Goal: Information Seeking & Learning: Learn about a topic

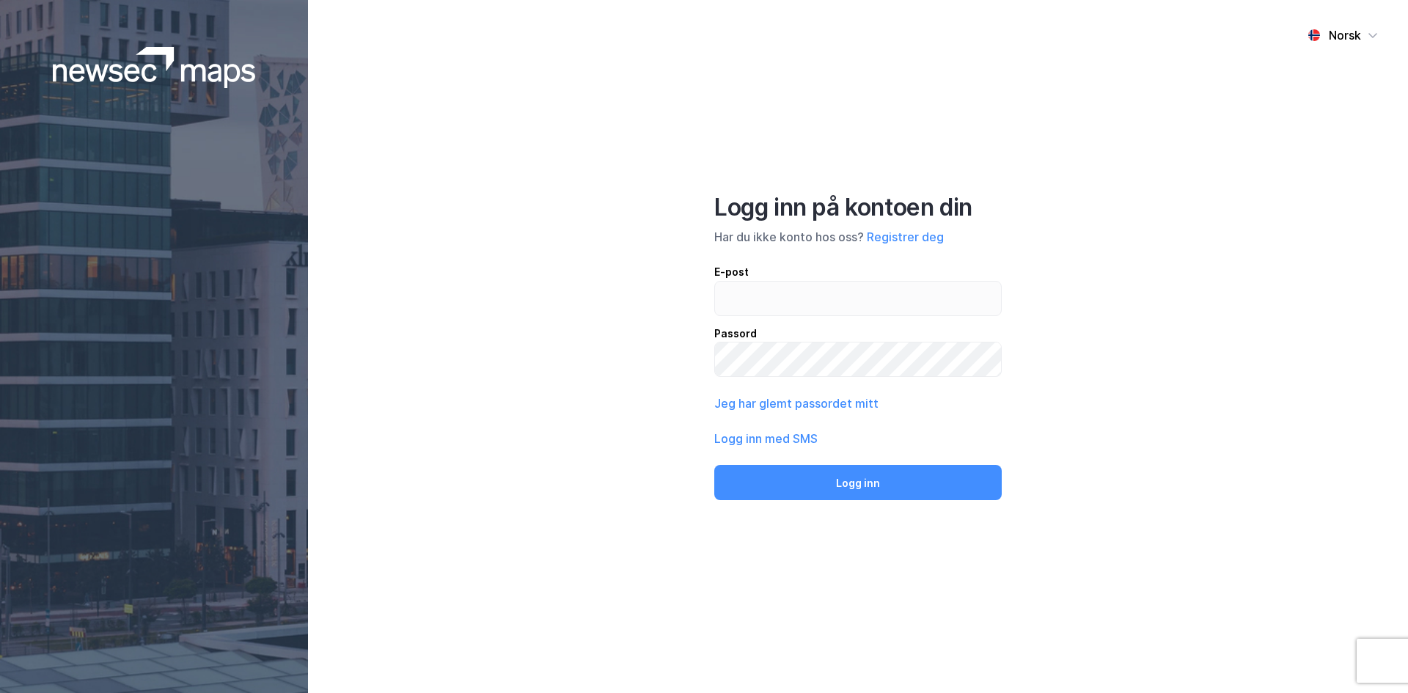
drag, startPoint x: 552, startPoint y: 362, endPoint x: 647, endPoint y: 375, distance: 96.2
click at [553, 364] on div "Norsk Logg inn på kontoen din Har du ikke konto hos oss? Registrer deg E-post P…" at bounding box center [858, 346] width 1100 height 693
click at [922, 234] on button "Registrer deg" at bounding box center [905, 237] width 77 height 18
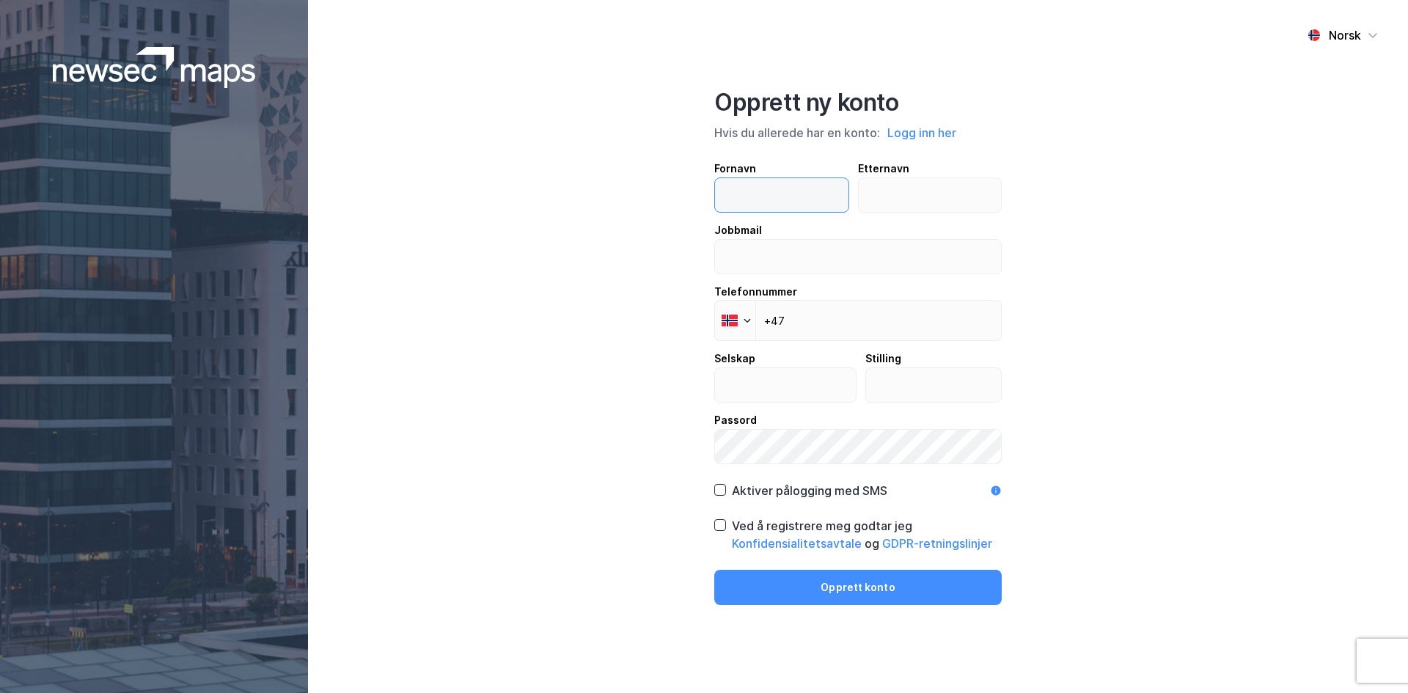
click at [742, 201] on input "text" at bounding box center [781, 195] width 133 height 34
type input "Henrik"
type input "Andressen"
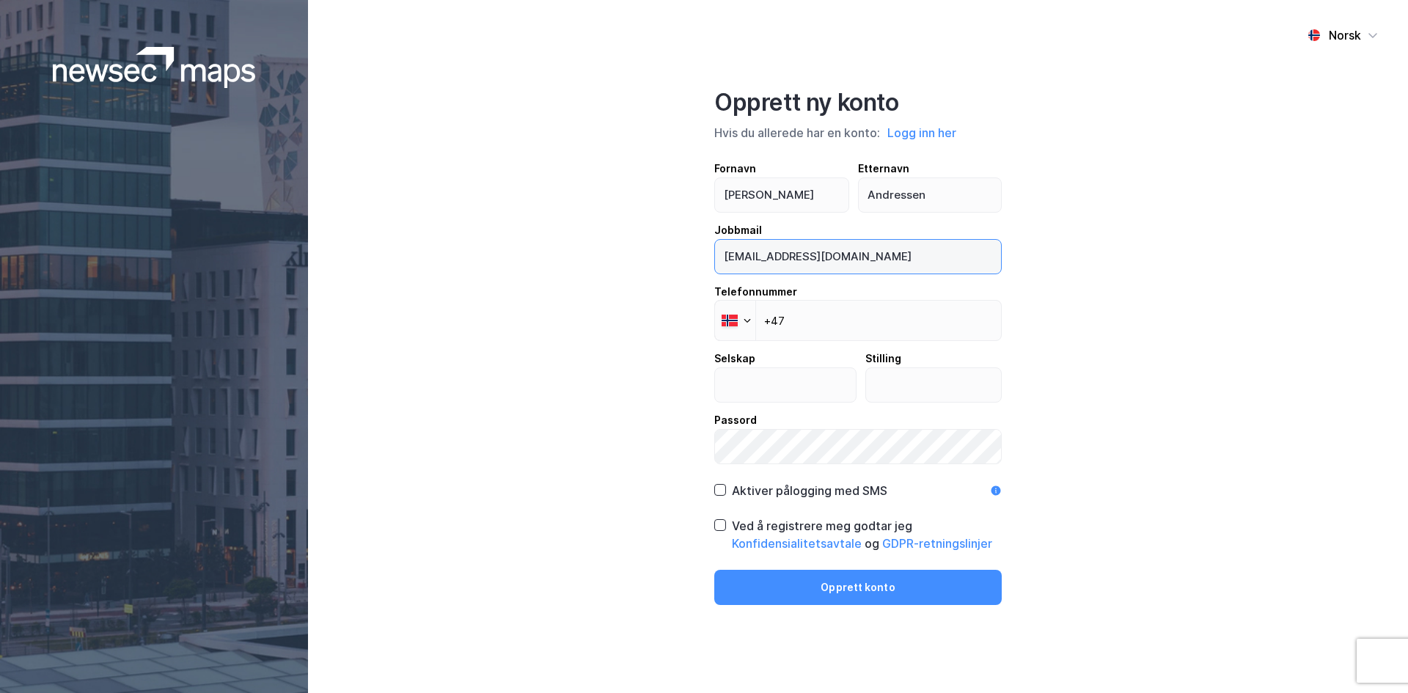
drag, startPoint x: 897, startPoint y: 260, endPoint x: 298, endPoint y: 224, distance: 599.4
click at [315, 224] on div "Norsk Opprett ny konto Hvis du allerede har en konto: Logg inn her Fornavn Henr…" at bounding box center [858, 346] width 1100 height 693
type input "Henr@wiersholm.no"
drag, startPoint x: 872, startPoint y: 305, endPoint x: 850, endPoint y: 307, distance: 22.1
click at [872, 305] on input "+47" at bounding box center [857, 320] width 287 height 41
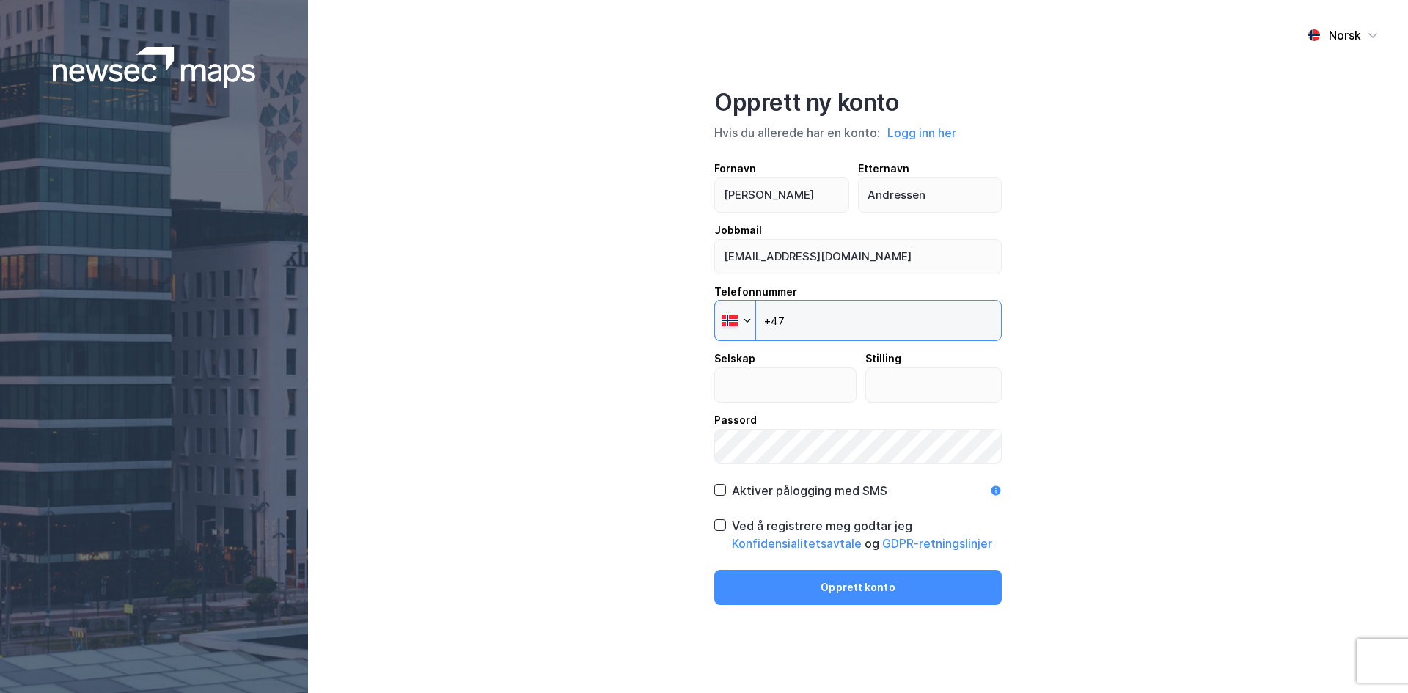
type input "+47 473 74 958"
click at [776, 391] on input "text" at bounding box center [785, 385] width 141 height 34
type input "Wiersholm"
click at [936, 394] on input "text" at bounding box center [934, 385] width 136 height 34
type input "A"
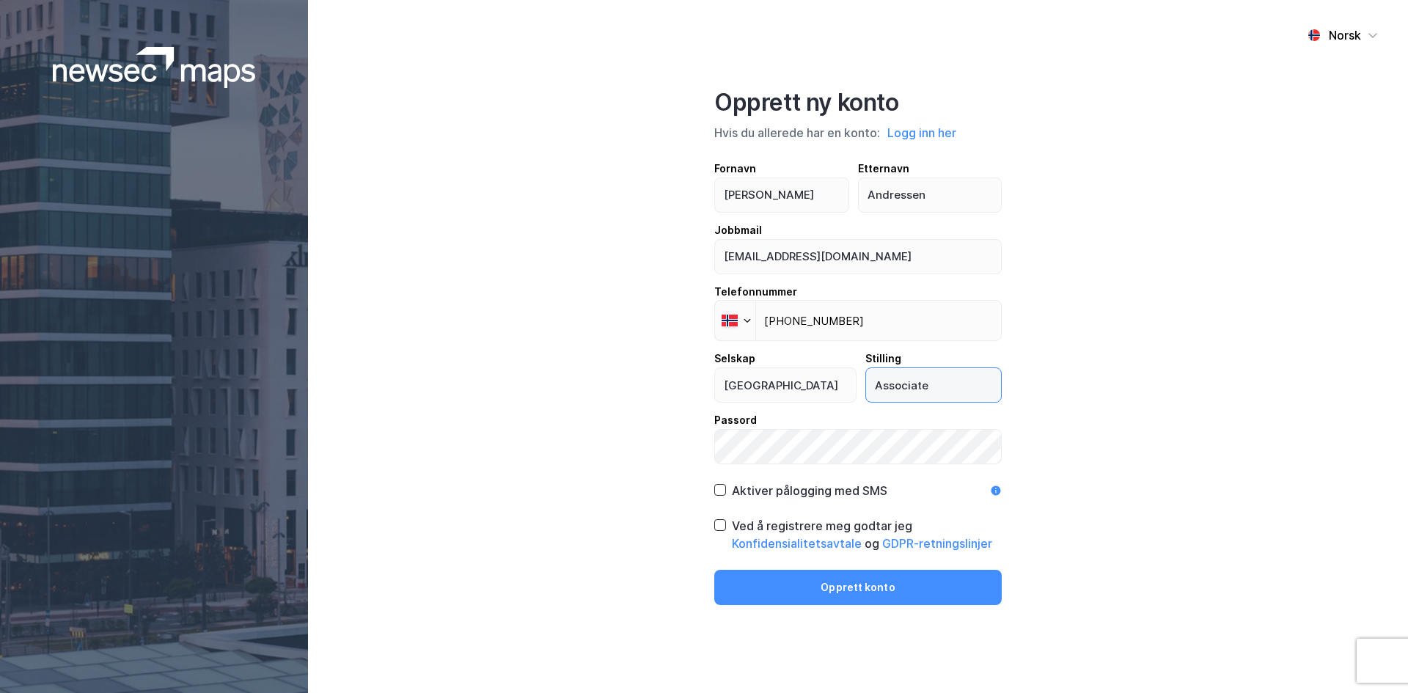
type input "Associate"
click at [766, 527] on div "Ved å registrere meg godtar jeg Konfidensialitetsavtale og GDPR-retningslinjer" at bounding box center [867, 534] width 270 height 35
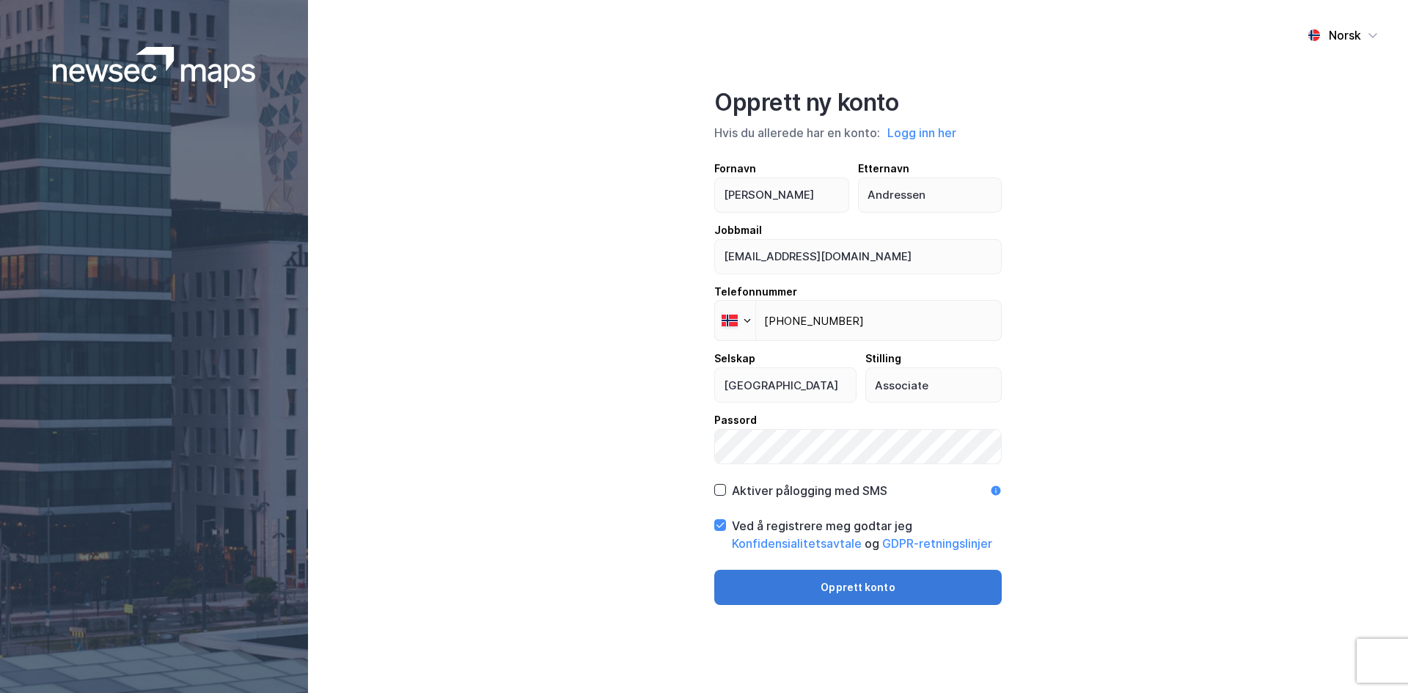
click at [804, 586] on button "Opprett konto" at bounding box center [857, 587] width 287 height 35
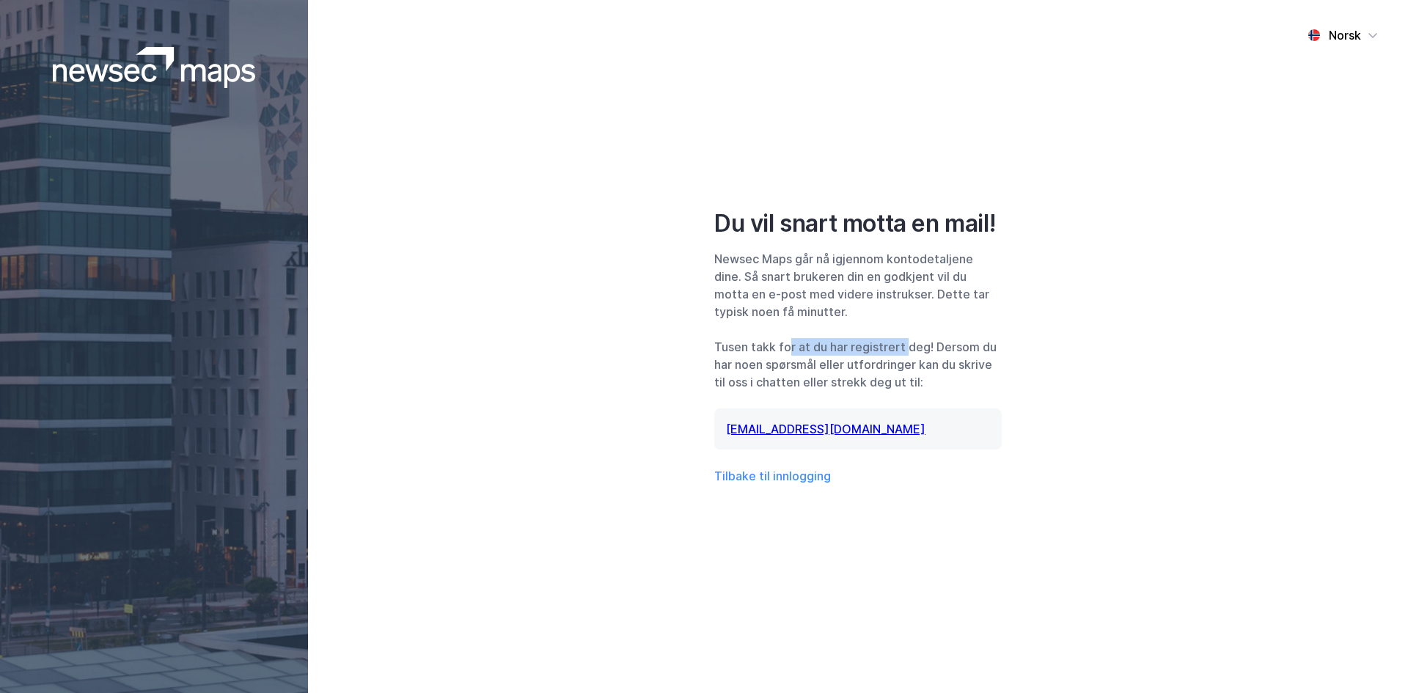
drag, startPoint x: 837, startPoint y: 336, endPoint x: 991, endPoint y: 367, distance: 157.8
click at [1001, 351] on div "Du vil snart motta en mail! Newsec Maps går nå igjennom kontodetaljene dine. Så…" at bounding box center [857, 347] width 287 height 276
click at [966, 370] on div "Tusen takk for at du har registrert deg! Dersom du har noen spørsmål eller utfo…" at bounding box center [857, 364] width 287 height 53
drag, startPoint x: 782, startPoint y: 361, endPoint x: 865, endPoint y: 371, distance: 83.5
click at [862, 369] on div "Tusen takk for at du har registrert deg! Dersom du har noen spørsmål eller utfo…" at bounding box center [857, 364] width 287 height 53
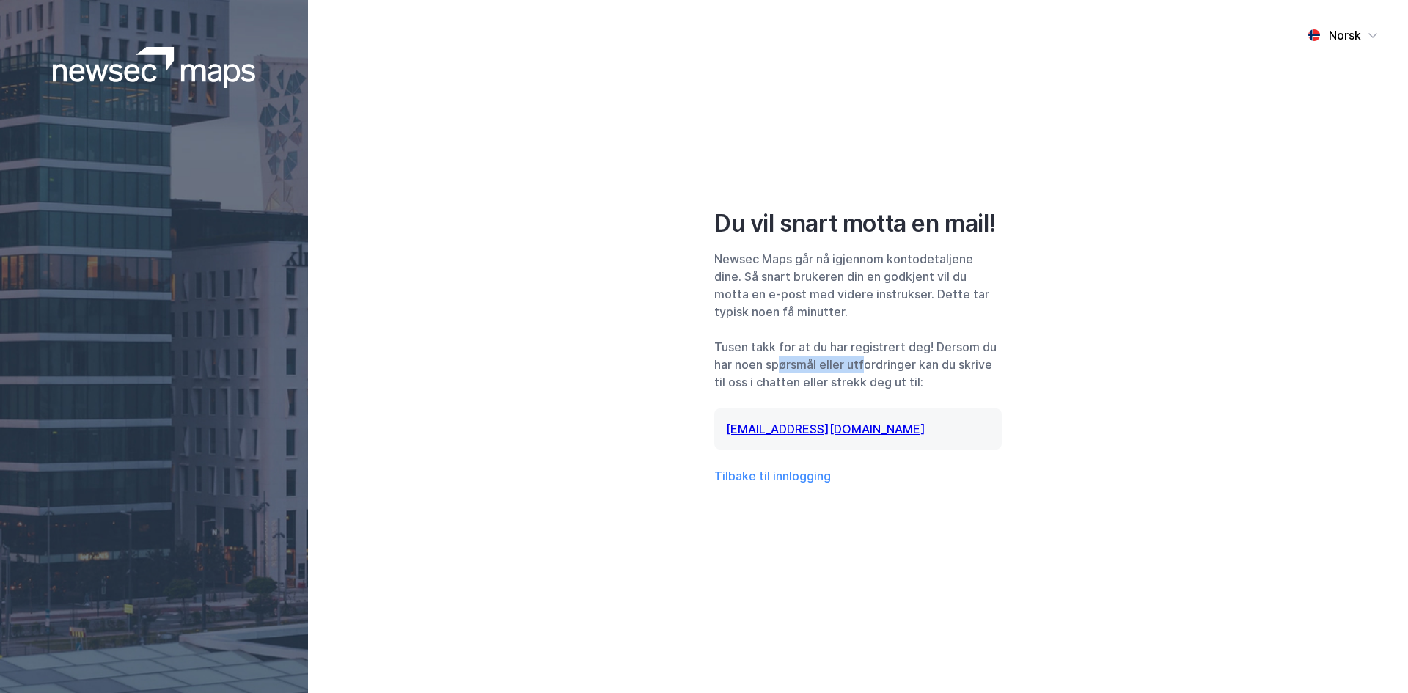
click at [857, 372] on div "Tusen takk for at du har registrert deg! Dersom du har noen spørsmål eller utfo…" at bounding box center [857, 364] width 287 height 53
click at [772, 474] on button "Tilbake til innlogging" at bounding box center [772, 476] width 117 height 18
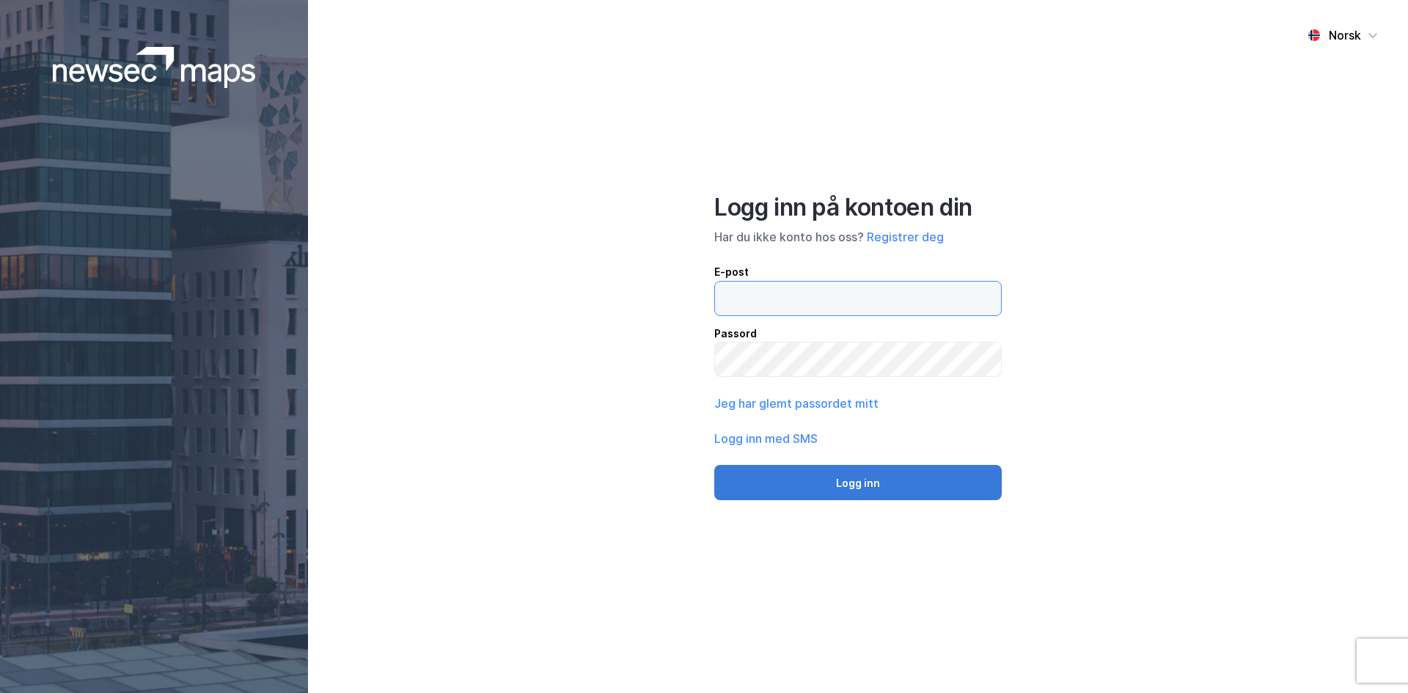
type input "[EMAIL_ADDRESS][DOMAIN_NAME]"
click at [779, 483] on button "Logg inn" at bounding box center [857, 482] width 287 height 35
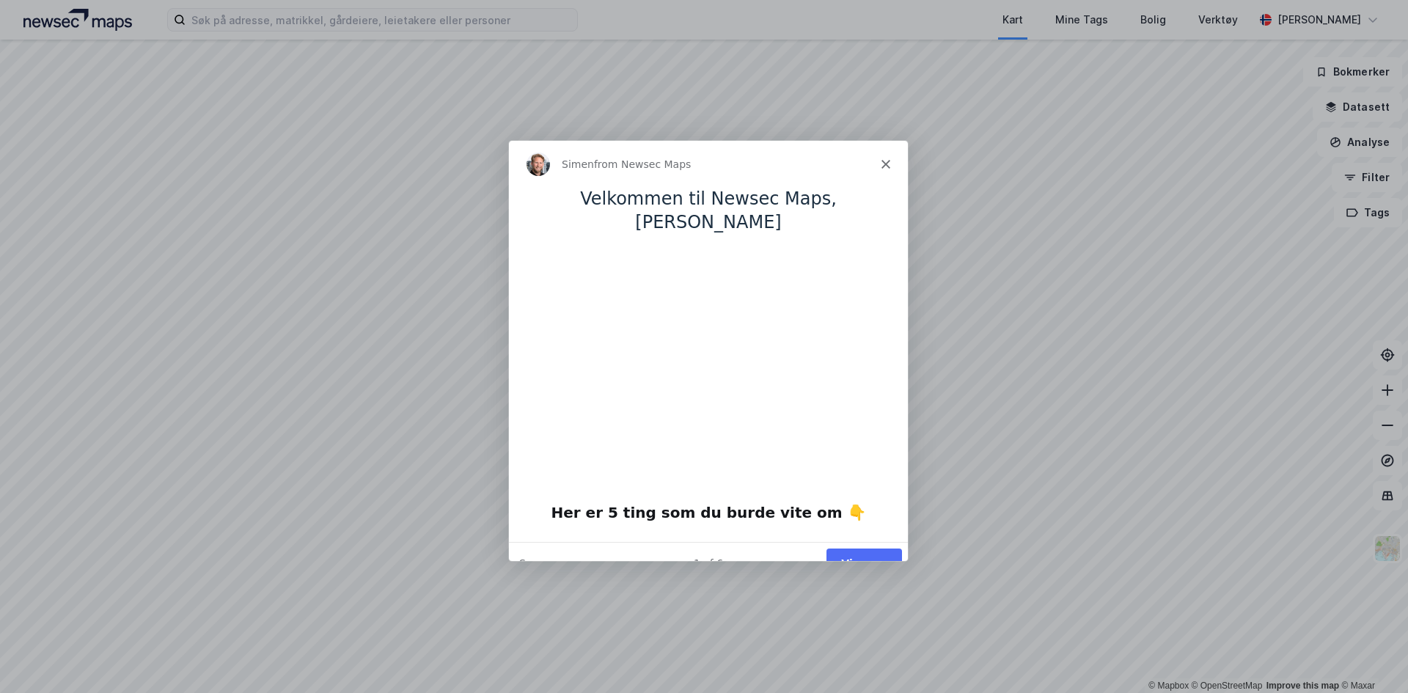
click at [862, 547] on button "Vis meg" at bounding box center [864, 562] width 76 height 30
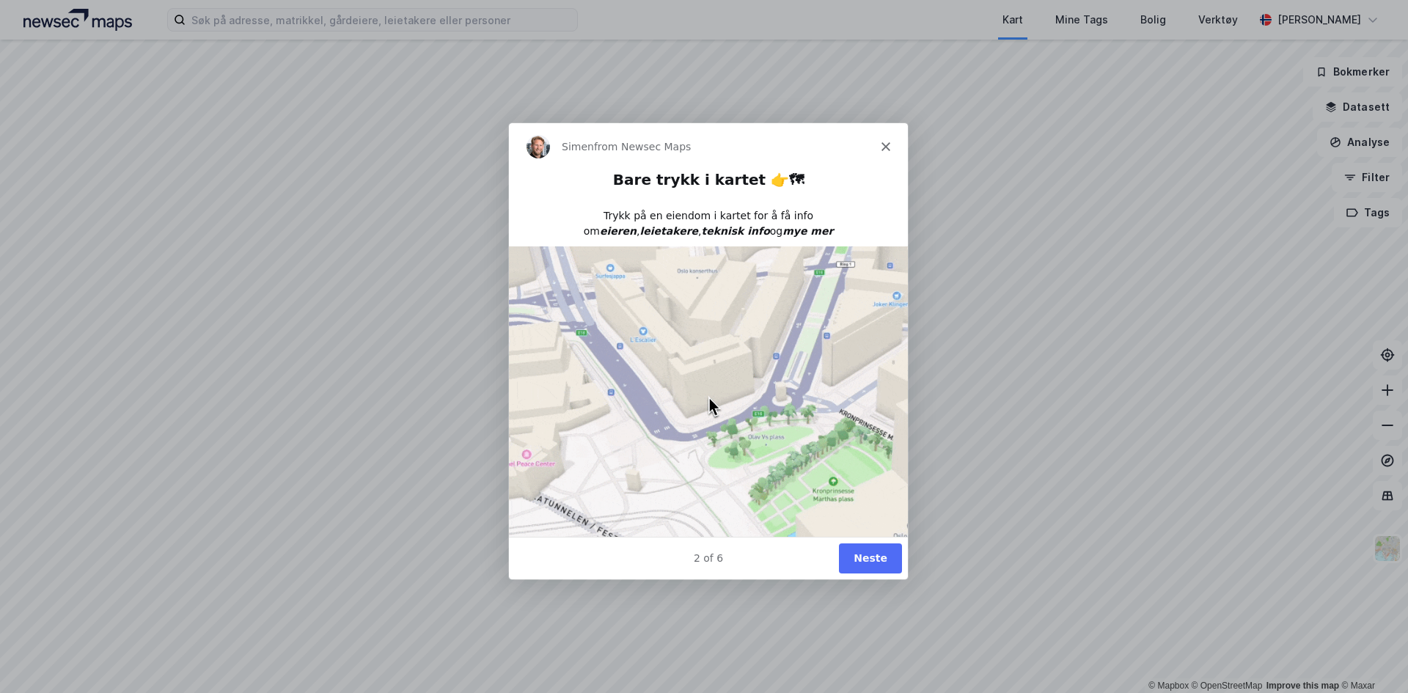
click at [875, 546] on button "Neste" at bounding box center [869, 557] width 63 height 30
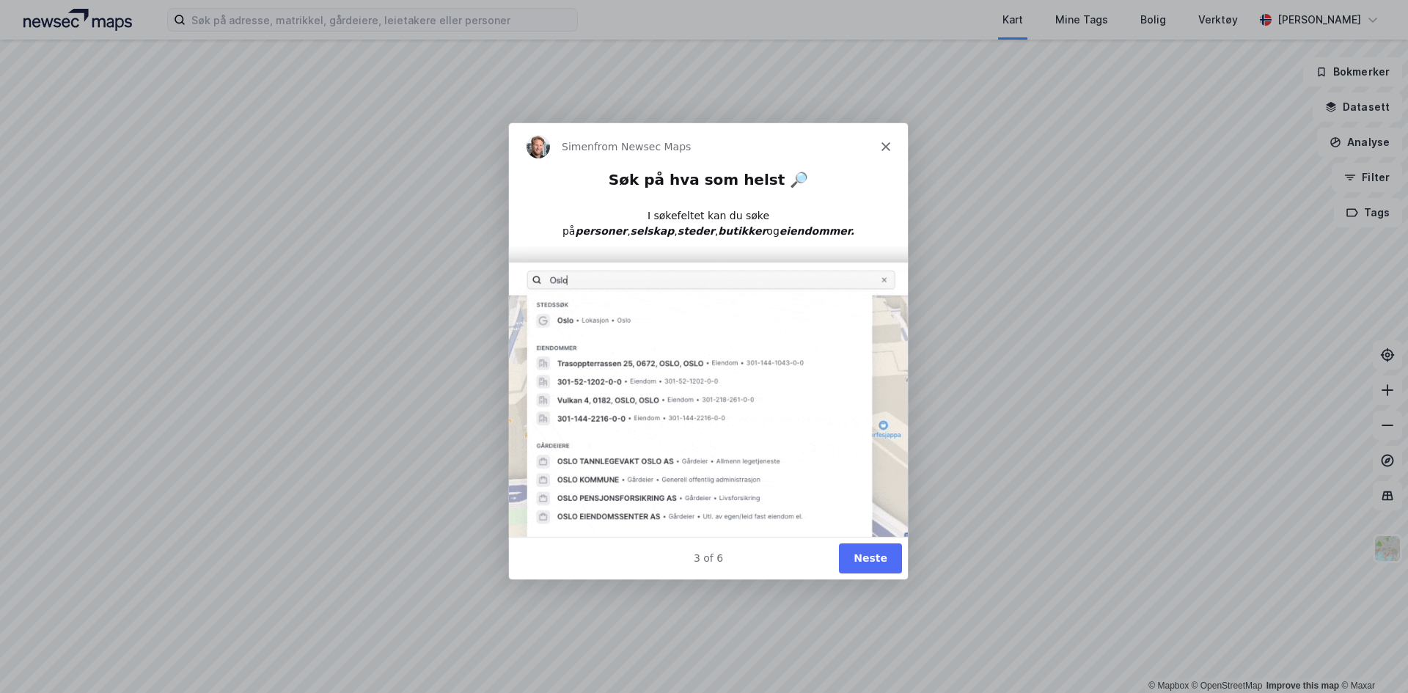
click at [872, 547] on button "Neste" at bounding box center [869, 557] width 63 height 30
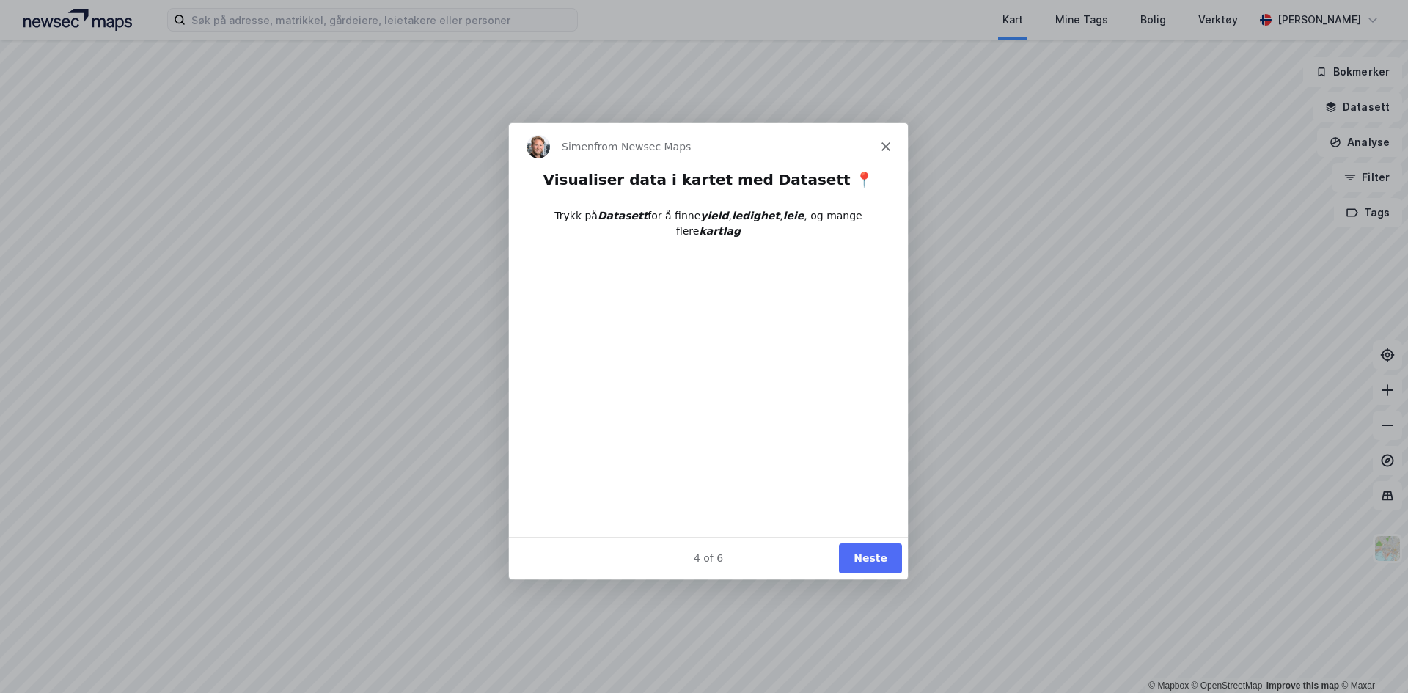
click at [869, 548] on button "Neste" at bounding box center [869, 557] width 63 height 30
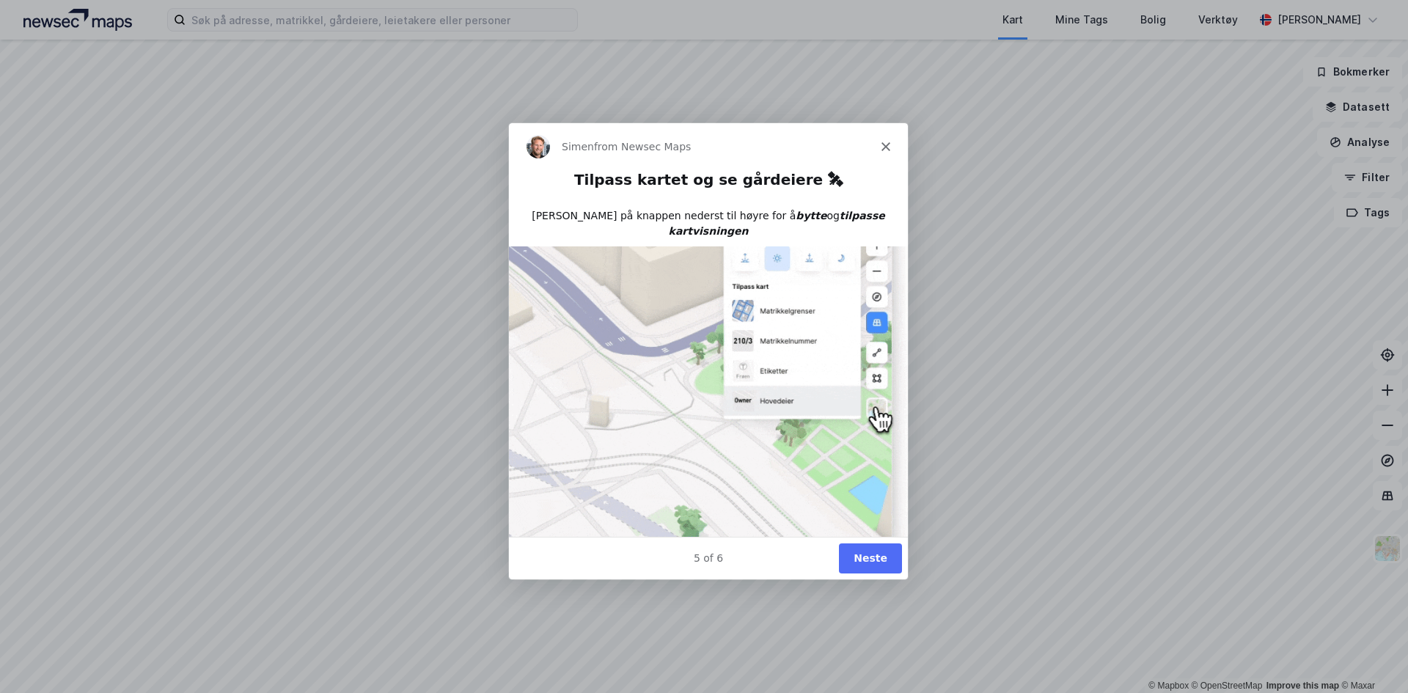
click at [852, 556] on button "Neste" at bounding box center [869, 557] width 63 height 30
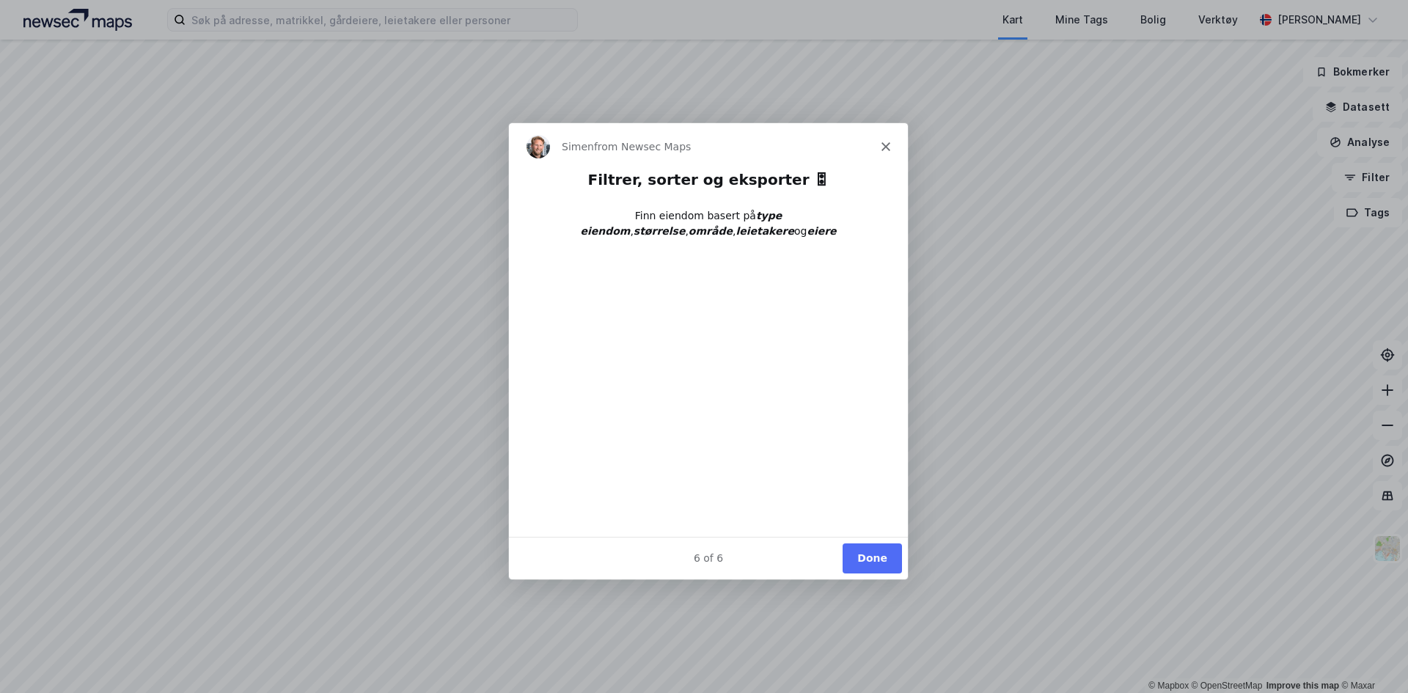
click at [856, 560] on button "Done" at bounding box center [871, 557] width 59 height 30
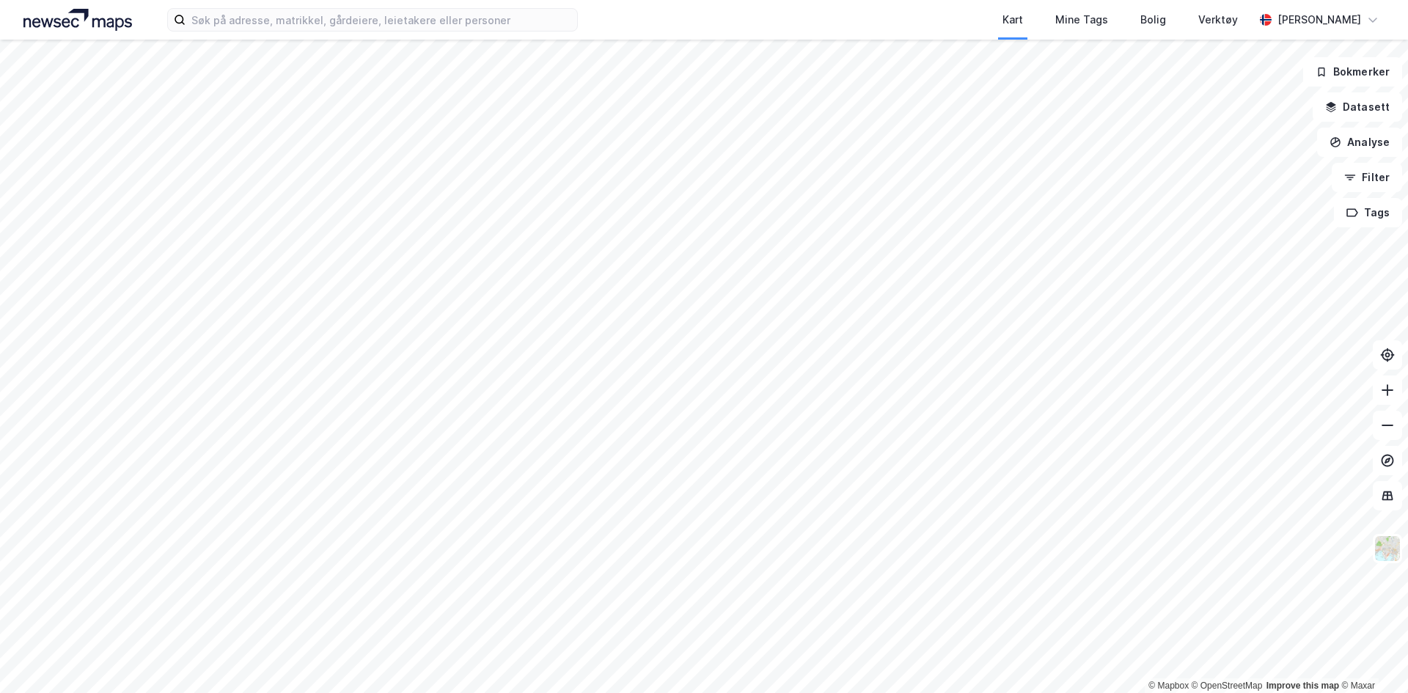
click at [386, 36] on div "Kart Mine Tags Bolig Verktøy Henrik Andressen" at bounding box center [704, 20] width 1408 height 40
click at [392, 22] on input at bounding box center [382, 20] width 392 height 22
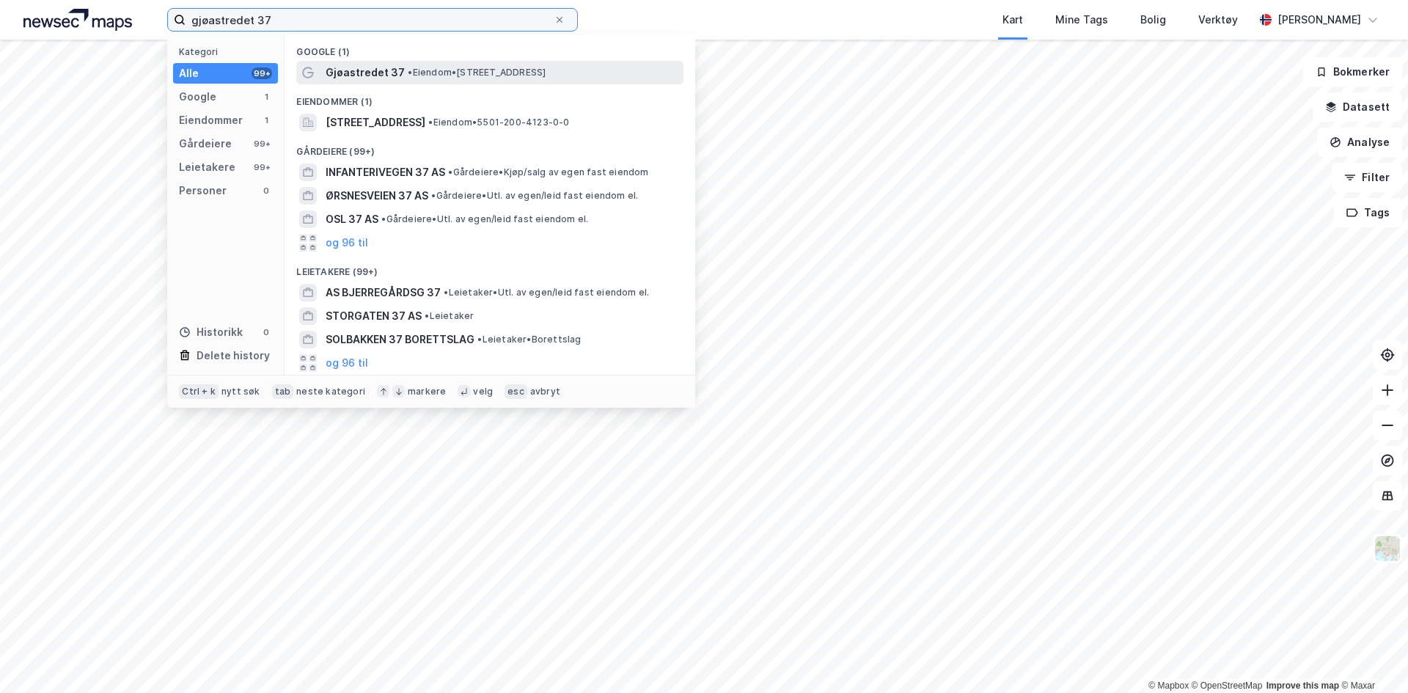
type input "gjøastredet 37"
click at [363, 73] on span "Gjøastredet 37" at bounding box center [365, 73] width 79 height 18
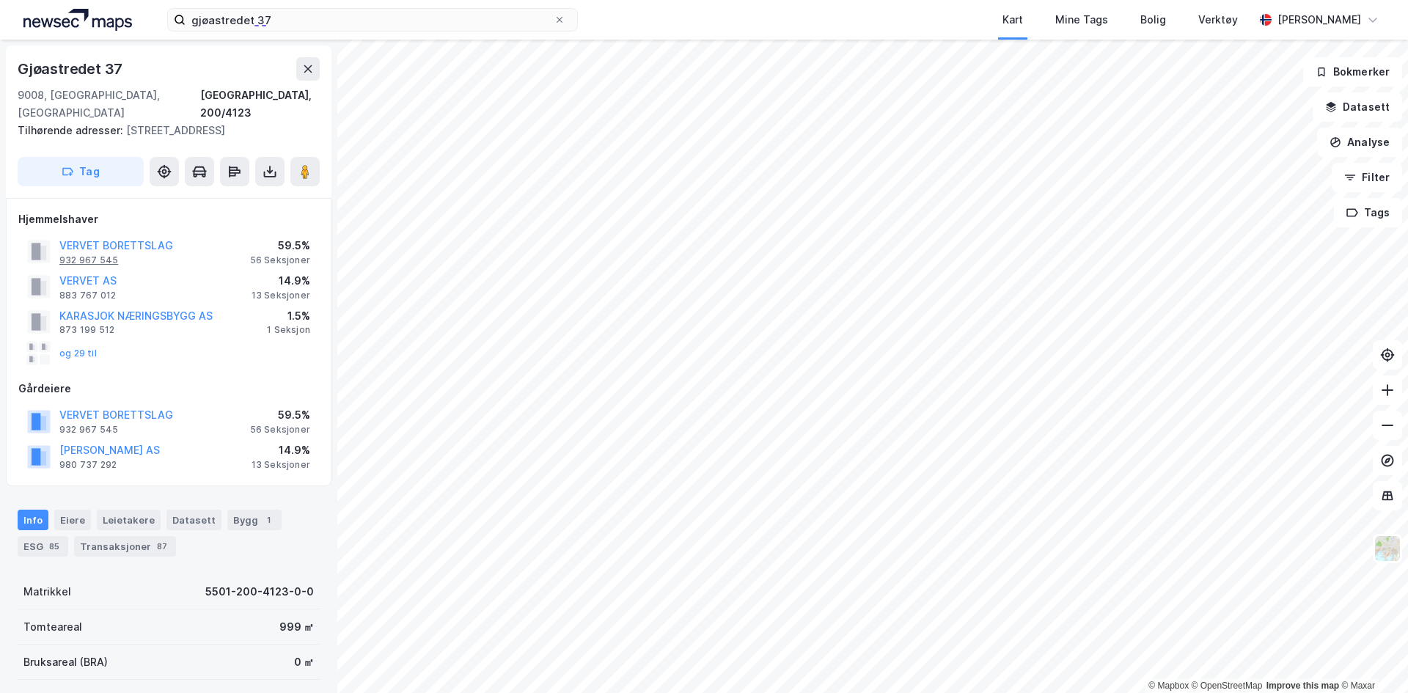
drag, startPoint x: 124, startPoint y: 231, endPoint x: 103, endPoint y: 238, distance: 22.3
click at [103, 254] on div "932 967 545" at bounding box center [88, 260] width 59 height 12
drag, startPoint x: 122, startPoint y: 247, endPoint x: 59, endPoint y: 246, distance: 63.1
click at [59, 246] on div "VERVET BORETTSLAG 932 967 545" at bounding box center [116, 251] width 114 height 29
drag, startPoint x: 131, startPoint y: 243, endPoint x: 62, endPoint y: 246, distance: 69.7
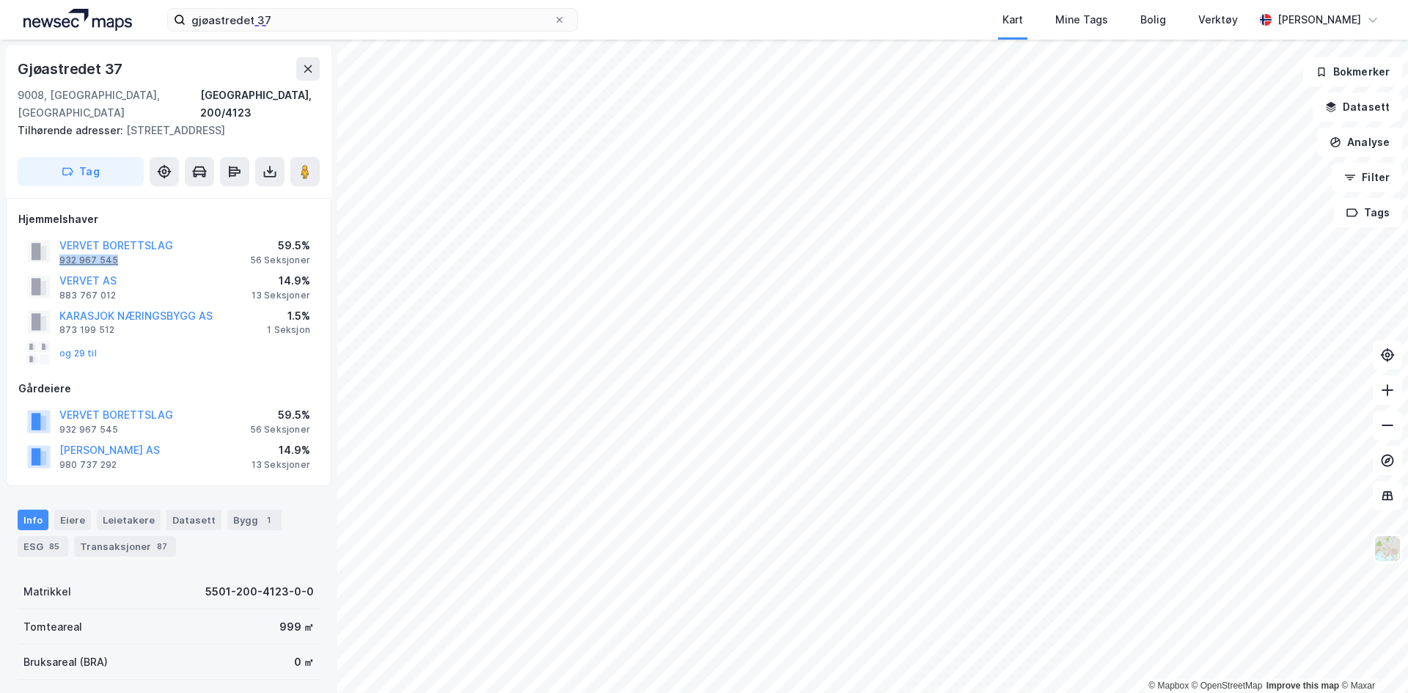
click at [62, 246] on div "VERVET BORETTSLAG 932 967 545" at bounding box center [116, 251] width 114 height 29
copy div "932 967 545"
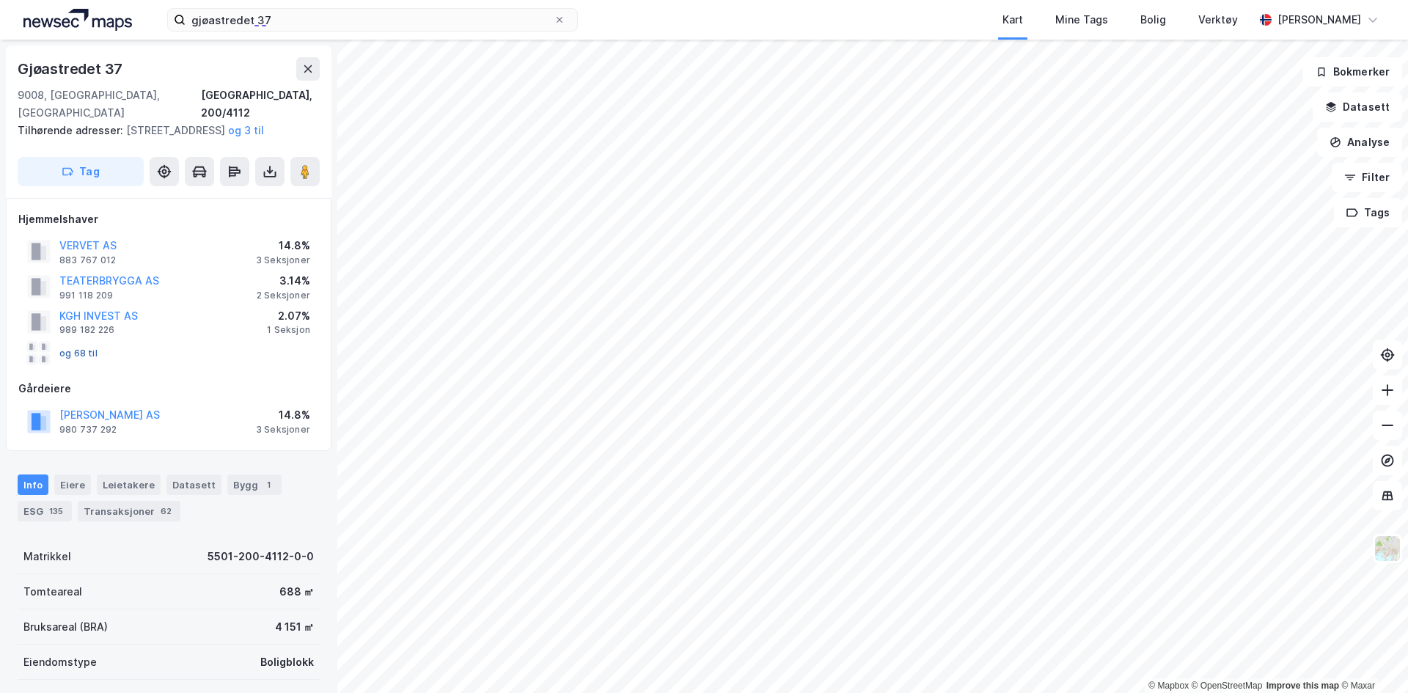
click at [0, 0] on button "og 68 til" at bounding box center [0, 0] width 0 height 0
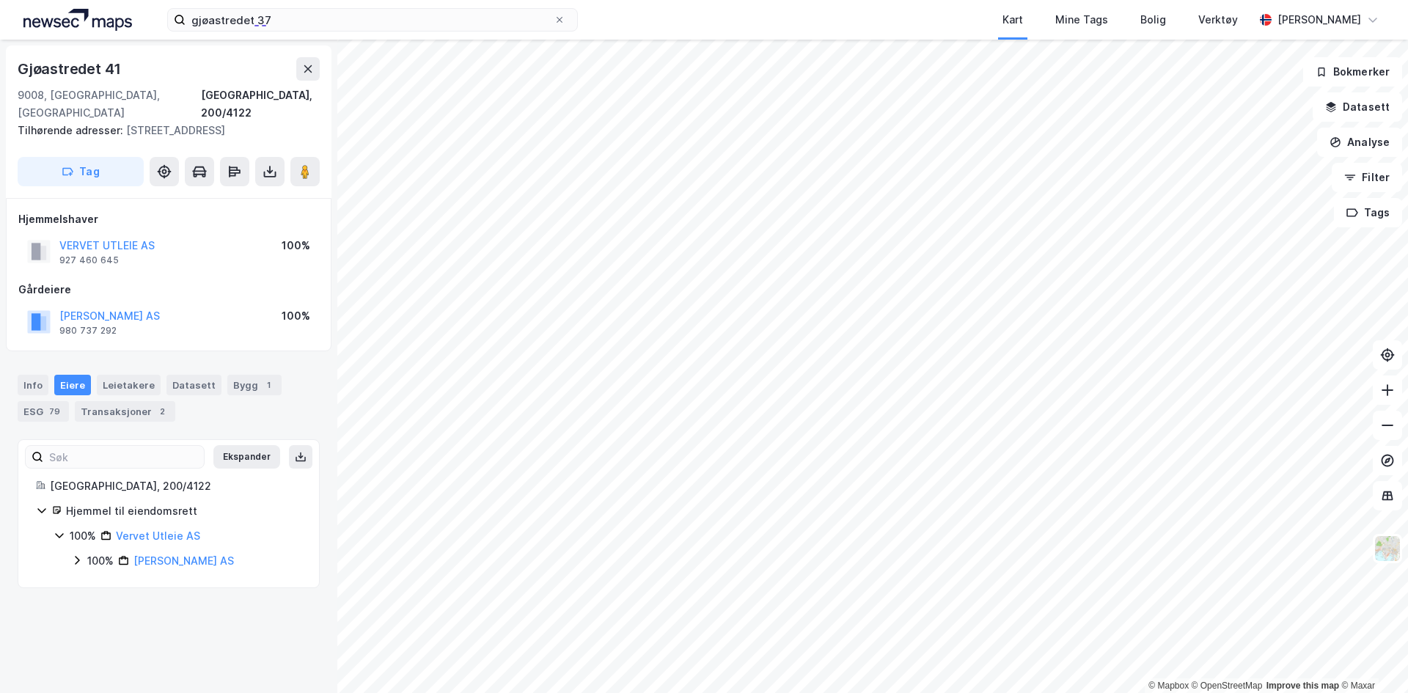
click at [73, 562] on icon at bounding box center [77, 560] width 12 height 12
click at [61, 537] on icon at bounding box center [59, 536] width 8 height 5
click at [61, 537] on icon at bounding box center [59, 536] width 4 height 9
click at [150, 562] on link "[PERSON_NAME] AS" at bounding box center [183, 560] width 100 height 12
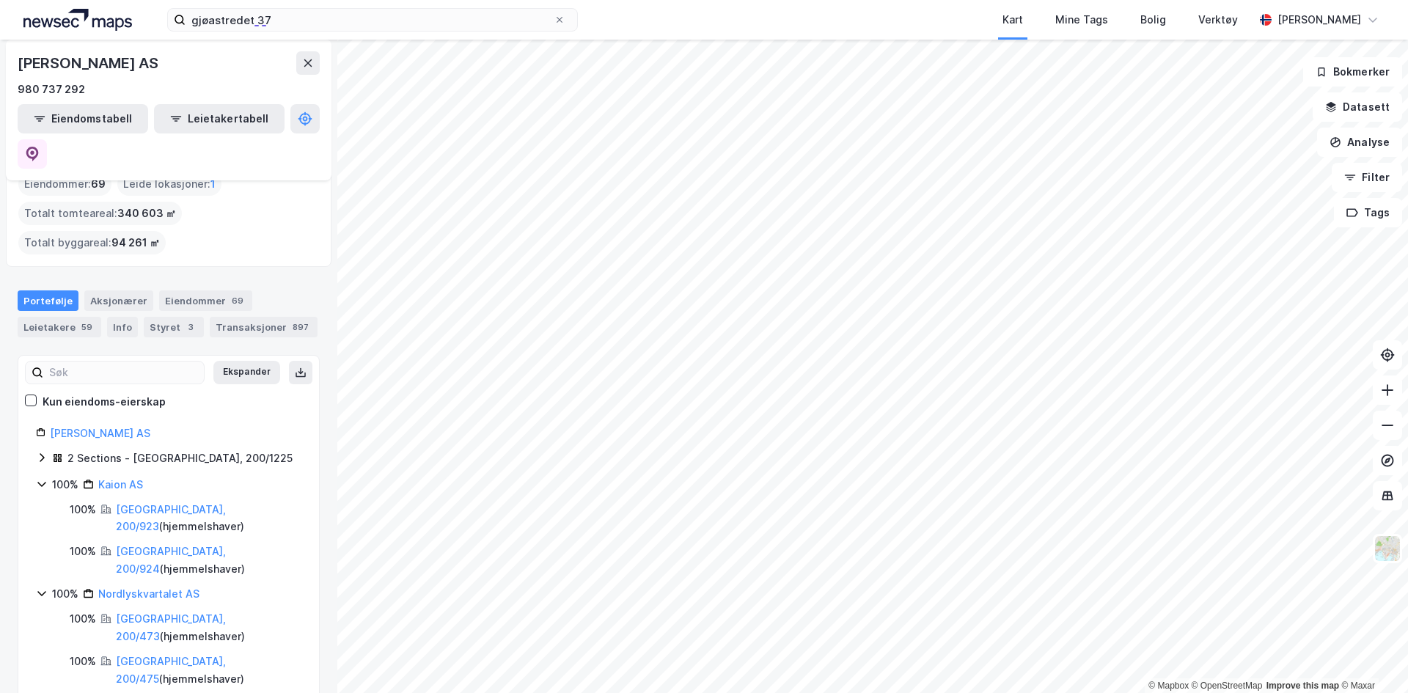
scroll to position [147, 0]
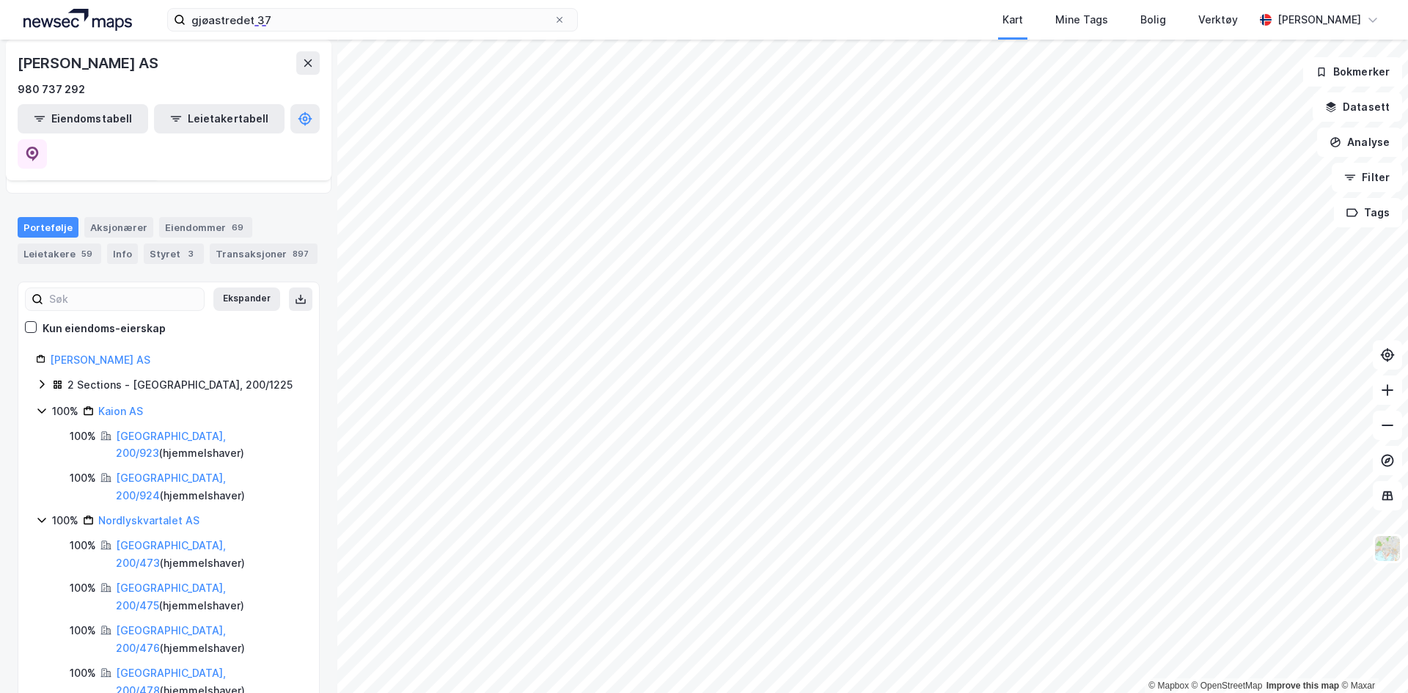
click at [43, 405] on icon at bounding box center [42, 411] width 12 height 12
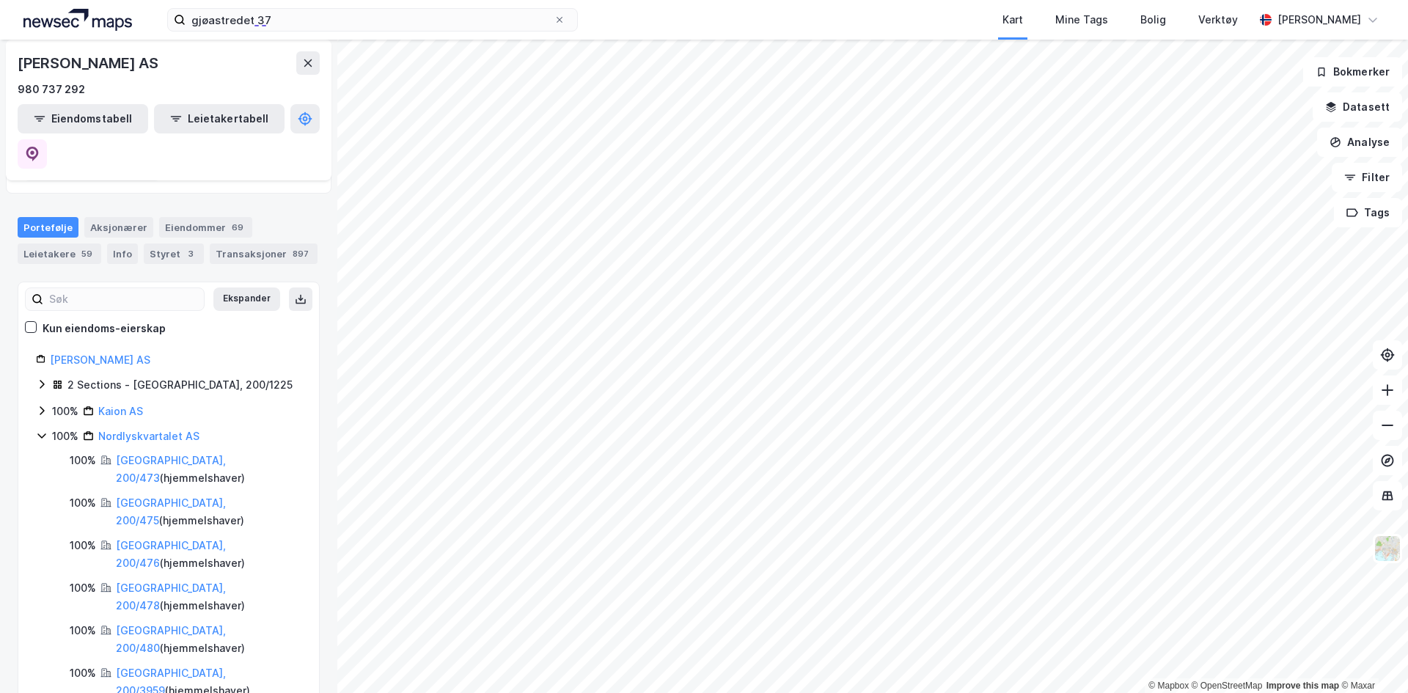
click at [48, 427] on div "100% Nordlyskvartalet AS" at bounding box center [168, 436] width 265 height 18
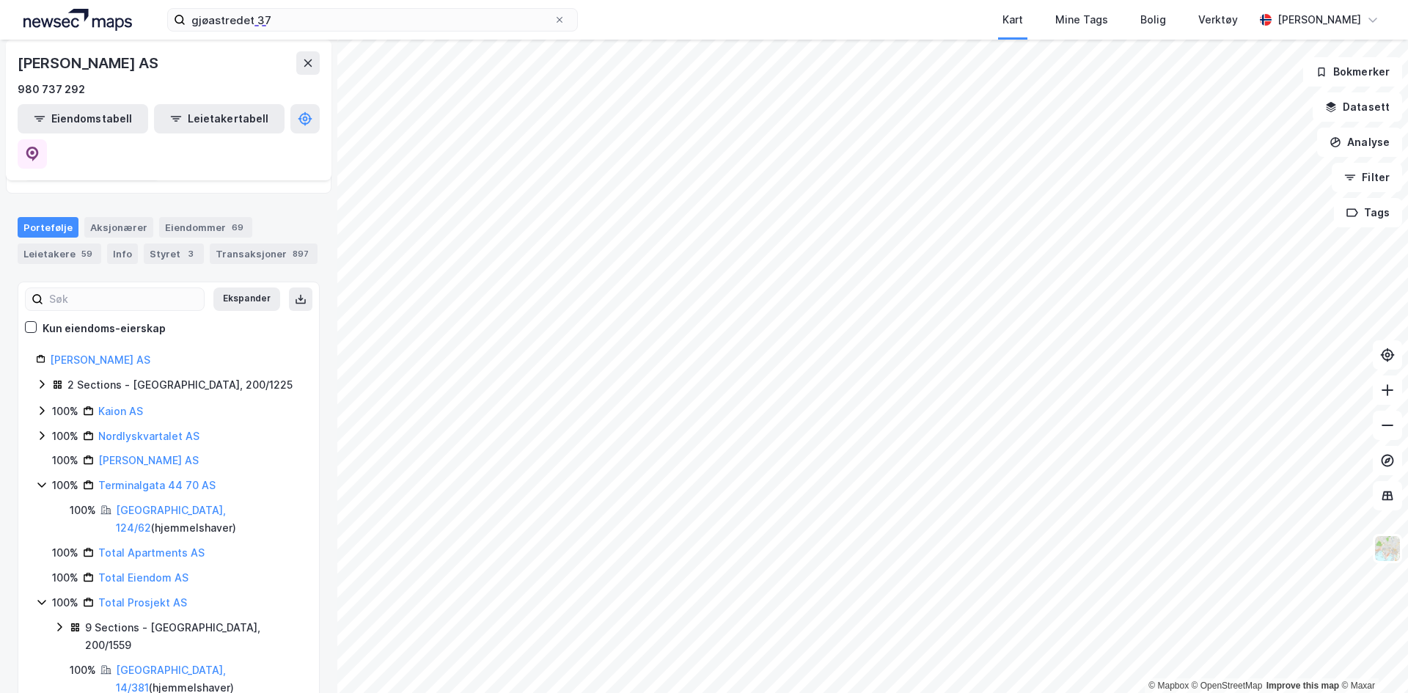
click at [48, 452] on div "100% Pilar Entreprenør AS" at bounding box center [168, 461] width 265 height 18
click at [42, 479] on icon at bounding box center [42, 485] width 12 height 12
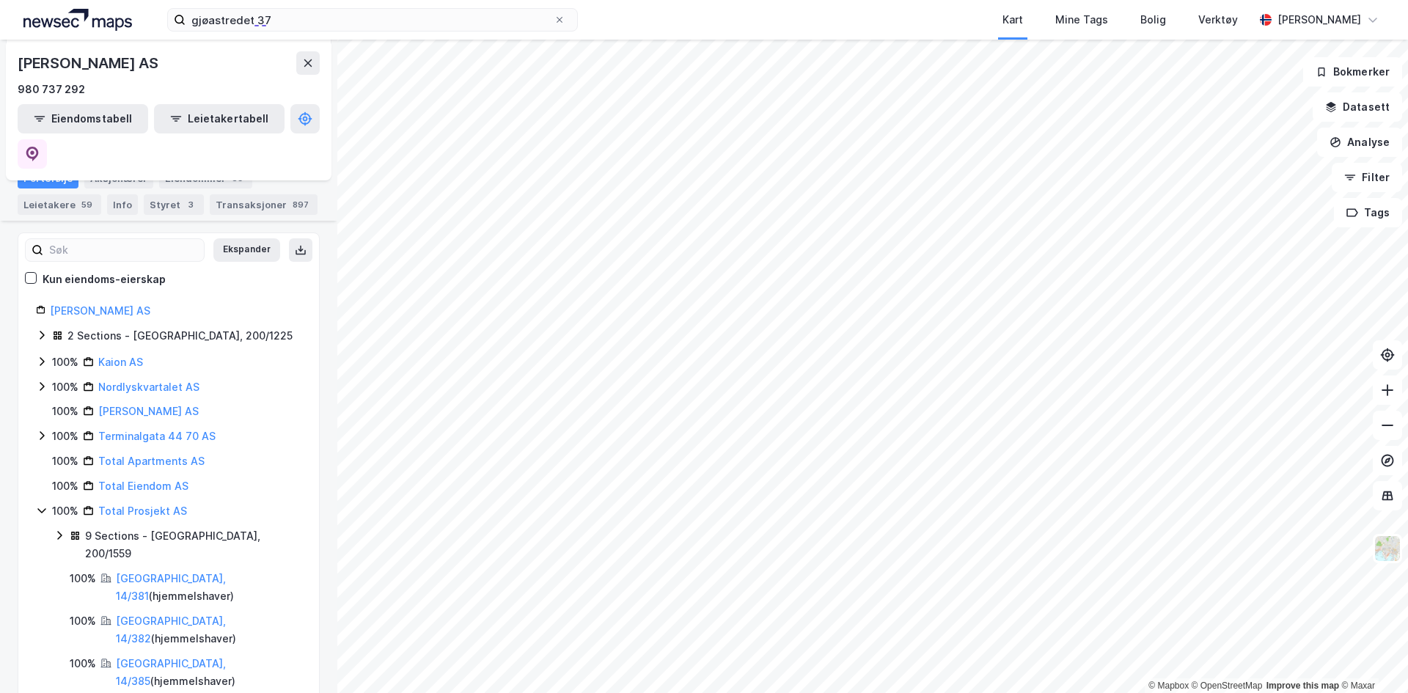
scroll to position [220, 0]
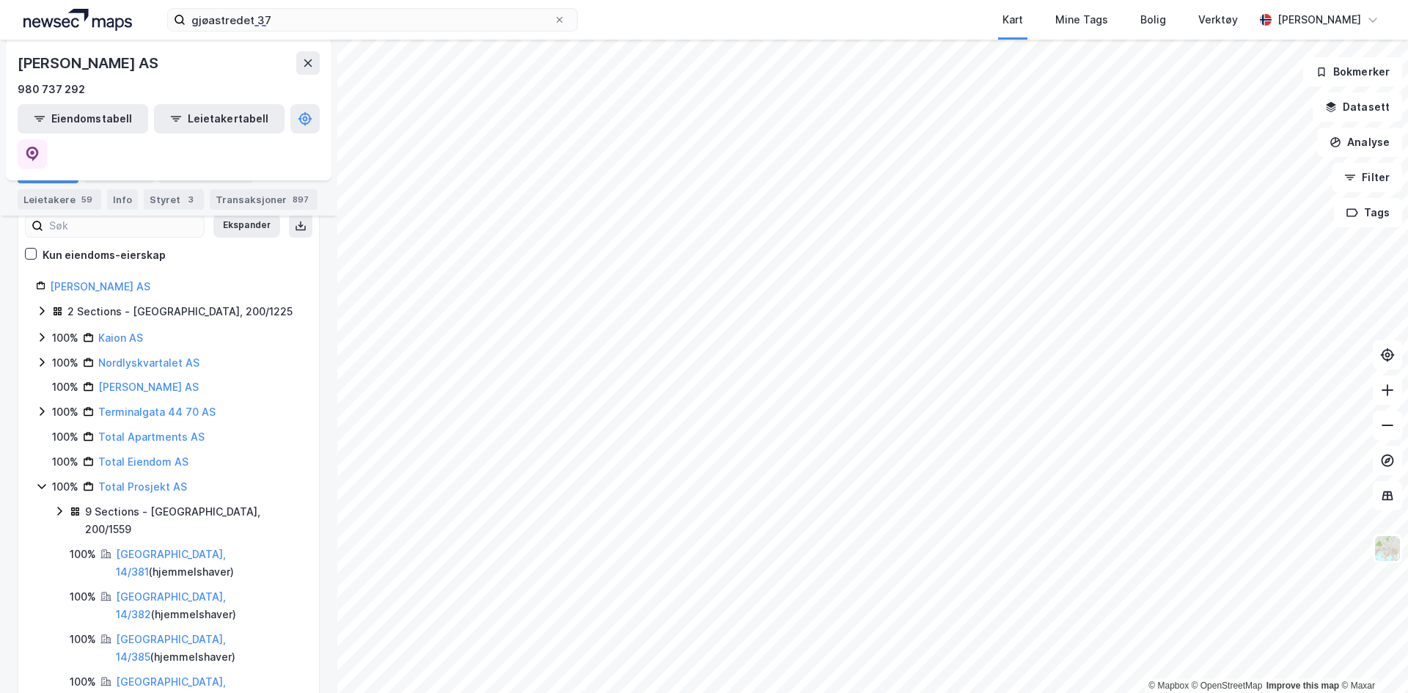
click at [55, 505] on icon at bounding box center [60, 511] width 12 height 12
click at [47, 480] on icon at bounding box center [42, 486] width 12 height 12
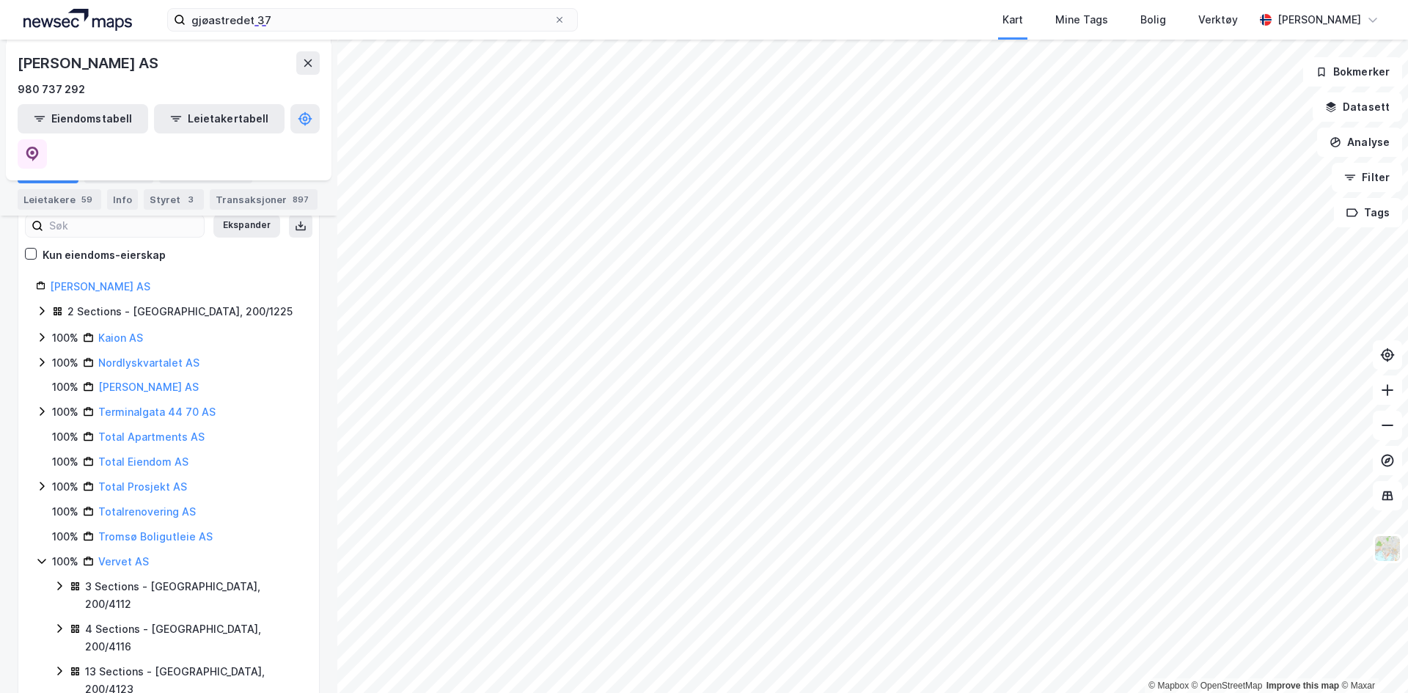
scroll to position [293, 0]
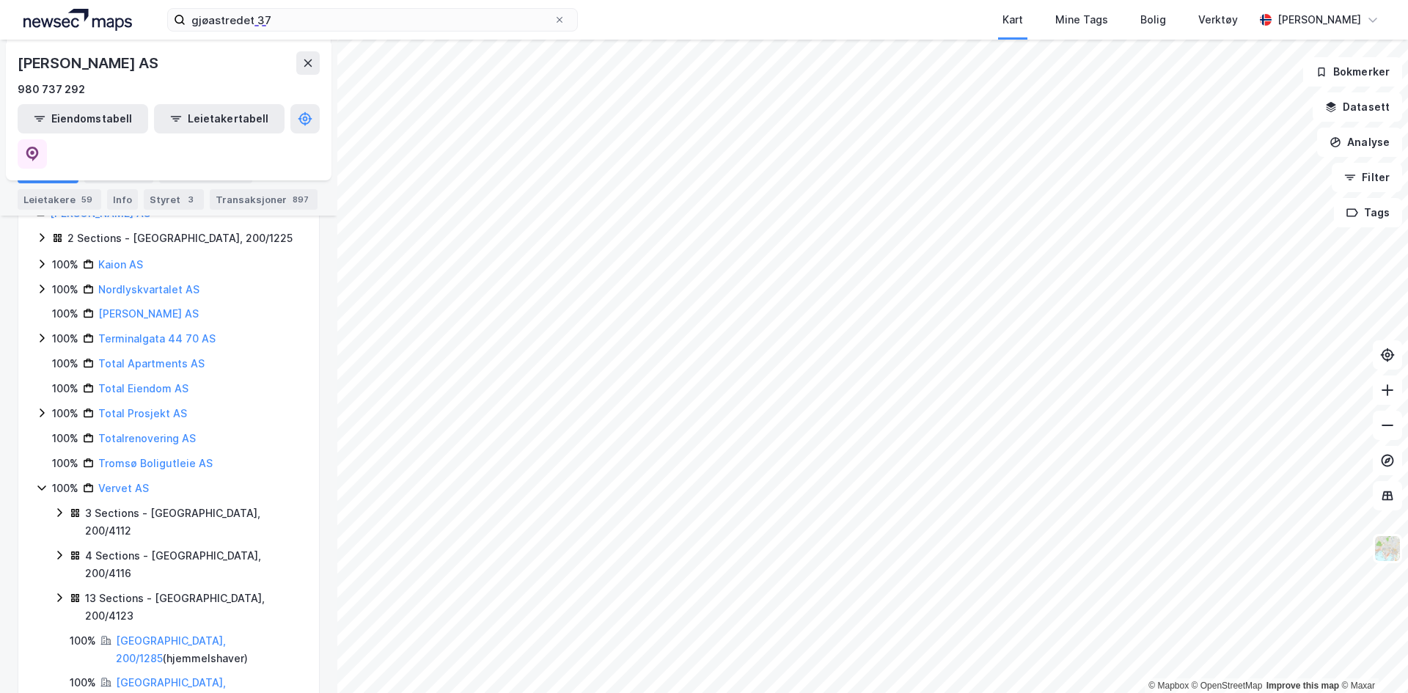
click at [56, 507] on icon at bounding box center [60, 513] width 12 height 12
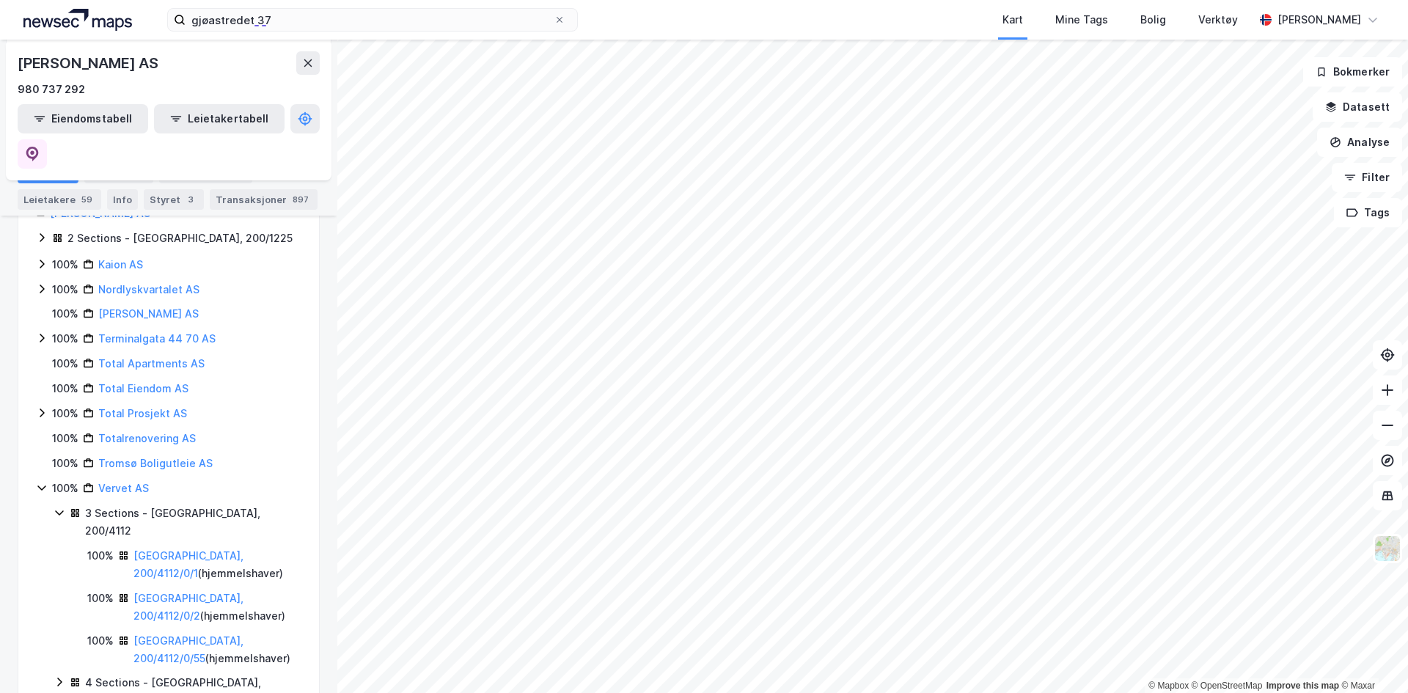
click at [56, 510] on icon at bounding box center [59, 512] width 8 height 5
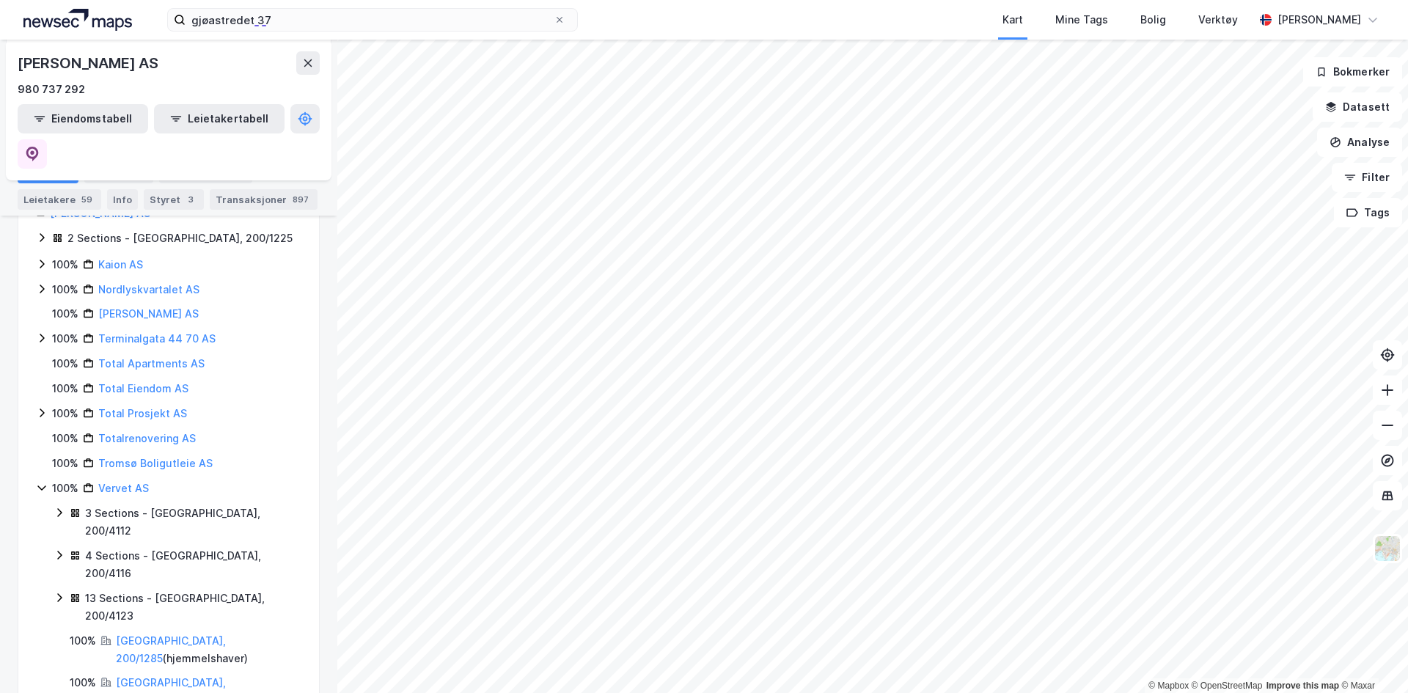
click at [64, 592] on icon at bounding box center [60, 598] width 12 height 12
click at [60, 592] on icon at bounding box center [60, 598] width 12 height 12
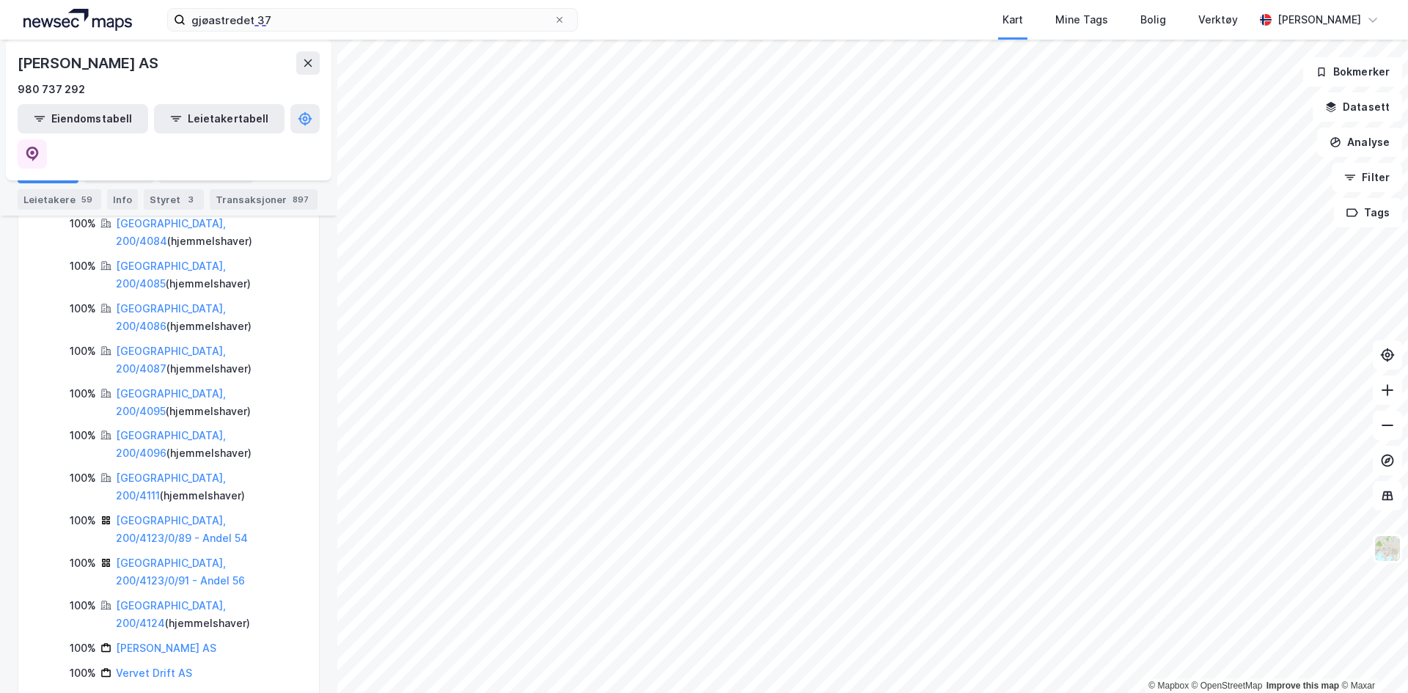
scroll to position [928, 0]
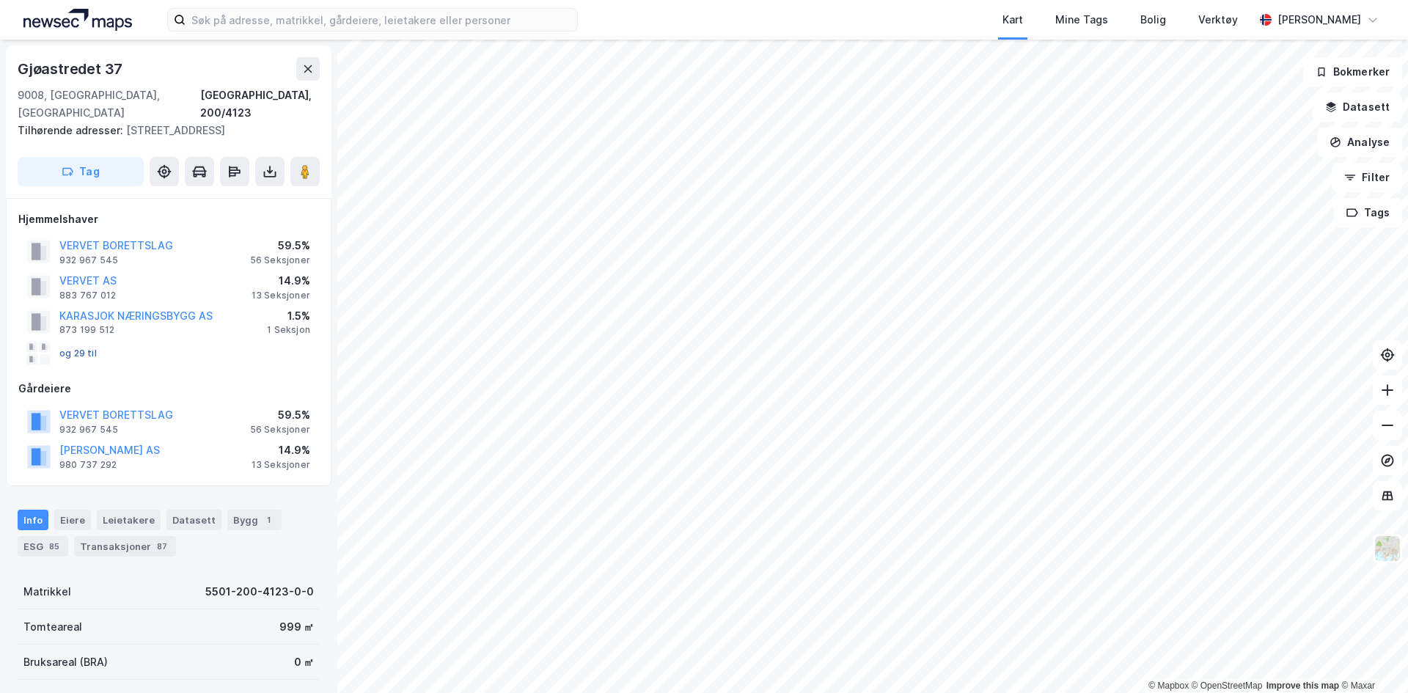
click at [0, 0] on button "og 29 til" at bounding box center [0, 0] width 0 height 0
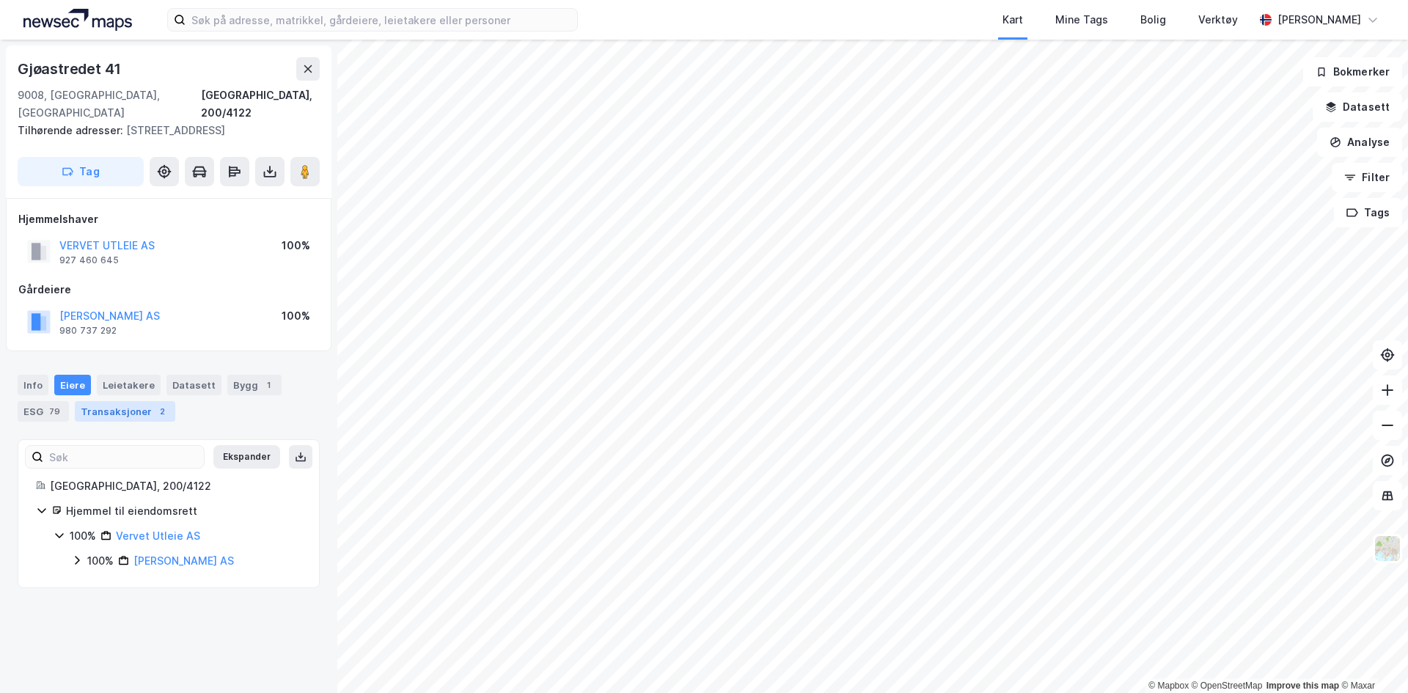
click at [136, 409] on div "Transaksjoner 2" at bounding box center [125, 411] width 100 height 21
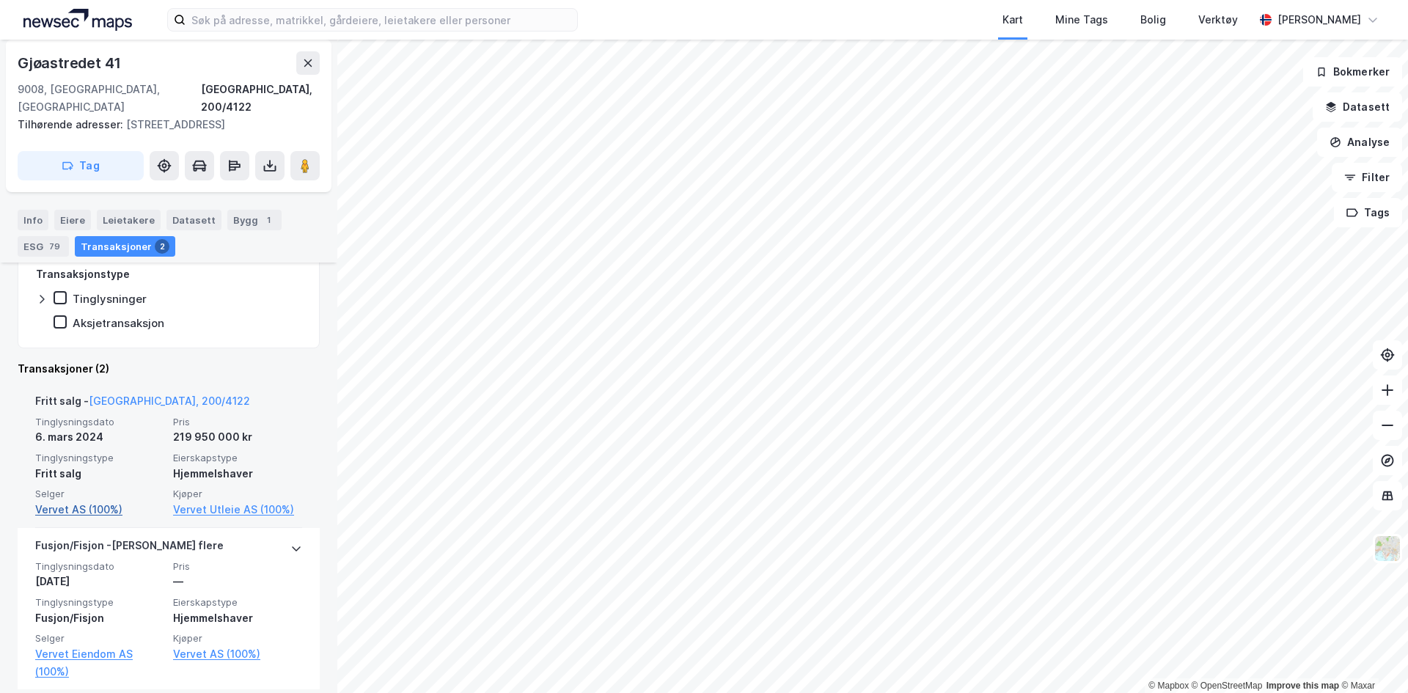
scroll to position [315, 0]
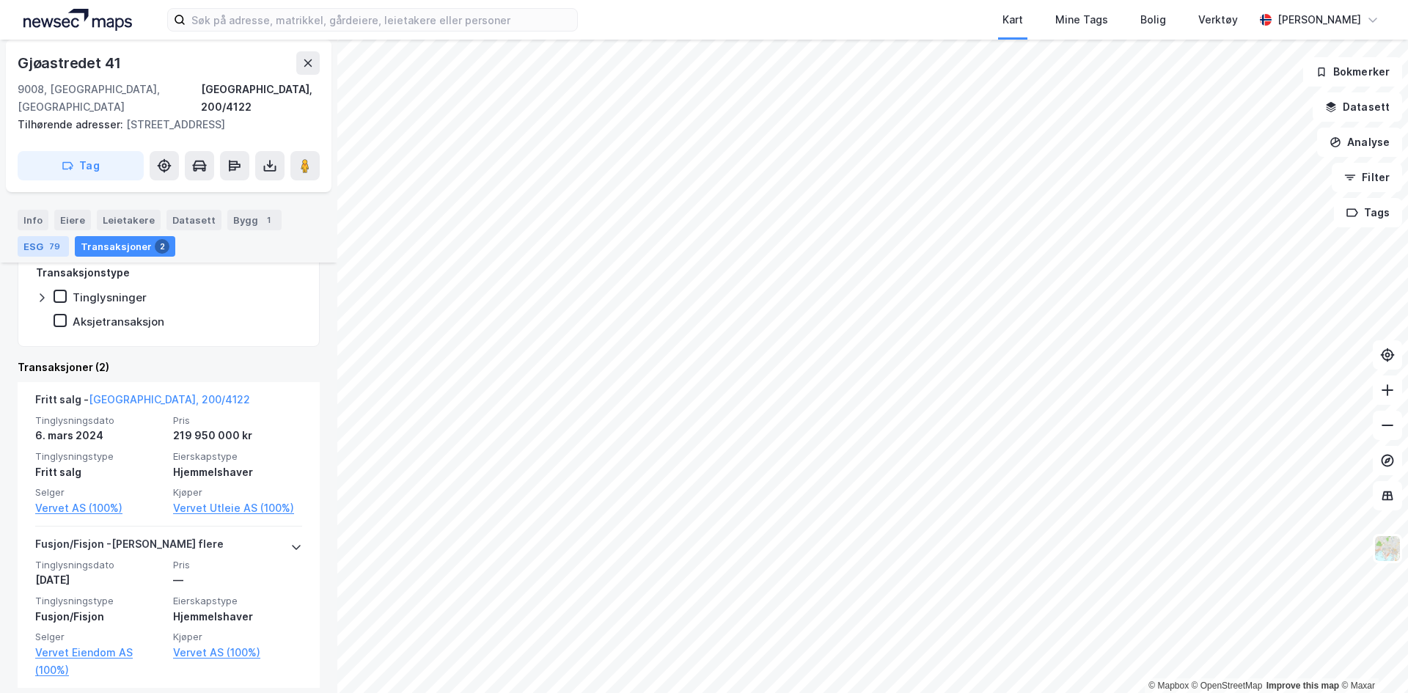
click at [50, 238] on div "ESG 79" at bounding box center [43, 246] width 51 height 21
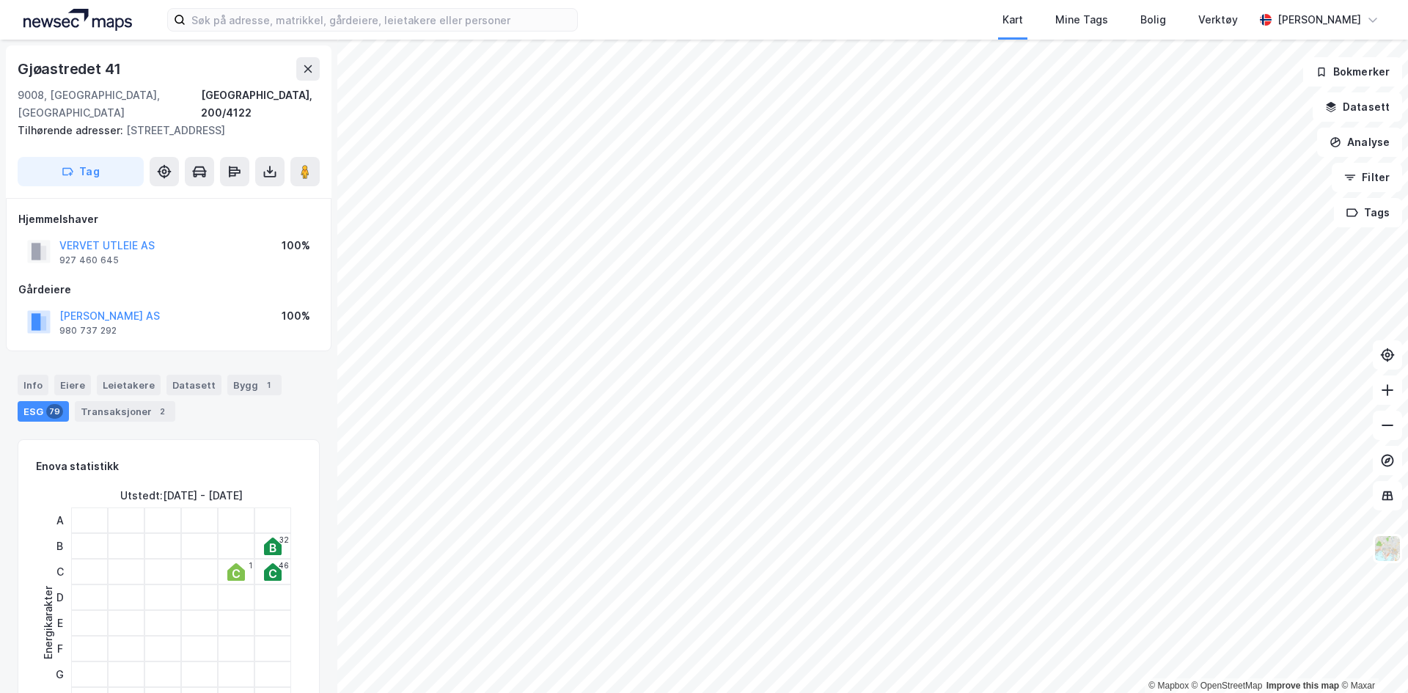
click at [60, 414] on div "79" at bounding box center [54, 411] width 17 height 15
click at [122, 413] on div "Transaksjoner 2" at bounding box center [125, 411] width 100 height 21
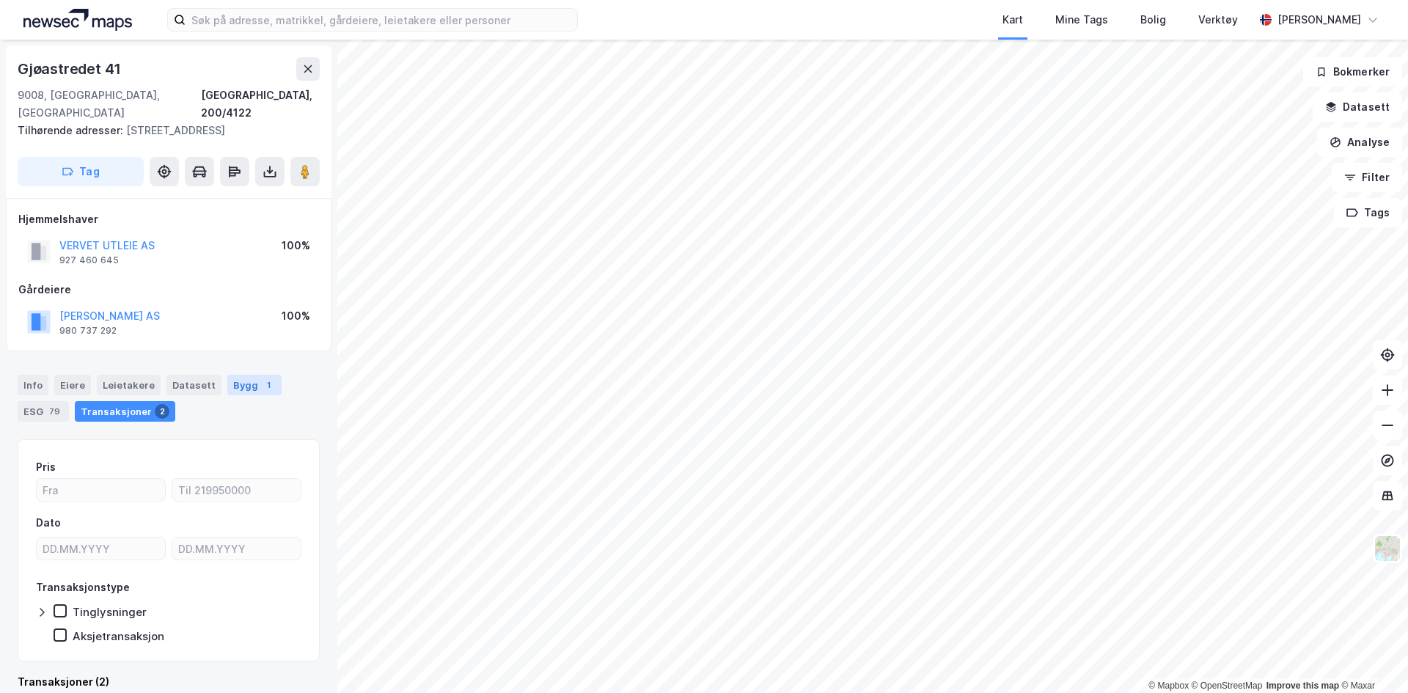
click at [261, 378] on div "1" at bounding box center [268, 385] width 15 height 15
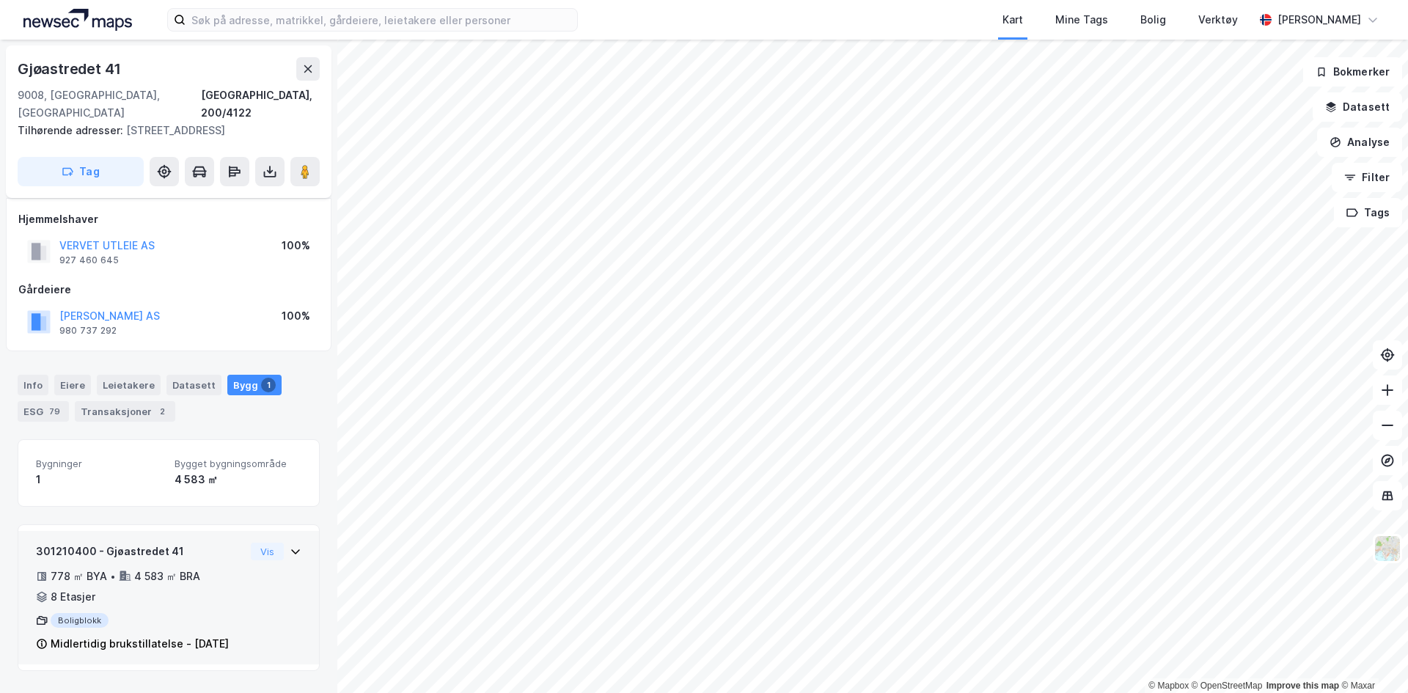
scroll to position [13, 0]
click at [224, 597] on div "301210400 - Gjøastredet 41 778 ㎡ BYA • 4 583 ㎡ BRA • 8 Etasjer Boligblokk Midle…" at bounding box center [140, 598] width 209 height 110
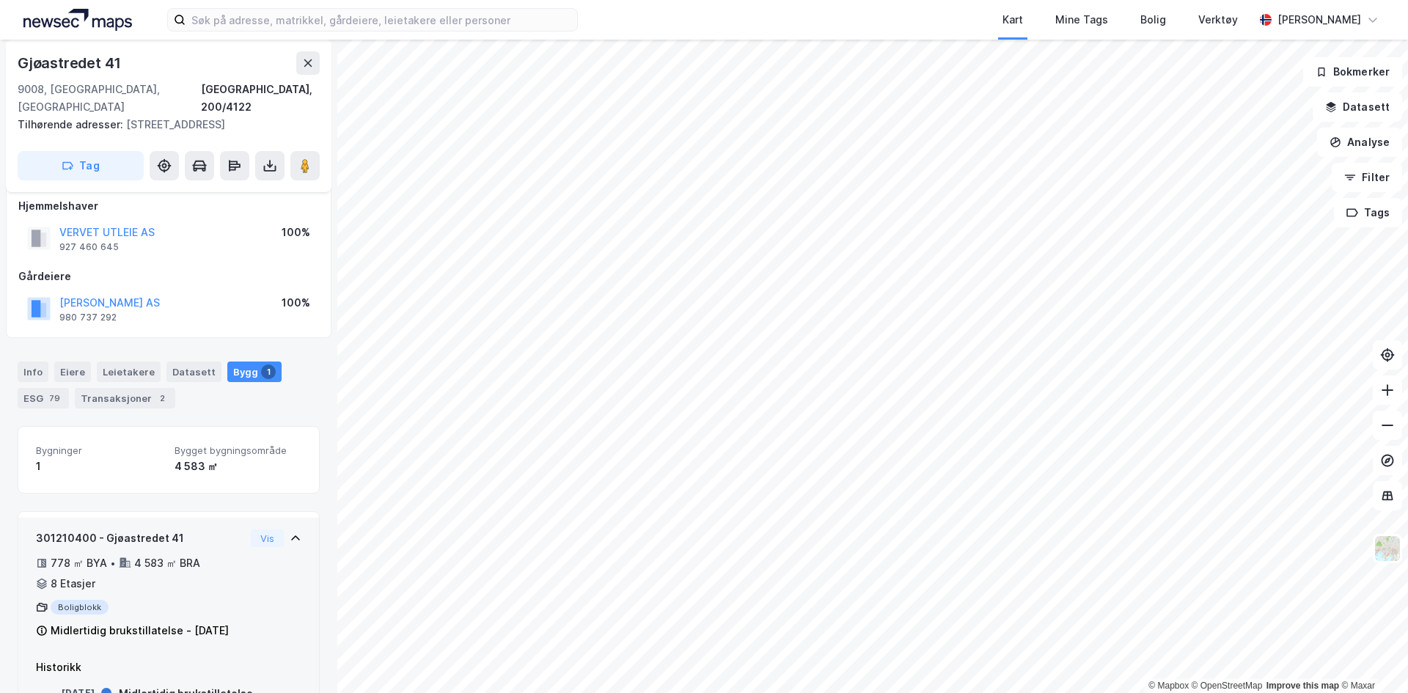
scroll to position [125, 0]
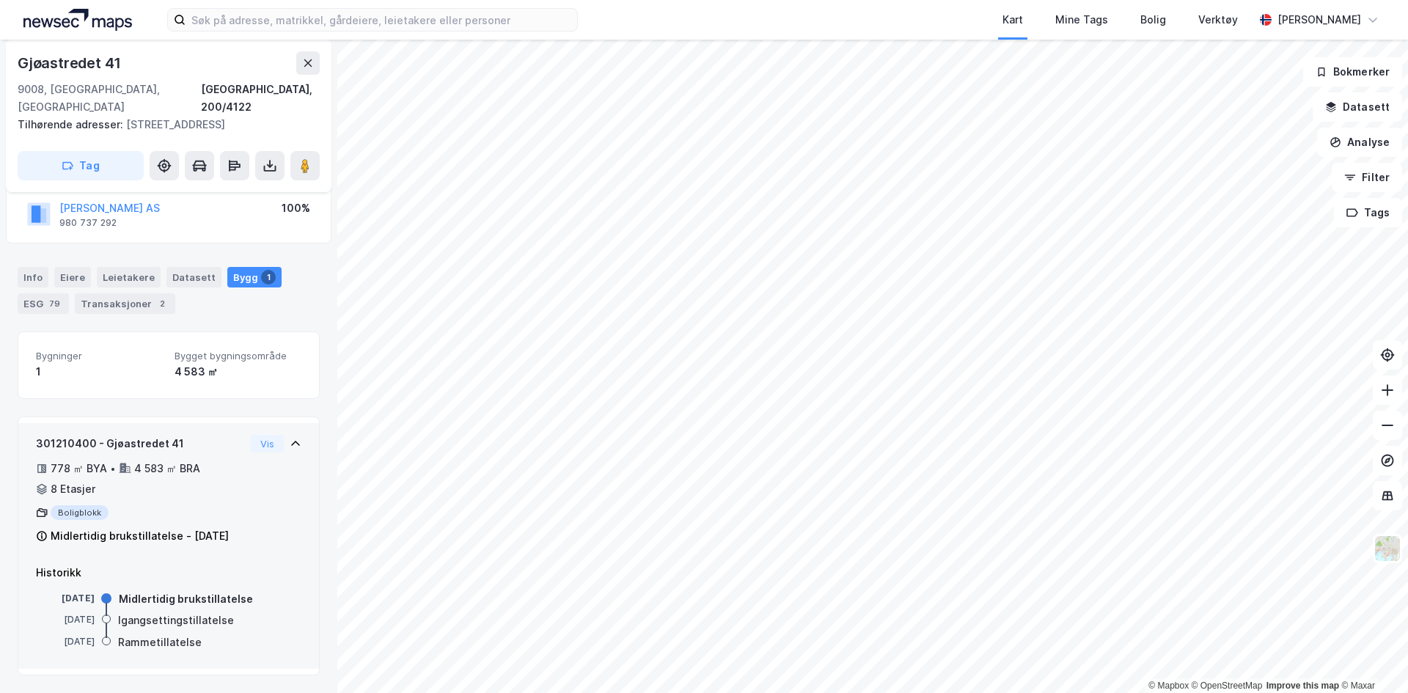
click at [238, 469] on div "301210400 - Gjøastredet 41 778 ㎡ BYA • 4 583 ㎡ BRA • 8 Etasjer Boligblokk Midle…" at bounding box center [168, 496] width 265 height 122
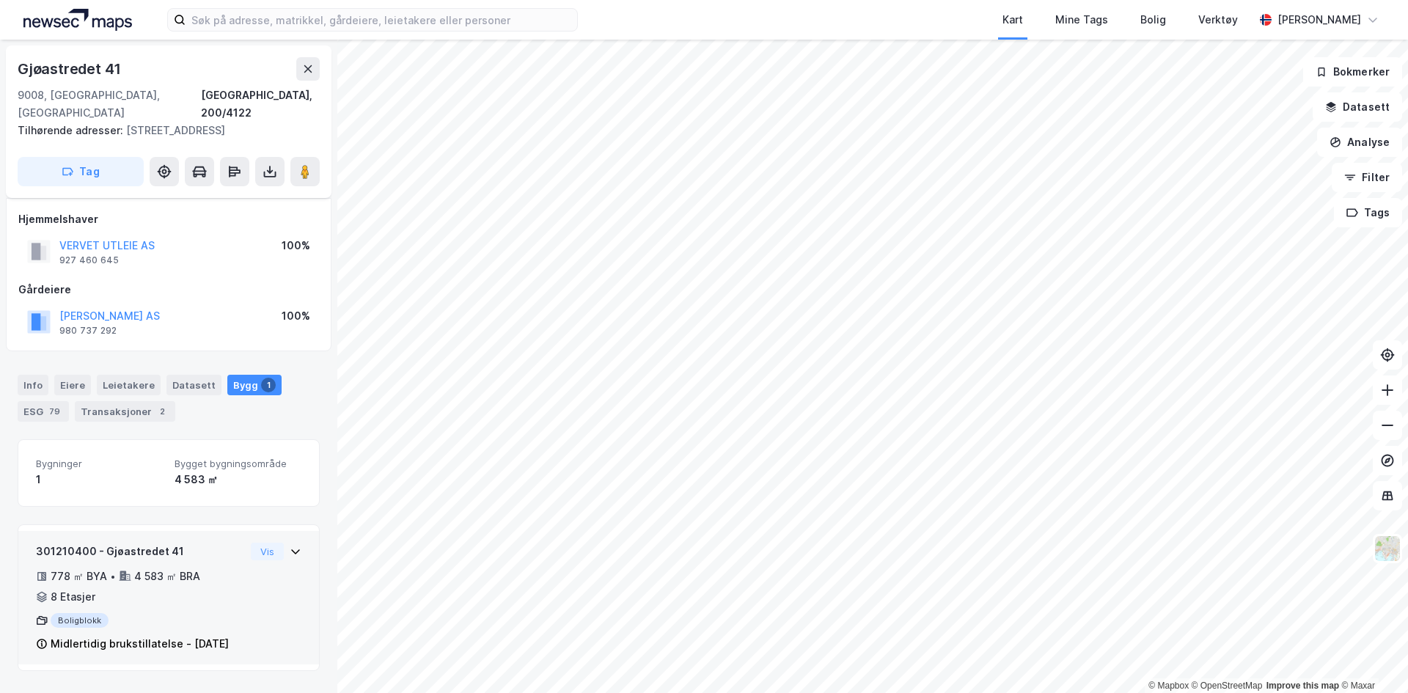
scroll to position [13, 0]
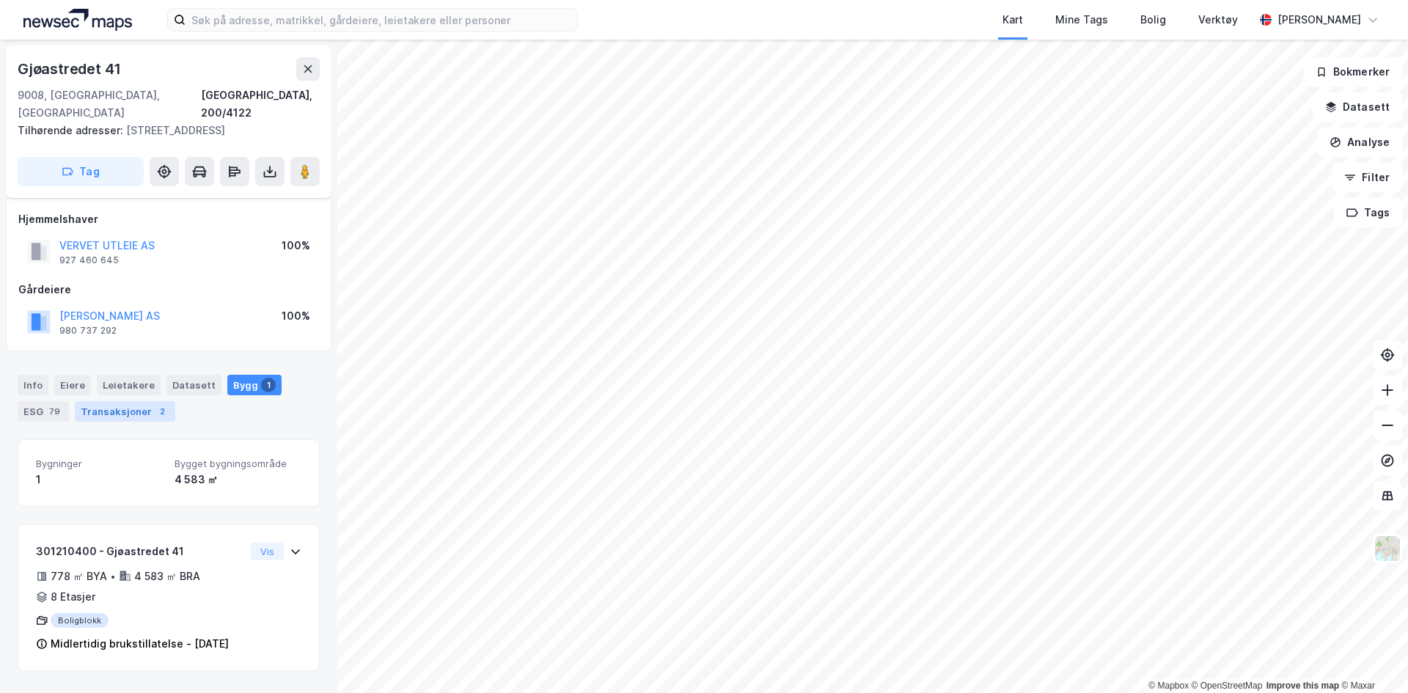
click at [113, 401] on div "Transaksjoner 2" at bounding box center [125, 411] width 100 height 21
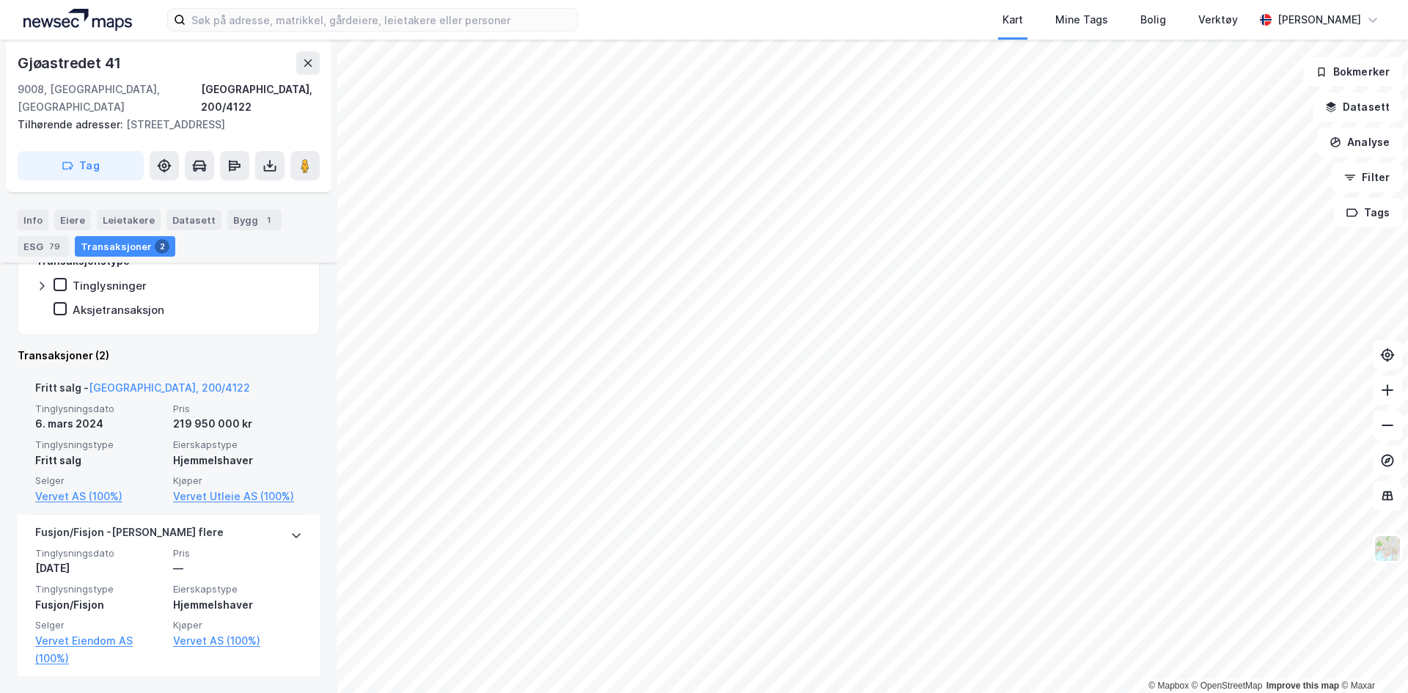
scroll to position [327, 0]
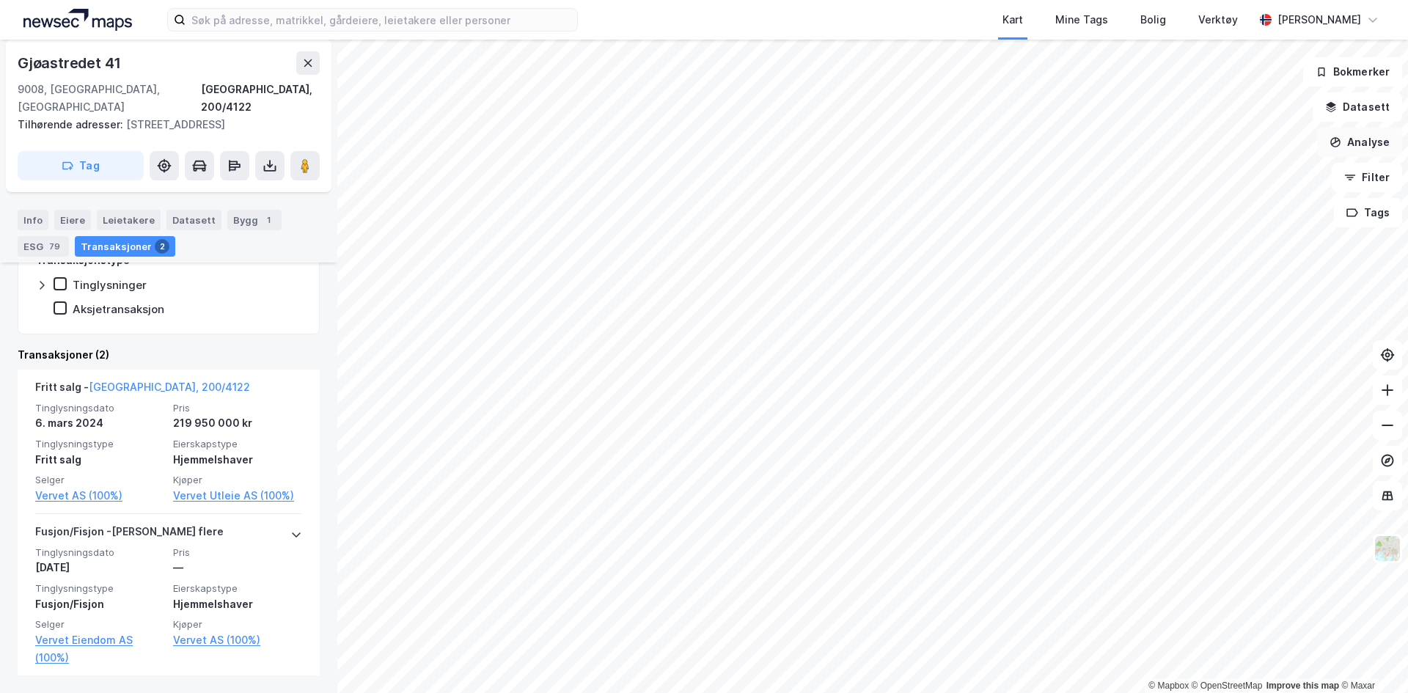
click at [1375, 150] on button "Analyse" at bounding box center [1359, 142] width 85 height 29
click at [1331, 139] on icon "button" at bounding box center [1335, 142] width 12 height 12
click at [1392, 551] on img at bounding box center [1387, 549] width 28 height 28
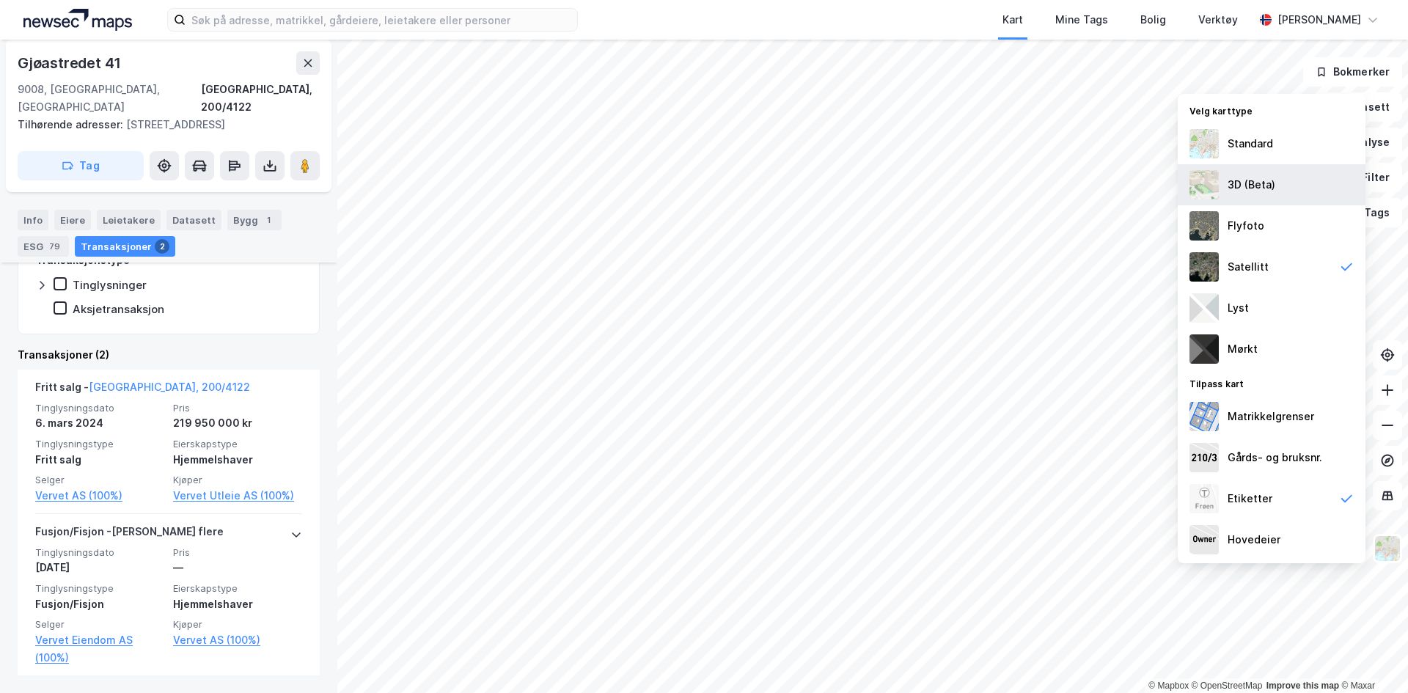
click at [1310, 184] on div "3D (Beta)" at bounding box center [1272, 184] width 188 height 41
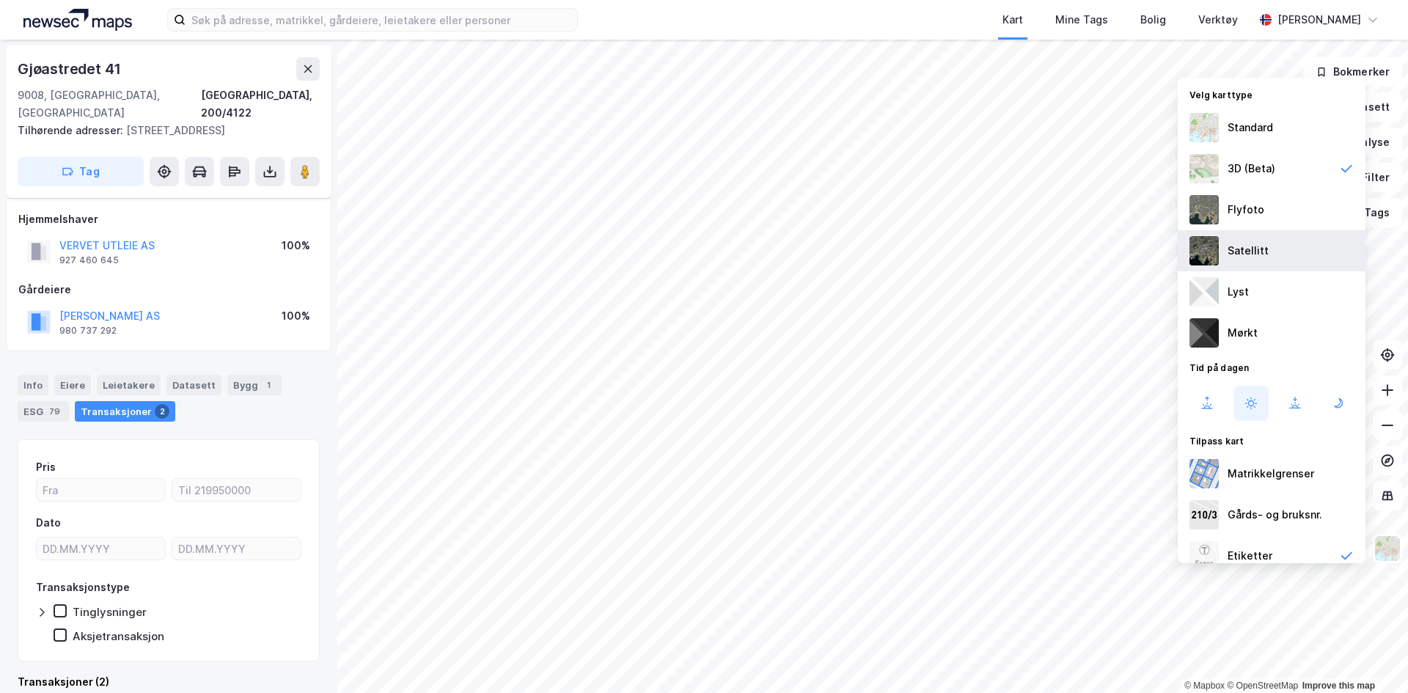
scroll to position [21, 0]
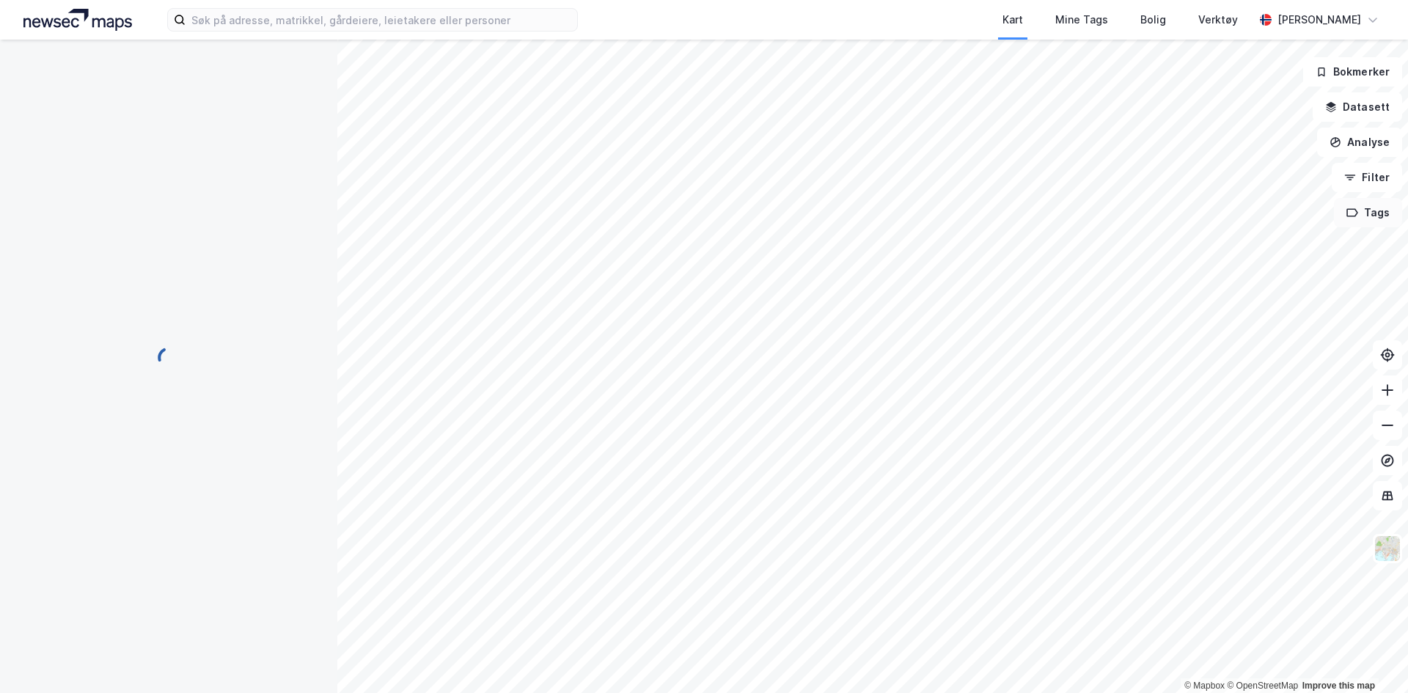
scroll to position [21, 0]
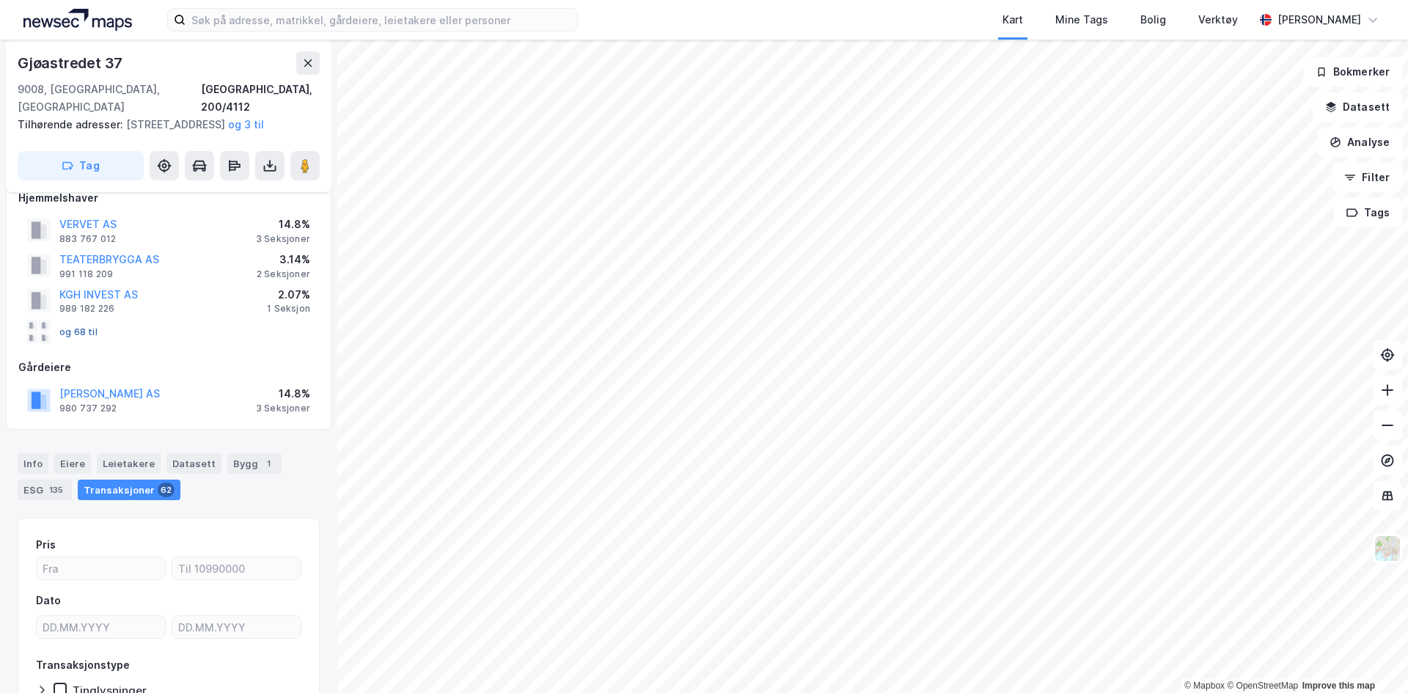
click at [0, 0] on button "og 68 til" at bounding box center [0, 0] width 0 height 0
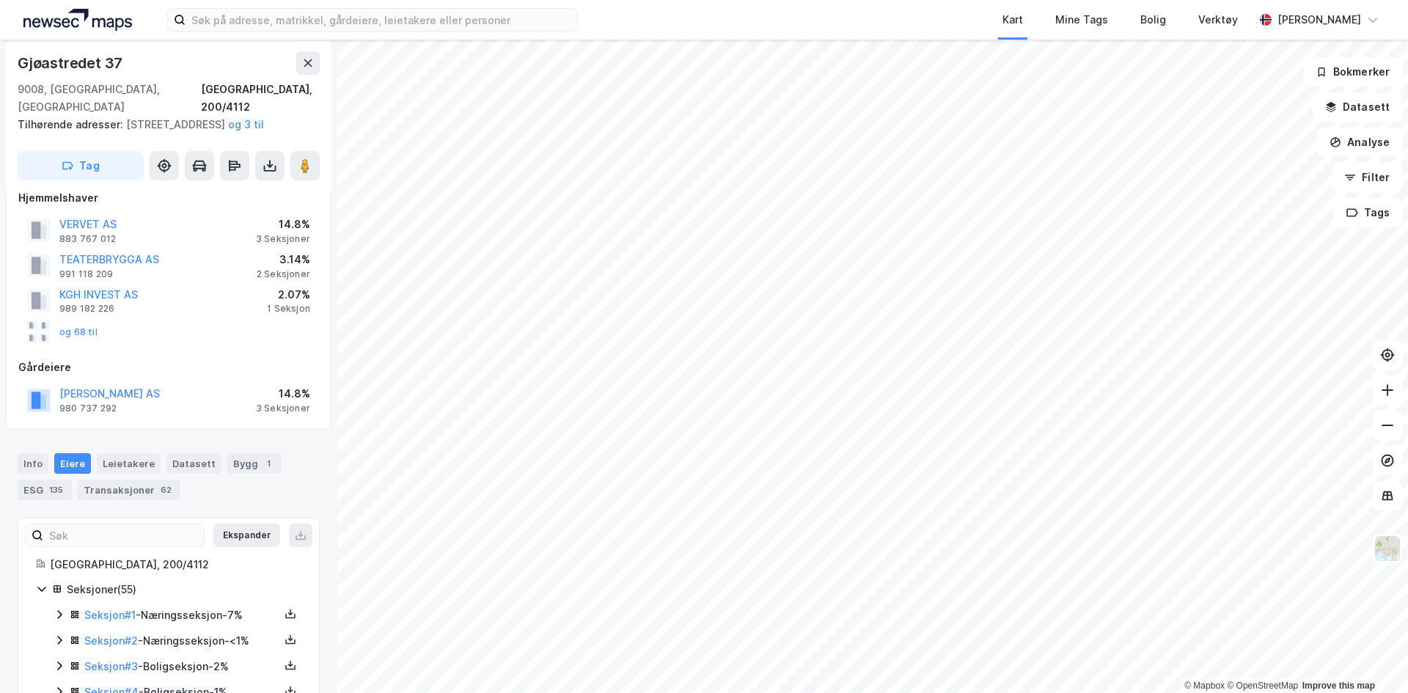
scroll to position [272, 0]
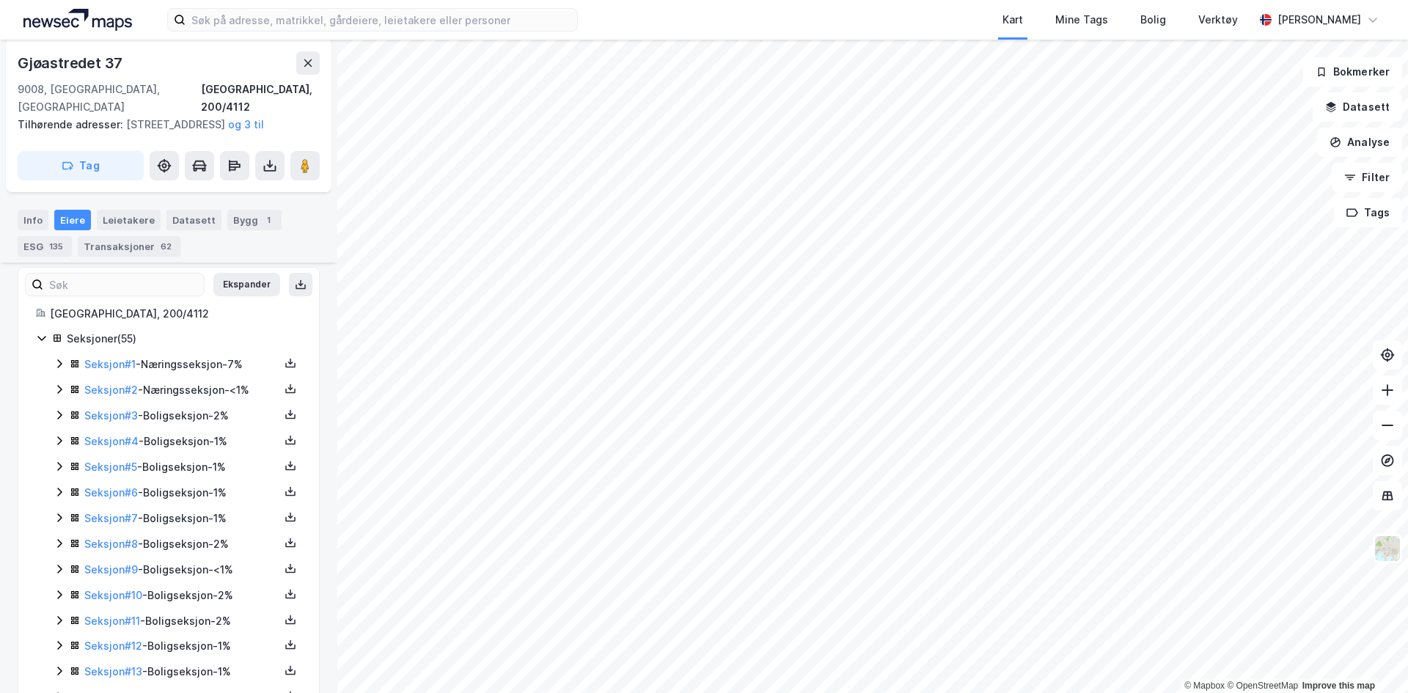
click at [40, 340] on icon at bounding box center [42, 338] width 12 height 12
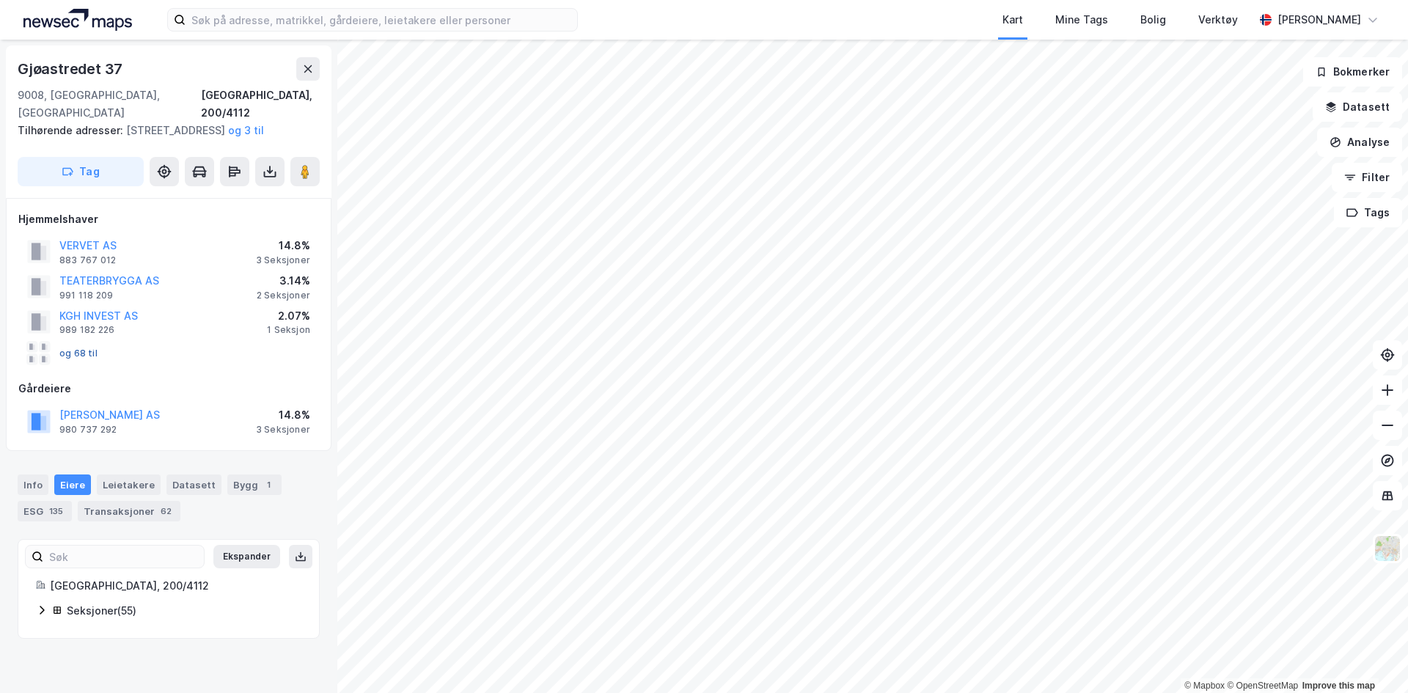
click at [0, 0] on button "og 68 til" at bounding box center [0, 0] width 0 height 0
click at [72, 346] on div "og 68 til" at bounding box center [62, 353] width 70 height 23
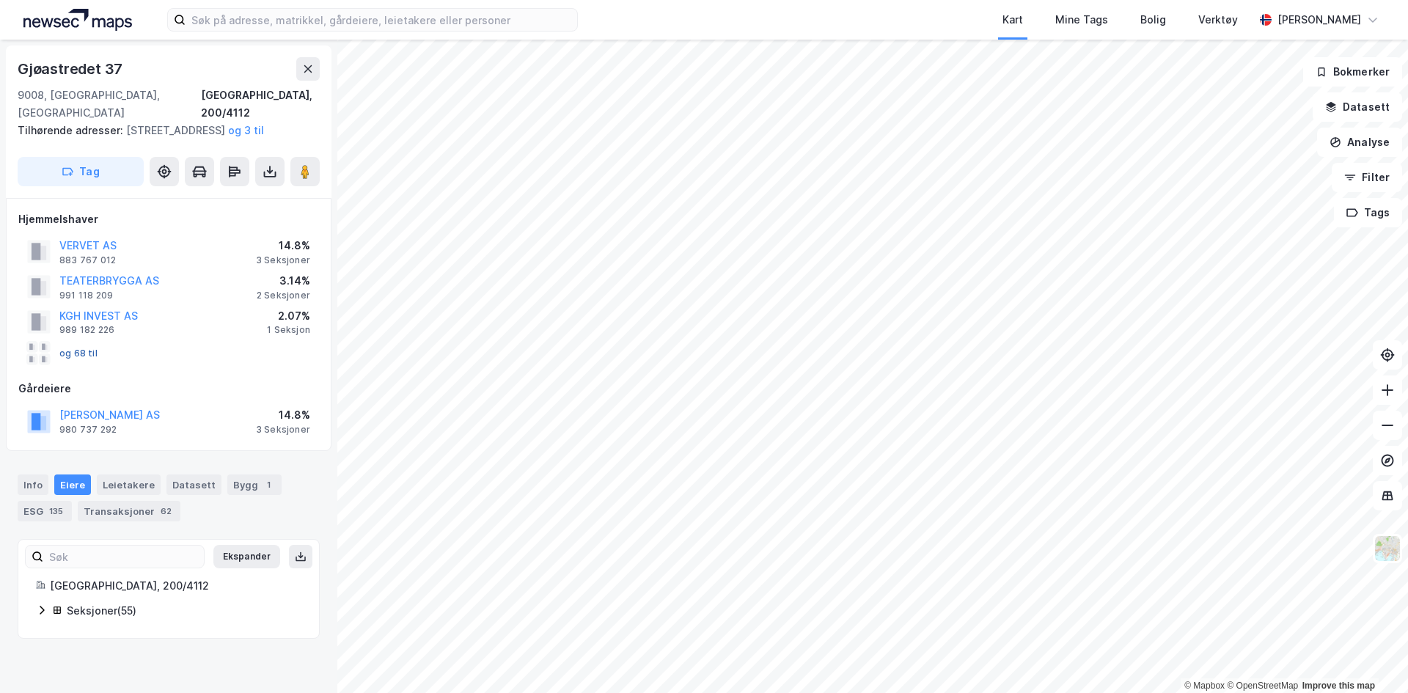
click at [0, 0] on button "og 68 til" at bounding box center [0, 0] width 0 height 0
click at [42, 613] on icon at bounding box center [42, 610] width 4 height 9
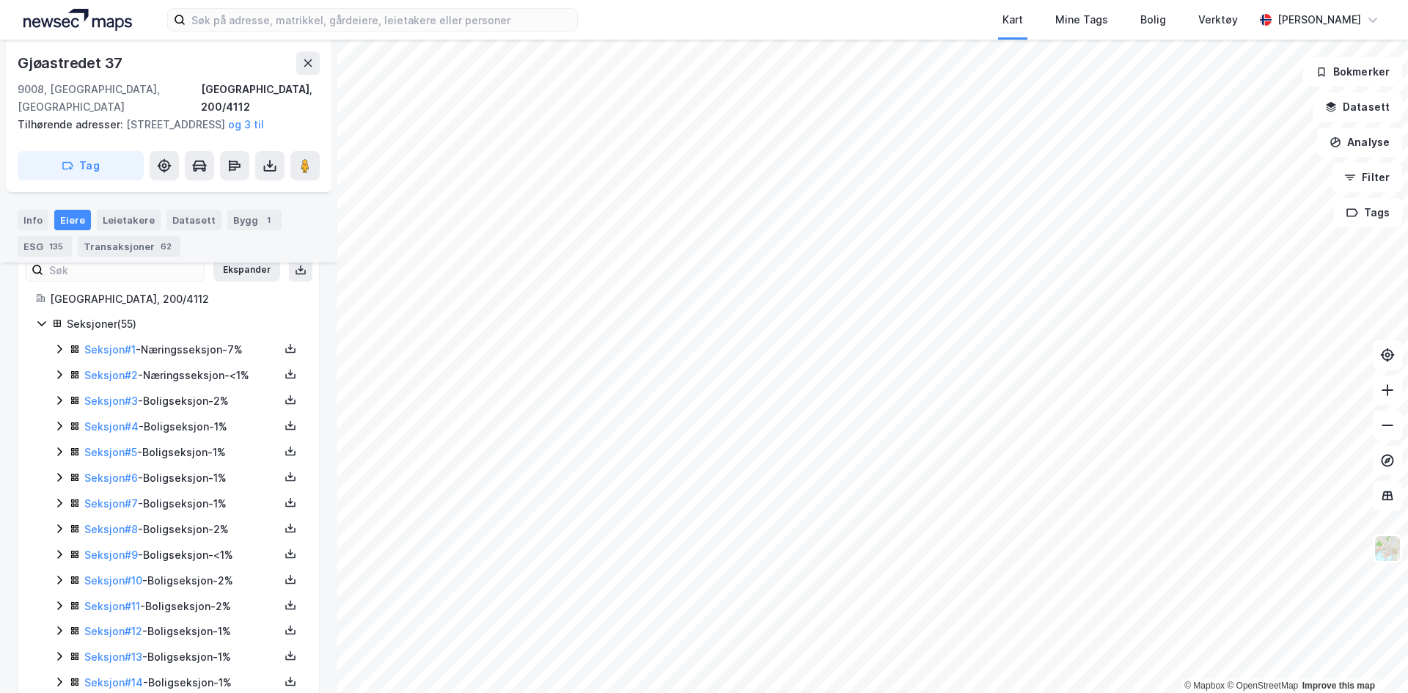
scroll to position [293, 0]
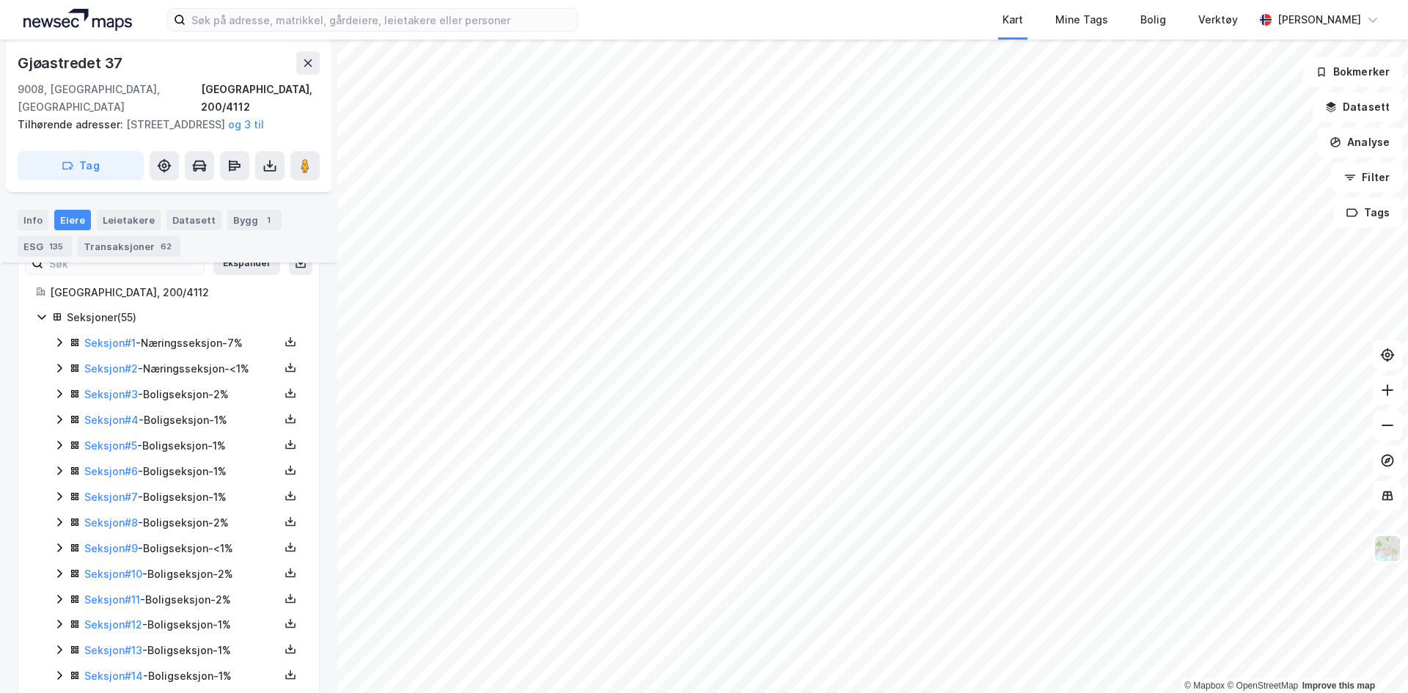
click at [39, 316] on icon at bounding box center [41, 317] width 8 height 5
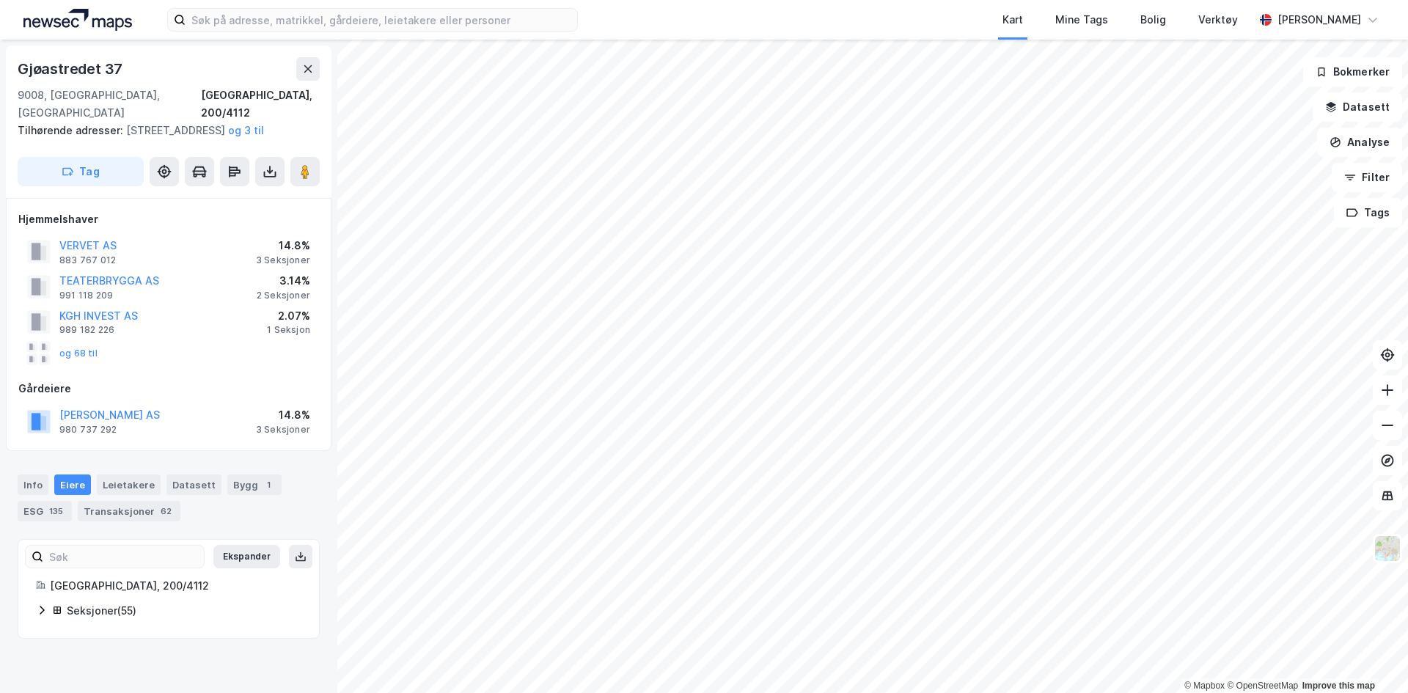
scroll to position [0, 0]
click at [0, 0] on button "og 68 til" at bounding box center [0, 0] width 0 height 0
click at [1354, 103] on button "Datasett" at bounding box center [1357, 106] width 89 height 29
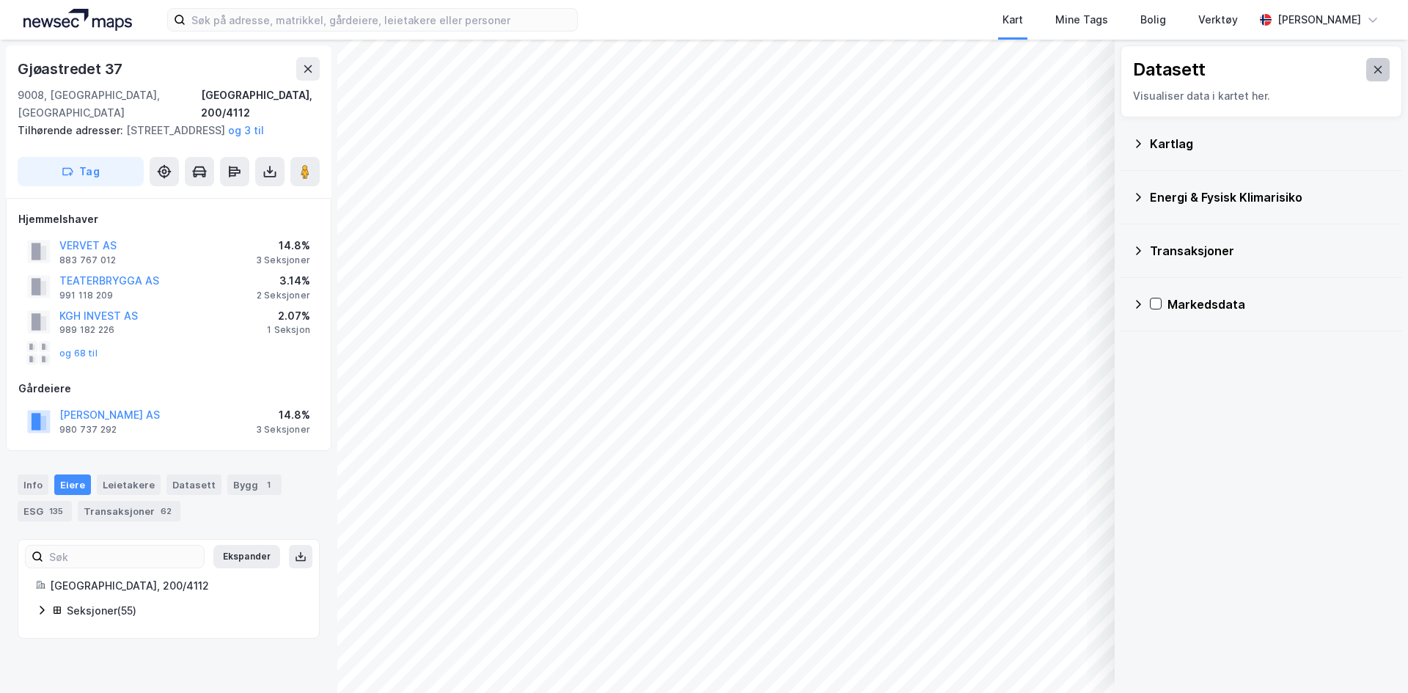
click at [1372, 66] on icon at bounding box center [1378, 70] width 12 height 12
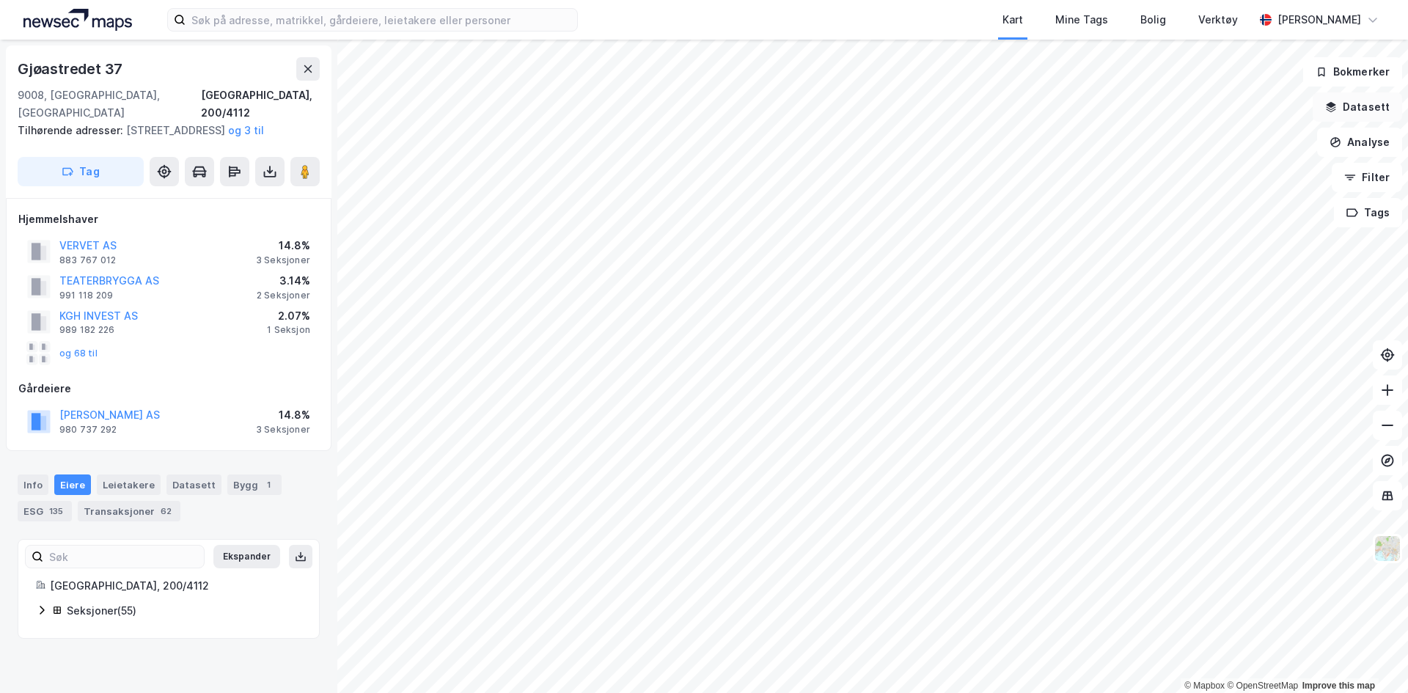
click at [1379, 103] on button "Datasett" at bounding box center [1357, 106] width 89 height 29
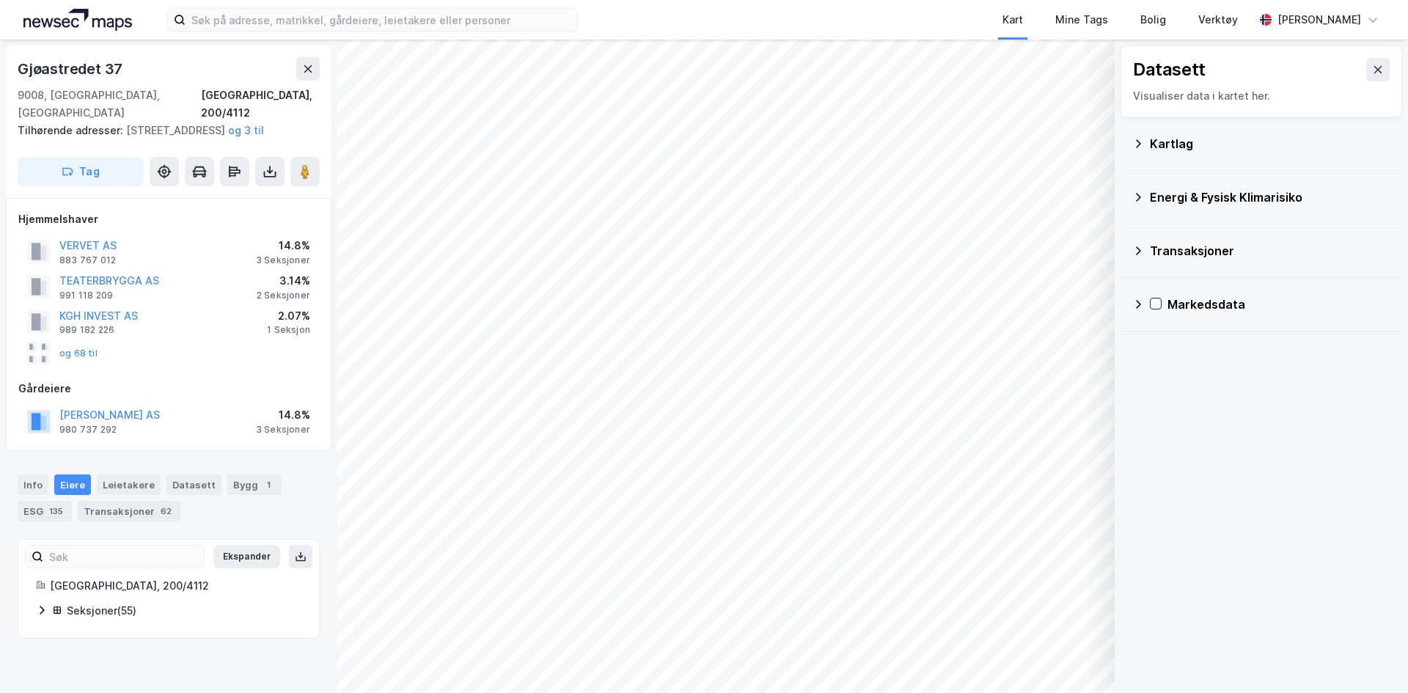
click at [1142, 145] on icon at bounding box center [1138, 144] width 12 height 12
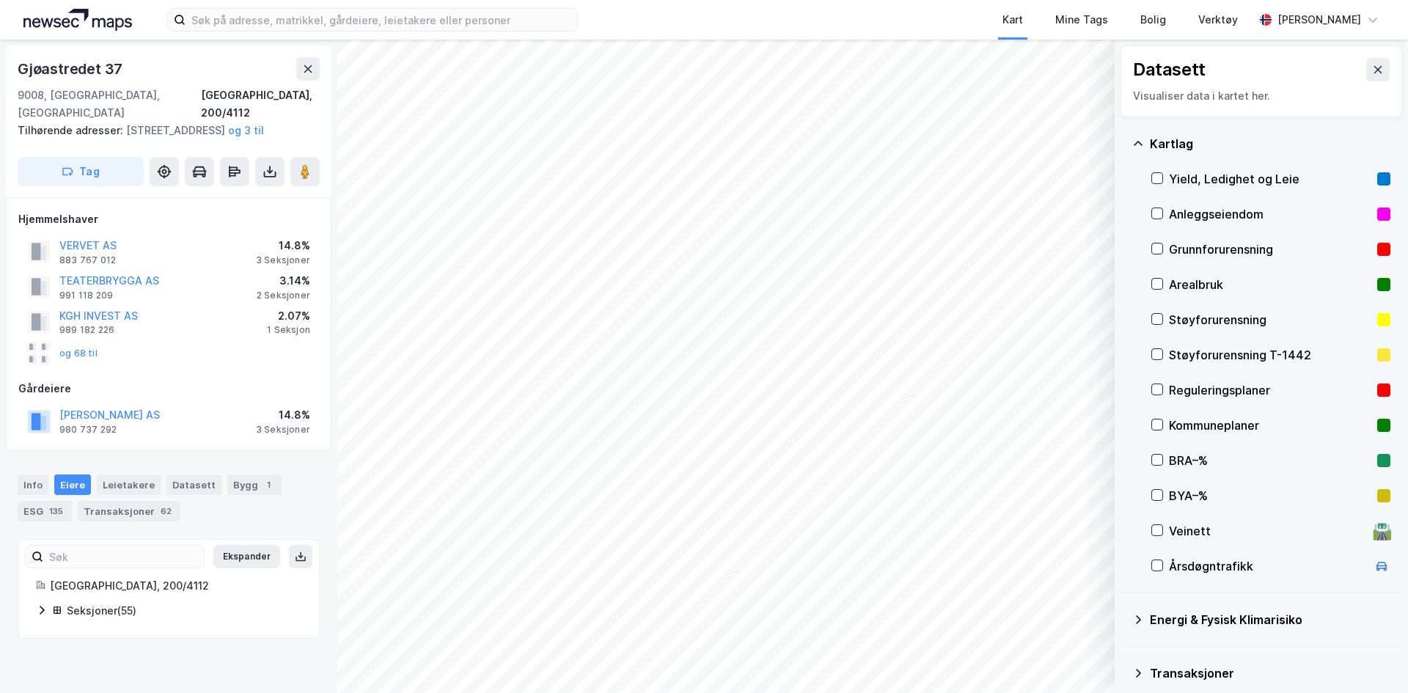
click at [1142, 145] on icon at bounding box center [1138, 143] width 9 height 4
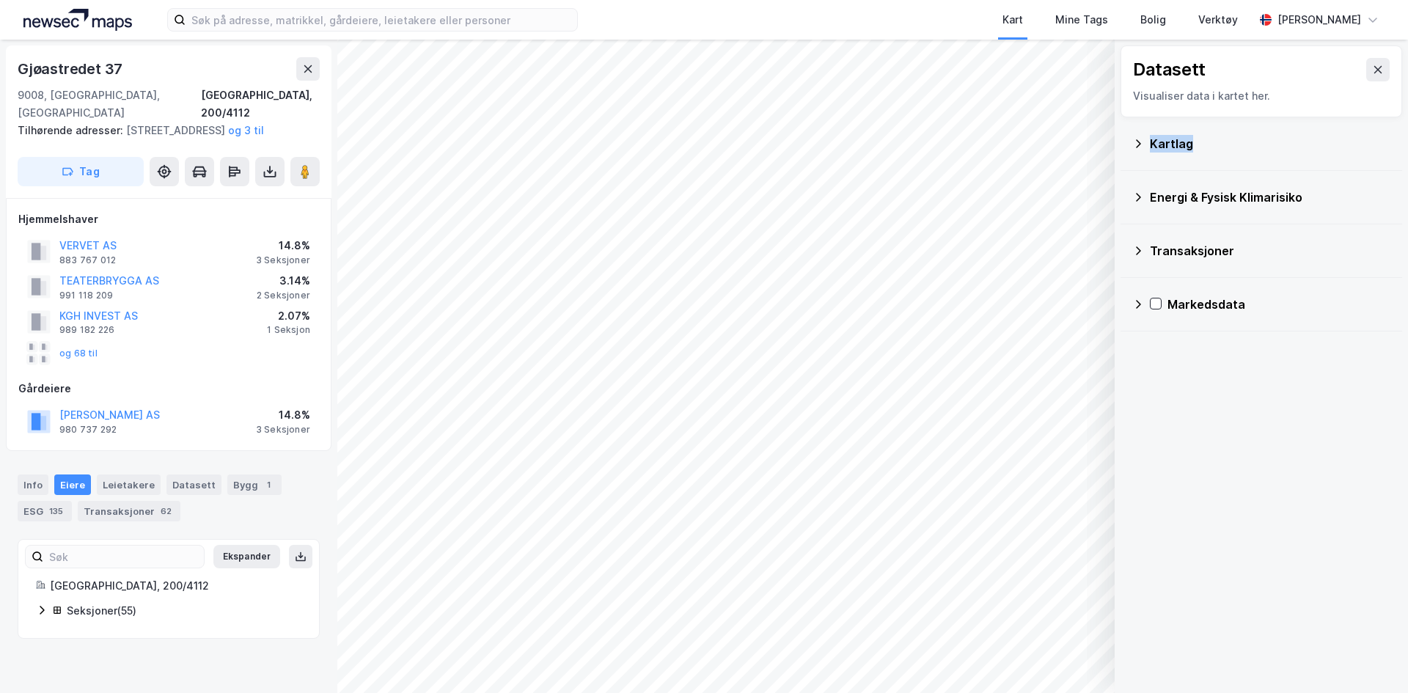
click at [1142, 145] on icon at bounding box center [1138, 144] width 12 height 12
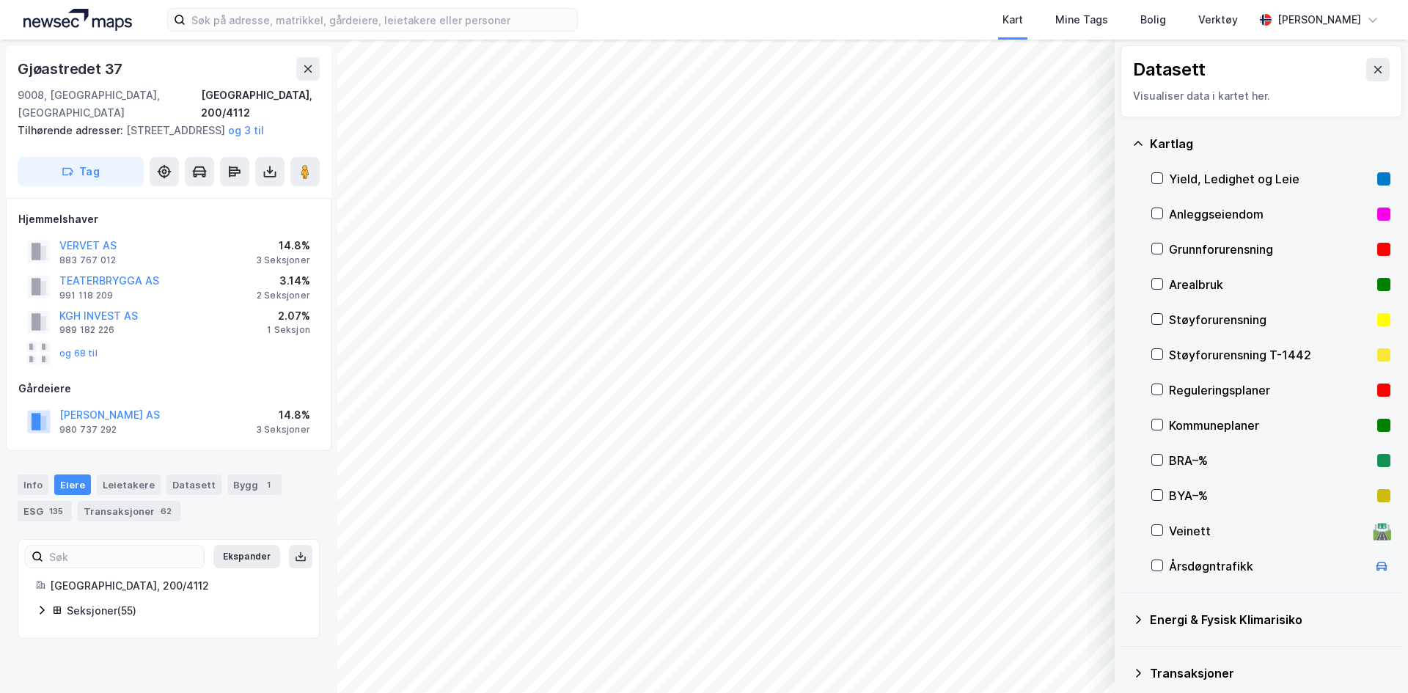
click at [1142, 145] on icon at bounding box center [1138, 143] width 9 height 4
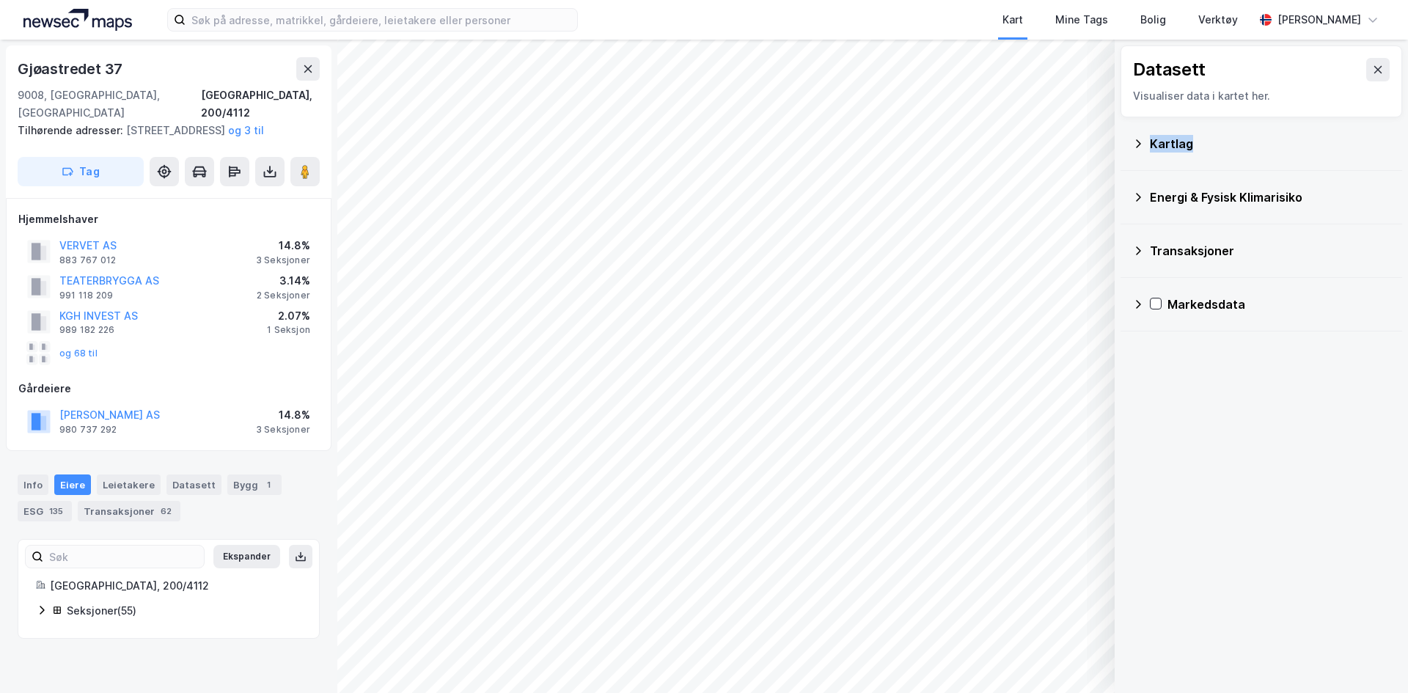
click at [1142, 145] on icon at bounding box center [1138, 144] width 12 height 12
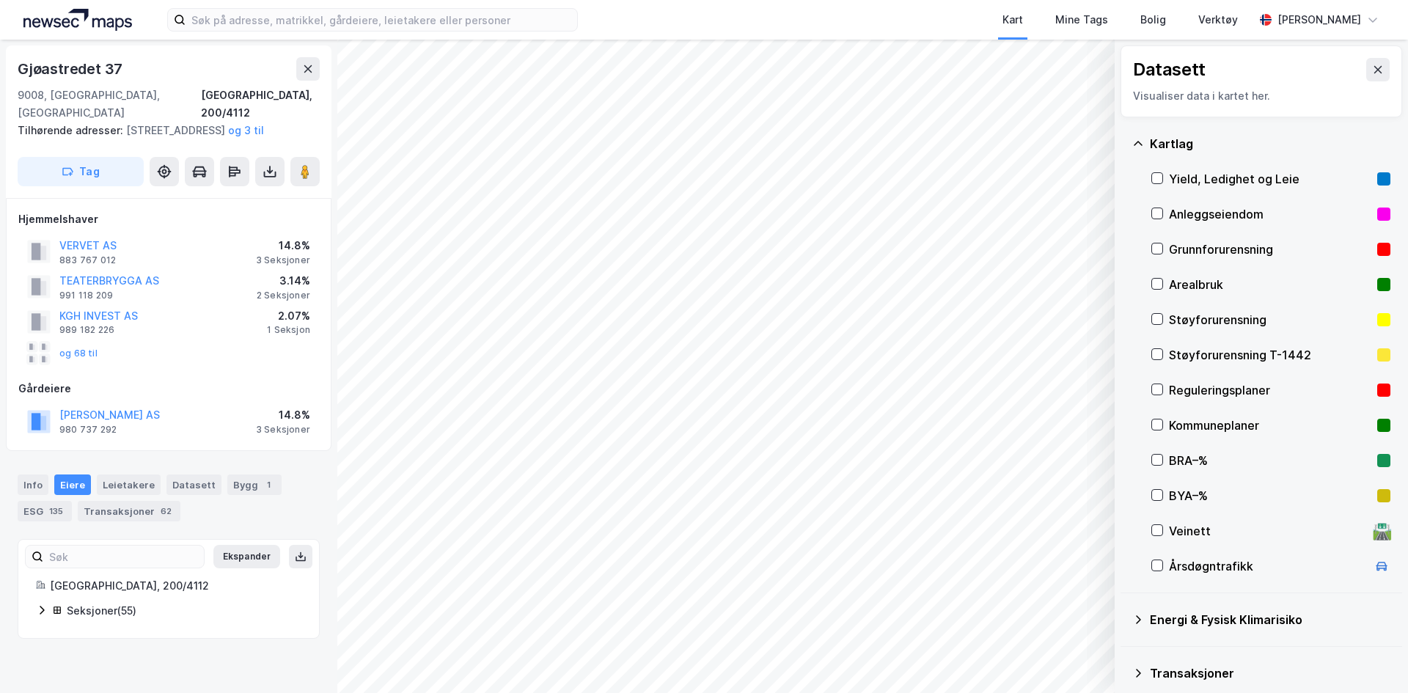
click at [1142, 145] on icon at bounding box center [1138, 143] width 9 height 4
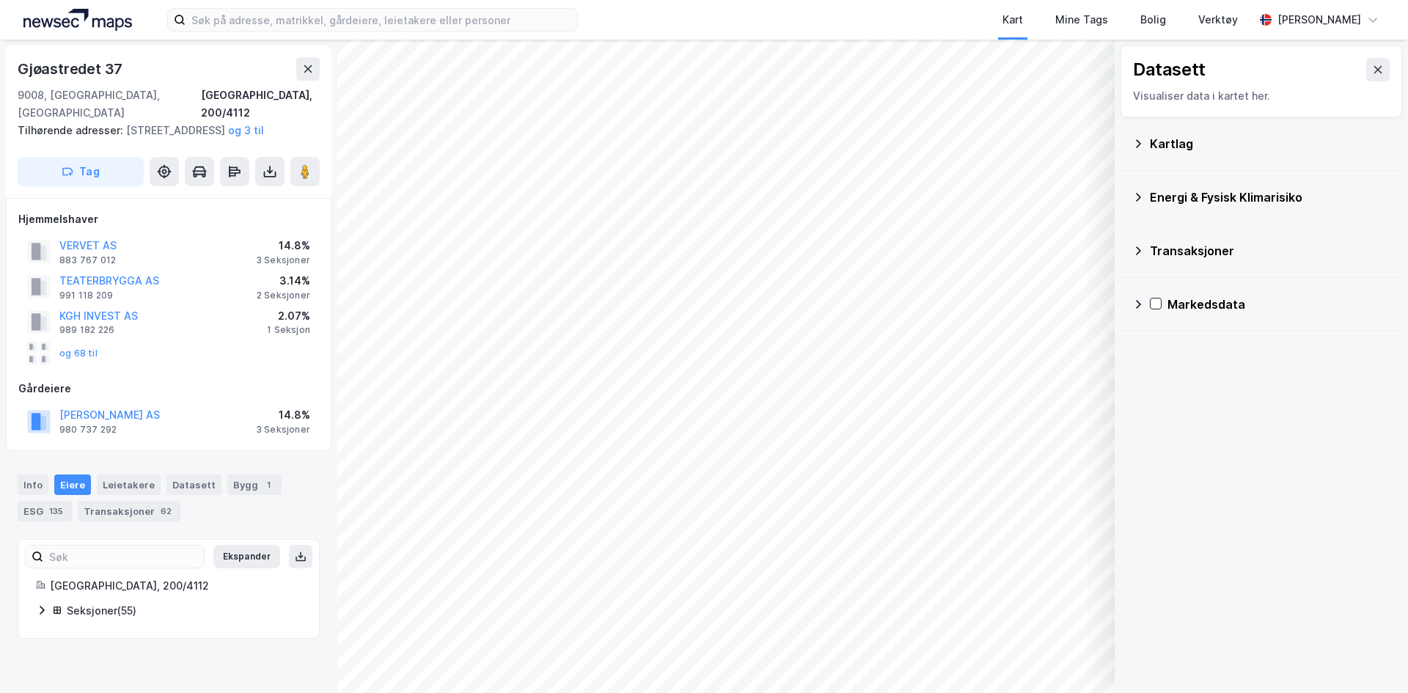
click at [1137, 196] on icon at bounding box center [1138, 197] width 12 height 12
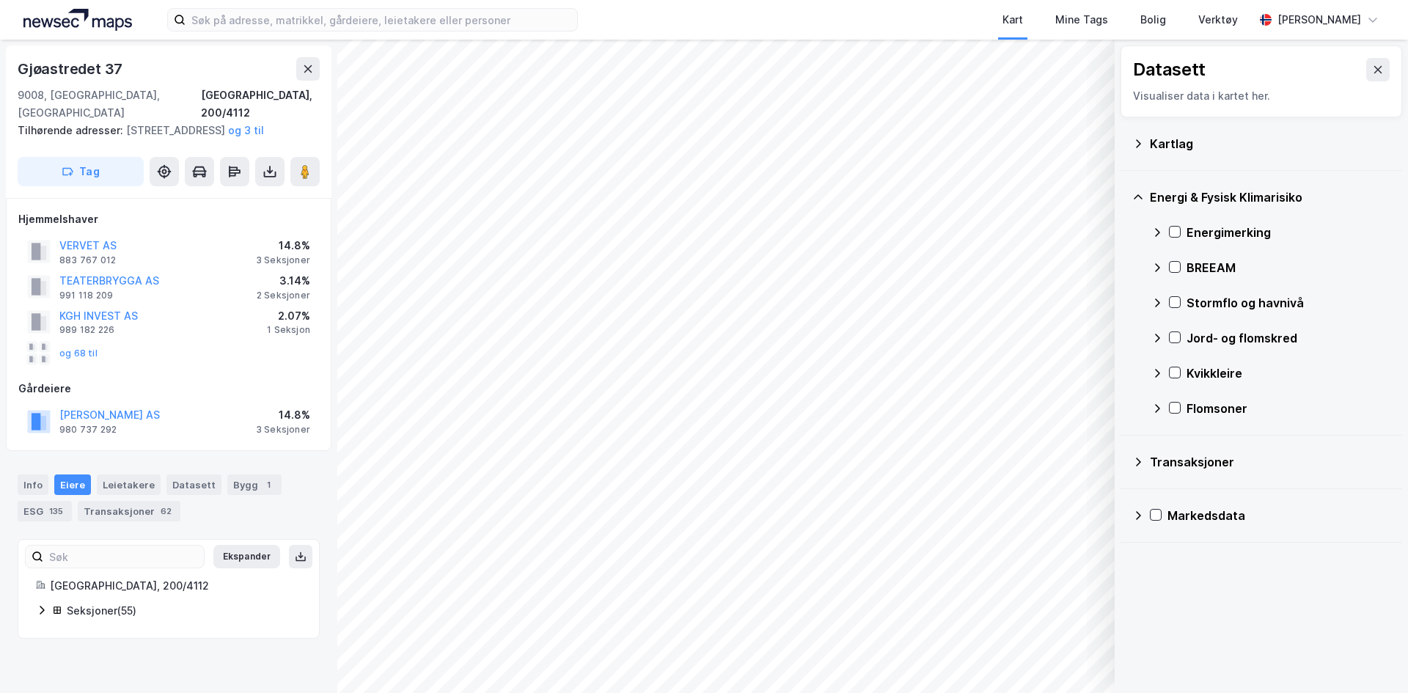
click at [1137, 196] on icon at bounding box center [1138, 196] width 9 height 5
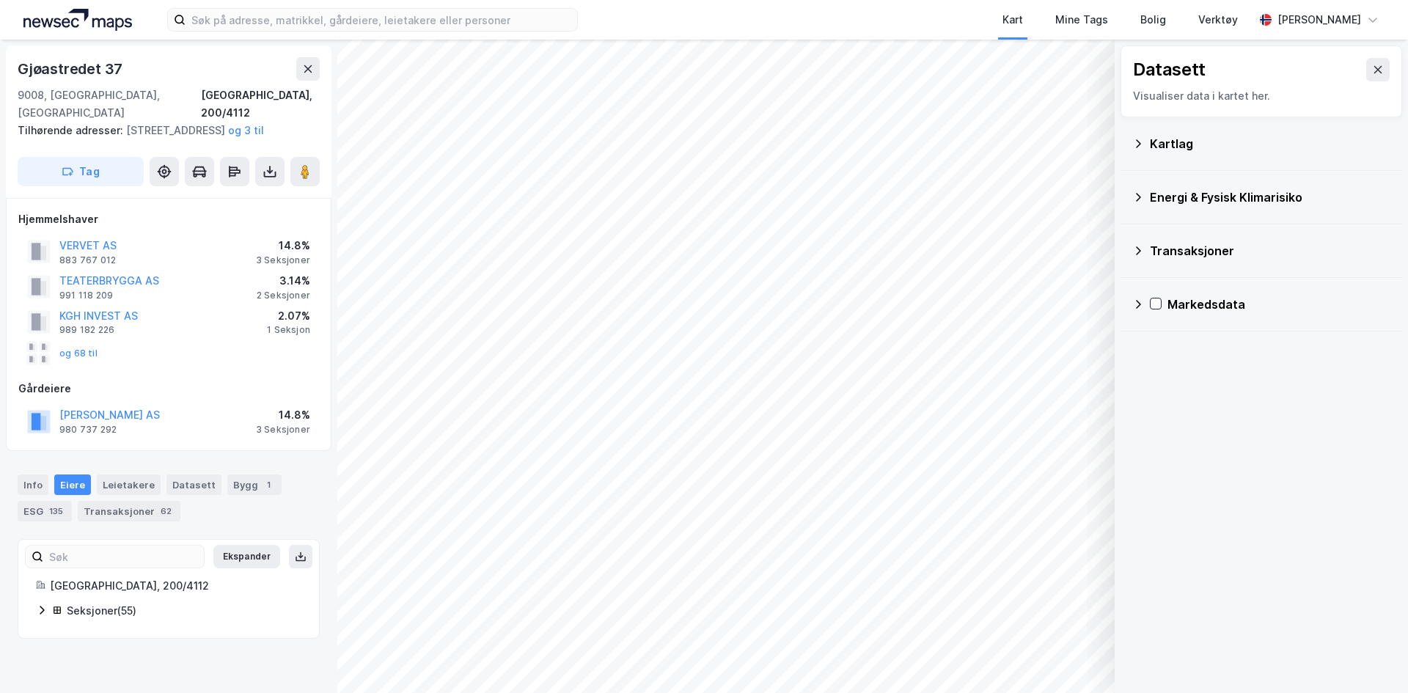
click at [1141, 246] on icon at bounding box center [1138, 251] width 12 height 12
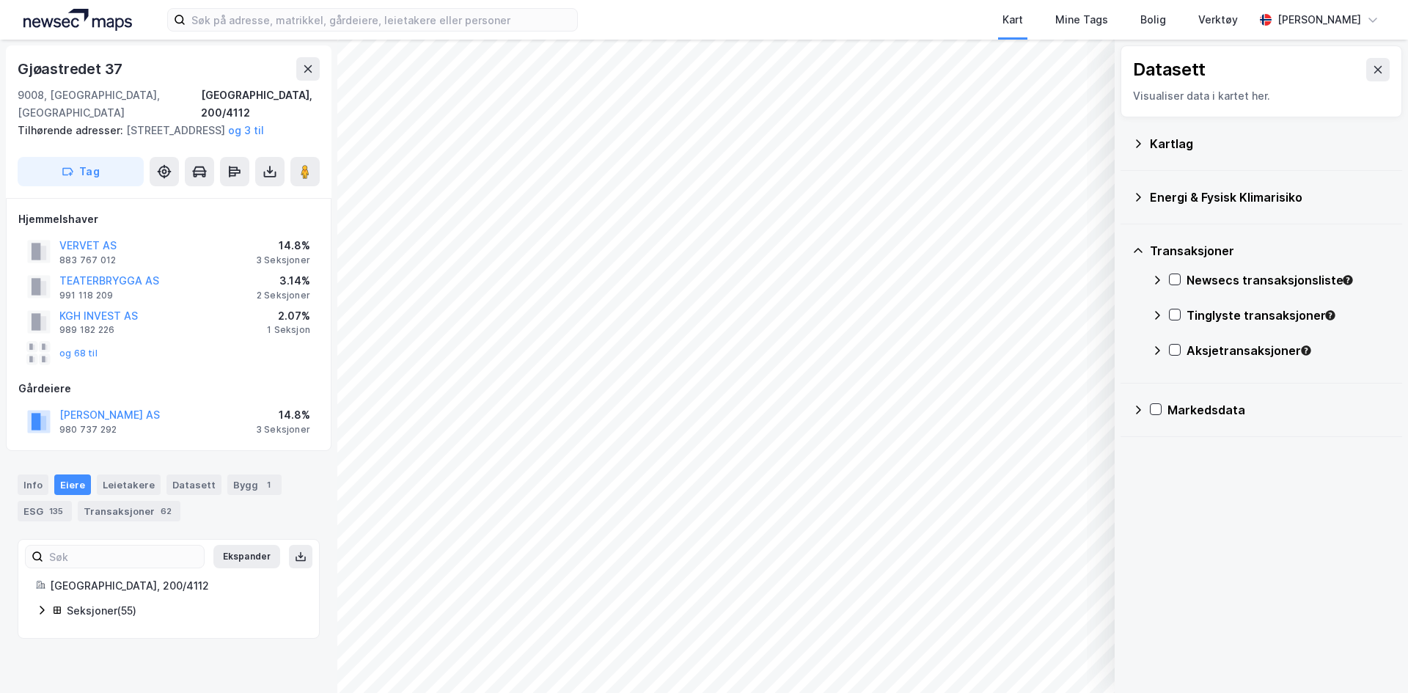
click at [1141, 247] on icon at bounding box center [1138, 251] width 12 height 12
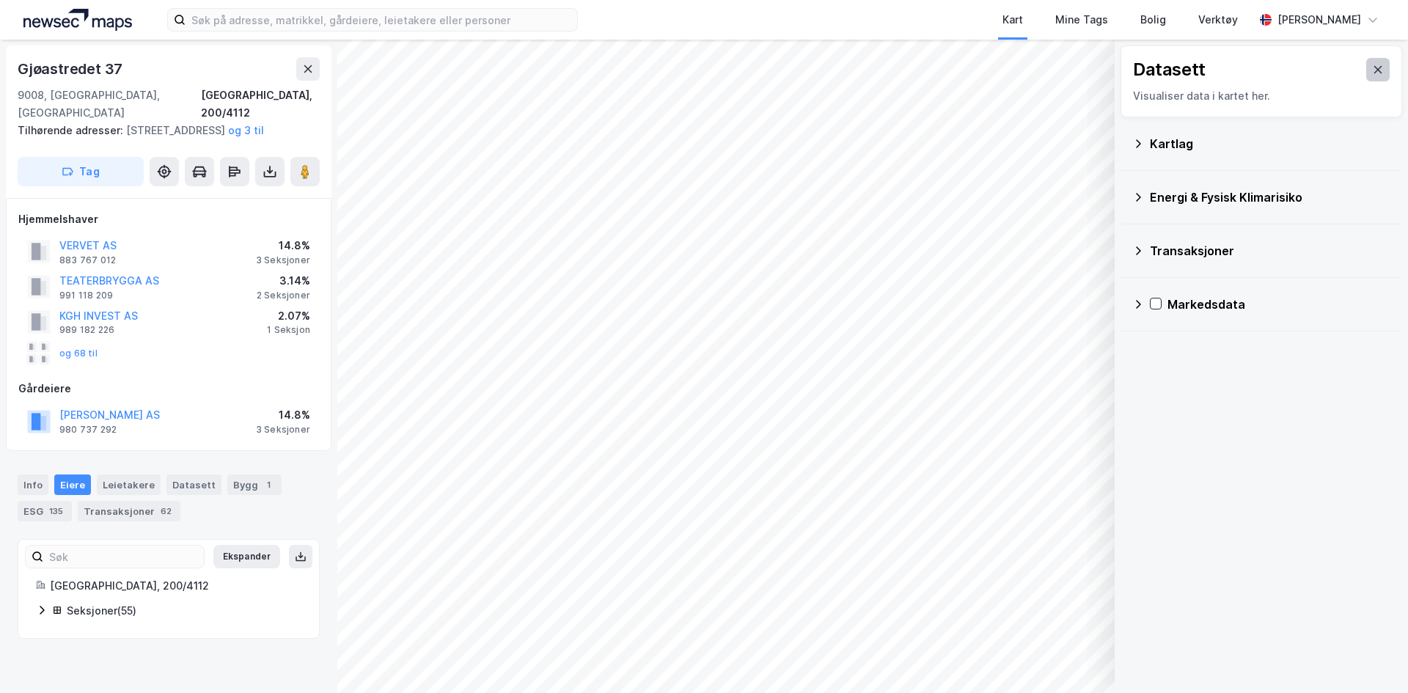
click at [1374, 67] on icon at bounding box center [1378, 69] width 8 height 7
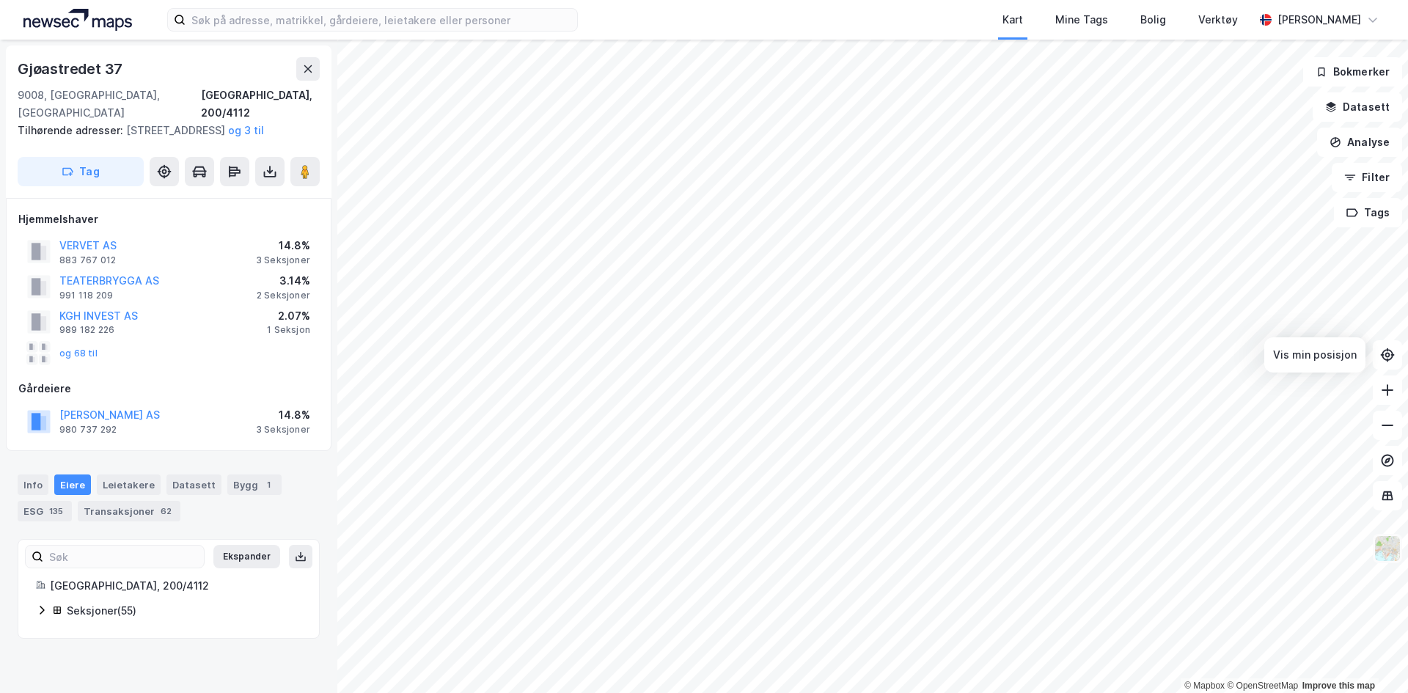
click at [1399, 562] on button at bounding box center [1387, 548] width 29 height 29
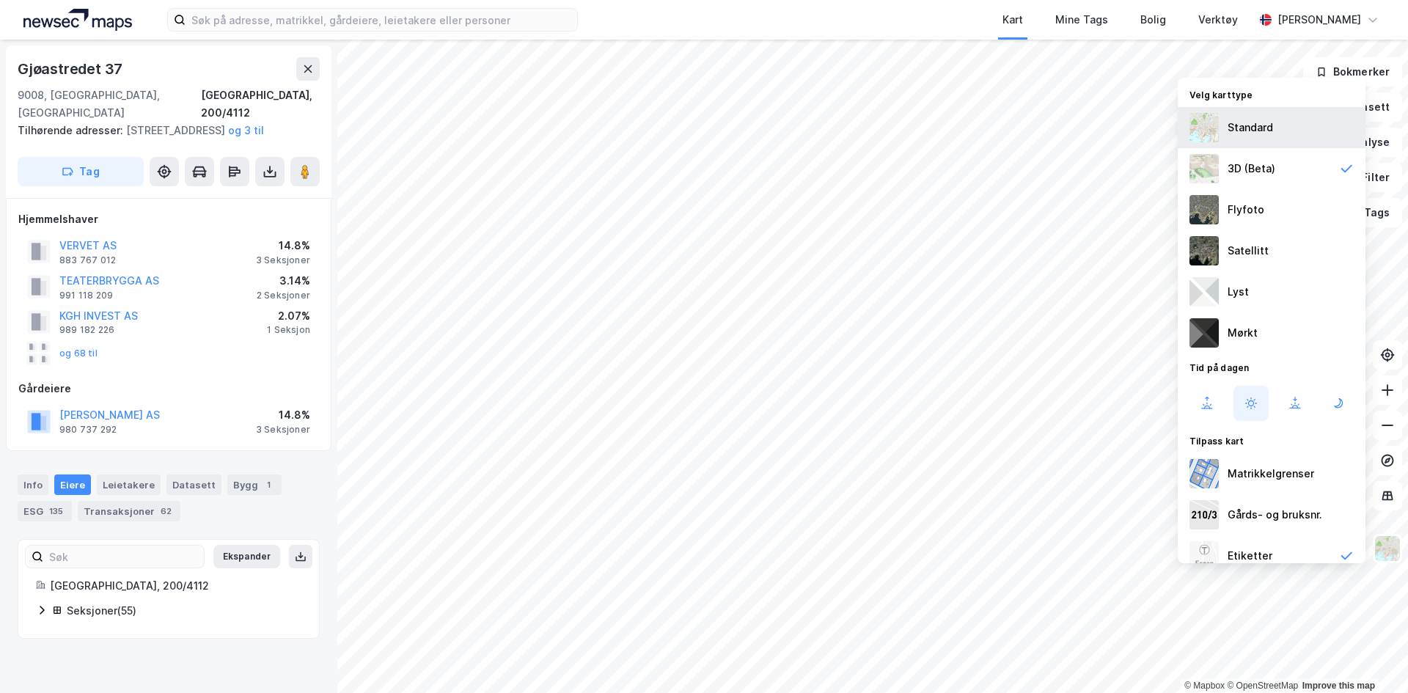
click at [1236, 131] on div "Standard" at bounding box center [1249, 128] width 45 height 18
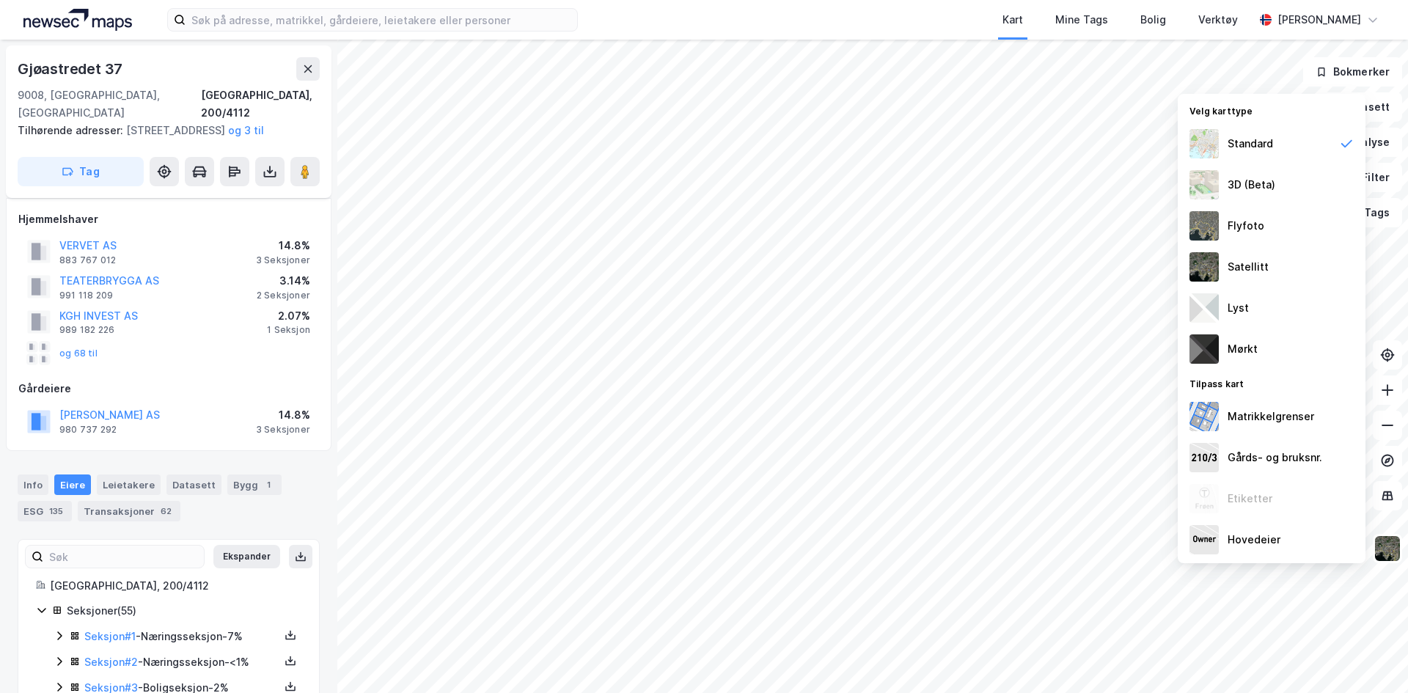
scroll to position [293, 0]
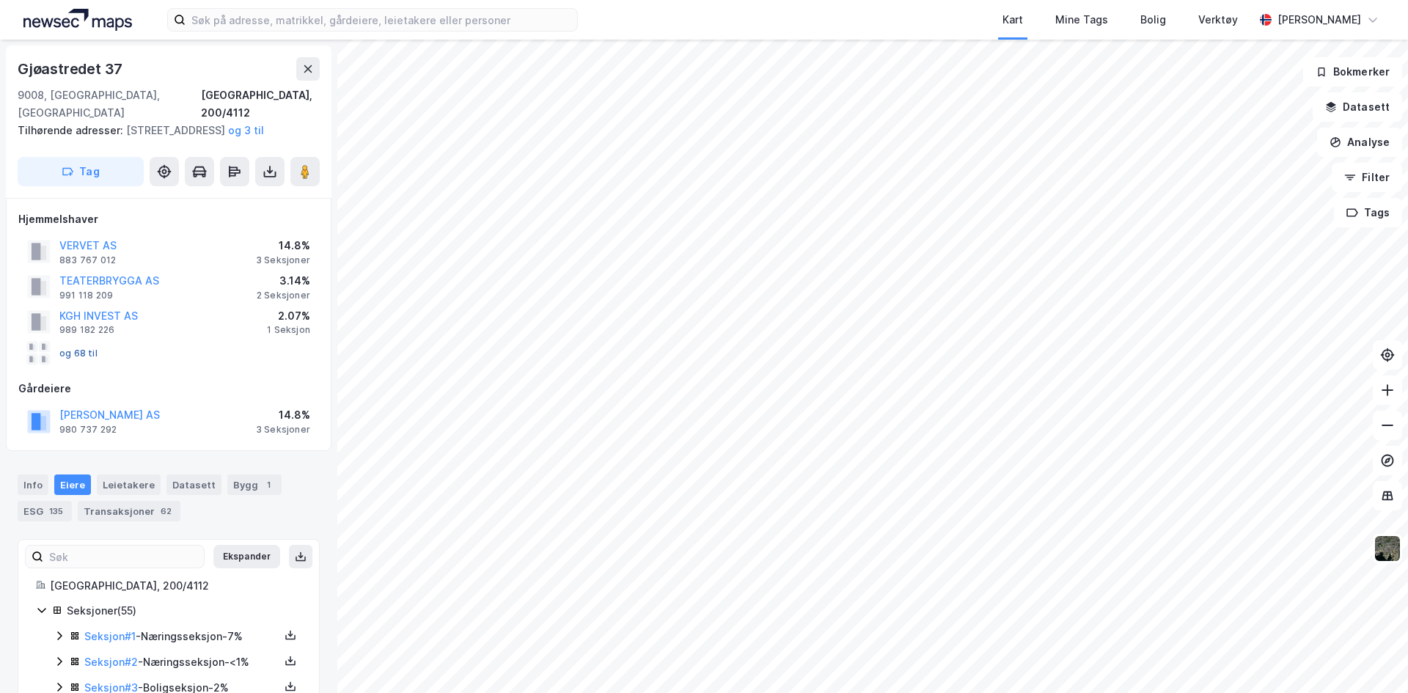
click at [0, 0] on button "og 68 til" at bounding box center [0, 0] width 0 height 0
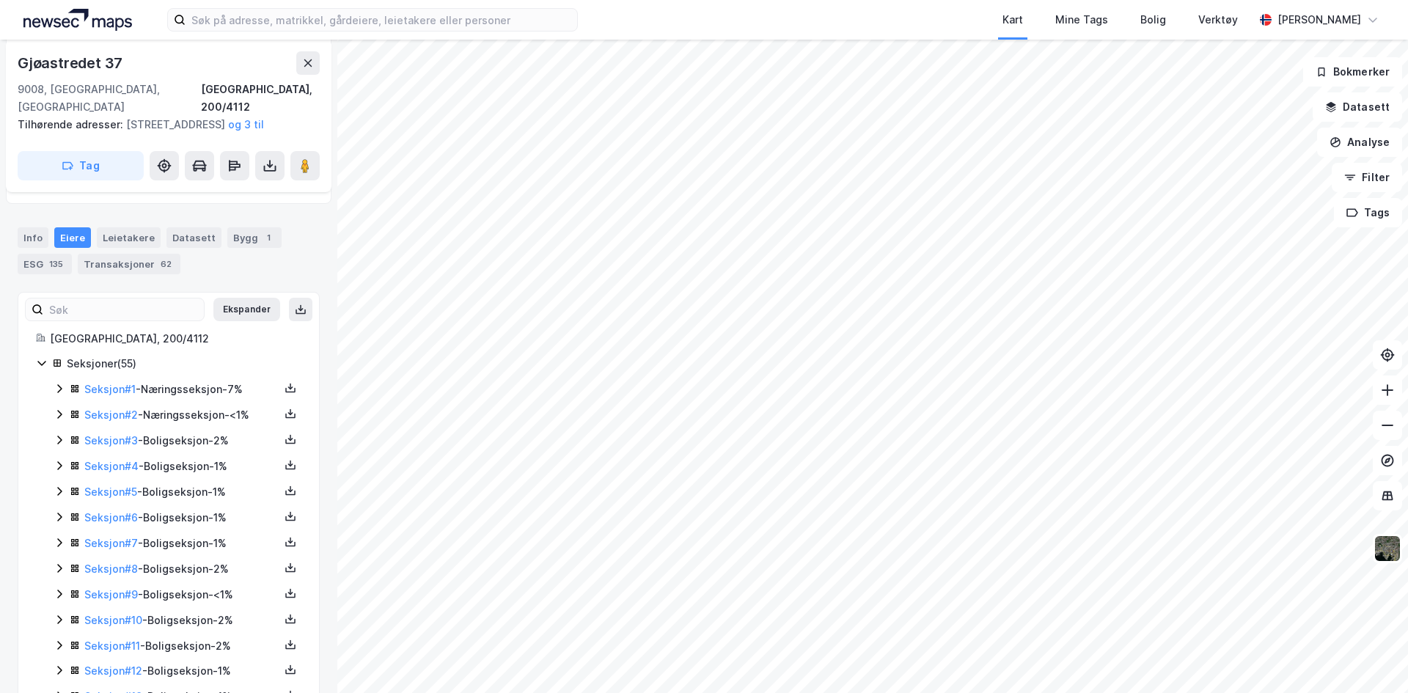
scroll to position [293, 0]
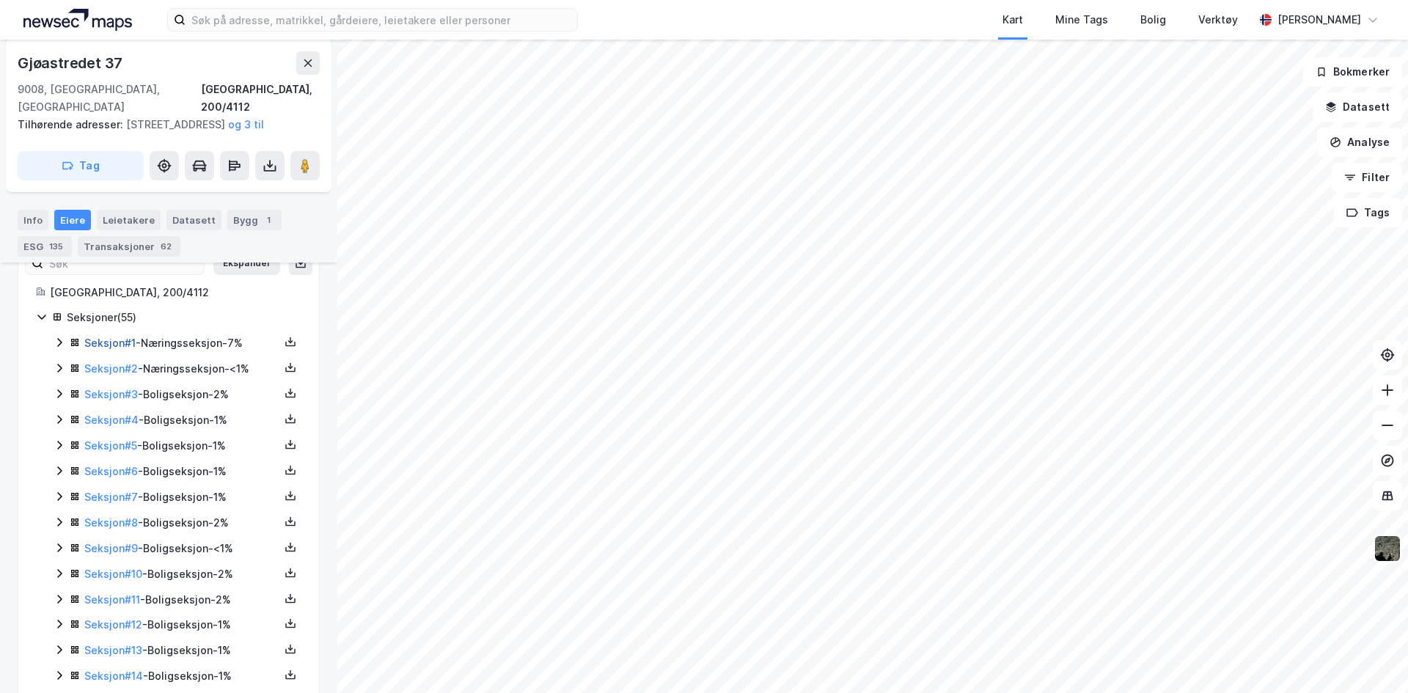
click at [117, 342] on link "Seksjon # 1" at bounding box center [109, 343] width 51 height 12
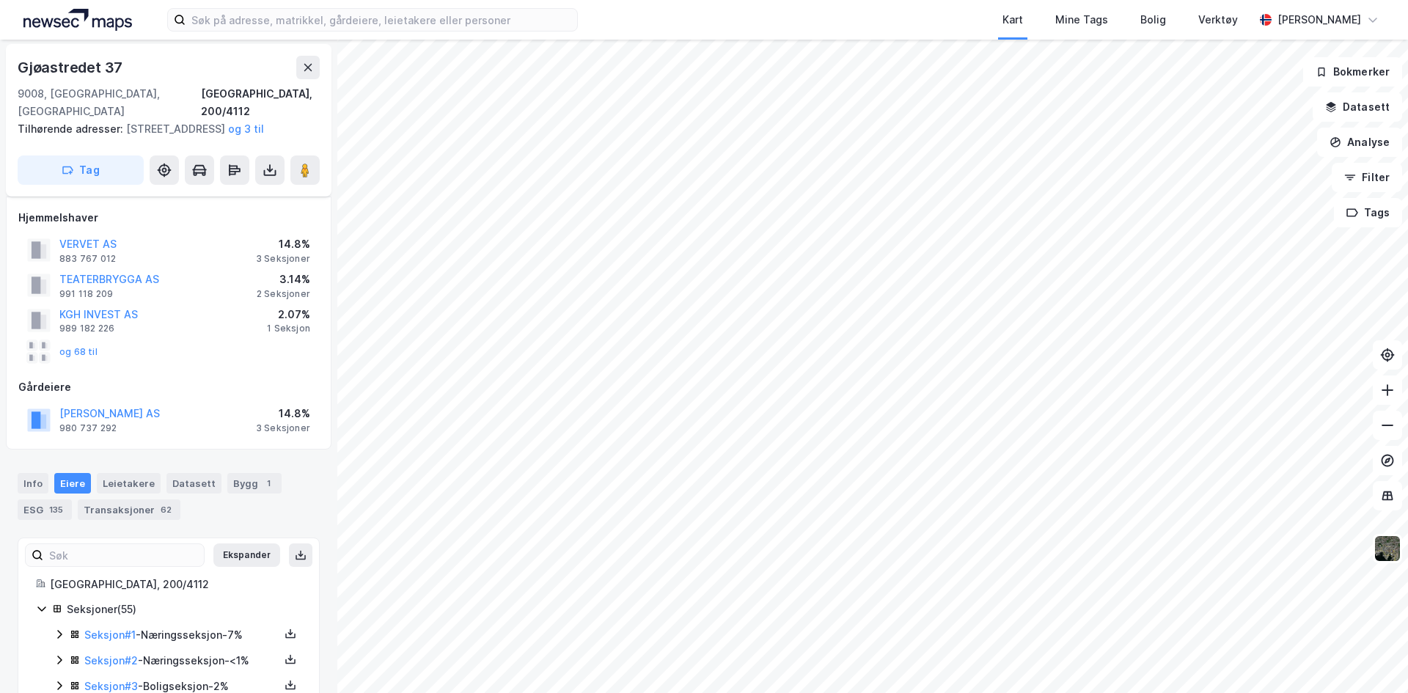
scroll to position [148, 0]
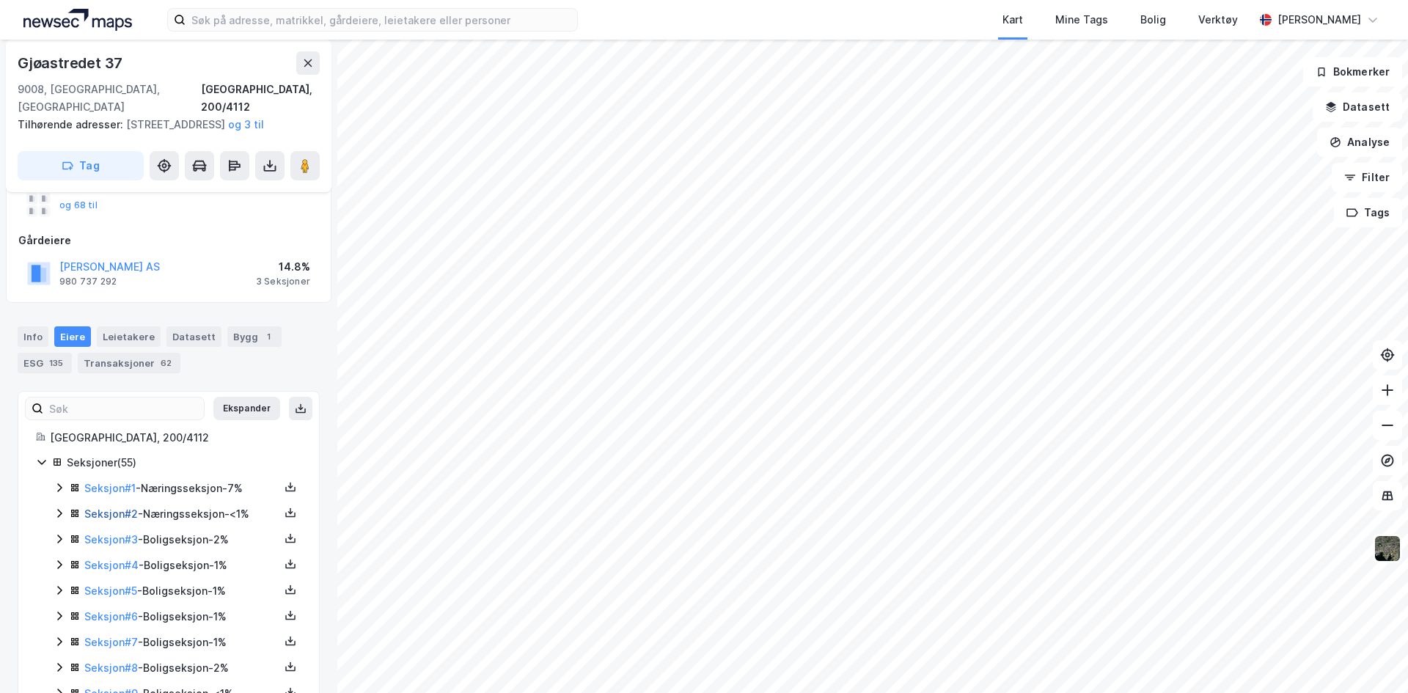
click at [100, 510] on link "Seksjon # 2" at bounding box center [111, 513] width 54 height 12
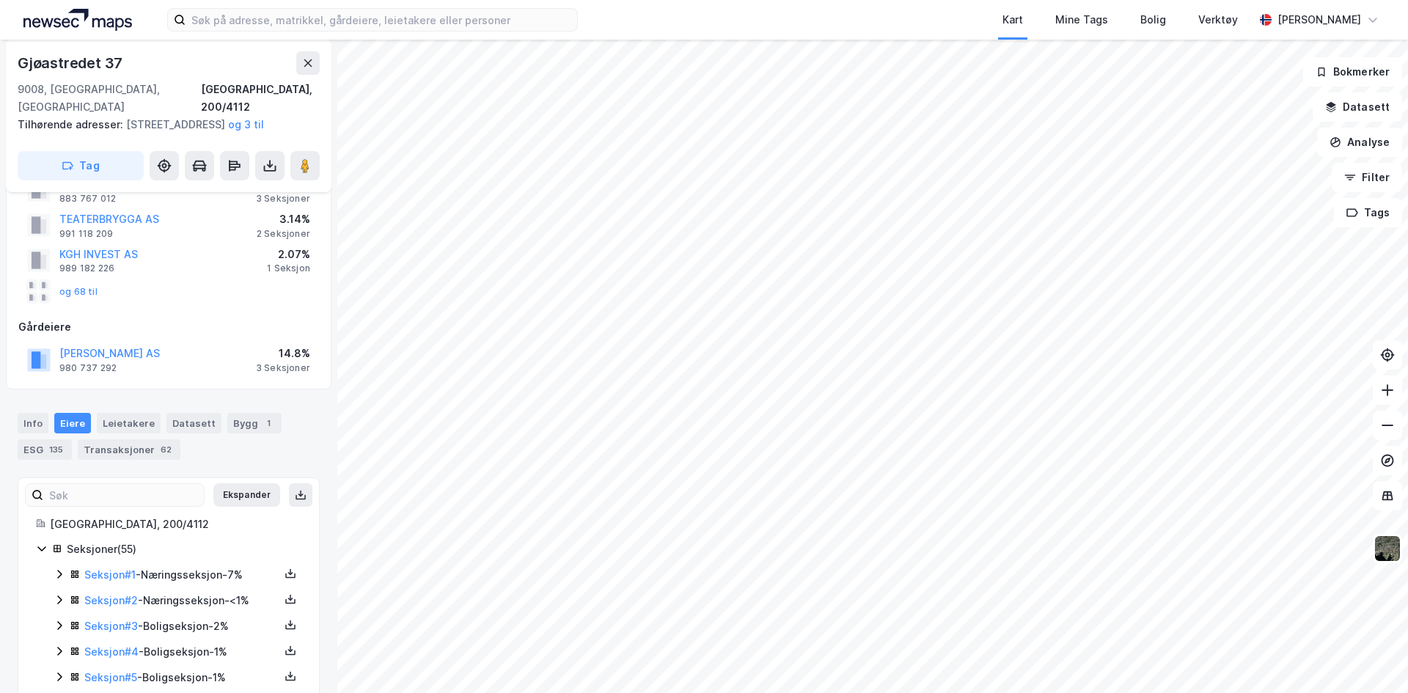
scroll to position [74, 0]
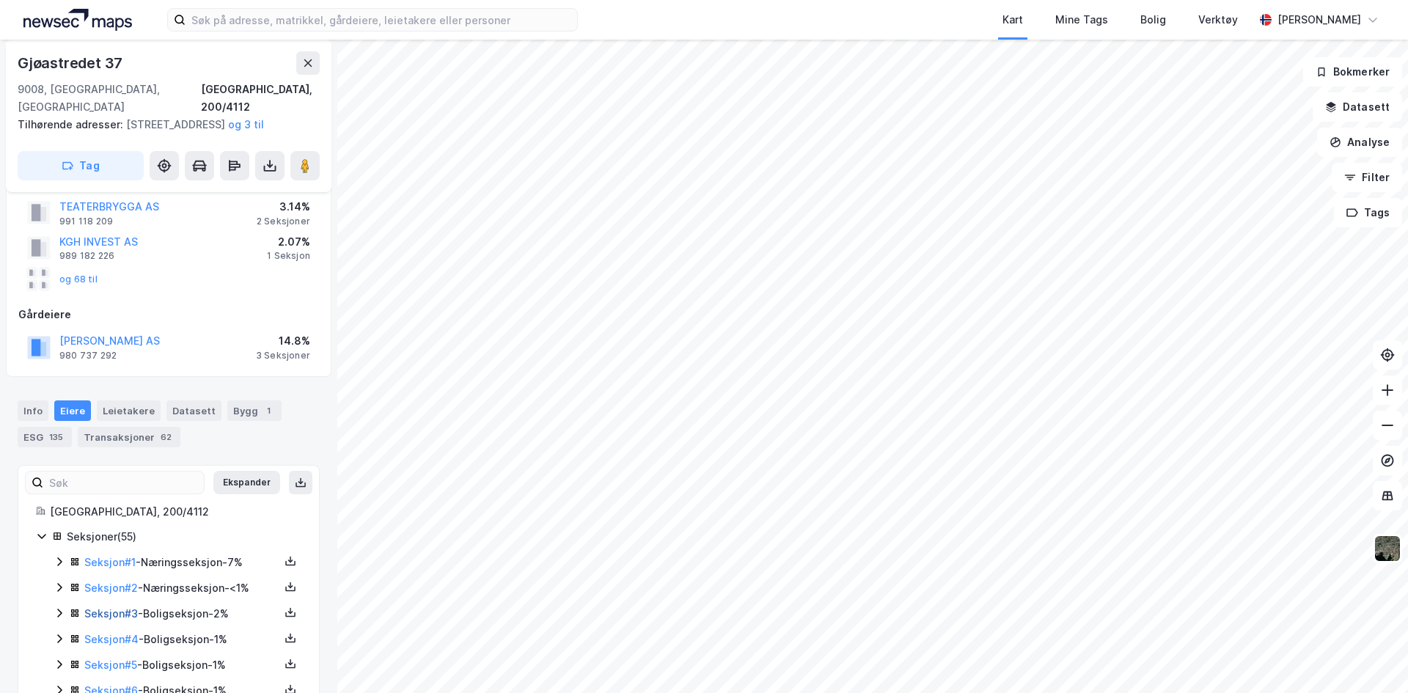
click at [126, 613] on link "Seksjon # 3" at bounding box center [111, 613] width 54 height 12
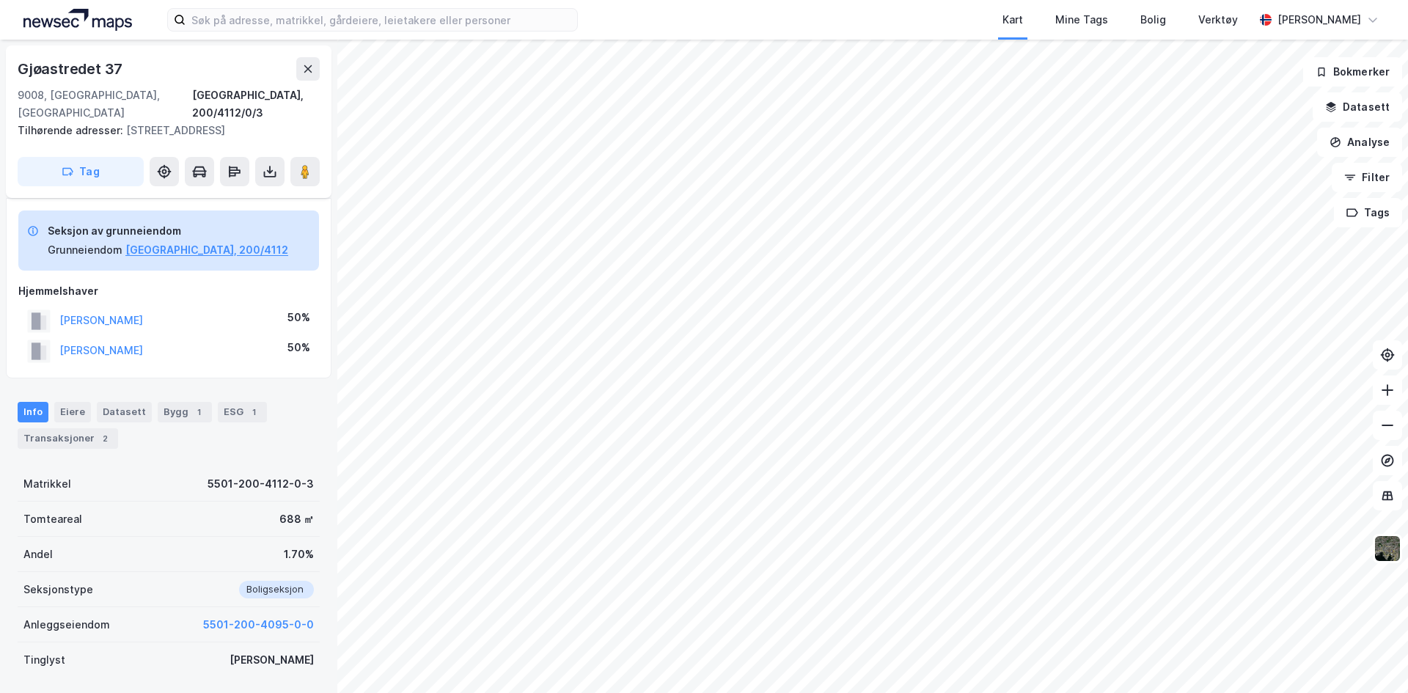
scroll to position [74, 0]
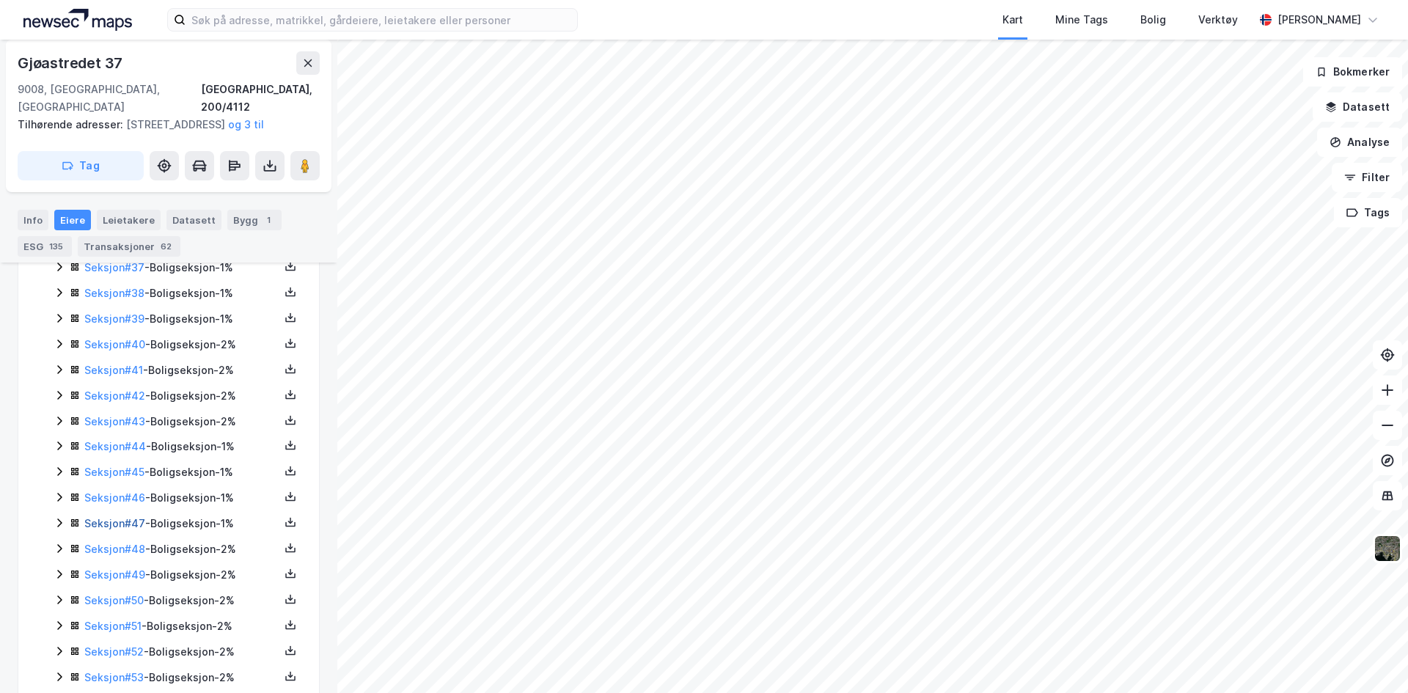
scroll to position [1373, 0]
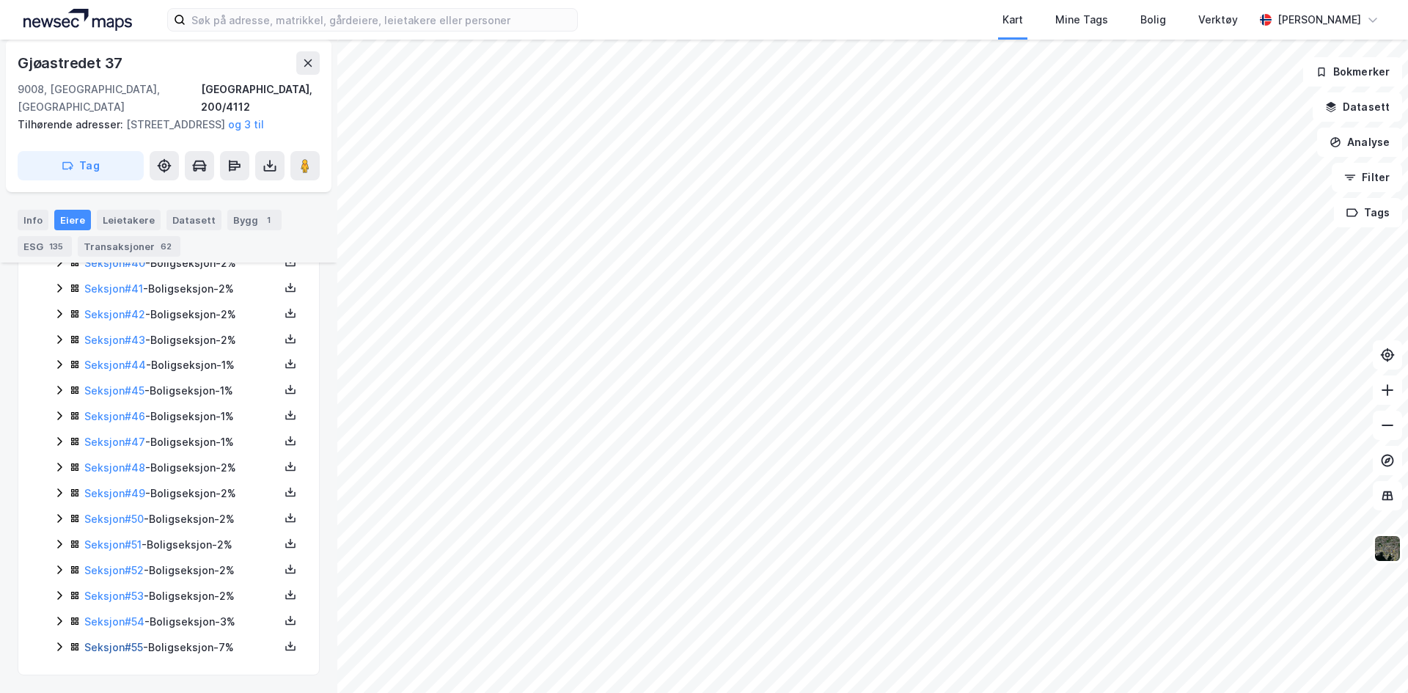
click at [118, 647] on link "Seksjon # 55" at bounding box center [113, 647] width 59 height 12
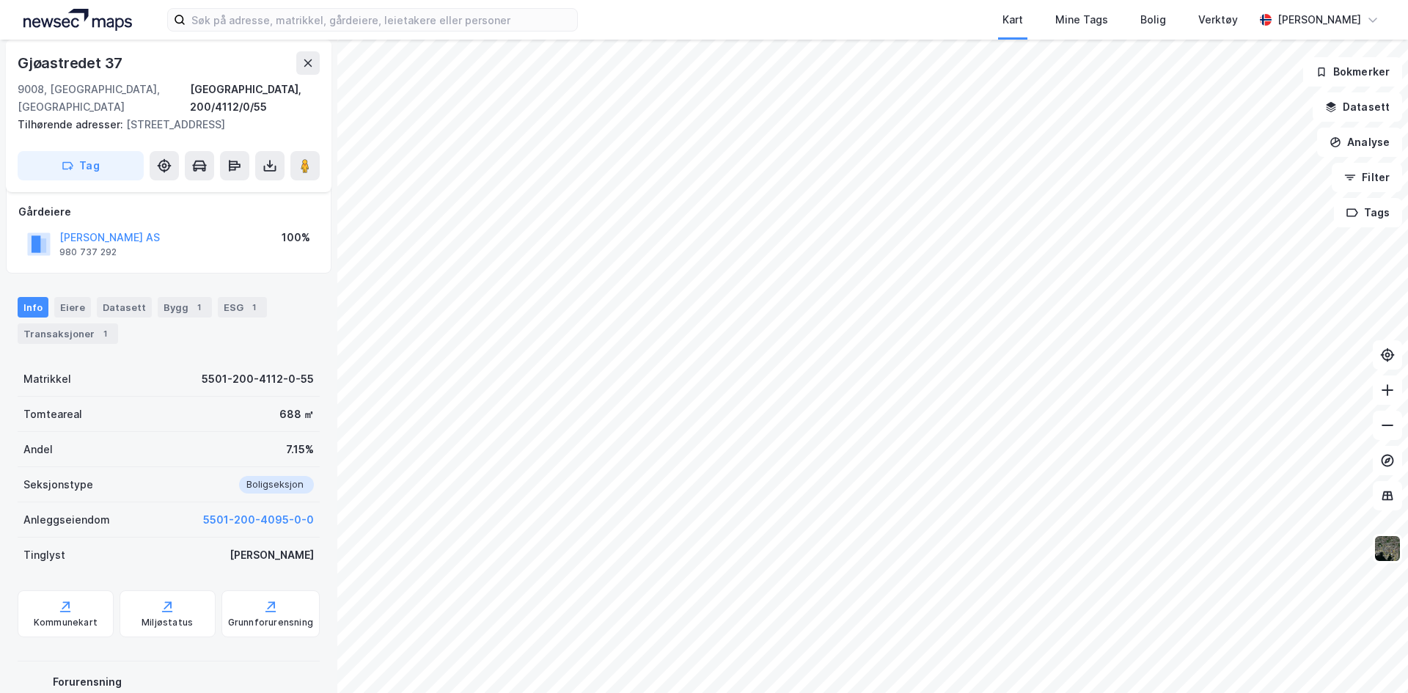
scroll to position [63, 0]
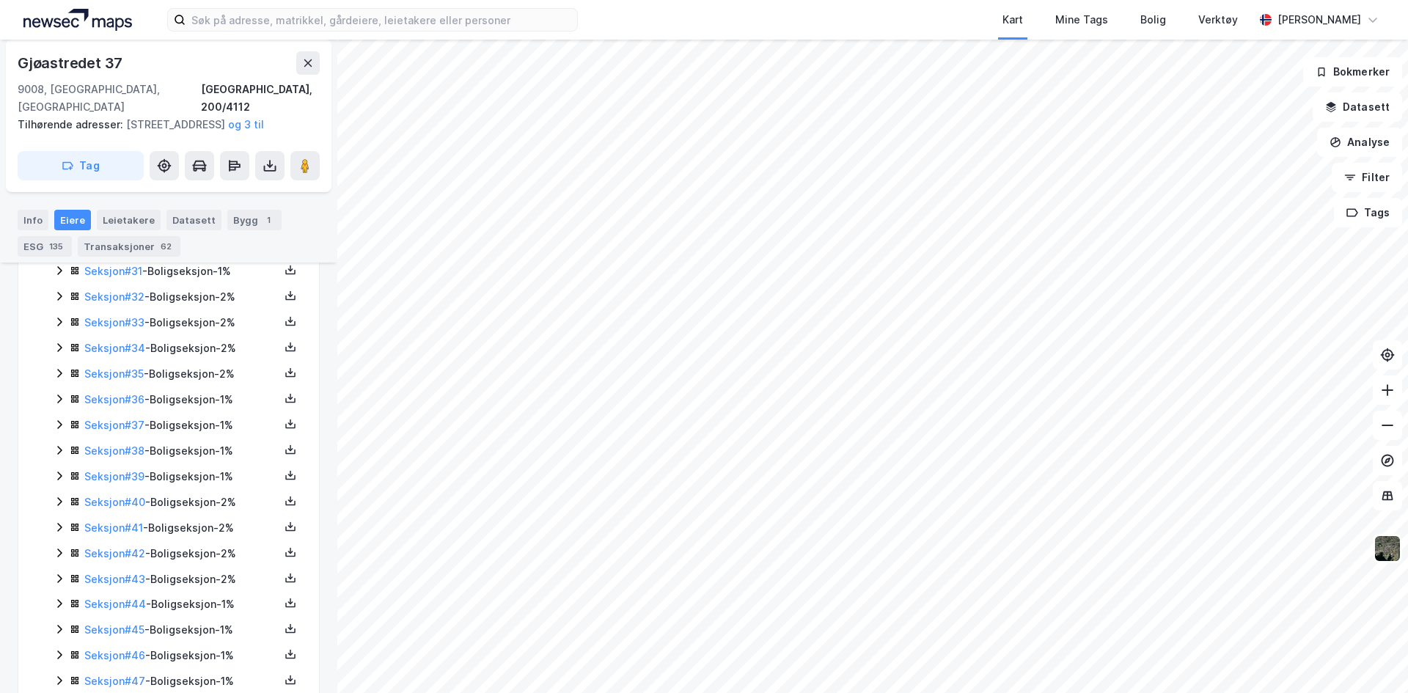
scroll to position [1163, 0]
click at [106, 652] on link "Seksjon # 47" at bounding box center [114, 651] width 61 height 12
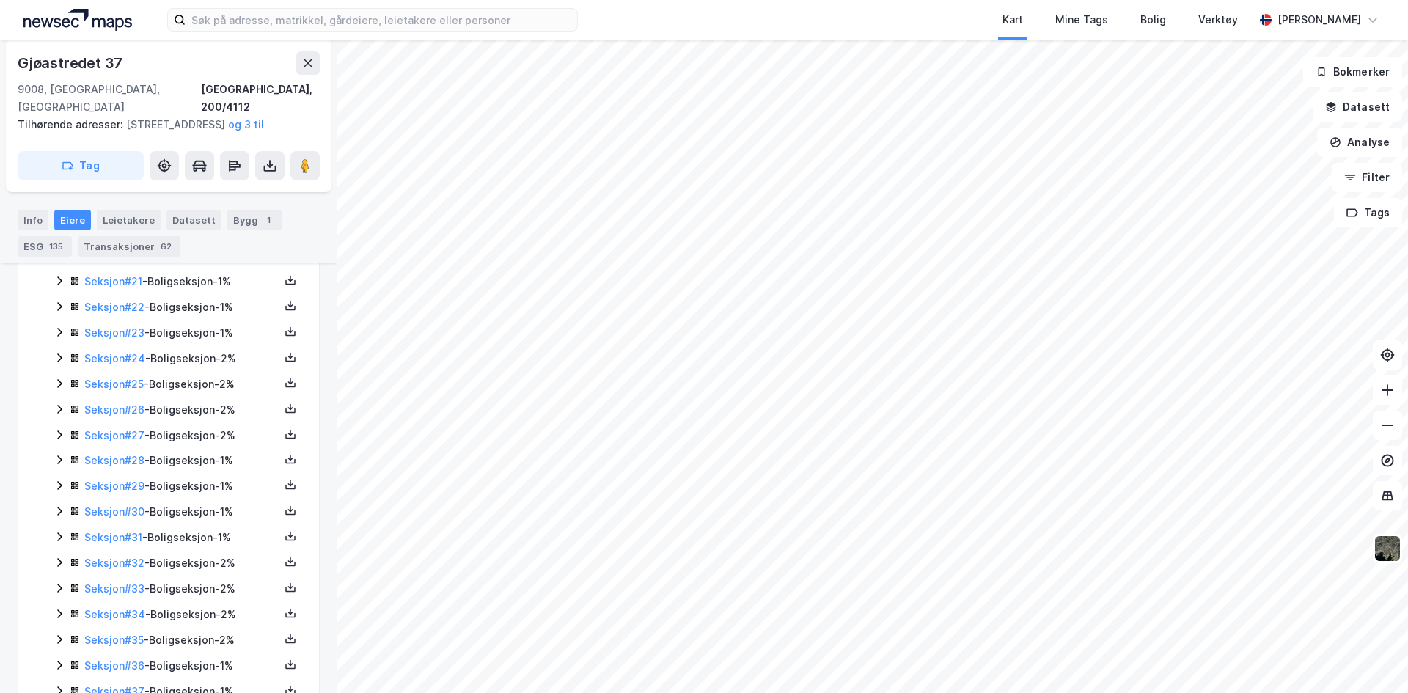
scroll to position [1373, 0]
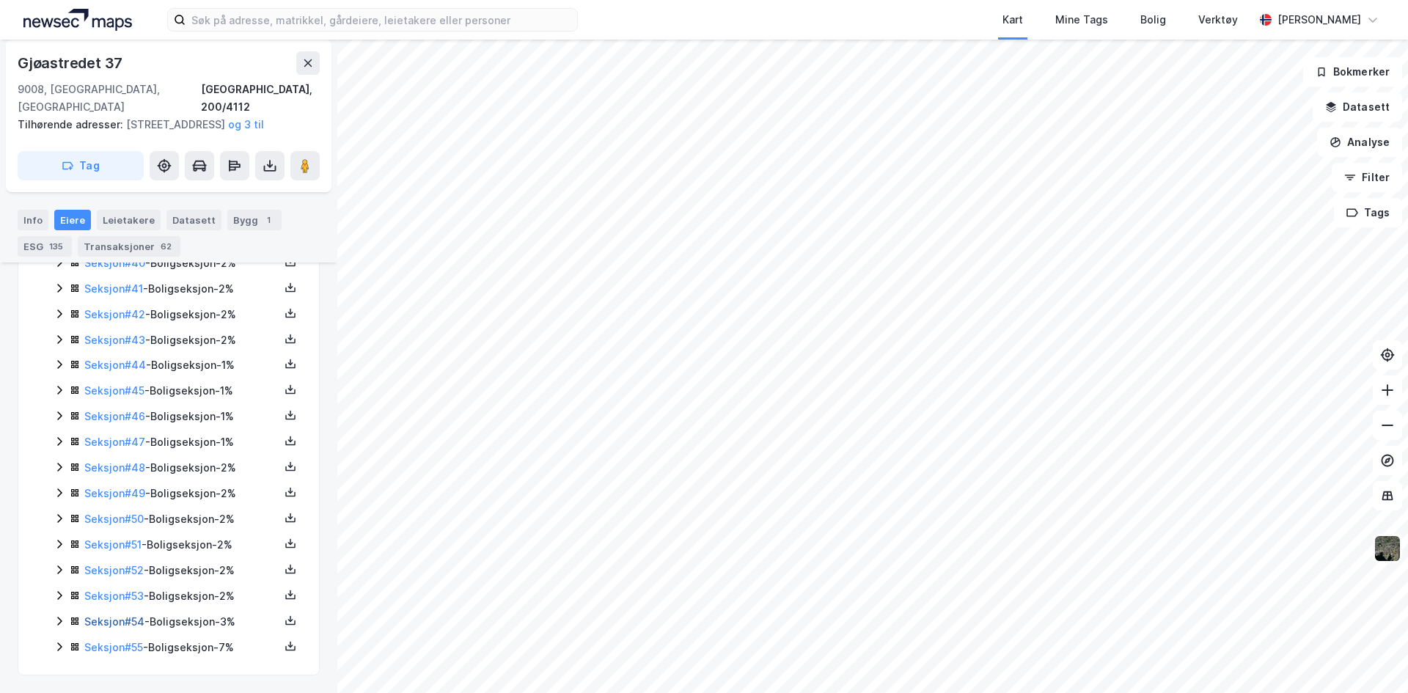
click at [98, 623] on link "Seksjon # 54" at bounding box center [114, 621] width 60 height 12
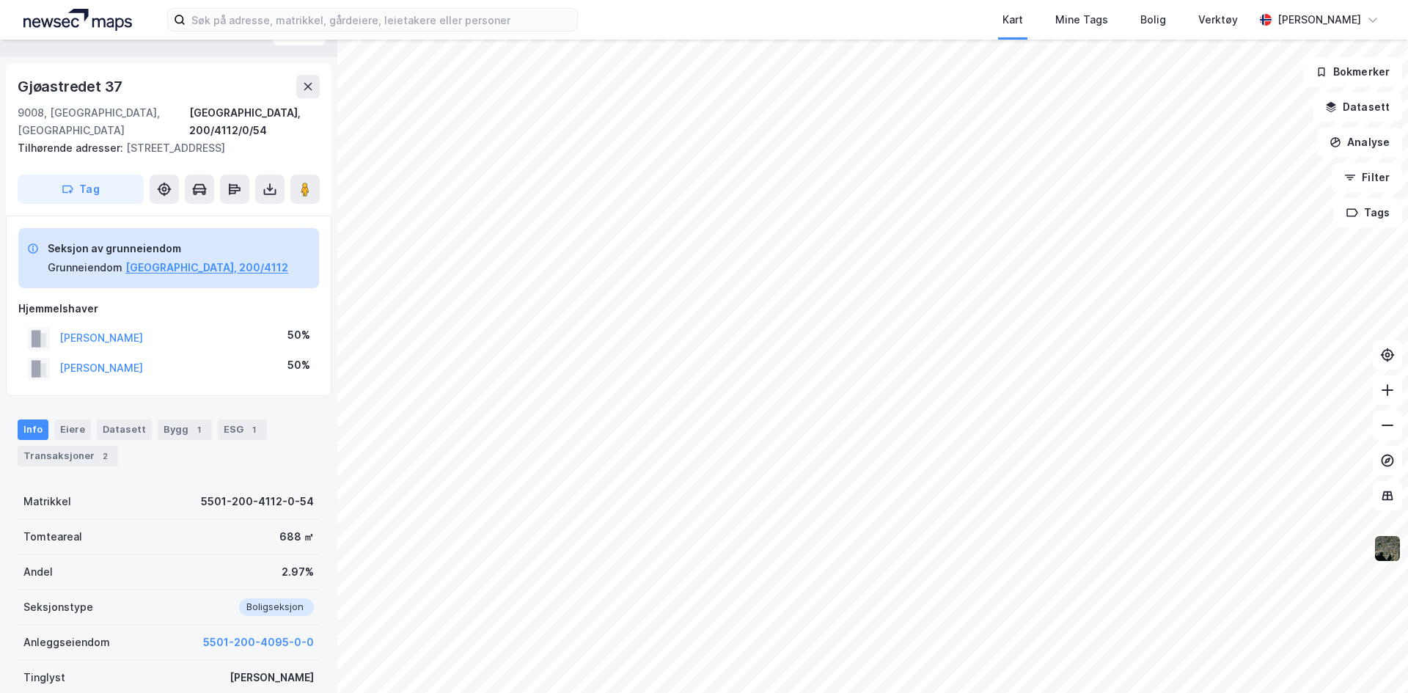
scroll to position [4, 0]
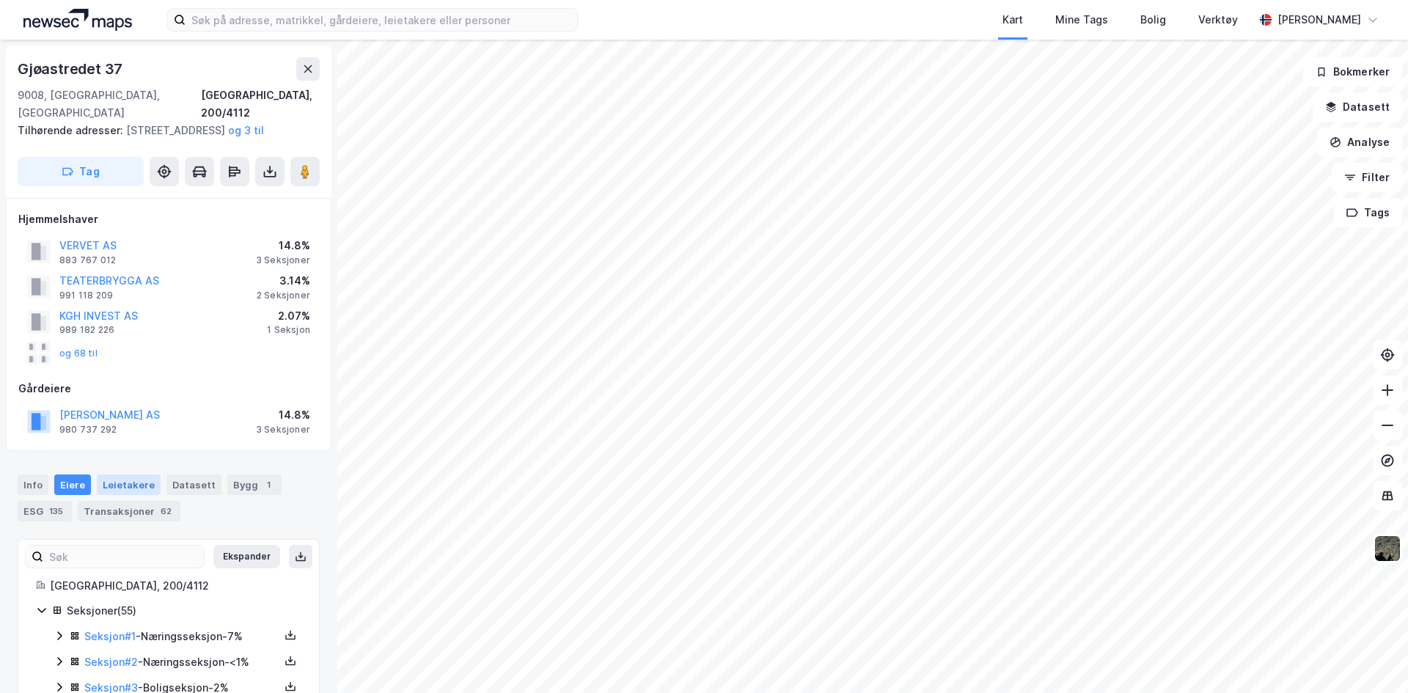
click at [145, 480] on div "Leietakere" at bounding box center [129, 484] width 64 height 21
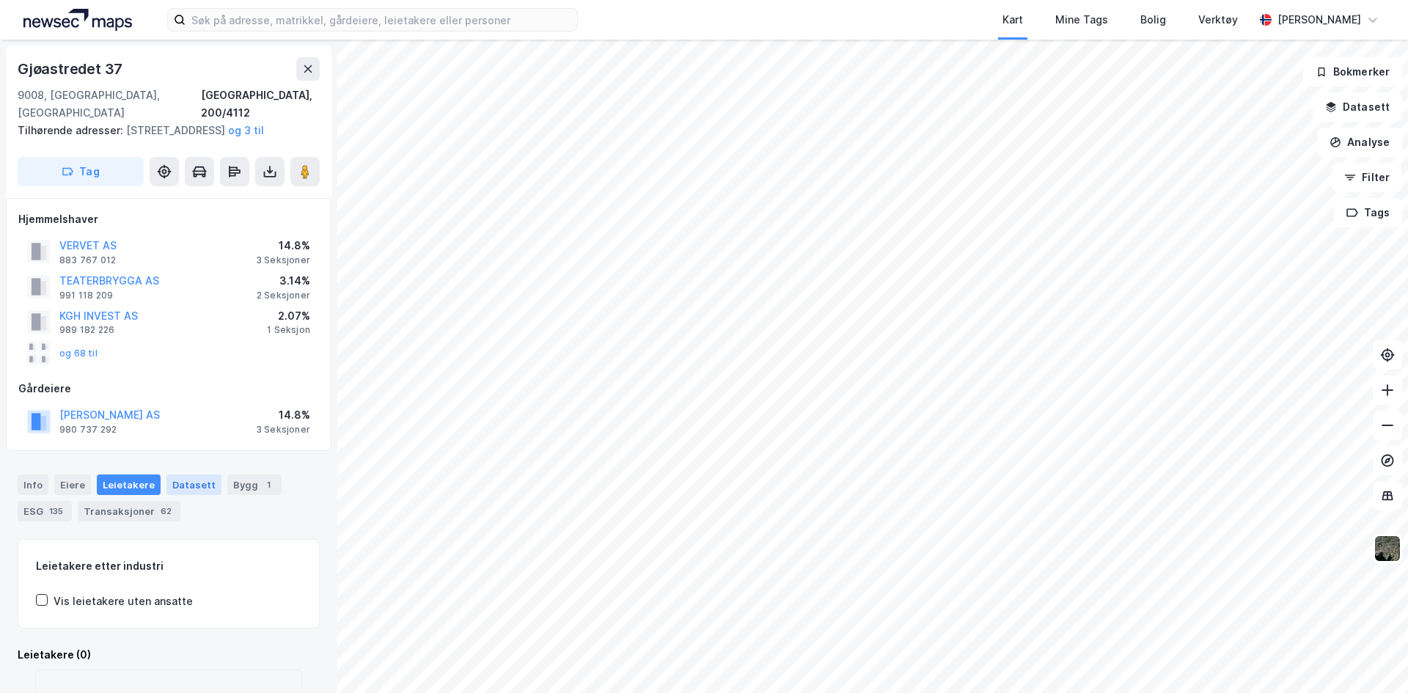
click at [180, 485] on div "Datasett" at bounding box center [193, 484] width 55 height 21
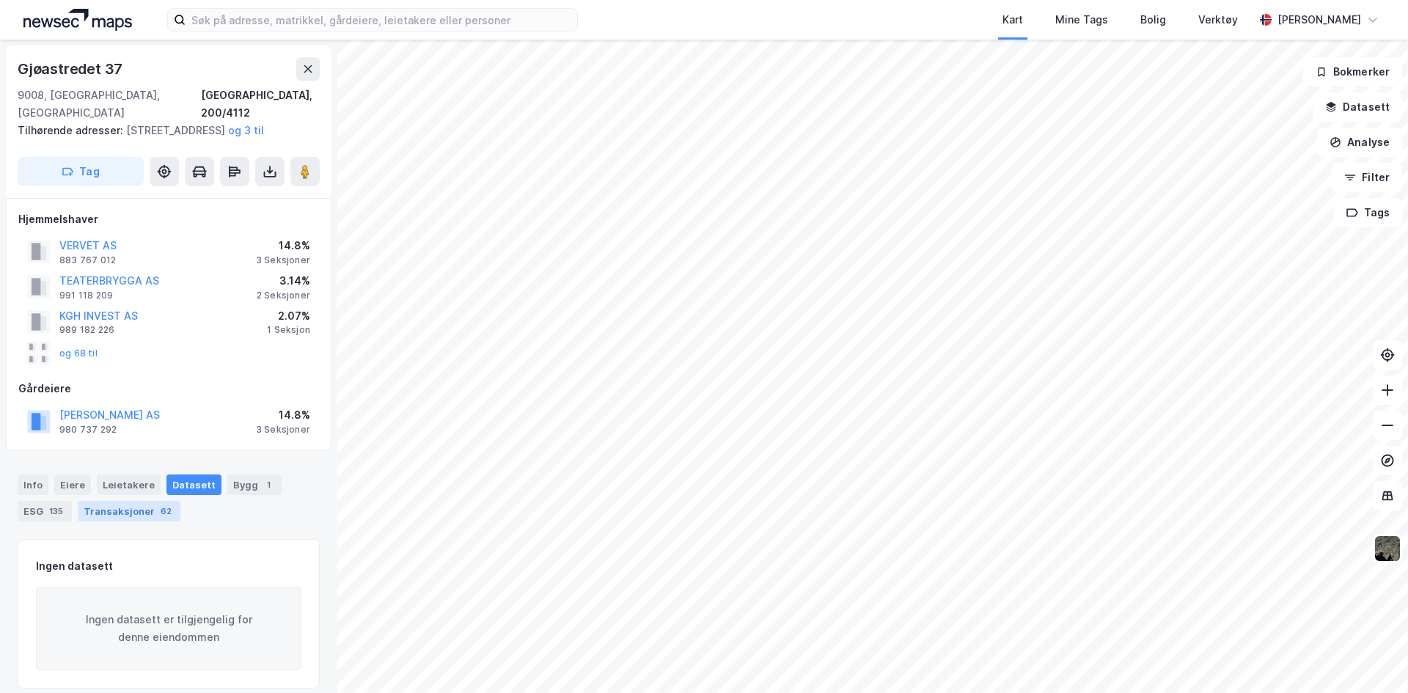
click at [120, 515] on div "Transaksjoner 62" at bounding box center [129, 511] width 103 height 21
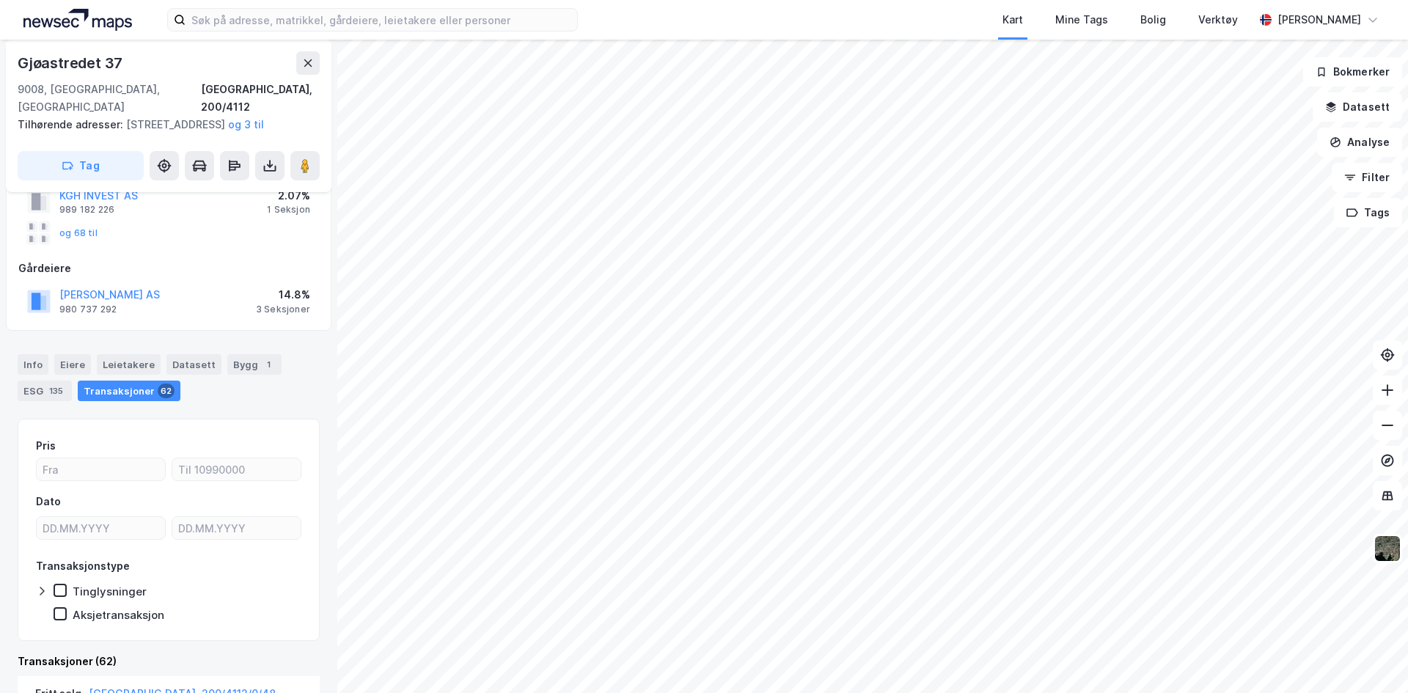
scroll to position [121, 0]
type input "DD.MM.YYYY"
click at [101, 518] on input "DD.MM.YYYY" at bounding box center [101, 527] width 128 height 22
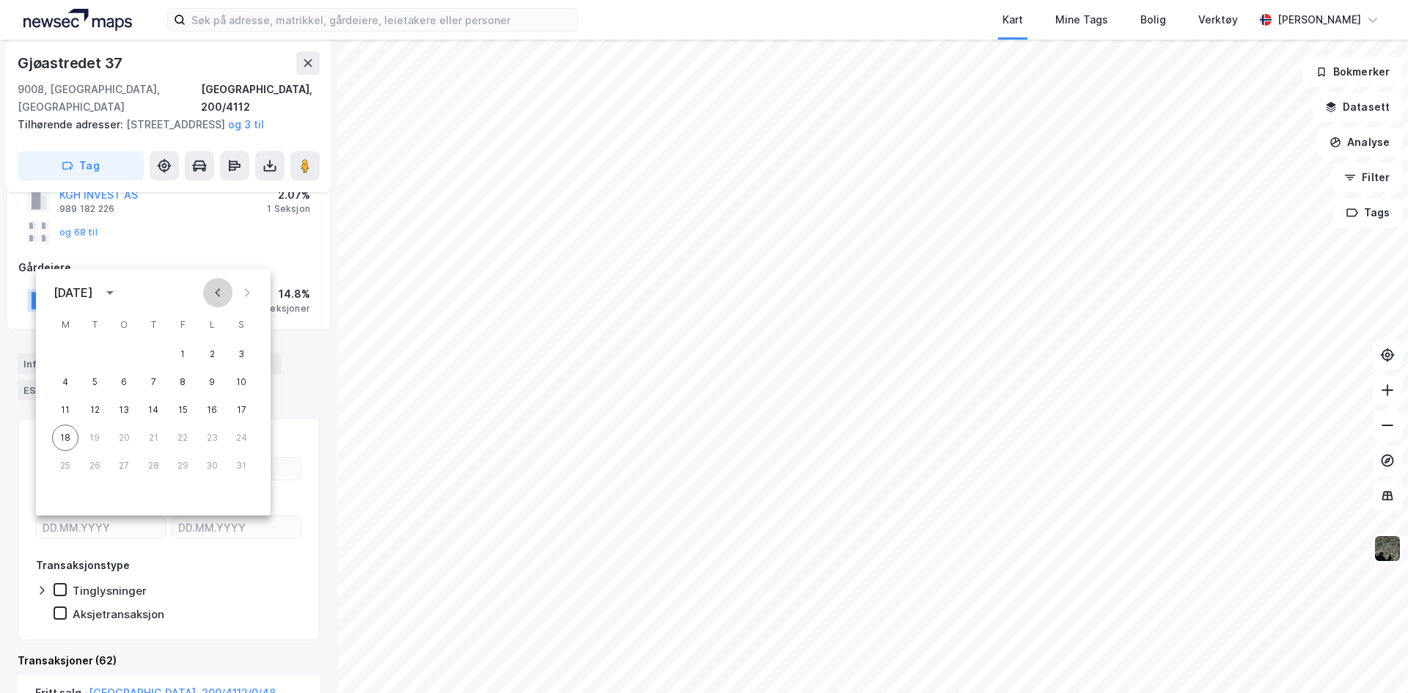
click at [219, 293] on icon "Previous month" at bounding box center [218, 293] width 18 height 18
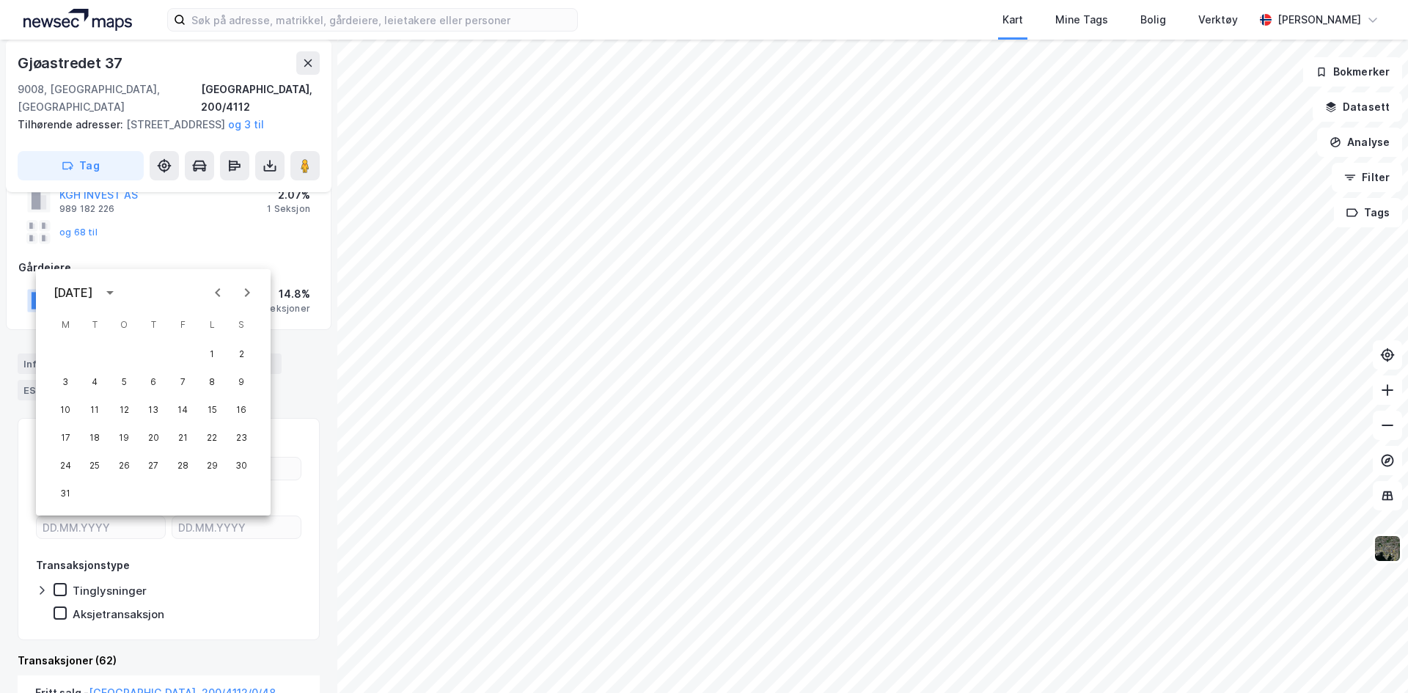
click at [219, 293] on icon "Previous month" at bounding box center [218, 293] width 18 height 18
click at [128, 351] on button "1" at bounding box center [124, 354] width 26 height 26
type input "01.01.2025"
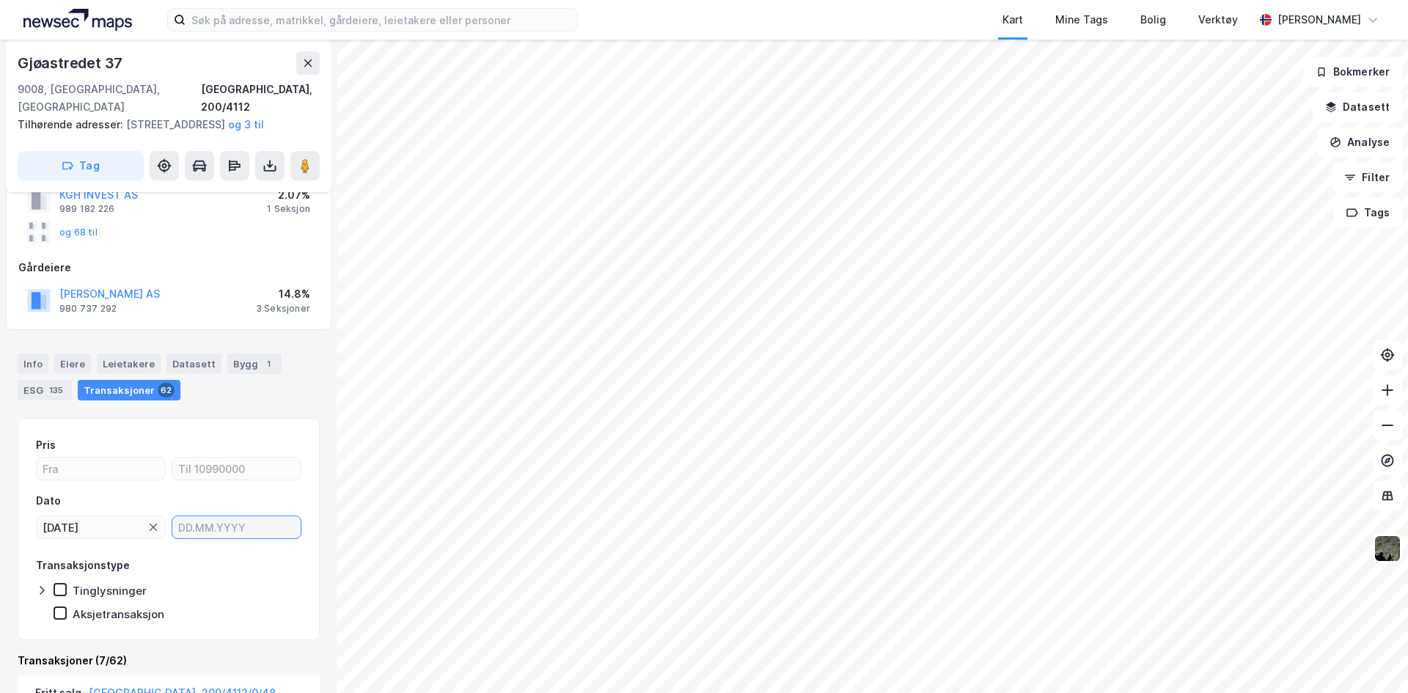
type input "DD.MM.YYYY"
click at [254, 529] on input "DD.MM.YYYY" at bounding box center [236, 527] width 128 height 22
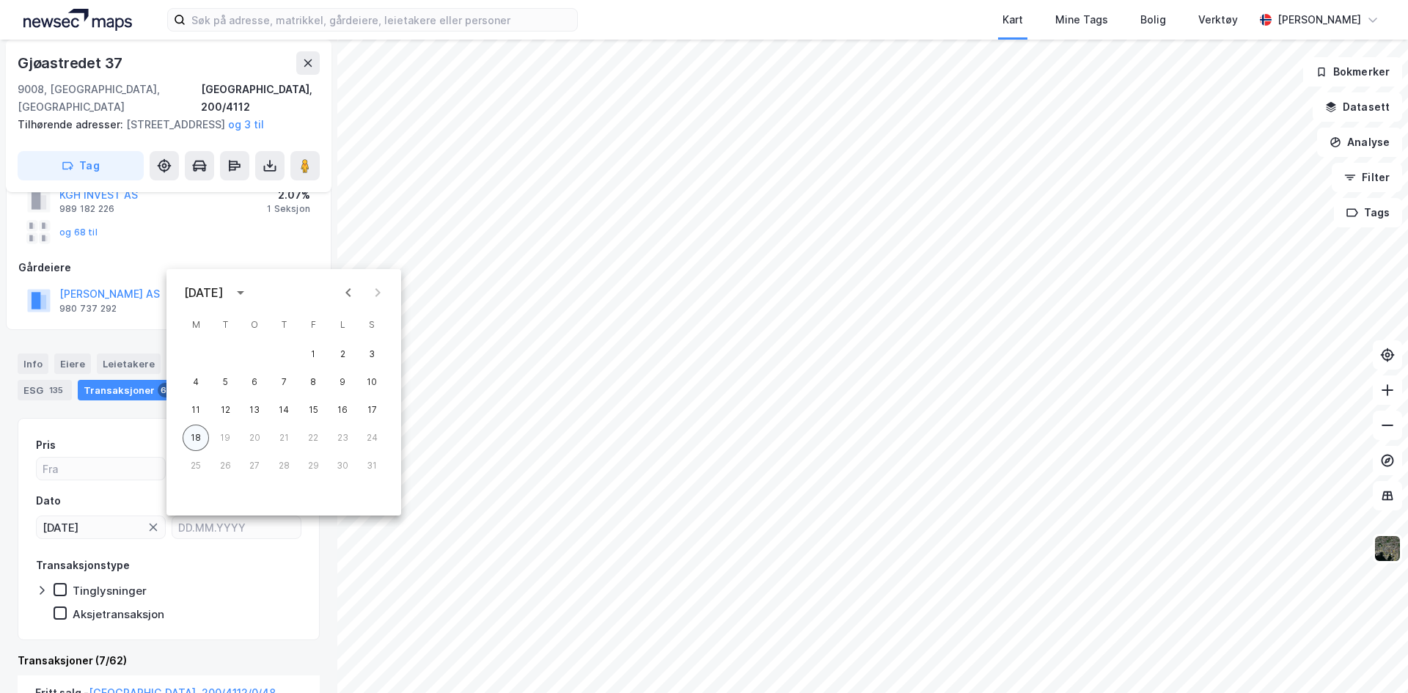
click at [192, 436] on button "18" at bounding box center [196, 438] width 26 height 26
type input "18.08.2025"
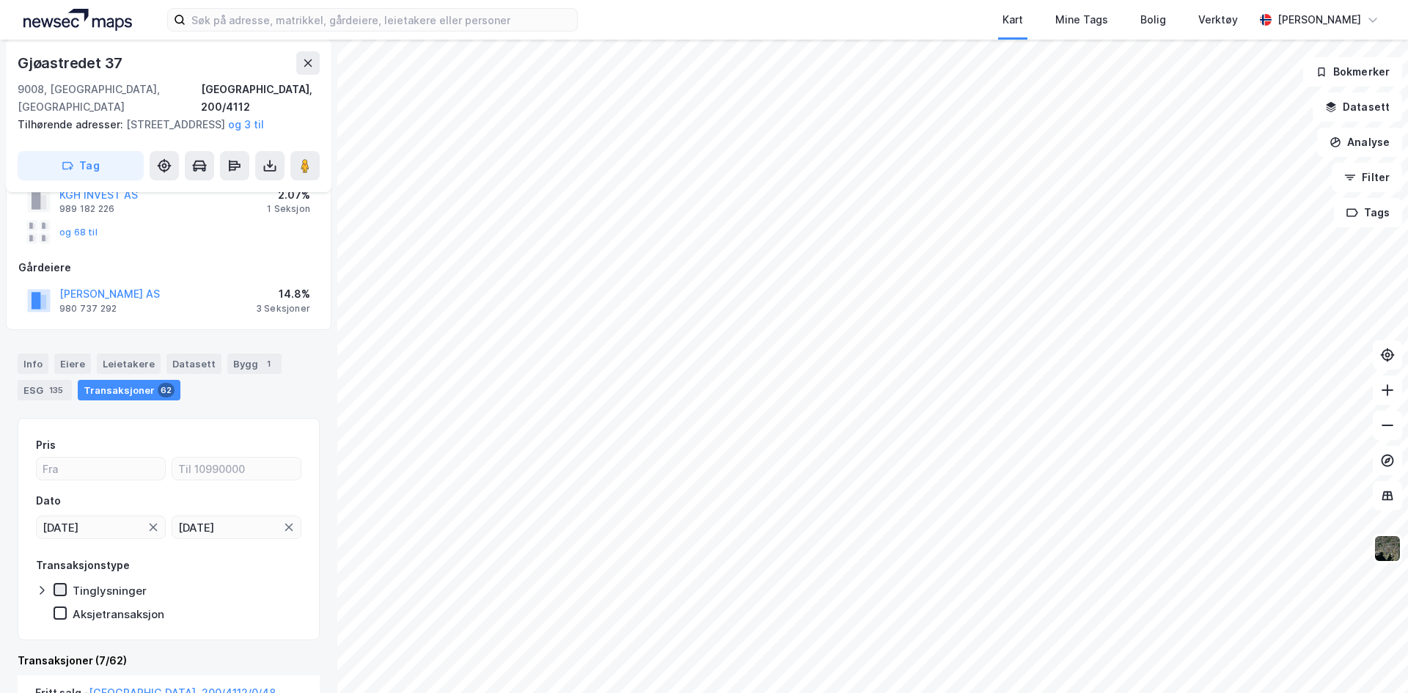
click at [58, 591] on icon at bounding box center [60, 589] width 8 height 5
click at [63, 584] on icon at bounding box center [60, 589] width 10 height 10
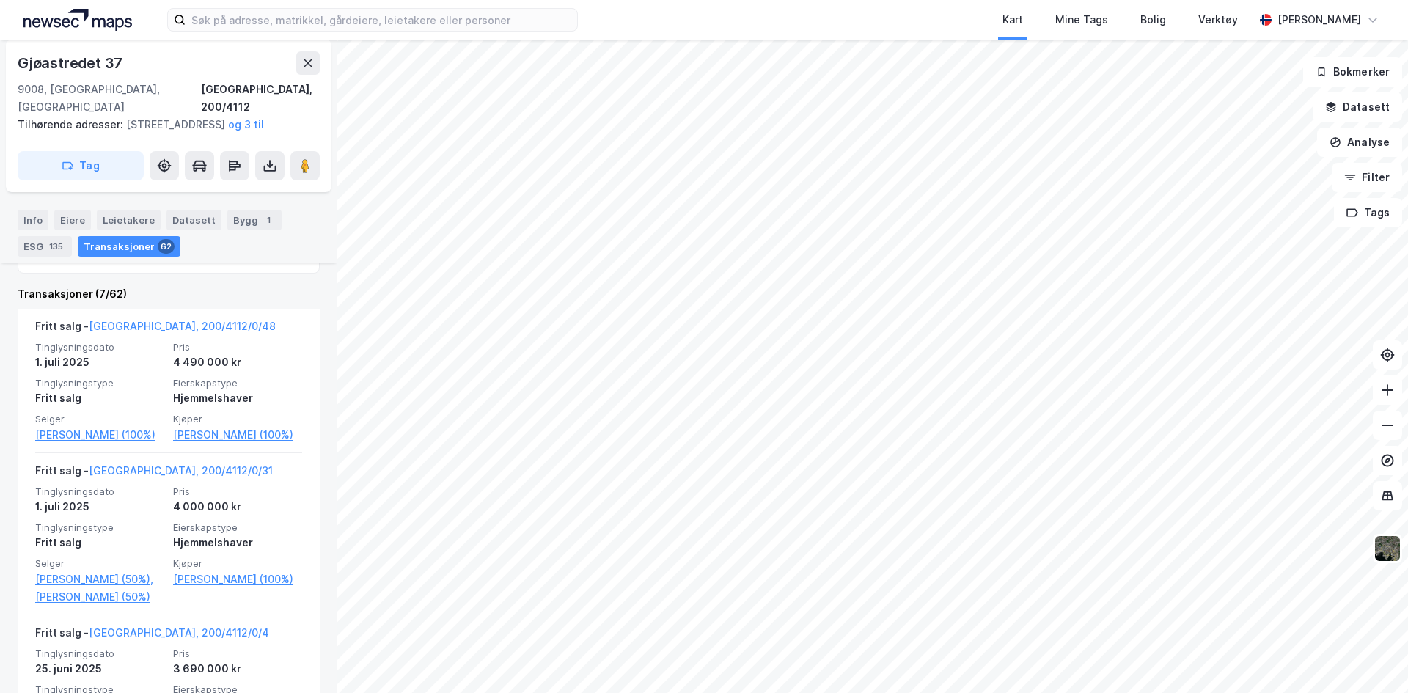
scroll to position [194, 0]
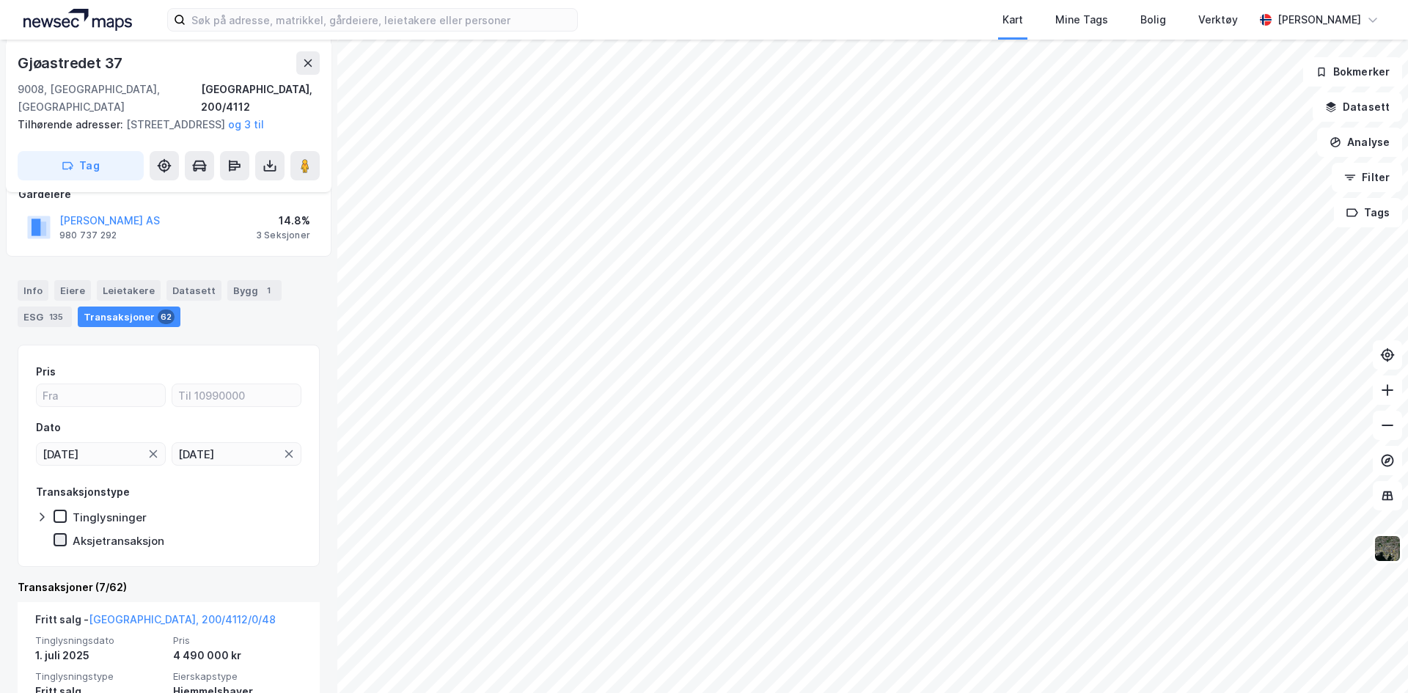
click at [57, 537] on icon at bounding box center [60, 540] width 10 height 10
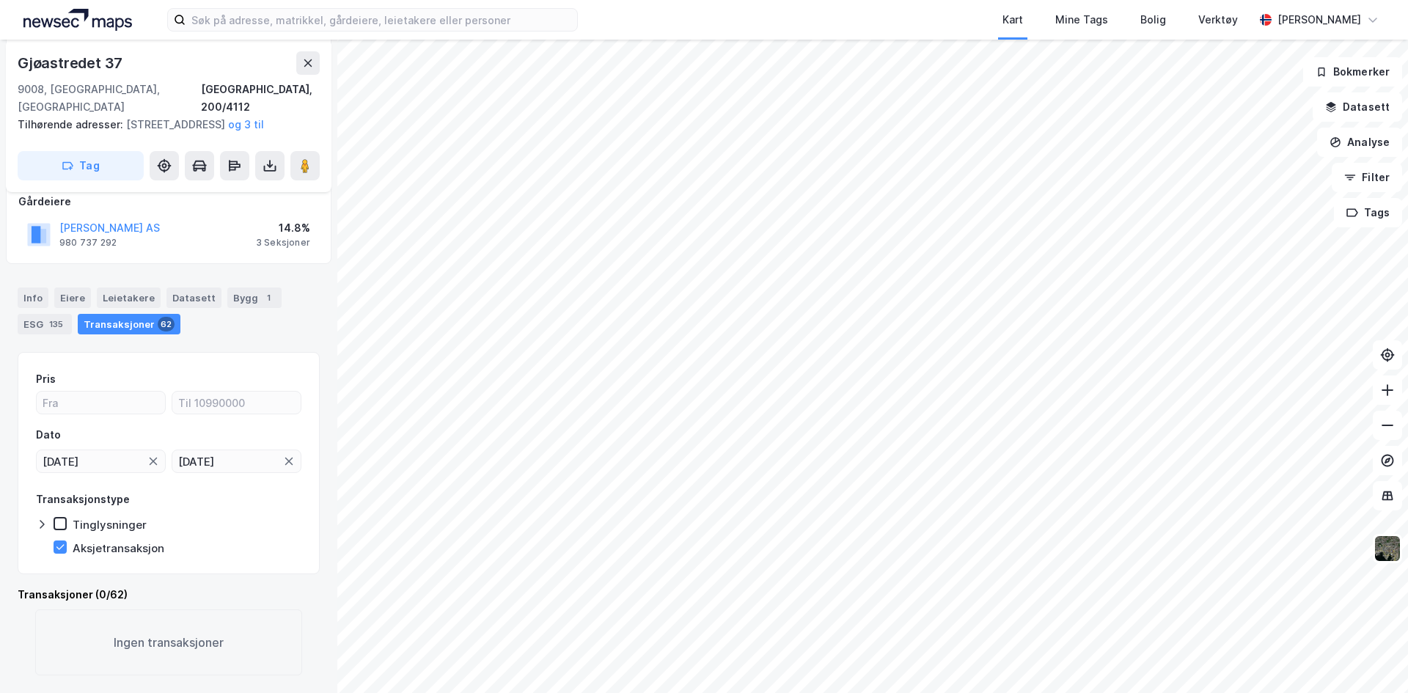
scroll to position [187, 0]
click at [62, 512] on div "Transaksjonstype Tinglysninger Aksjetransaksjon" at bounding box center [168, 523] width 265 height 65
click at [62, 528] on icon at bounding box center [60, 523] width 10 height 10
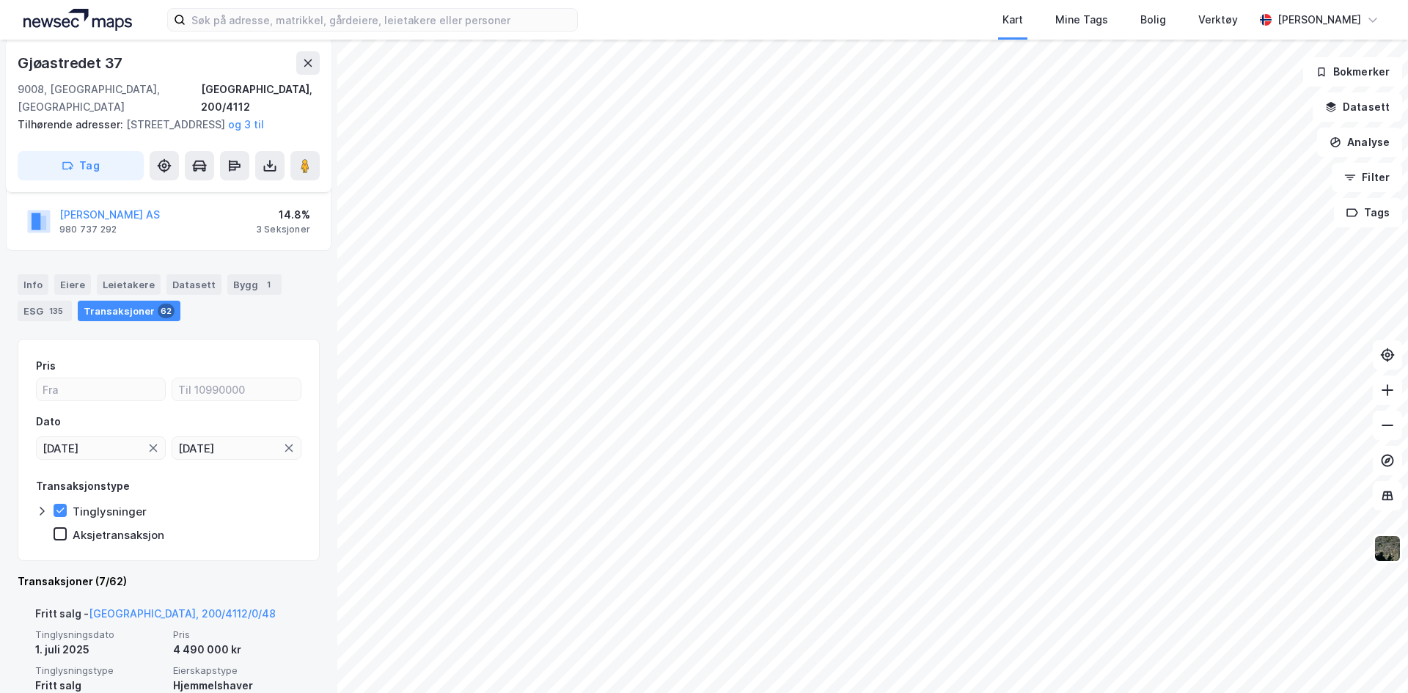
scroll to position [220, 0]
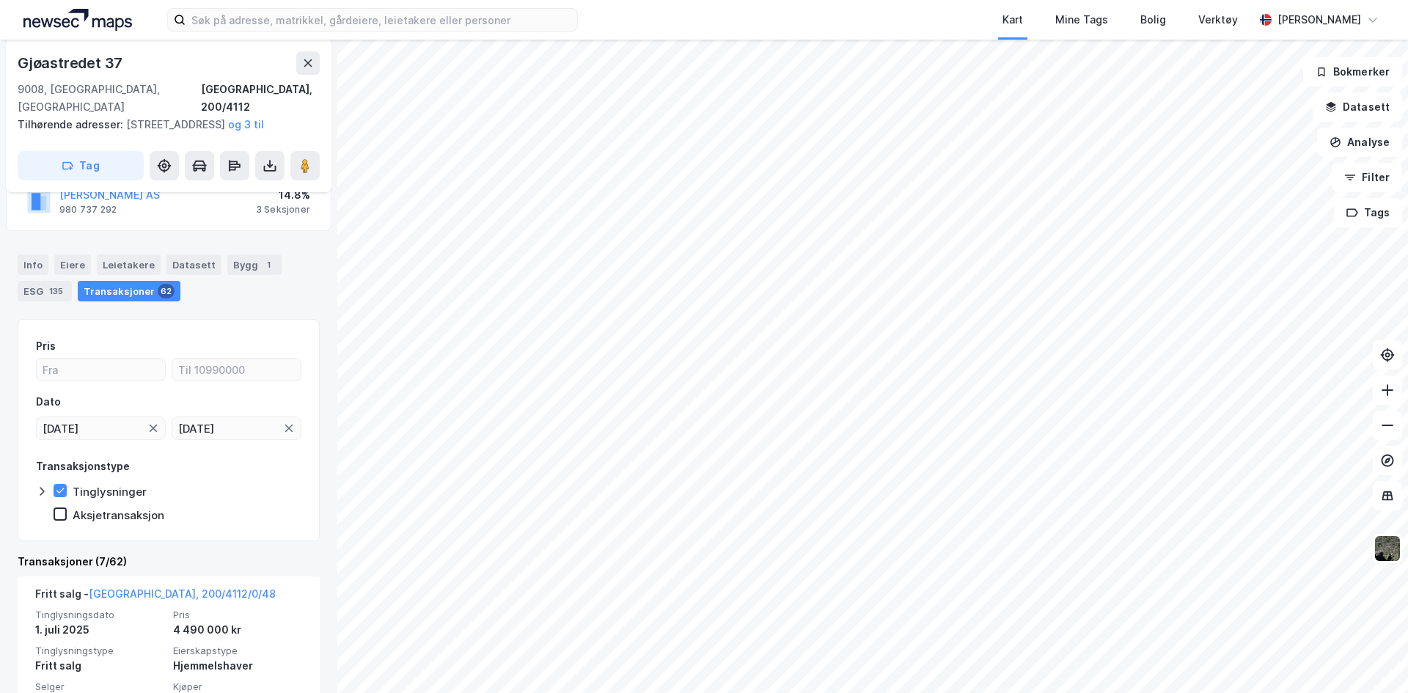
click at [43, 493] on icon at bounding box center [42, 492] width 4 height 9
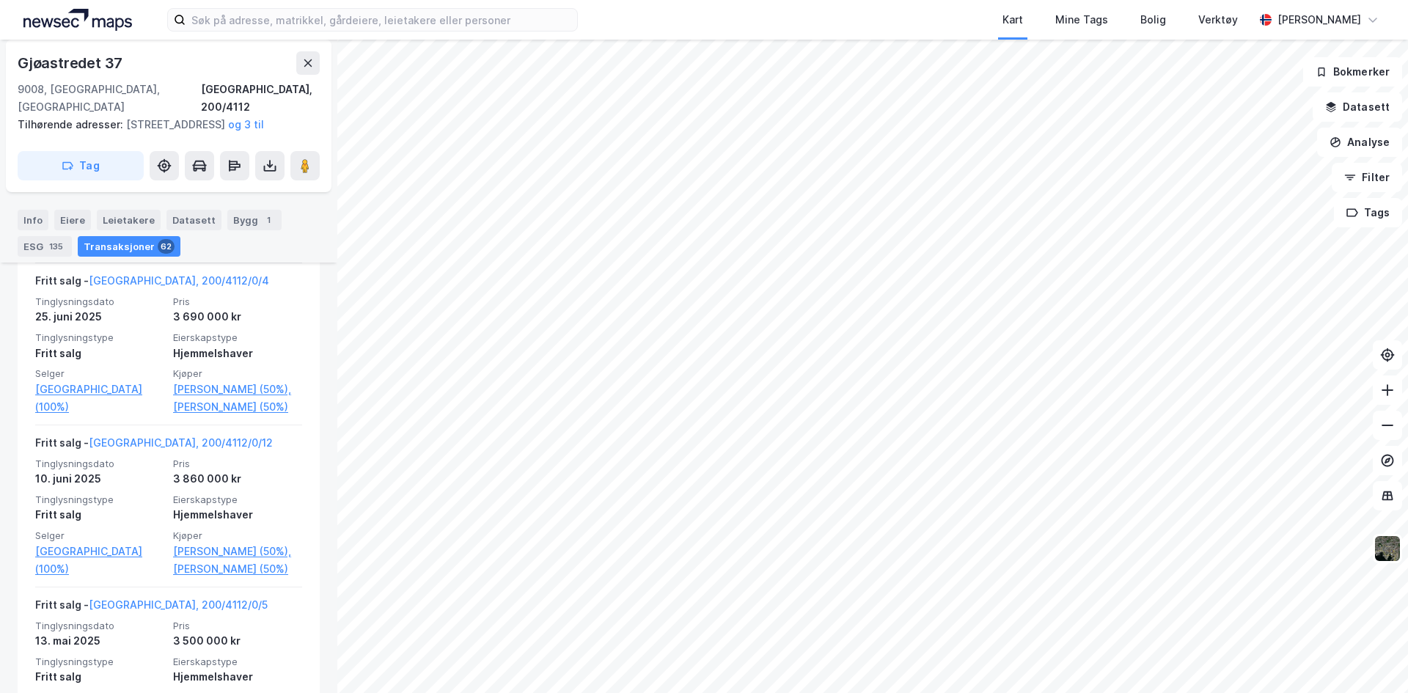
scroll to position [0, 0]
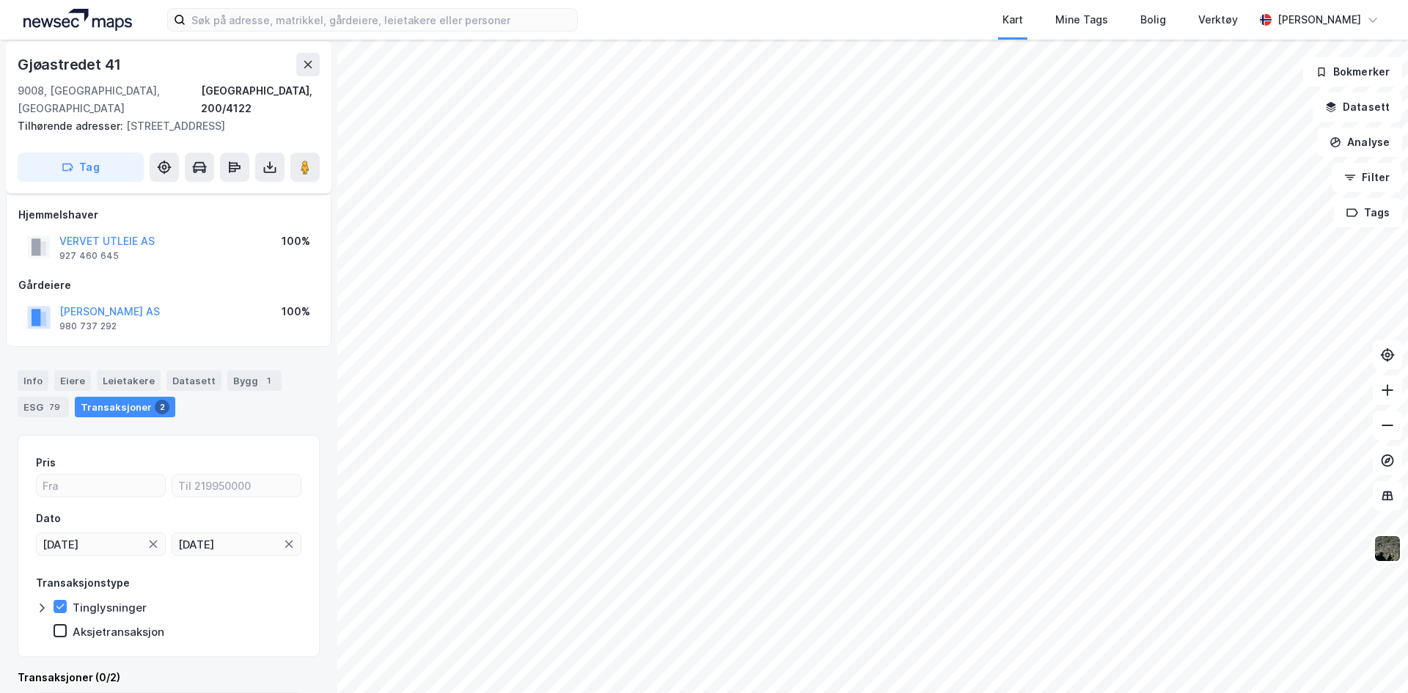
scroll to position [87, 0]
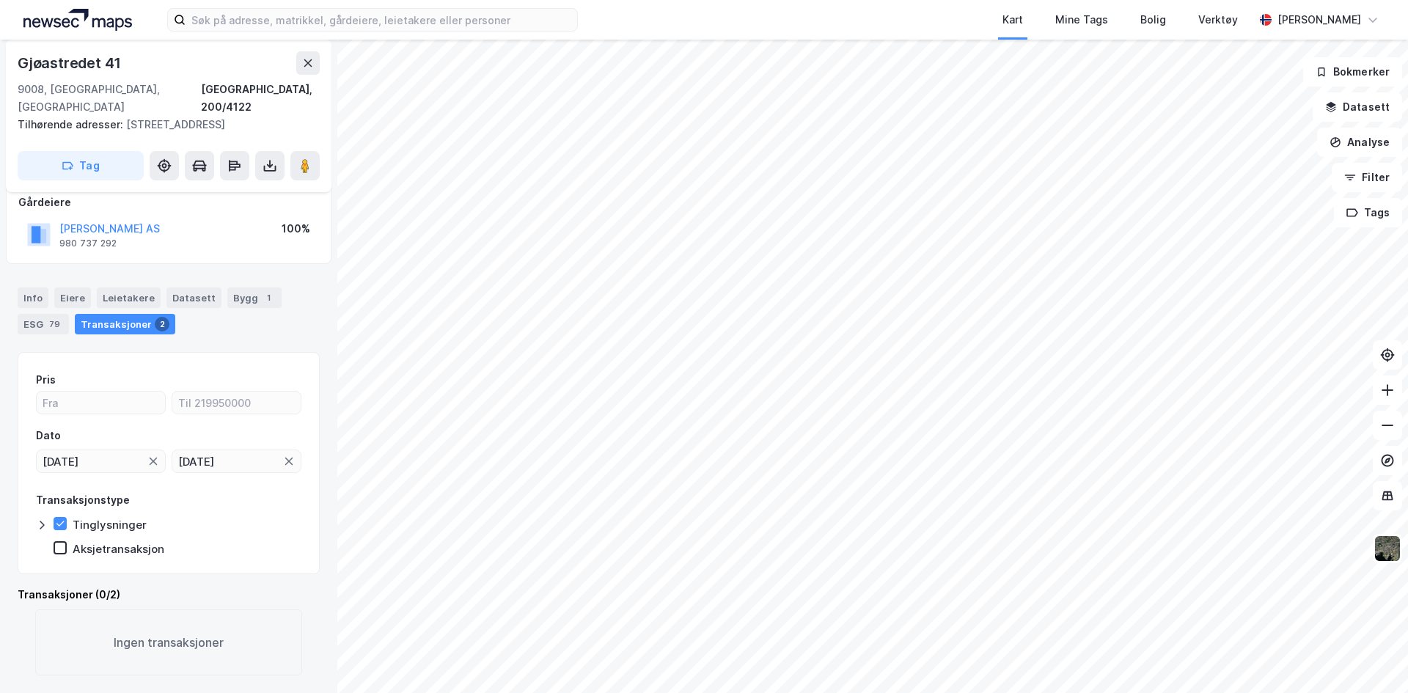
click at [85, 521] on div "Tinglysninger" at bounding box center [110, 525] width 74 height 14
click at [283, 462] on icon at bounding box center [289, 461] width 12 height 12
click at [150, 465] on icon at bounding box center [153, 462] width 7 height 8
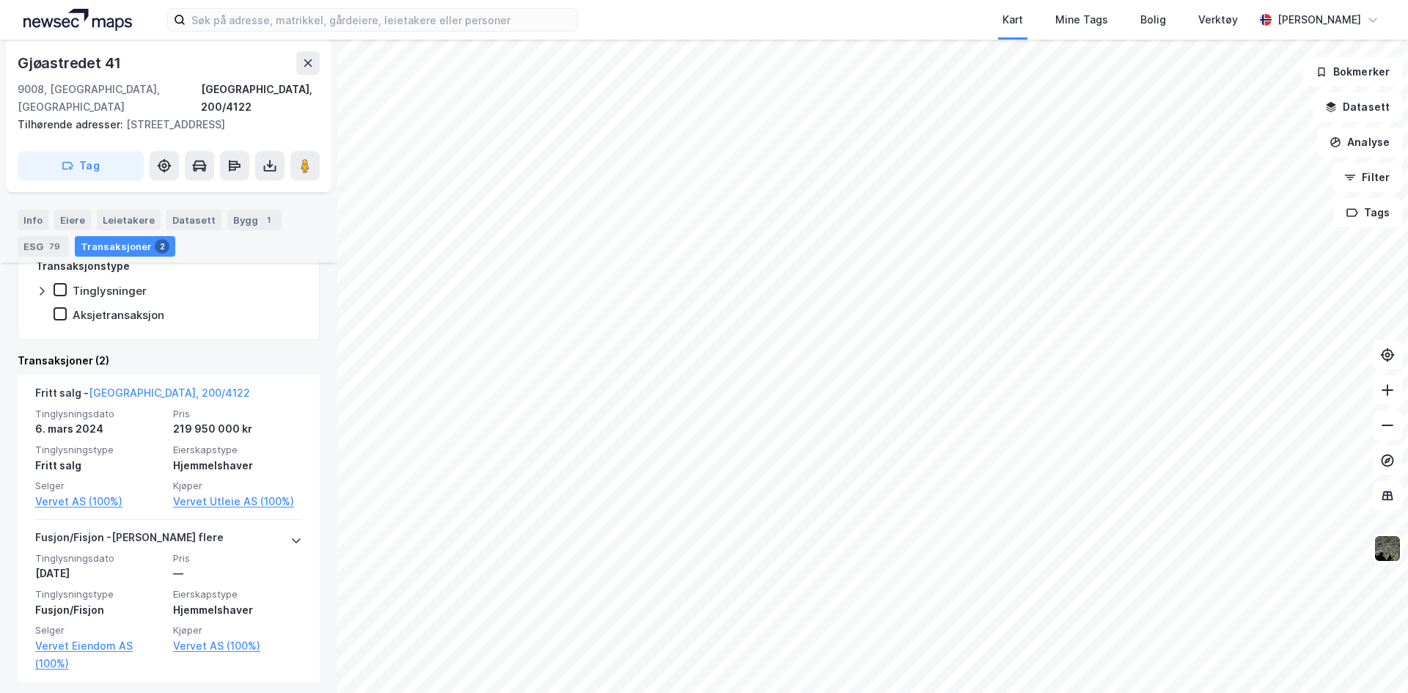
scroll to position [327, 0]
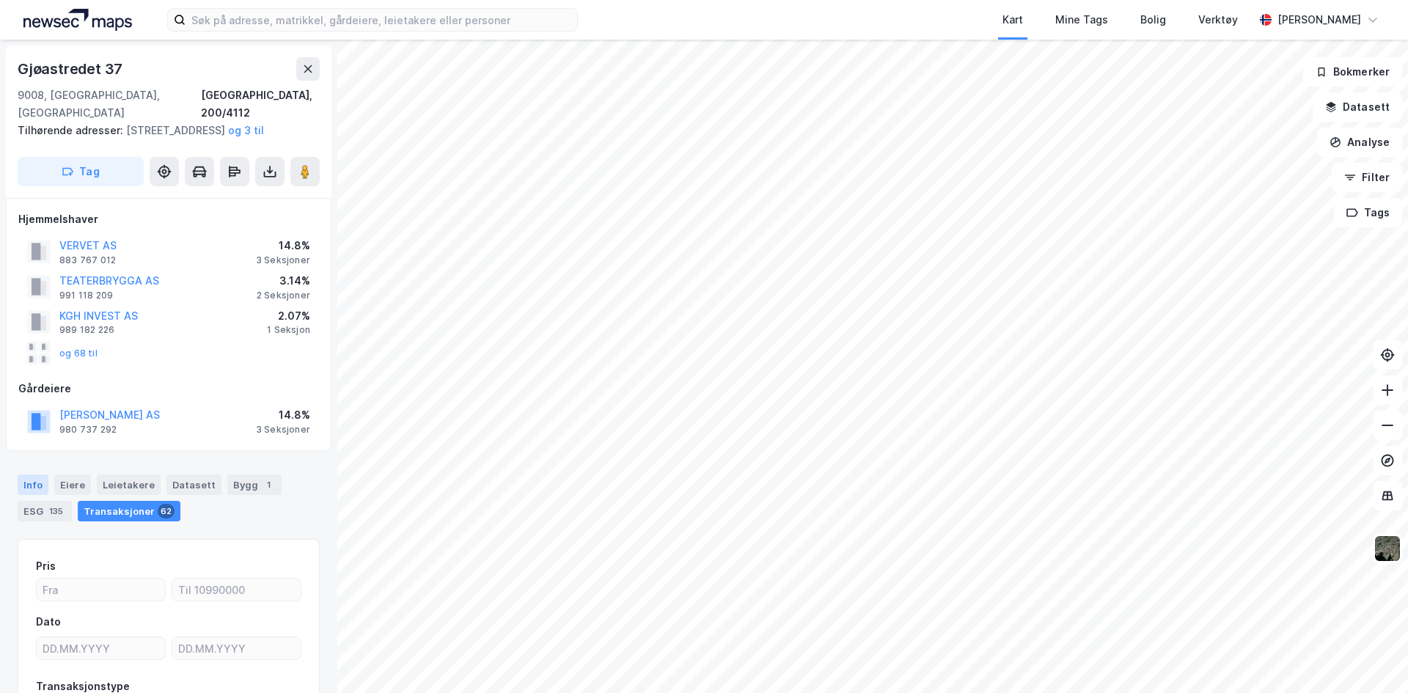
click at [33, 484] on div "Info" at bounding box center [33, 484] width 31 height 21
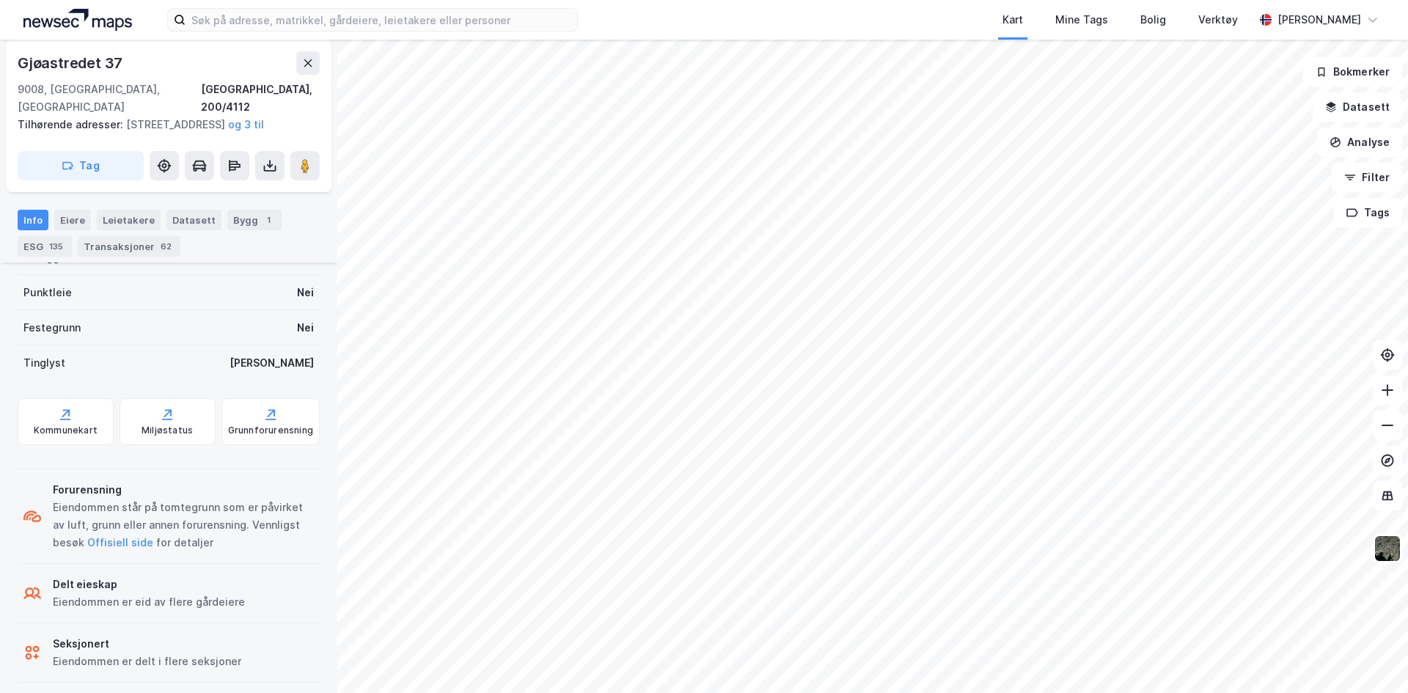
scroll to position [488, 0]
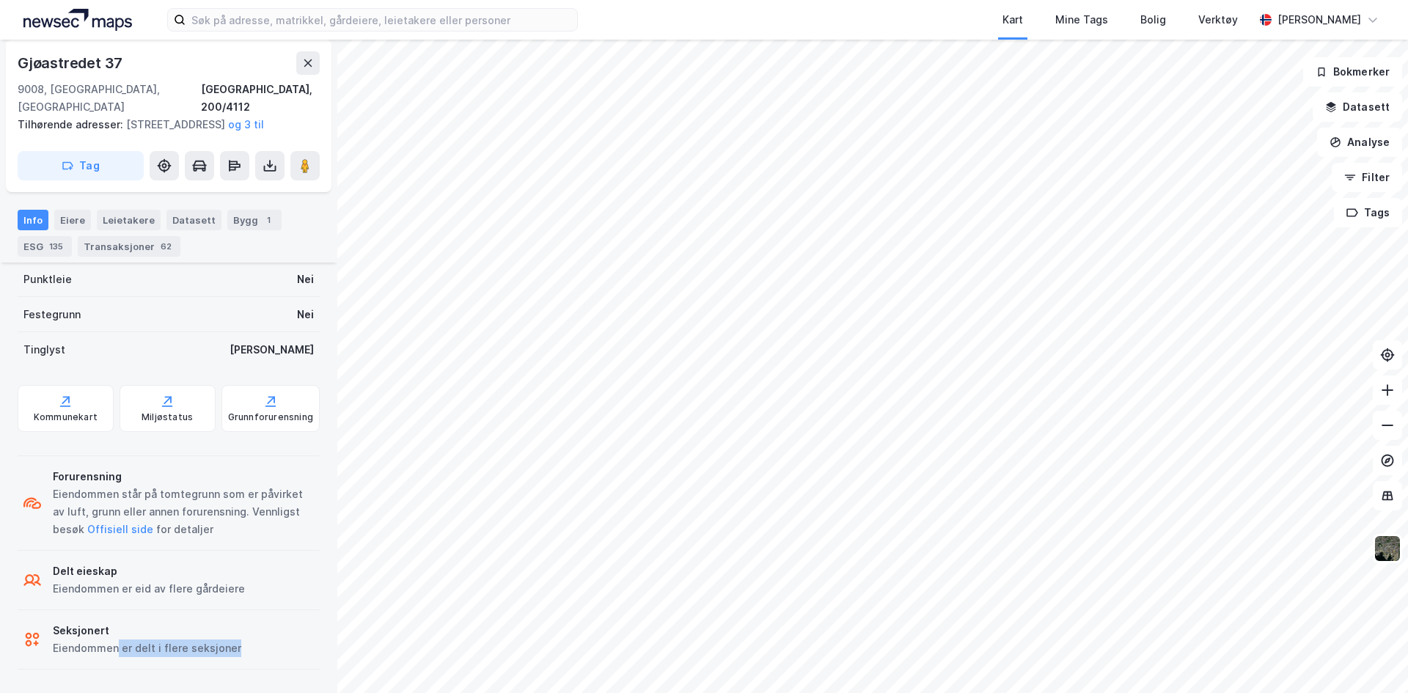
drag, startPoint x: 116, startPoint y: 645, endPoint x: 257, endPoint y: 657, distance: 141.3
click at [257, 657] on div "Seksjonert Eiendommen er delt i flere seksjoner" at bounding box center [169, 639] width 302 height 59
click at [223, 657] on div "Seksjonert Eiendommen er delt i flere seksjoner" at bounding box center [169, 639] width 302 height 59
drag, startPoint x: 161, startPoint y: 592, endPoint x: 205, endPoint y: 592, distance: 43.3
click at [202, 591] on div "Eiendommen er eid av flere gårdeiere" at bounding box center [149, 589] width 192 height 18
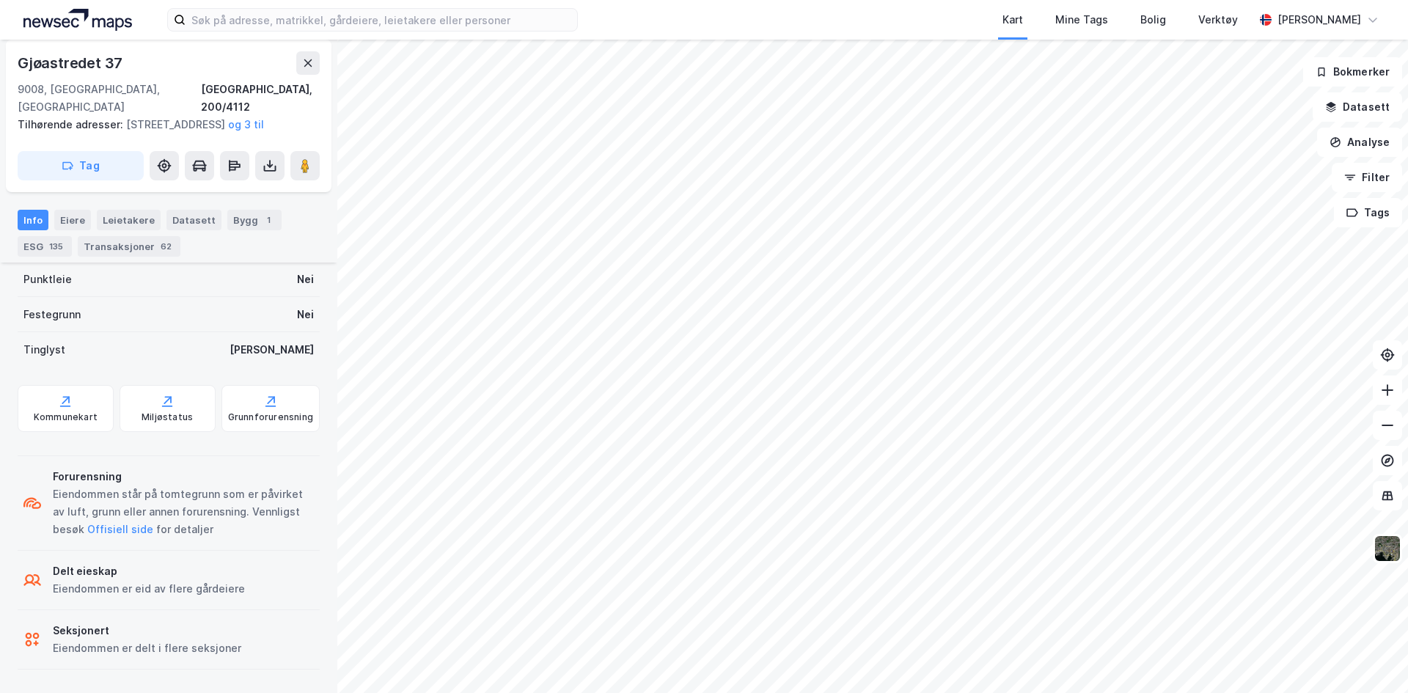
click at [205, 592] on div "Eiendommen er eid av flere gårdeiere" at bounding box center [149, 589] width 192 height 18
click at [236, 588] on div "Delt eieskap Eiendommen er eid av flere gårdeiere" at bounding box center [169, 580] width 302 height 59
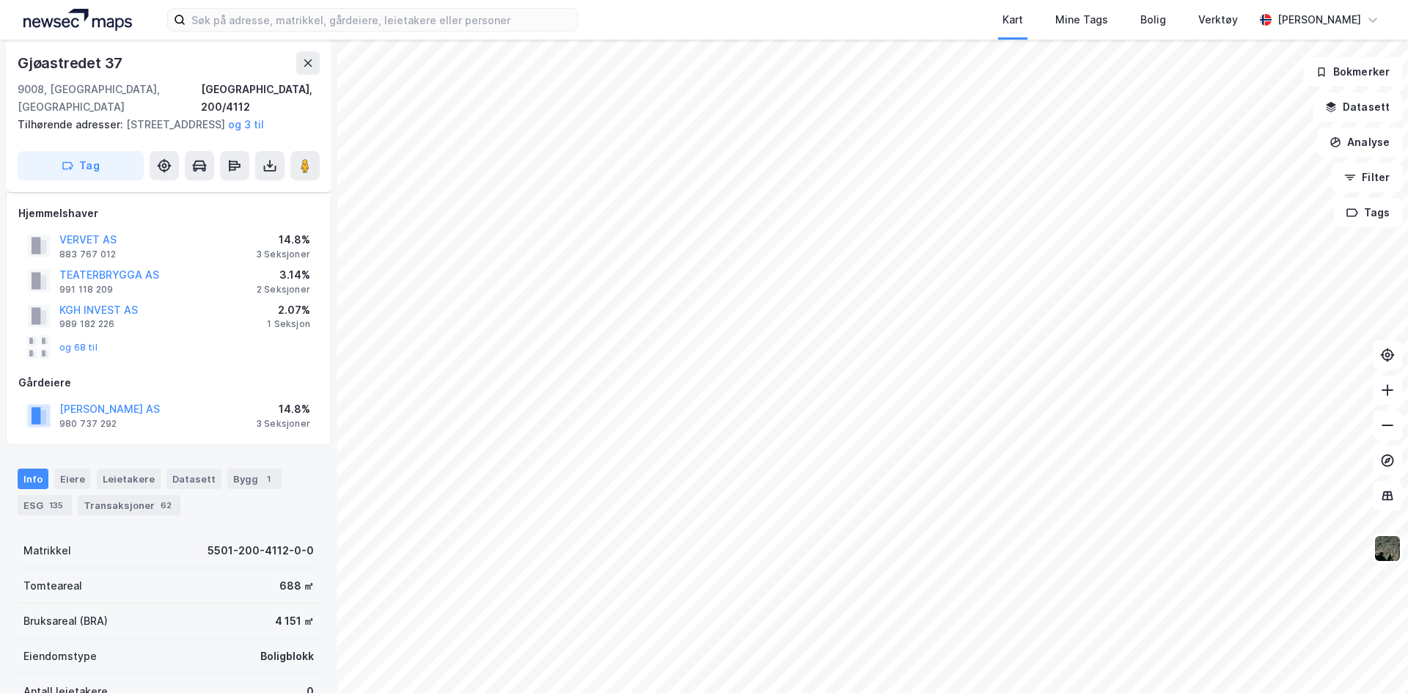
scroll to position [0, 0]
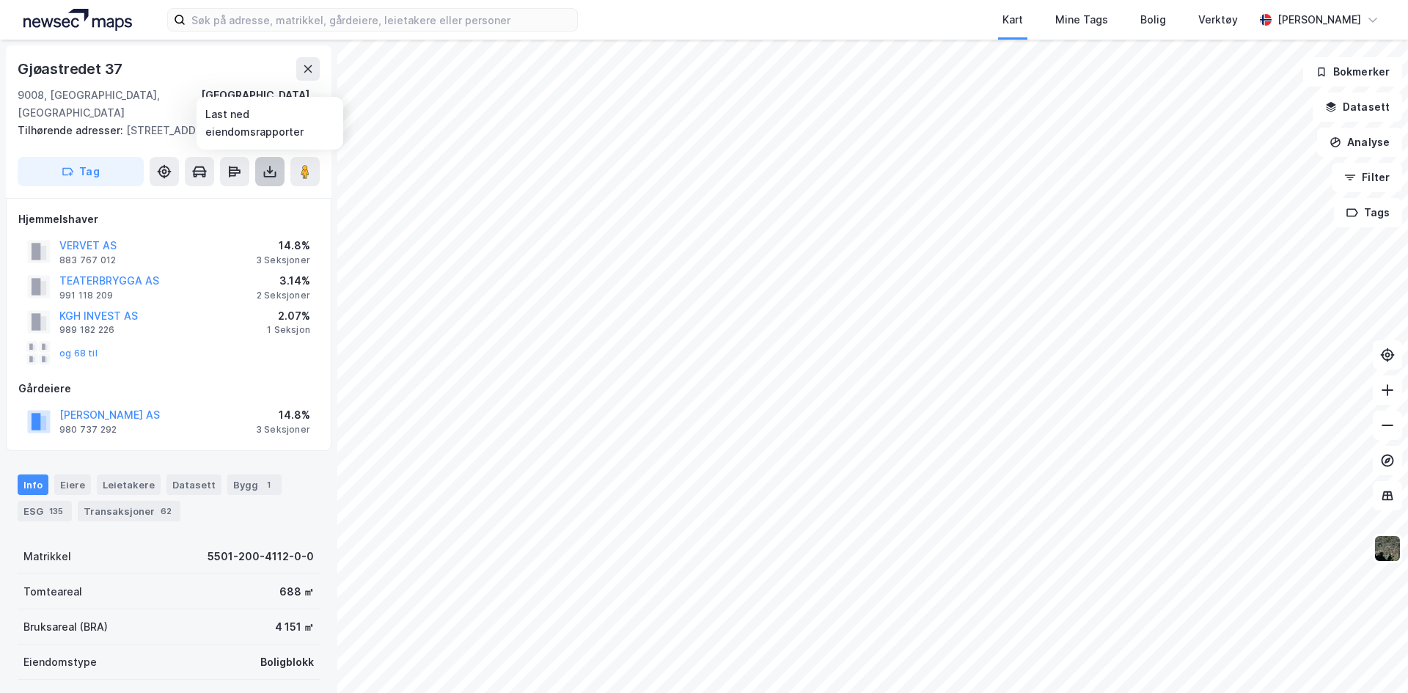
click at [278, 179] on button at bounding box center [269, 171] width 29 height 29
click at [238, 224] on div "Last ned matrikkelrapport" at bounding box center [215, 225] width 121 height 12
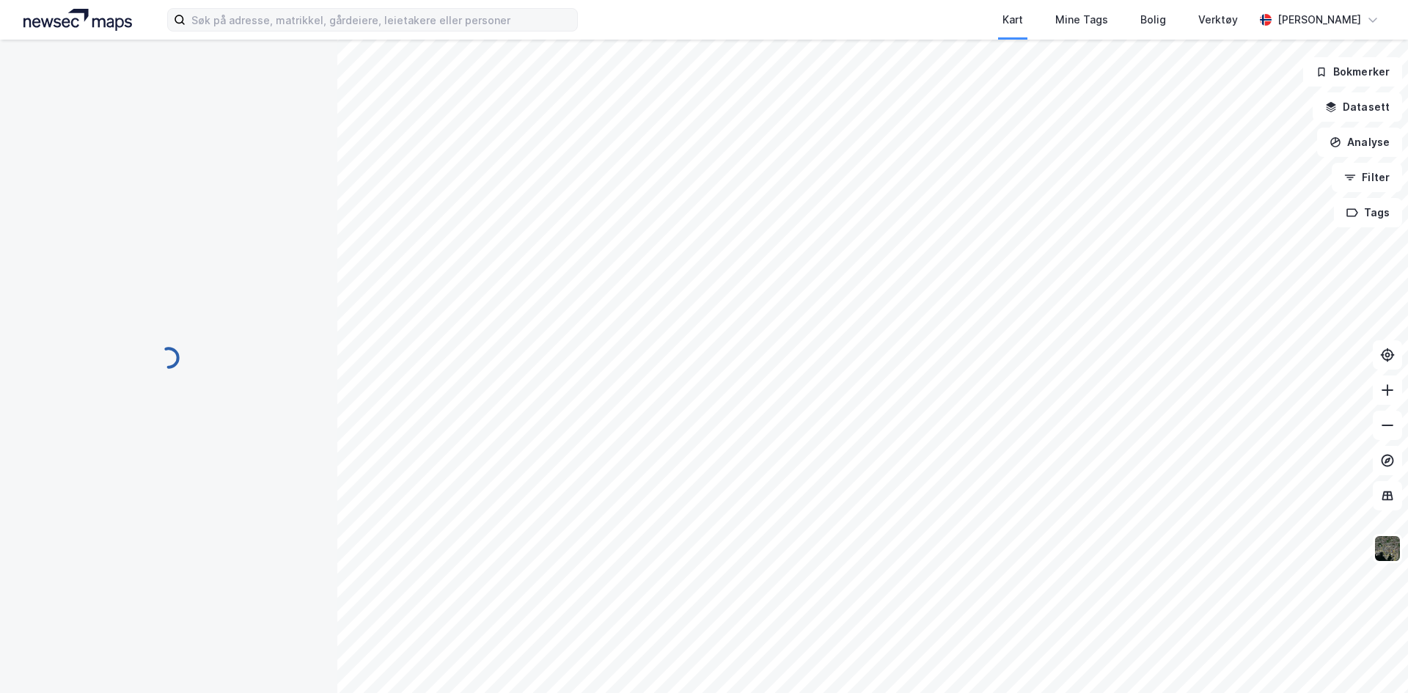
scroll to position [1, 0]
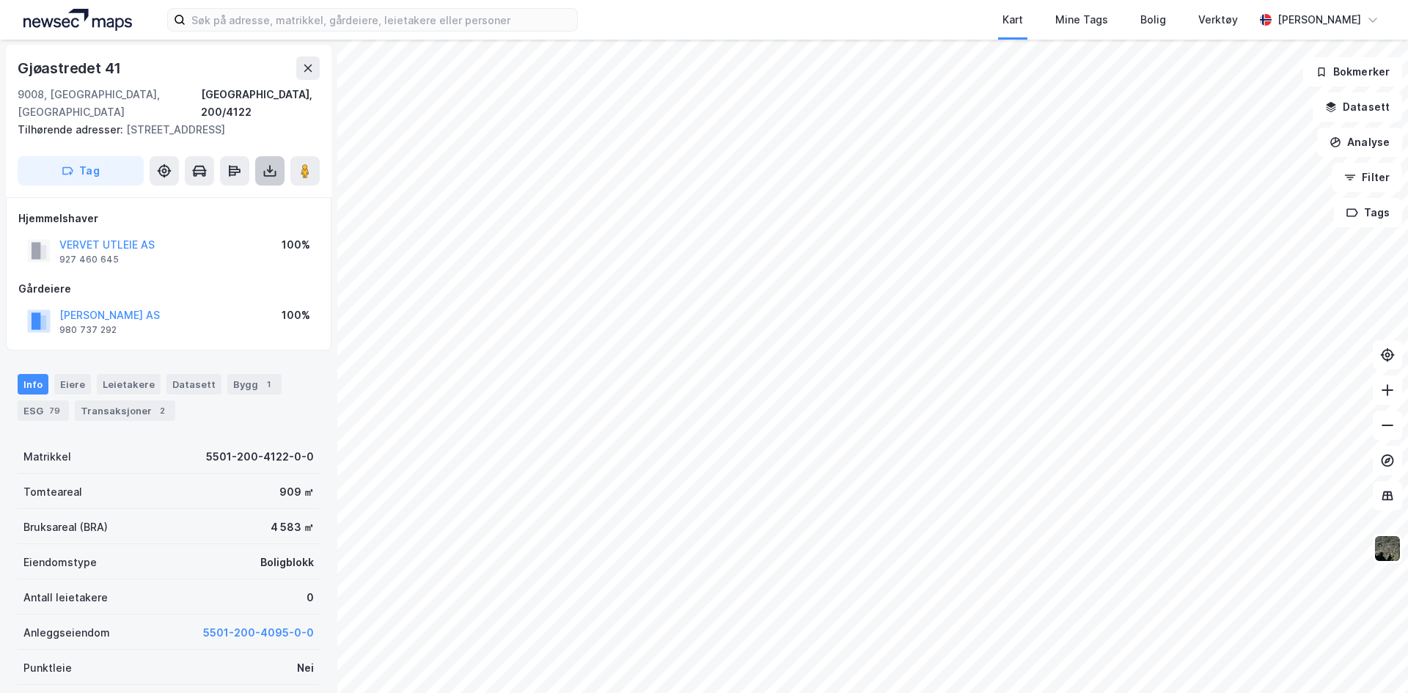
click at [268, 177] on icon at bounding box center [270, 171] width 15 height 15
click at [243, 225] on div "Last ned matrikkelrapport" at bounding box center [215, 224] width 121 height 12
click at [76, 384] on div "Eiere" at bounding box center [72, 384] width 37 height 21
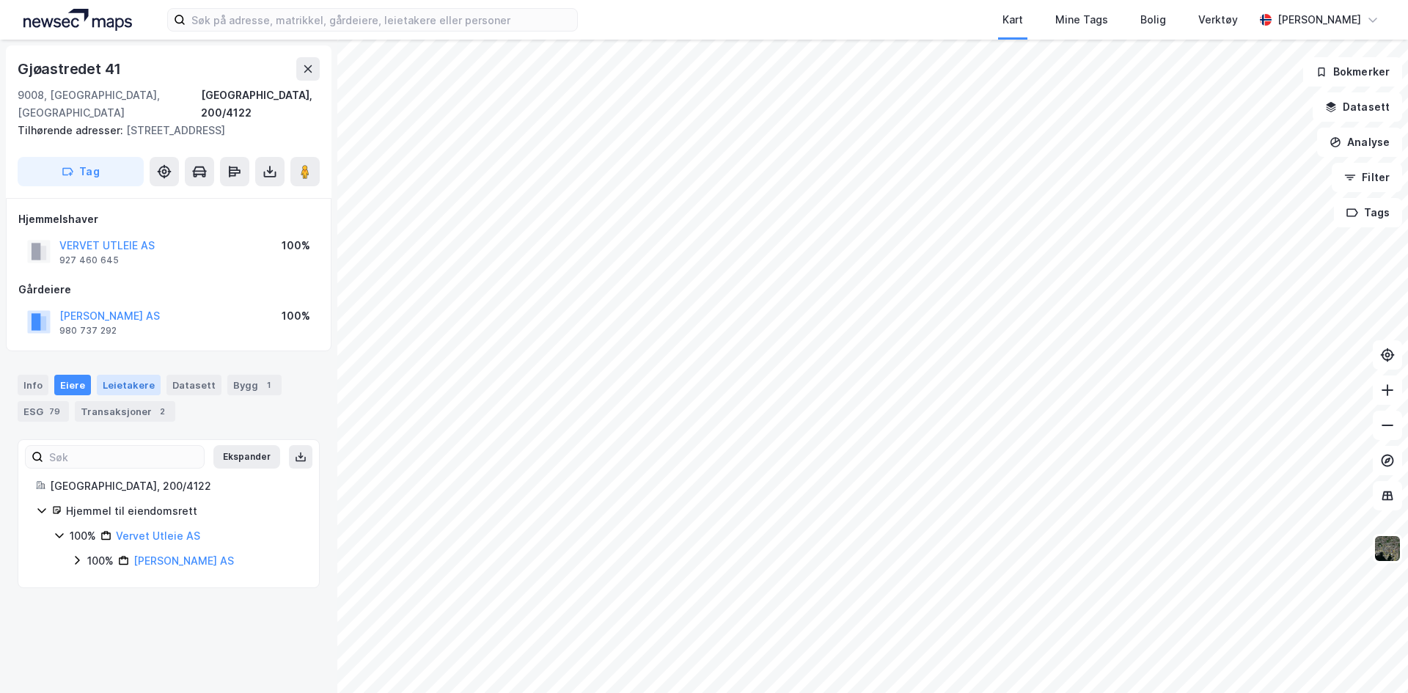
click at [121, 388] on div "Leietakere" at bounding box center [129, 385] width 64 height 21
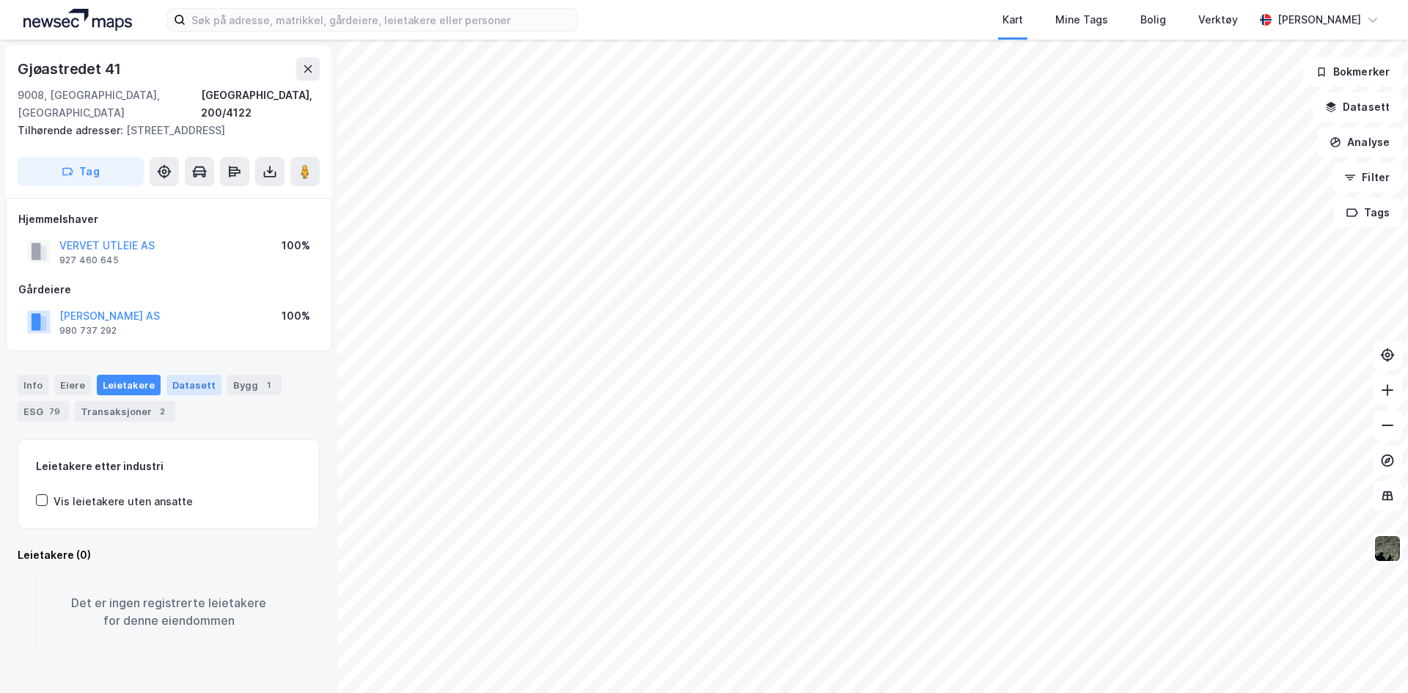
click at [172, 385] on div "Datasett" at bounding box center [193, 385] width 55 height 21
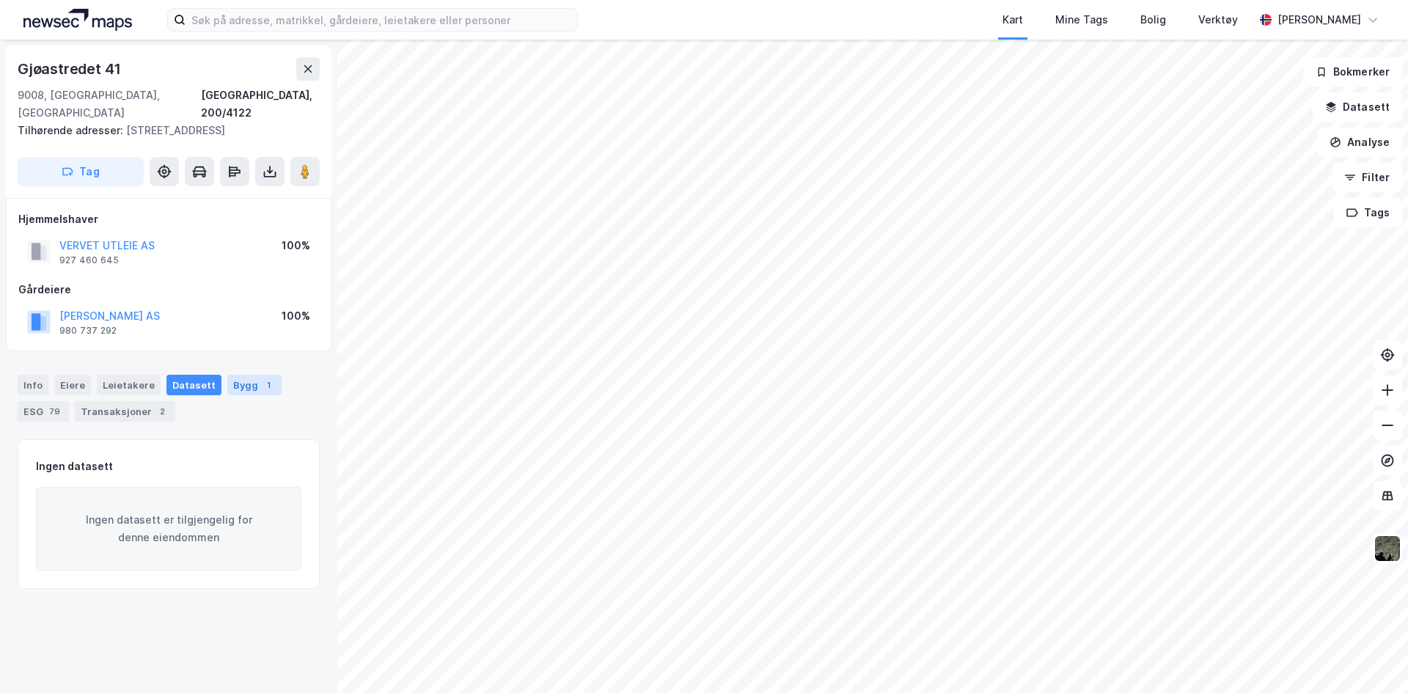
click at [267, 393] on div "Bygg 1" at bounding box center [254, 385] width 54 height 21
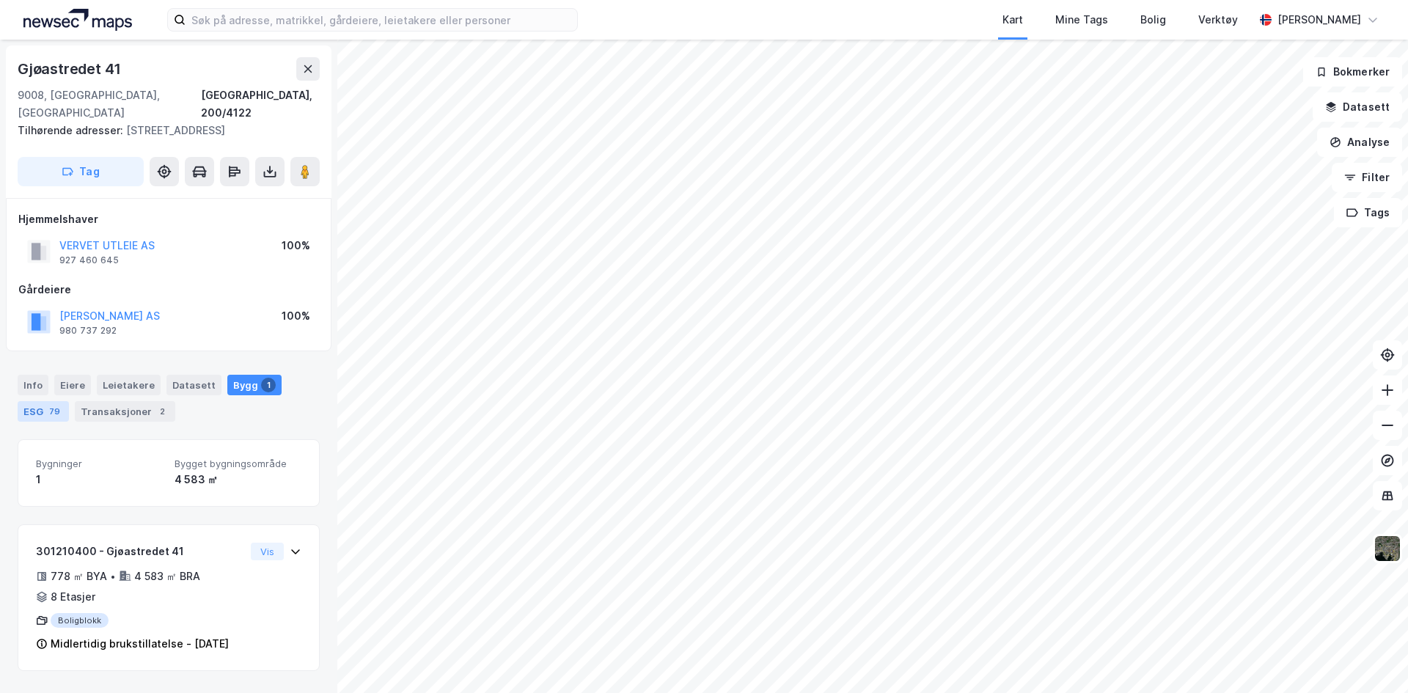
click at [57, 416] on div "79" at bounding box center [54, 411] width 17 height 15
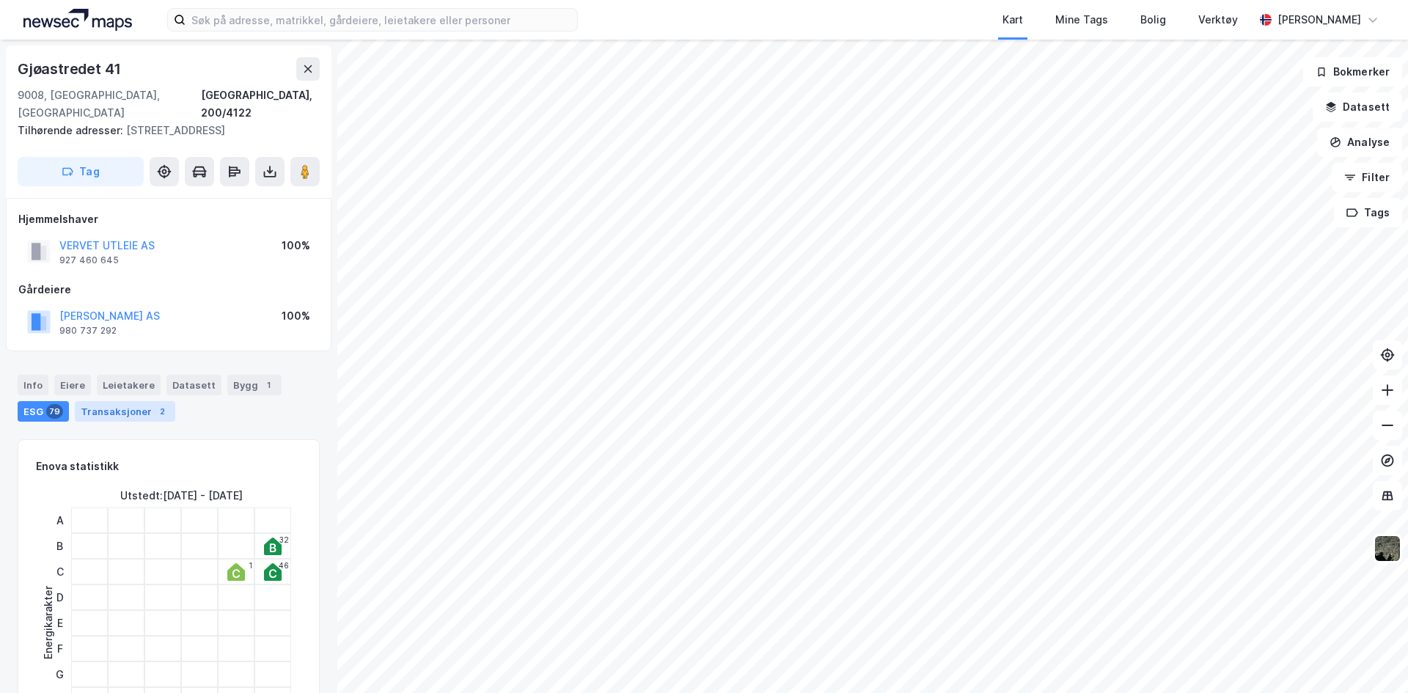
click at [114, 418] on div "Transaksjoner 2" at bounding box center [125, 411] width 100 height 21
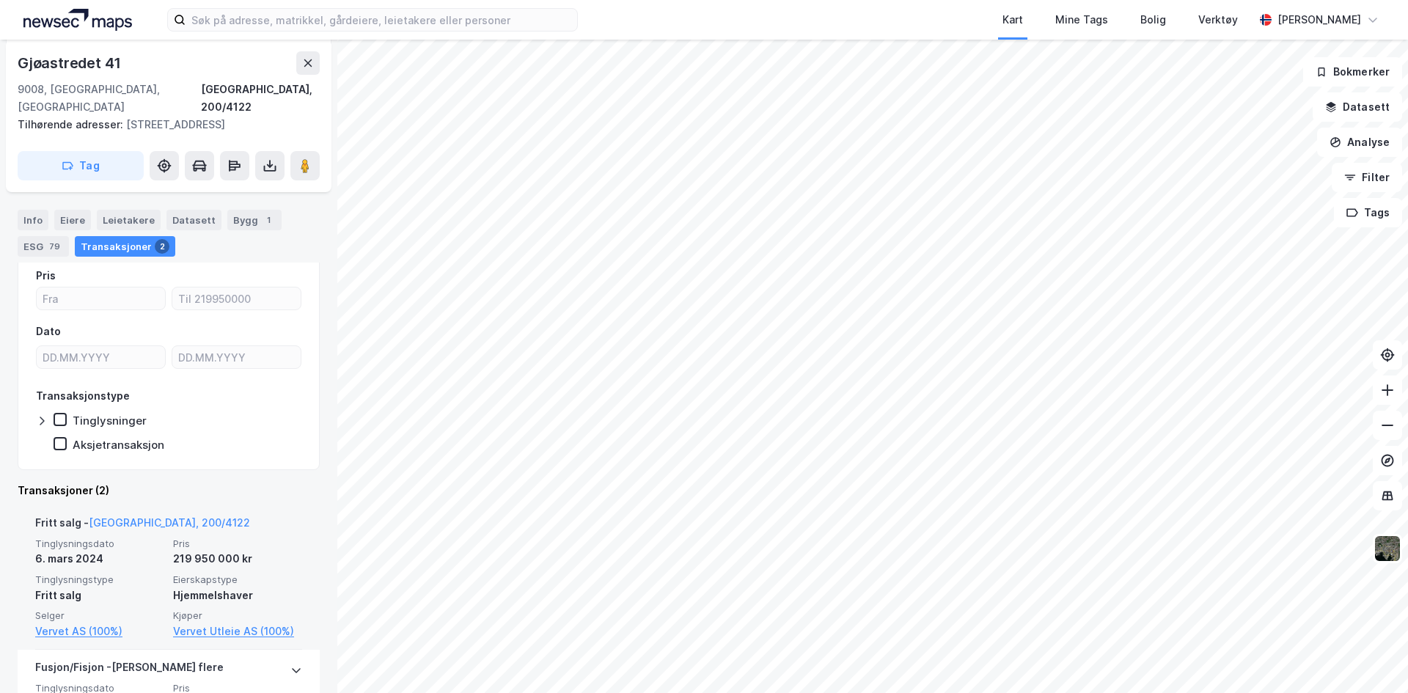
scroll to position [315, 0]
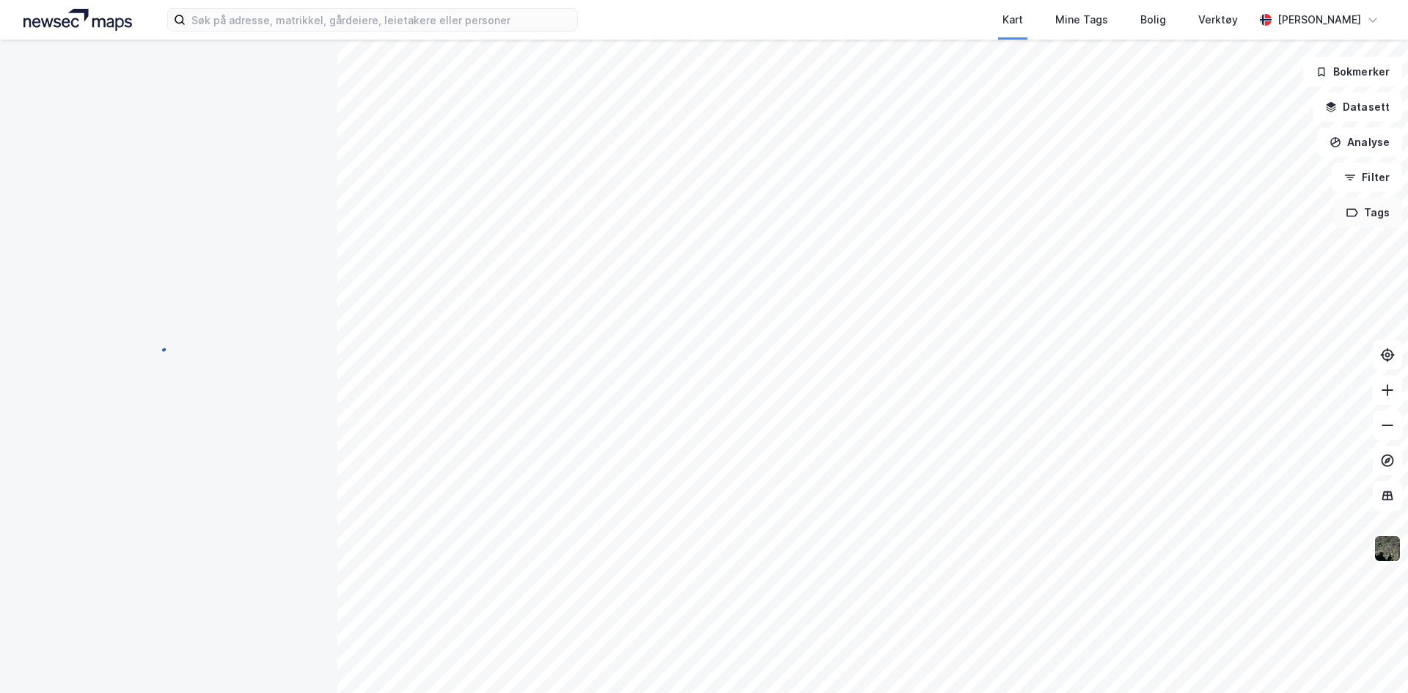
scroll to position [1, 0]
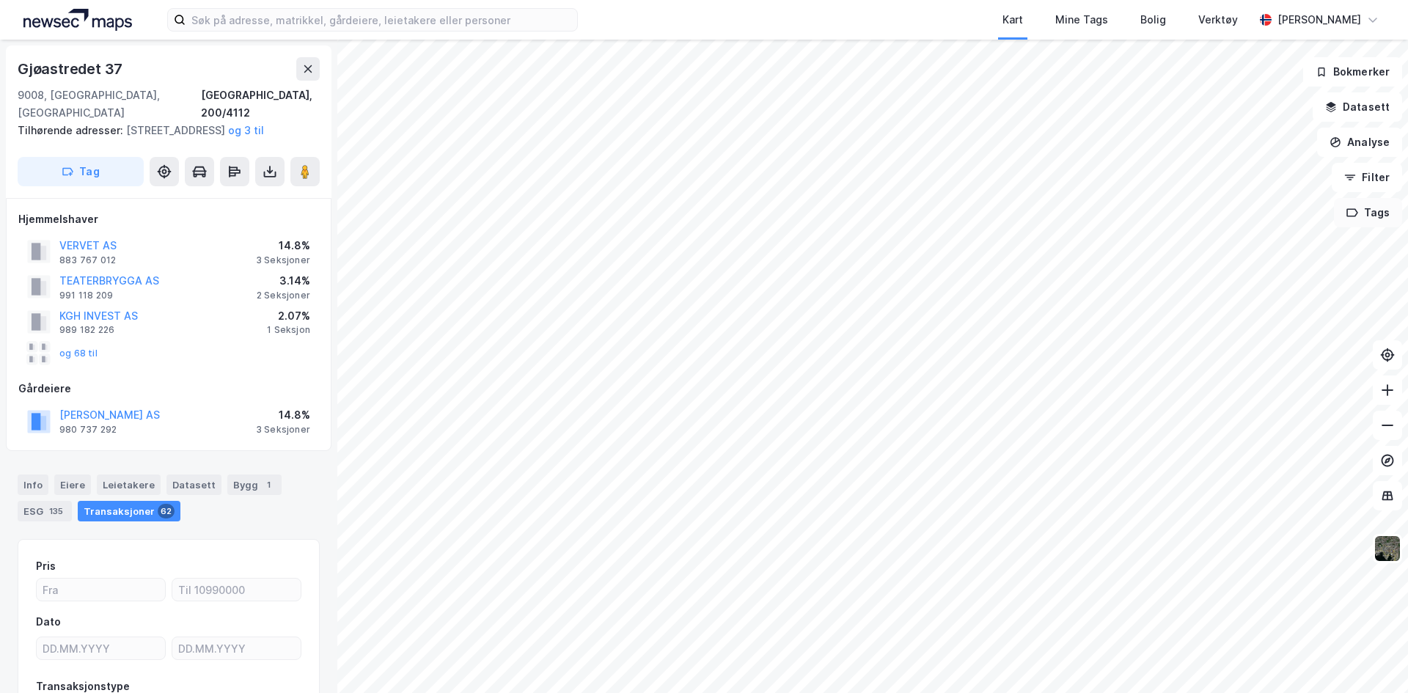
scroll to position [1, 0]
click at [0, 0] on button "og 68 til" at bounding box center [0, 0] width 0 height 0
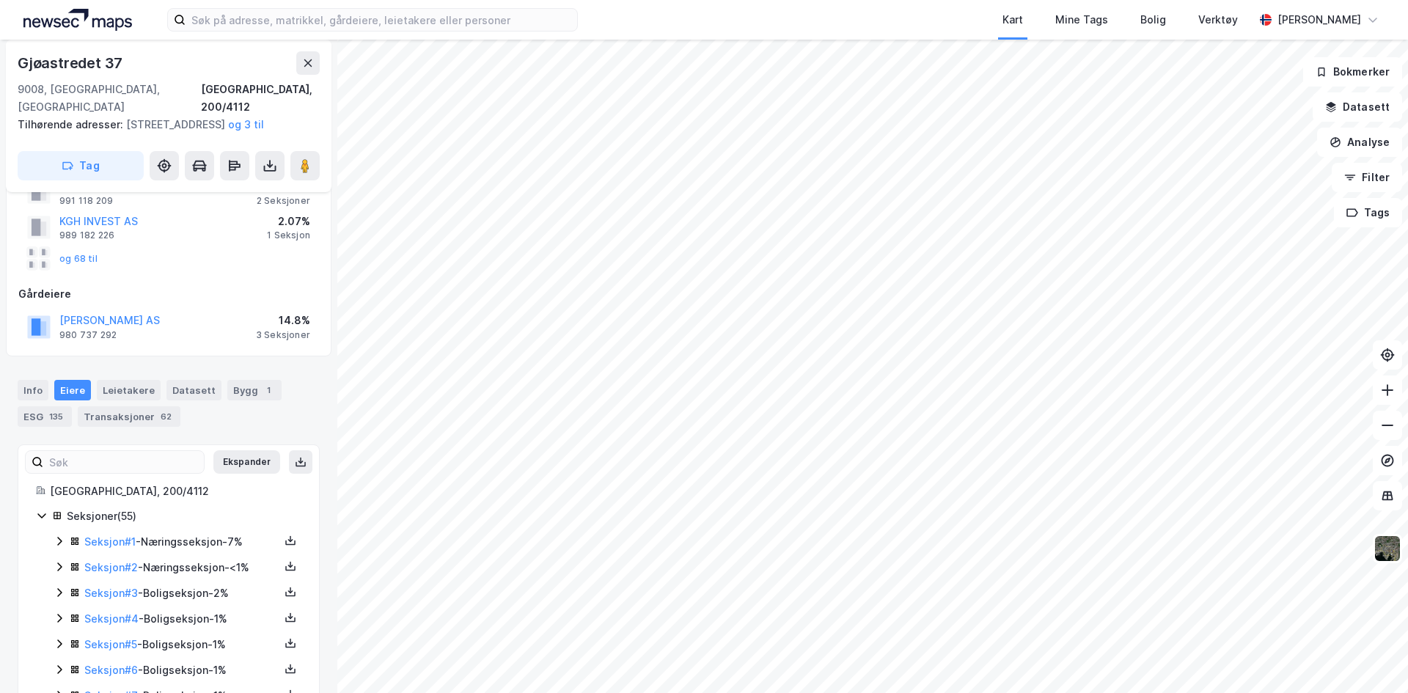
scroll to position [73, 0]
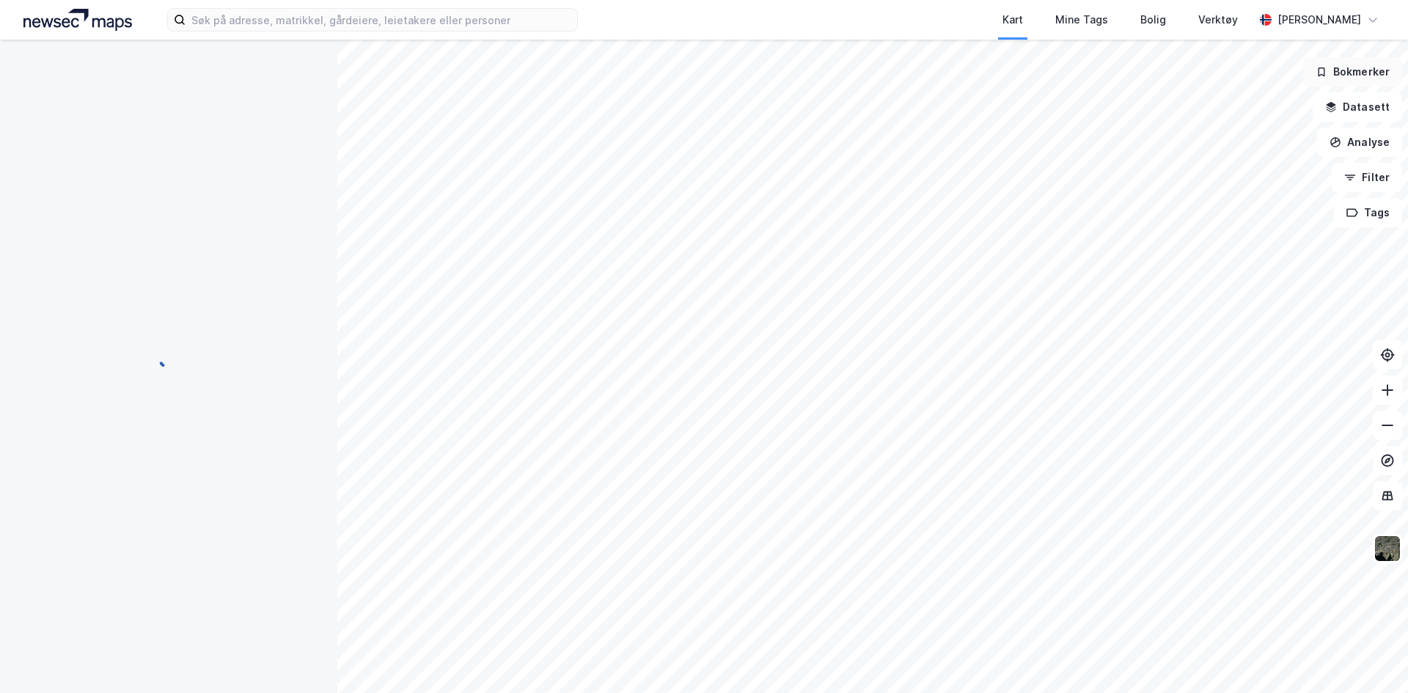
scroll to position [73, 0]
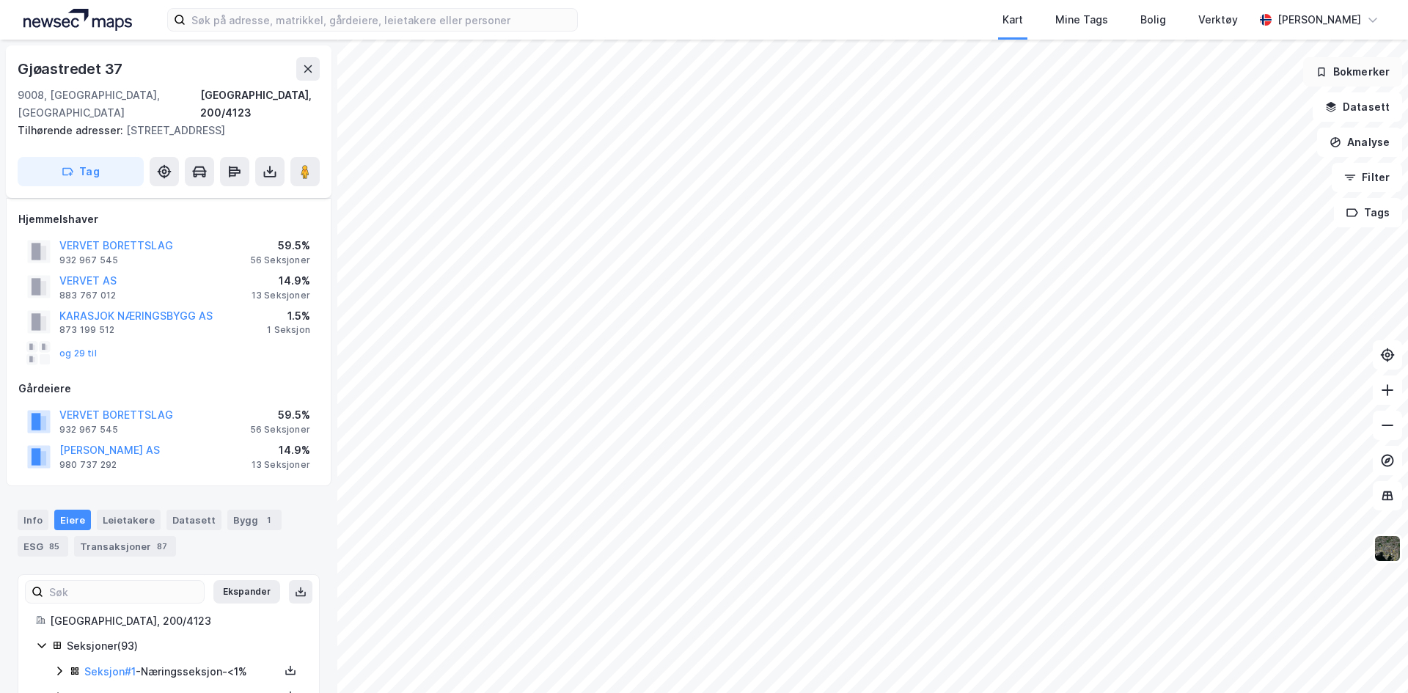
scroll to position [73, 0]
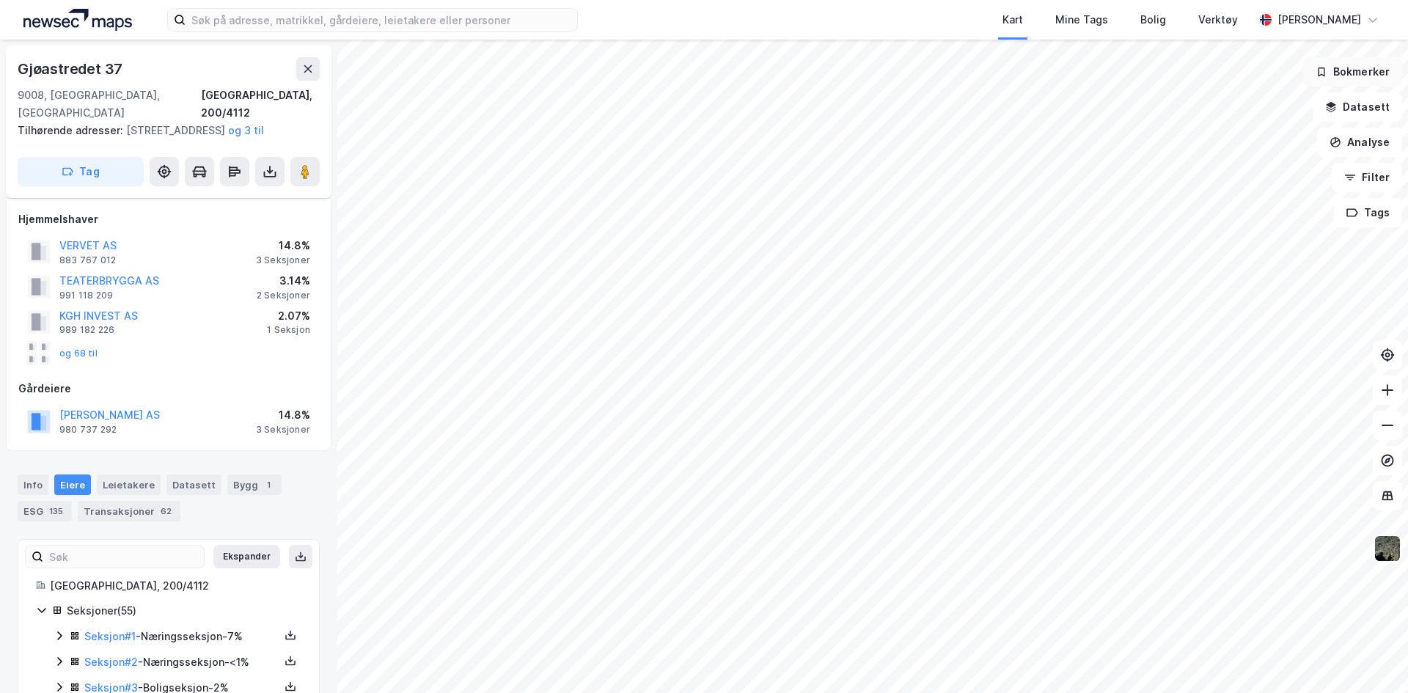
scroll to position [73, 0]
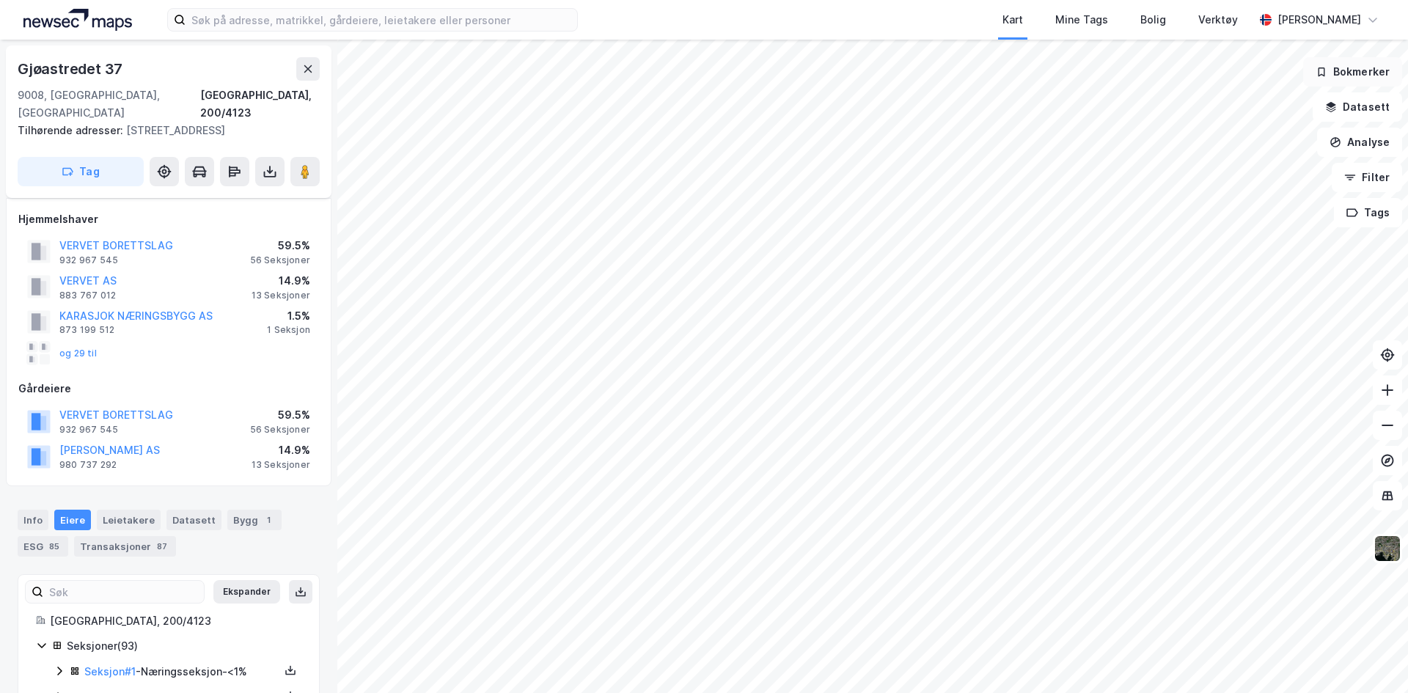
scroll to position [73, 0]
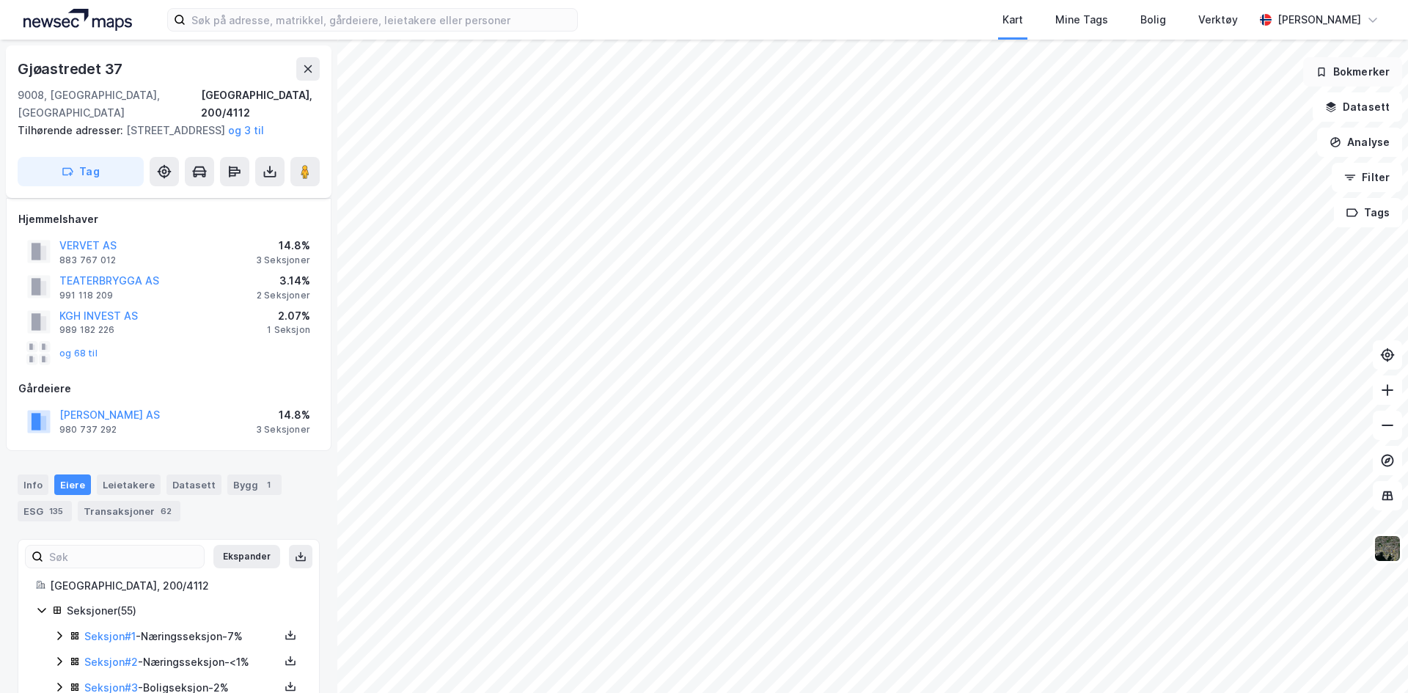
scroll to position [73, 0]
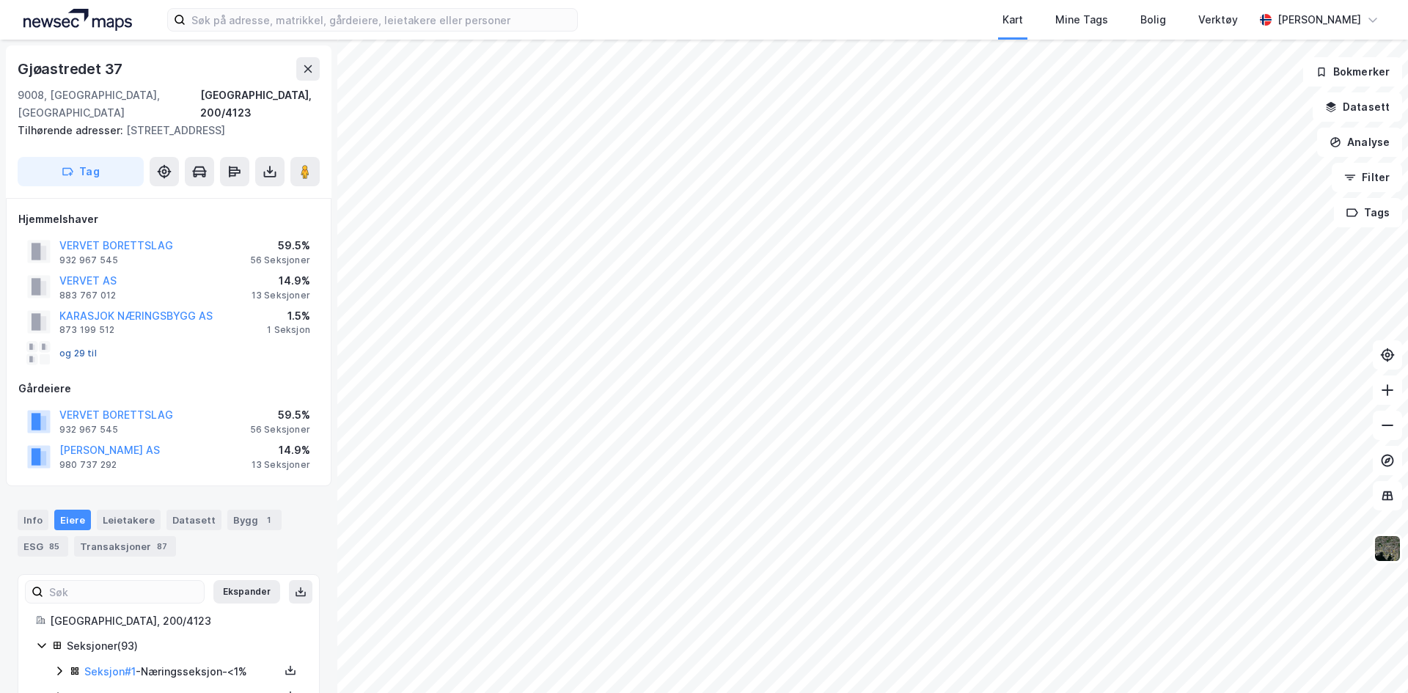
click at [0, 0] on button "og 29 til" at bounding box center [0, 0] width 0 height 0
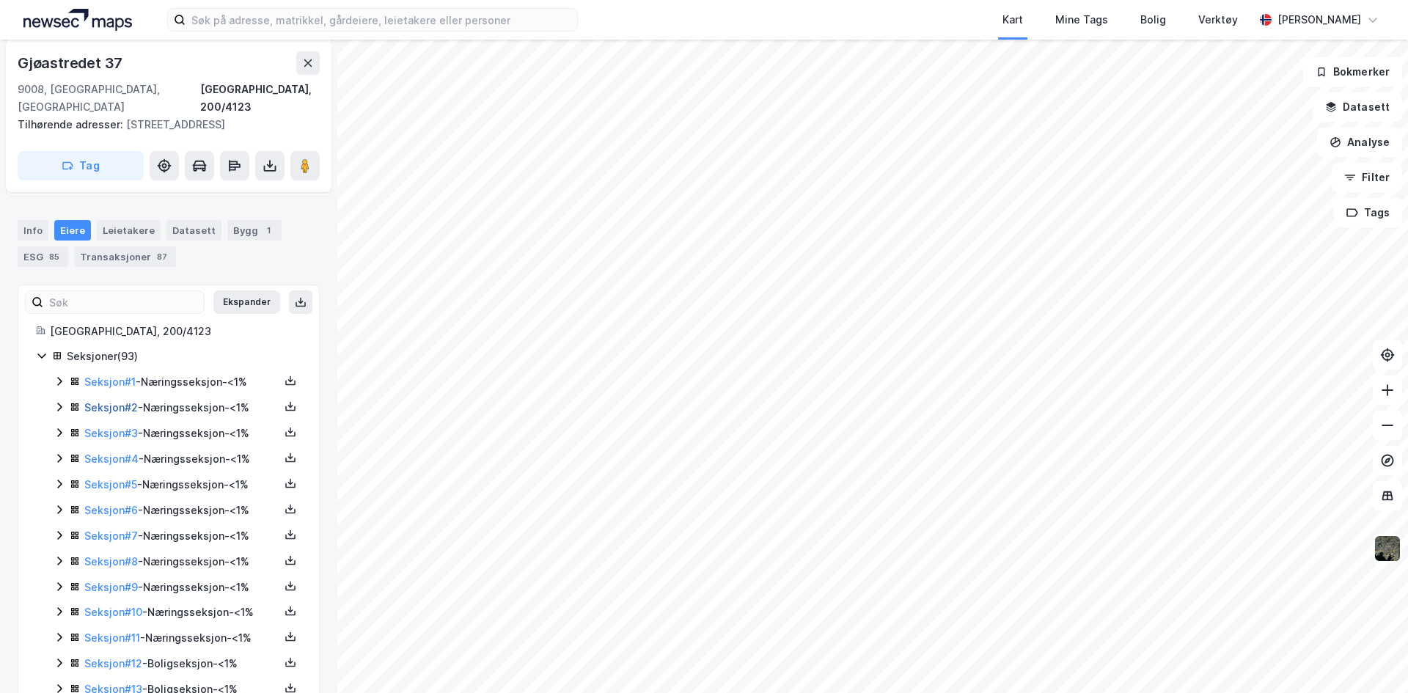
click at [101, 401] on link "Seksjon # 2" at bounding box center [111, 407] width 54 height 12
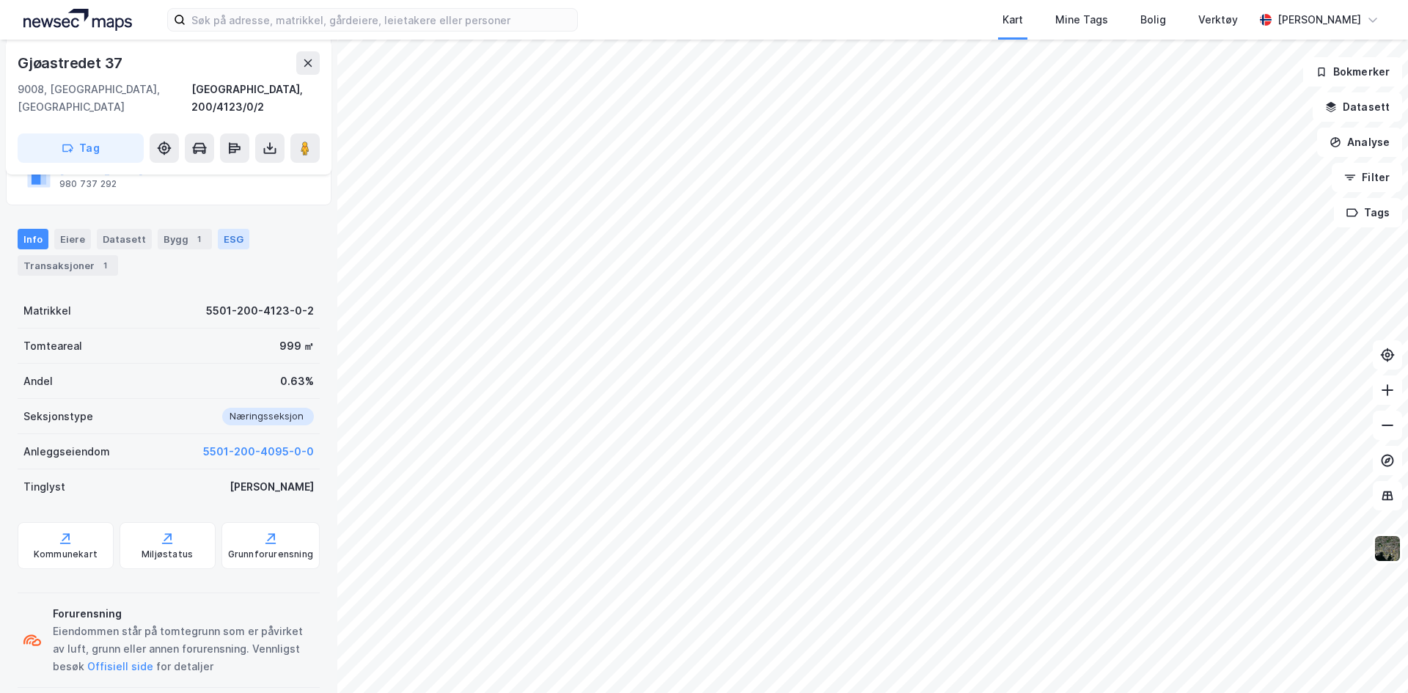
scroll to position [248, 0]
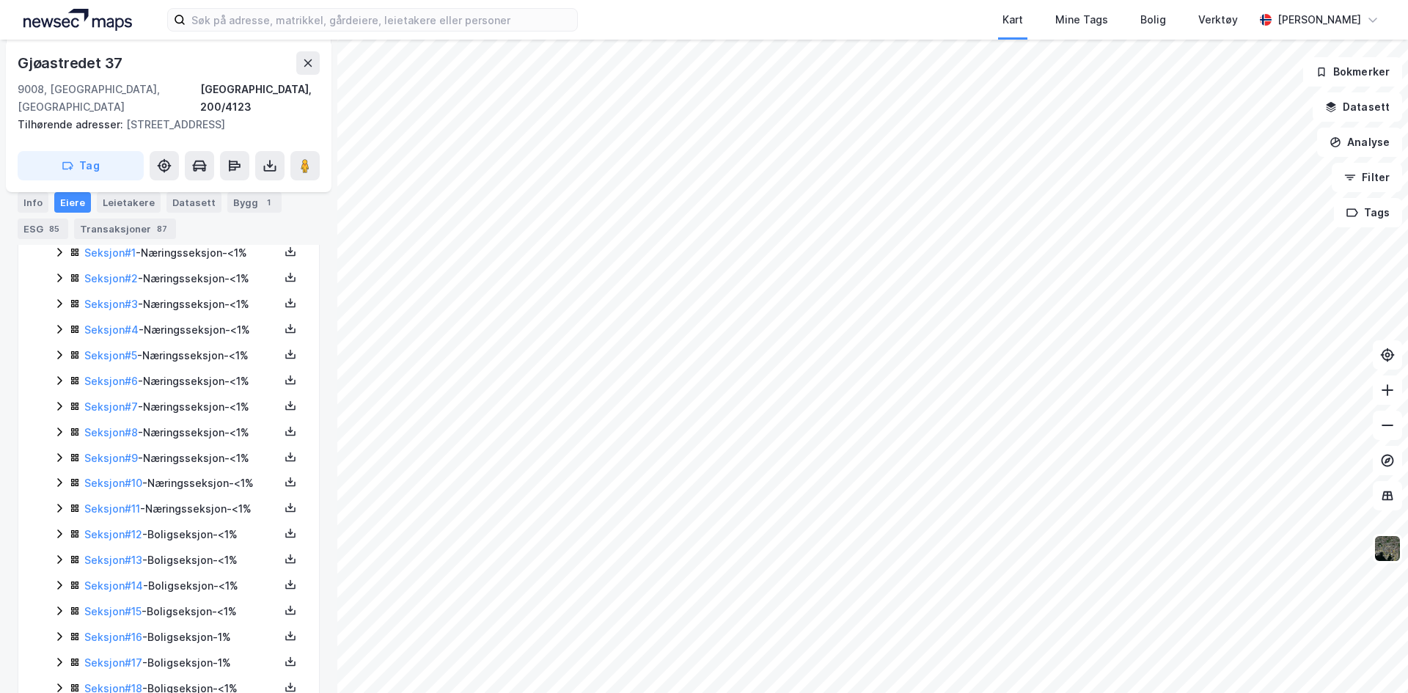
scroll to position [614, 0]
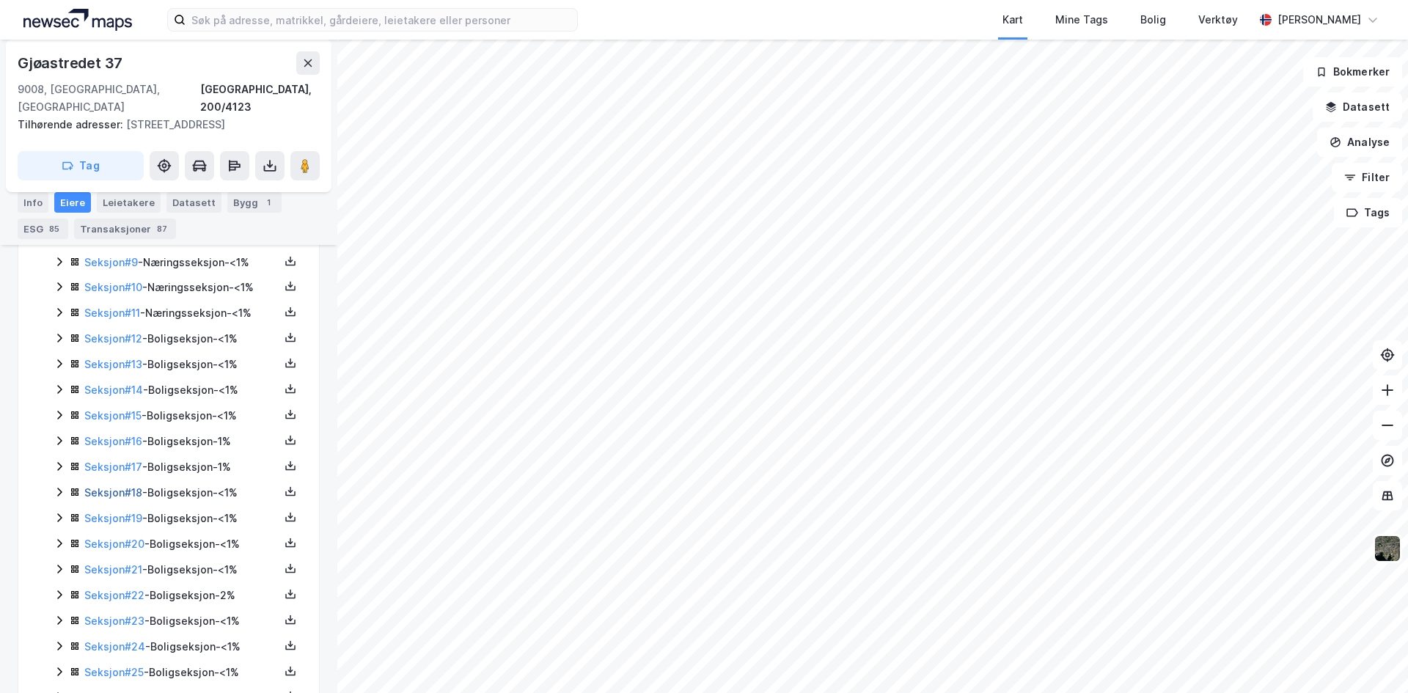
click at [114, 486] on link "Seksjon # 18" at bounding box center [113, 492] width 58 height 12
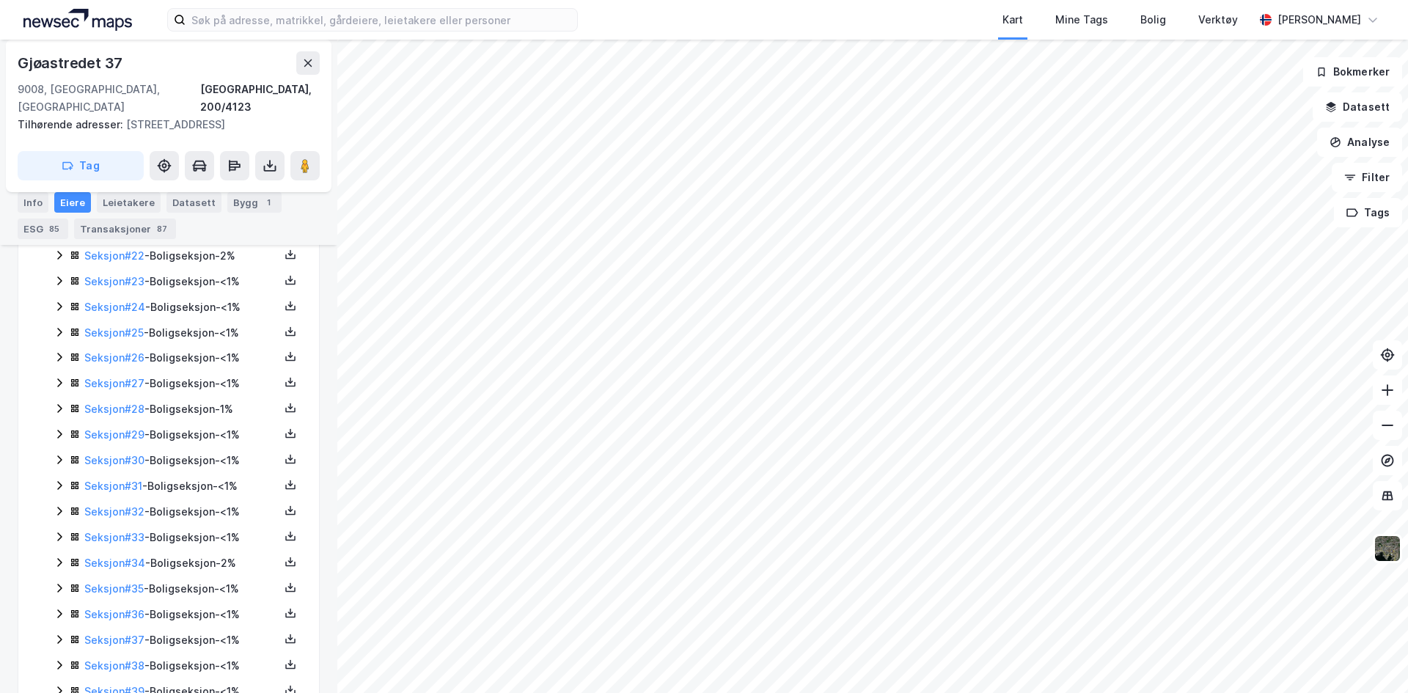
click at [115, 554] on div "Seksjon # 34 - Boligseksjon - 2%" at bounding box center [186, 563] width 232 height 18
click at [116, 557] on link "Seksjon # 34" at bounding box center [114, 563] width 61 height 12
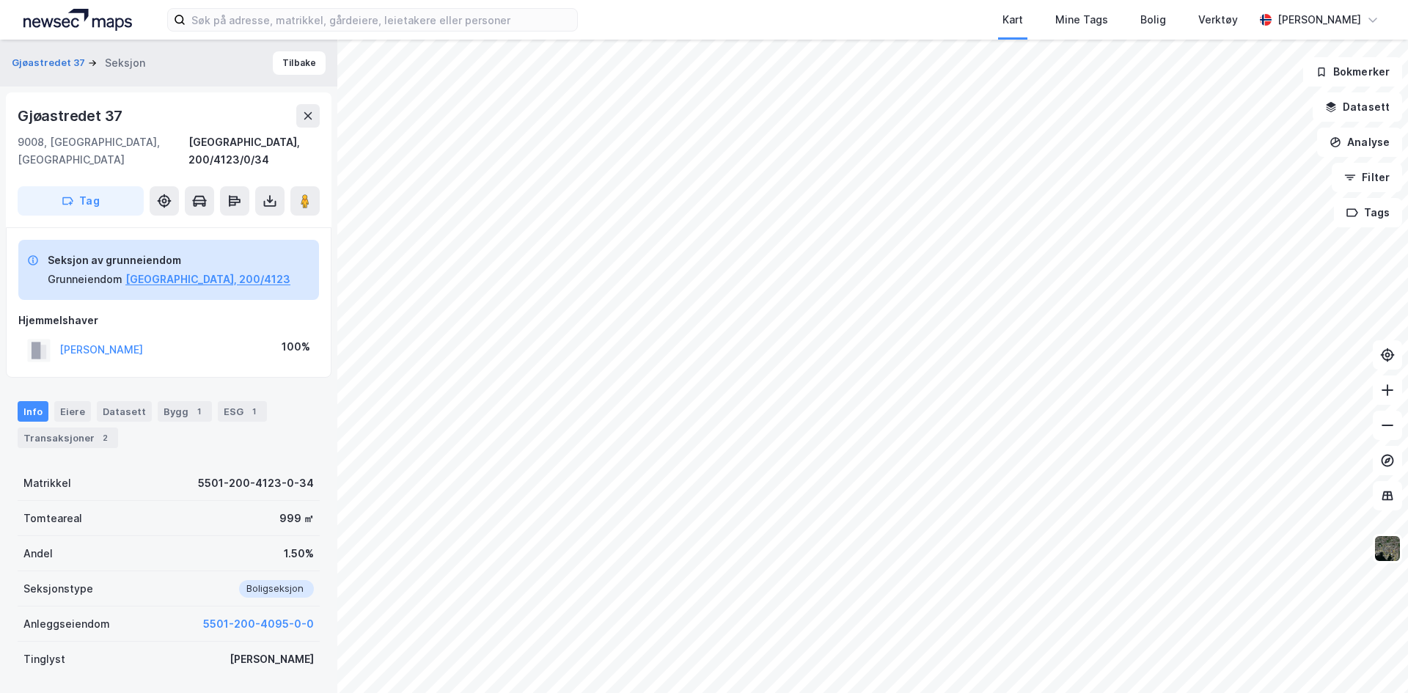
drag, startPoint x: 176, startPoint y: 515, endPoint x: 168, endPoint y: 518, distance: 8.6
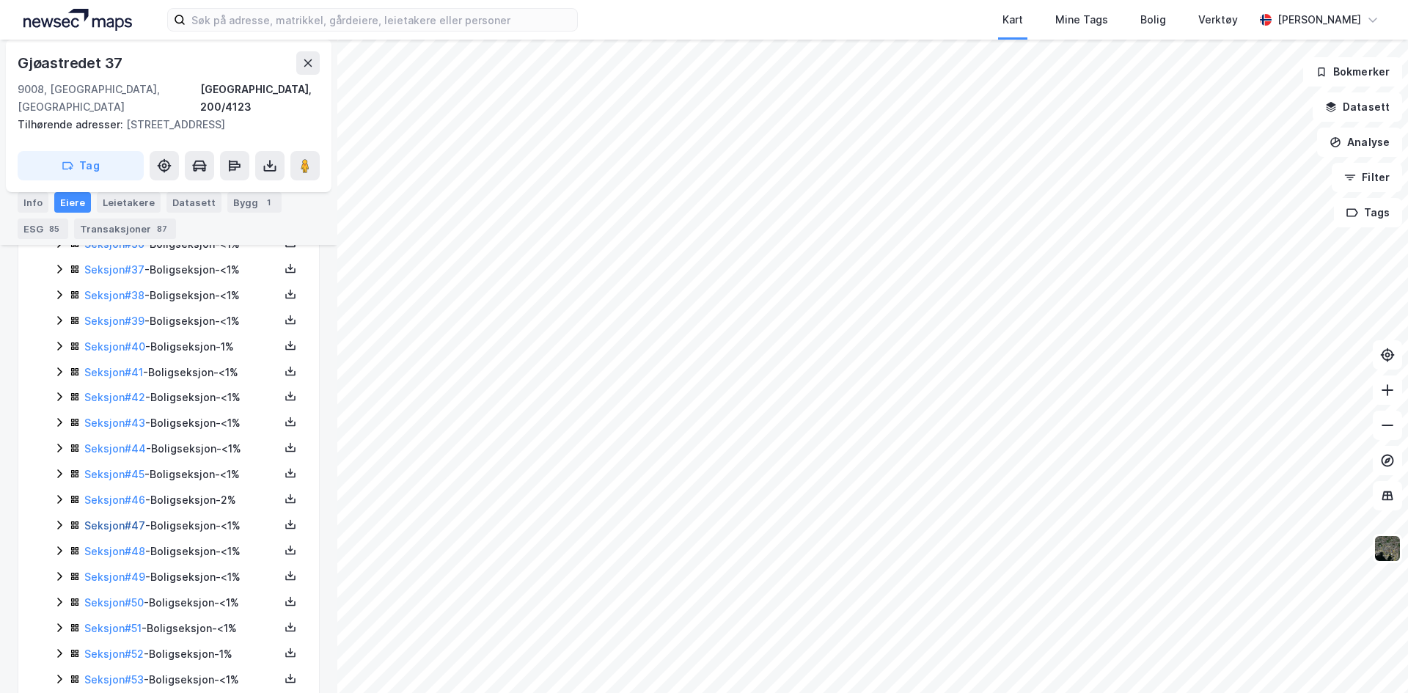
click at [117, 519] on link "Seksjon # 47" at bounding box center [114, 525] width 61 height 12
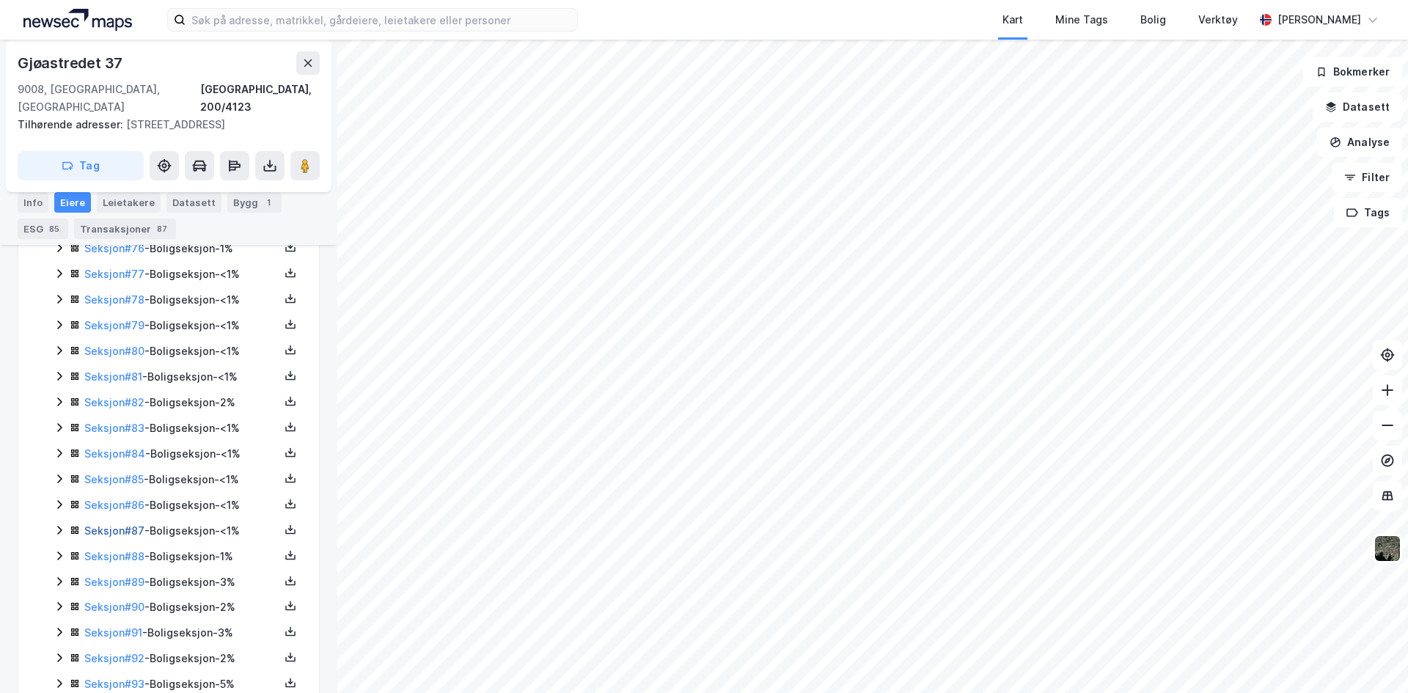
scroll to position [2363, 0]
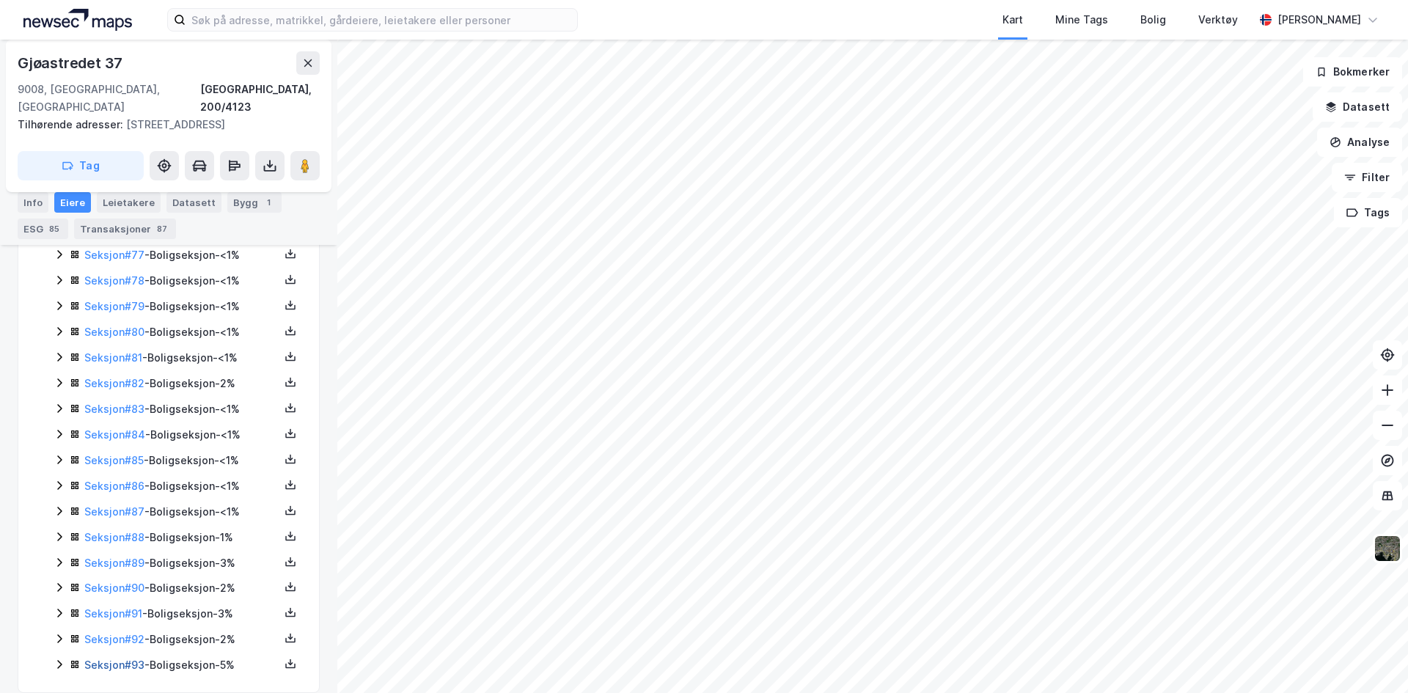
click at [127, 658] on link "Seksjon # 93" at bounding box center [114, 664] width 60 height 12
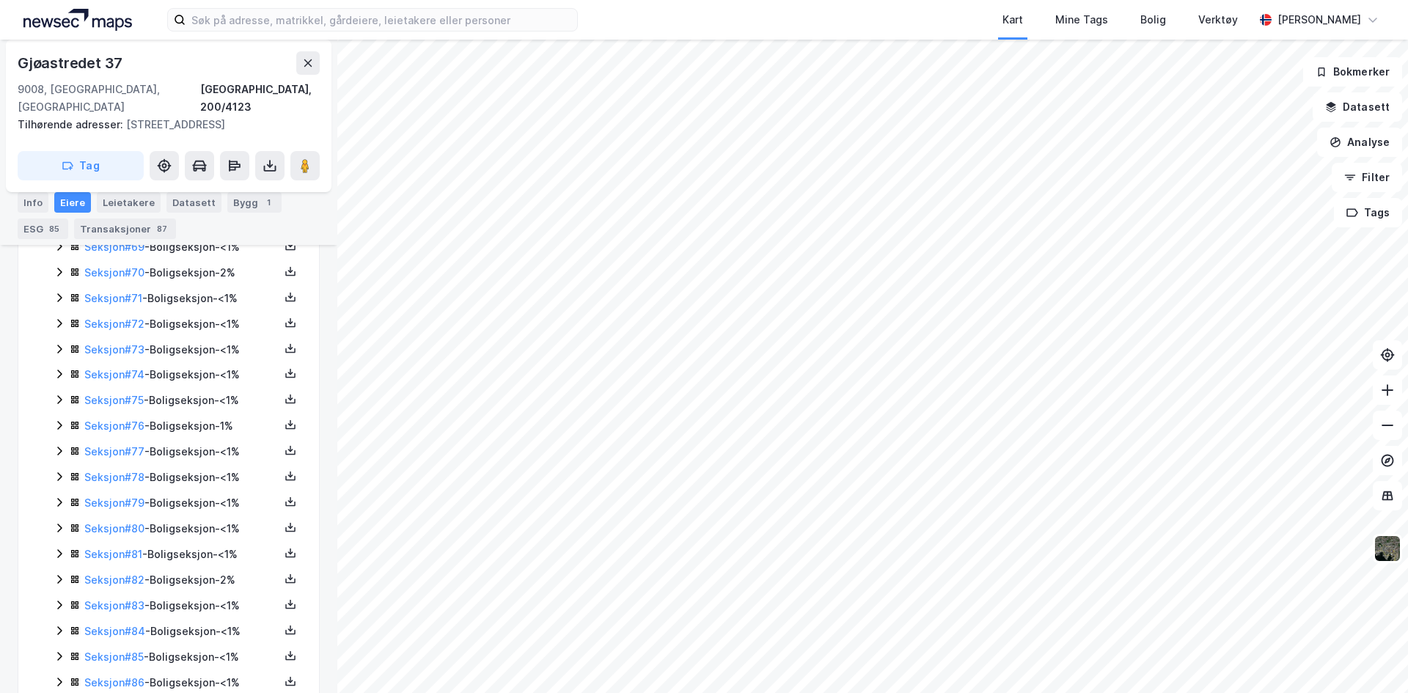
scroll to position [2363, 0]
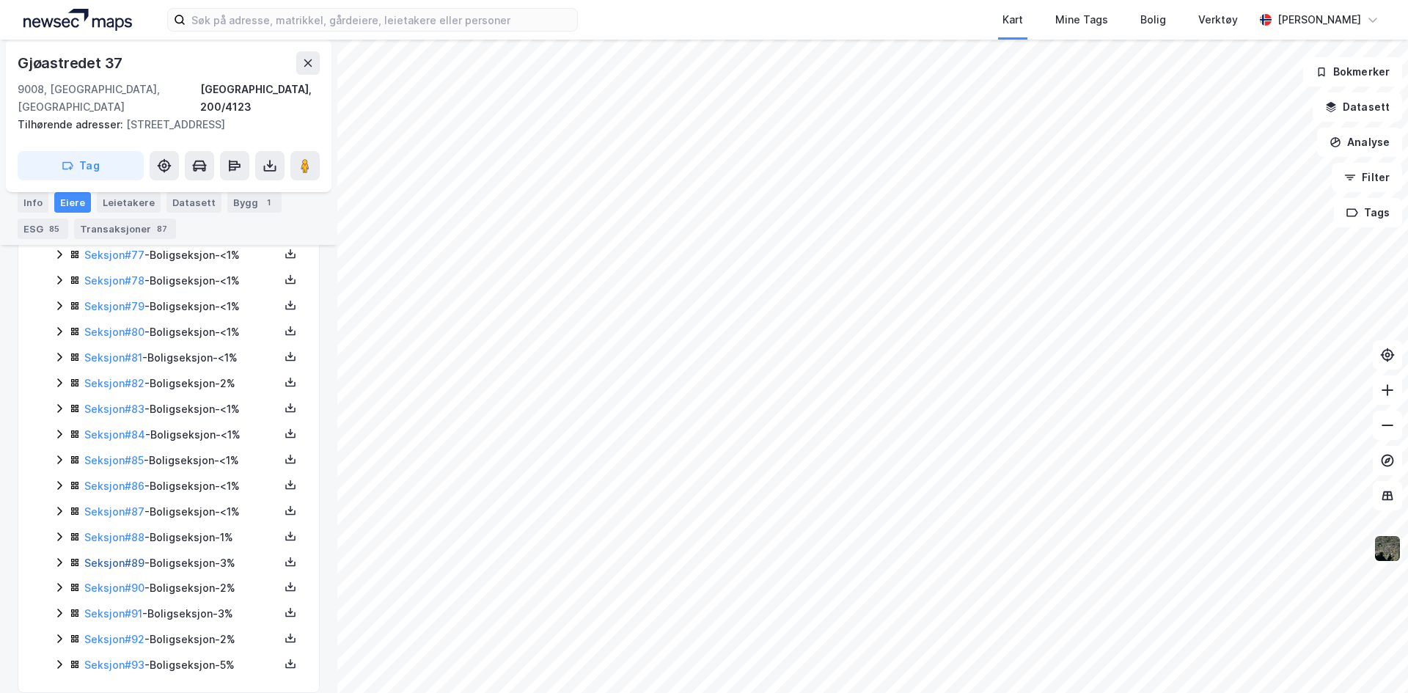
click at [112, 557] on link "Seksjon # 89" at bounding box center [114, 563] width 60 height 12
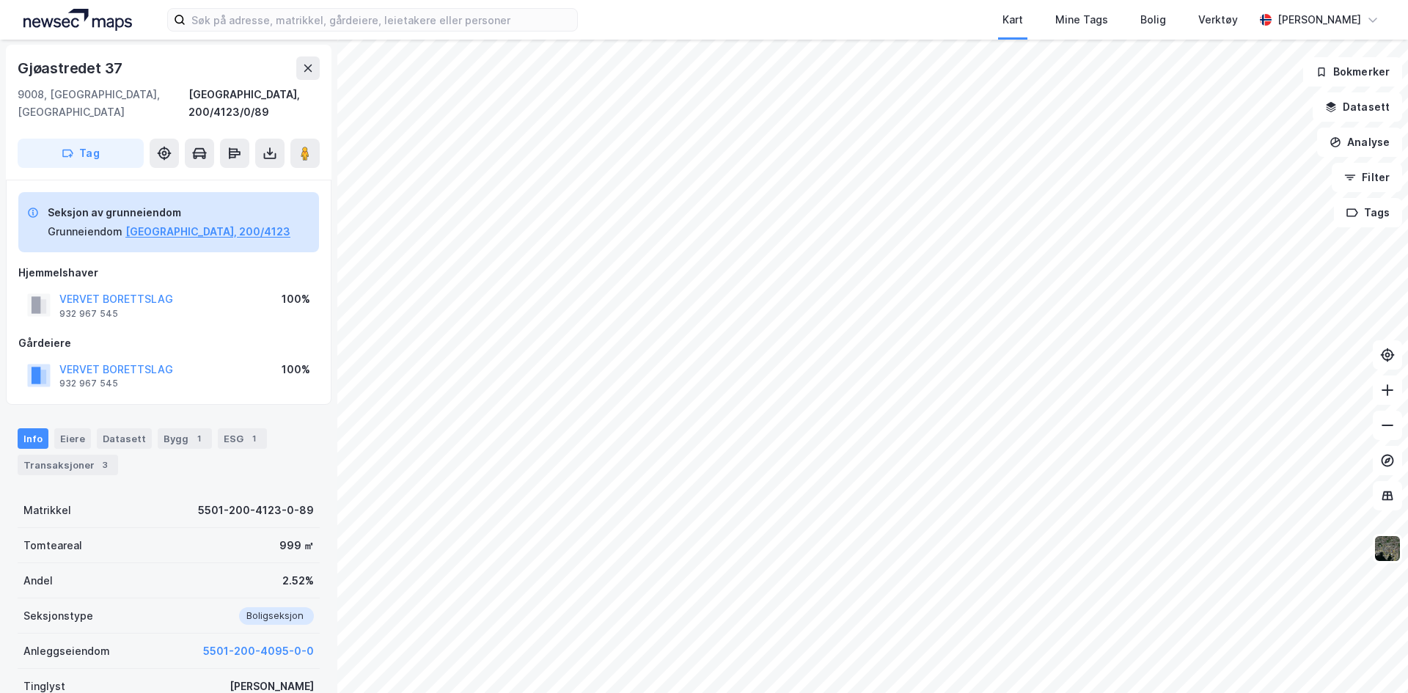
scroll to position [28, 0]
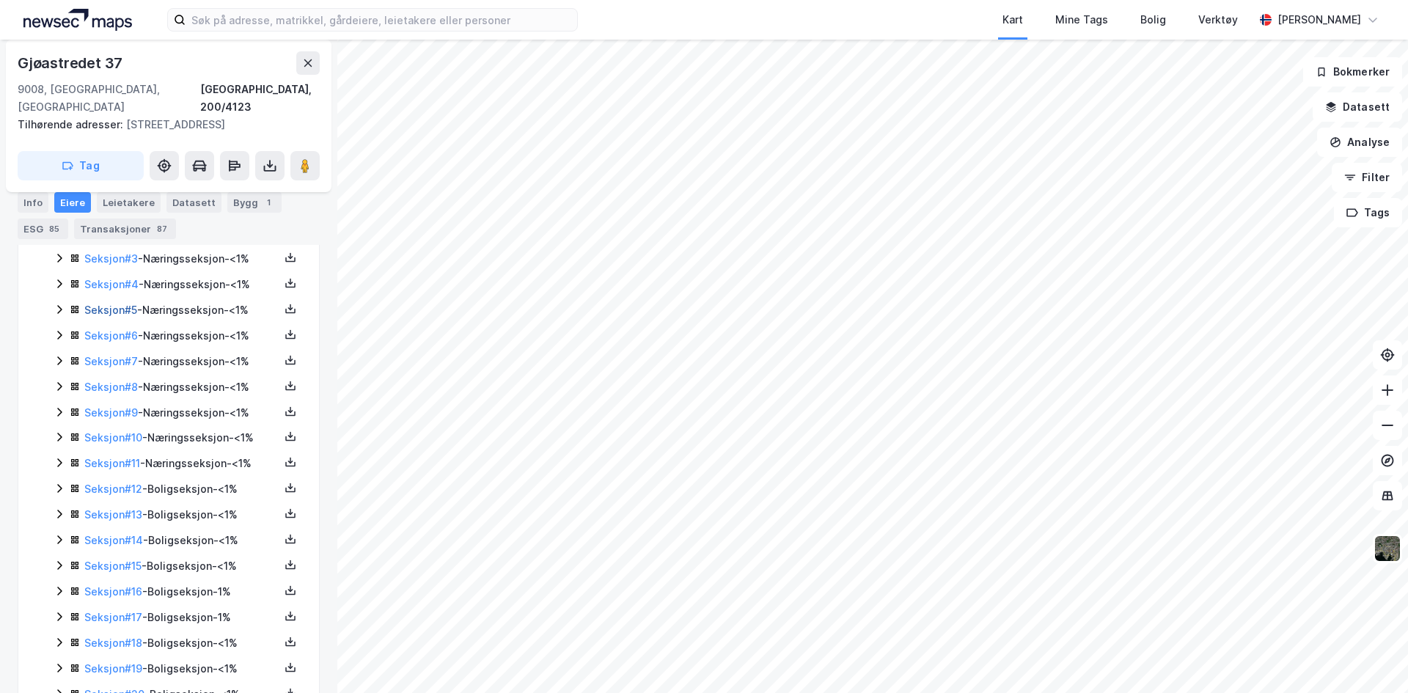
scroll to position [468, 0]
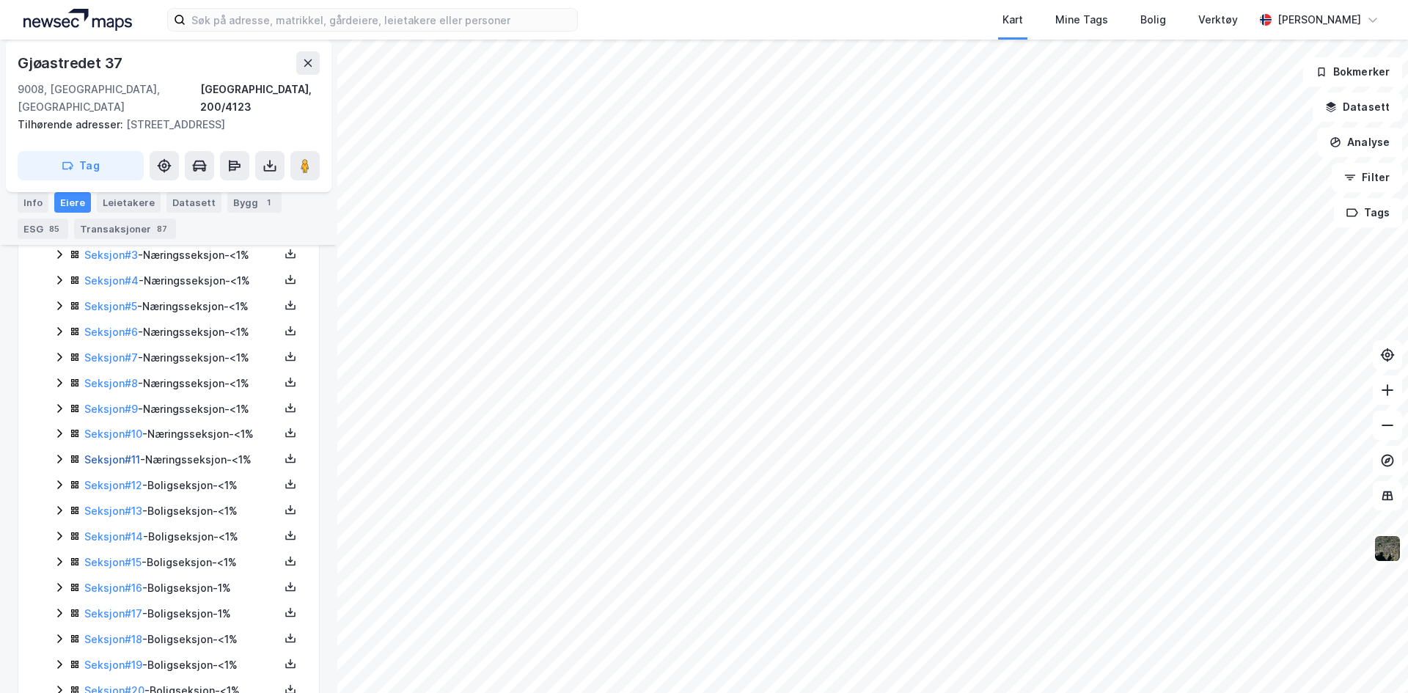
click at [119, 453] on link "Seksjon # 11" at bounding box center [112, 459] width 56 height 12
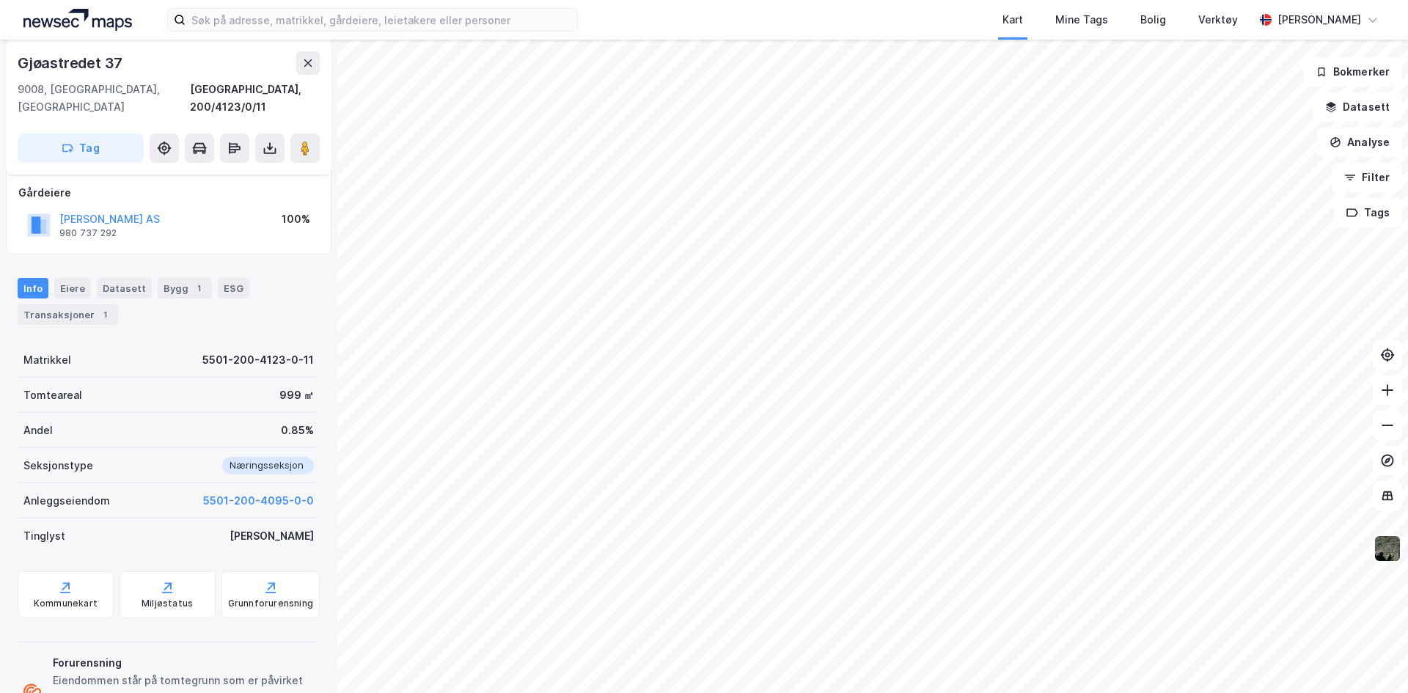
scroll to position [248, 0]
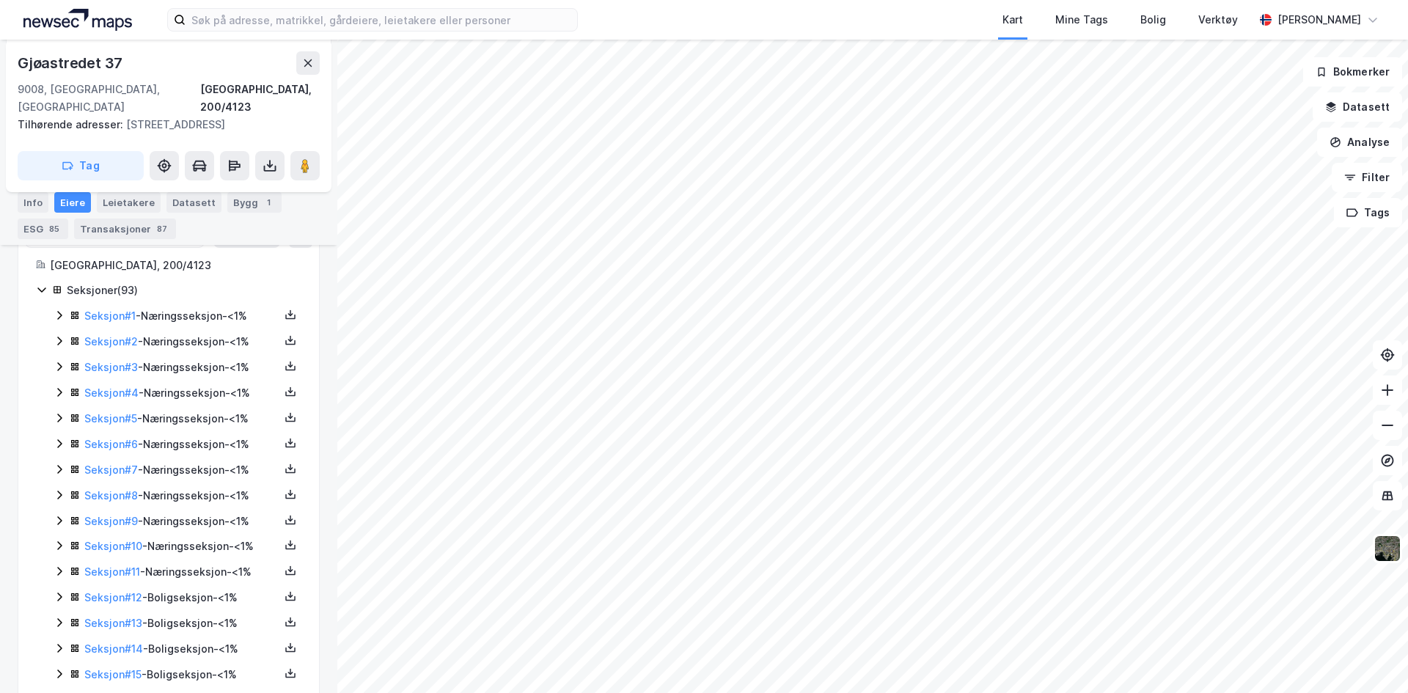
scroll to position [541, 0]
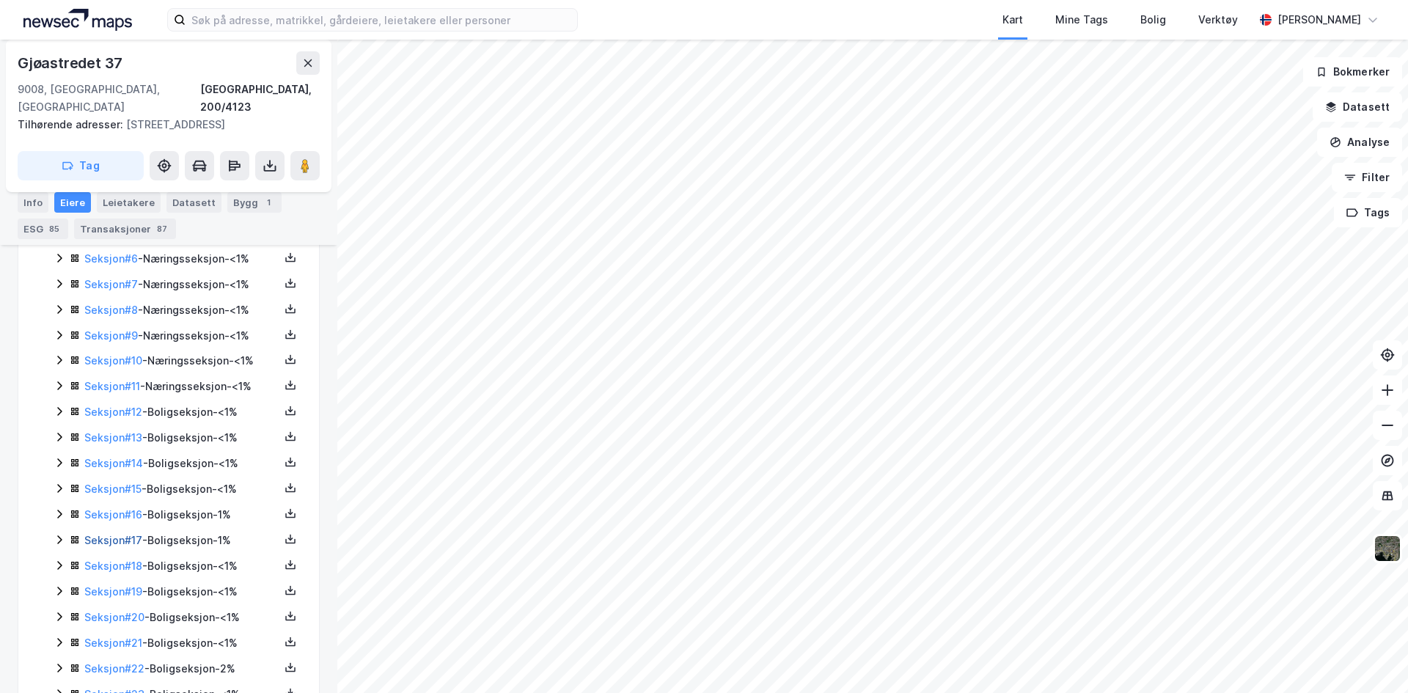
click at [104, 534] on link "Seksjon # 17" at bounding box center [113, 540] width 58 height 12
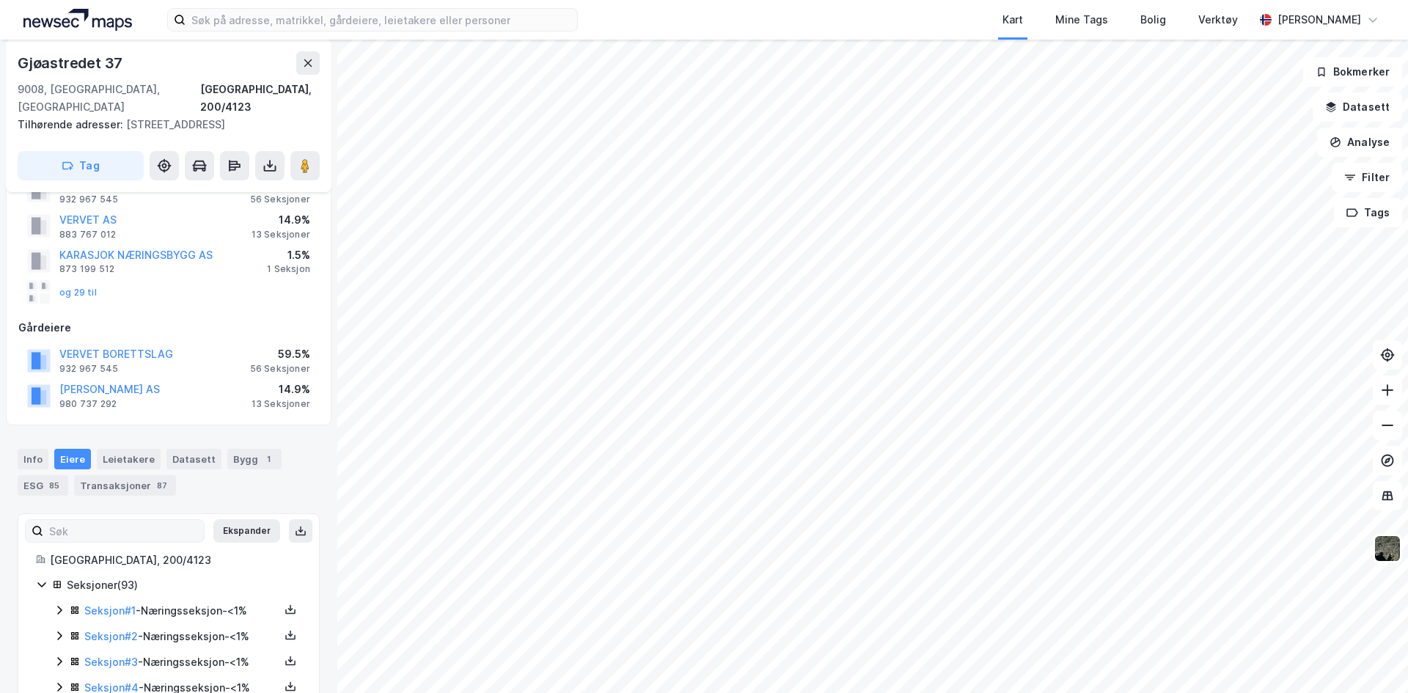
scroll to position [73, 0]
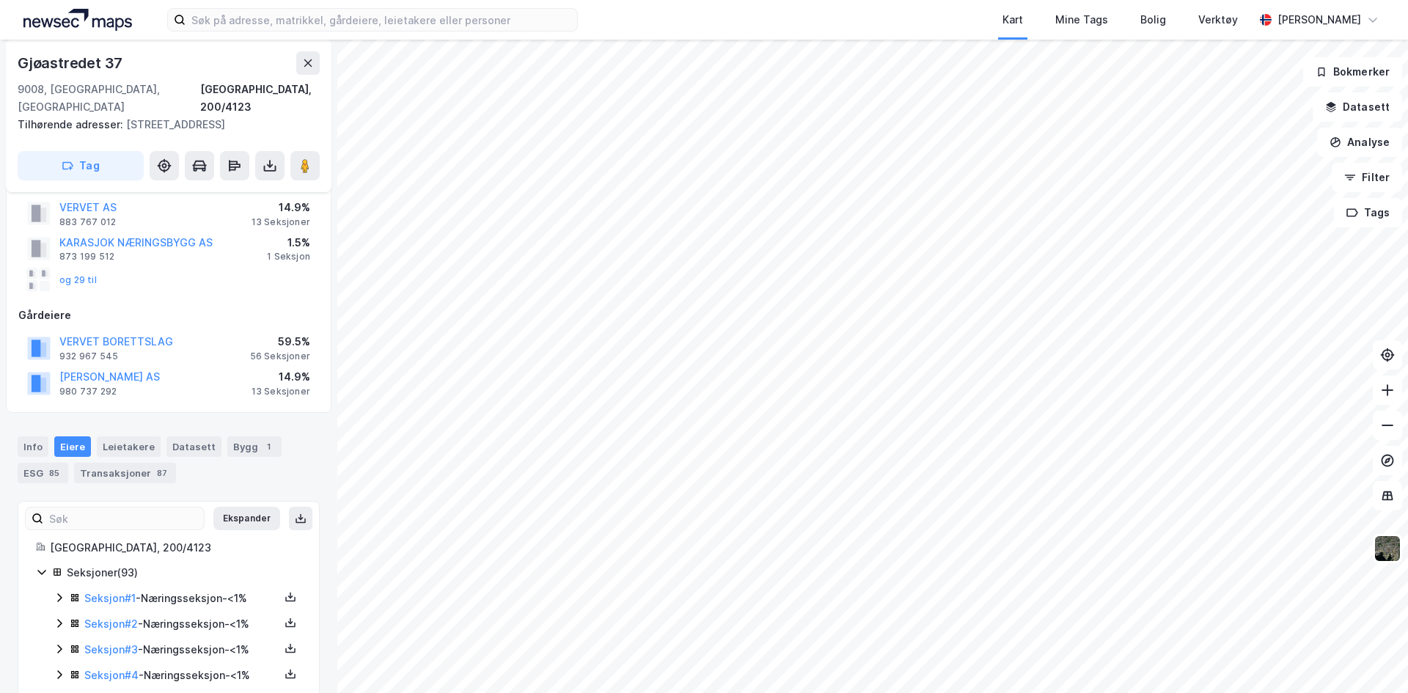
drag, startPoint x: 43, startPoint y: 555, endPoint x: 184, endPoint y: 562, distance: 140.9
click at [43, 570] on icon at bounding box center [41, 572] width 8 height 5
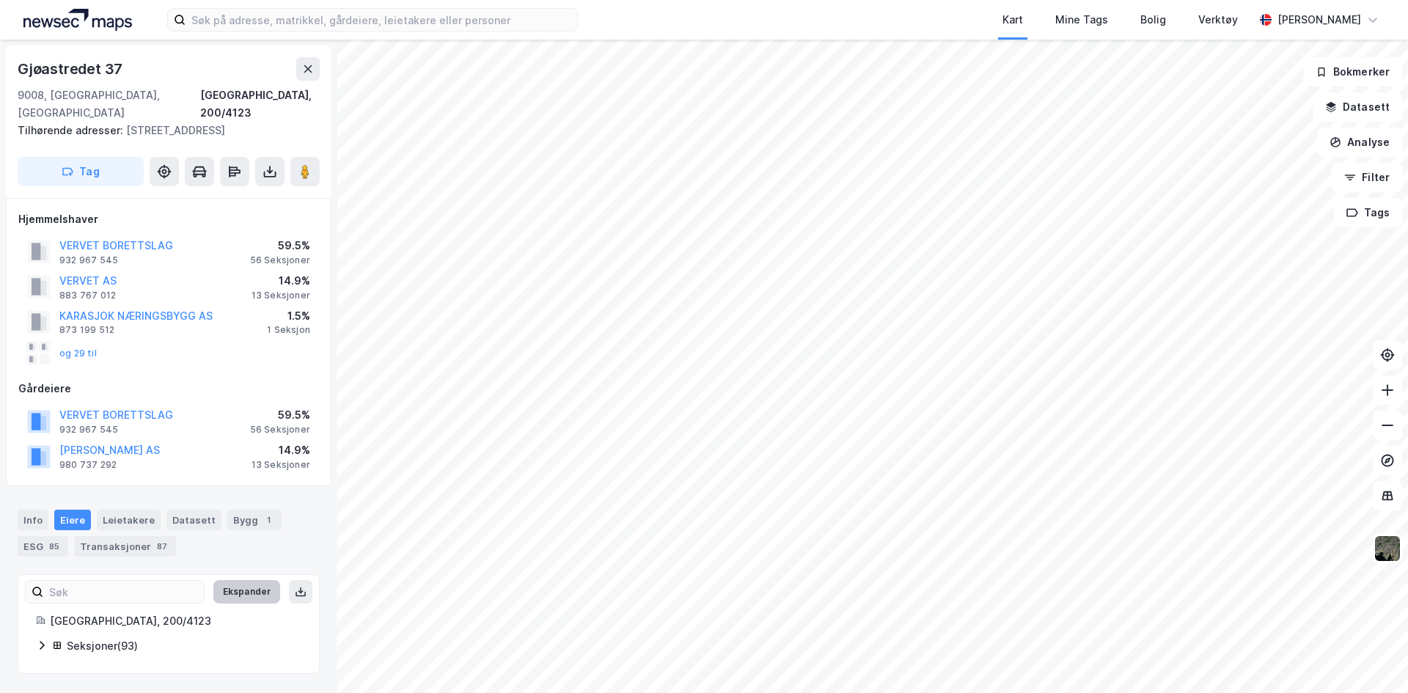
scroll to position [0, 0]
click at [84, 342] on div "og 29 til" at bounding box center [62, 353] width 70 height 23
click at [0, 0] on button "og 29 til" at bounding box center [0, 0] width 0 height 0
click at [270, 164] on icon at bounding box center [270, 171] width 15 height 15
click at [256, 219] on div "Last ned matrikkelrapport" at bounding box center [215, 225] width 121 height 12
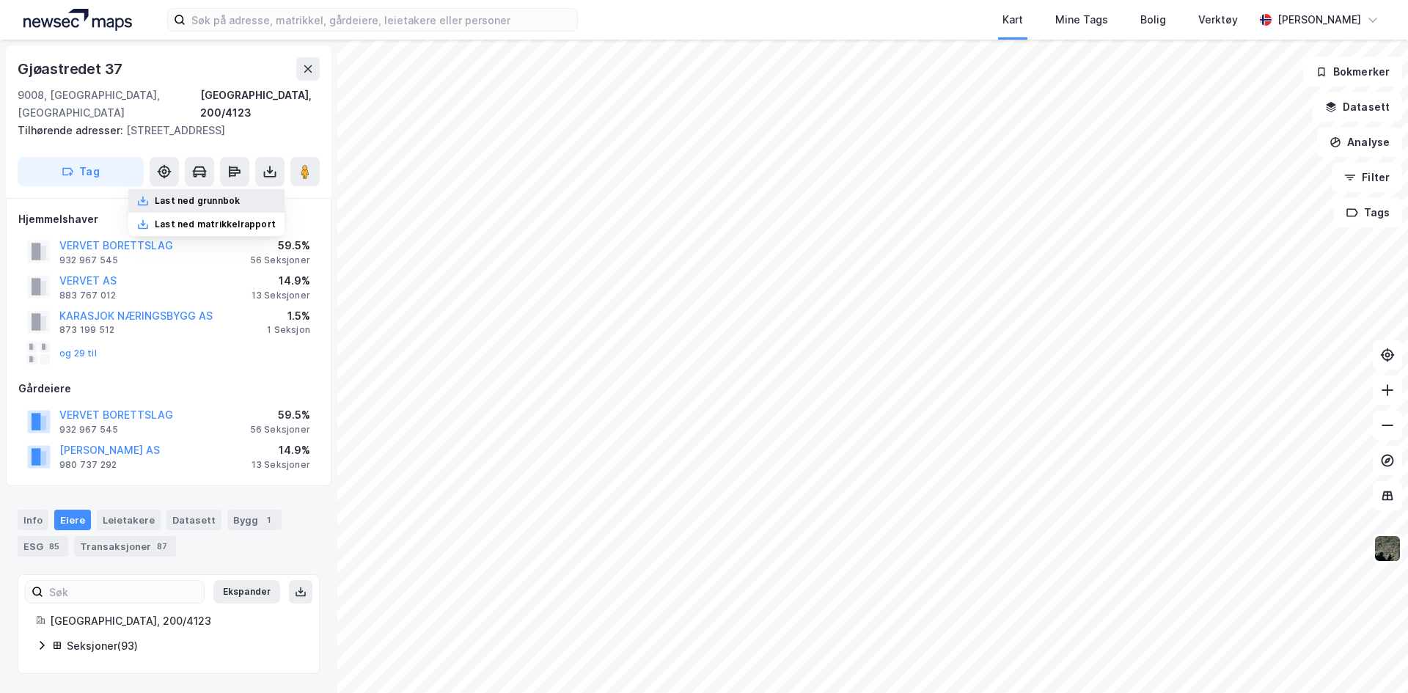
click at [246, 189] on div "Last ned grunnbok" at bounding box center [206, 200] width 156 height 23
click at [209, 195] on div "Last ned grunnbok" at bounding box center [197, 201] width 85 height 12
click at [48, 536] on div "ESG 85" at bounding box center [43, 546] width 51 height 21
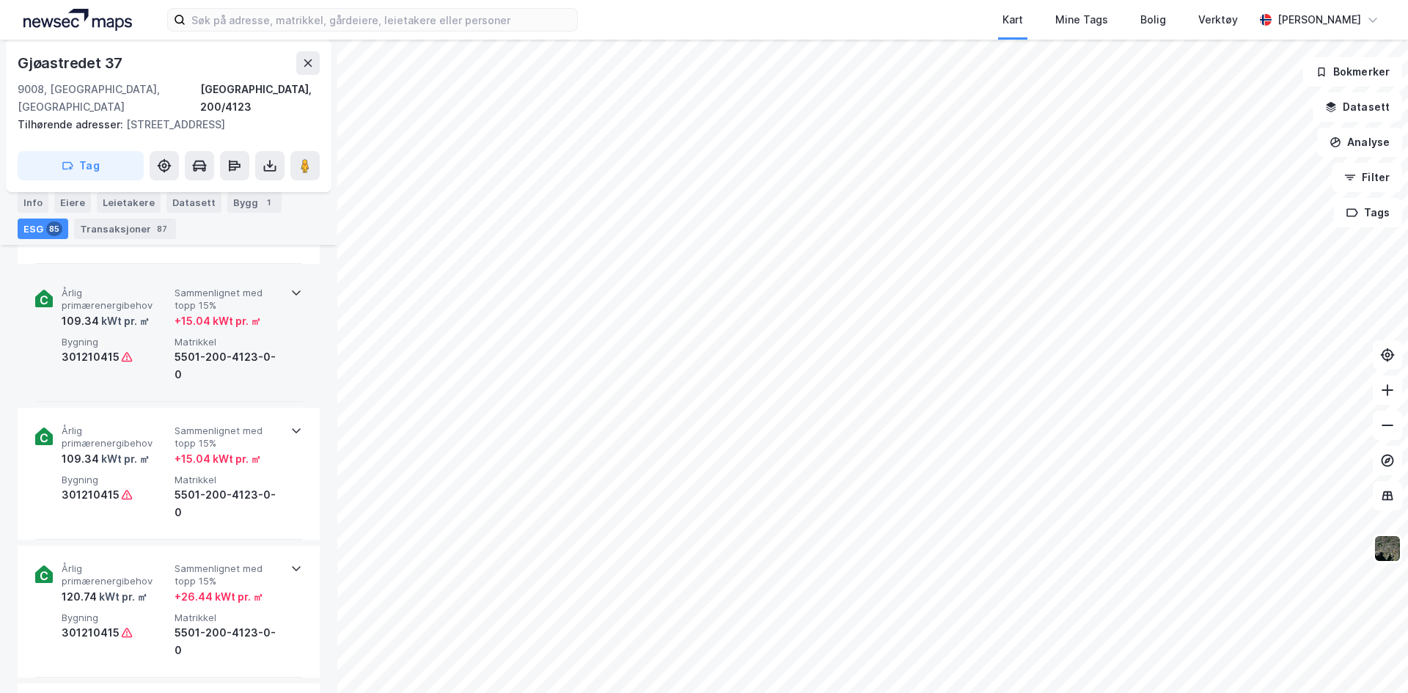
scroll to position [2182, 0]
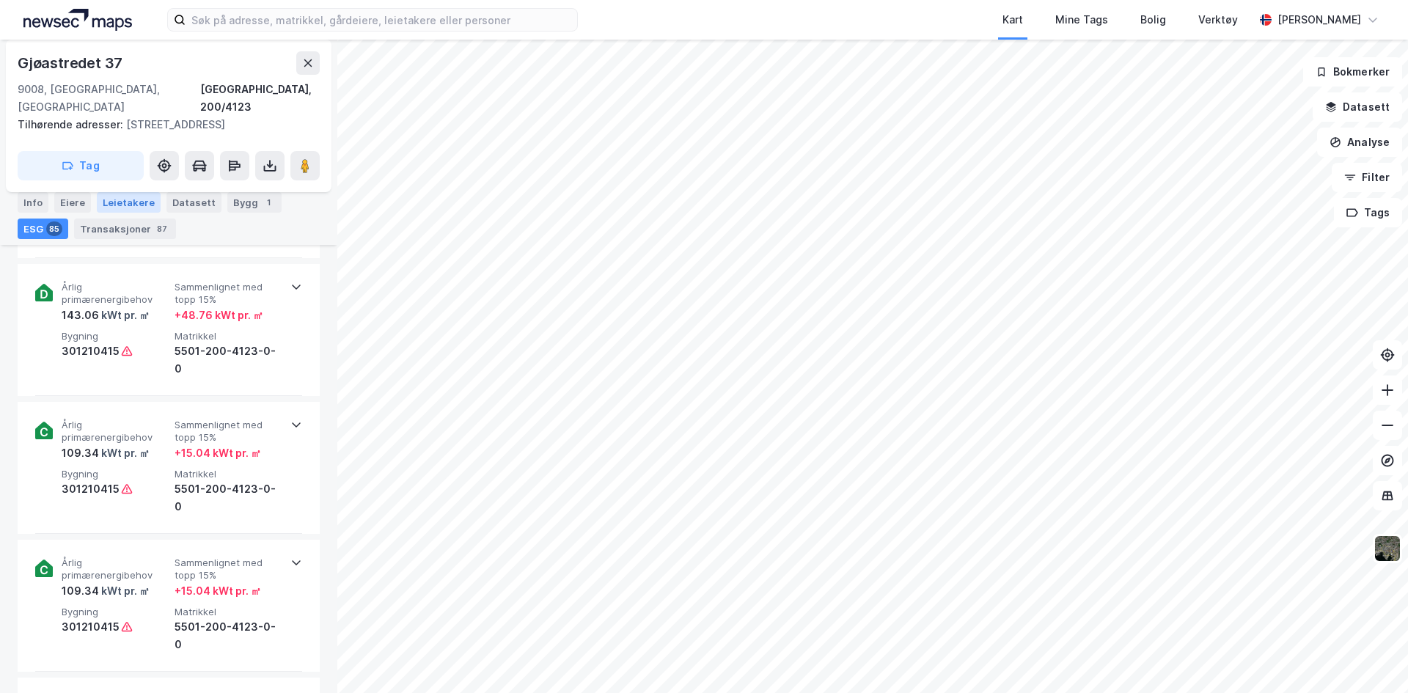
click at [104, 199] on div "Leietakere" at bounding box center [129, 202] width 64 height 21
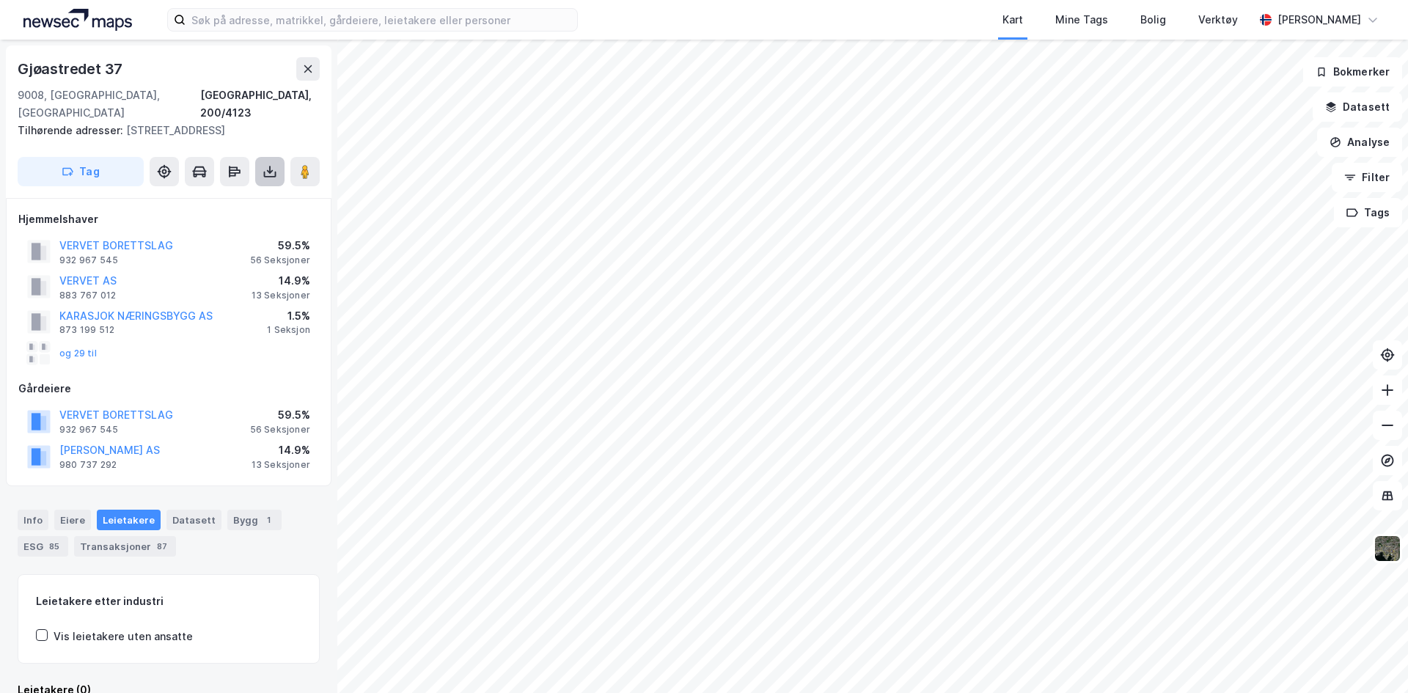
click at [274, 164] on icon at bounding box center [270, 171] width 15 height 15
click at [254, 189] on div "Last ned grunnbok" at bounding box center [206, 200] width 156 height 23
click at [0, 0] on button "VERVET BORETTSLAG" at bounding box center [0, 0] width 0 height 0
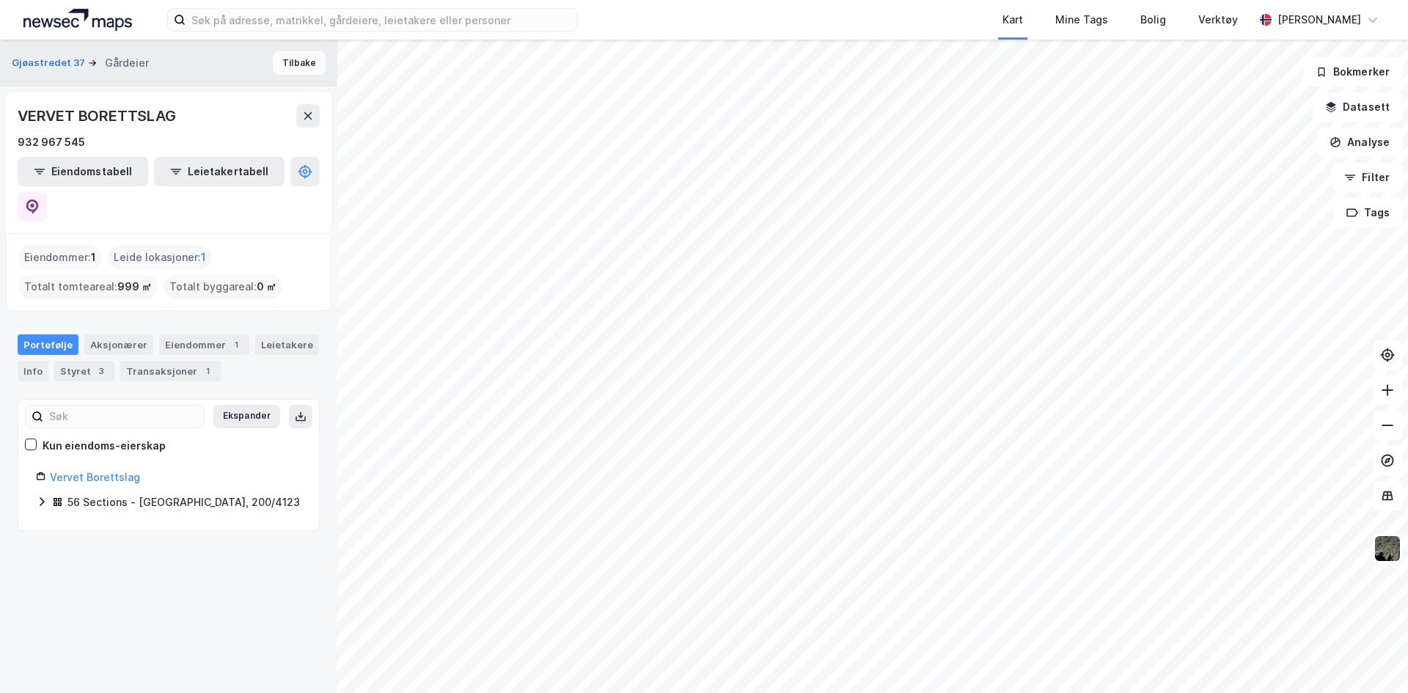
click at [289, 64] on button "Tilbake" at bounding box center [299, 62] width 53 height 23
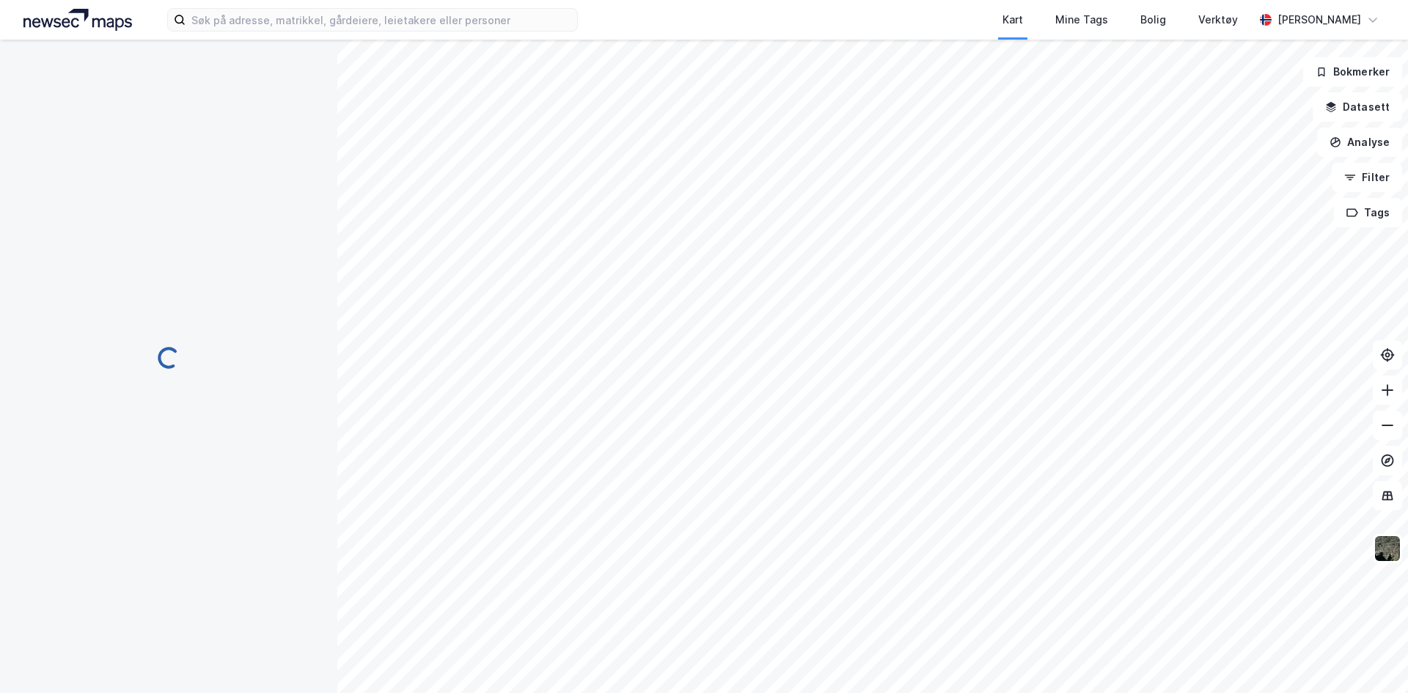
scroll to position [1, 0]
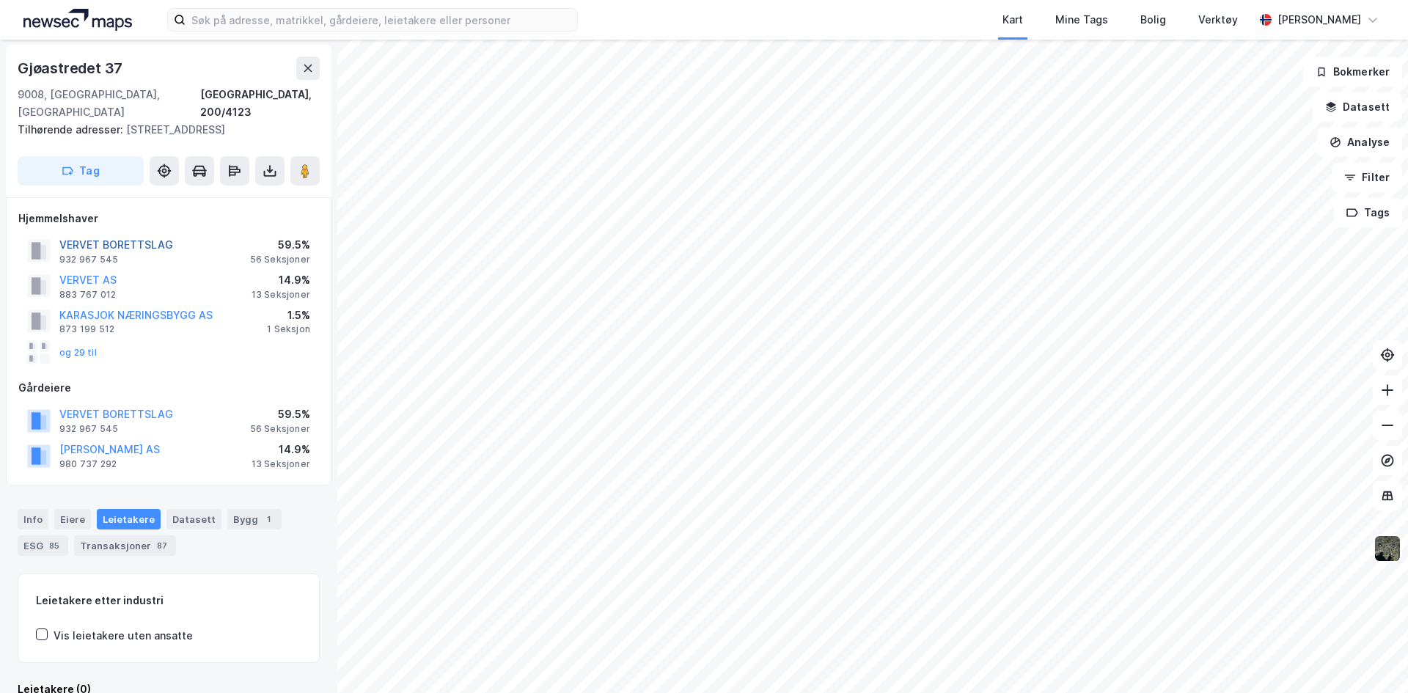
click at [0, 0] on button "VERVET BORETTSLAG" at bounding box center [0, 0] width 0 height 0
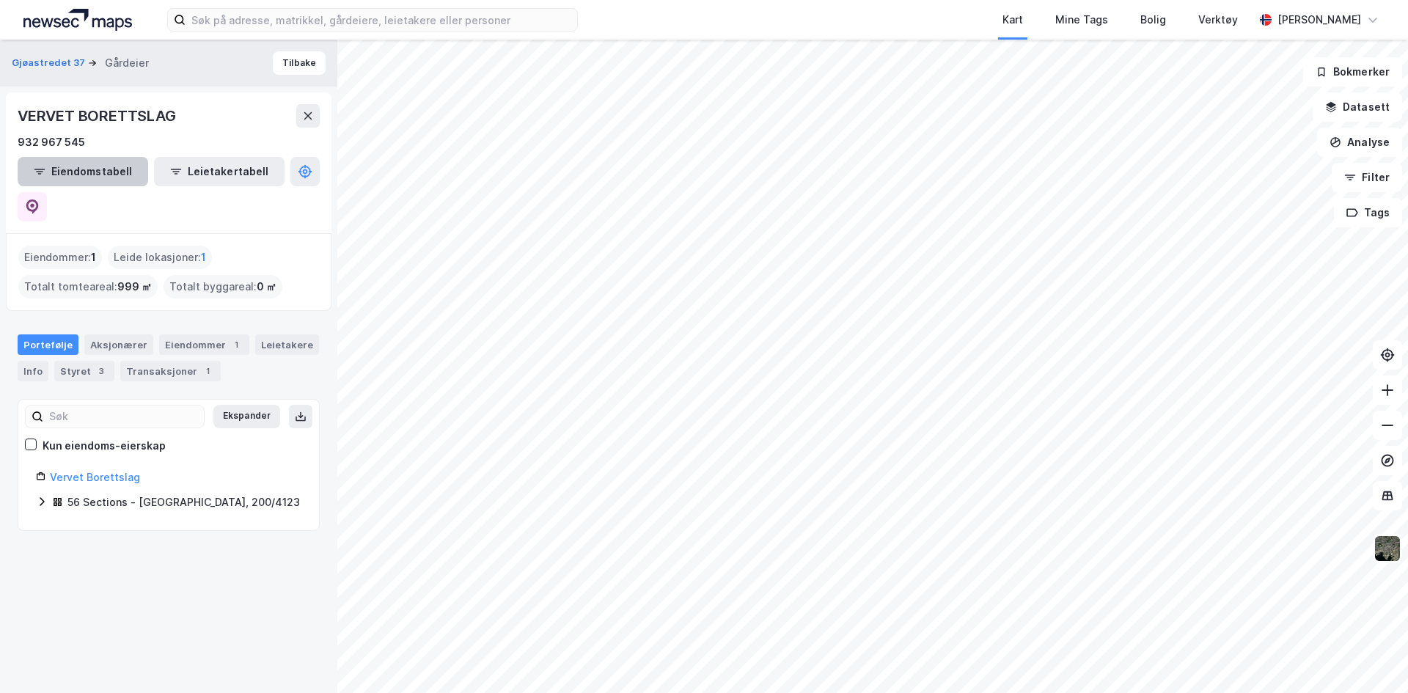
click at [71, 165] on button "Eiendomstabell" at bounding box center [83, 171] width 131 height 29
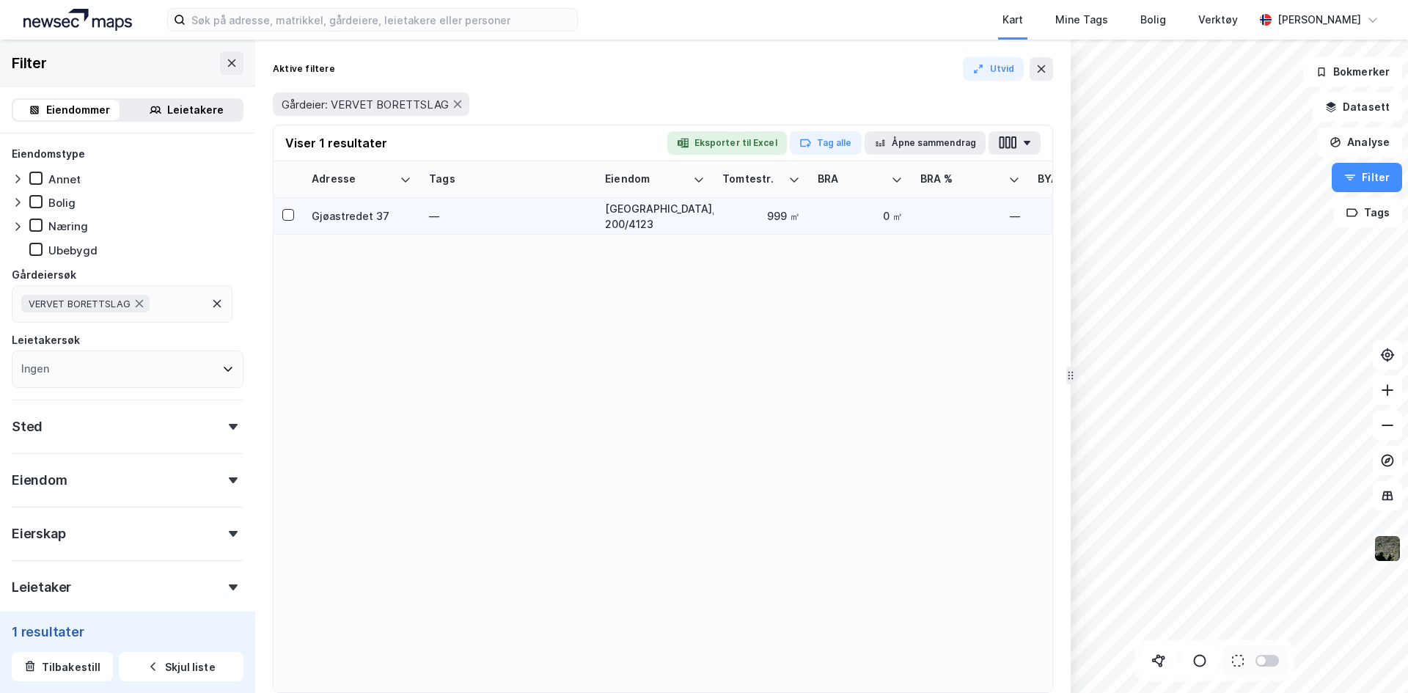
click at [887, 219] on div "0 ㎡" at bounding box center [860, 215] width 85 height 15
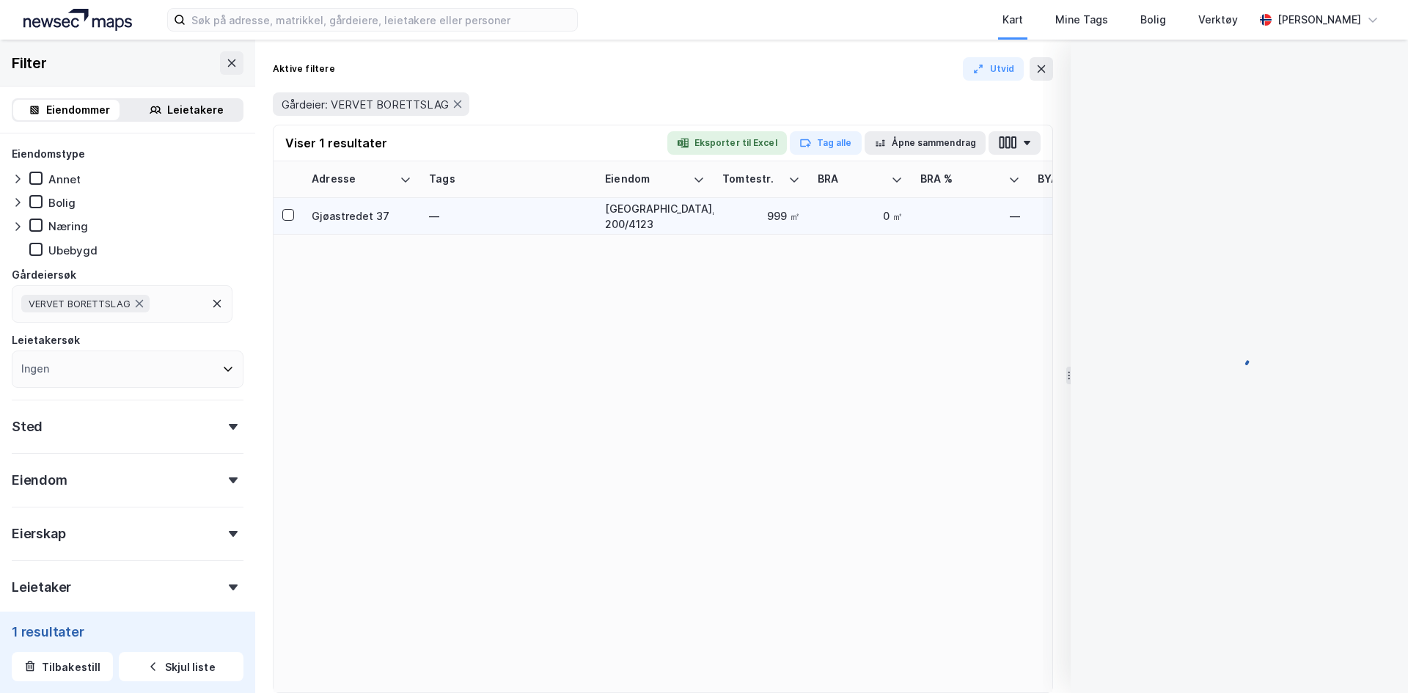
scroll to position [1, 0]
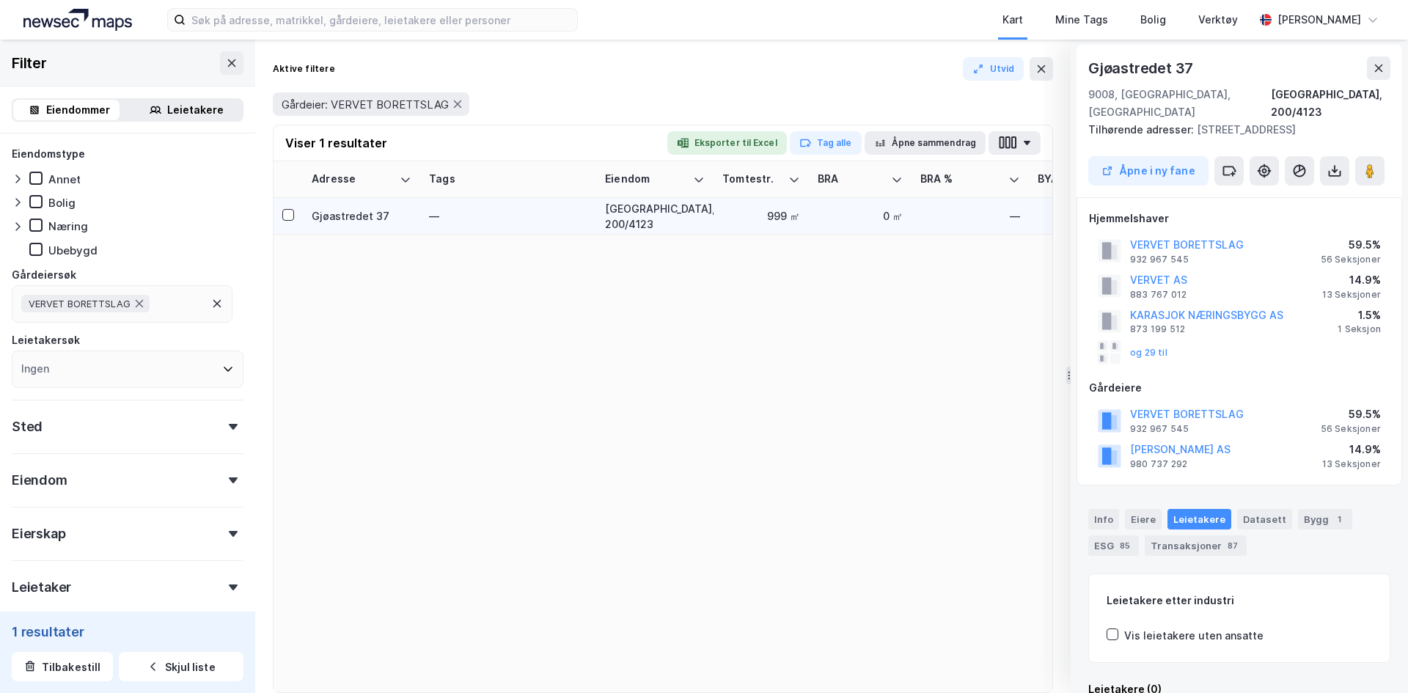
click at [903, 216] on td "0 ㎡" at bounding box center [860, 216] width 103 height 37
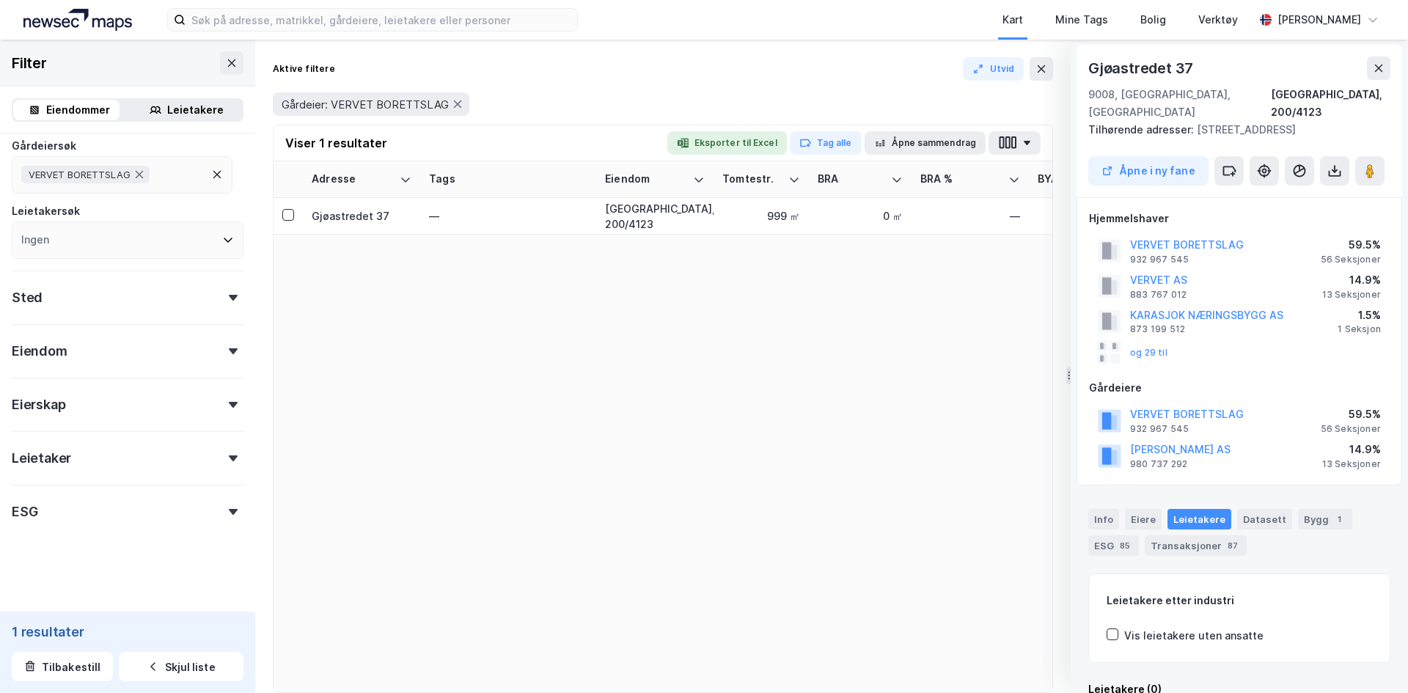
scroll to position [0, 0]
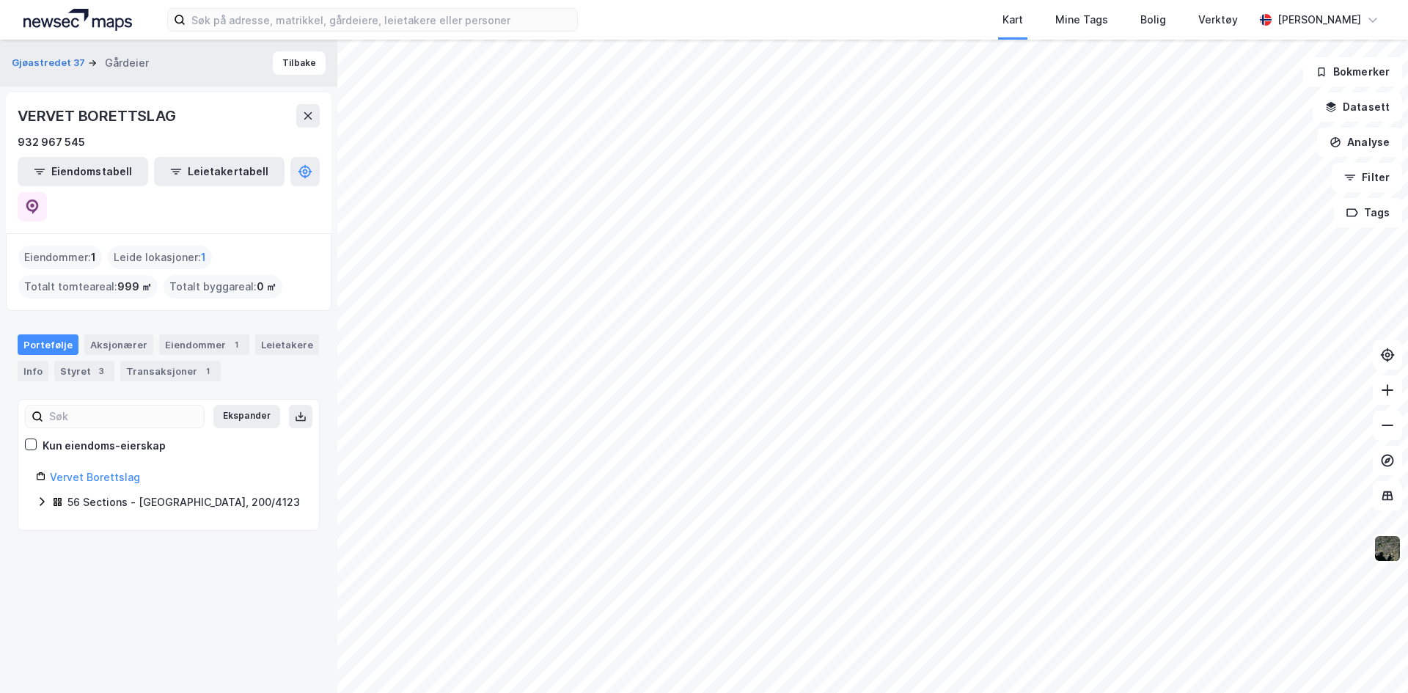
click at [38, 496] on icon at bounding box center [42, 502] width 12 height 12
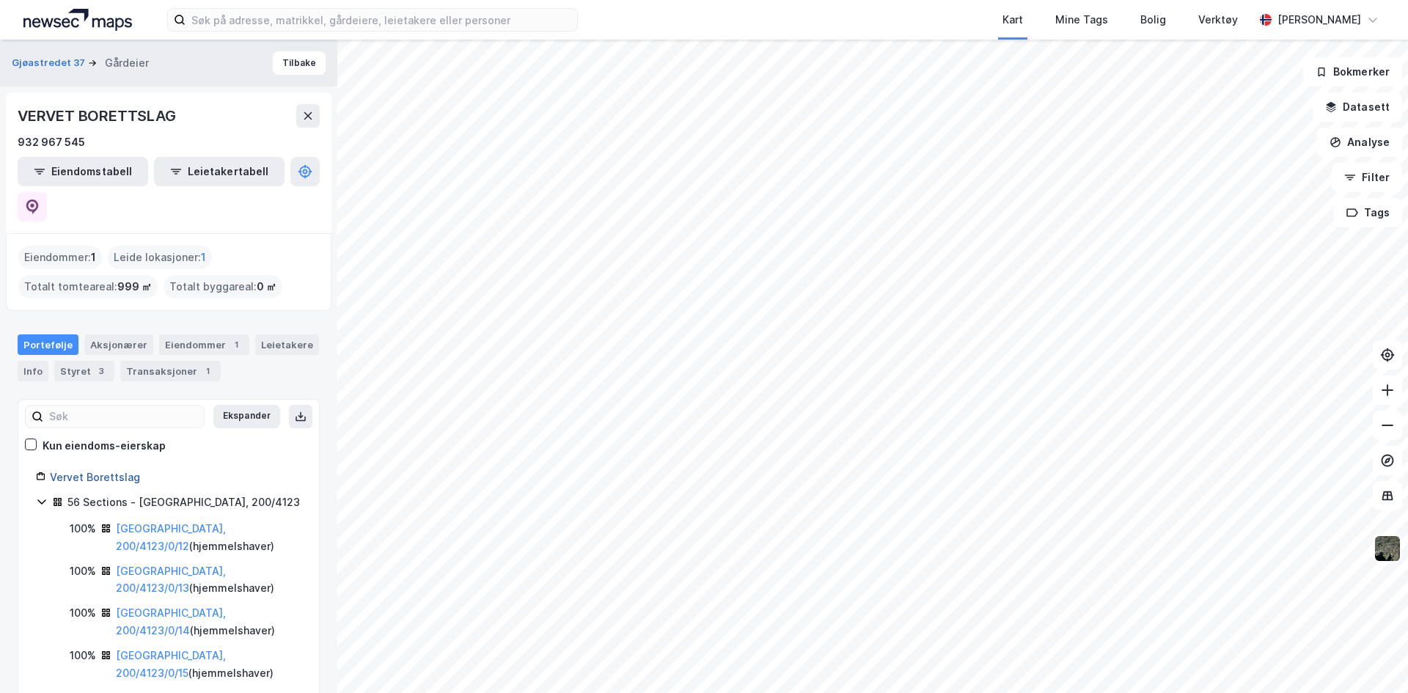
click at [116, 471] on link "Vervet Borettslag" at bounding box center [95, 477] width 90 height 12
click at [153, 565] on link "Tromsø, 200/4123/0/13" at bounding box center [171, 580] width 110 height 30
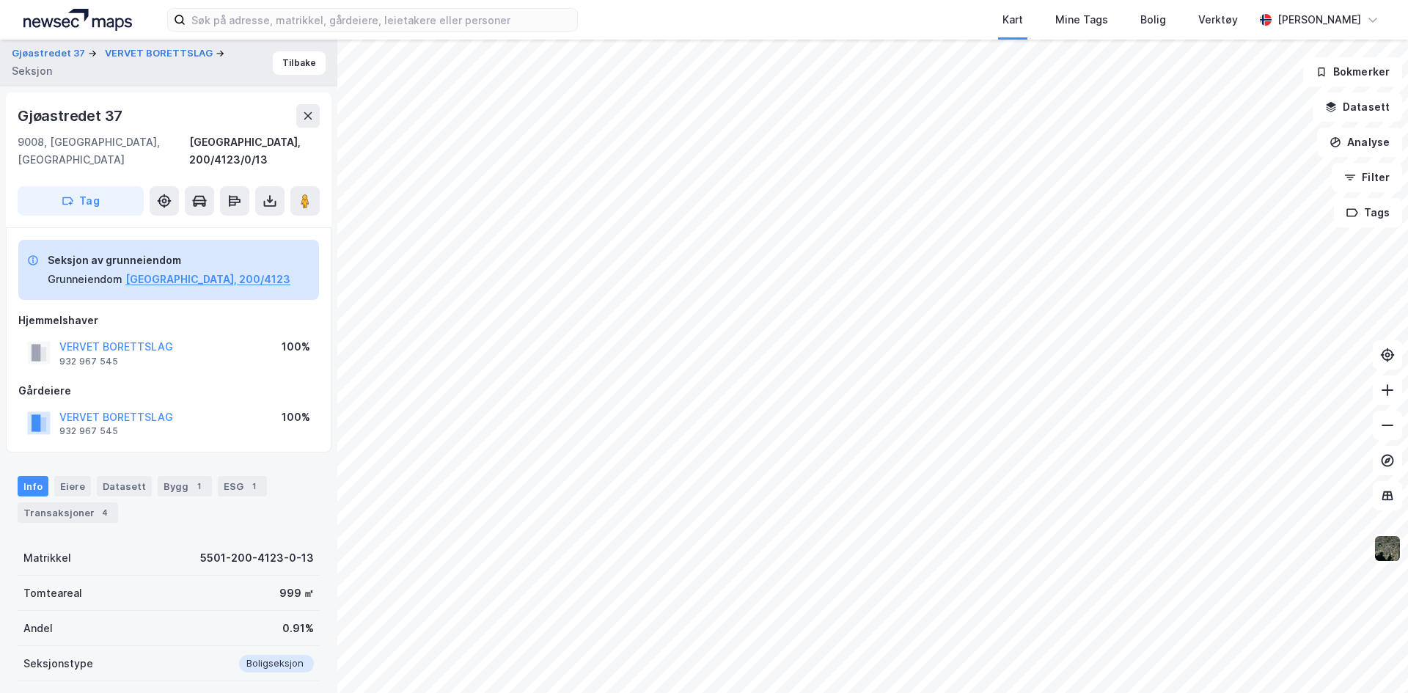
scroll to position [1, 0]
click at [267, 200] on icon at bounding box center [270, 203] width 12 height 6
click at [257, 218] on div "Last ned grunnbok" at bounding box center [206, 229] width 156 height 23
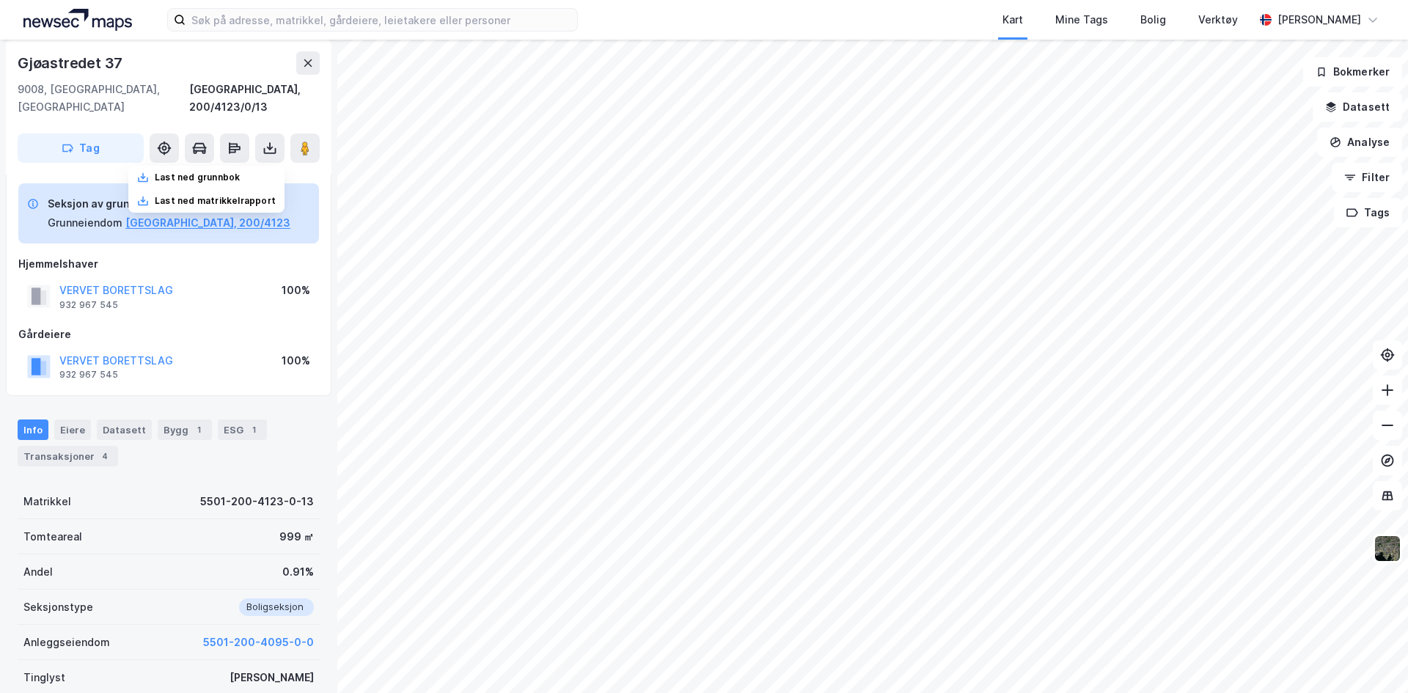
scroll to position [0, 0]
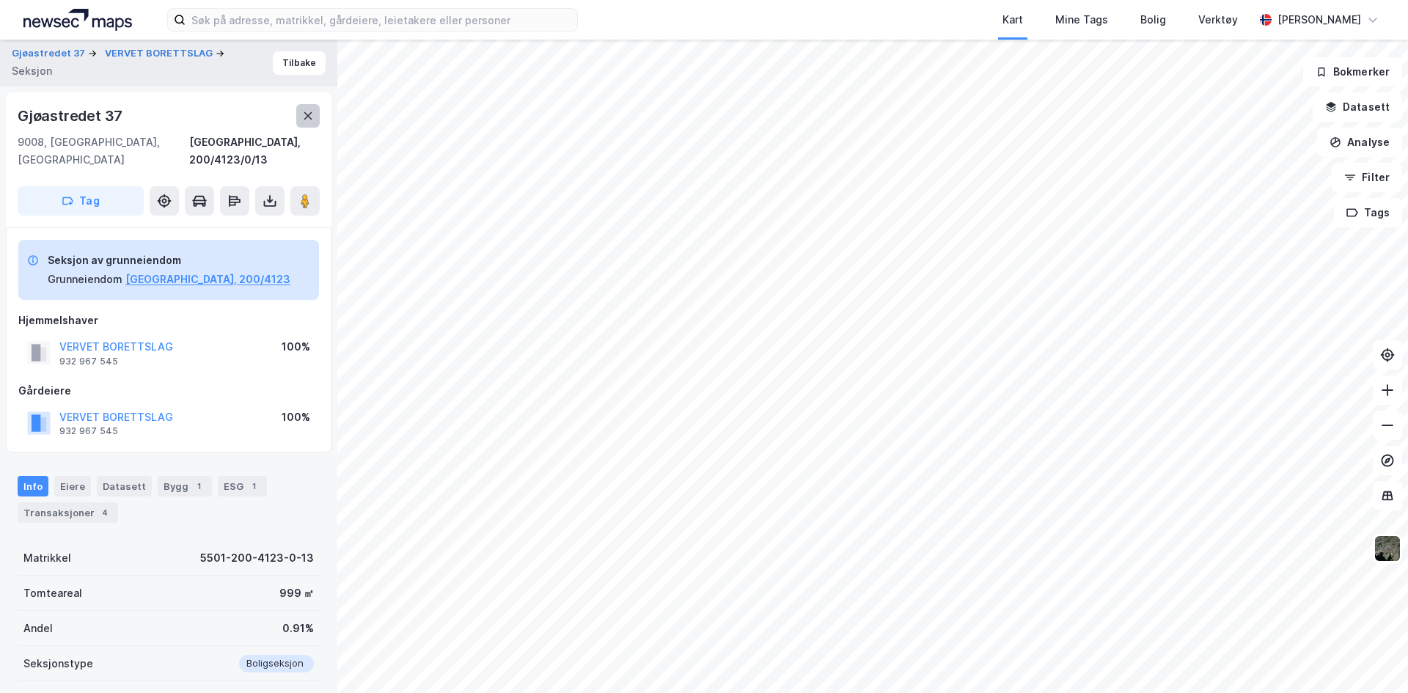
click at [305, 115] on icon at bounding box center [308, 116] width 12 height 12
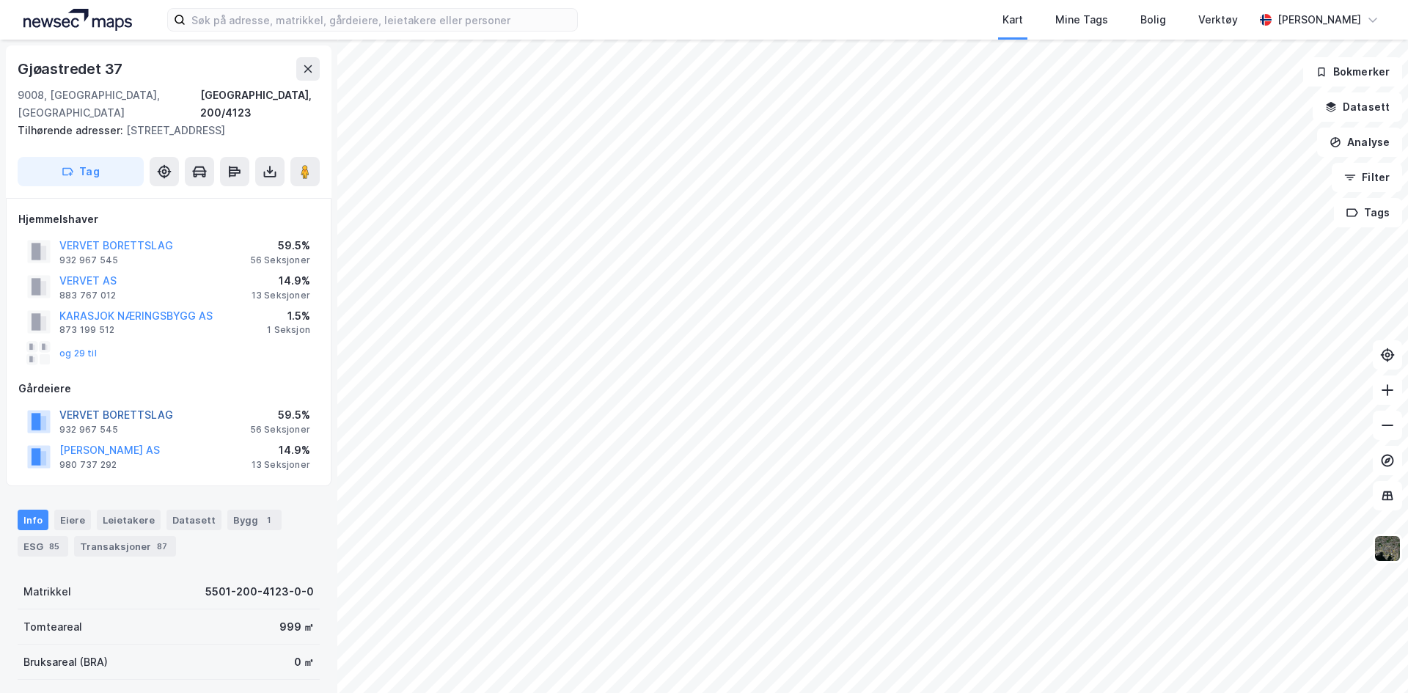
click at [0, 0] on button "VERVET BORETTSLAG" at bounding box center [0, 0] width 0 height 0
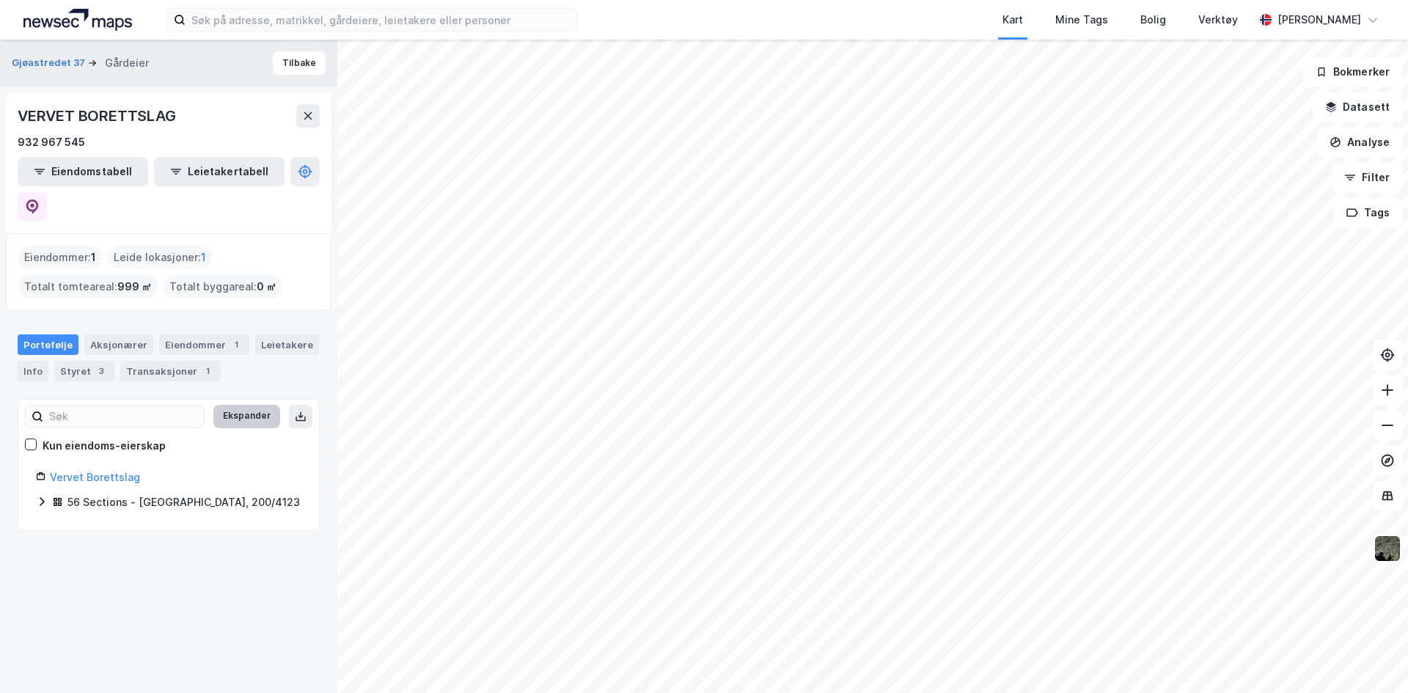
click at [225, 405] on button "Ekspander" at bounding box center [246, 416] width 67 height 23
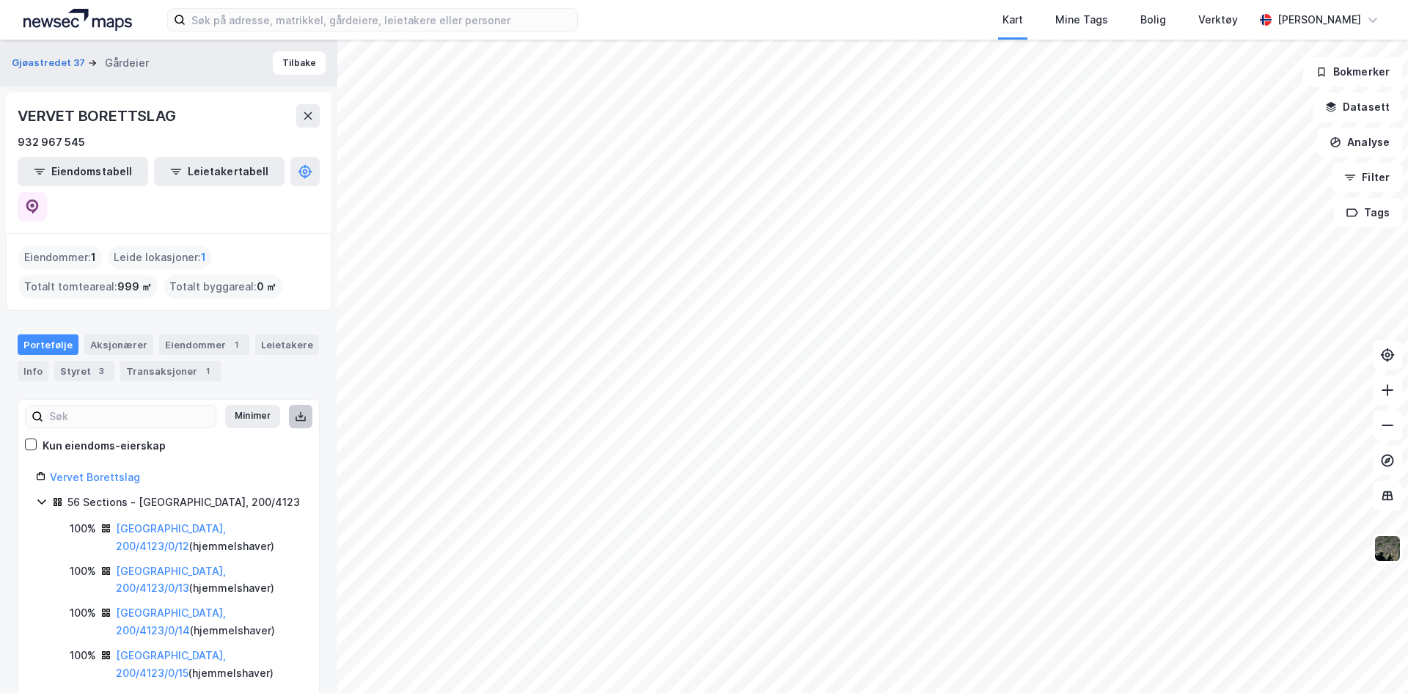
click at [294, 405] on button at bounding box center [300, 416] width 23 height 23
click at [249, 405] on button "Minimer" at bounding box center [252, 416] width 55 height 23
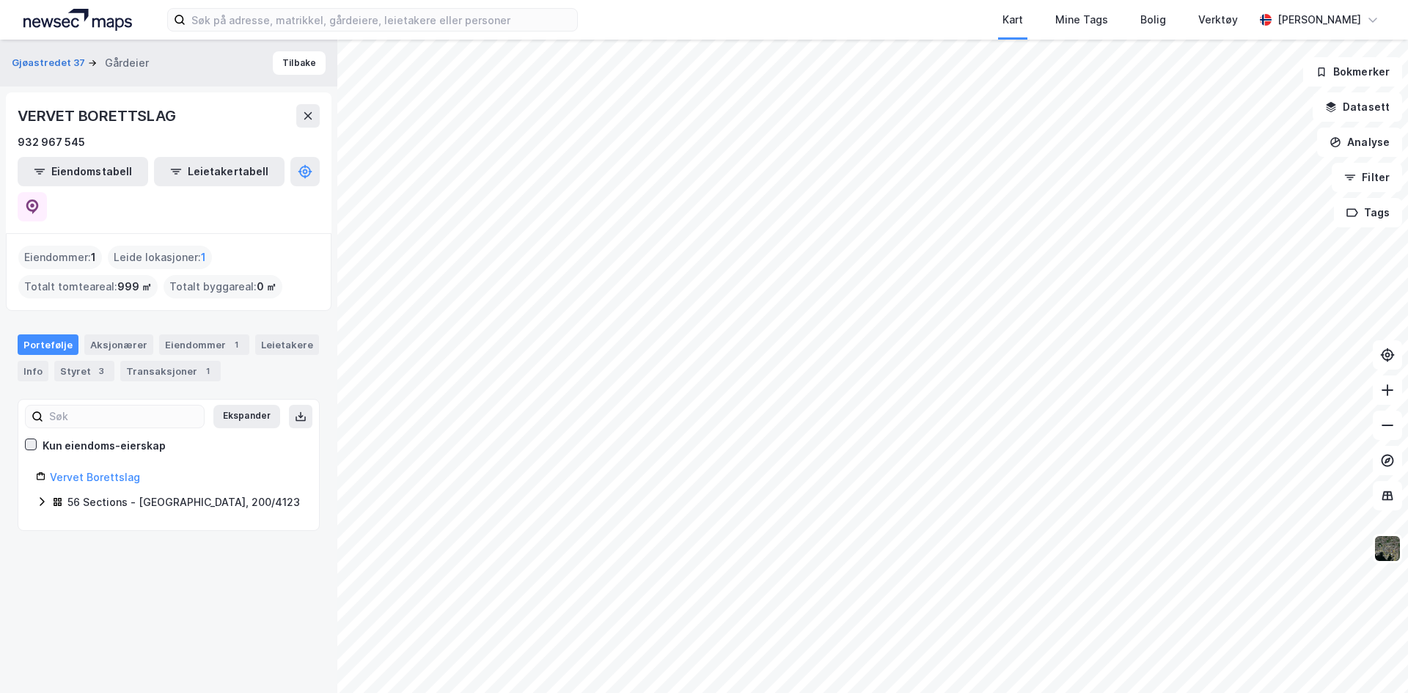
click at [31, 439] on icon at bounding box center [31, 444] width 10 height 10
click at [297, 62] on button "Tilbake" at bounding box center [299, 62] width 53 height 23
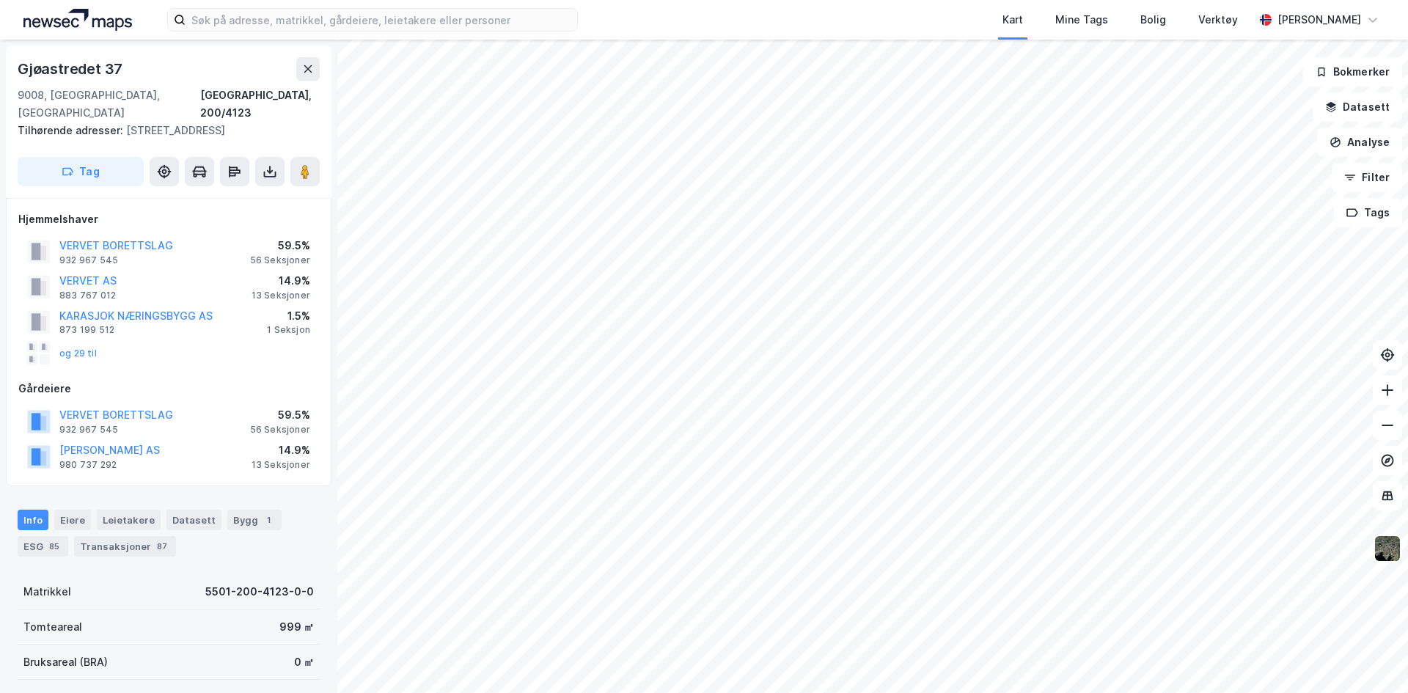
scroll to position [1, 0]
click at [65, 509] on div "Eiere" at bounding box center [72, 519] width 37 height 21
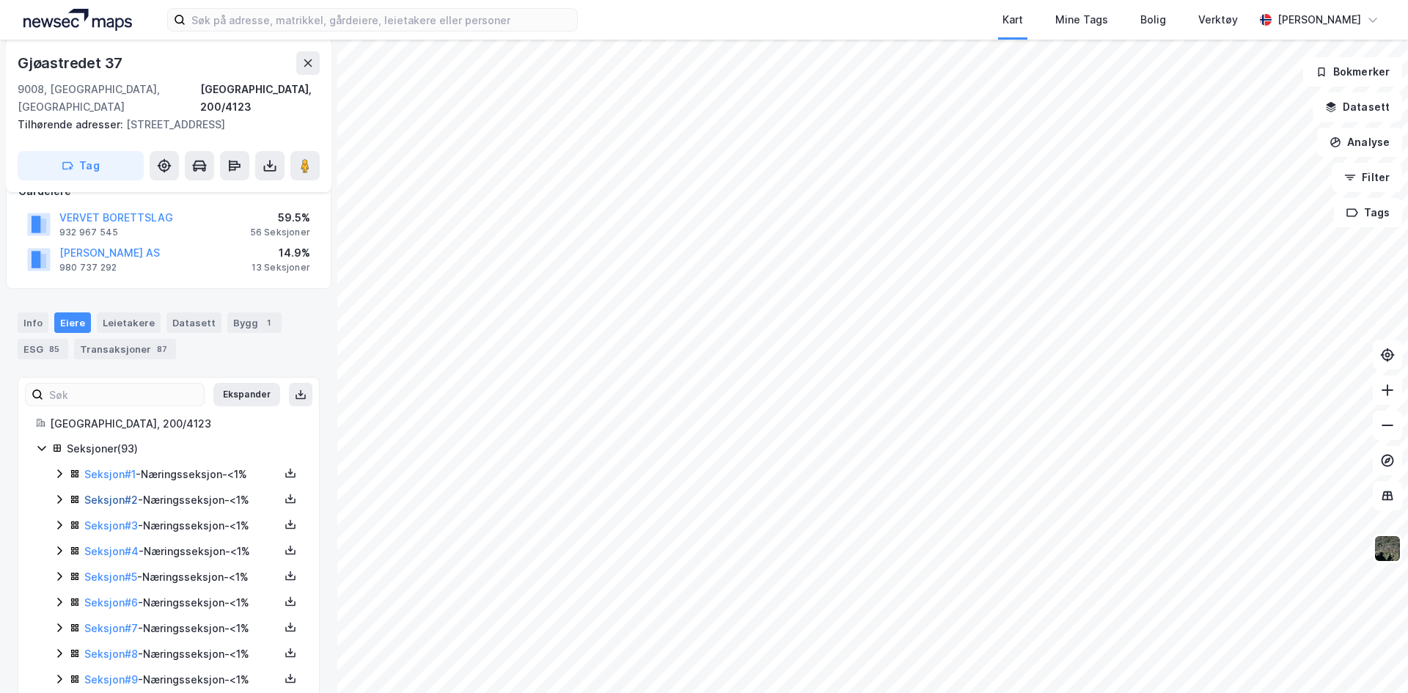
scroll to position [221, 0]
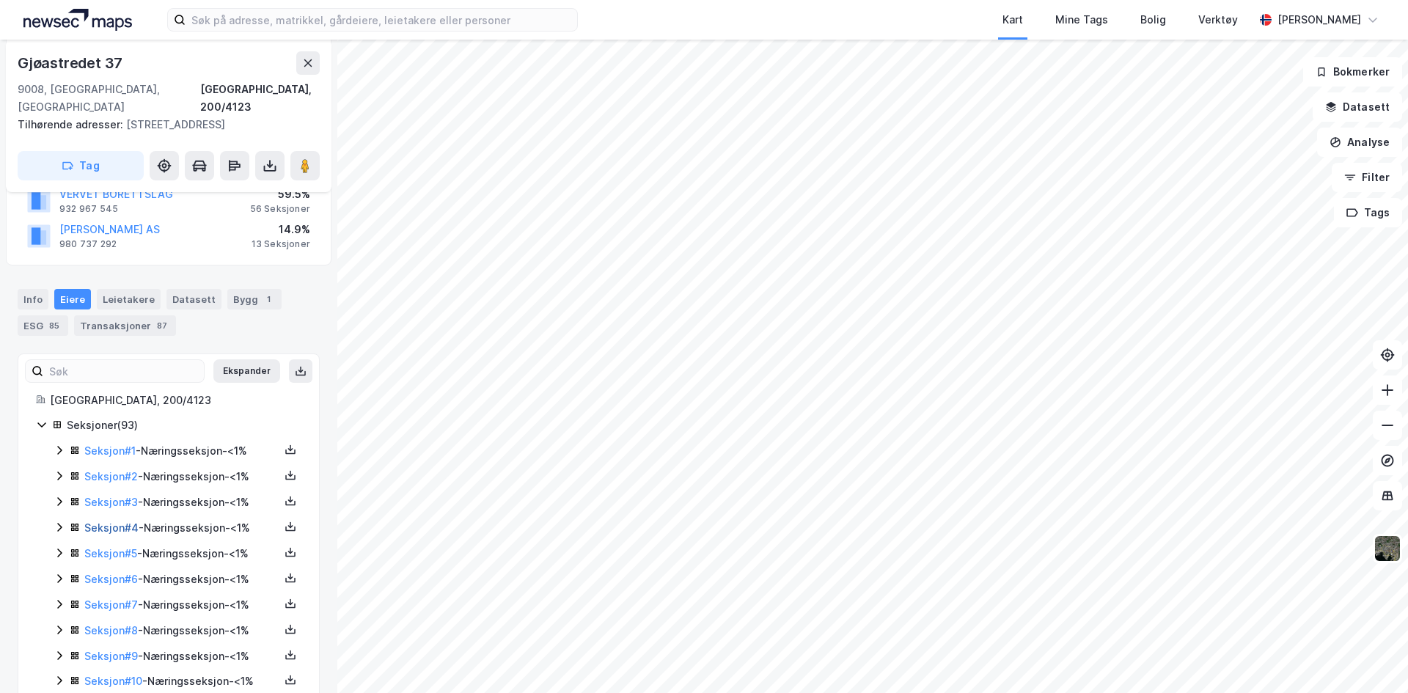
click at [106, 521] on link "Seksjon # 4" at bounding box center [111, 527] width 54 height 12
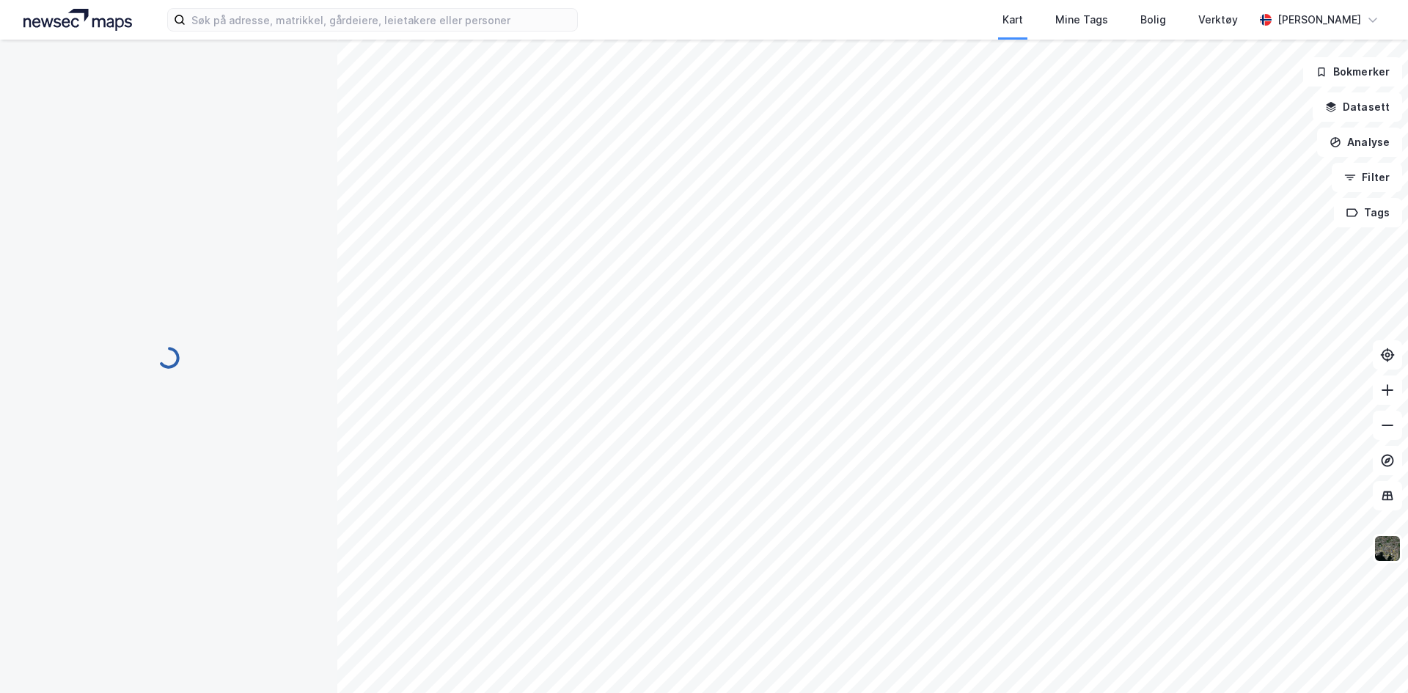
scroll to position [221, 0]
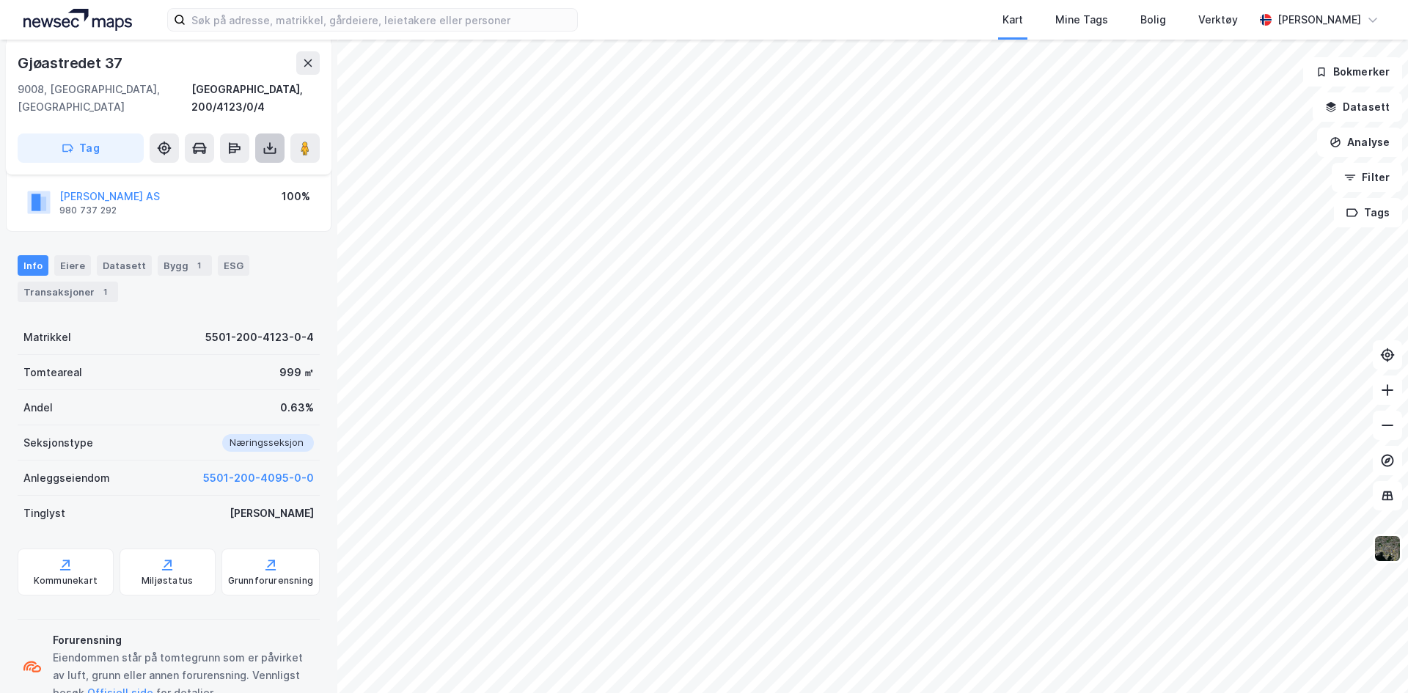
click at [264, 141] on icon at bounding box center [270, 148] width 15 height 15
click at [257, 166] on div "Last ned grunnbok" at bounding box center [206, 177] width 156 height 23
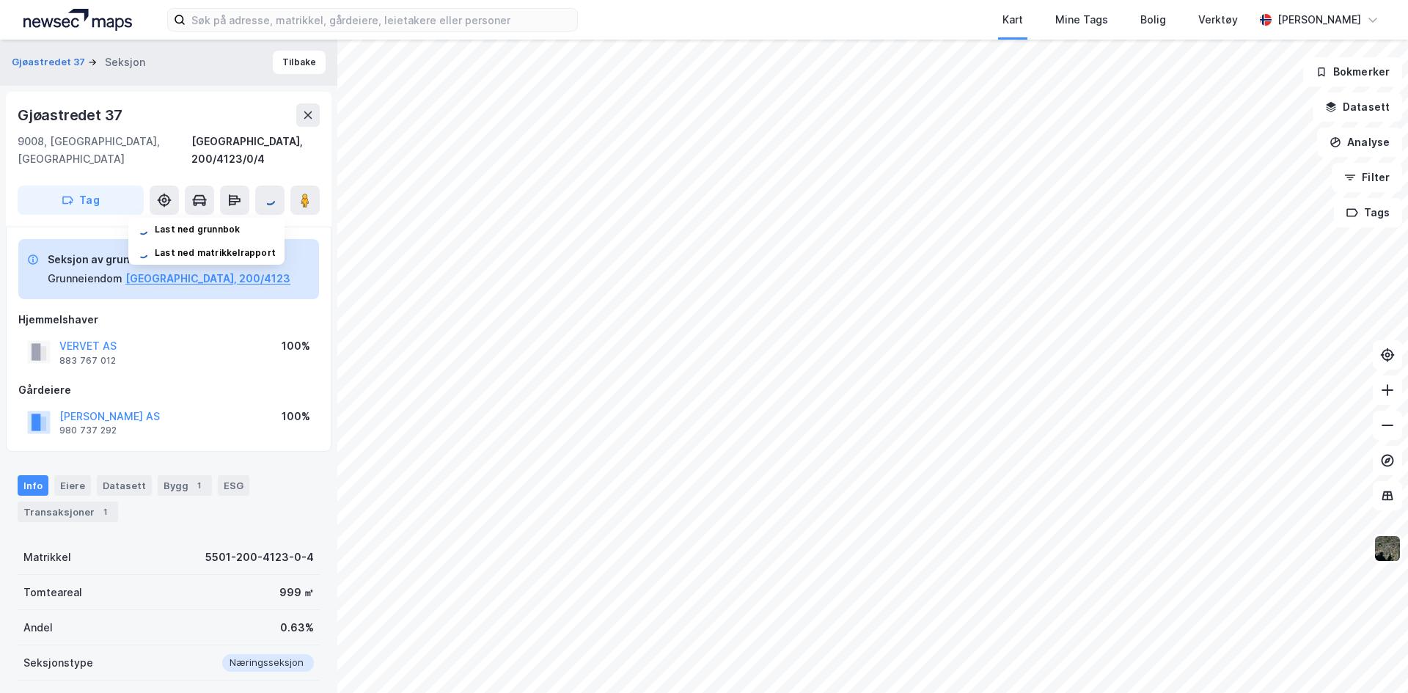
scroll to position [0, 0]
click at [235, 335] on div "VERVET AS 883 767 012 100%" at bounding box center [168, 352] width 301 height 35
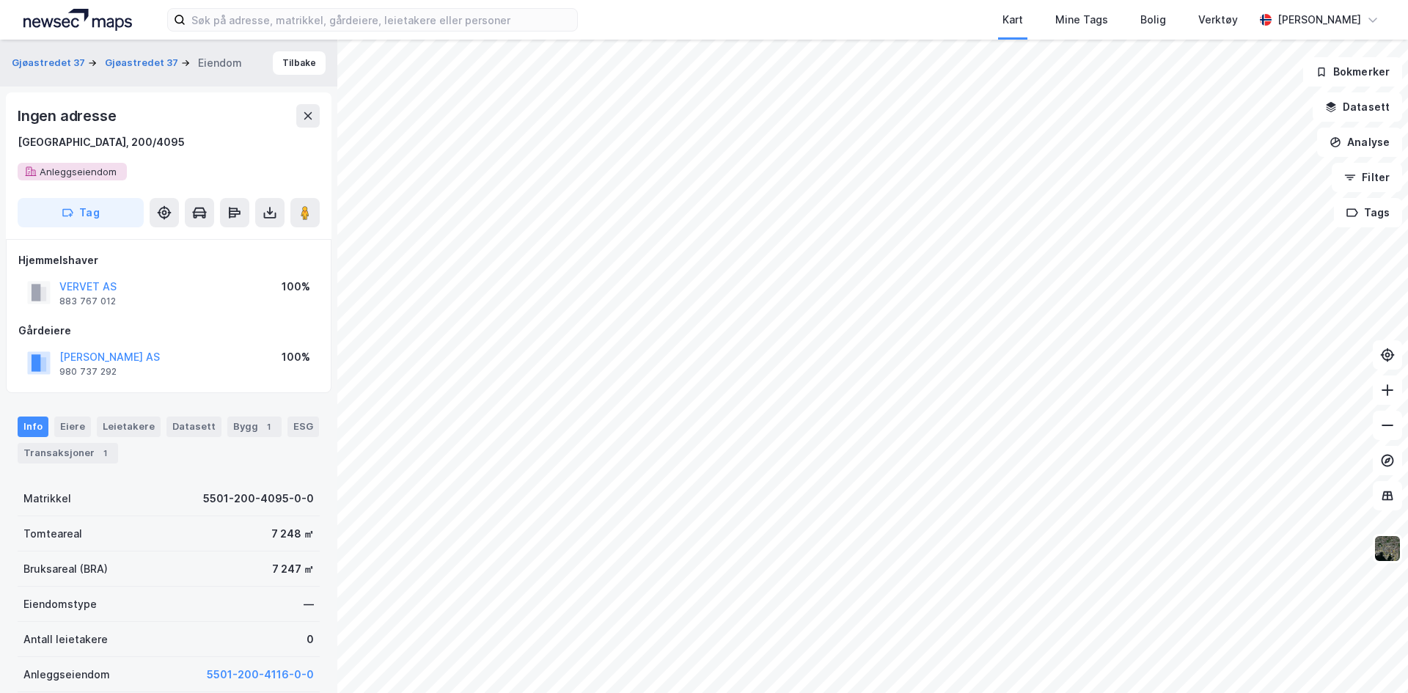
scroll to position [1, 0]
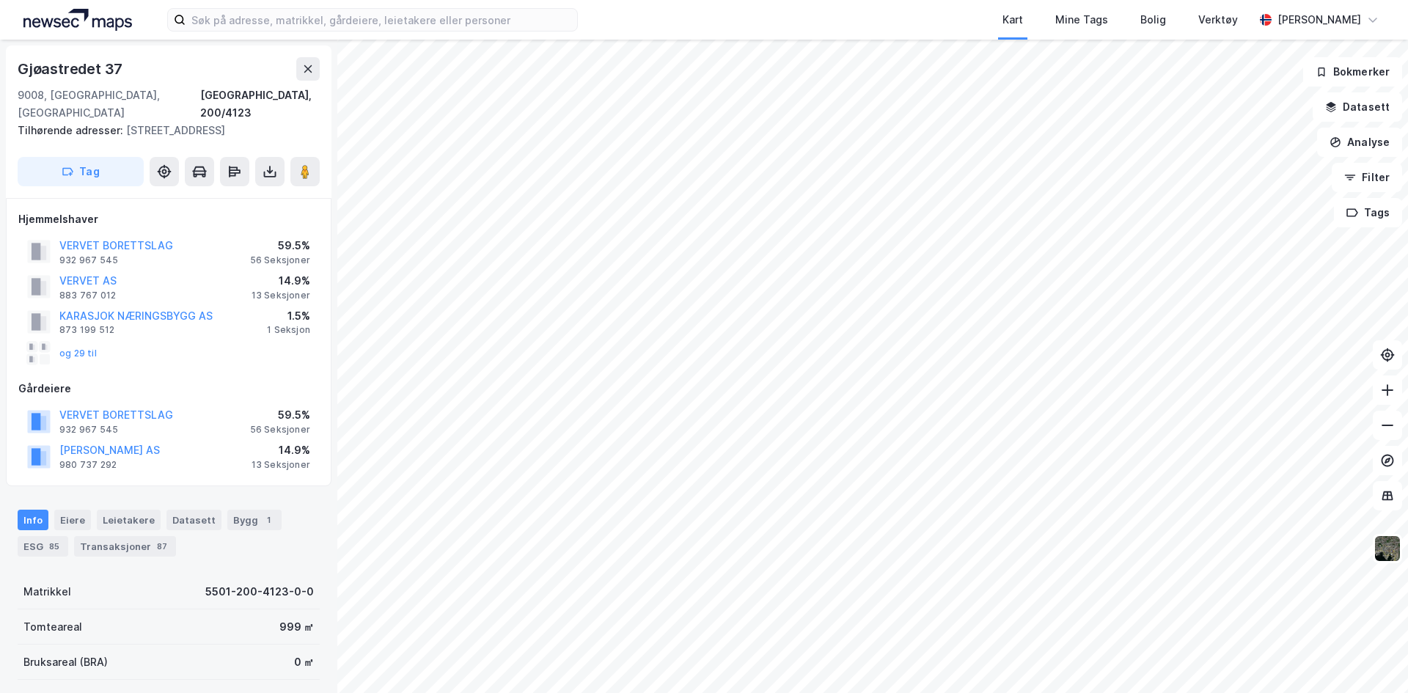
scroll to position [1, 0]
click at [0, 0] on button "VERVET BORETTSLAG" at bounding box center [0, 0] width 0 height 0
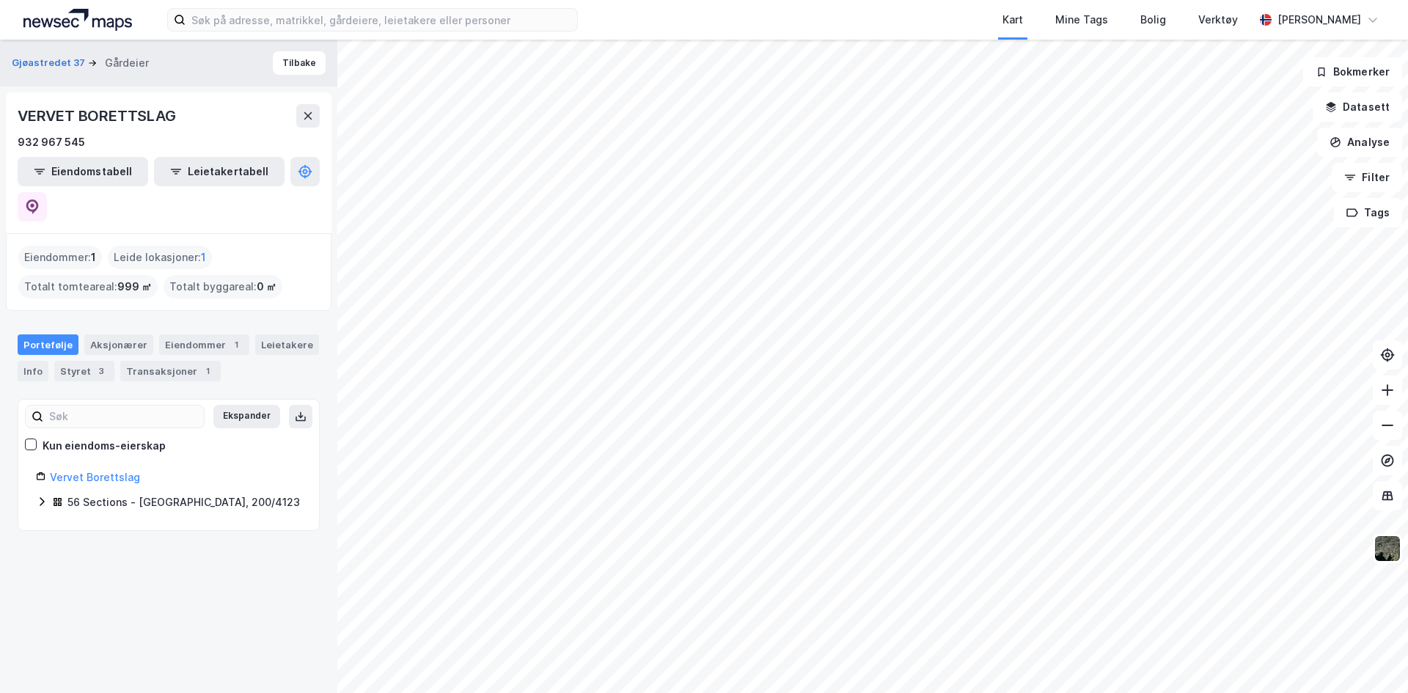
click at [45, 496] on icon at bounding box center [42, 502] width 12 height 12
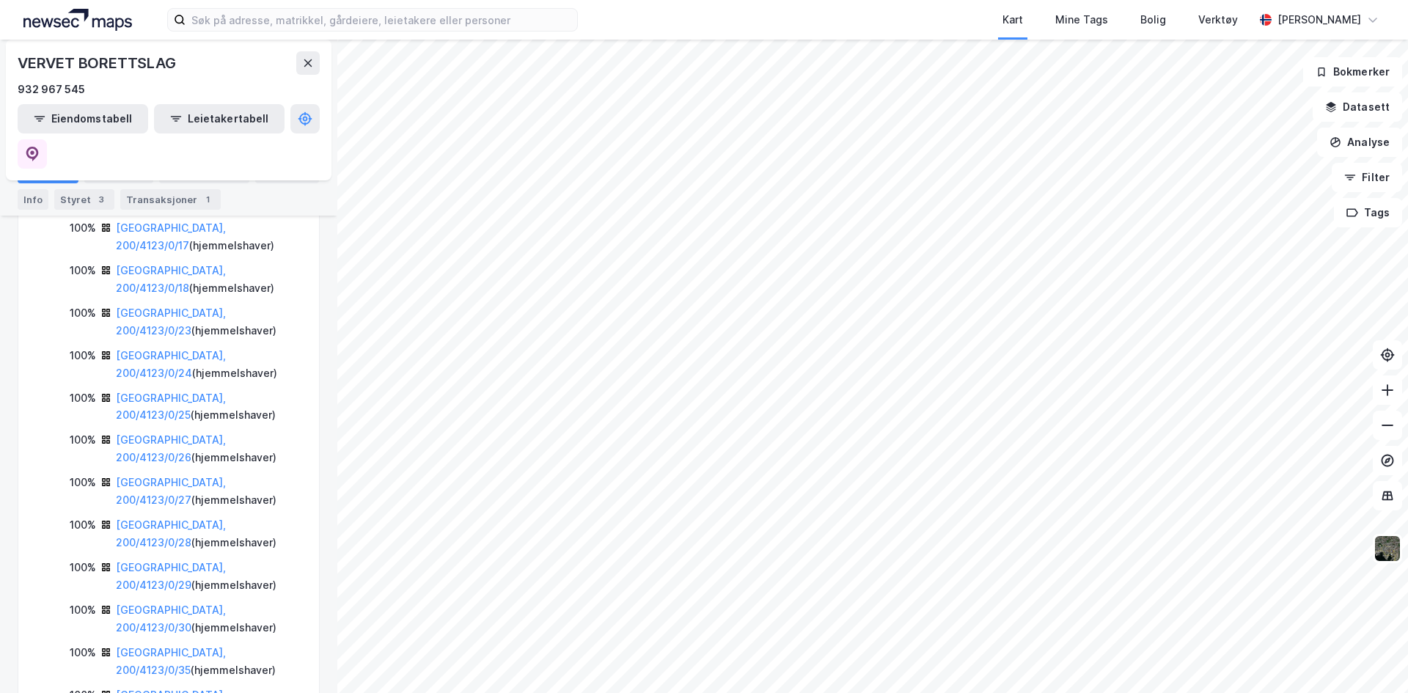
scroll to position [513, 0]
click at [158, 515] on div "Tromsø, 200/4123/0/28 ( hjemmelshaver )" at bounding box center [209, 532] width 186 height 35
click at [164, 518] on link "Tromsø, 200/4123/0/28" at bounding box center [171, 533] width 110 height 30
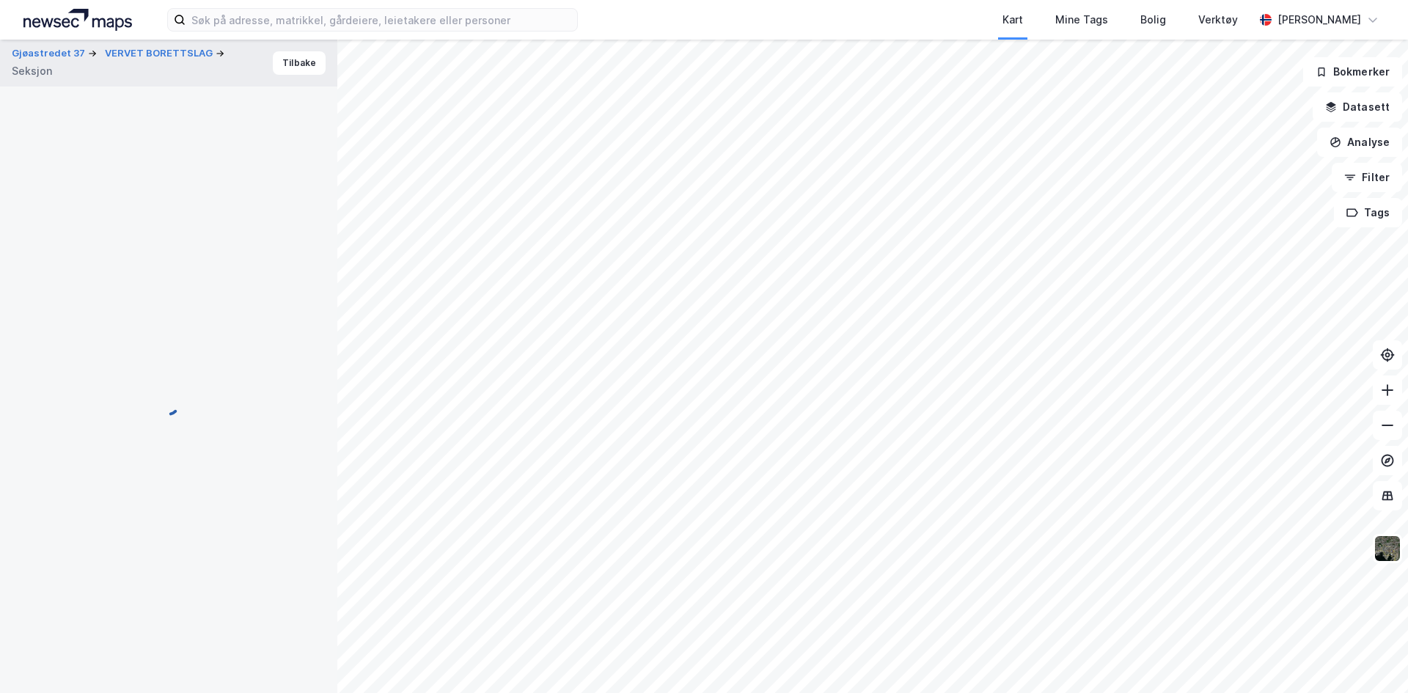
scroll to position [1, 0]
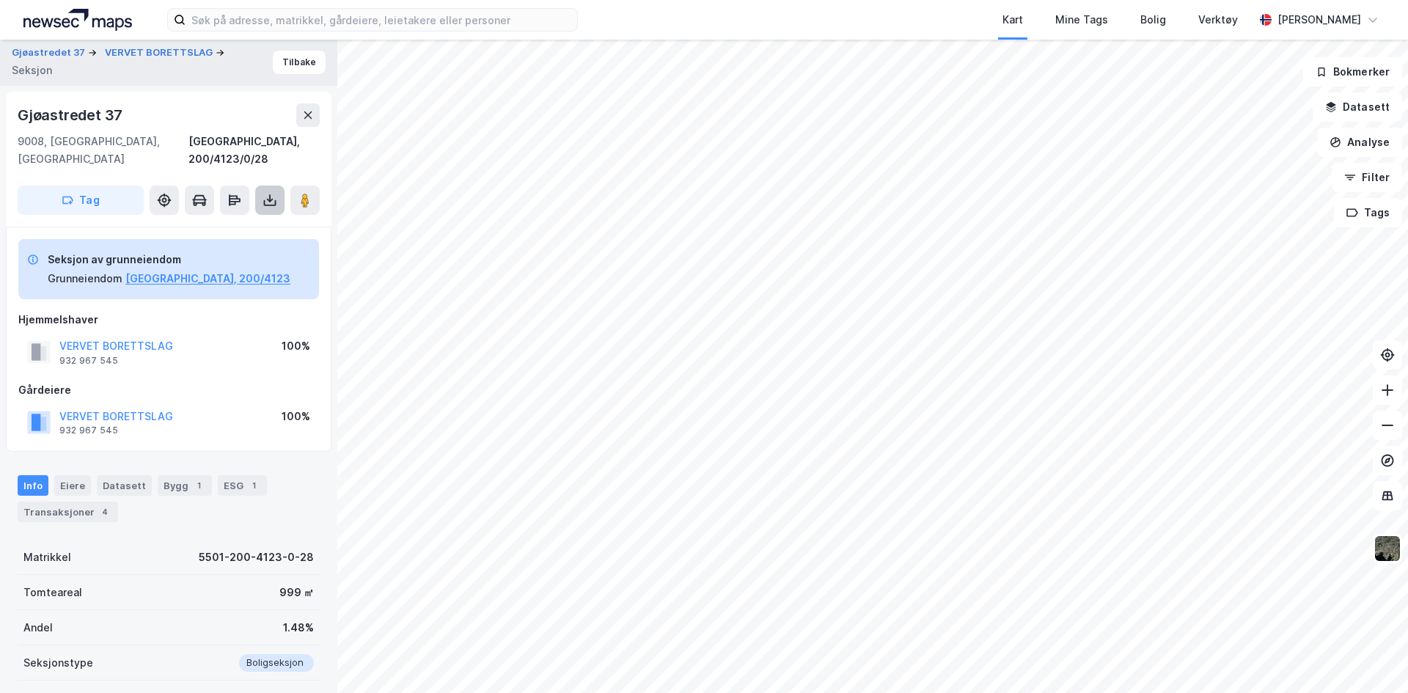
click at [263, 193] on icon at bounding box center [270, 200] width 15 height 15
click at [229, 224] on div "Last ned grunnbok" at bounding box center [197, 230] width 85 height 12
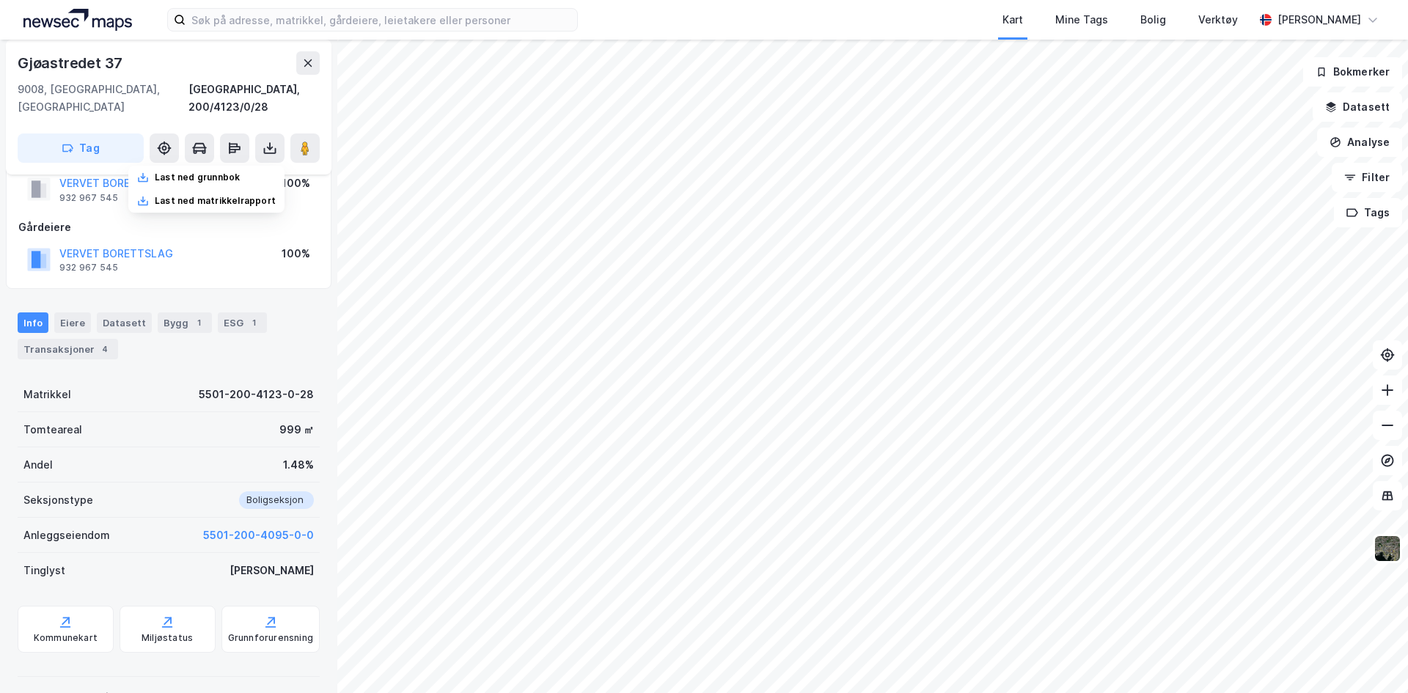
scroll to position [248, 0]
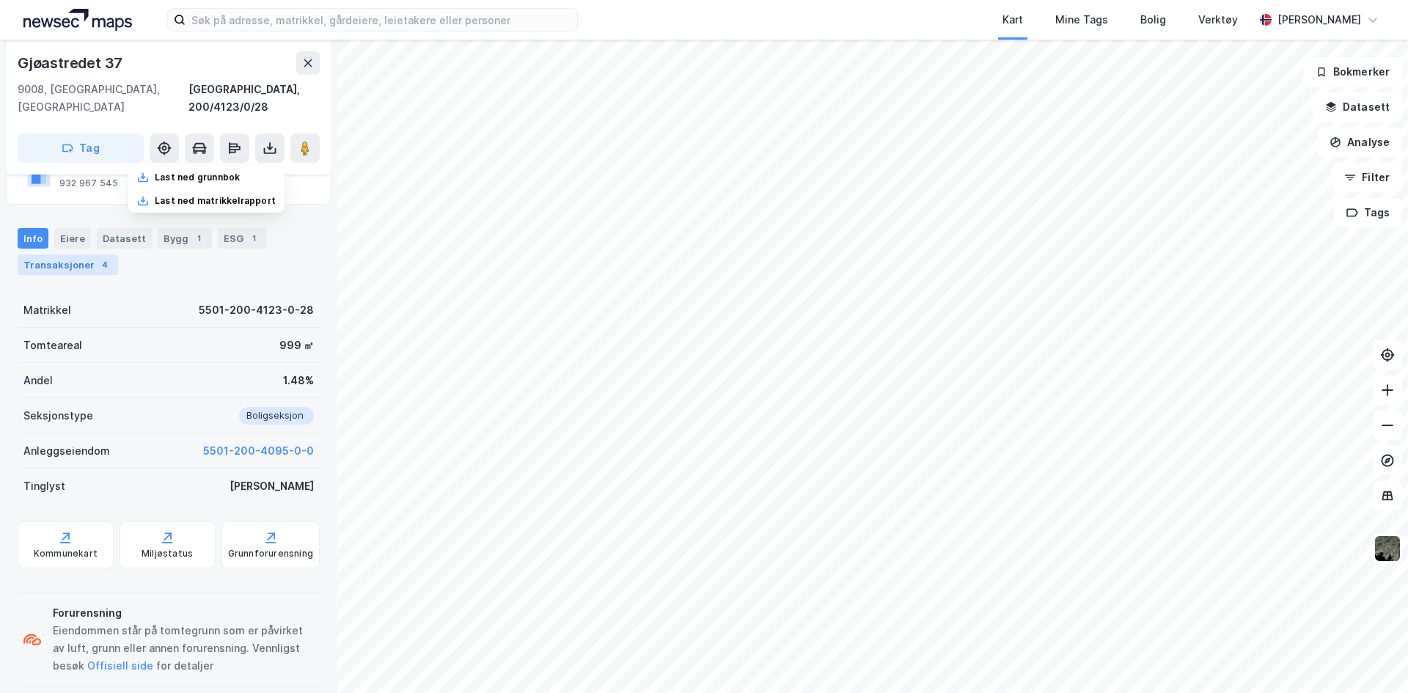
click at [87, 254] on div "Transaksjoner 4" at bounding box center [68, 264] width 100 height 21
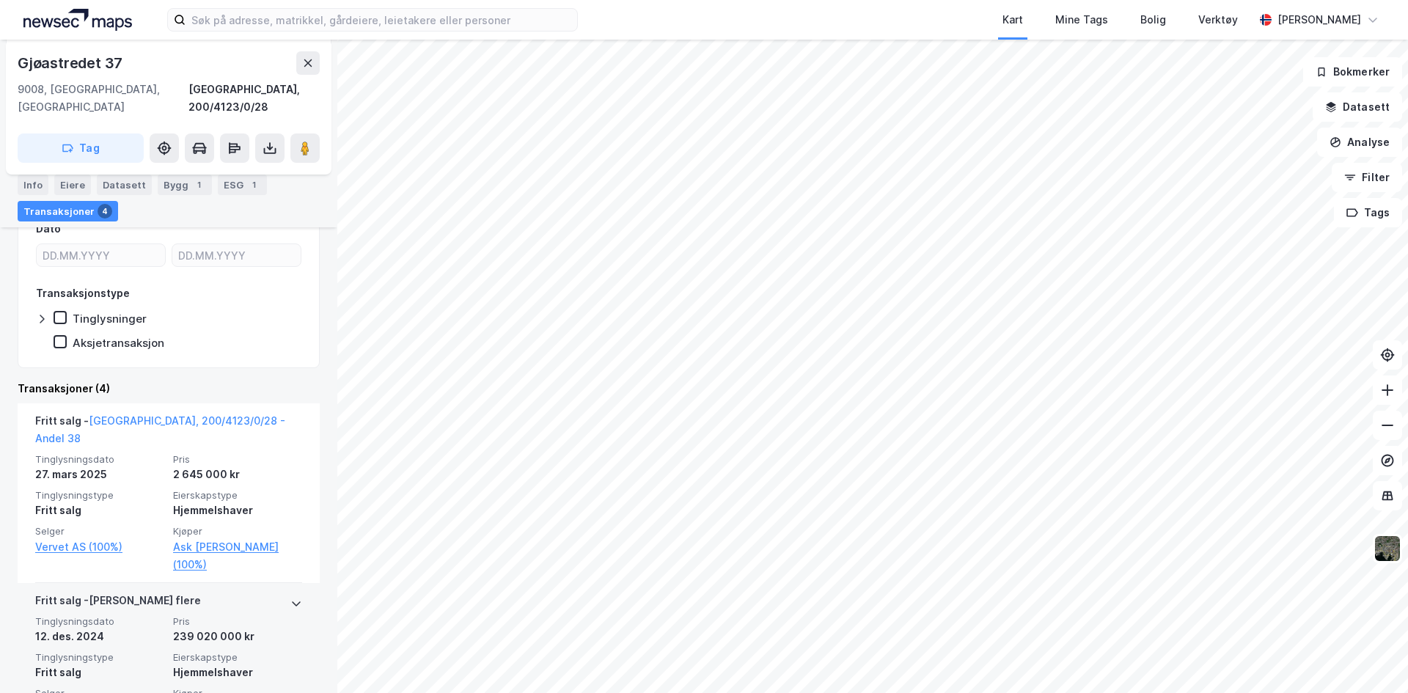
scroll to position [468, 0]
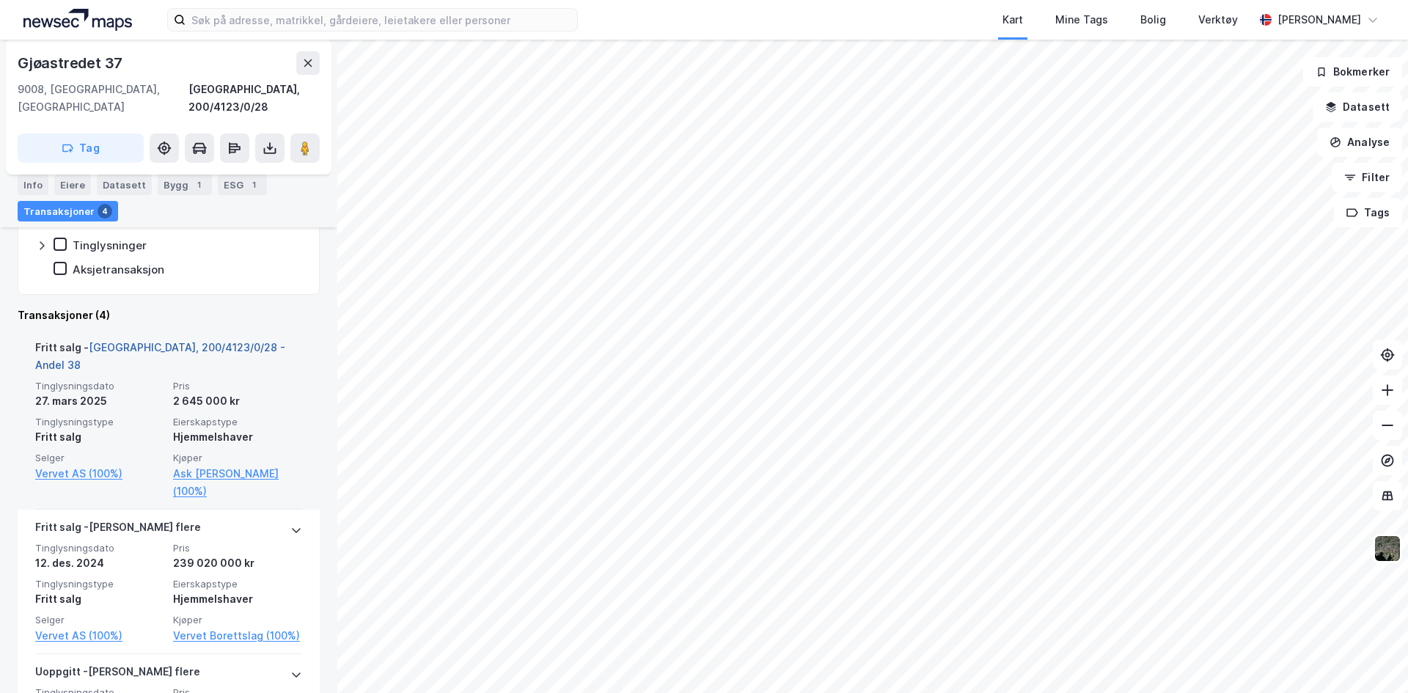
click at [189, 341] on link "Tromsø, 200/4123/0/28 - Andel 38" at bounding box center [160, 356] width 250 height 30
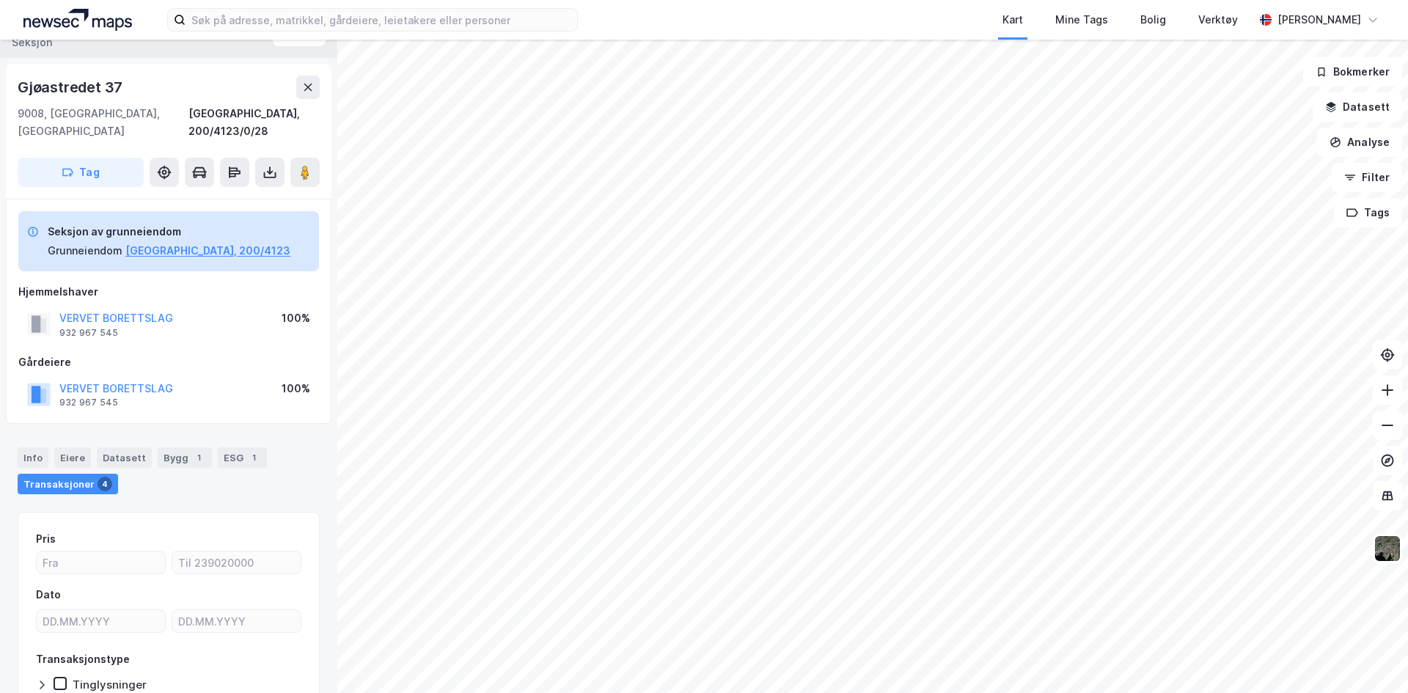
scroll to position [28, 0]
click at [259, 158] on button at bounding box center [269, 172] width 29 height 29
click at [267, 191] on div "Last ned grunnbok" at bounding box center [206, 202] width 156 height 23
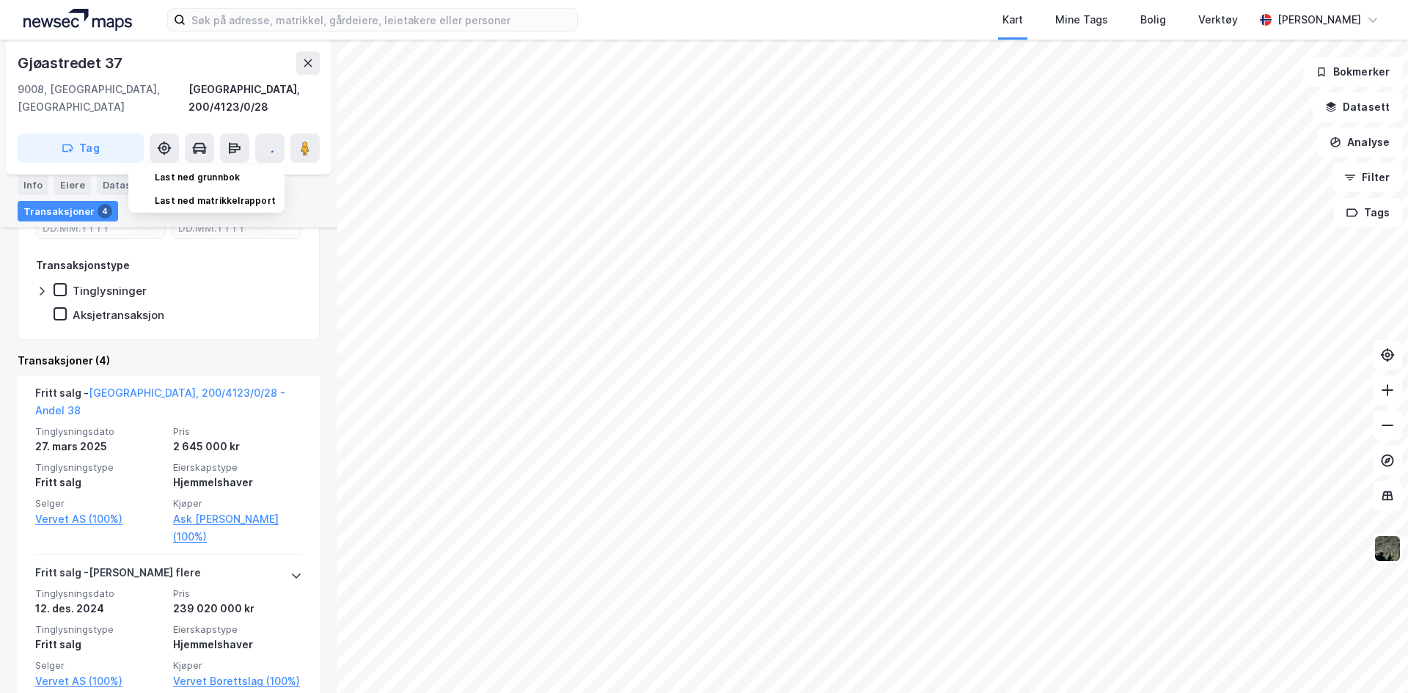
scroll to position [440, 0]
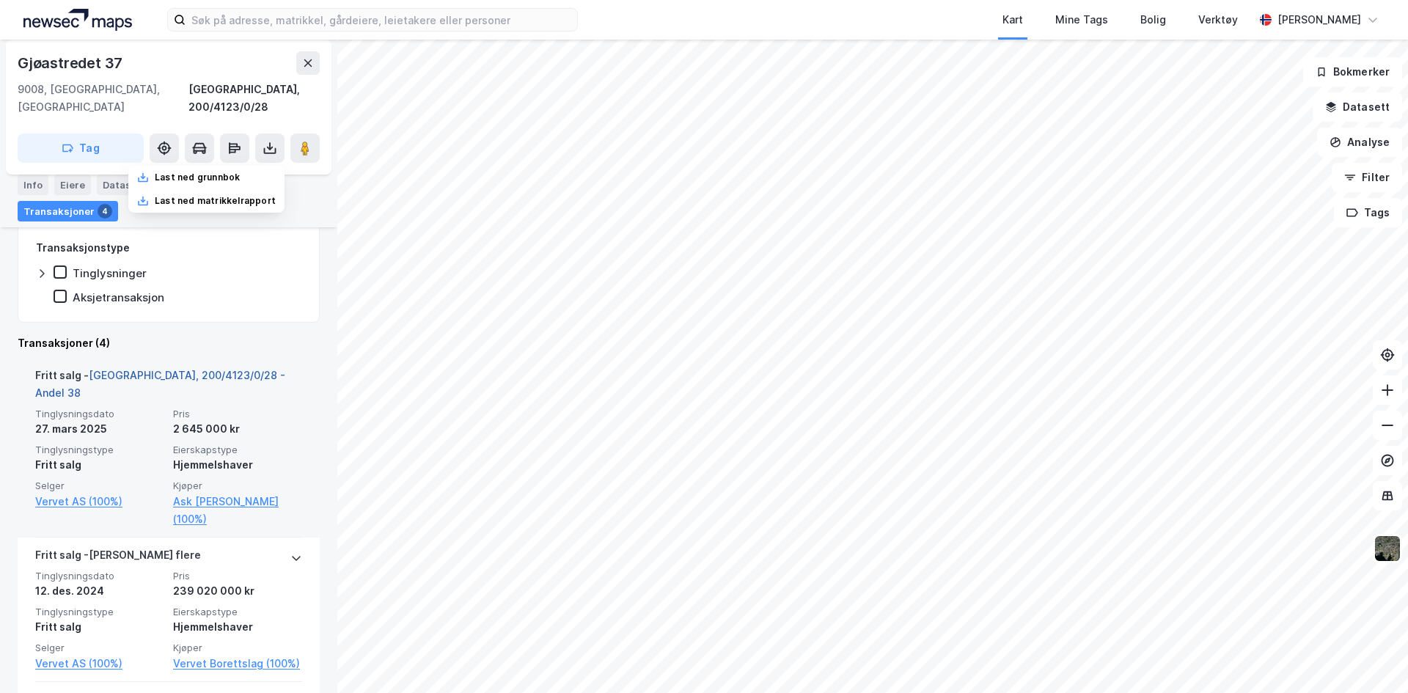
drag, startPoint x: 234, startPoint y: 357, endPoint x: 249, endPoint y: 356, distance: 14.7
click at [234, 369] on link "Tromsø, 200/4123/0/28 - Andel 38" at bounding box center [160, 384] width 250 height 30
click at [131, 369] on link "Tromsø, 200/4123/0/28 - Andel 38" at bounding box center [160, 384] width 250 height 30
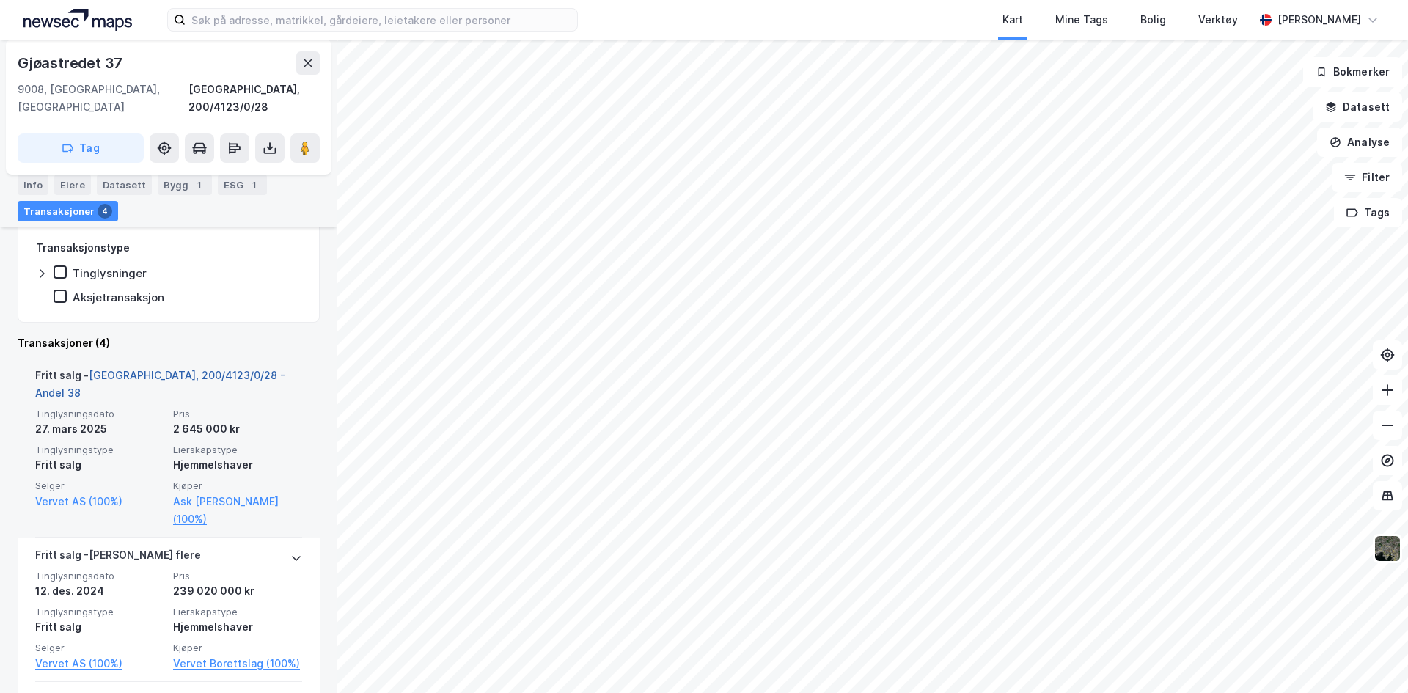
click at [131, 369] on link "Tromsø, 200/4123/0/28 - Andel 38" at bounding box center [160, 384] width 250 height 30
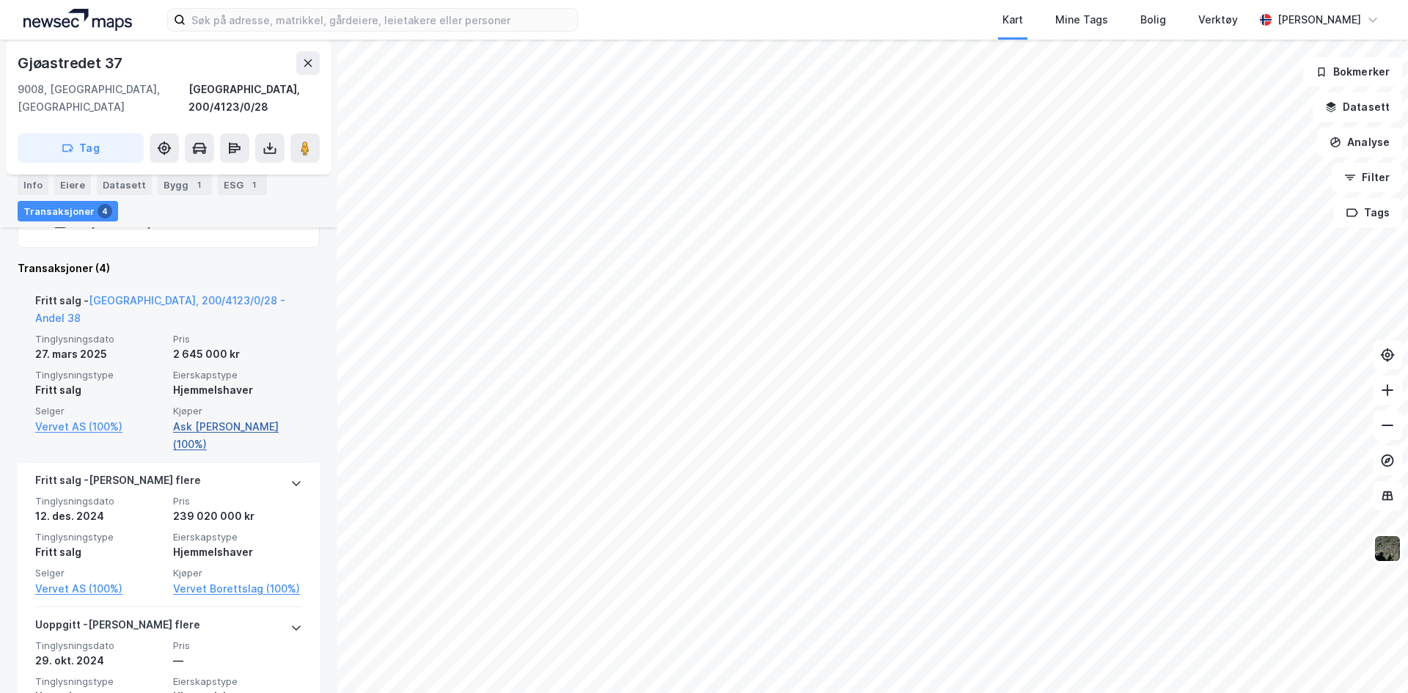
scroll to position [424, 0]
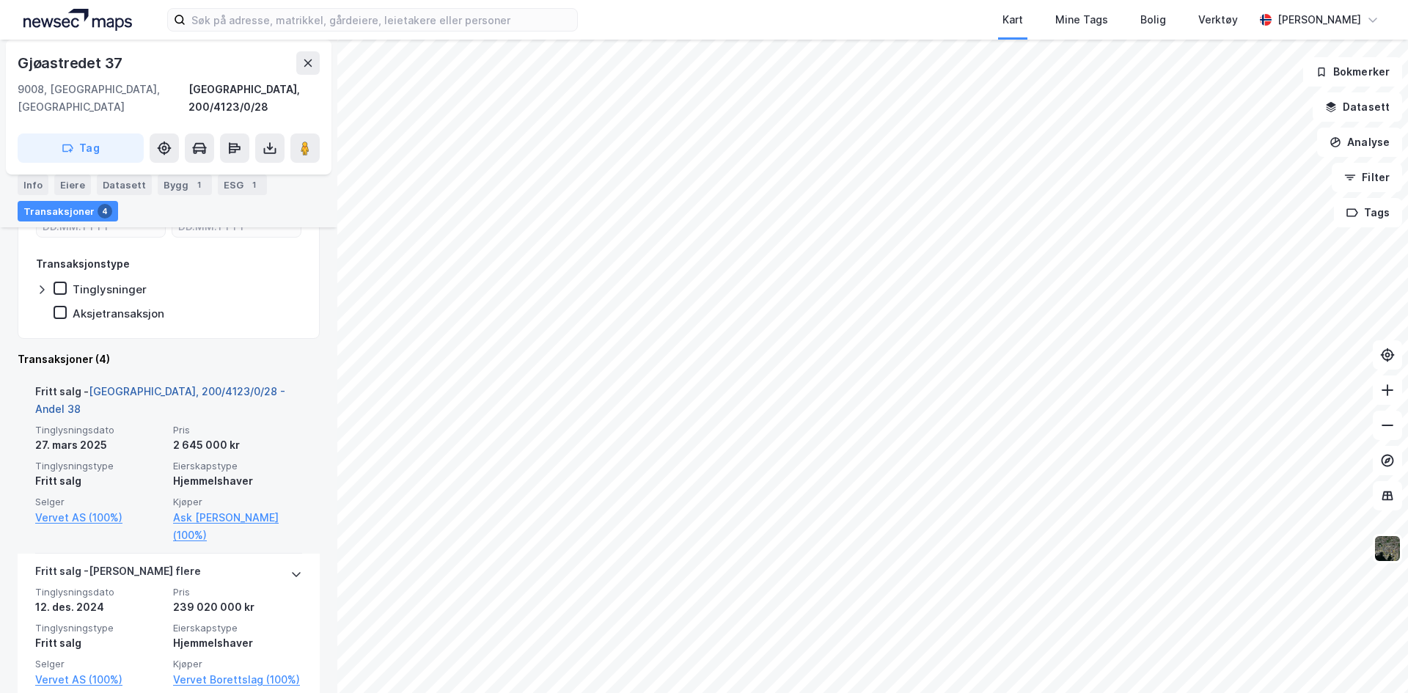
click at [221, 385] on link "Tromsø, 200/4123/0/28 - Andel 38" at bounding box center [160, 400] width 250 height 30
click at [184, 509] on link "Ask Håkon Rolfsen (100%)" at bounding box center [237, 526] width 129 height 35
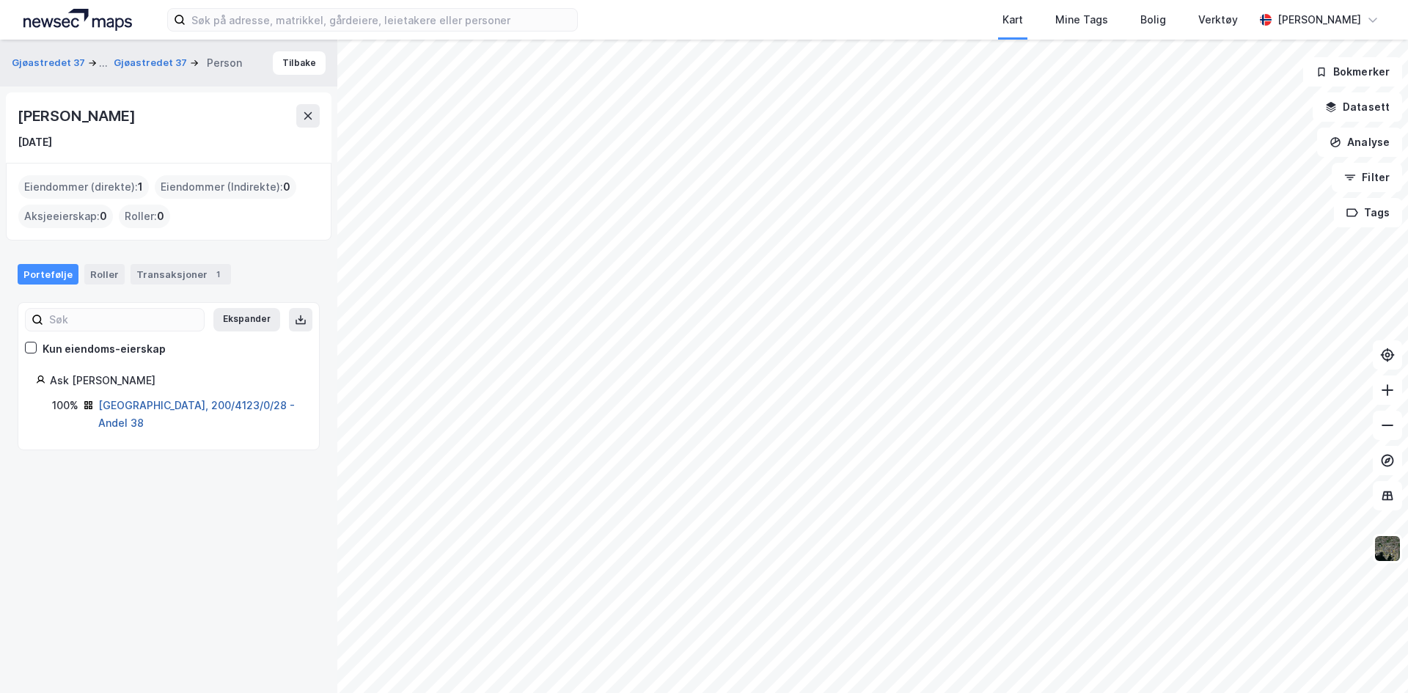
click at [208, 408] on link "Tromsø, 200/4123/0/28 - Andel 38" at bounding box center [196, 414] width 197 height 30
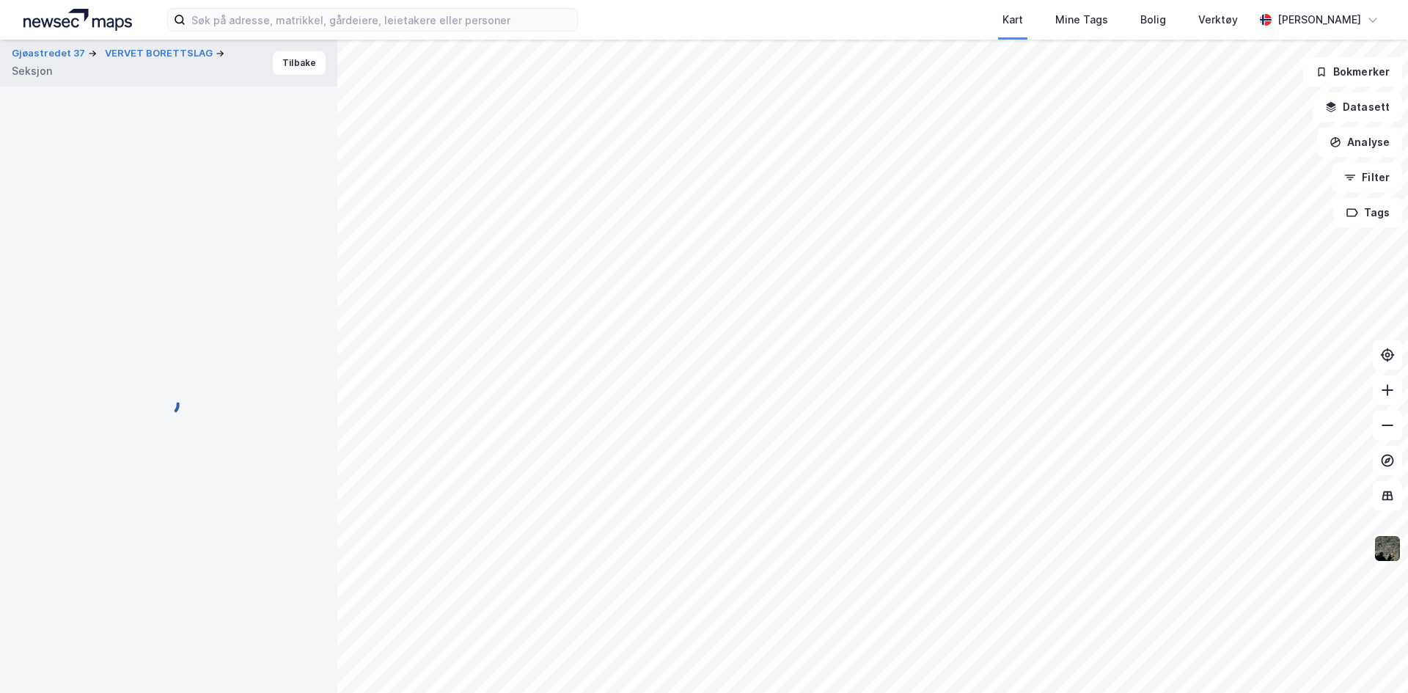
scroll to position [248, 0]
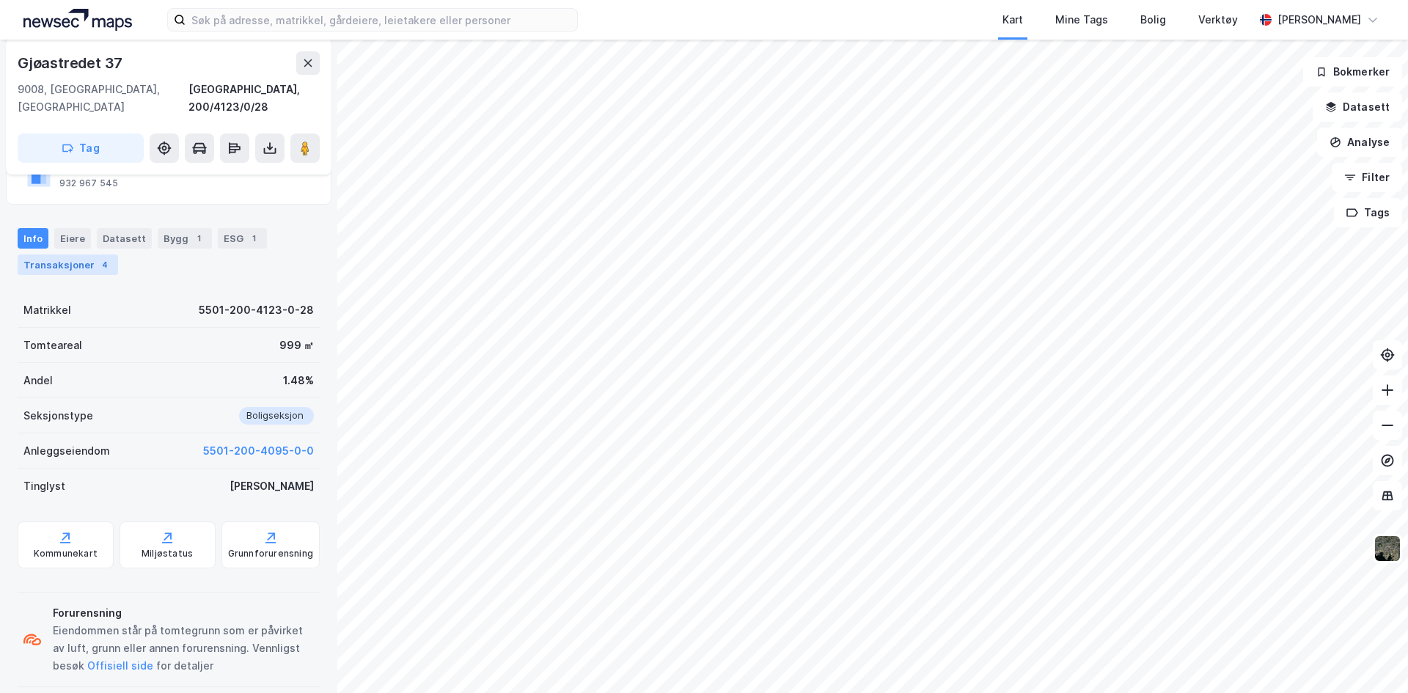
click at [98, 257] on div "4" at bounding box center [105, 264] width 15 height 15
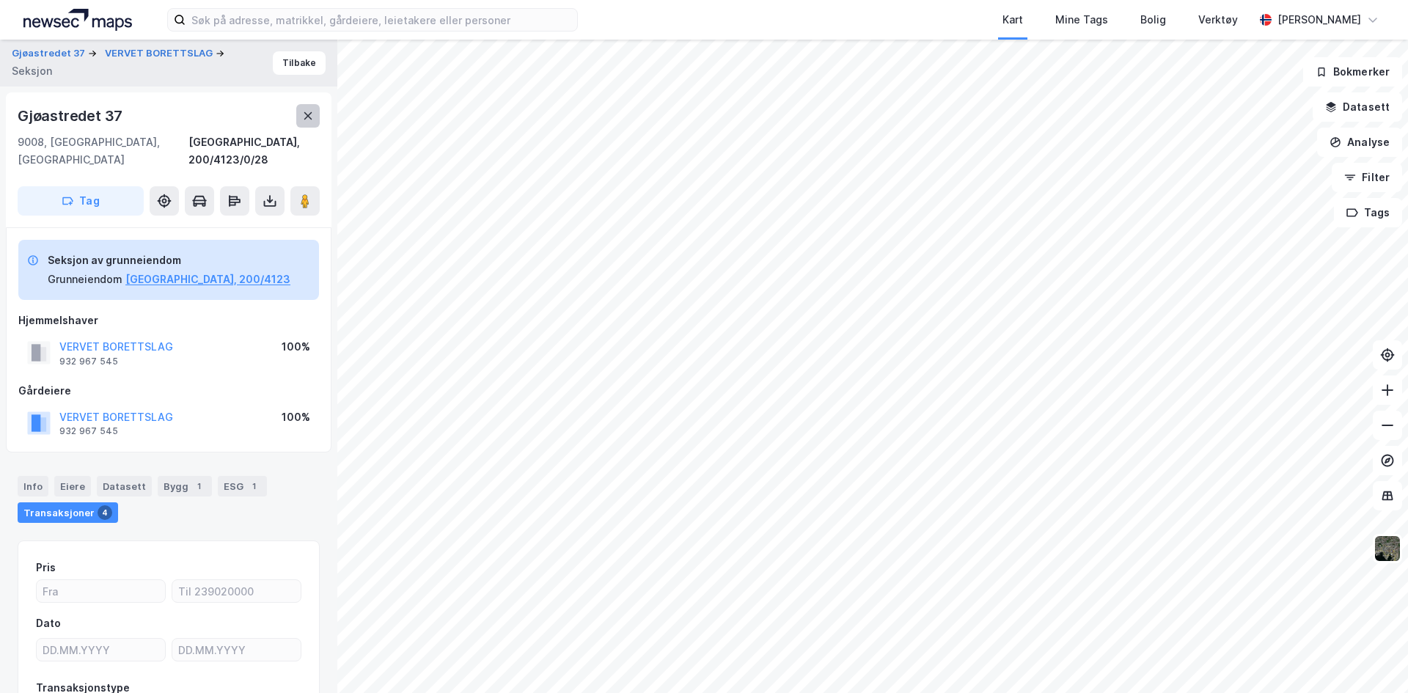
click at [296, 113] on button at bounding box center [307, 115] width 23 height 23
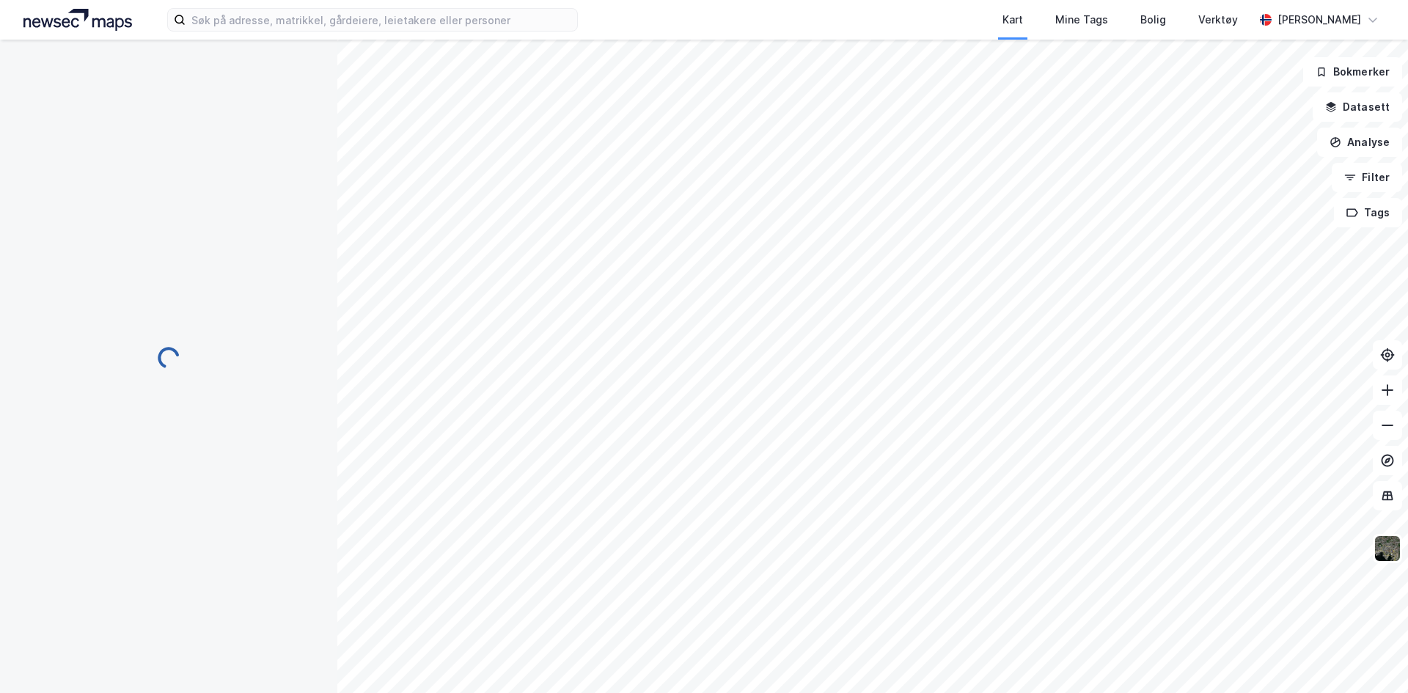
scroll to position [1, 0]
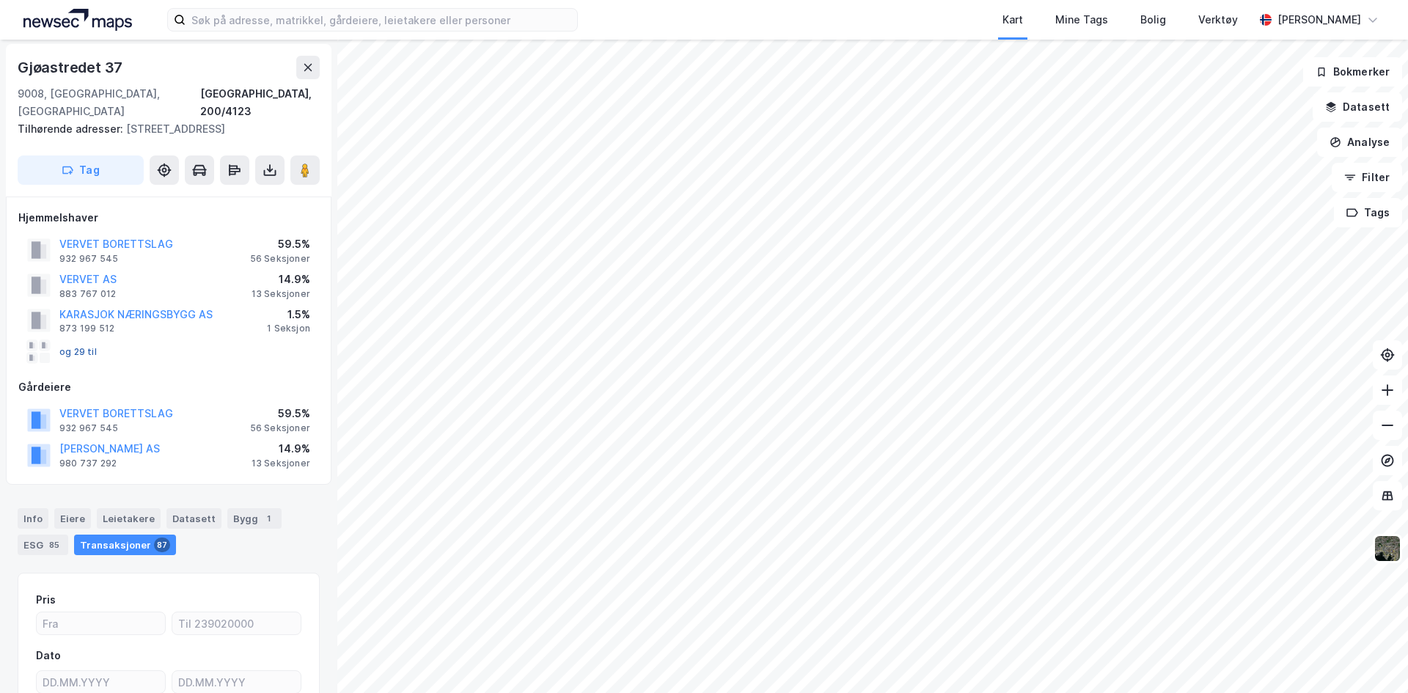
click at [0, 0] on button "og 29 til" at bounding box center [0, 0] width 0 height 0
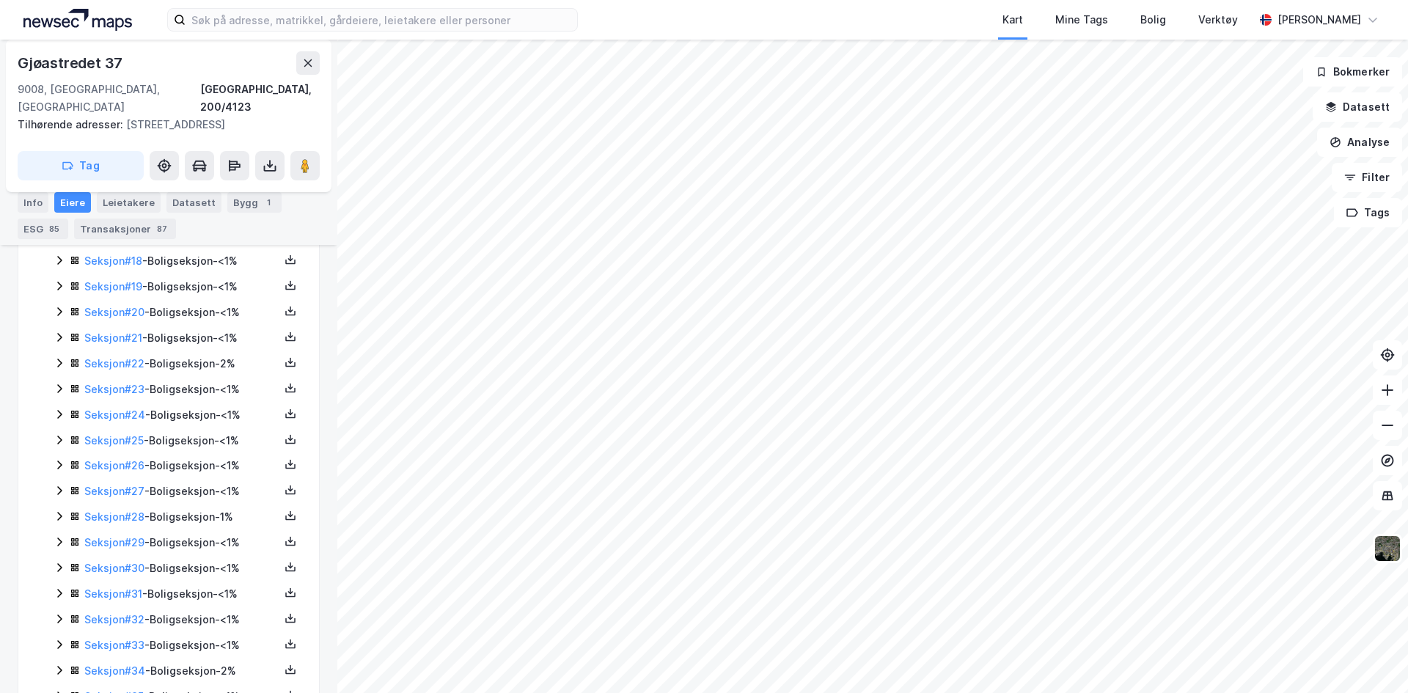
scroll to position [876, 0]
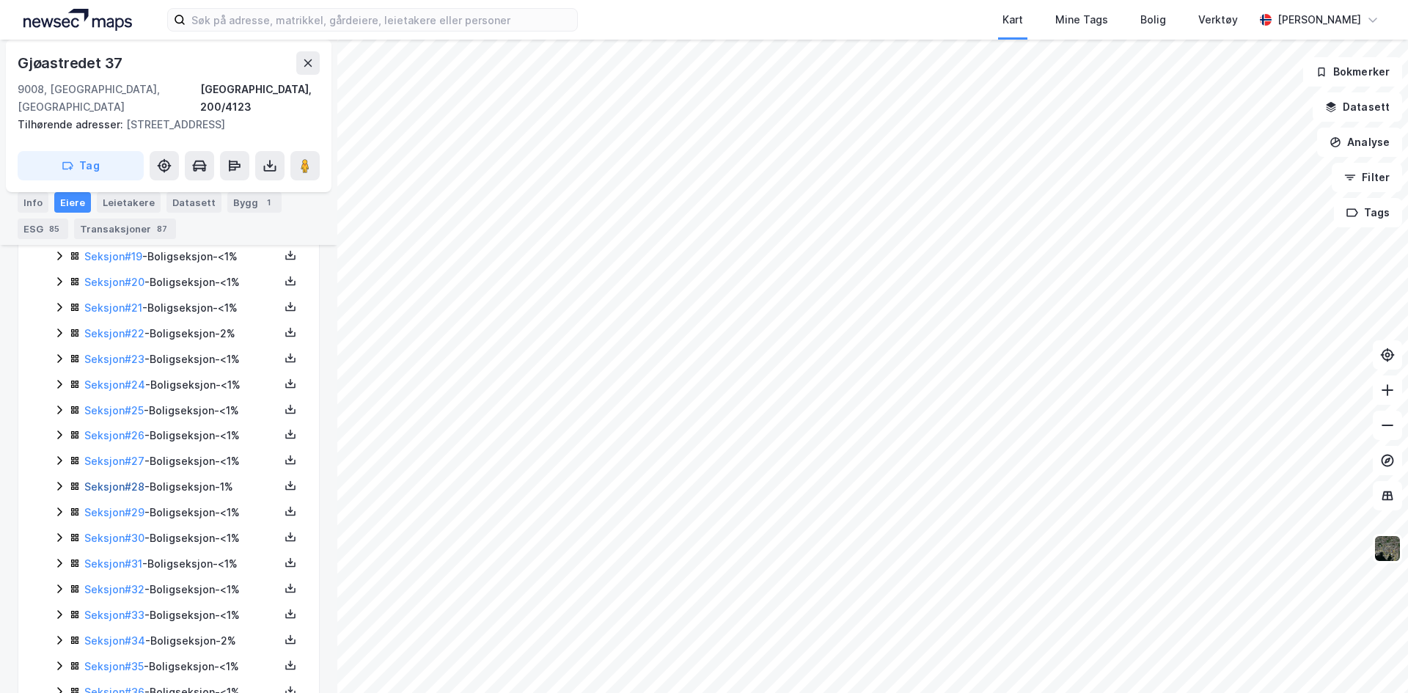
click at [111, 480] on link "Seksjon # 28" at bounding box center [114, 486] width 60 height 12
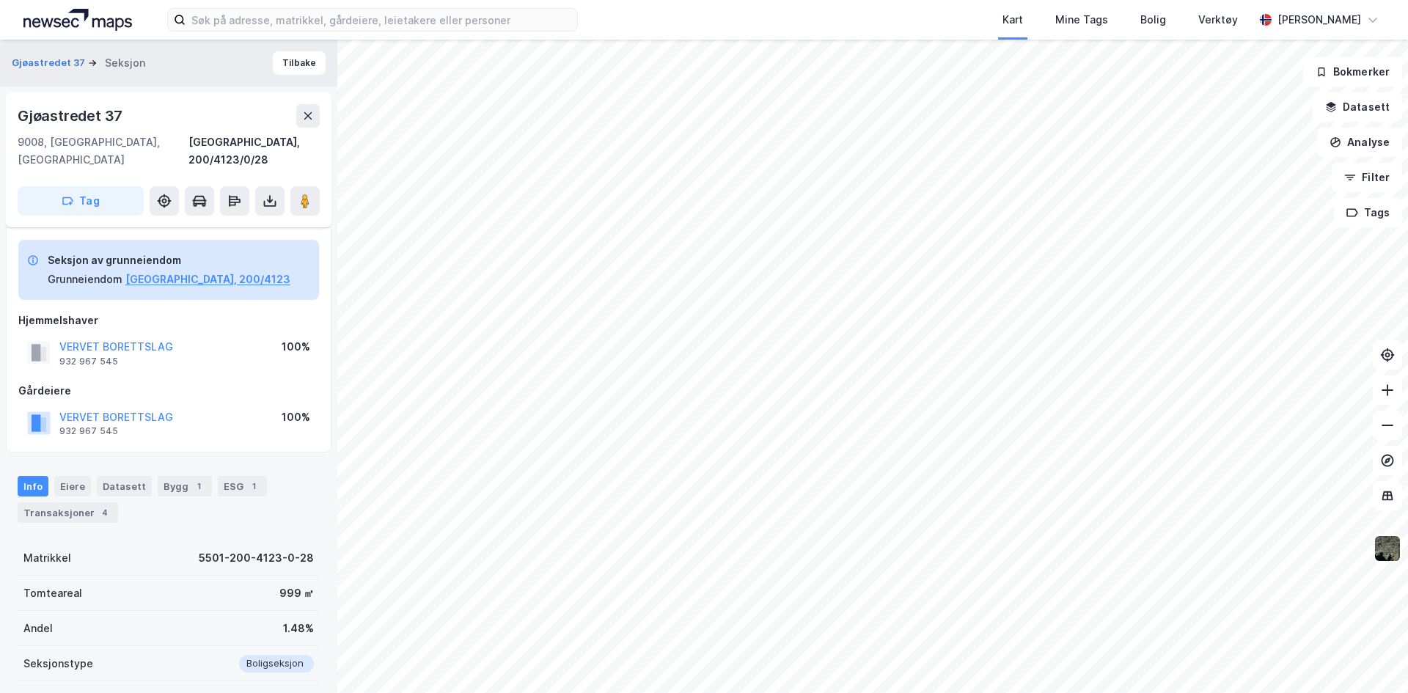
scroll to position [248, 0]
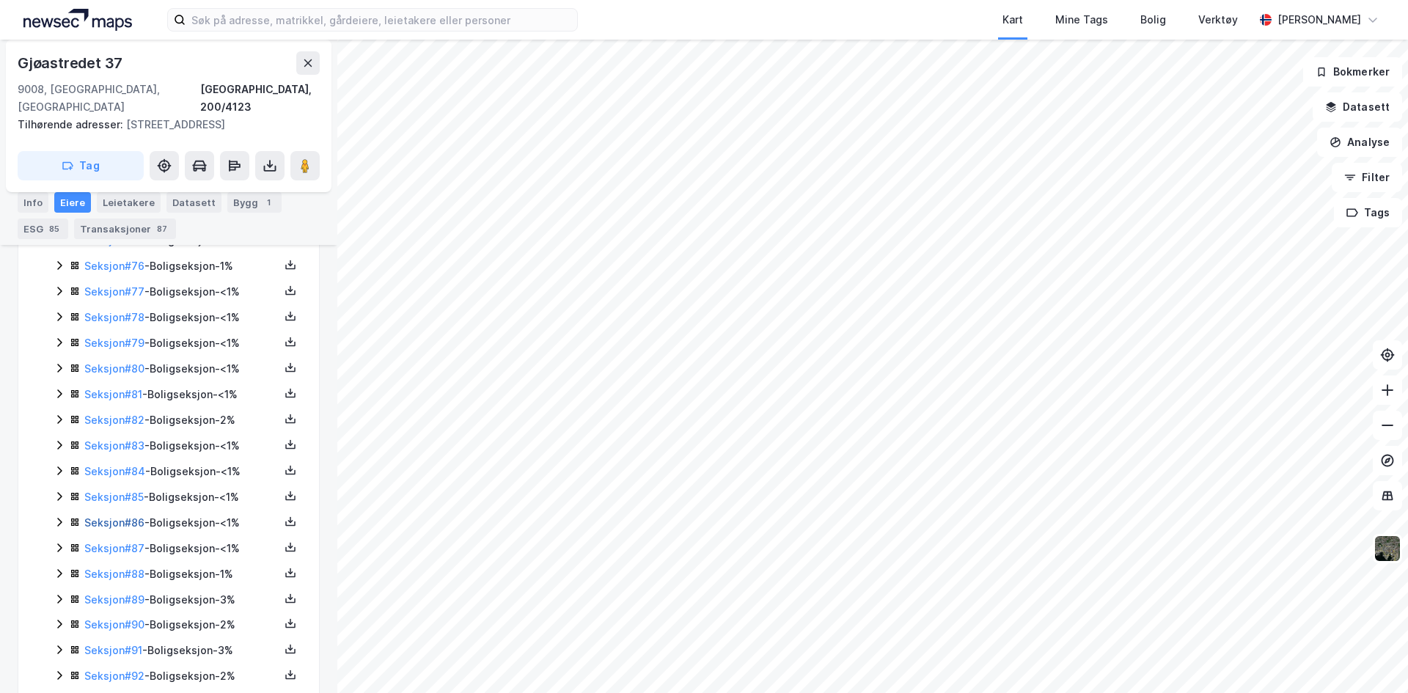
scroll to position [2363, 0]
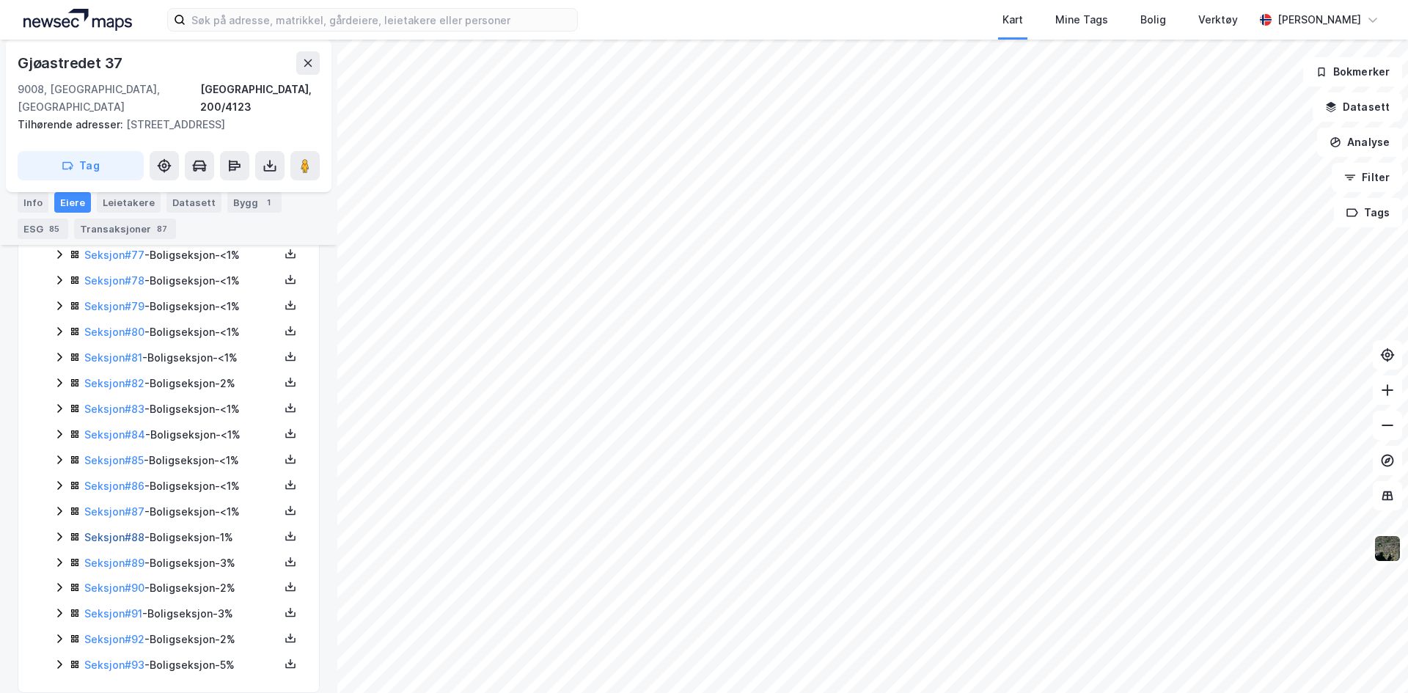
click at [107, 531] on link "Seksjon # 88" at bounding box center [114, 537] width 60 height 12
click at [125, 556] on link "Seksjon # 14" at bounding box center [113, 562] width 59 height 12
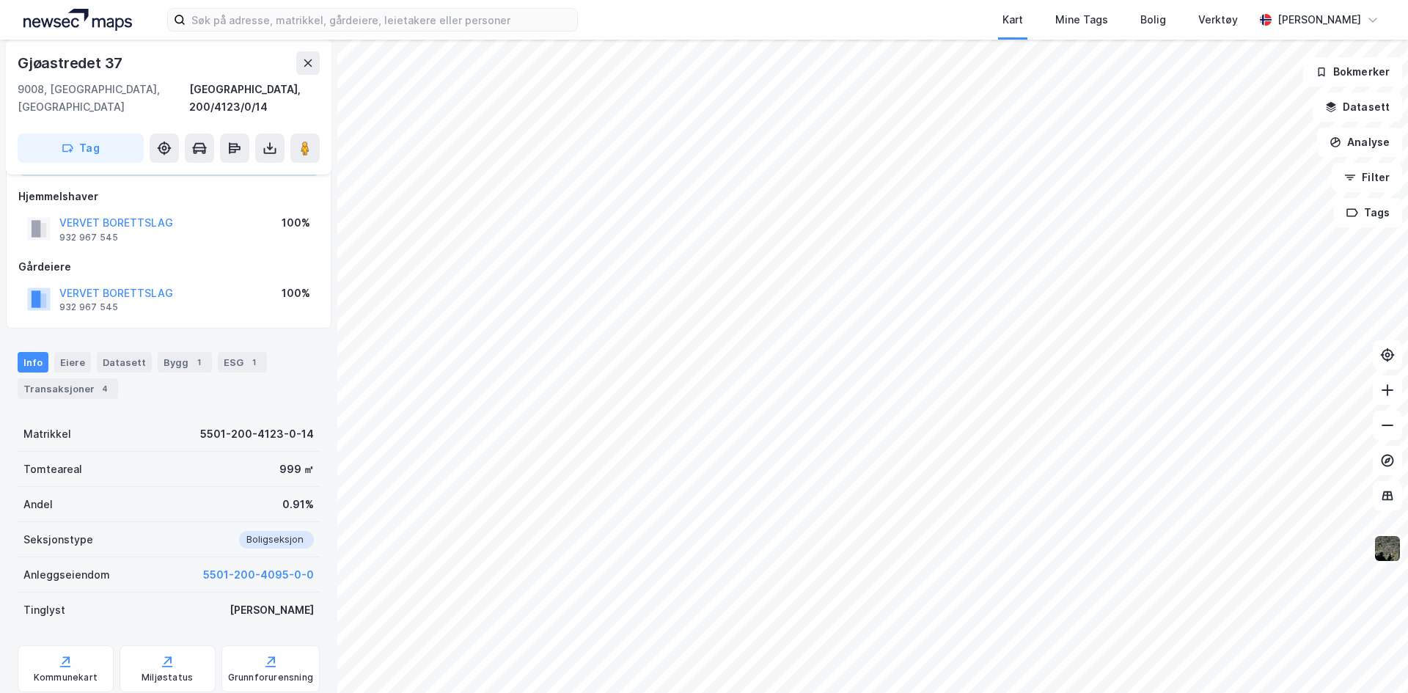
scroll to position [101, 0]
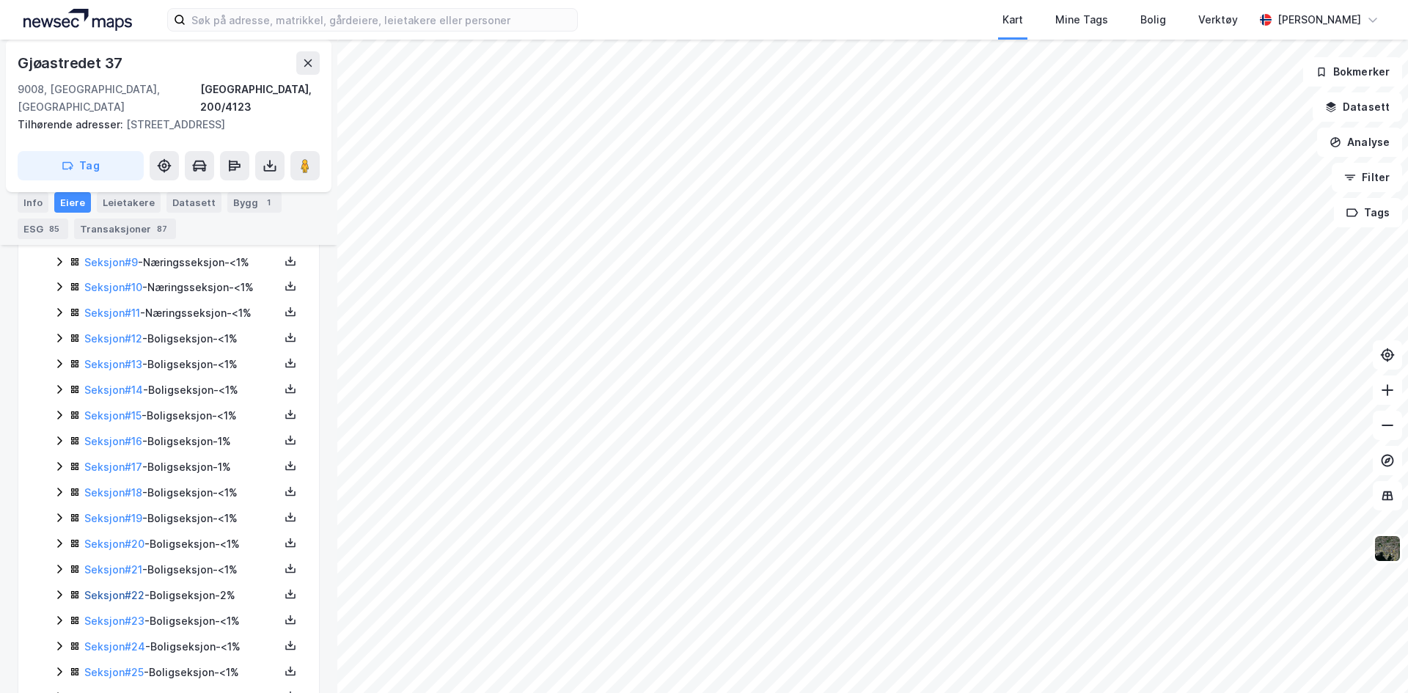
click at [106, 589] on link "Seksjon # 22" at bounding box center [114, 595] width 60 height 12
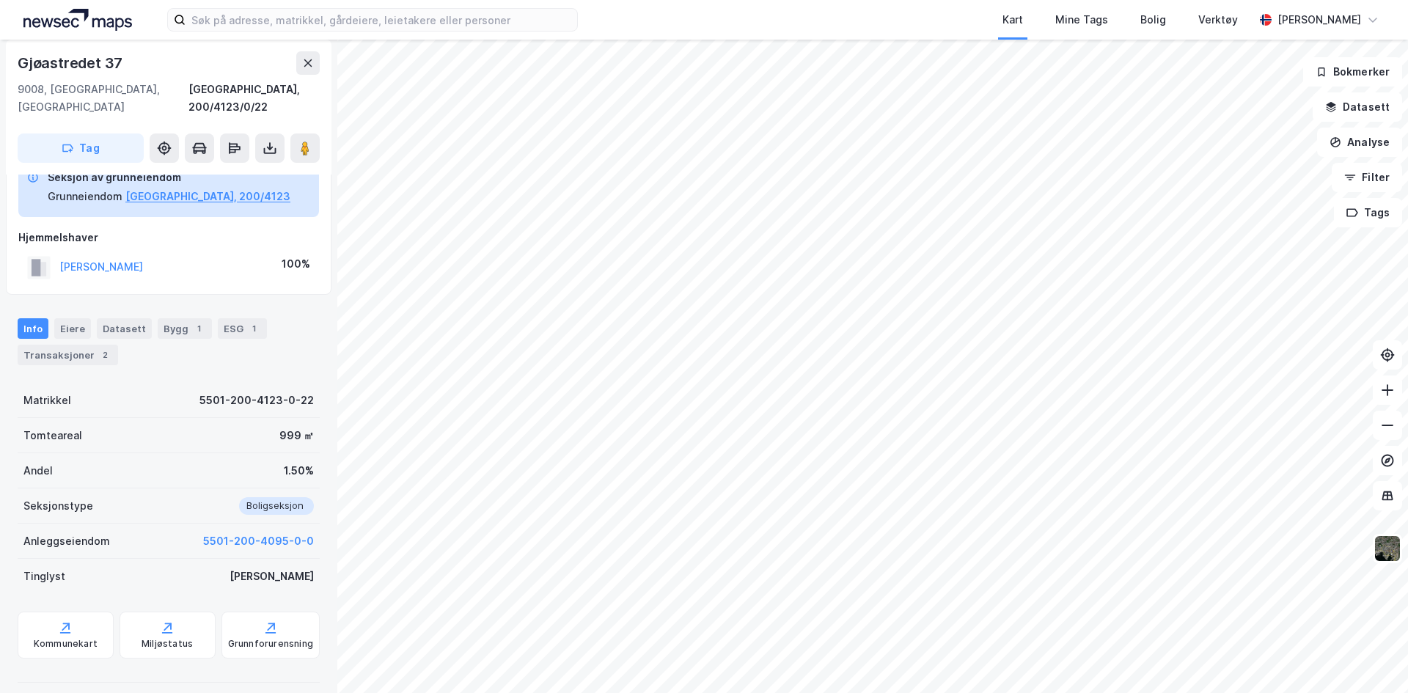
scroll to position [173, 0]
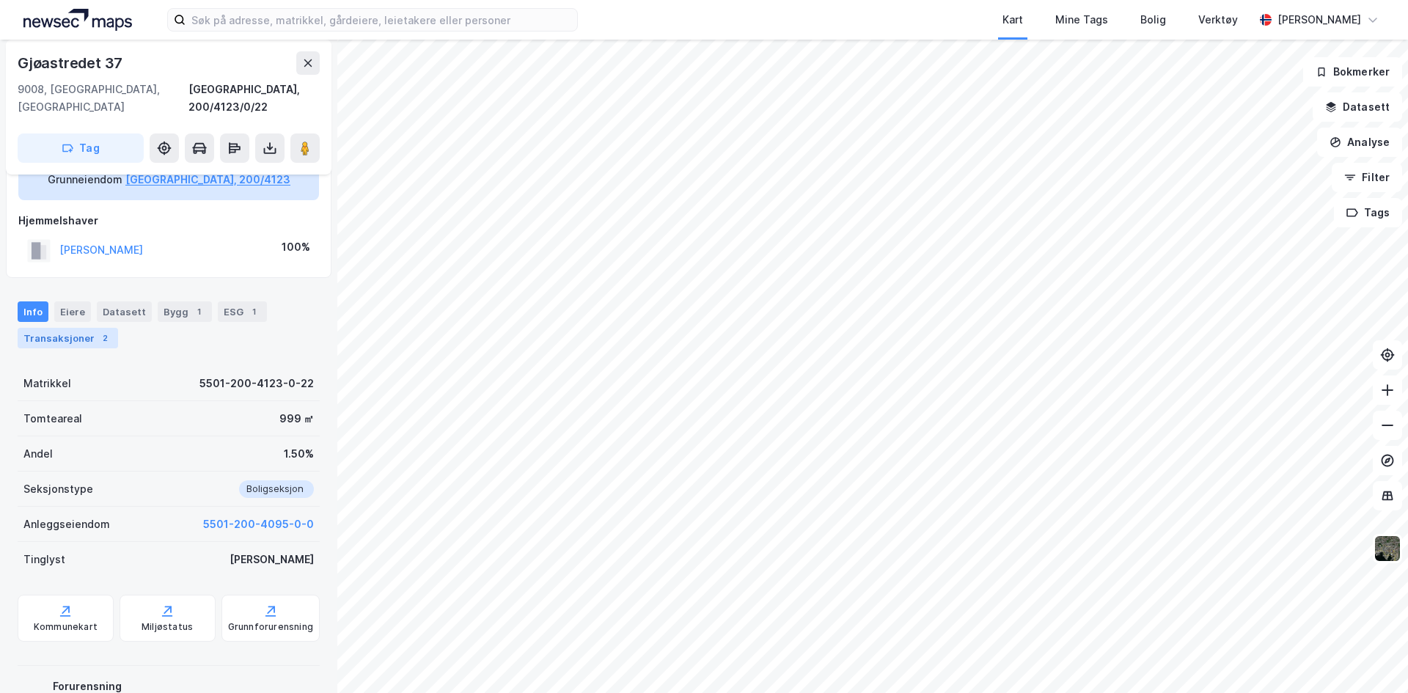
click at [80, 330] on div "Transaksjoner 2" at bounding box center [68, 338] width 100 height 21
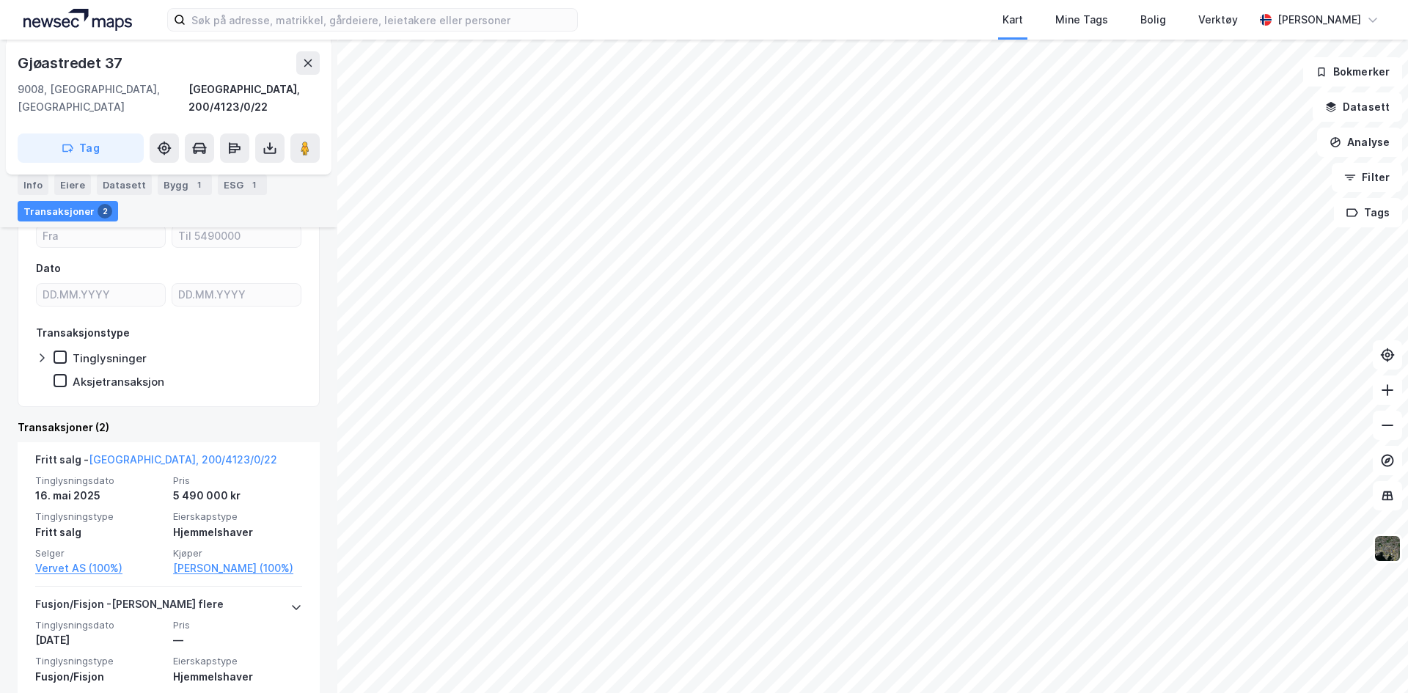
scroll to position [353, 0]
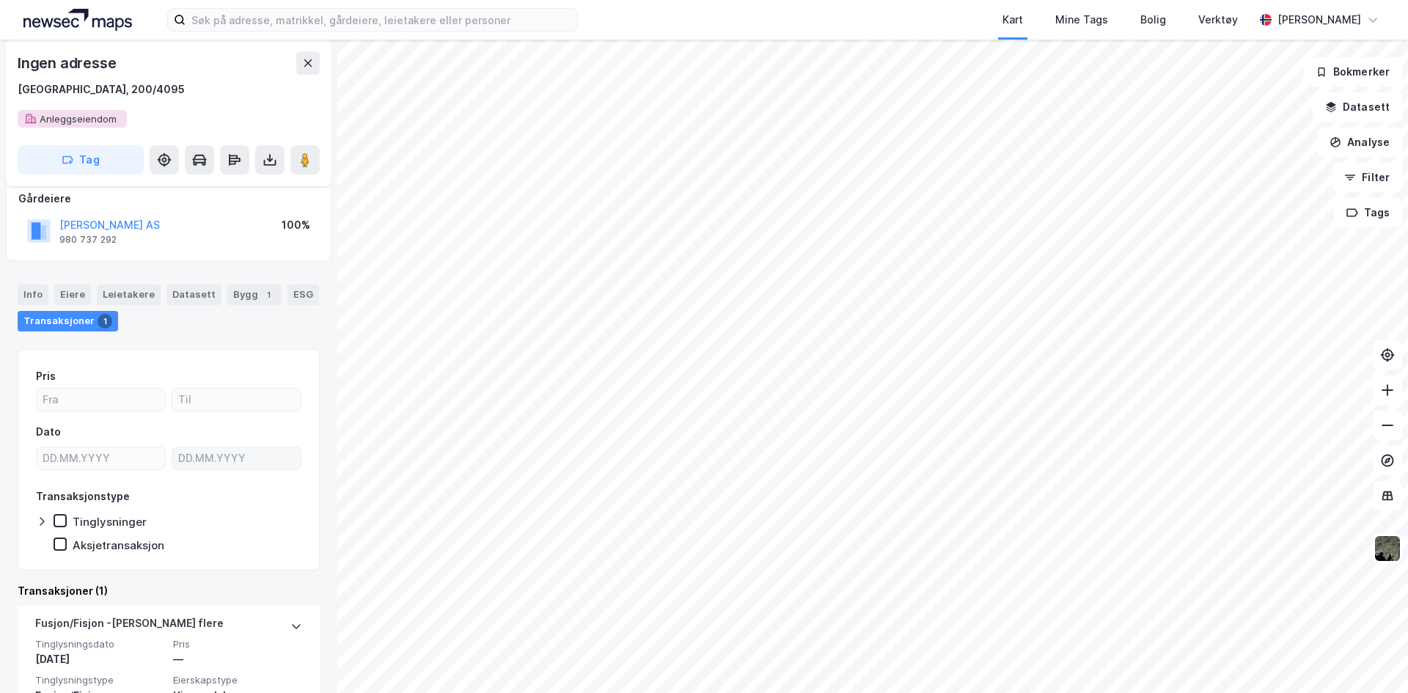
scroll to position [77, 0]
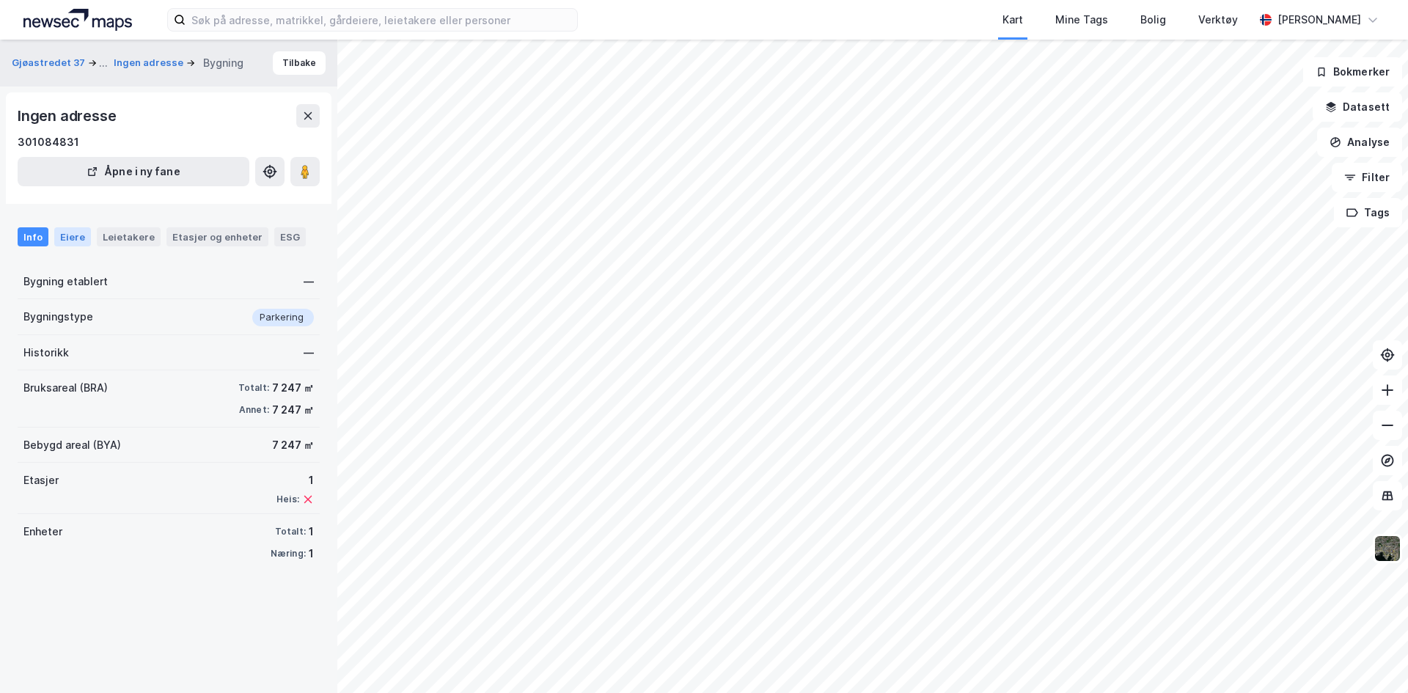
click at [84, 238] on div "Eiere" at bounding box center [72, 236] width 37 height 19
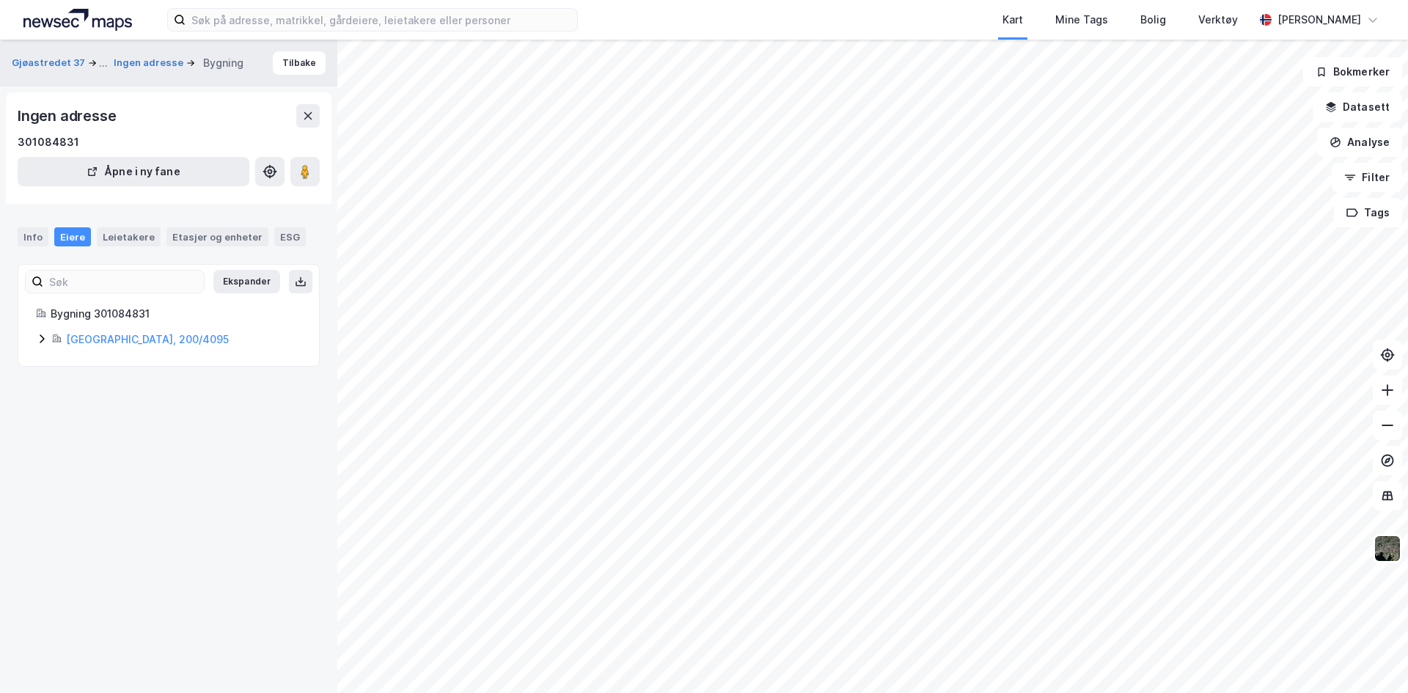
click at [46, 343] on icon at bounding box center [42, 339] width 12 height 12
click at [199, 369] on div "Hjemmel til eiendomsrett" at bounding box center [193, 365] width 218 height 18
click at [86, 394] on div "100% Vervet AS" at bounding box center [186, 390] width 230 height 18
click at [76, 389] on icon at bounding box center [77, 389] width 12 height 12
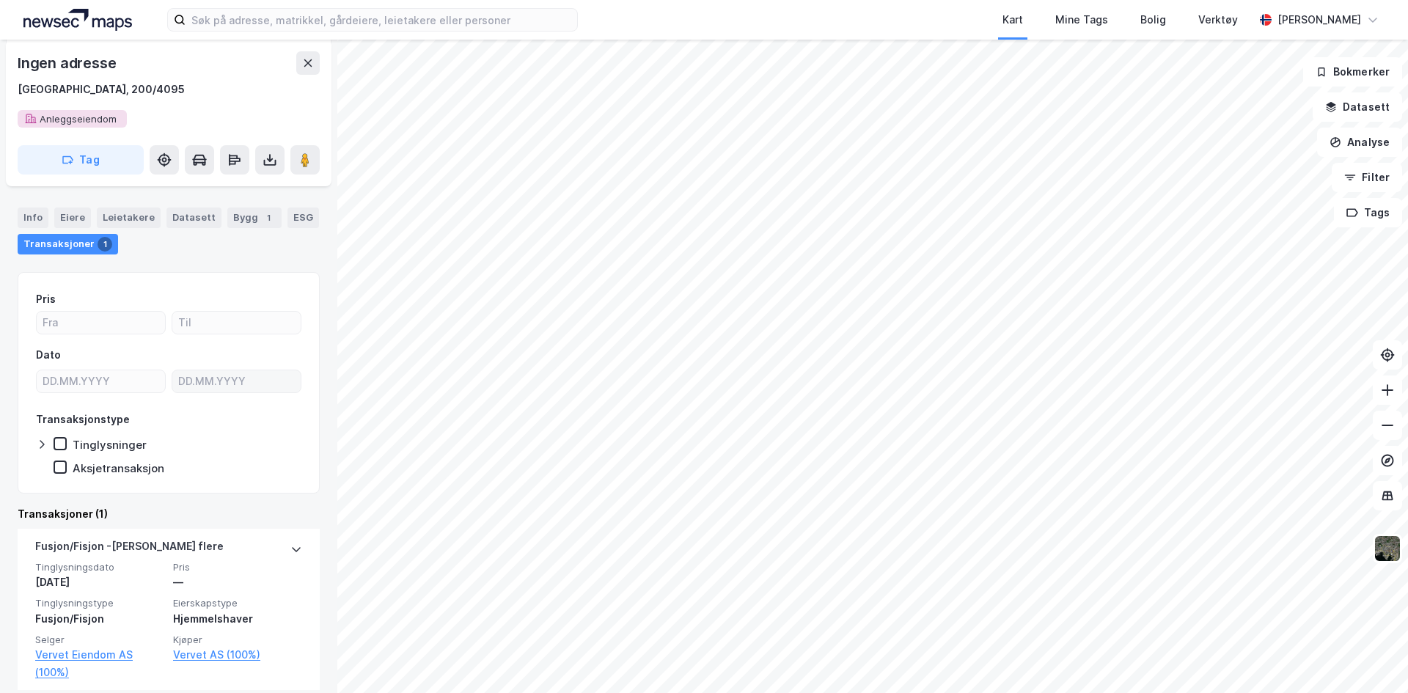
scroll to position [224, 0]
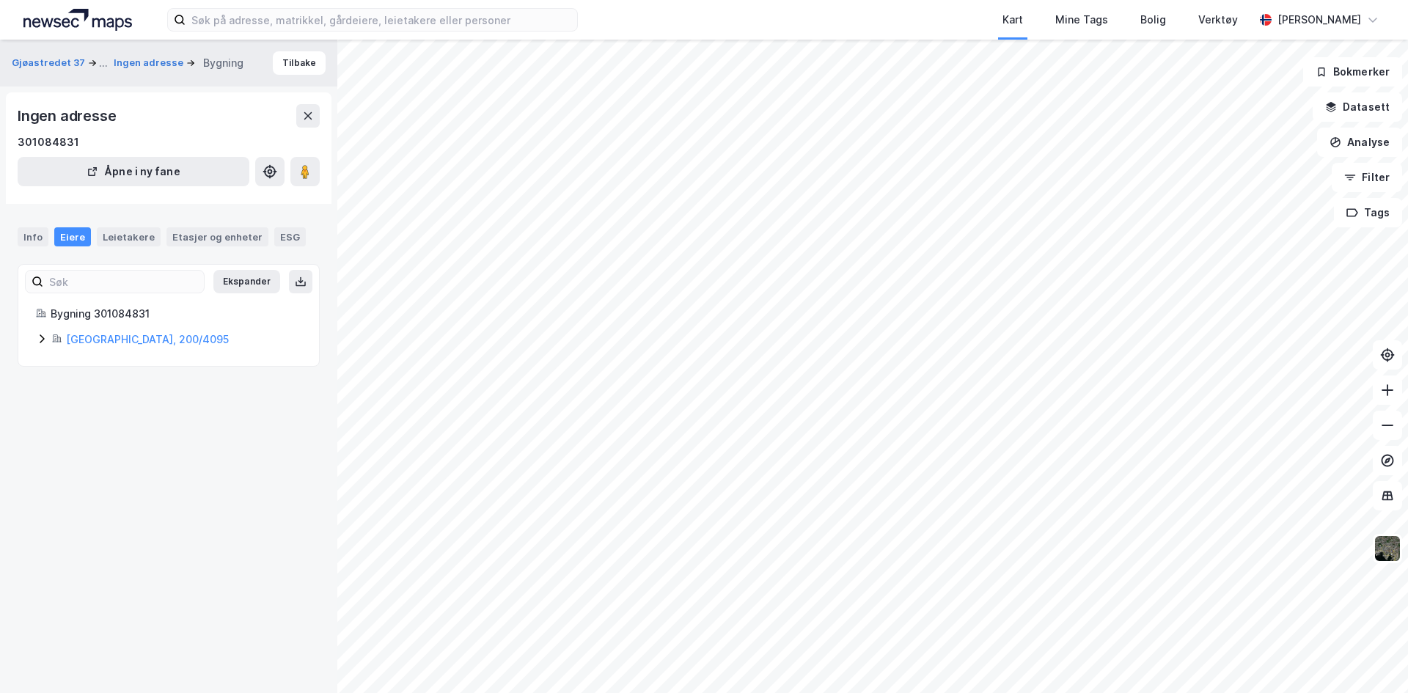
click at [42, 336] on icon at bounding box center [42, 339] width 12 height 12
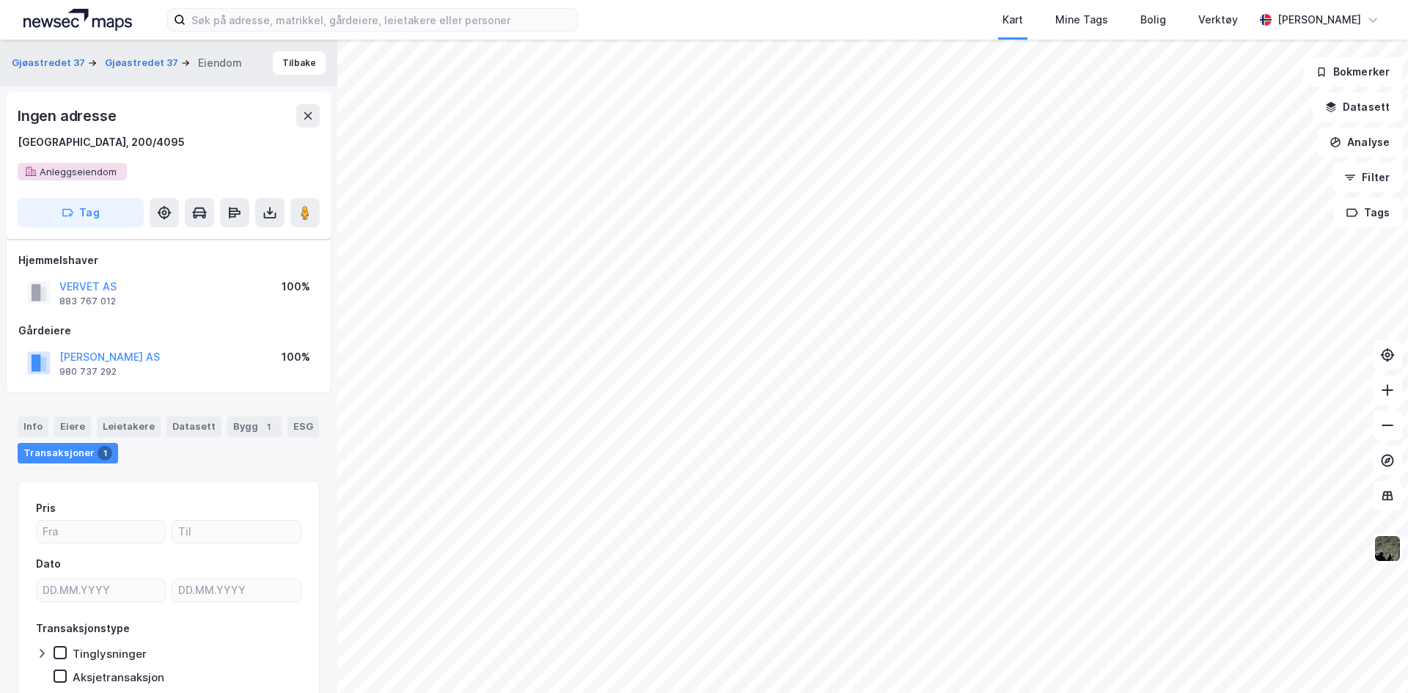
scroll to position [62, 0]
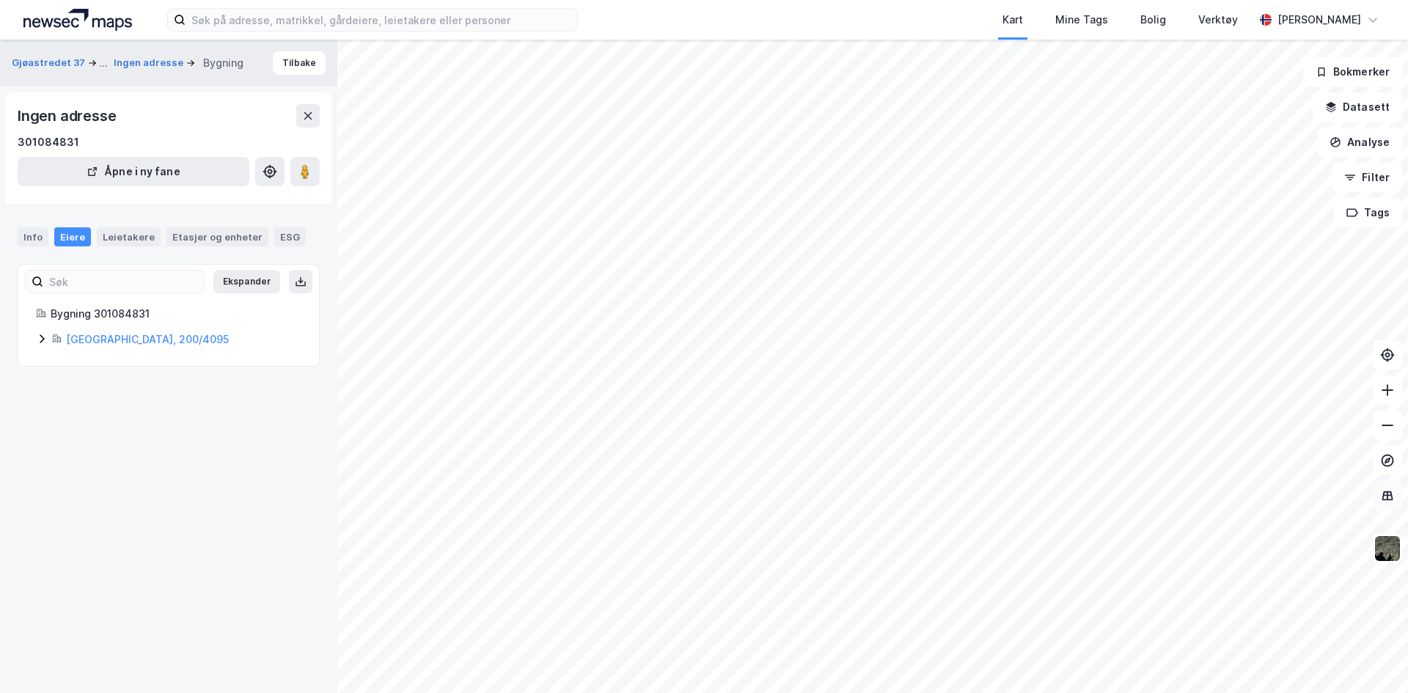
click at [1389, 499] on icon at bounding box center [1387, 496] width 11 height 10
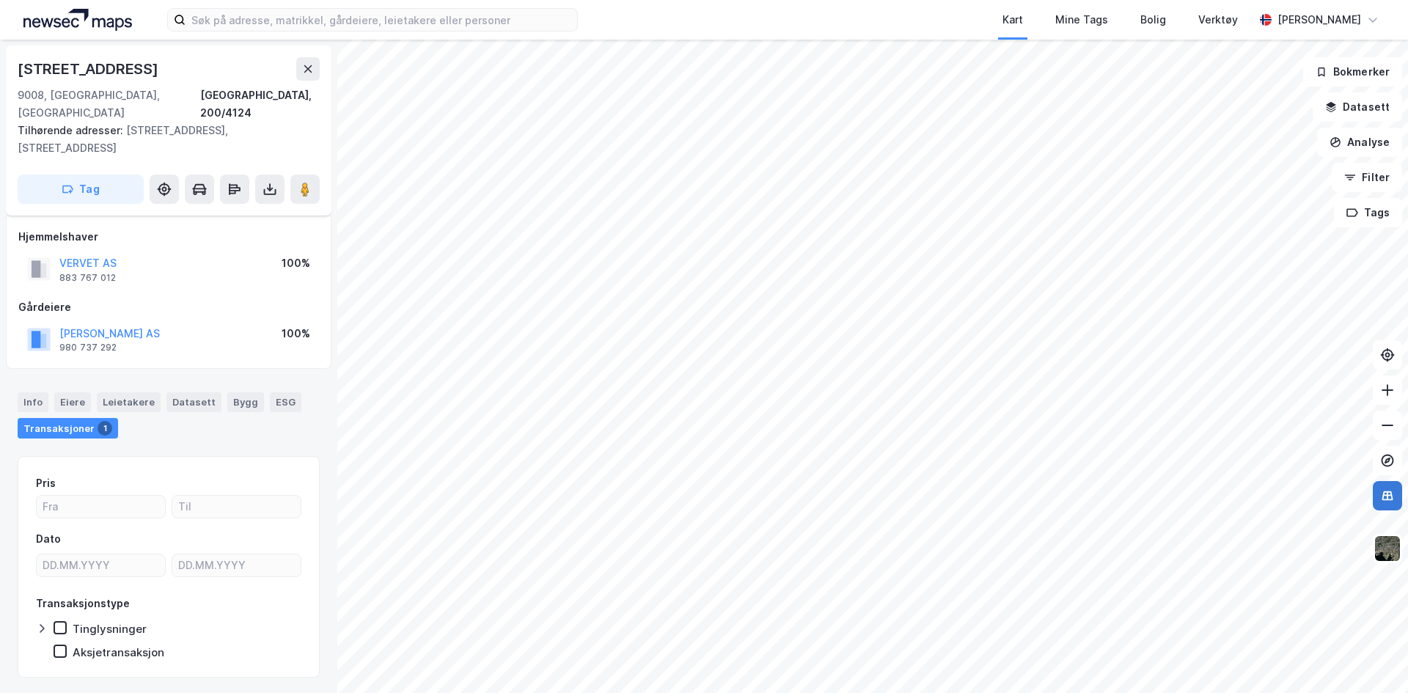
click at [1387, 502] on icon at bounding box center [1387, 495] width 15 height 15
drag, startPoint x: 127, startPoint y: 112, endPoint x: 239, endPoint y: 130, distance: 113.6
click at [239, 130] on div "Tilhørende adresser: Nordøstpassasjen 27, Nordøstpassasjen 29, Nordøstpassasjen…" at bounding box center [163, 139] width 290 height 35
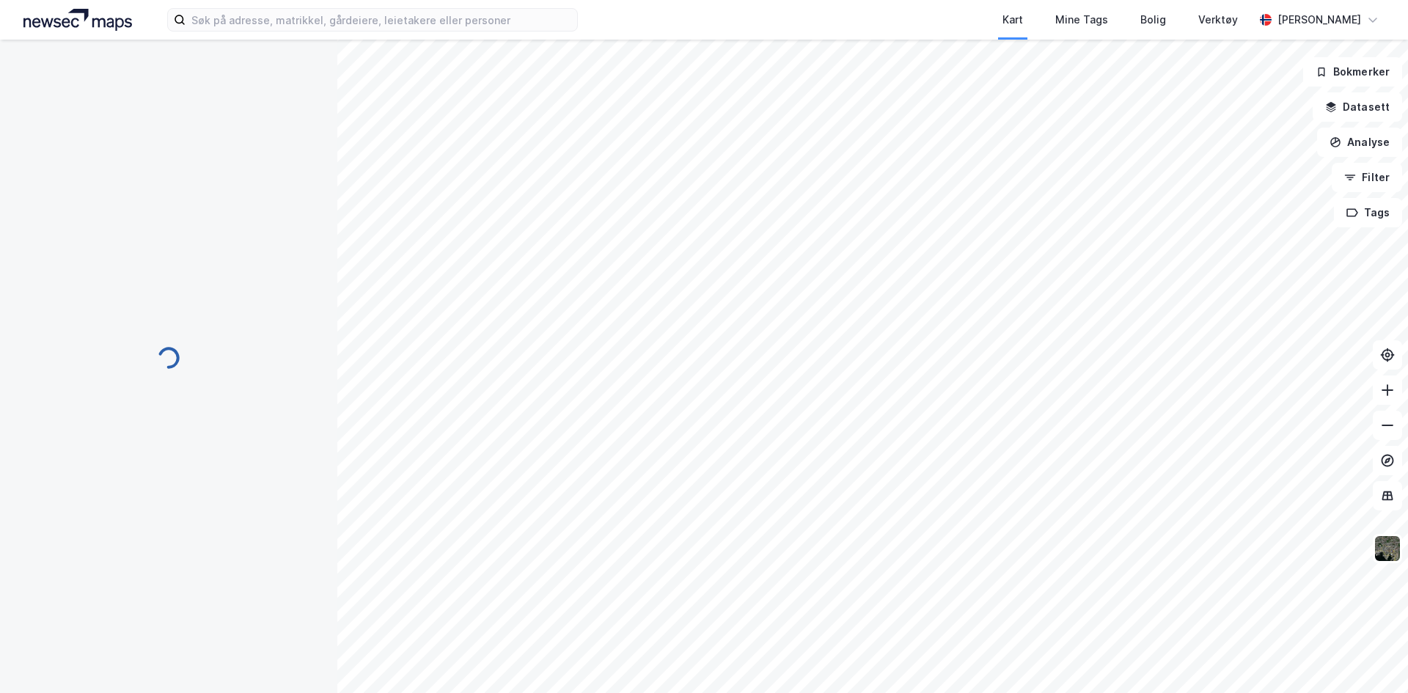
scroll to position [3, 0]
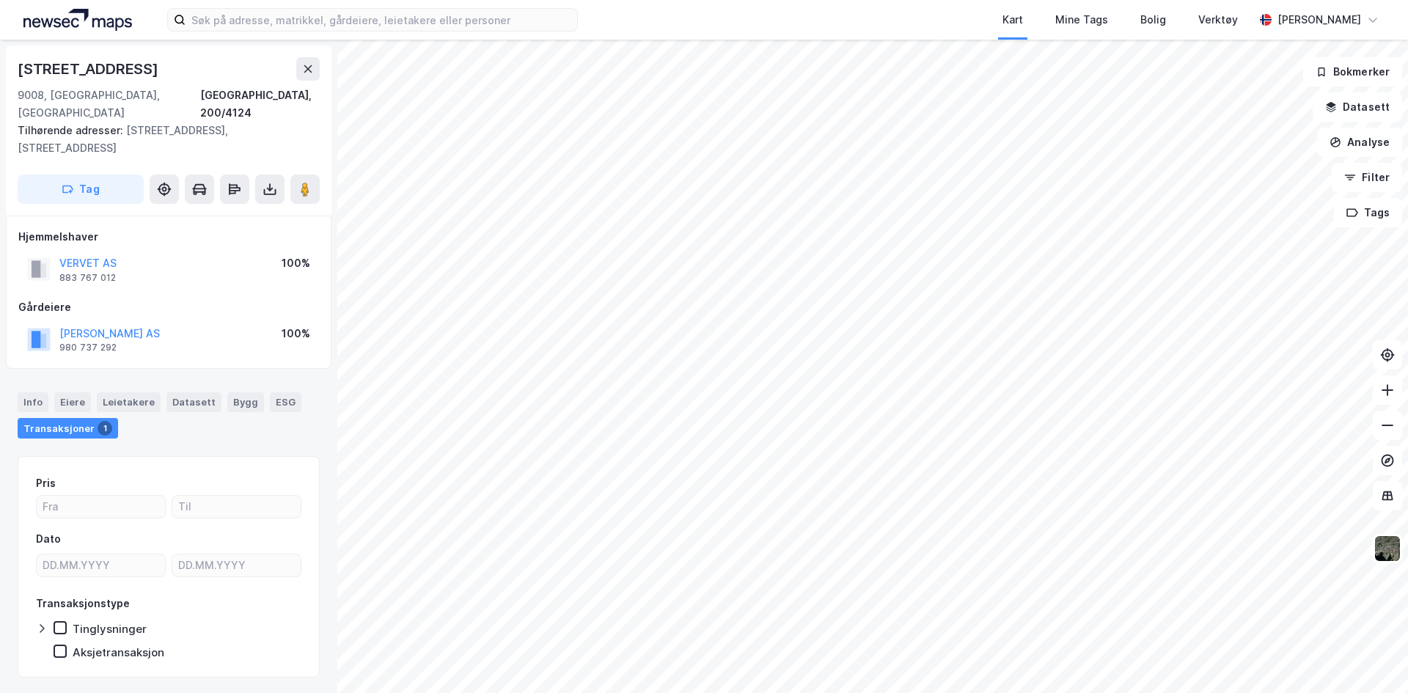
scroll to position [3, 0]
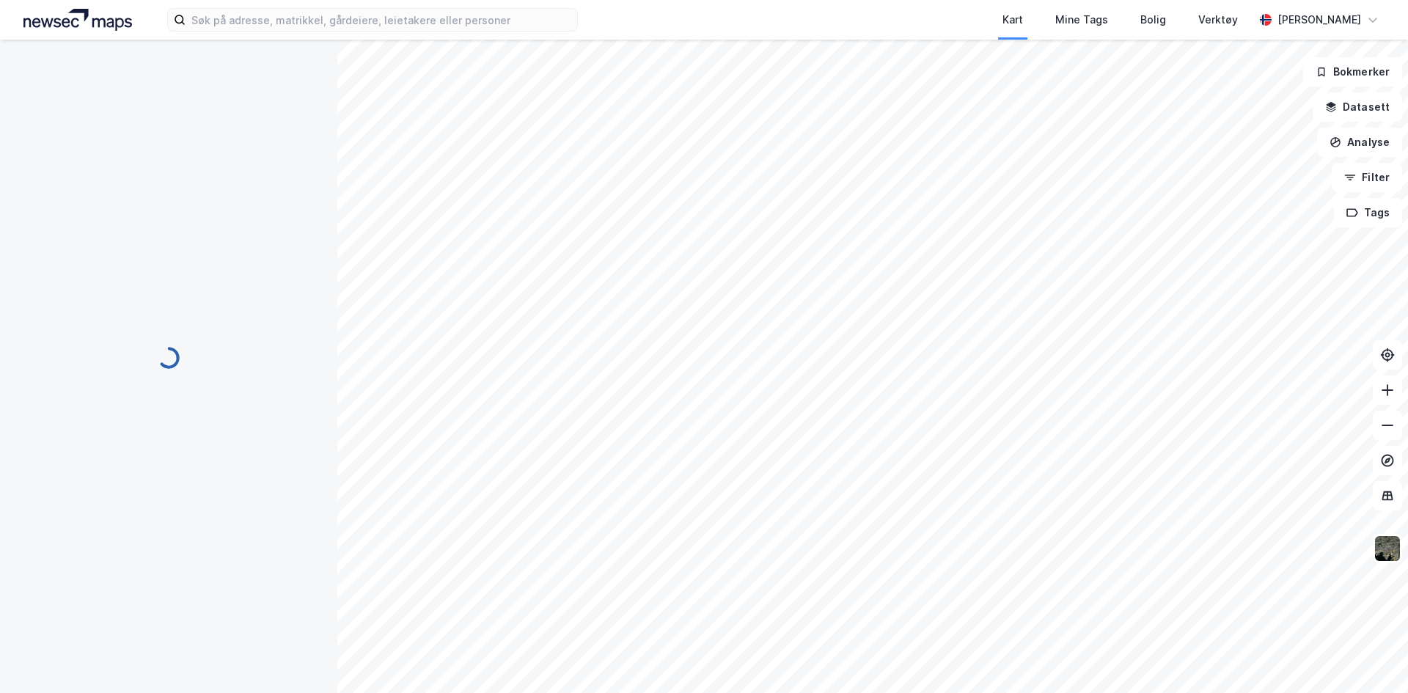
scroll to position [3, 0]
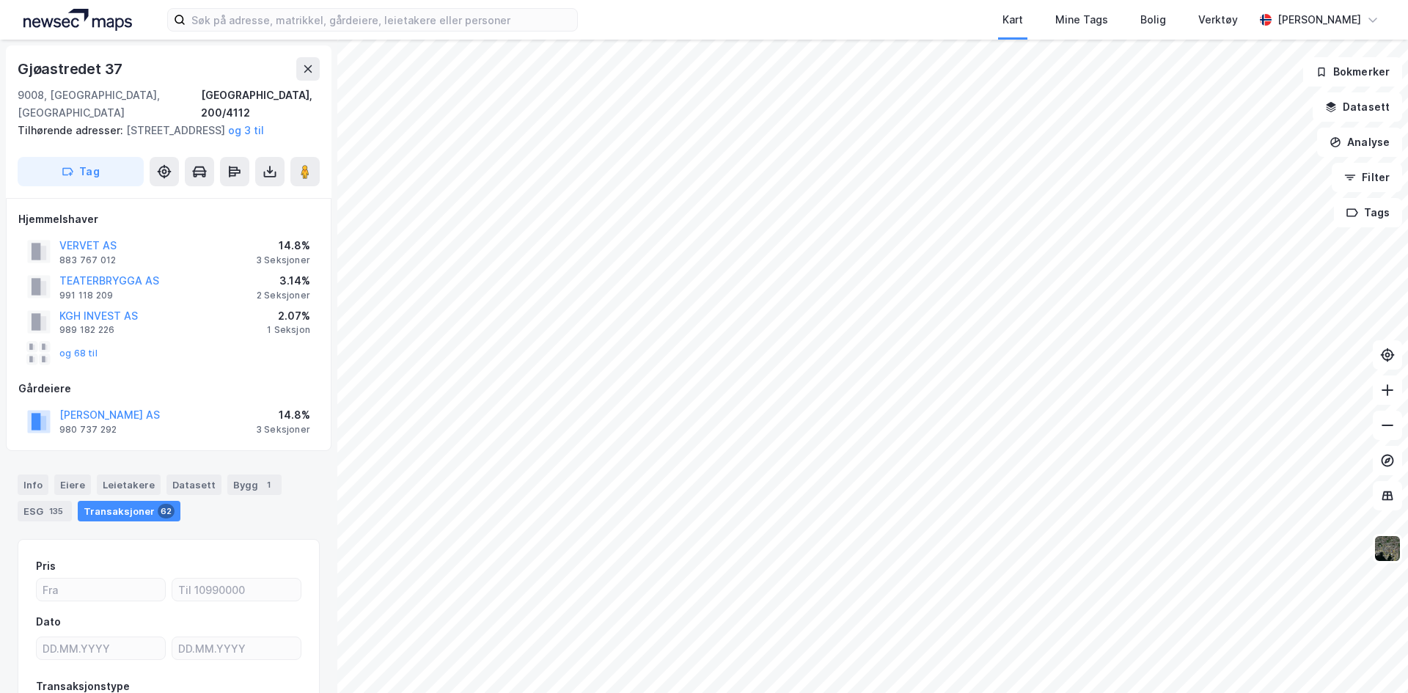
scroll to position [3, 0]
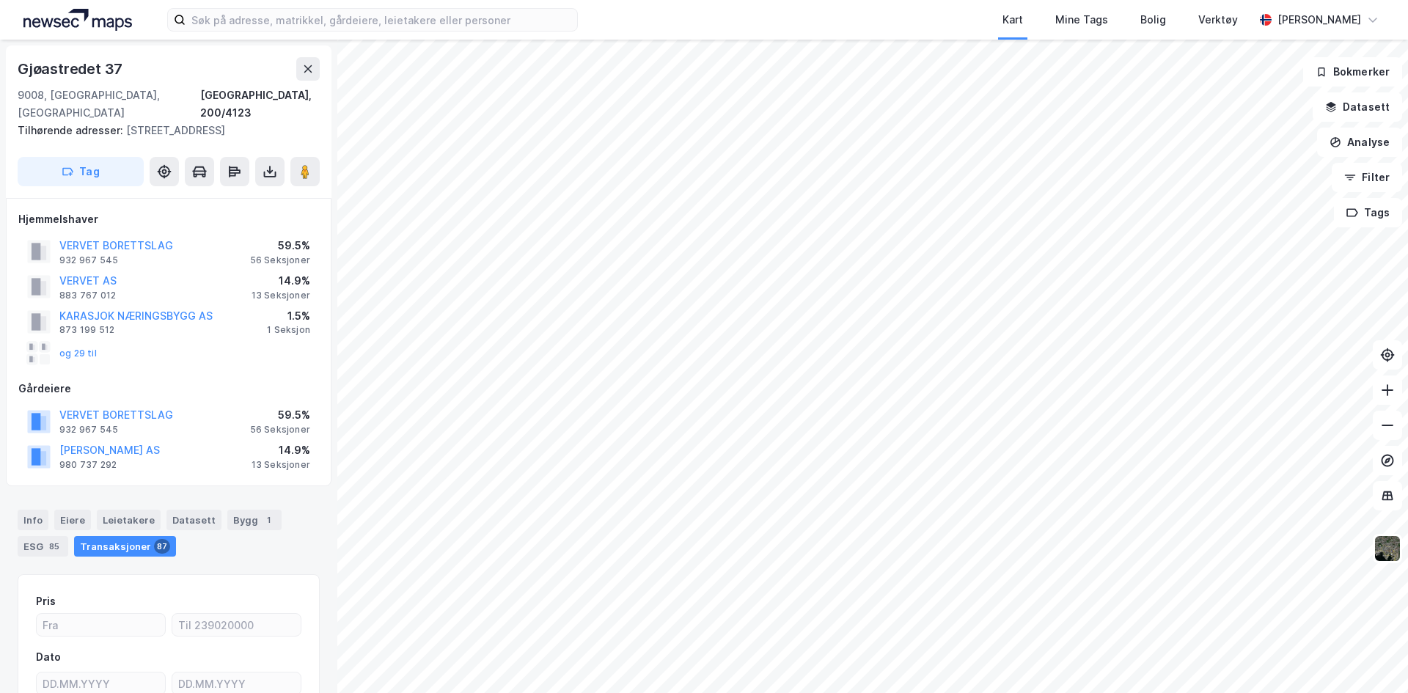
scroll to position [3, 0]
click at [0, 0] on button "VERVET BORETTSLAG" at bounding box center [0, 0] width 0 height 0
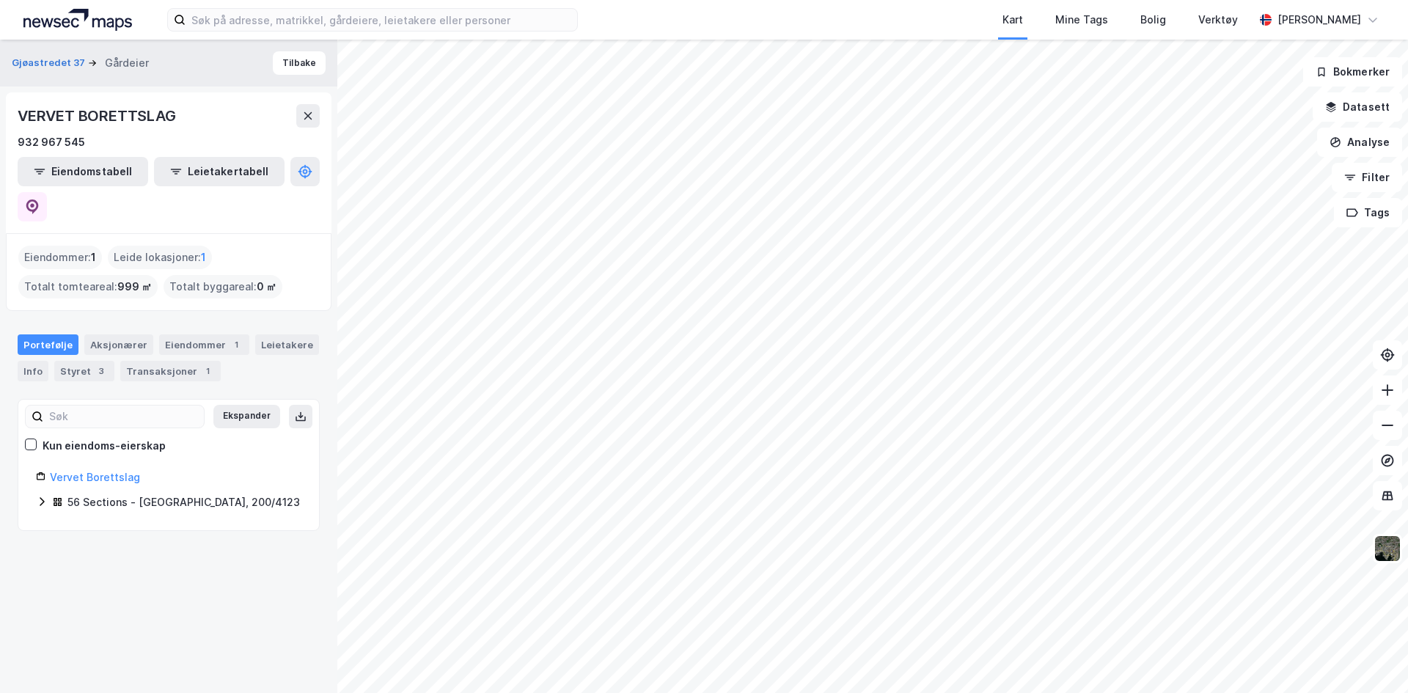
click at [39, 496] on icon at bounding box center [42, 502] width 12 height 12
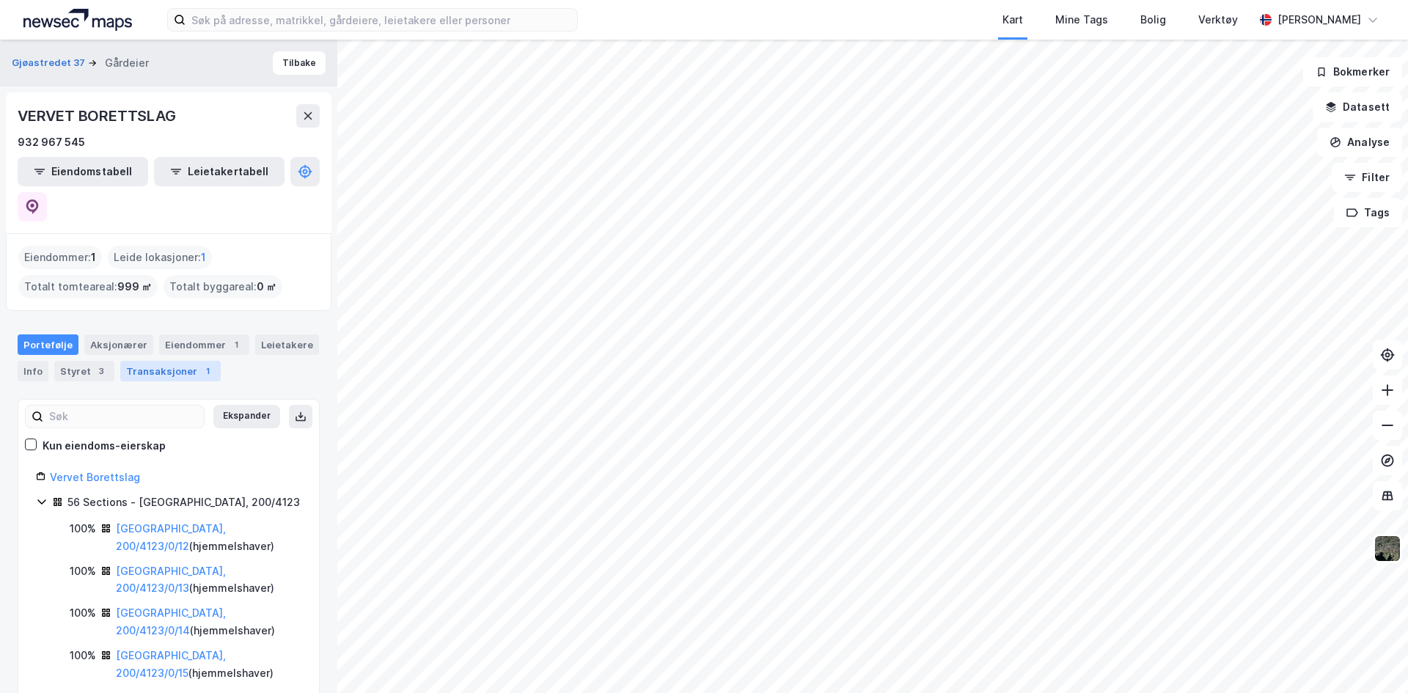
click at [159, 361] on div "Transaksjoner 1" at bounding box center [170, 371] width 100 height 21
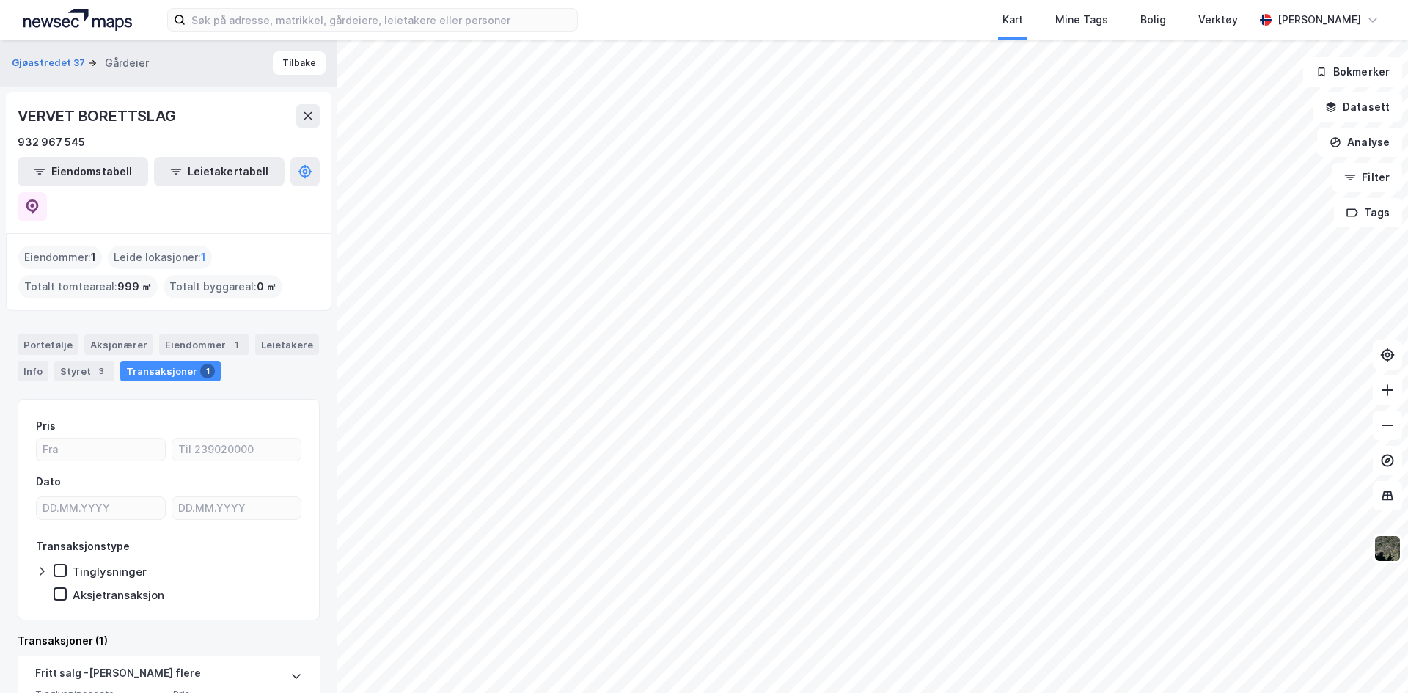
scroll to position [89, 0]
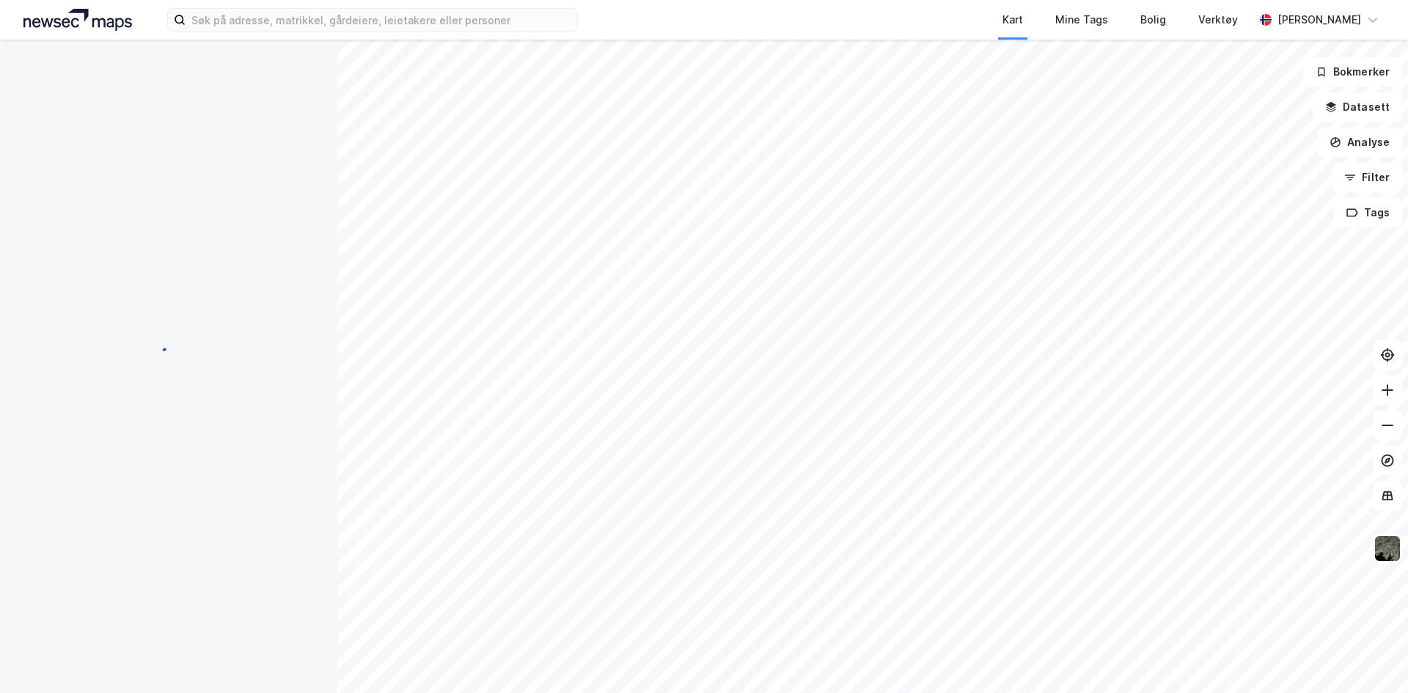
scroll to position [3, 0]
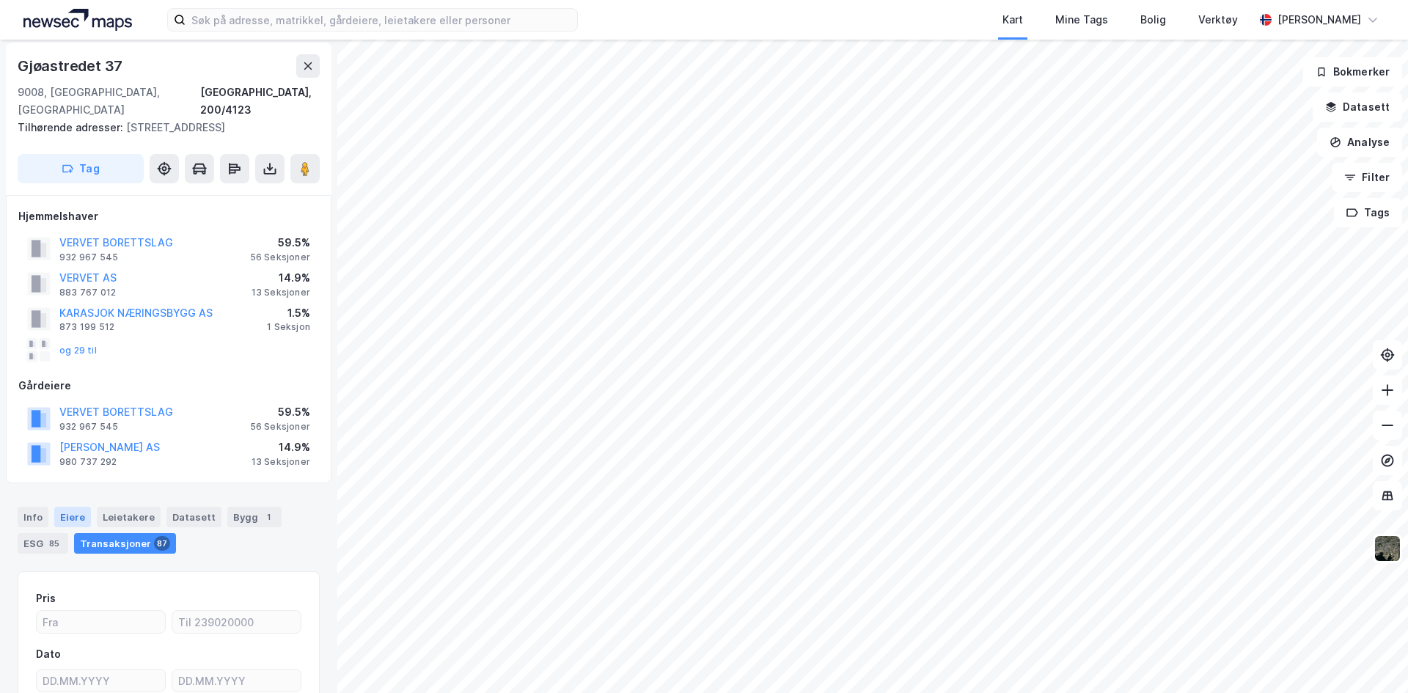
click at [73, 507] on div "Eiere" at bounding box center [72, 517] width 37 height 21
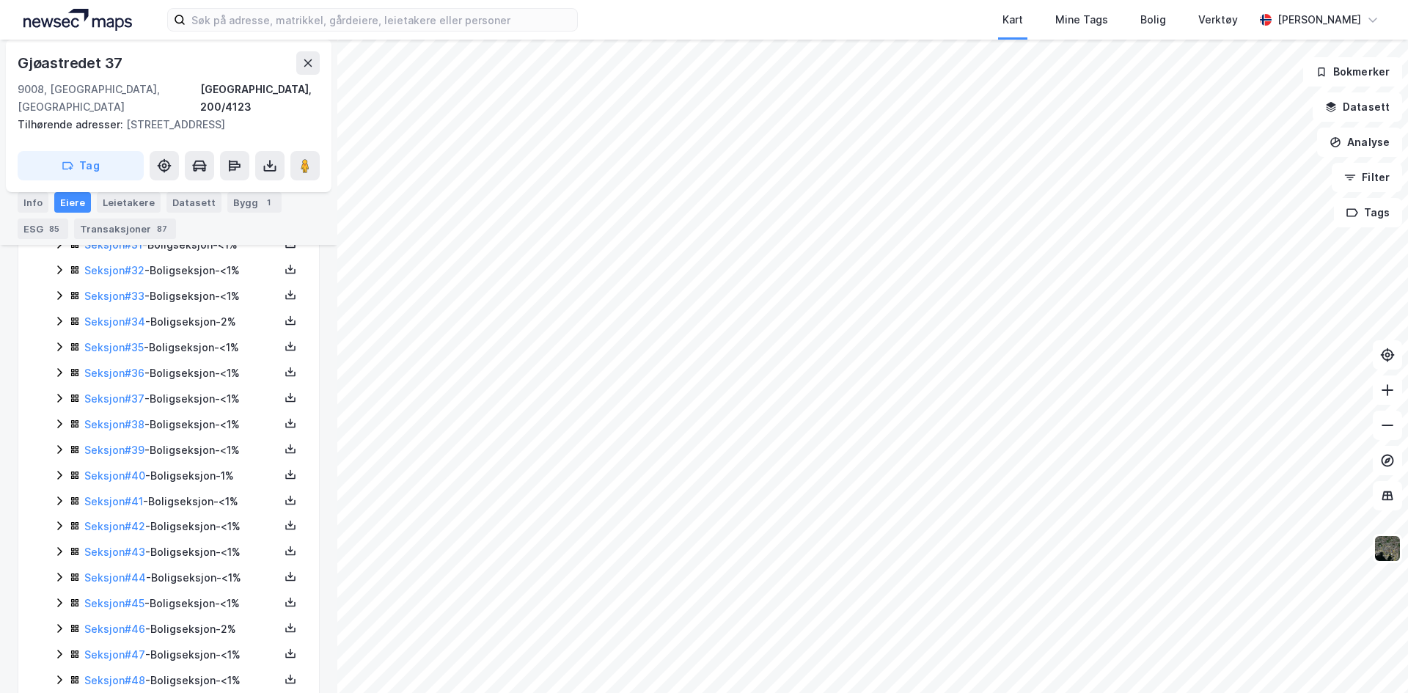
scroll to position [1320, 0]
click at [61, 576] on icon at bounding box center [59, 580] width 4 height 9
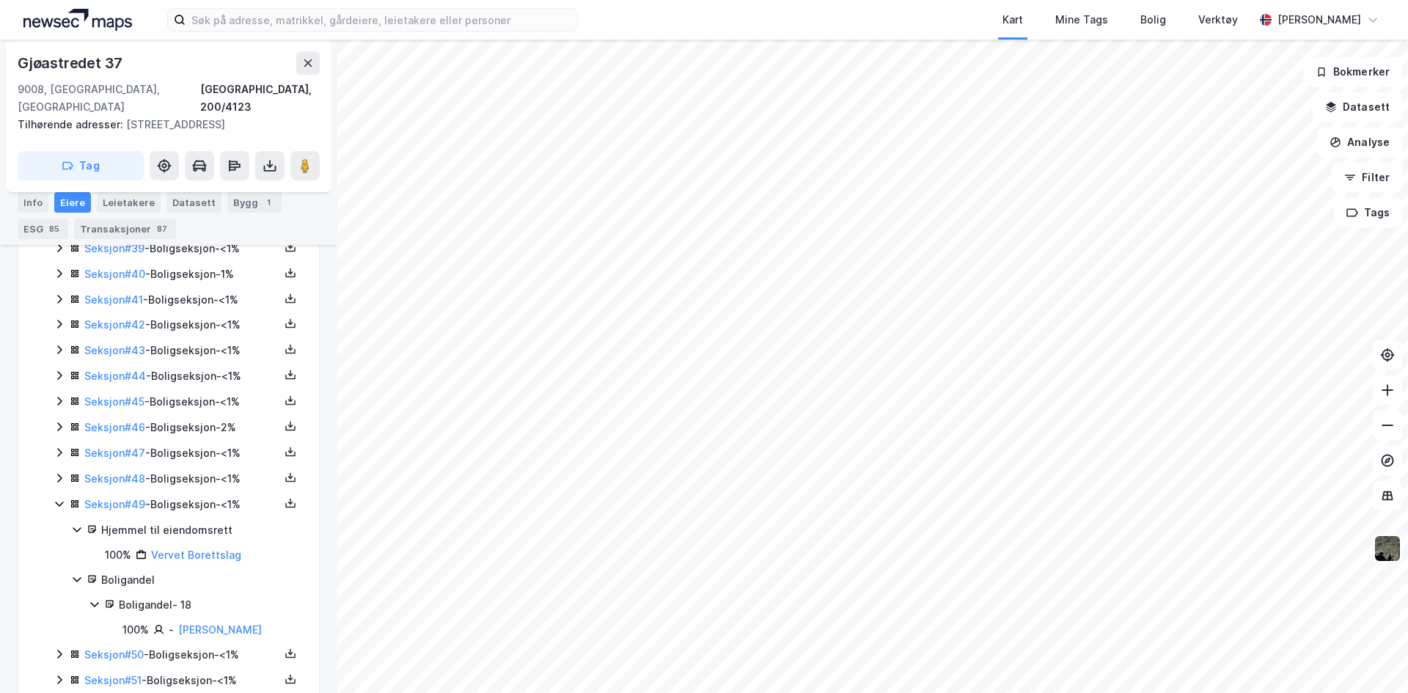
scroll to position [1467, 0]
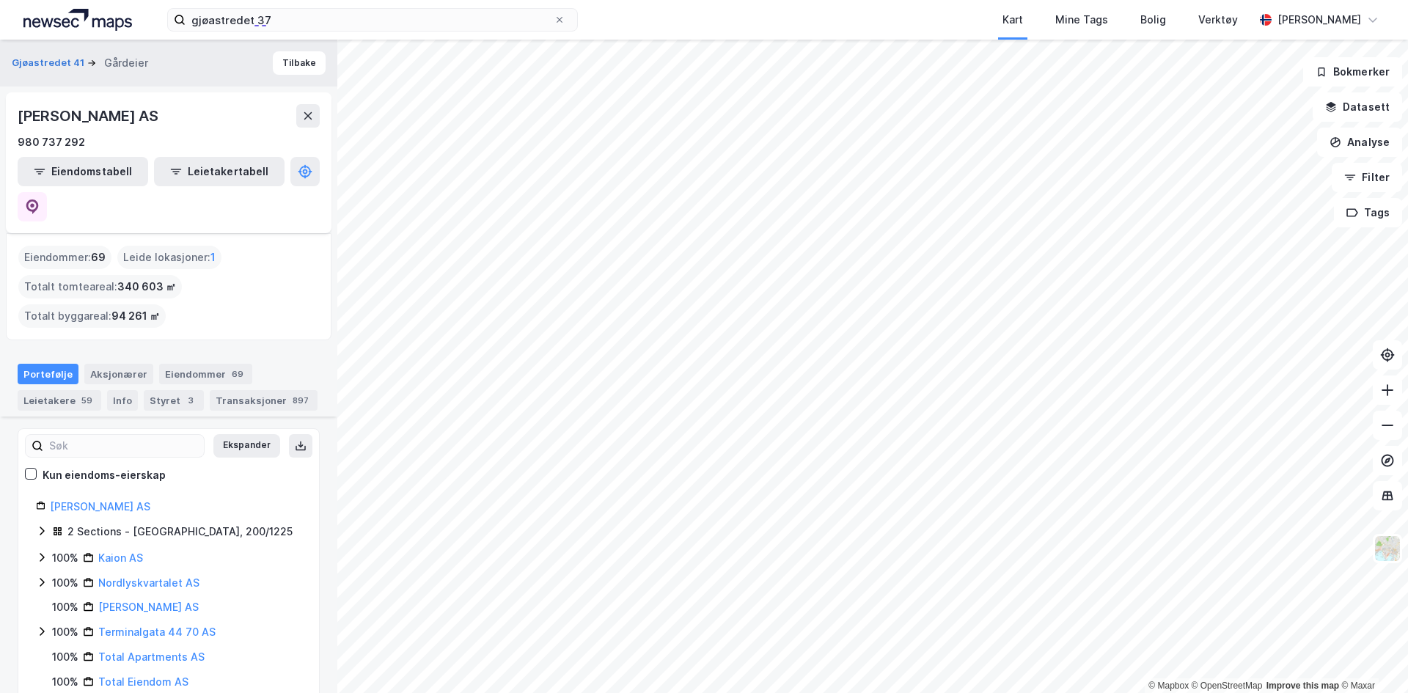
scroll to position [928, 0]
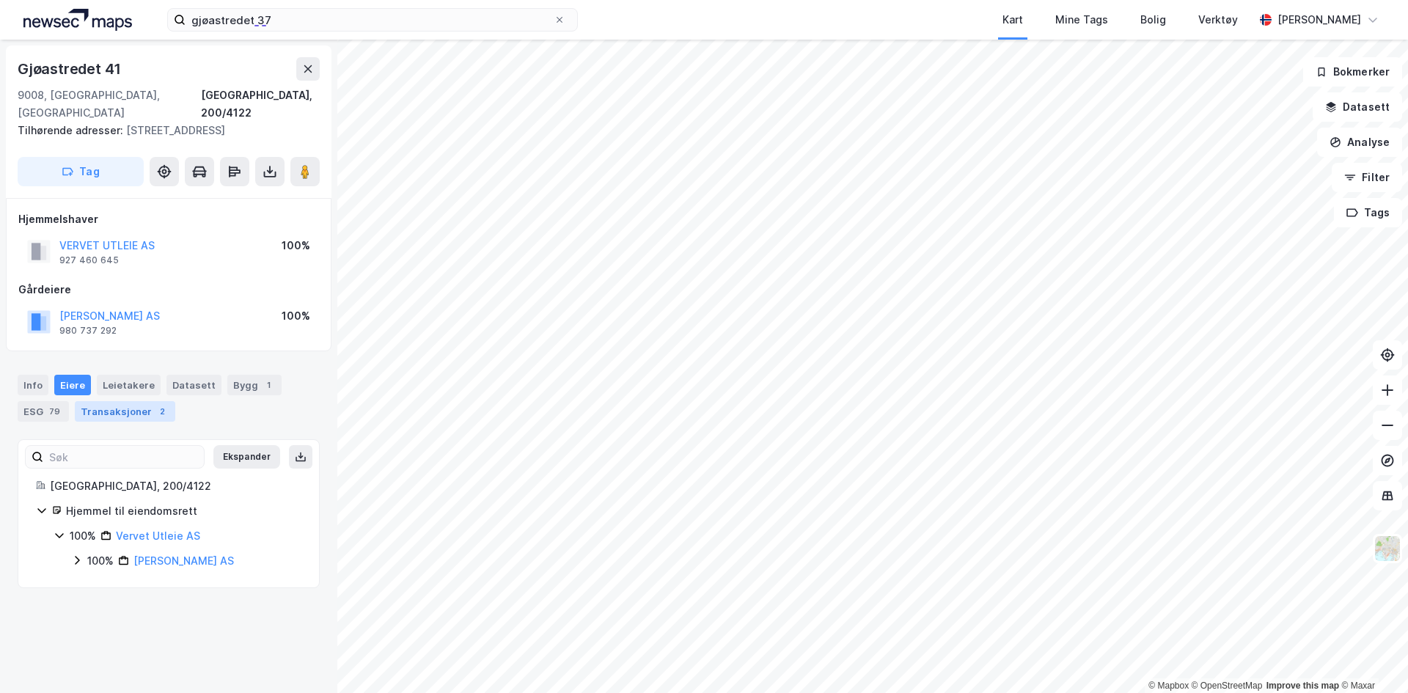
click at [126, 409] on div "Transaksjoner 2" at bounding box center [125, 411] width 100 height 21
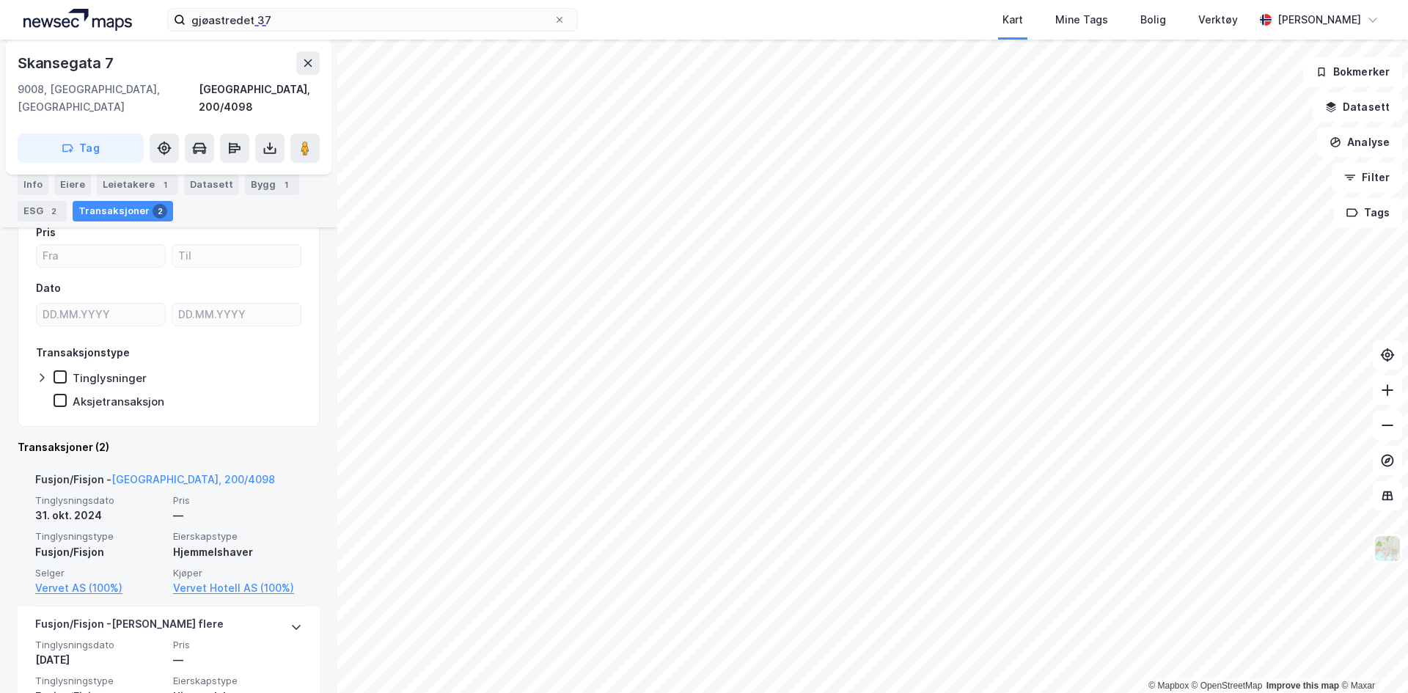
scroll to position [220, 0]
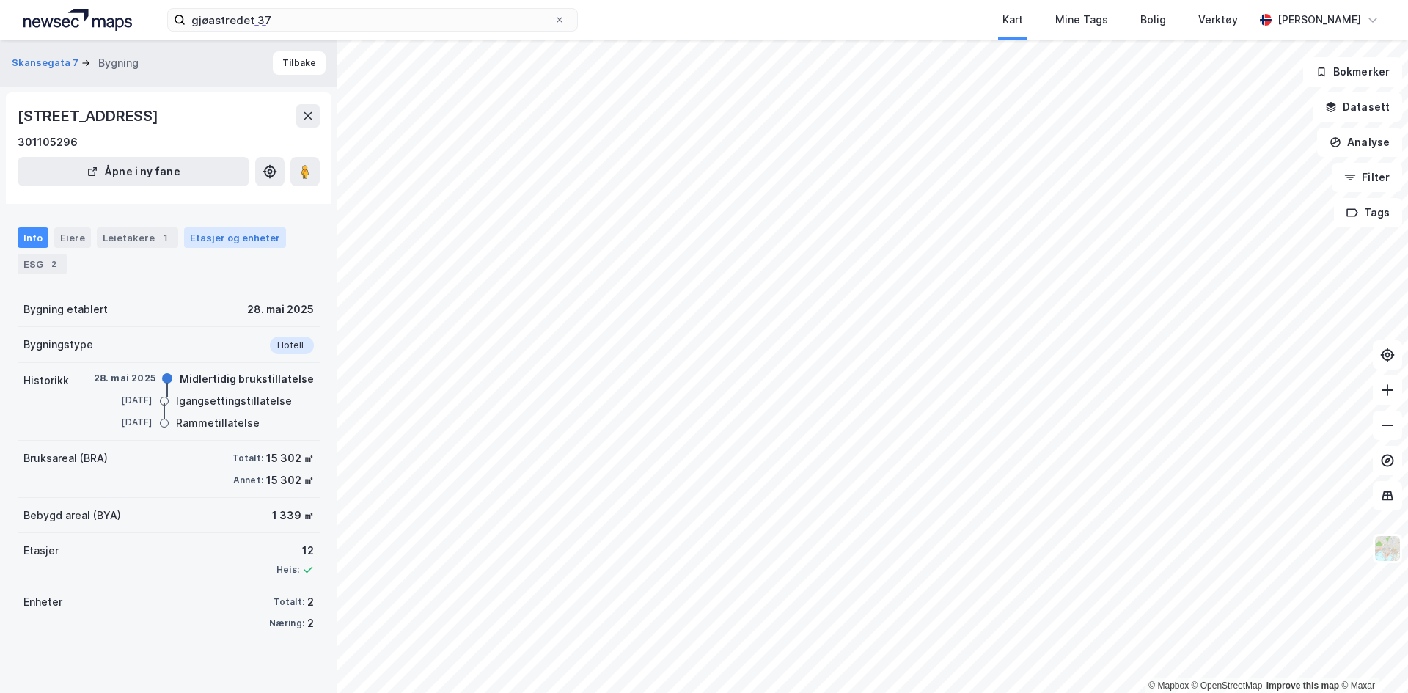
click at [222, 238] on div "Etasjer og enheter" at bounding box center [235, 237] width 90 height 13
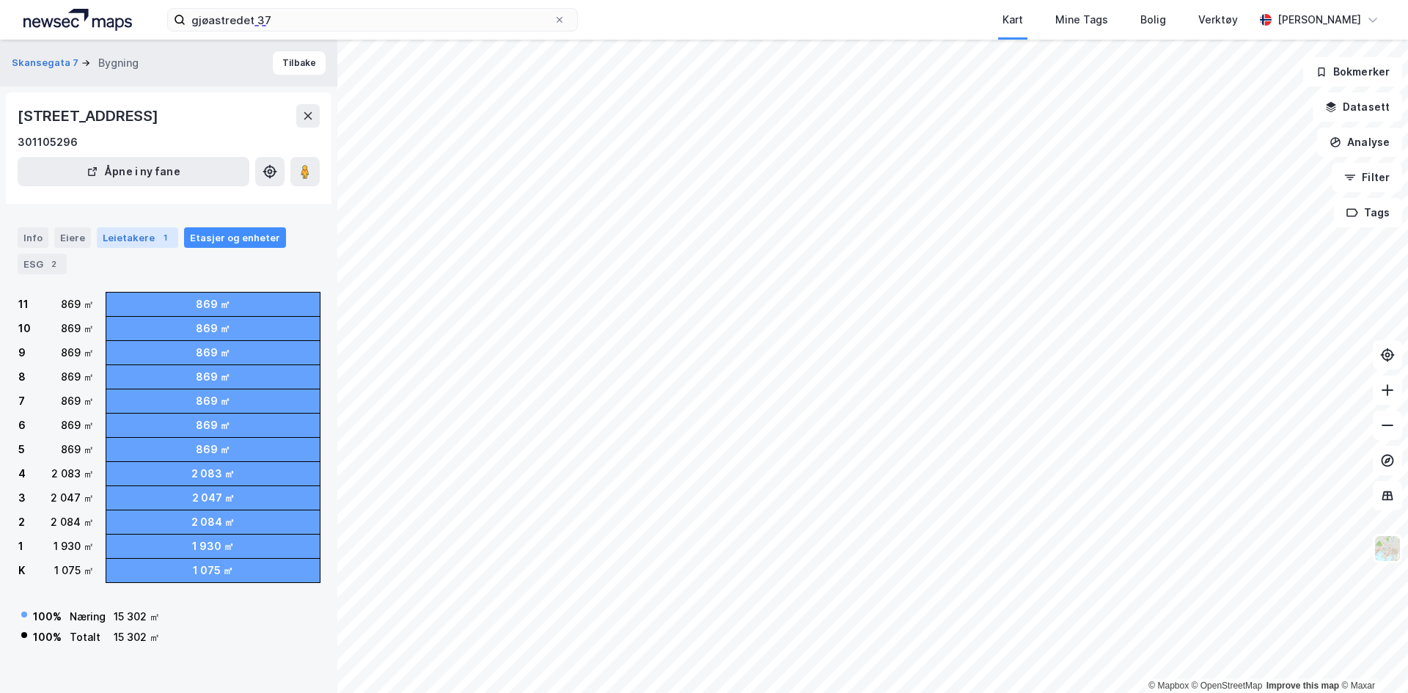
click at [146, 238] on div "Leietakere 1" at bounding box center [137, 237] width 81 height 21
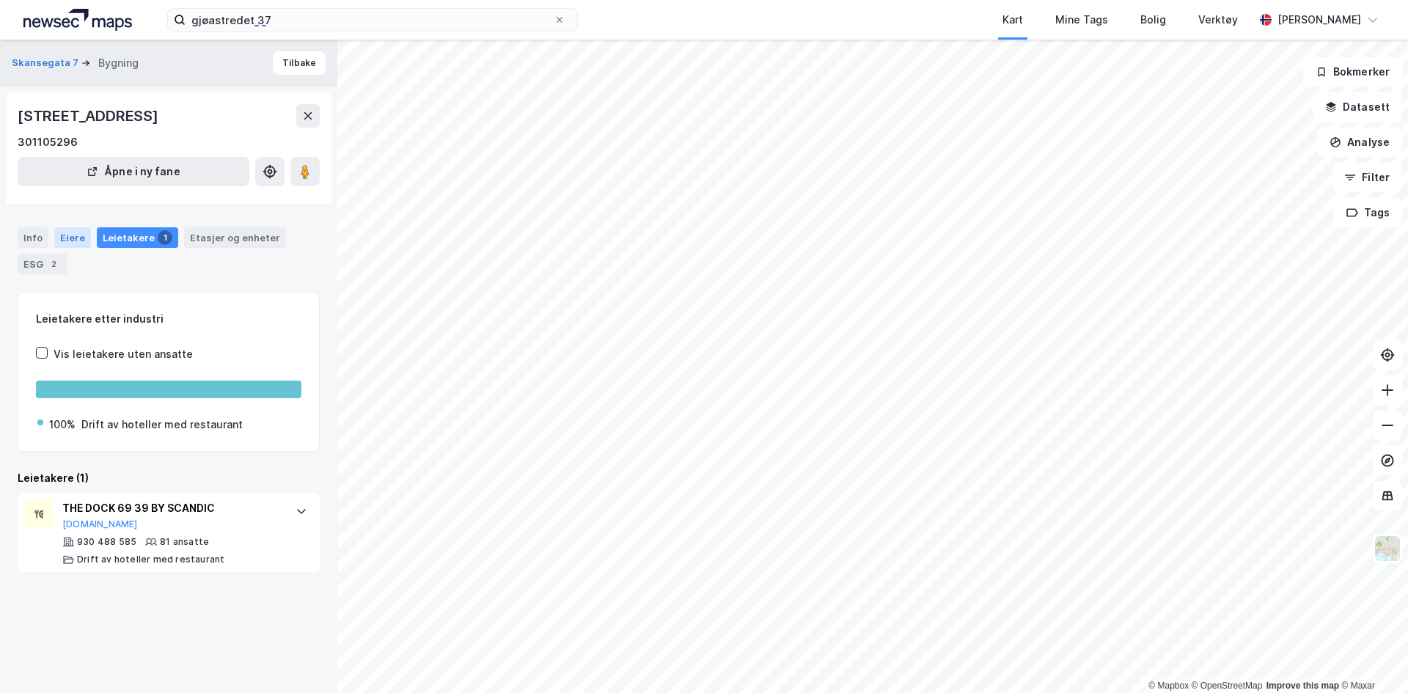
click at [81, 235] on div "Eiere" at bounding box center [72, 237] width 37 height 21
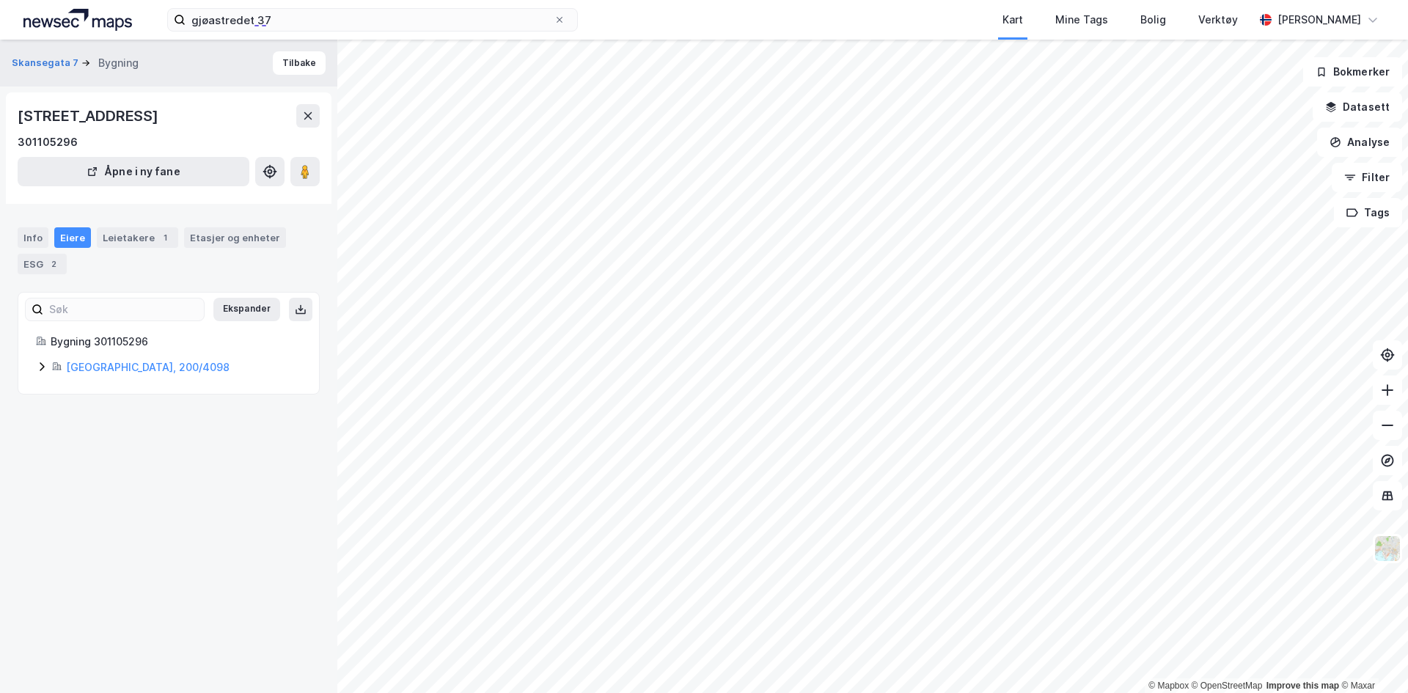
click at [42, 373] on div "[GEOGRAPHIC_DATA], 200/4098" at bounding box center [168, 368] width 265 height 18
click at [43, 370] on icon at bounding box center [42, 367] width 12 height 12
drag, startPoint x: 76, startPoint y: 232, endPoint x: 90, endPoint y: 240, distance: 16.4
click at [76, 232] on div "Eiere" at bounding box center [72, 237] width 37 height 21
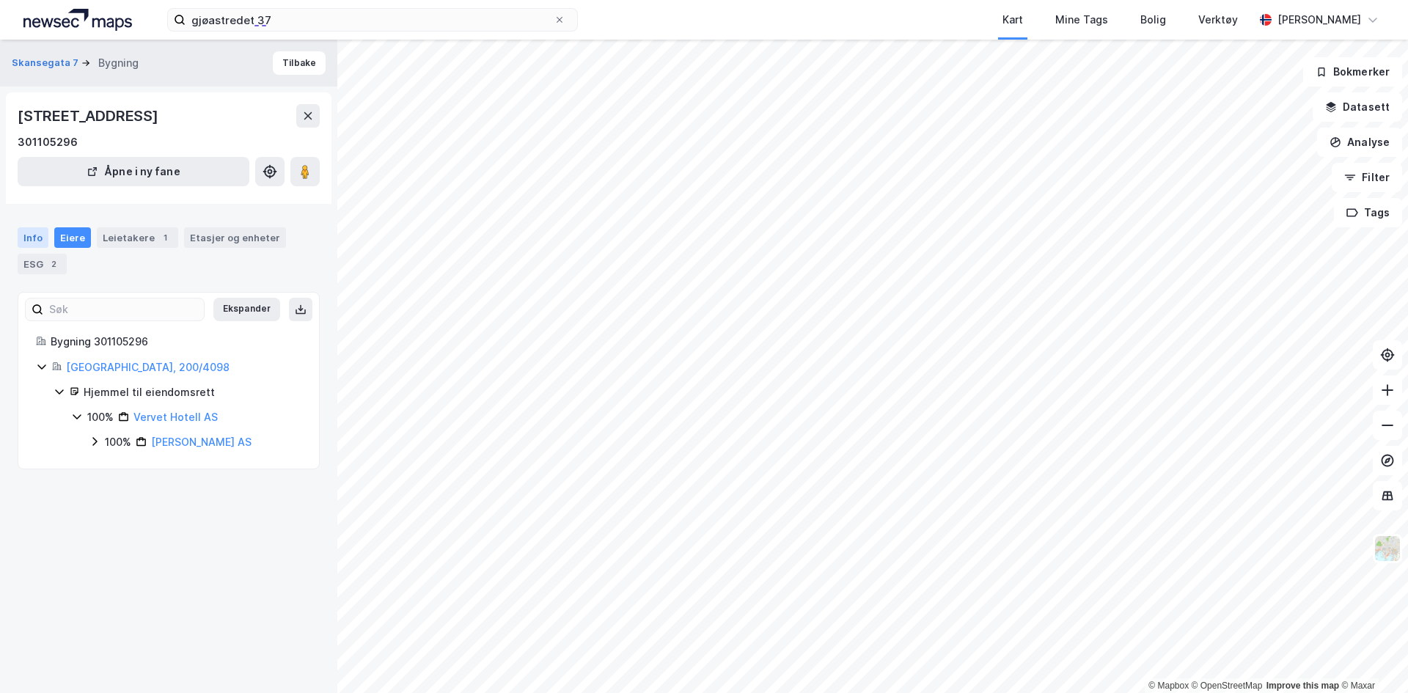
click at [27, 235] on div "Info" at bounding box center [33, 237] width 31 height 21
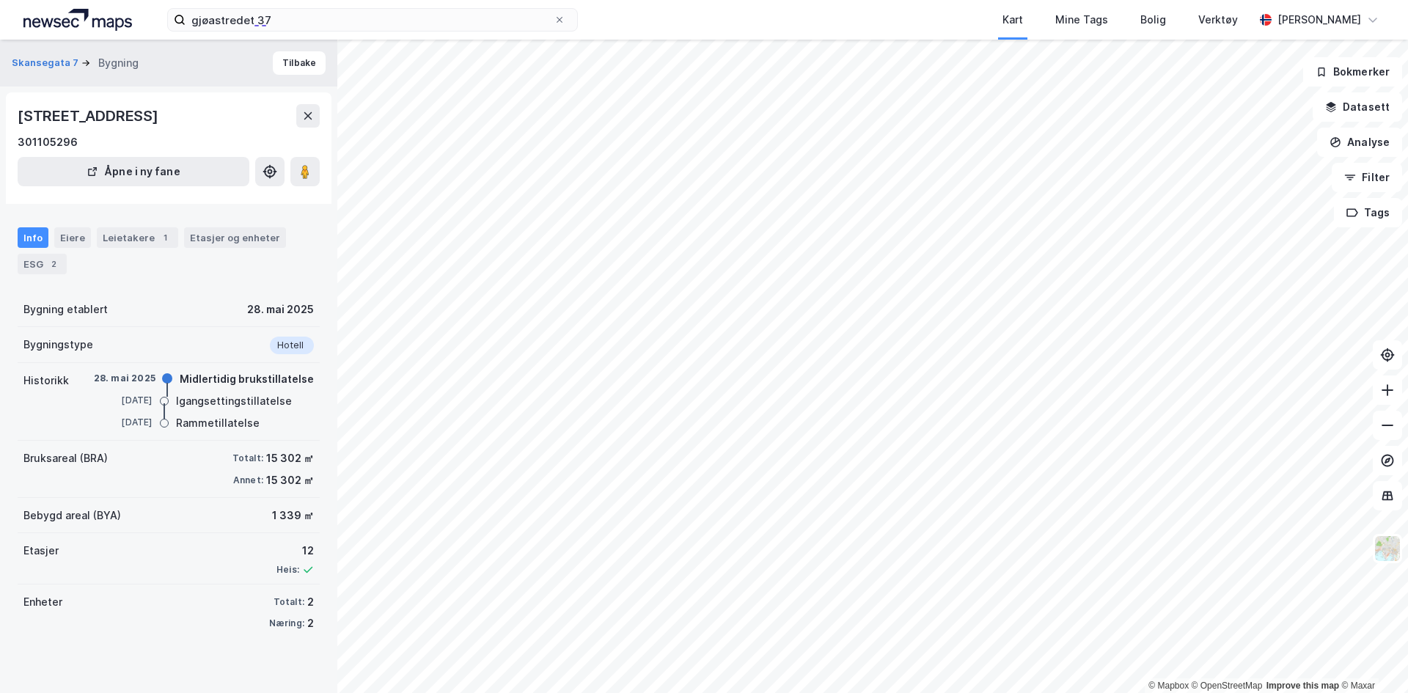
click at [148, 250] on div "Info Eiere Leietakere 1 Etasjer og enheter ESG 2" at bounding box center [169, 250] width 302 height 47
click at [78, 243] on div "Eiere" at bounding box center [72, 237] width 37 height 21
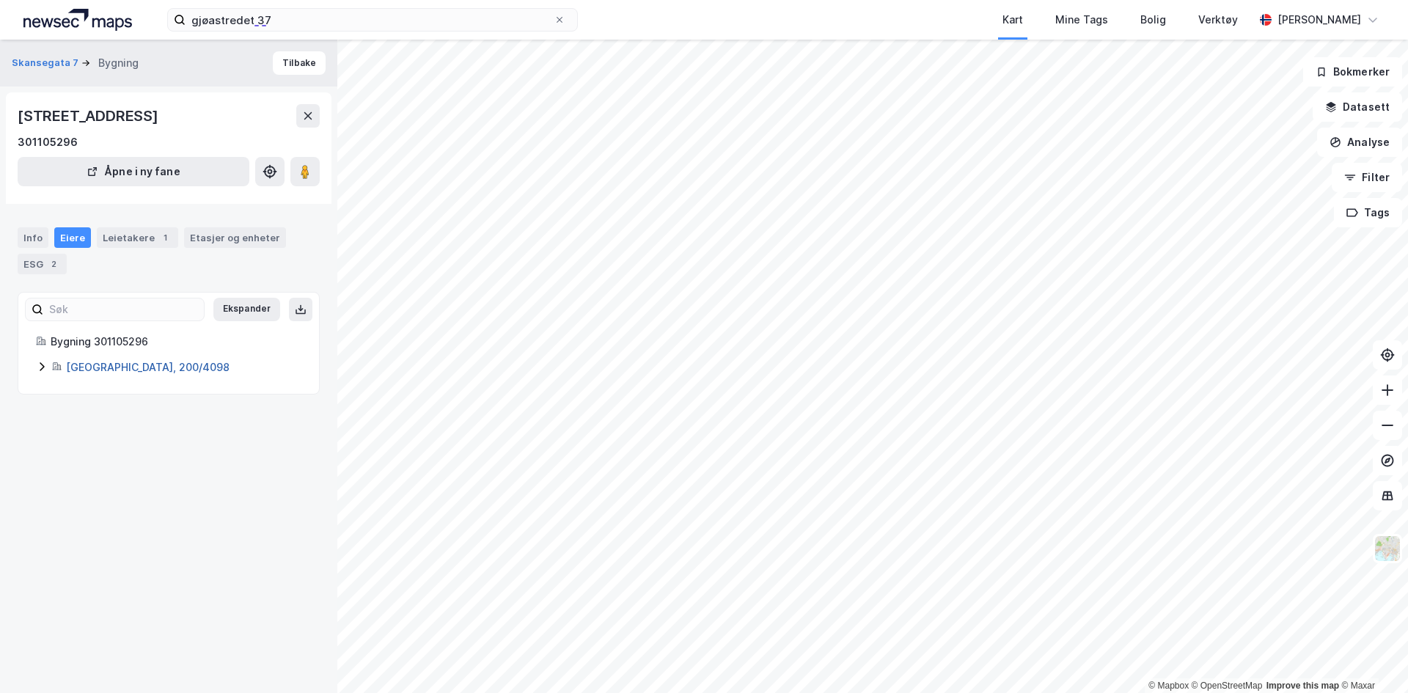
click at [109, 367] on link "[GEOGRAPHIC_DATA], 200/4098" at bounding box center [148, 367] width 164 height 12
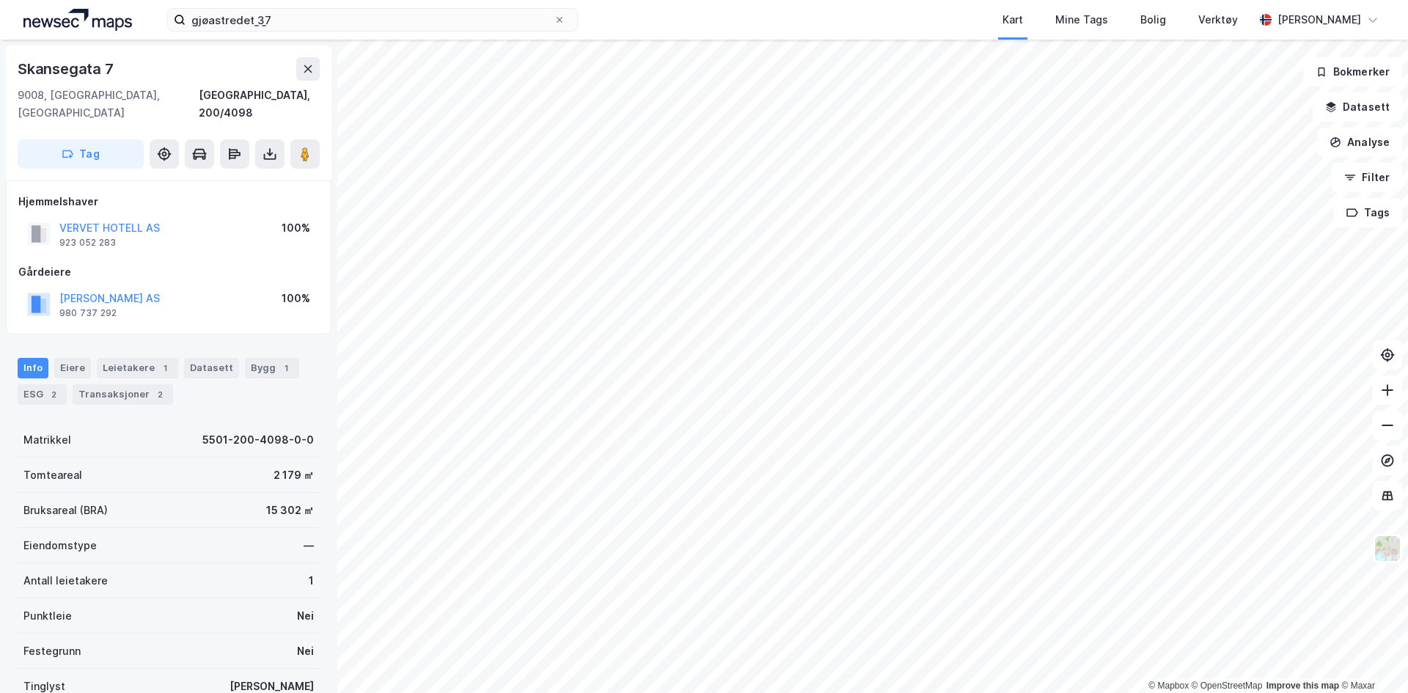
drag, startPoint x: 118, startPoint y: 385, endPoint x: 133, endPoint y: 392, distance: 16.1
click at [118, 384] on div "Transaksjoner 2" at bounding box center [123, 394] width 100 height 21
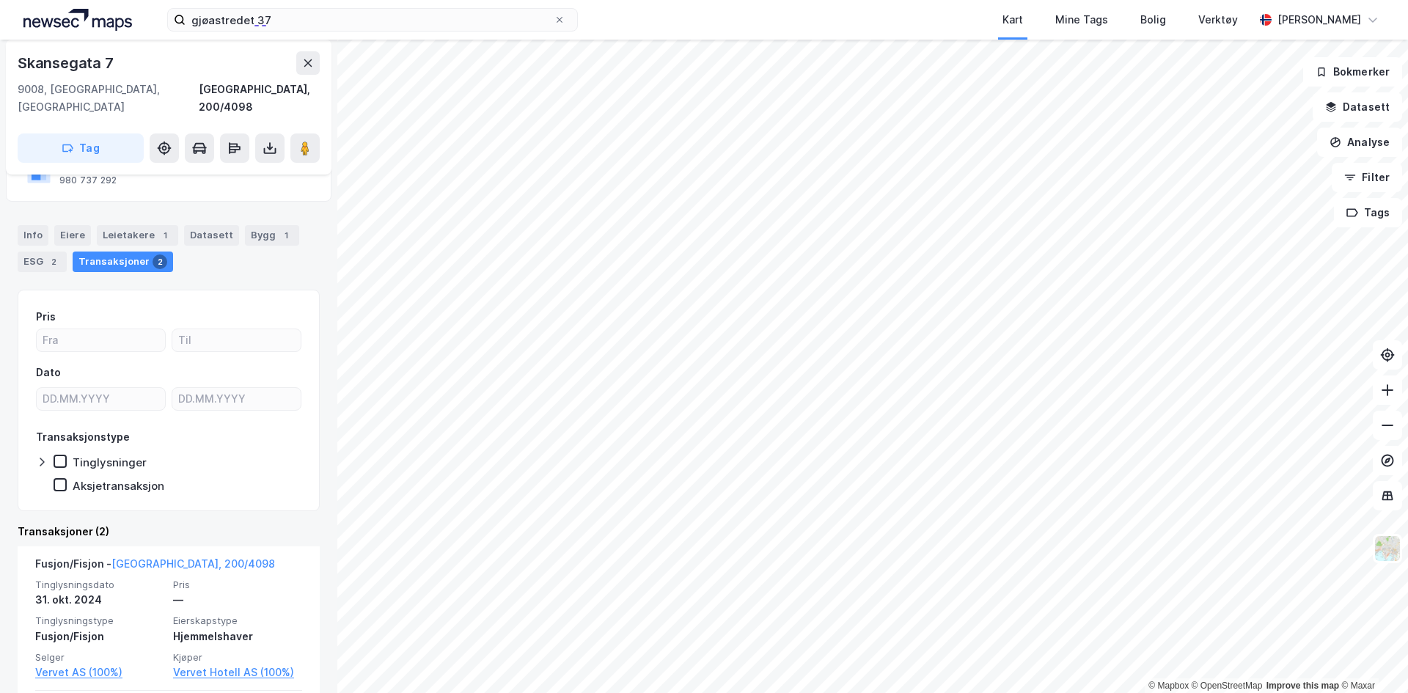
scroll to position [292, 0]
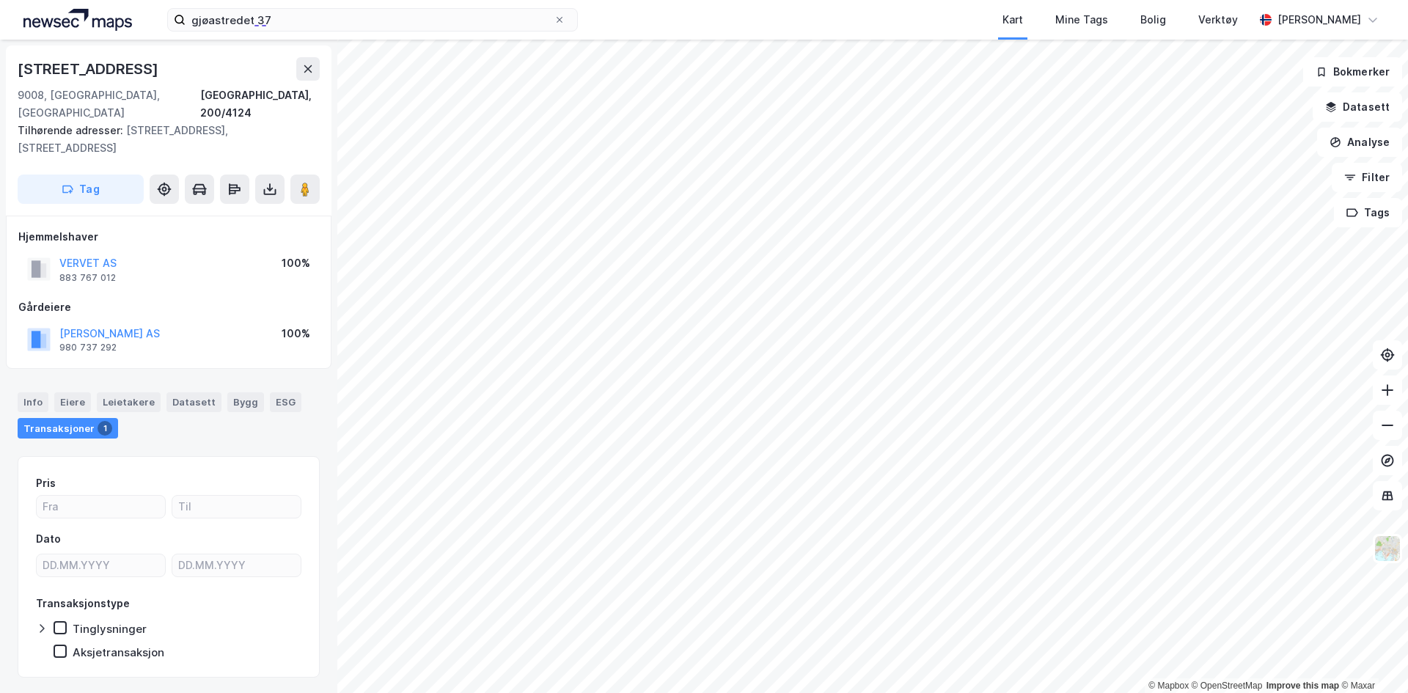
scroll to position [1, 0]
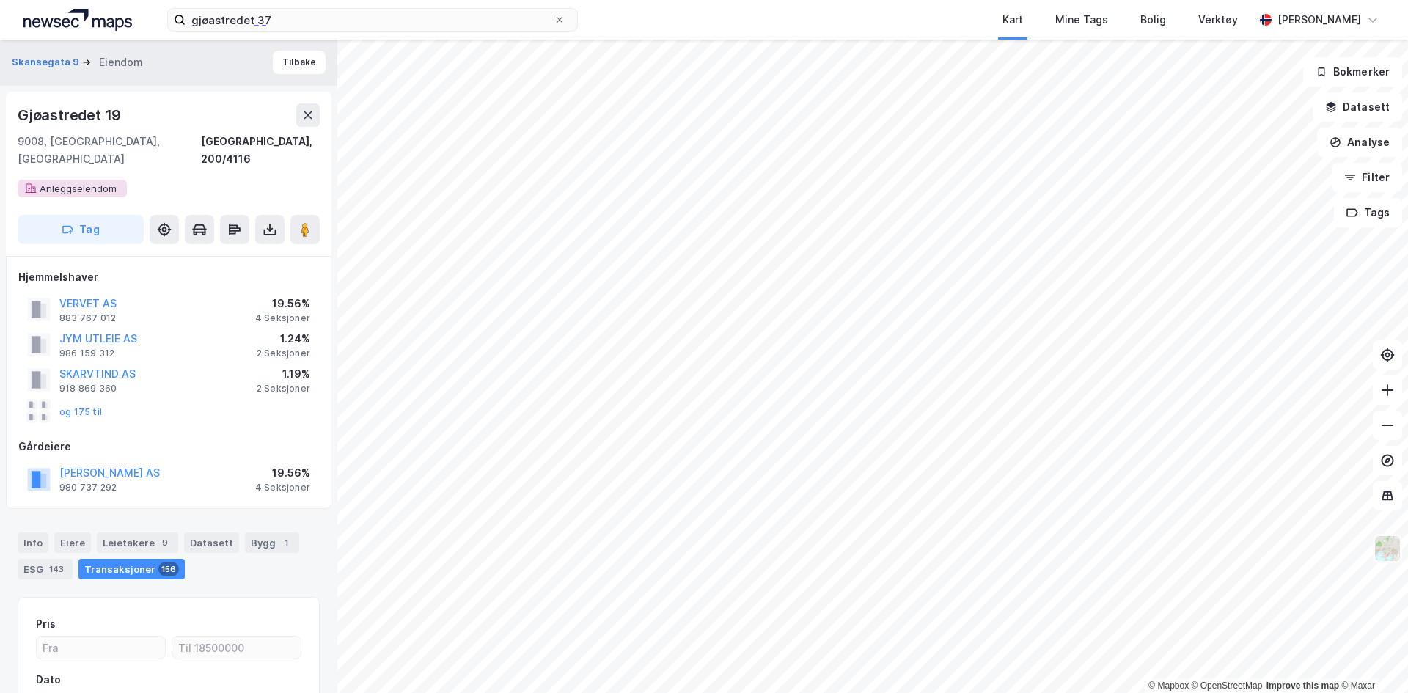
click at [1391, 558] on img at bounding box center [1387, 549] width 28 height 28
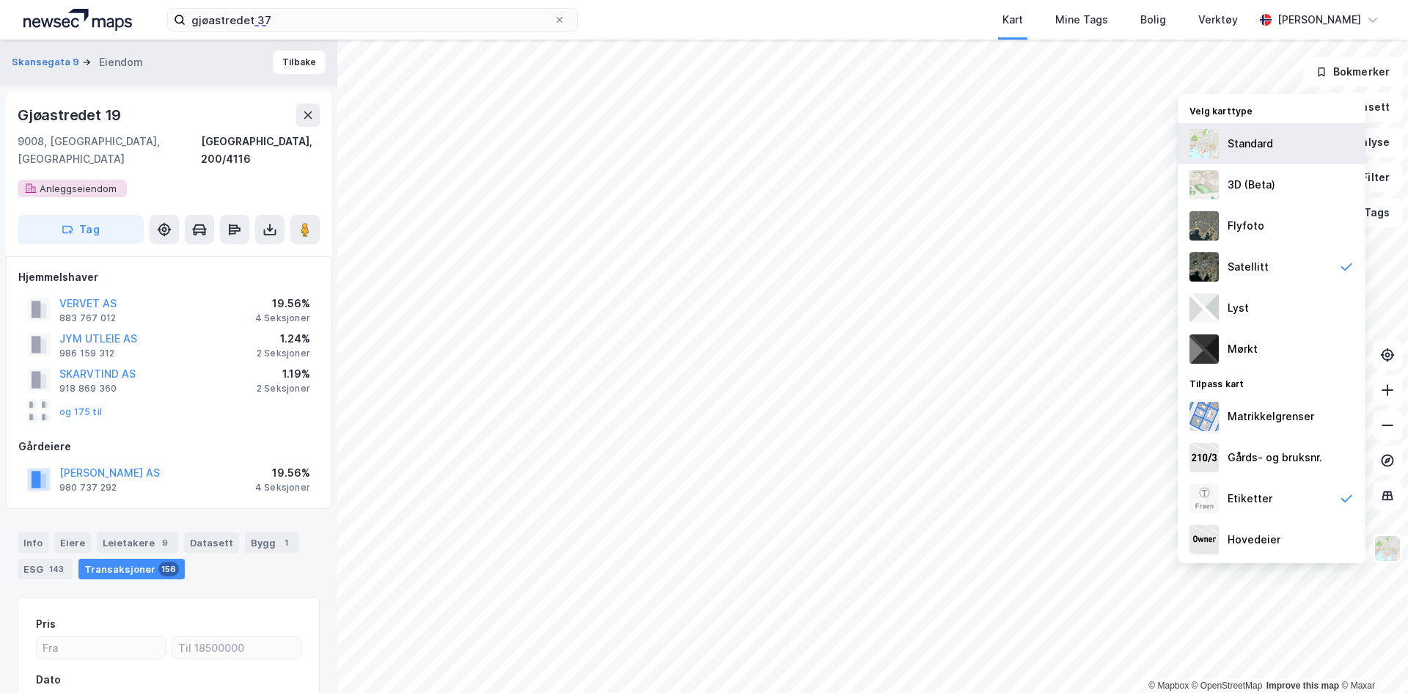
click at [1254, 143] on div "Standard" at bounding box center [1249, 144] width 45 height 18
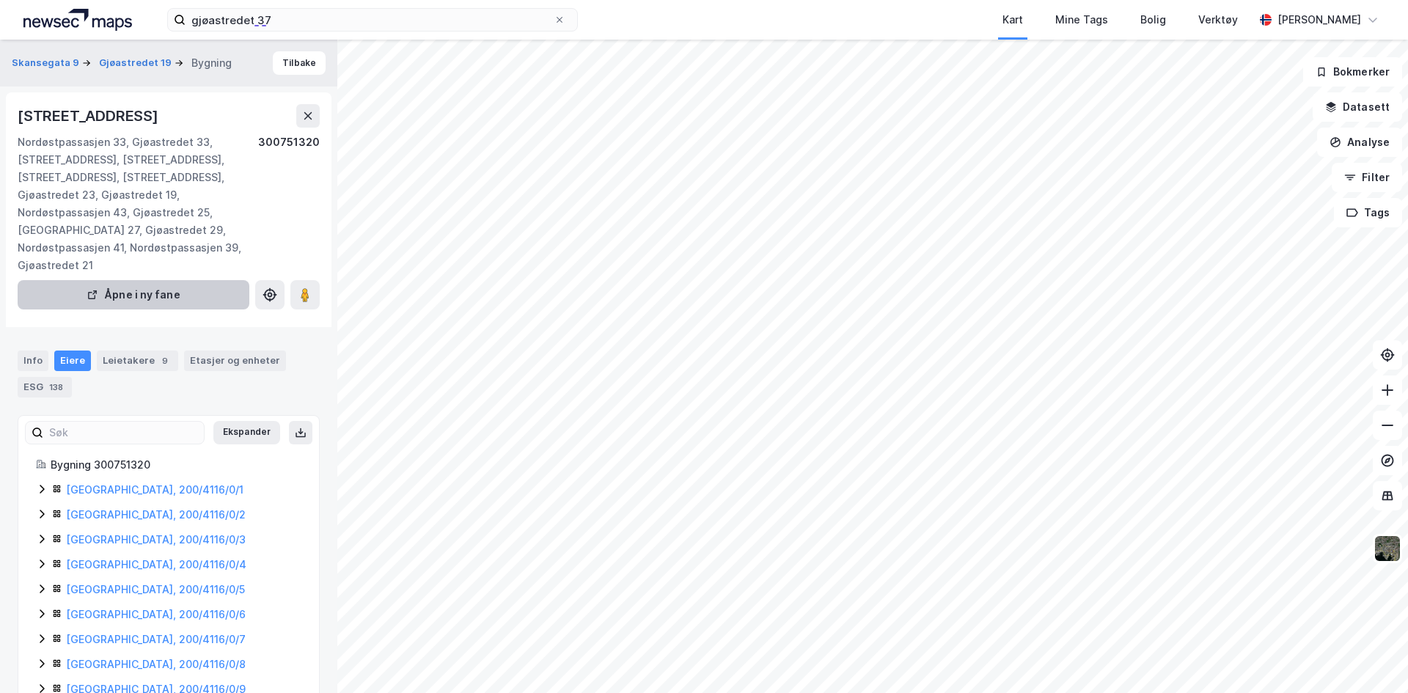
click at [196, 298] on button "Åpne i ny fane" at bounding box center [134, 294] width 232 height 29
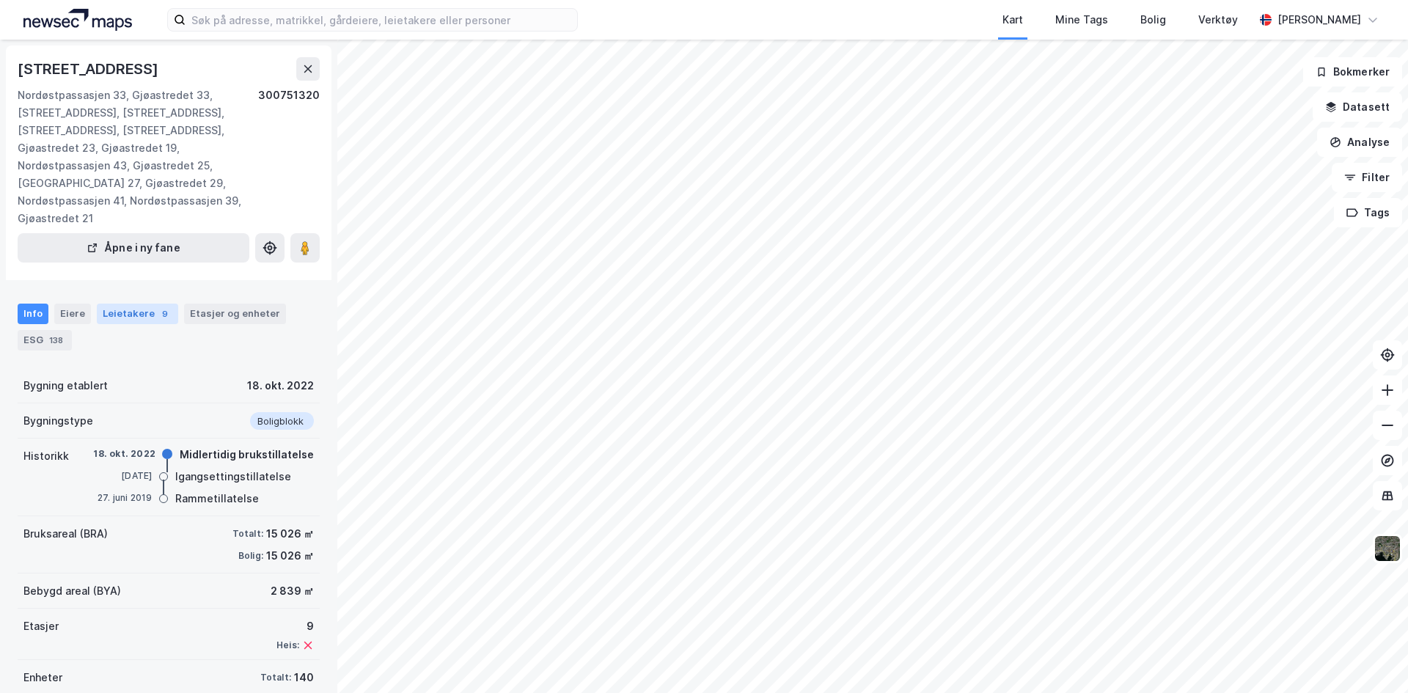
click at [146, 309] on div "Leietakere 9" at bounding box center [137, 314] width 81 height 21
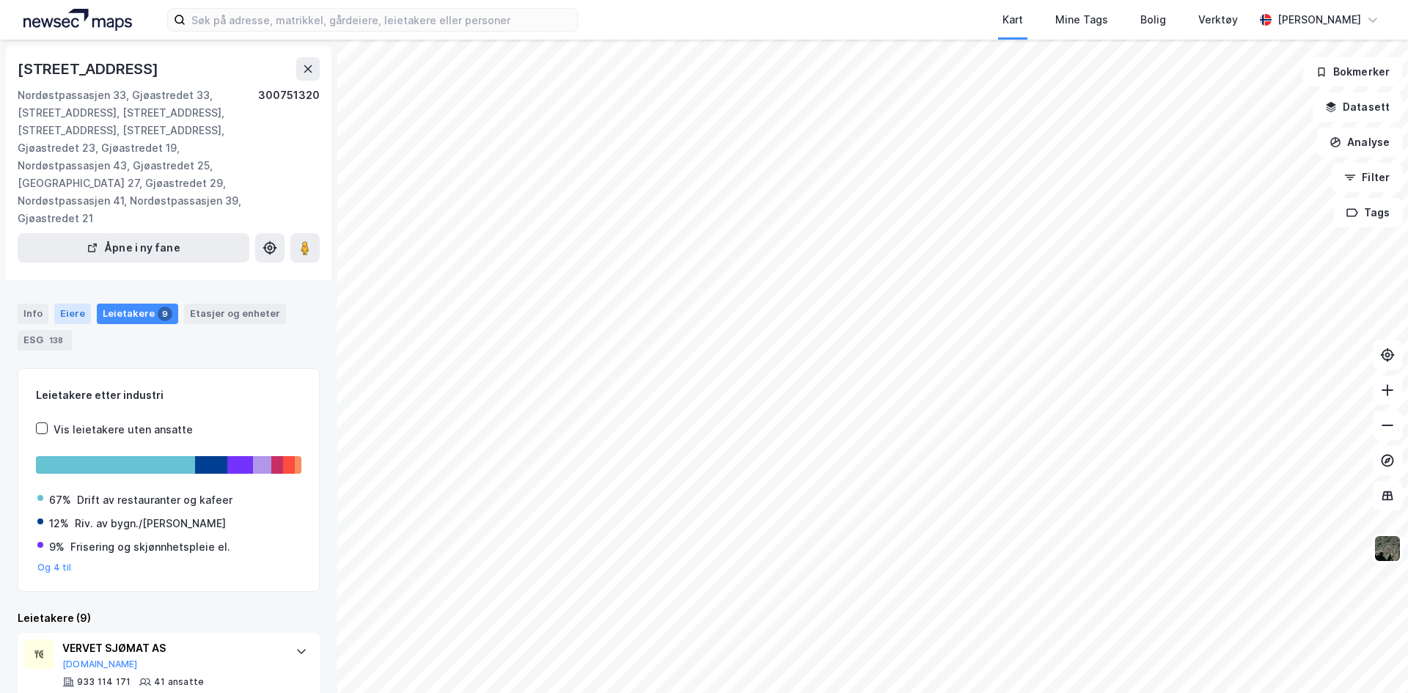
click at [70, 312] on div "Eiere" at bounding box center [72, 314] width 37 height 21
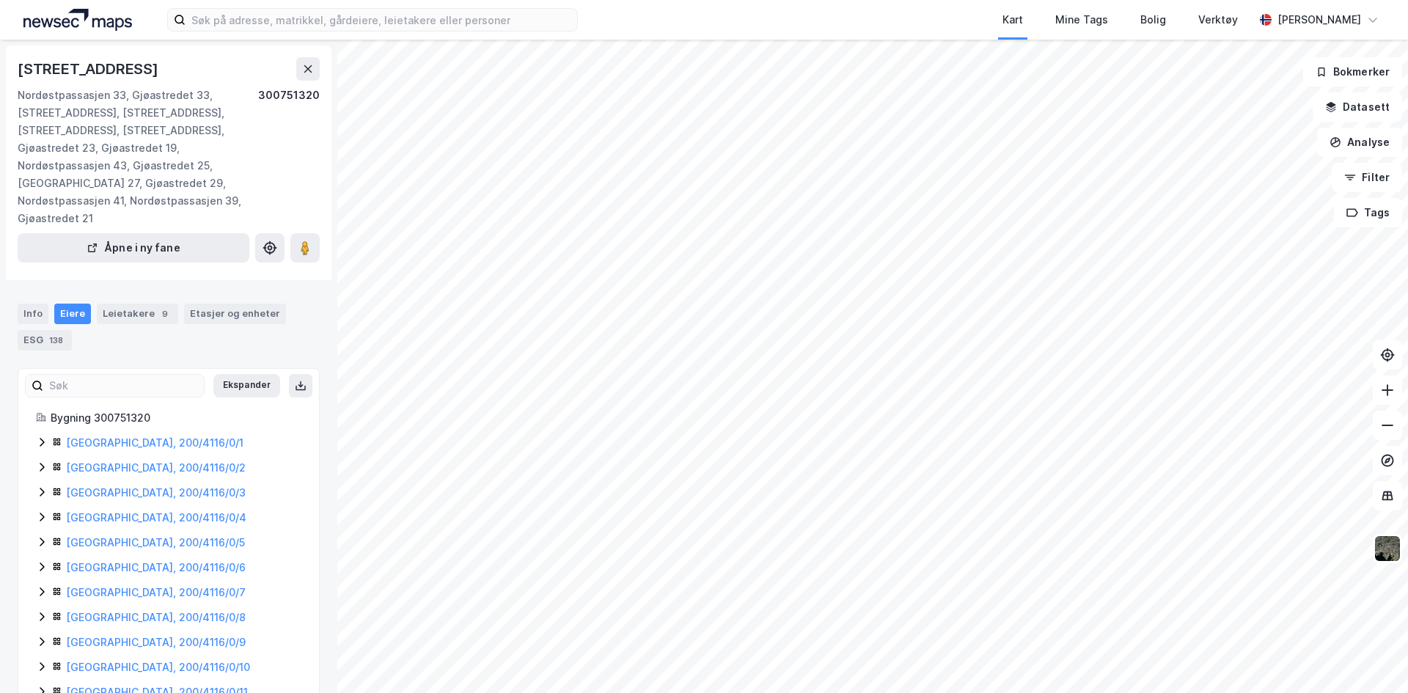
click at [47, 438] on icon at bounding box center [42, 442] width 12 height 12
click at [36, 515] on icon at bounding box center [42, 517] width 12 height 12
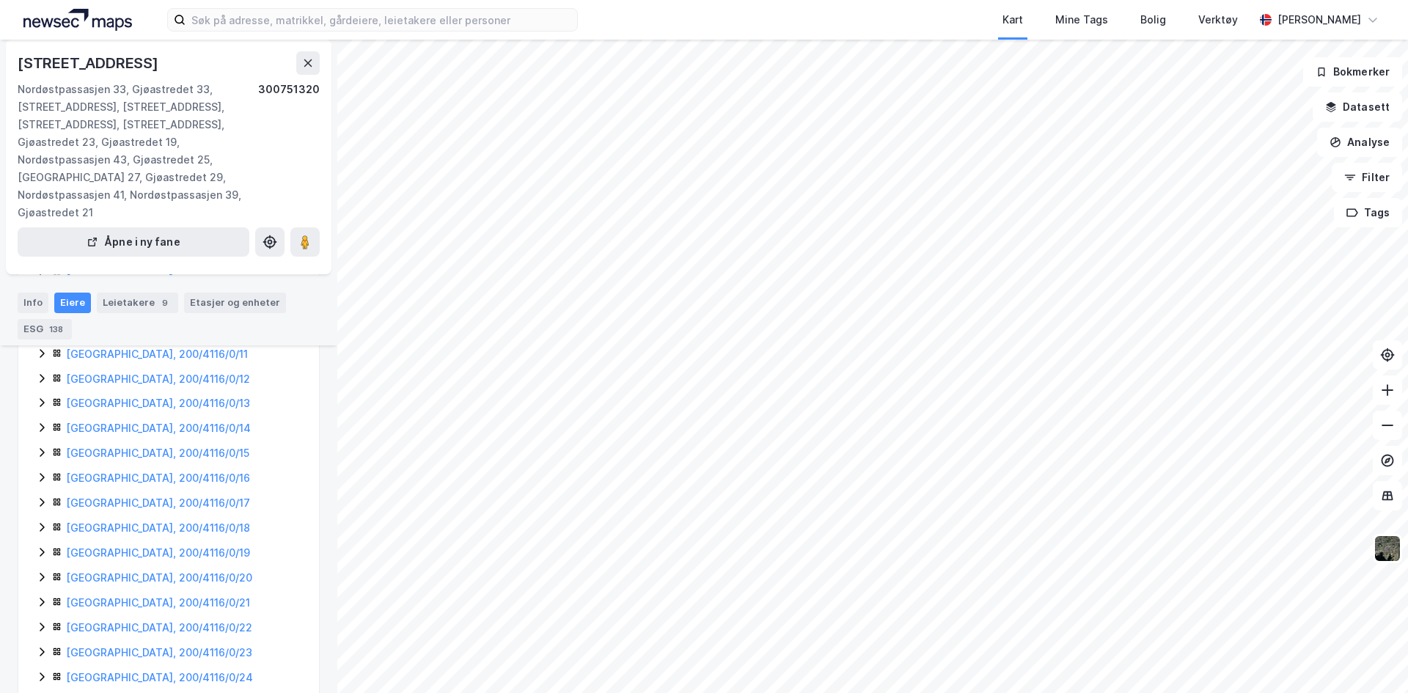
scroll to position [440, 0]
click at [46, 499] on icon at bounding box center [42, 500] width 12 height 12
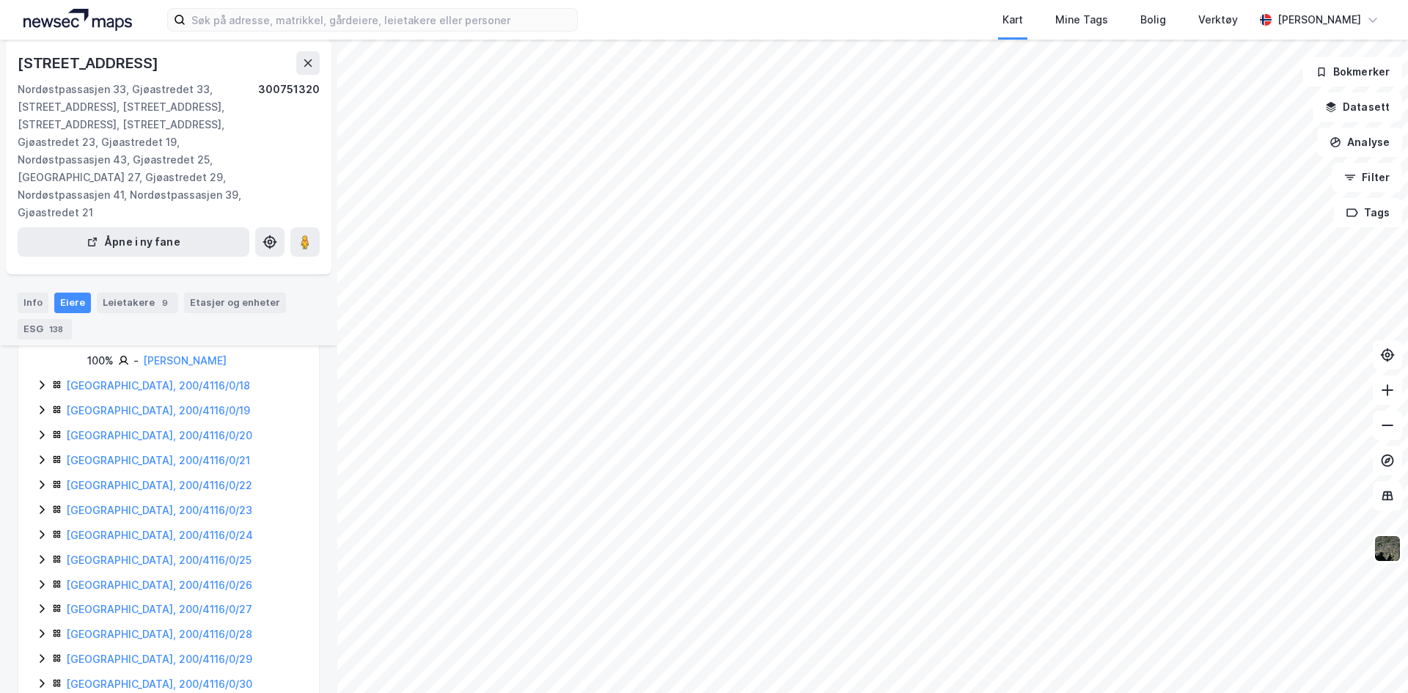
scroll to position [1100, 0]
click at [39, 520] on div "[GEOGRAPHIC_DATA], 200/4116/0/42" at bounding box center [168, 513] width 265 height 18
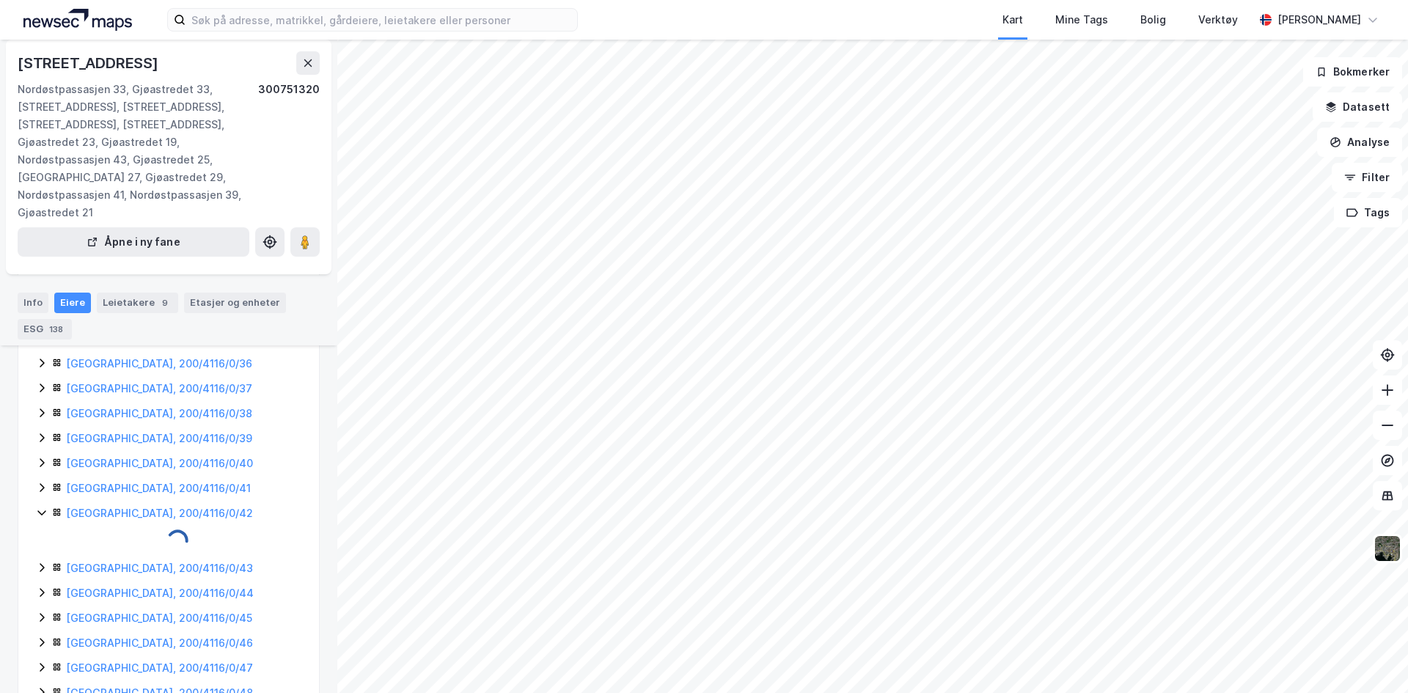
click at [41, 518] on icon at bounding box center [42, 513] width 12 height 12
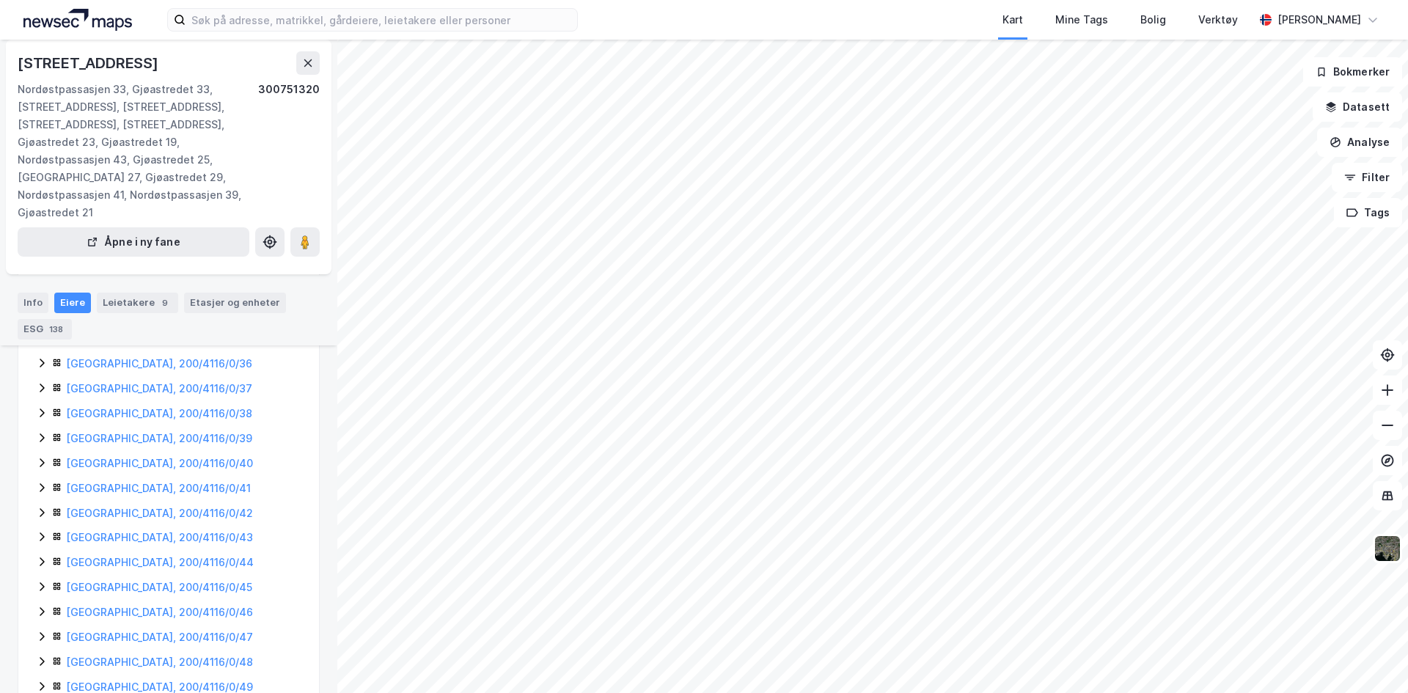
click at [42, 517] on icon at bounding box center [42, 513] width 12 height 12
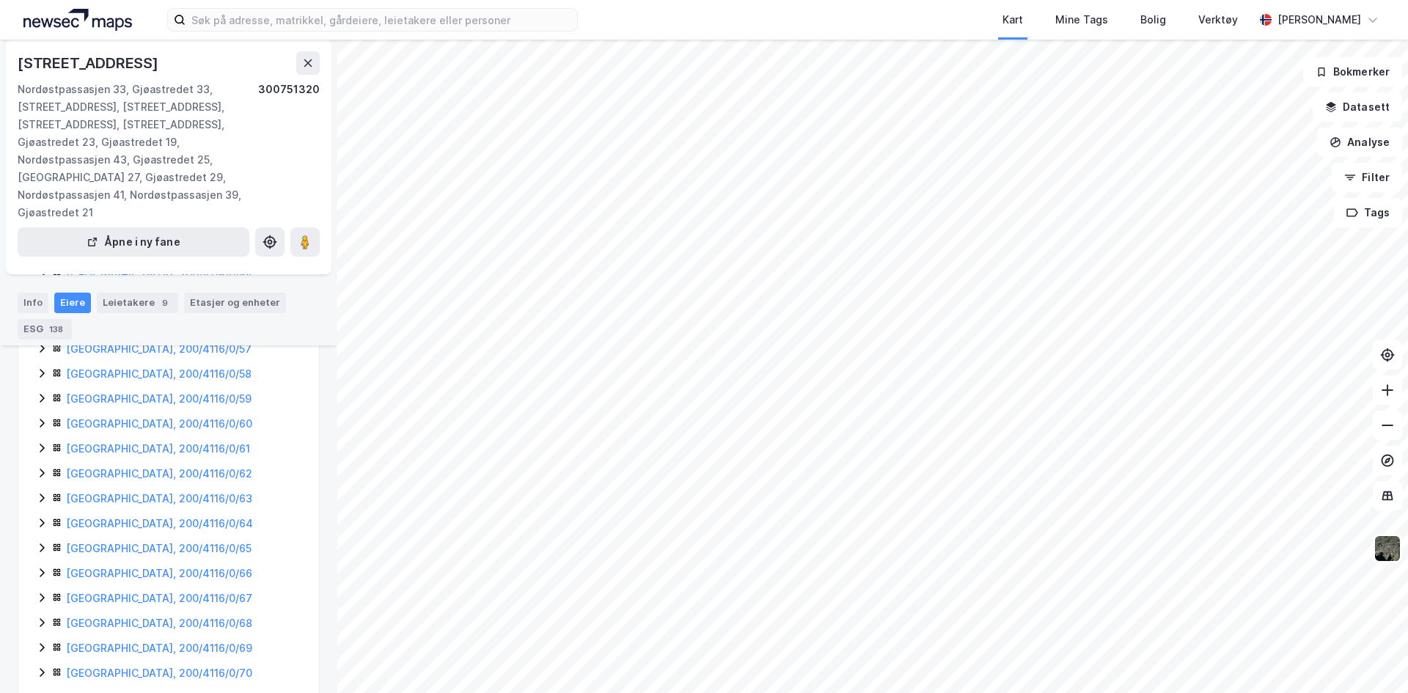
click at [43, 516] on div "[GEOGRAPHIC_DATA], 200/4116/0/64" at bounding box center [168, 524] width 265 height 18
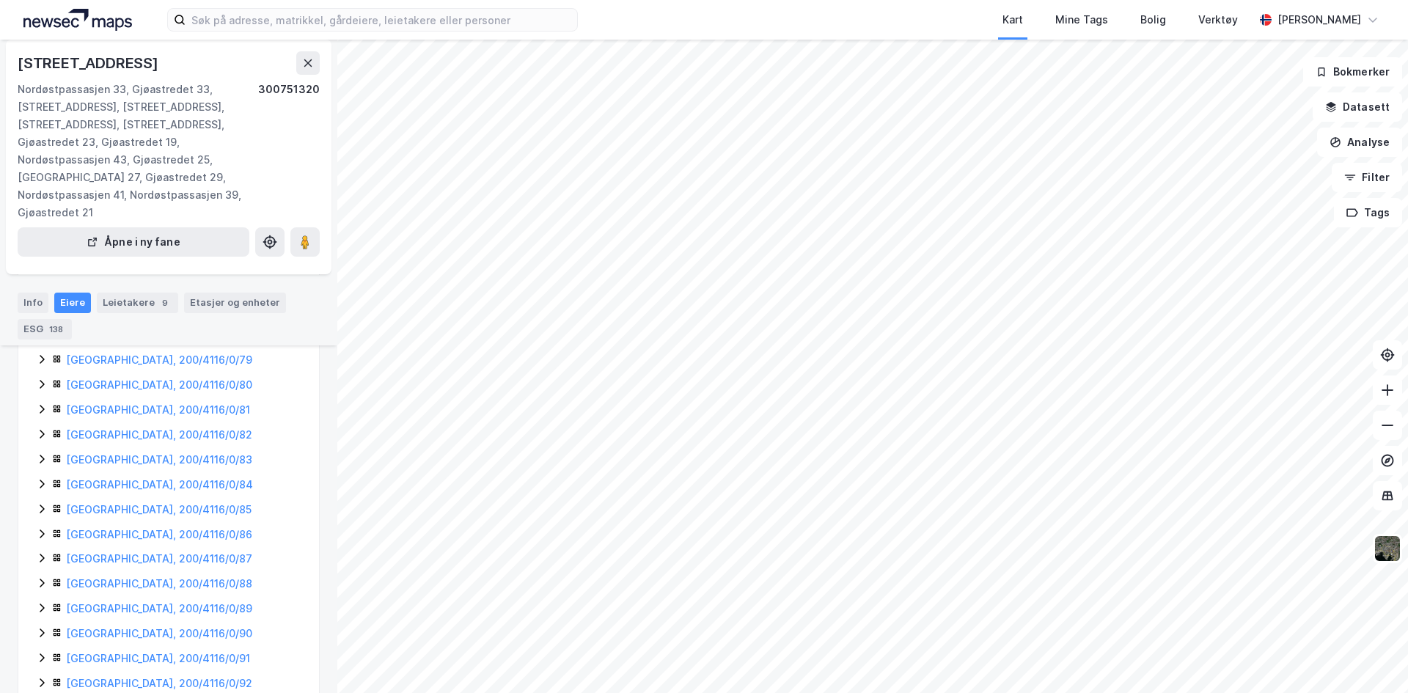
click at [38, 529] on icon at bounding box center [42, 535] width 12 height 12
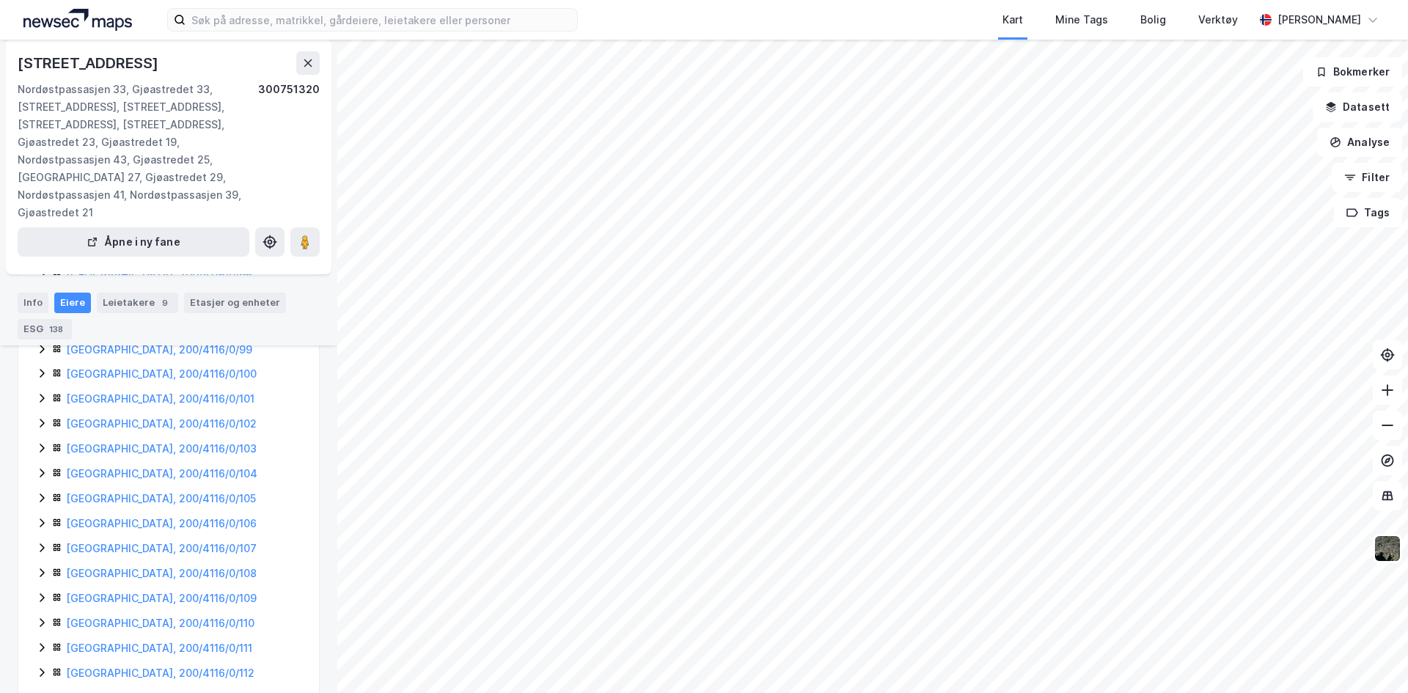
scroll to position [2860, 0]
click at [39, 545] on icon at bounding box center [42, 544] width 12 height 12
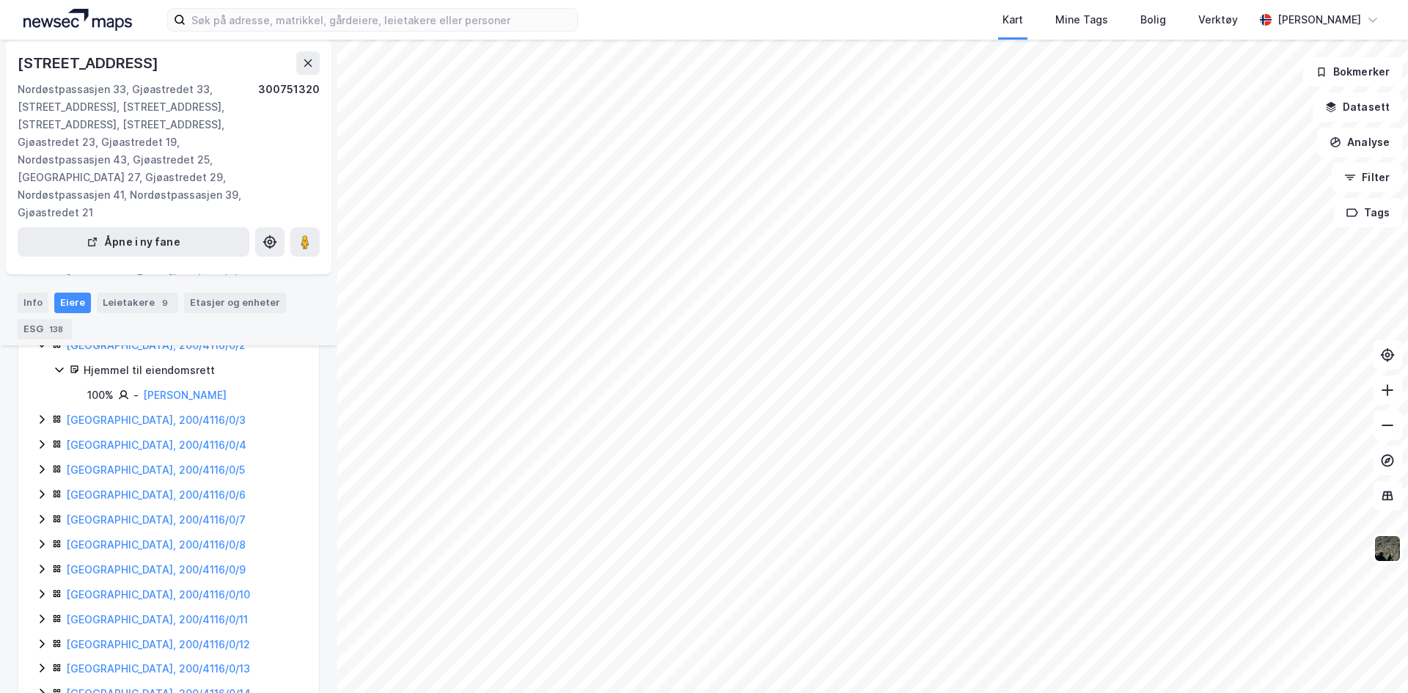
scroll to position [0, 0]
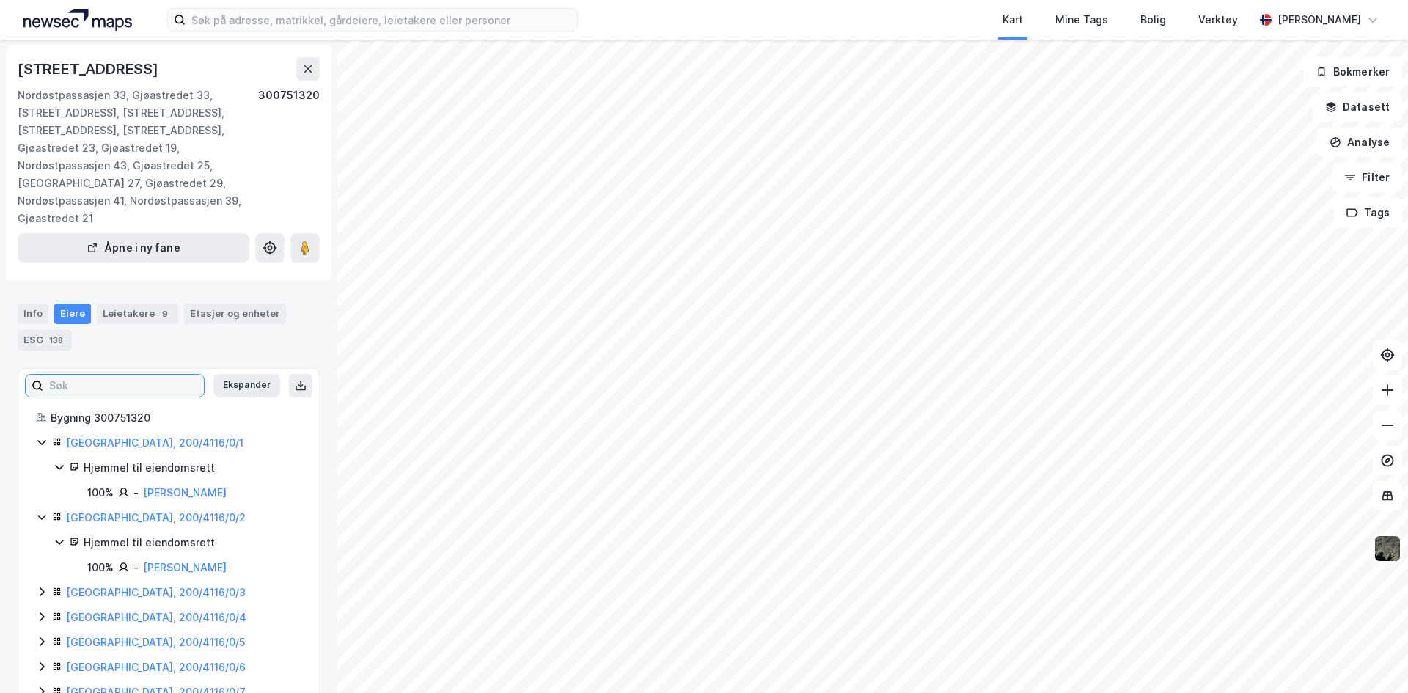
click at [104, 386] on input at bounding box center [123, 386] width 161 height 22
type input "Verve"
click at [189, 384] on icon at bounding box center [192, 386] width 6 height 6
click at [185, 384] on input "Verve" at bounding box center [114, 386] width 143 height 22
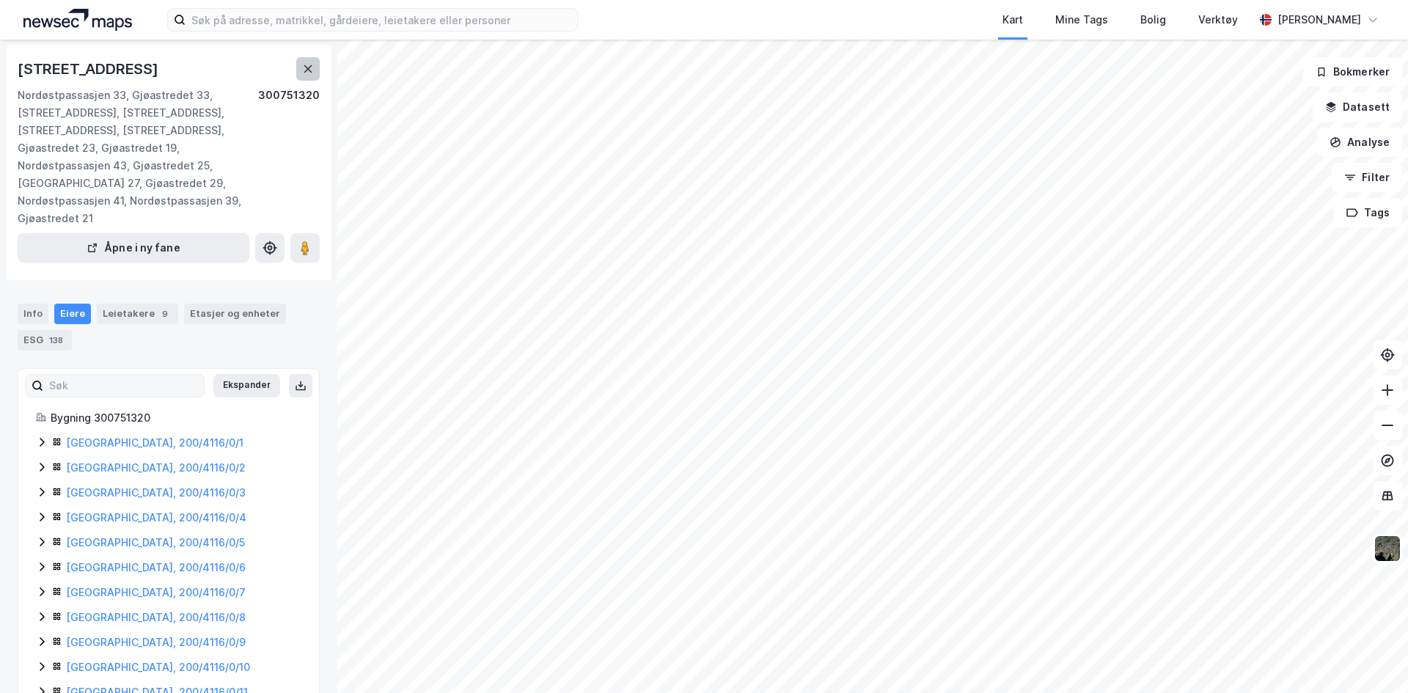
click at [304, 66] on icon at bounding box center [308, 69] width 12 height 12
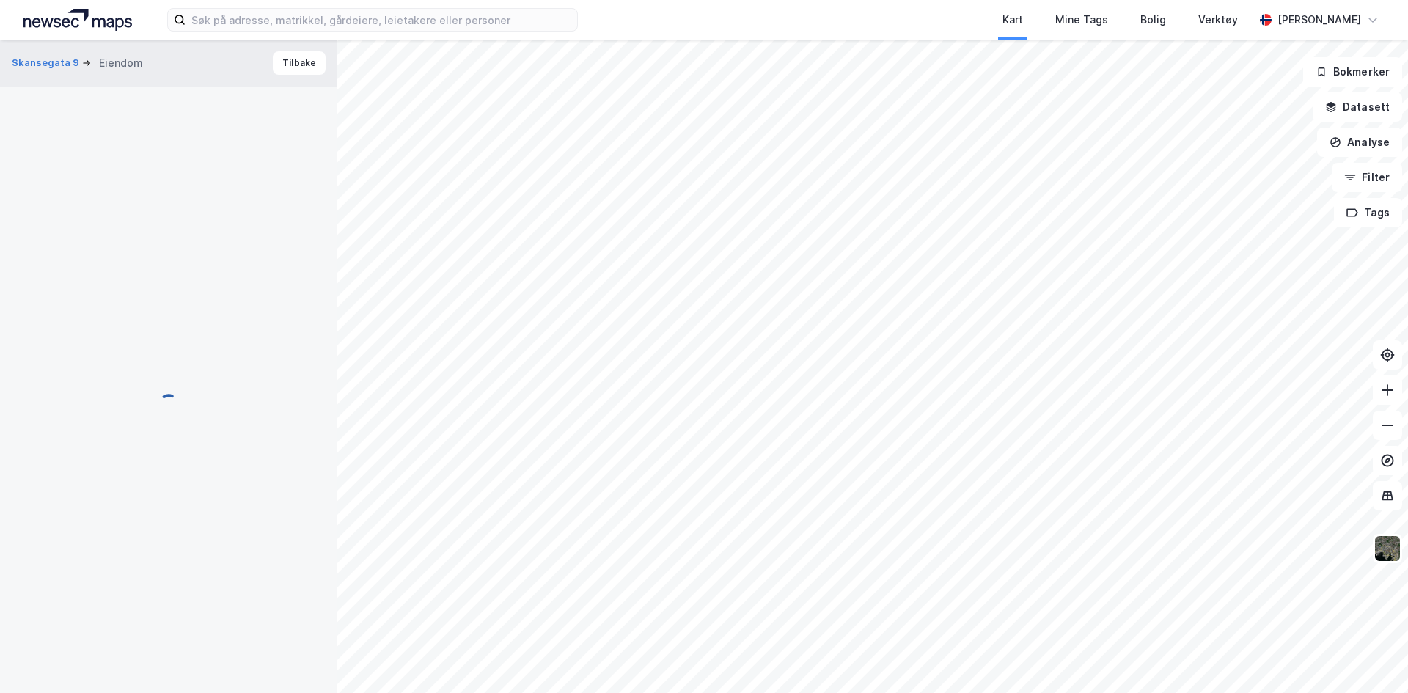
scroll to position [4, 0]
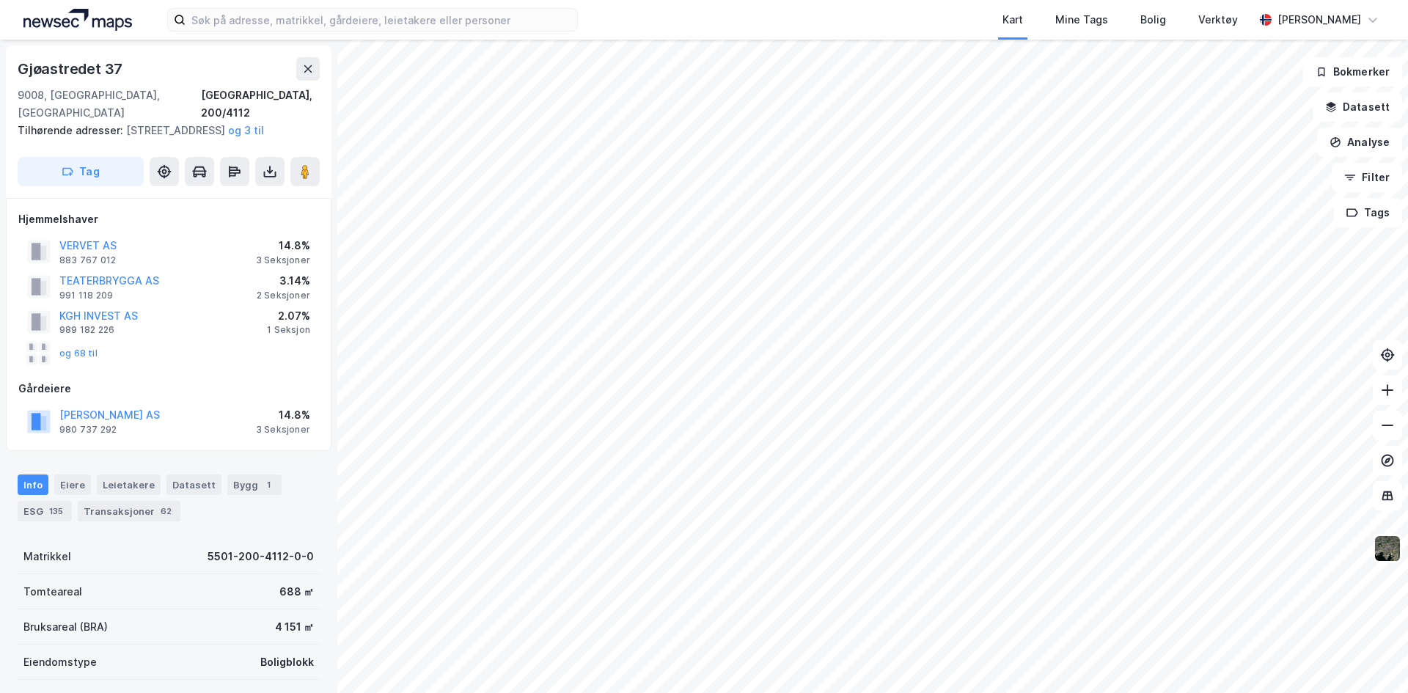
scroll to position [4, 0]
click at [79, 477] on div "Eiere" at bounding box center [72, 481] width 37 height 21
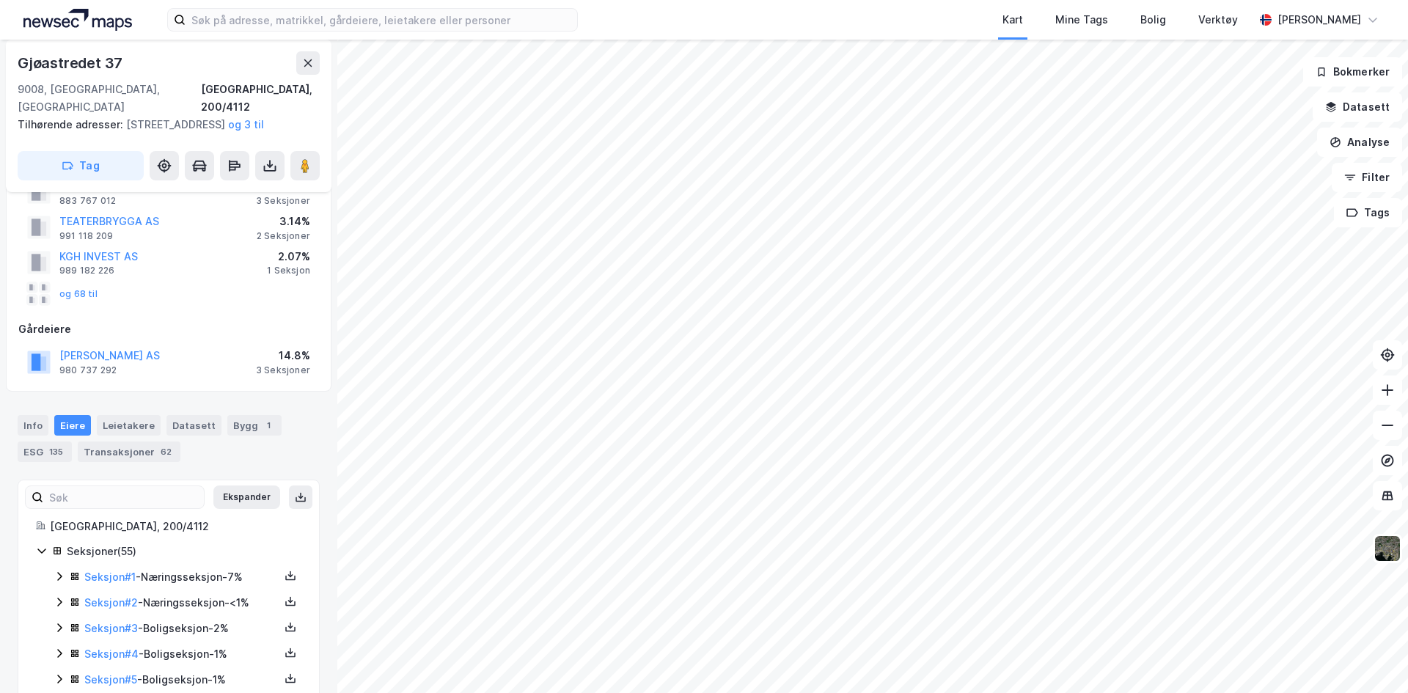
scroll to position [73, 0]
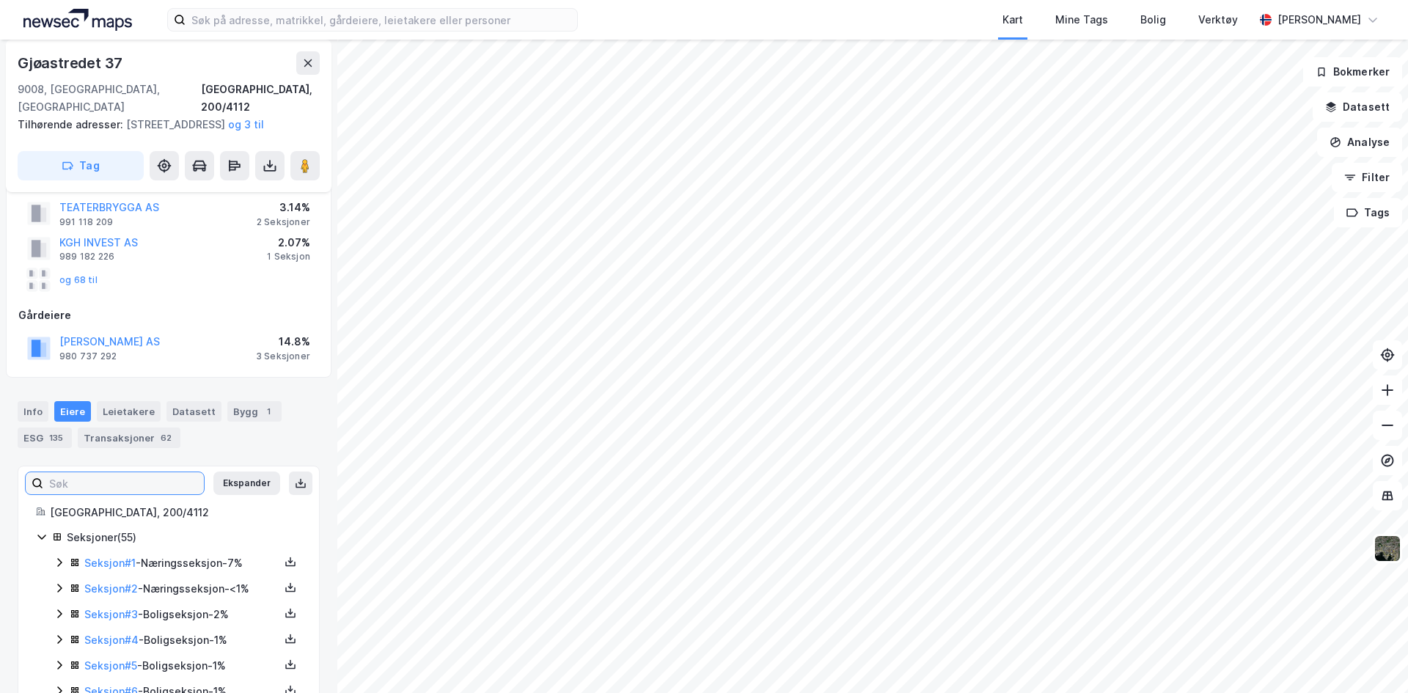
click at [87, 483] on input at bounding box center [123, 483] width 161 height 22
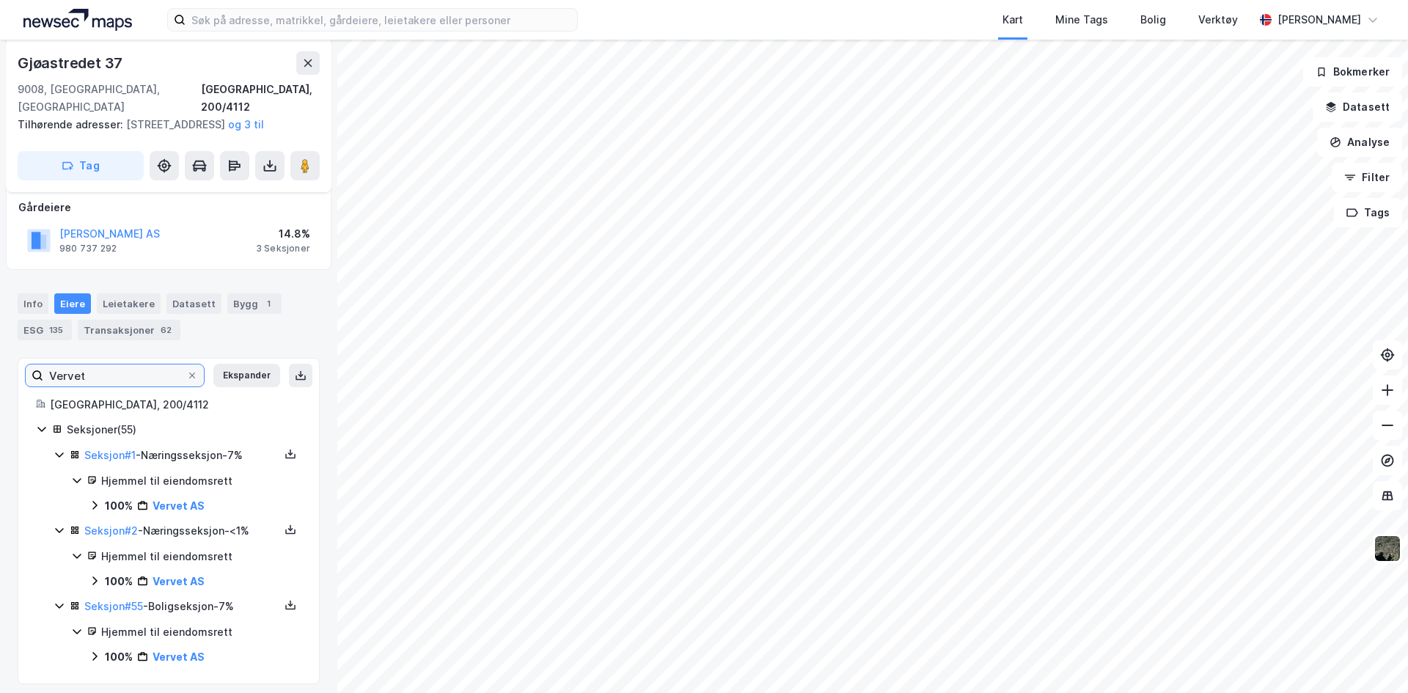
scroll to position [190, 0]
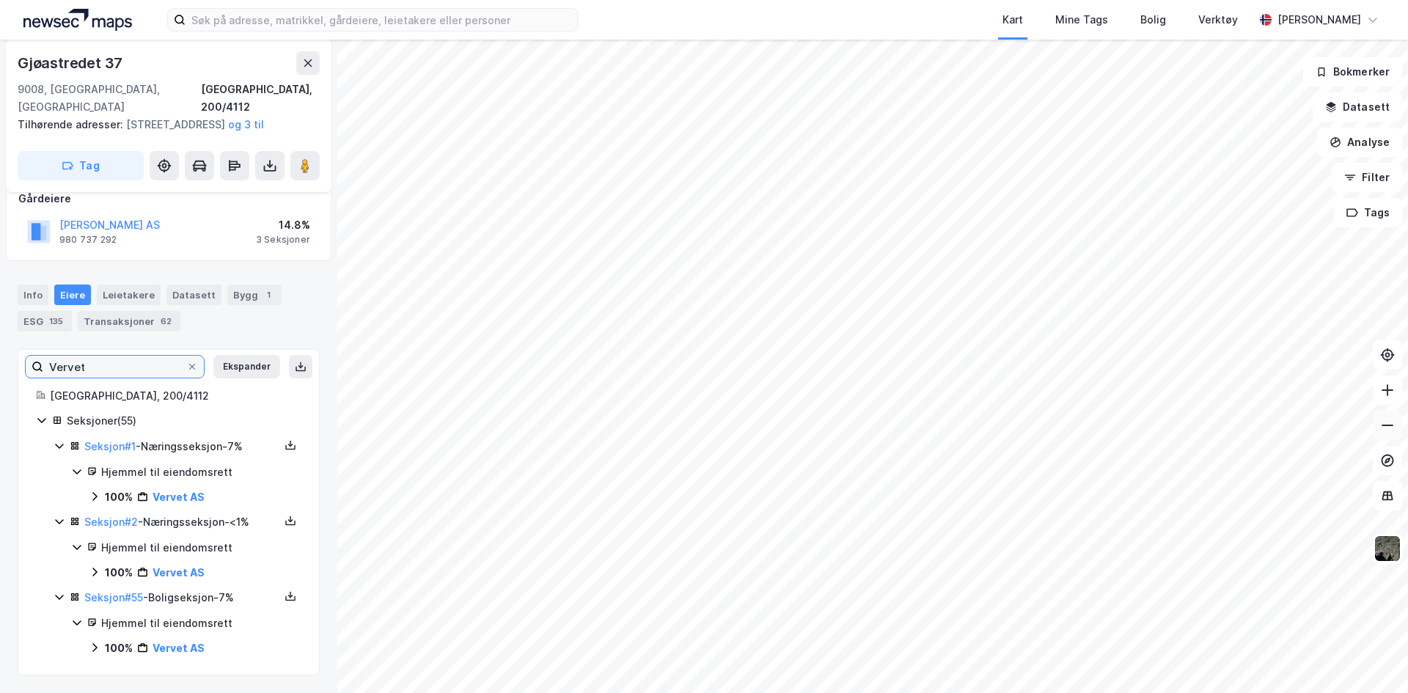
type input "Vervet"
drag, startPoint x: 128, startPoint y: 522, endPoint x: 106, endPoint y: 527, distance: 23.3
click at [106, 527] on link "Seksjon # 2" at bounding box center [111, 521] width 54 height 12
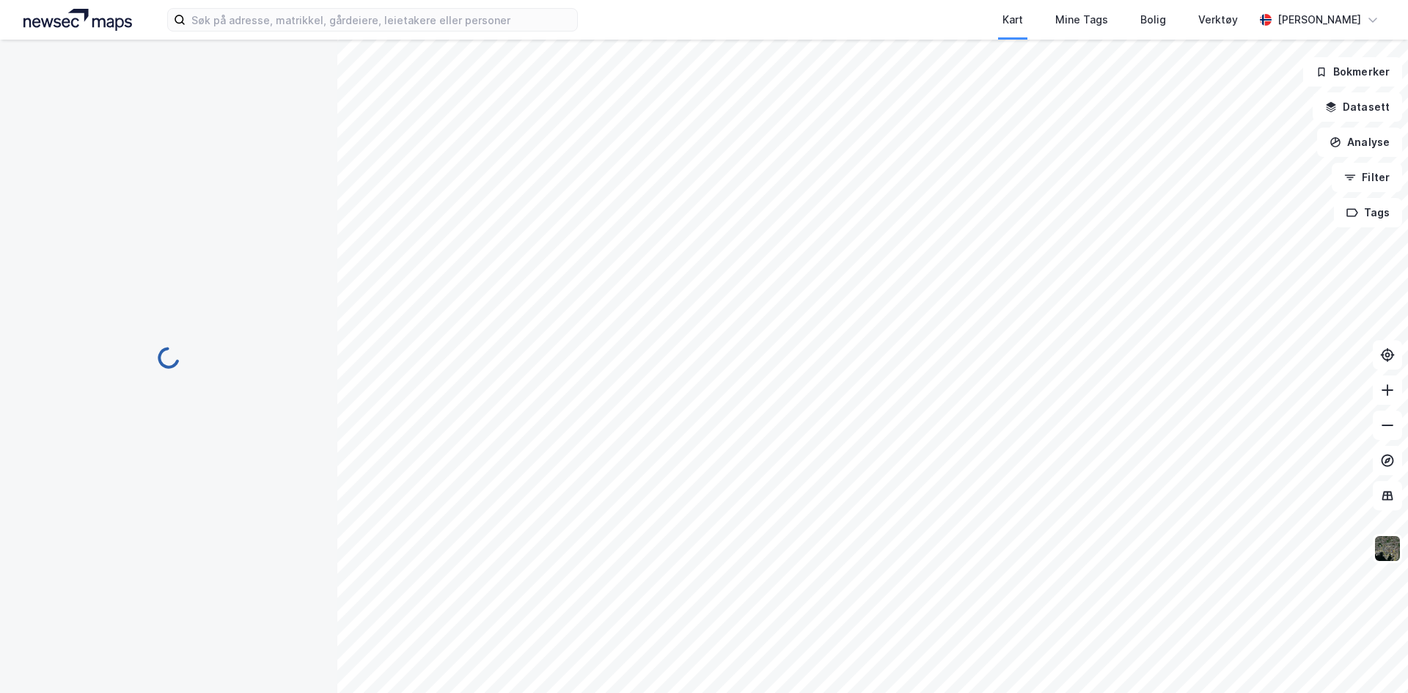
scroll to position [0, 0]
click at [109, 521] on div at bounding box center [169, 405] width 302 height 636
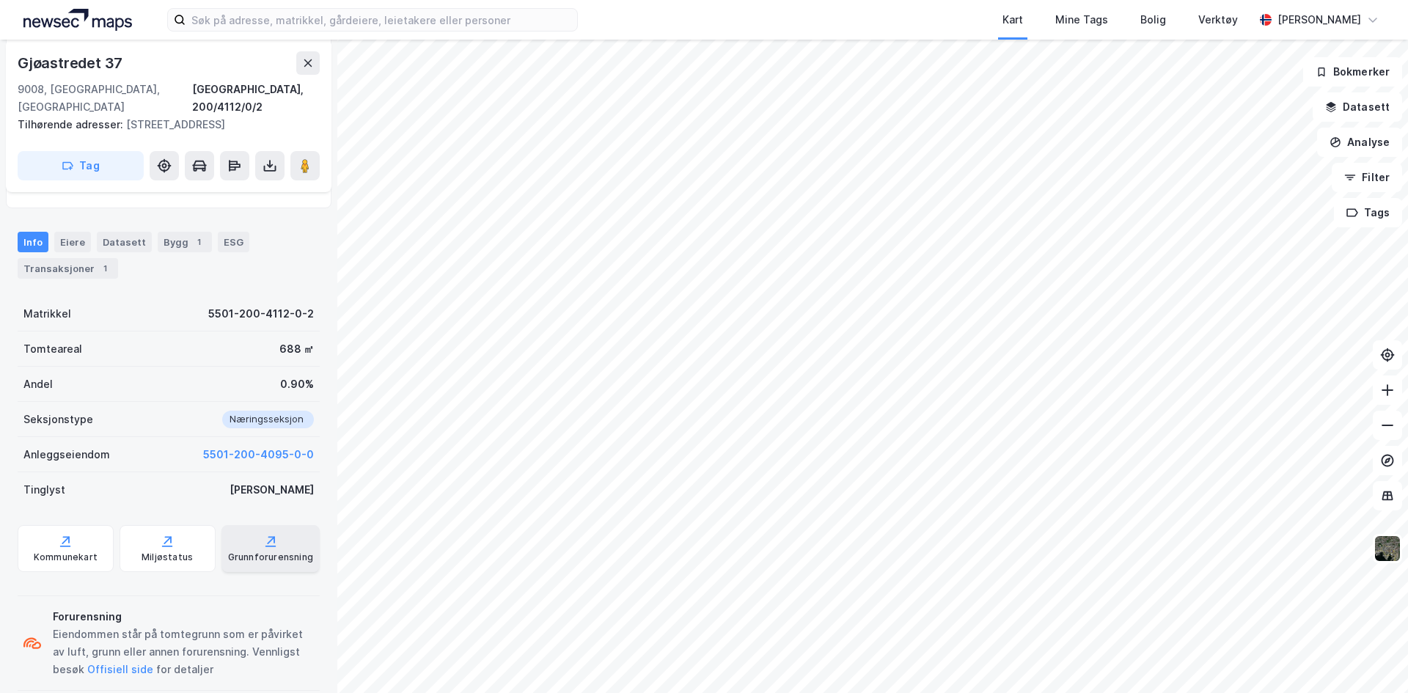
scroll to position [283, 0]
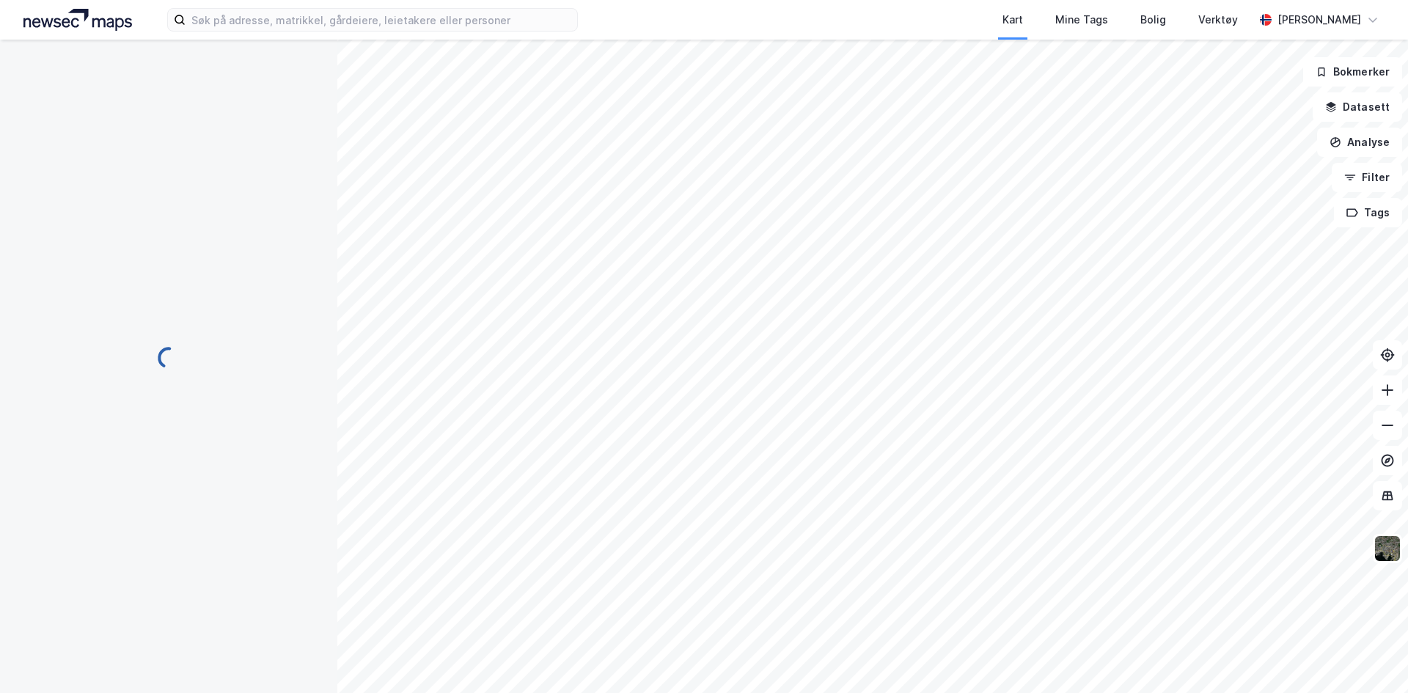
scroll to position [283, 0]
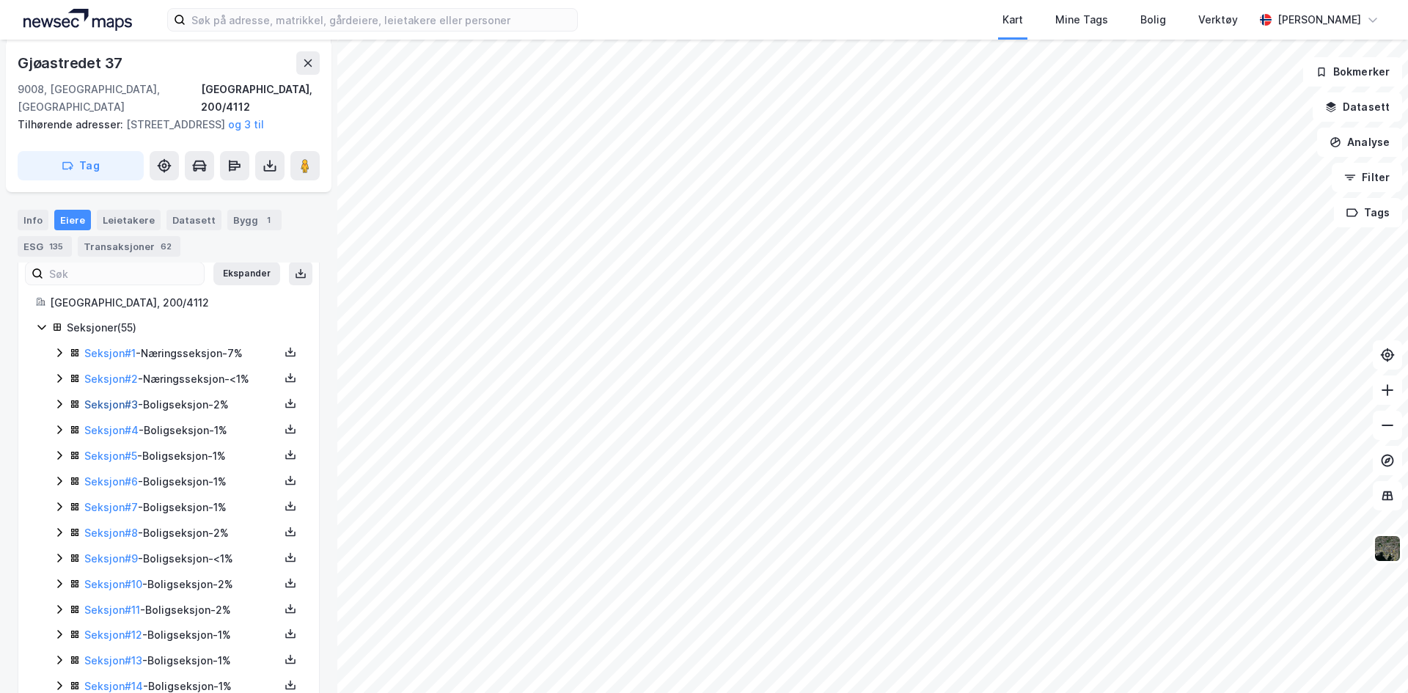
click at [115, 404] on link "Seksjon # 3" at bounding box center [111, 404] width 54 height 12
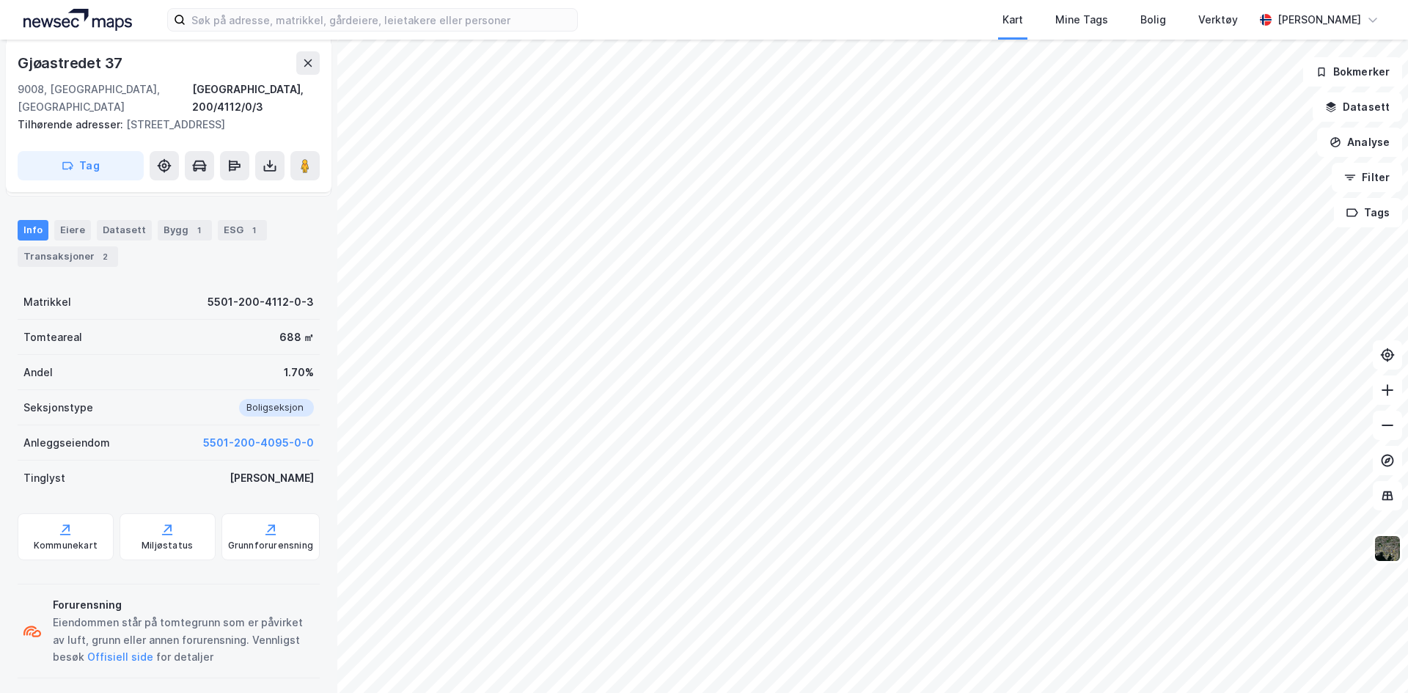
scroll to position [210, 0]
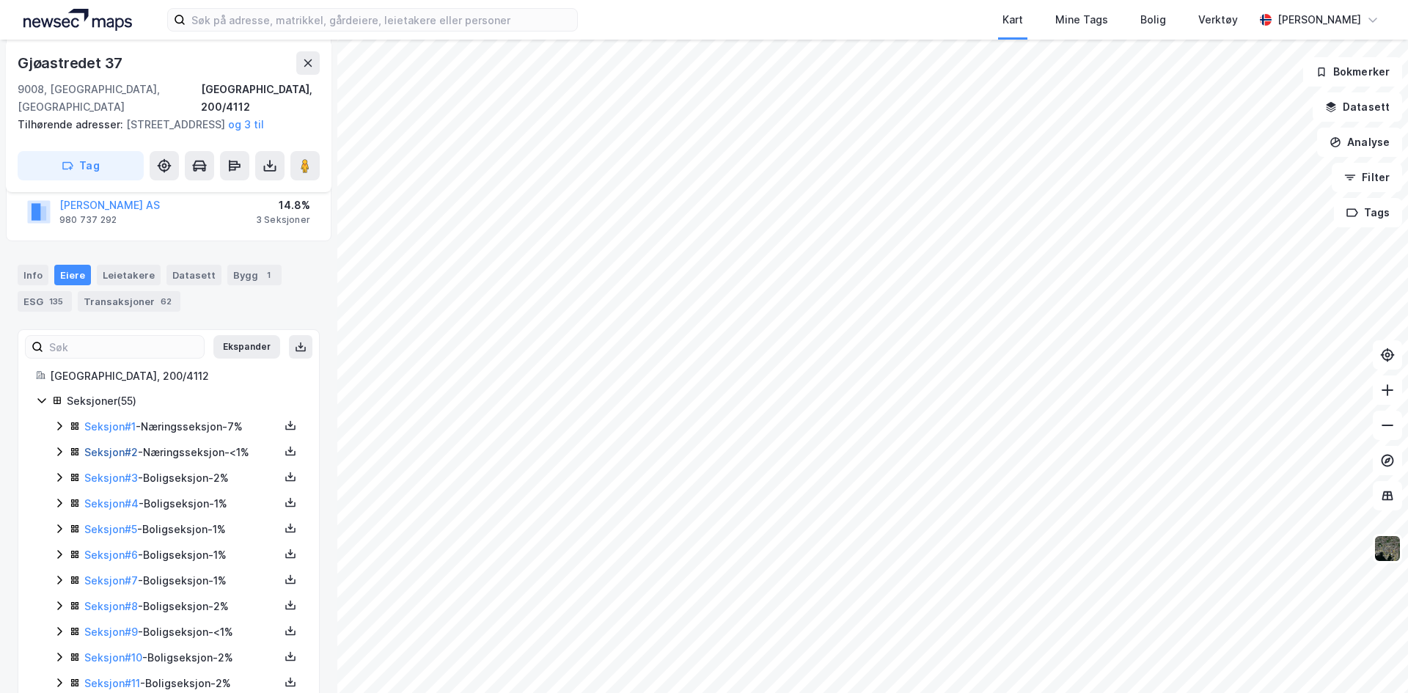
click at [98, 450] on link "Seksjon # 2" at bounding box center [111, 452] width 54 height 12
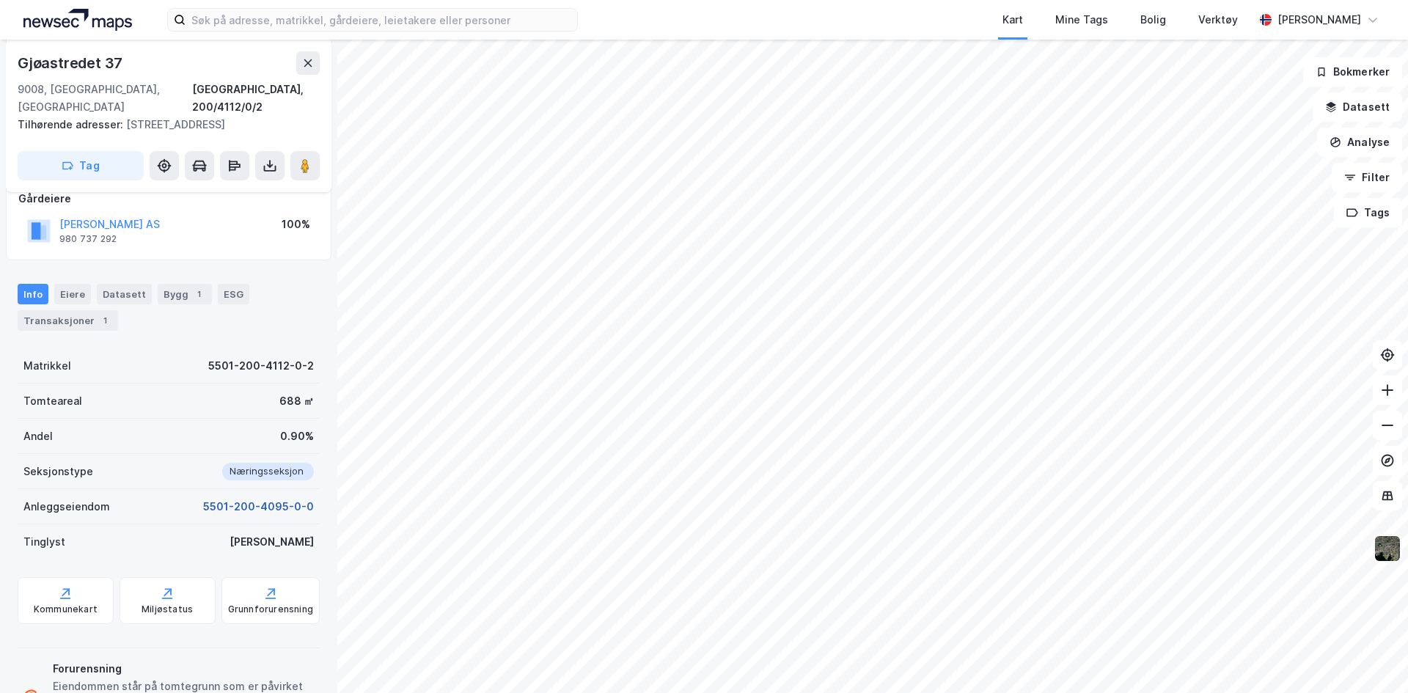
click at [244, 504] on button "5501-200-4095-0-0" at bounding box center [258, 507] width 111 height 18
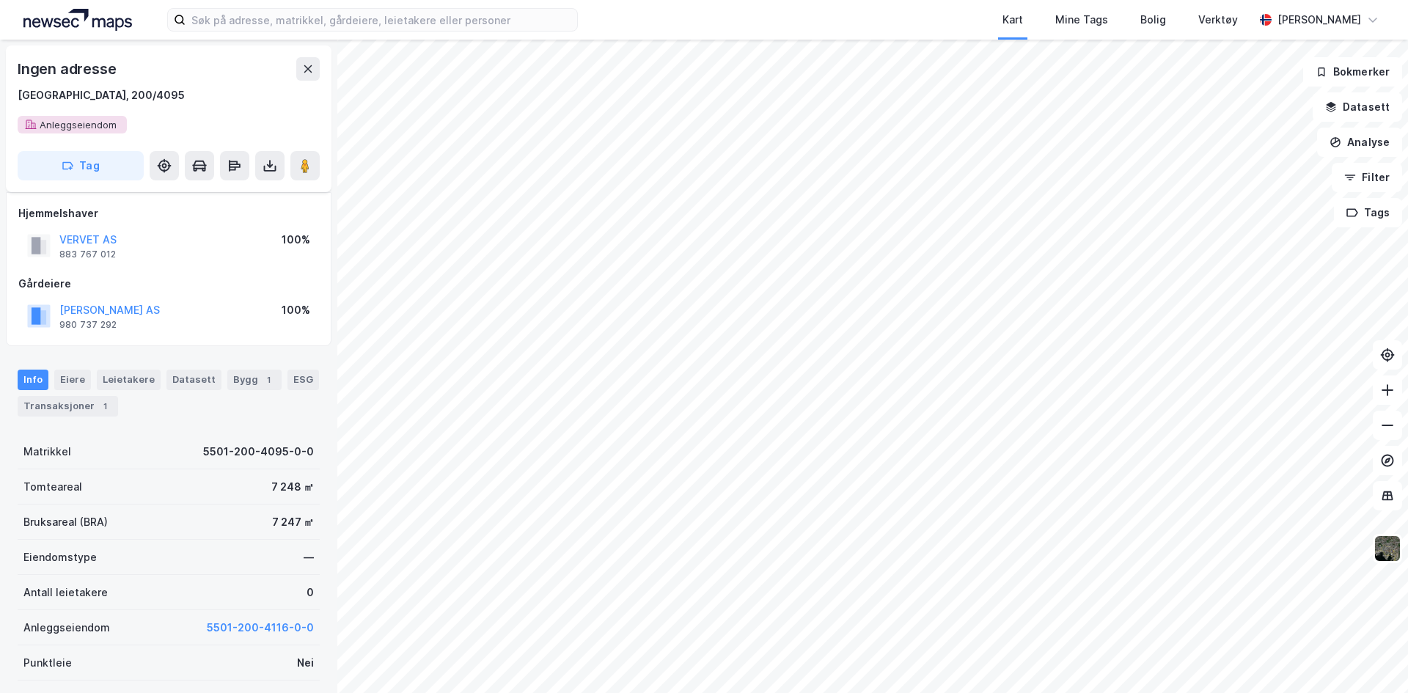
scroll to position [210, 0]
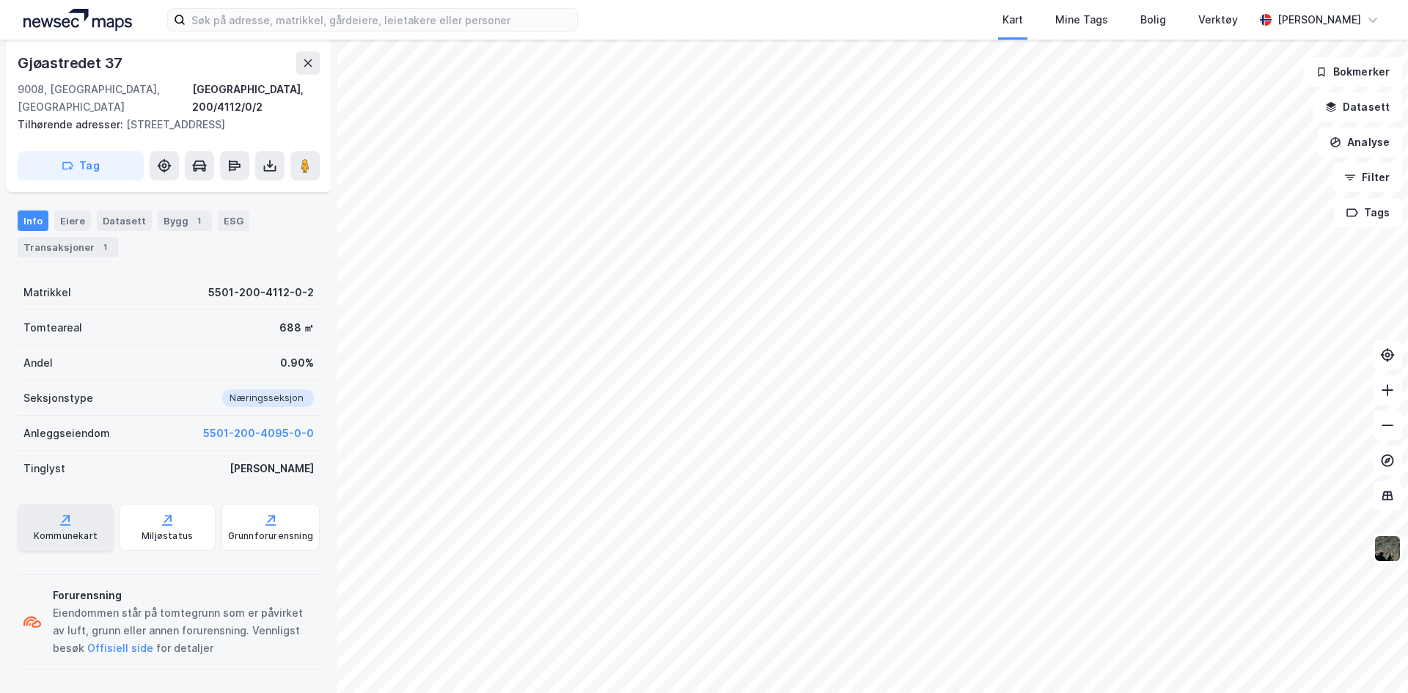
scroll to position [136, 0]
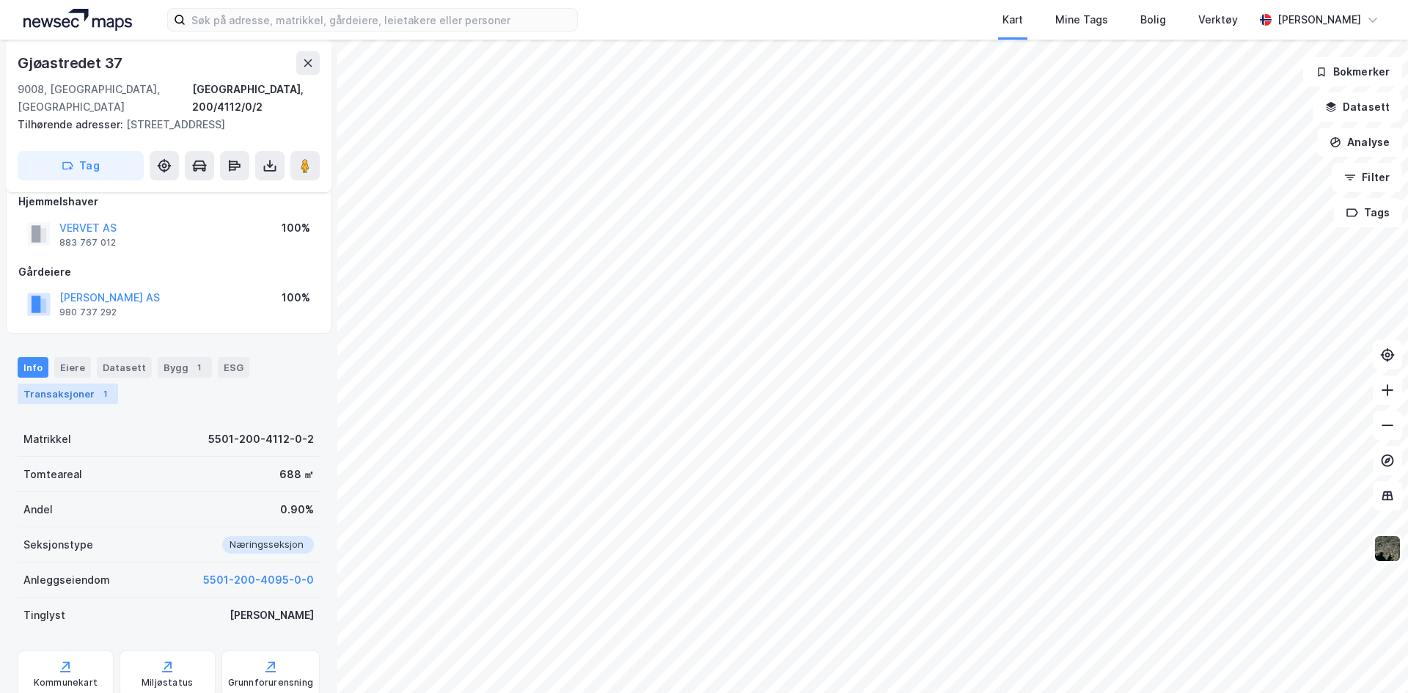
click at [98, 400] on div "1" at bounding box center [105, 393] width 15 height 15
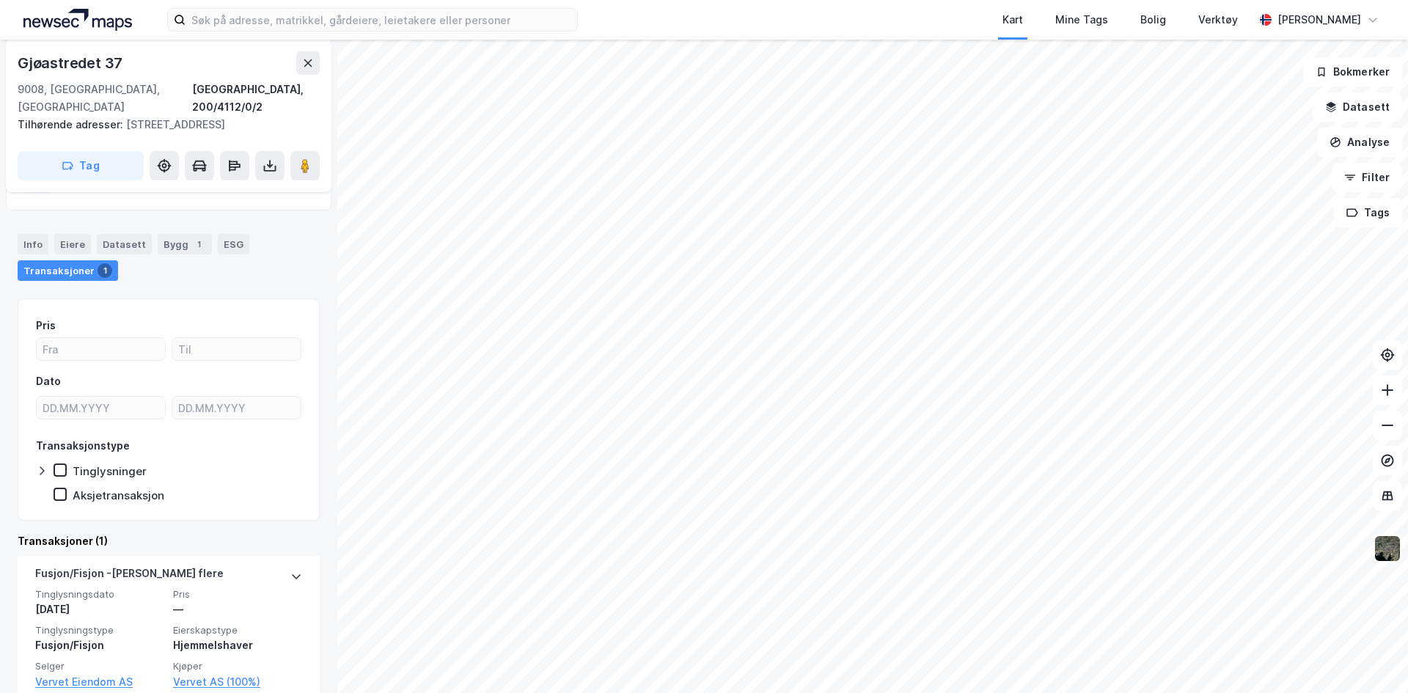
scroll to position [301, 0]
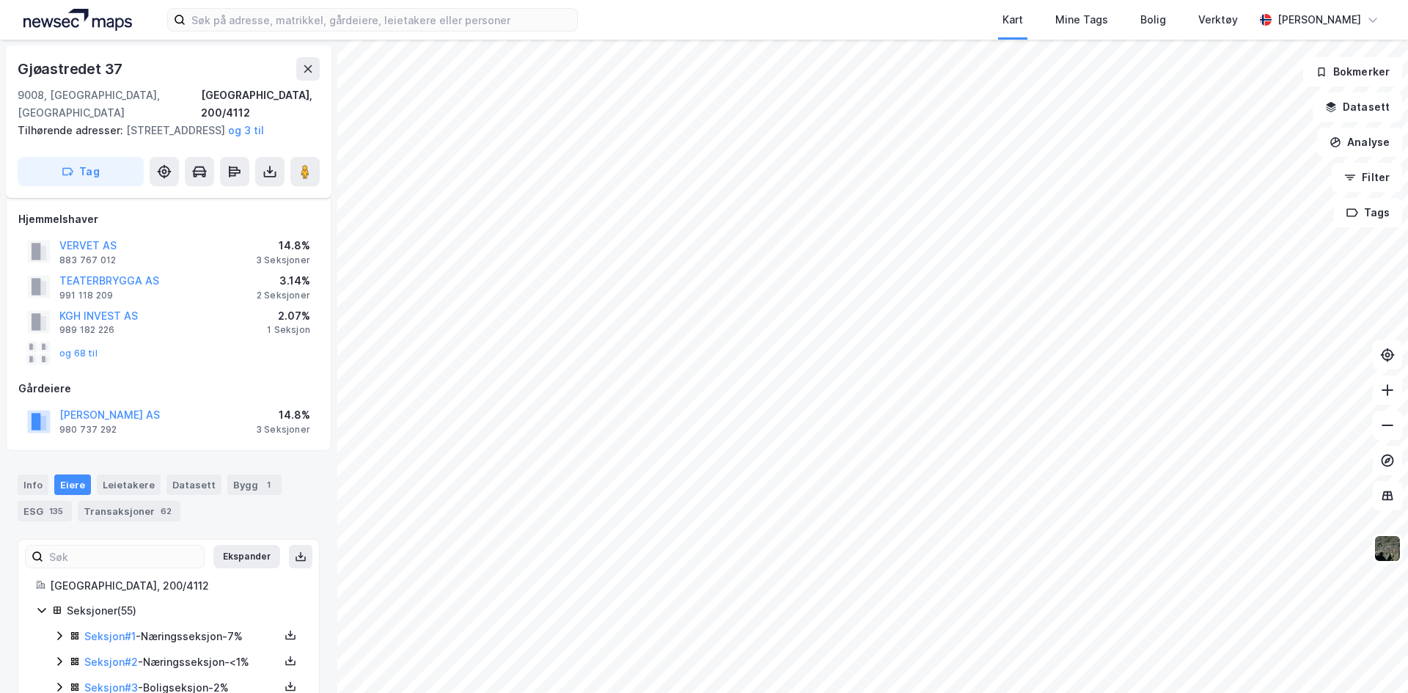
scroll to position [301, 0]
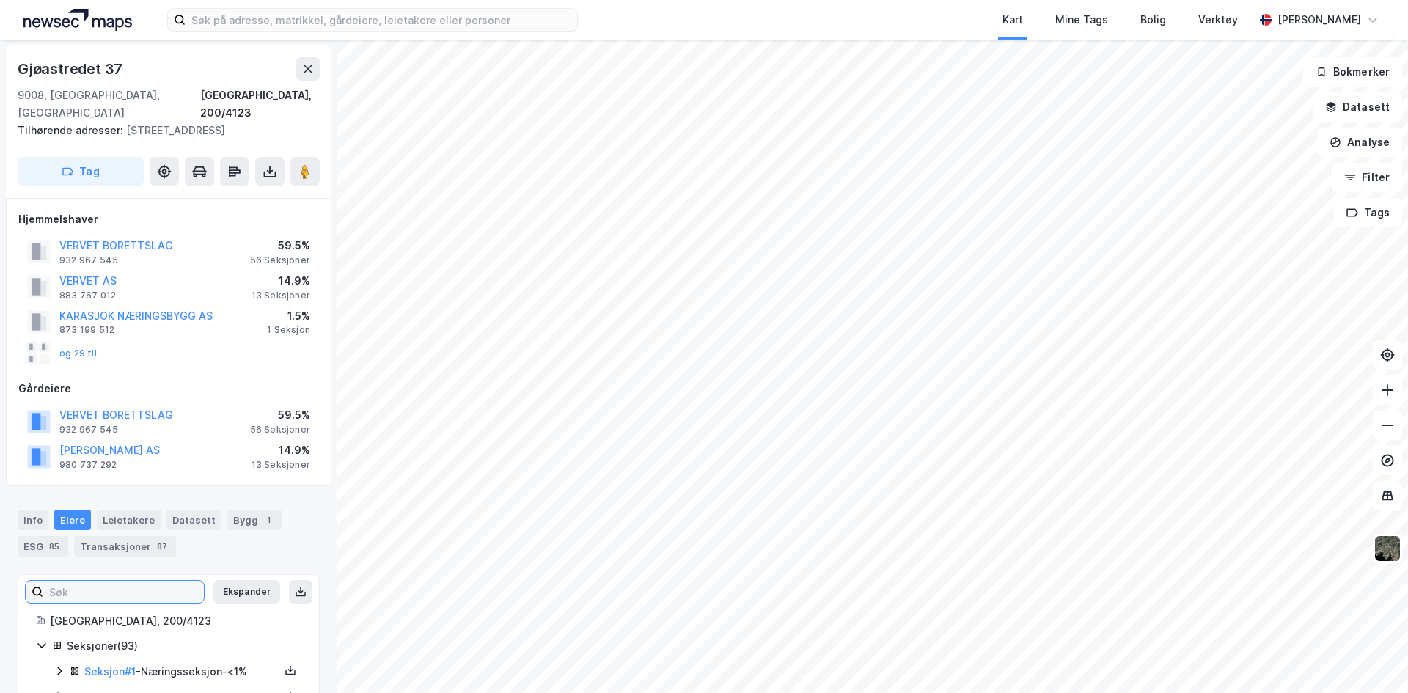
click at [101, 581] on input at bounding box center [123, 592] width 161 height 22
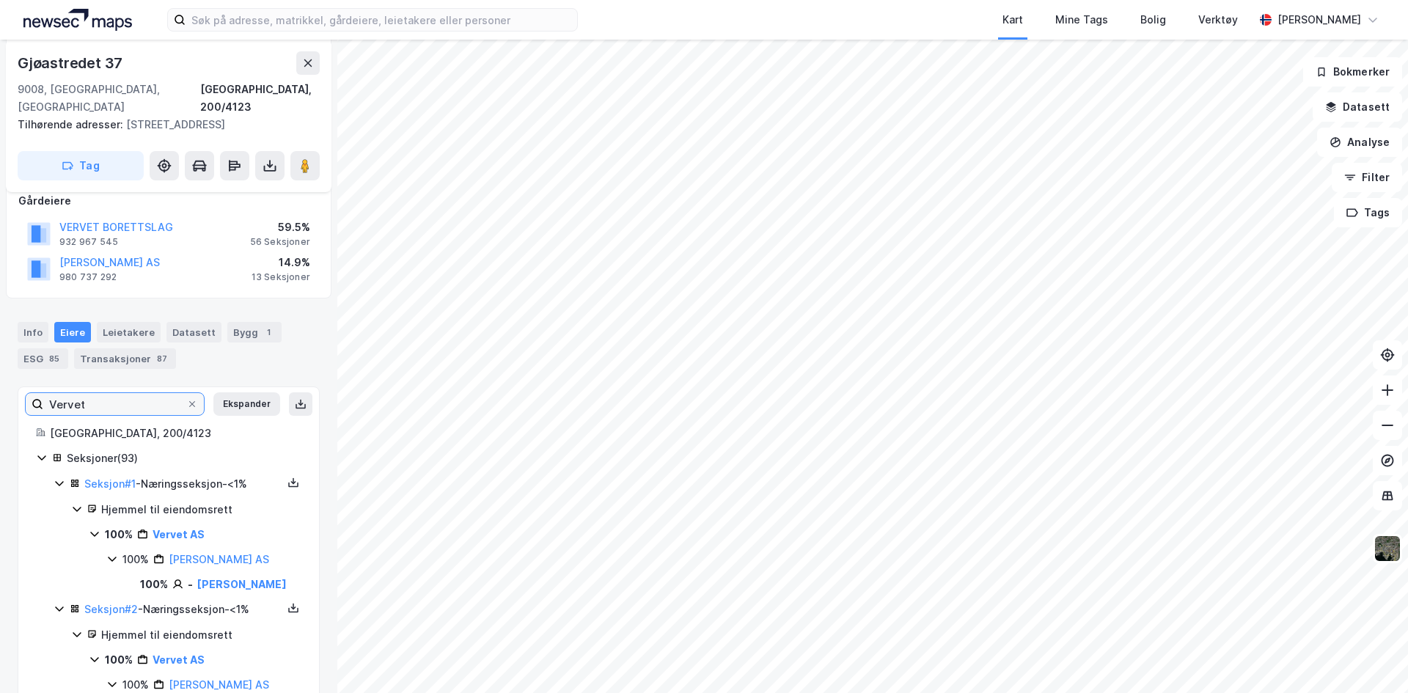
scroll to position [220, 0]
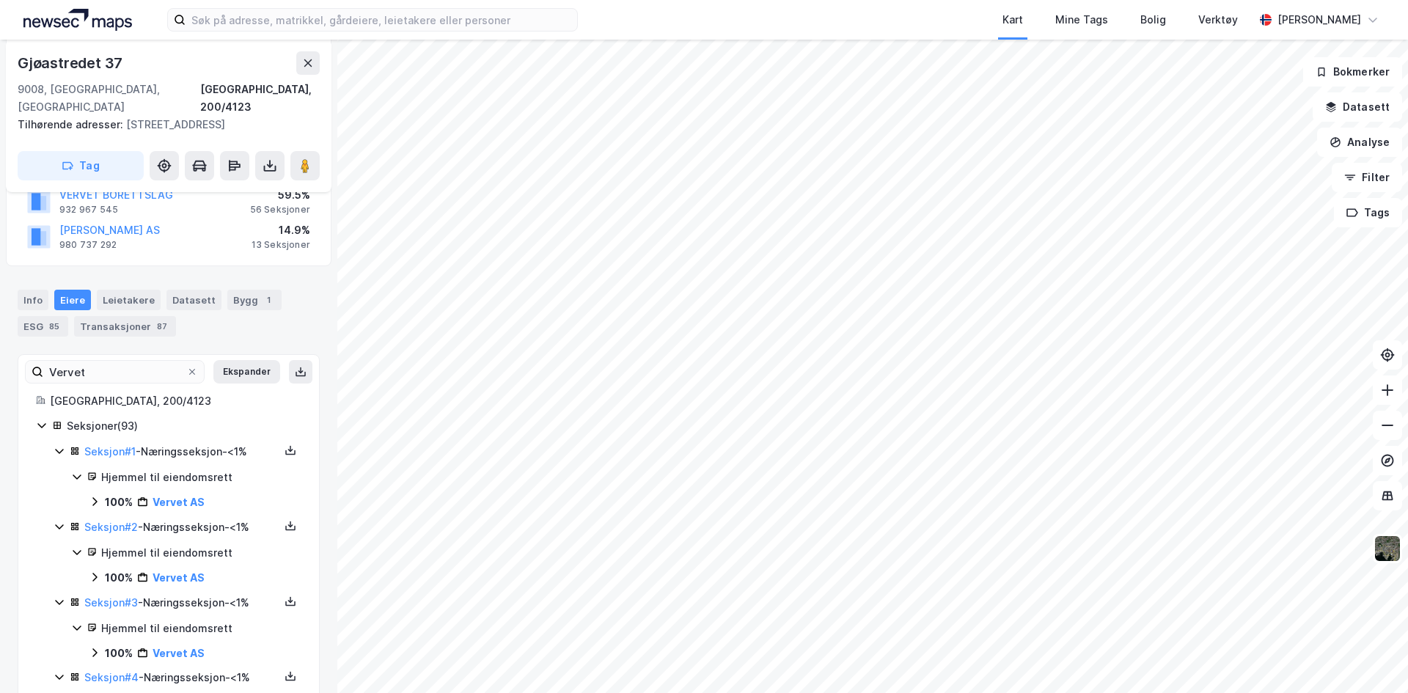
click at [73, 471] on icon at bounding box center [77, 477] width 12 height 12
click at [79, 471] on icon at bounding box center [77, 477] width 12 height 12
click at [74, 471] on icon at bounding box center [77, 477] width 12 height 12
click at [59, 445] on icon at bounding box center [60, 451] width 12 height 12
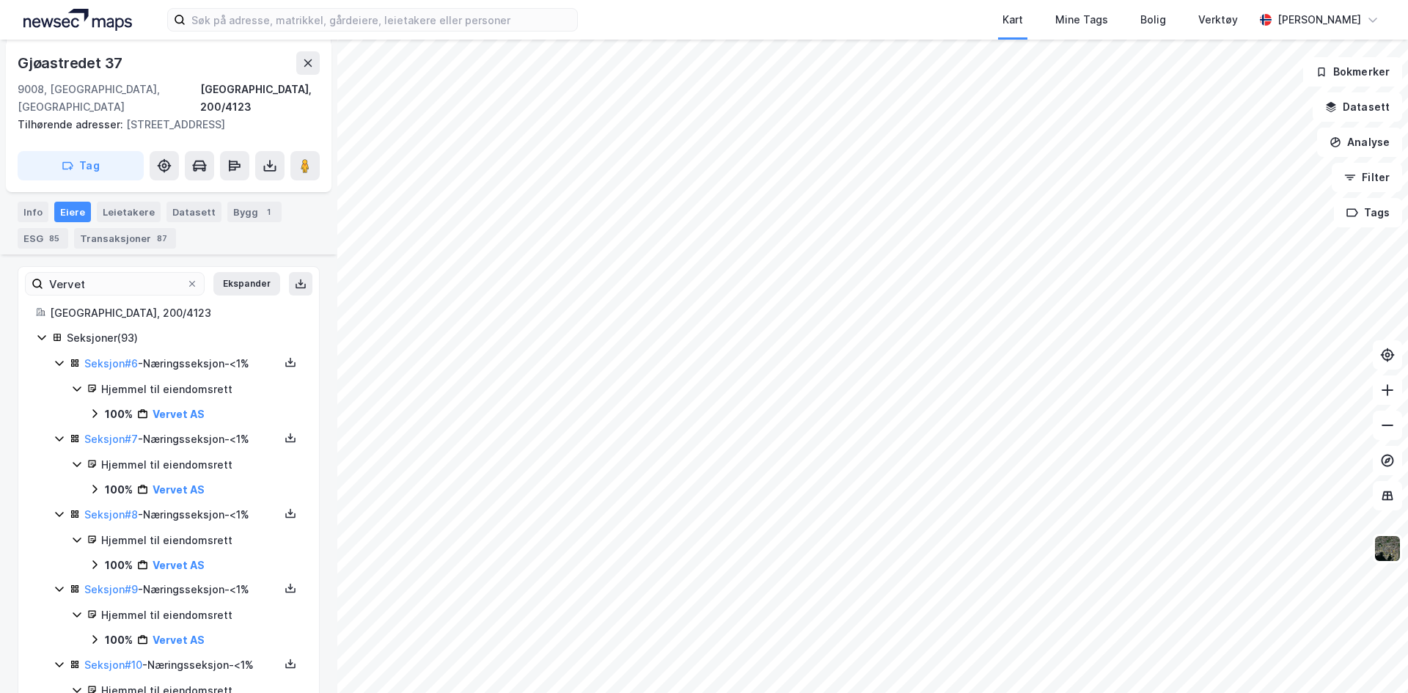
scroll to position [293, 0]
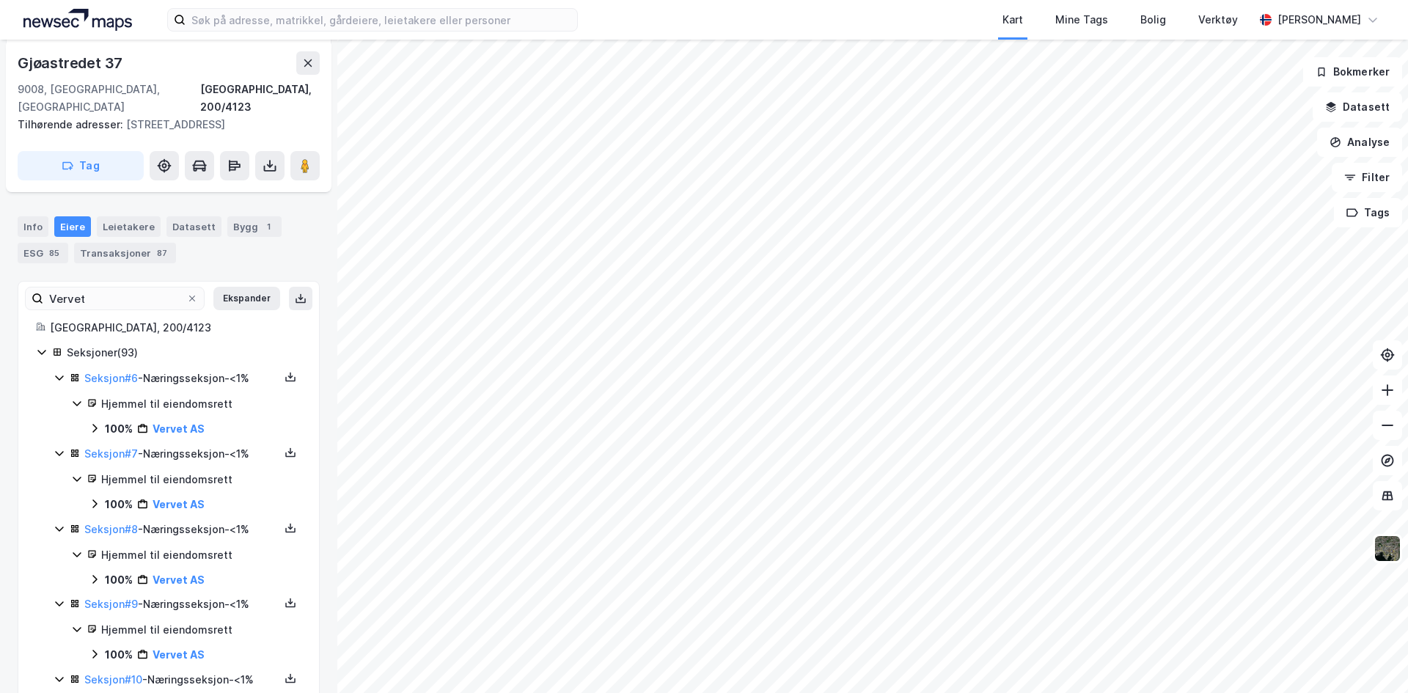
click at [55, 372] on icon at bounding box center [60, 378] width 12 height 12
click at [56, 372] on icon at bounding box center [60, 378] width 12 height 12
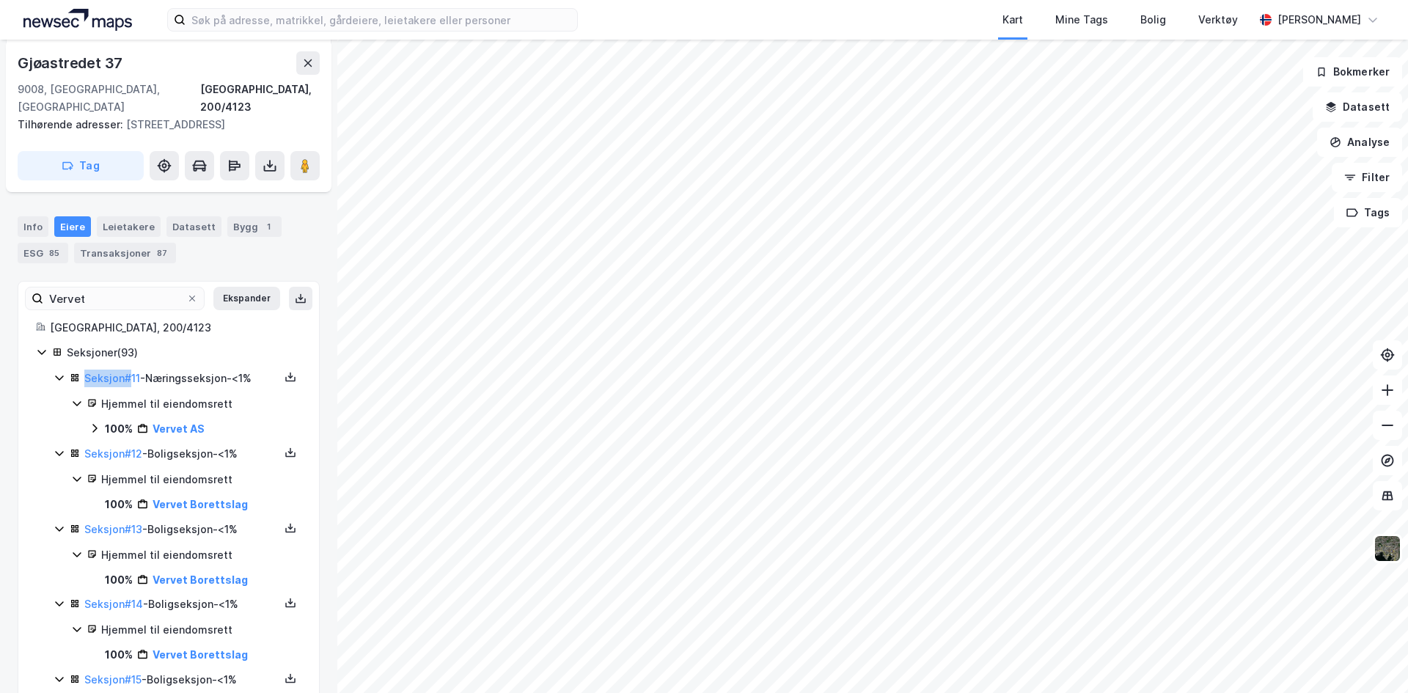
click at [56, 372] on icon at bounding box center [60, 378] width 12 height 12
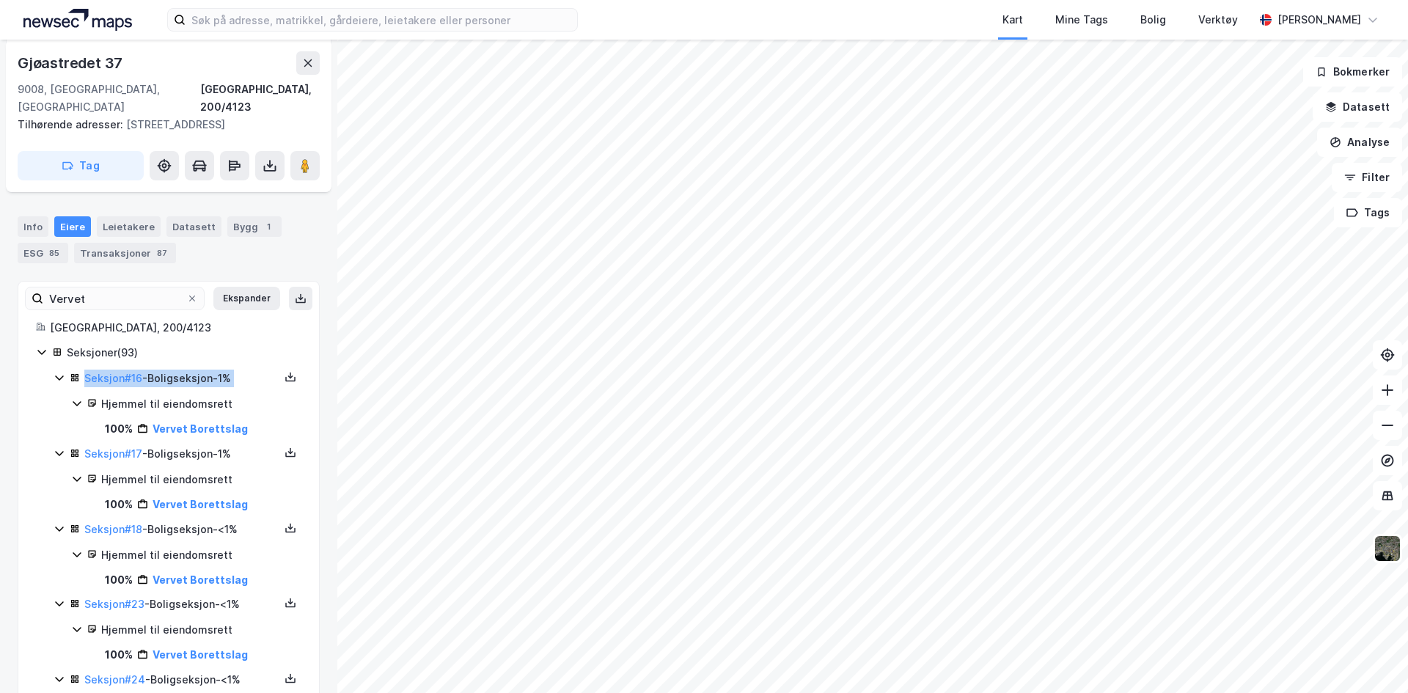
click at [56, 372] on icon at bounding box center [60, 378] width 12 height 12
click at [105, 287] on input "Vervet" at bounding box center [114, 298] width 143 height 22
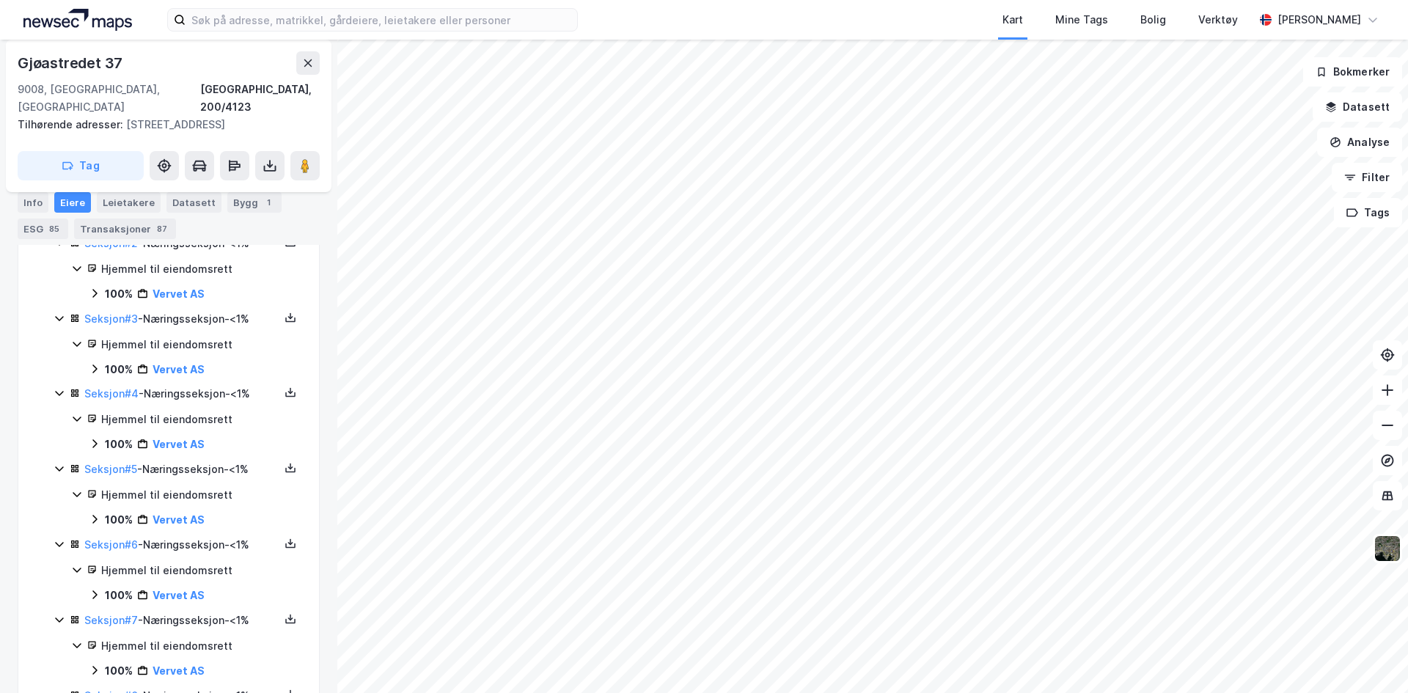
scroll to position [73, 0]
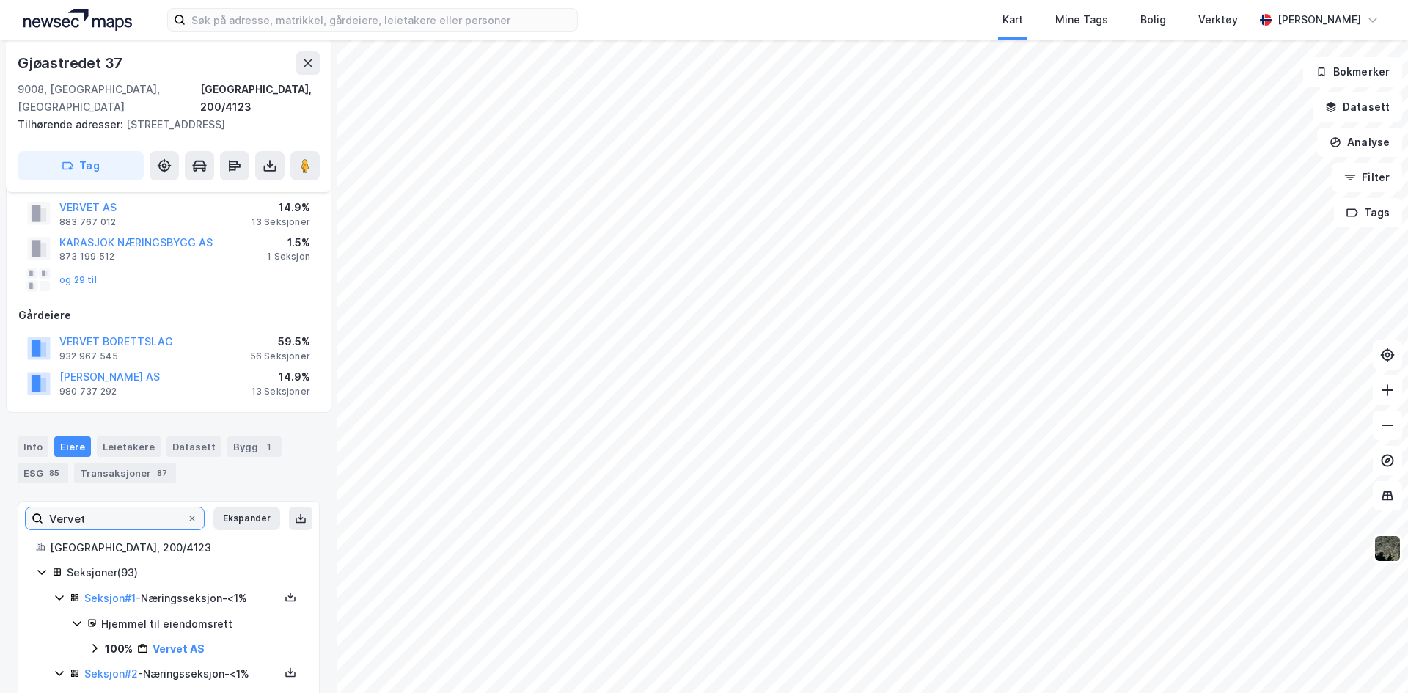
click at [114, 507] on input "Vervet" at bounding box center [114, 518] width 143 height 22
type input "Vervet AS"
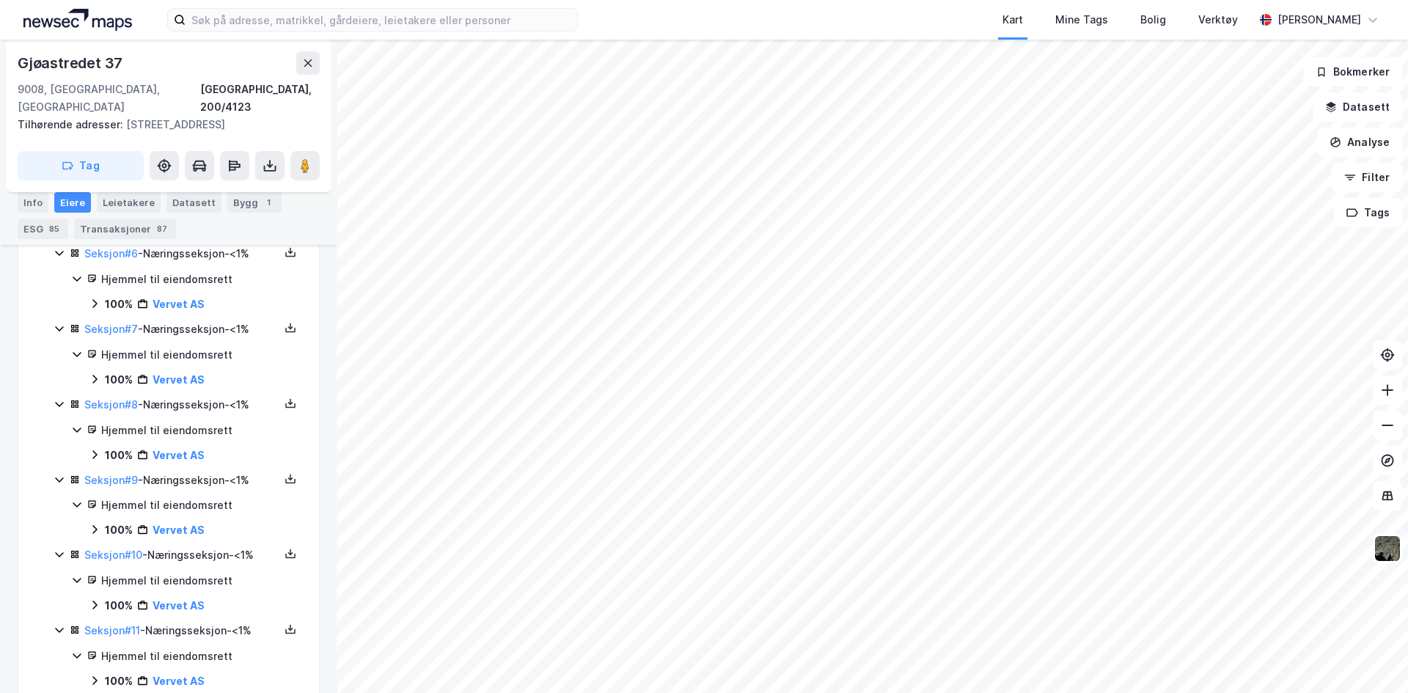
scroll to position [868, 0]
click at [114, 475] on link "Seksjon # 10" at bounding box center [113, 481] width 58 height 12
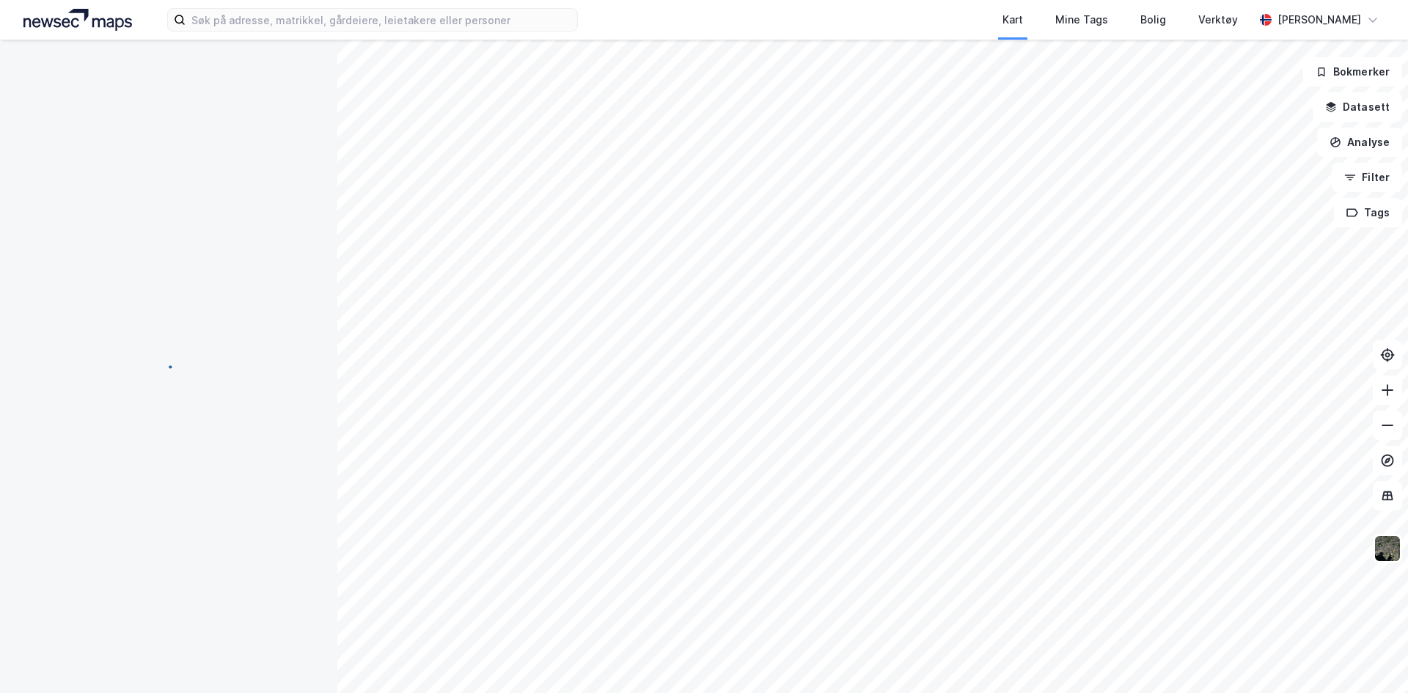
scroll to position [0, 0]
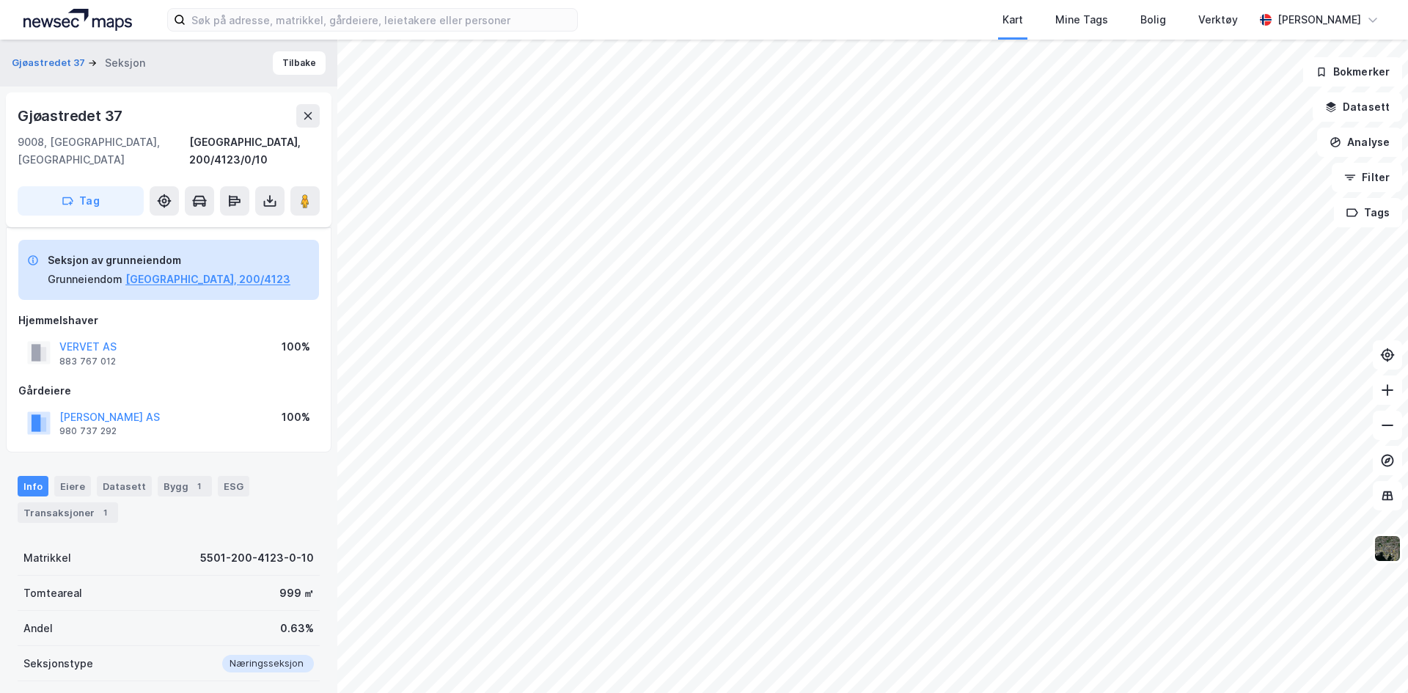
scroll to position [248, 0]
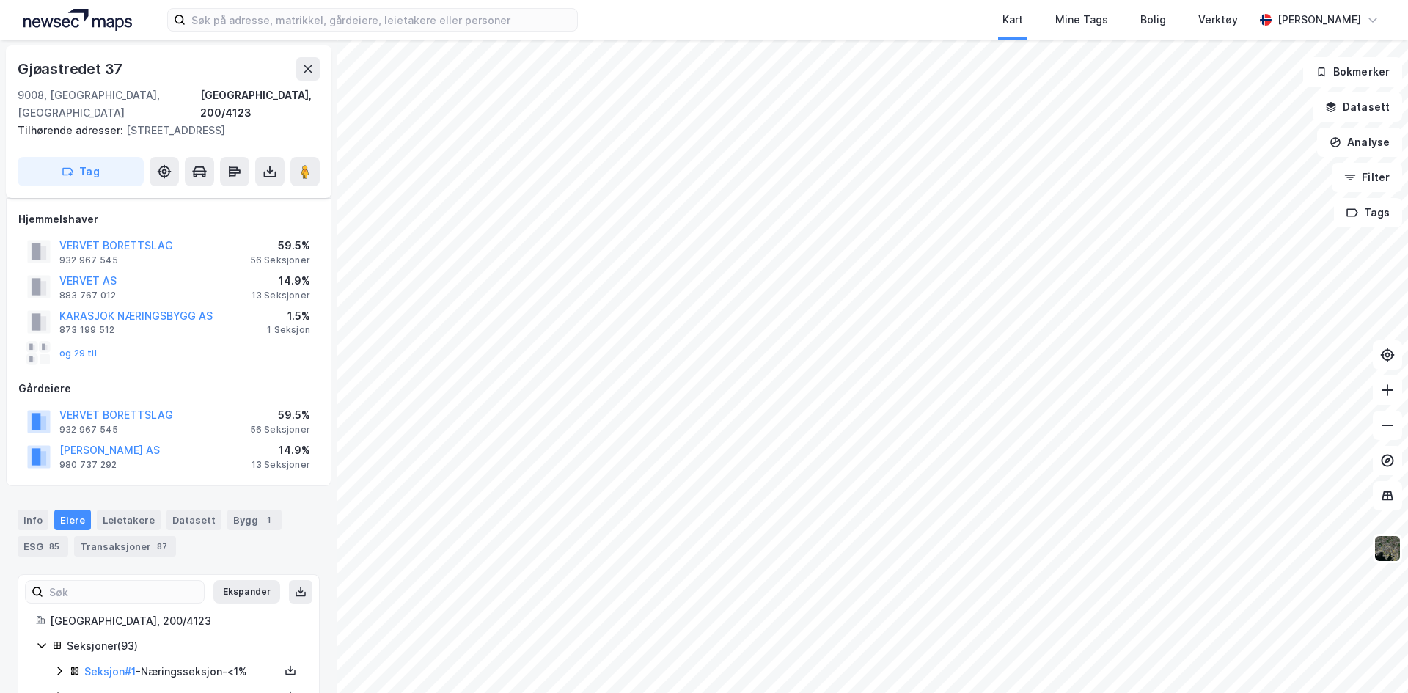
scroll to position [248, 0]
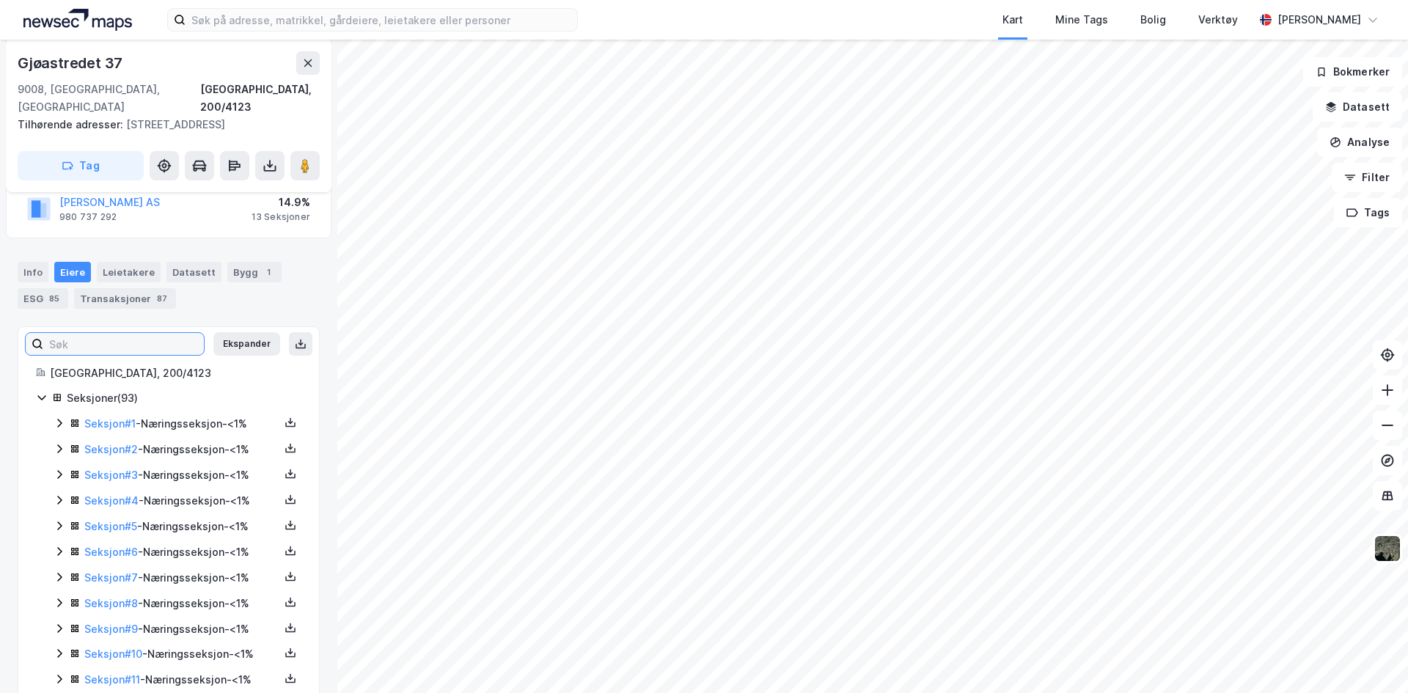
click at [103, 334] on input at bounding box center [123, 344] width 161 height 22
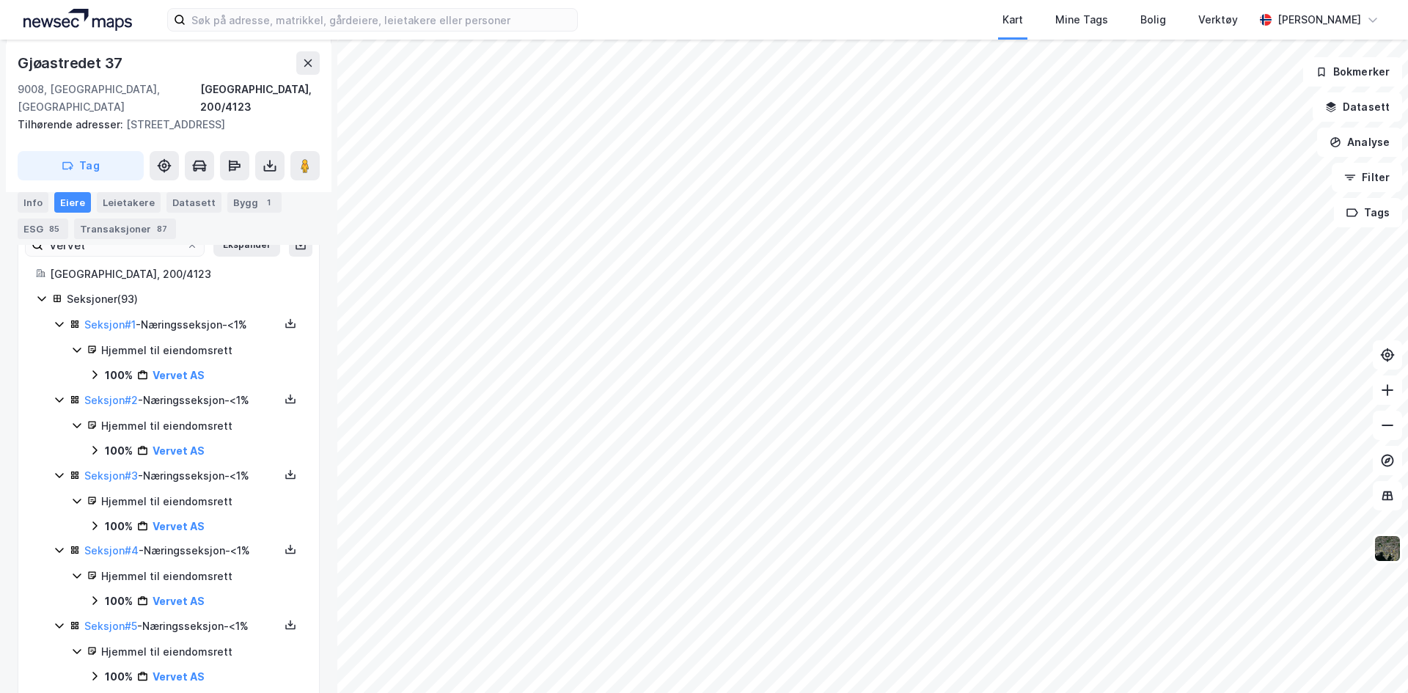
scroll to position [0, 0]
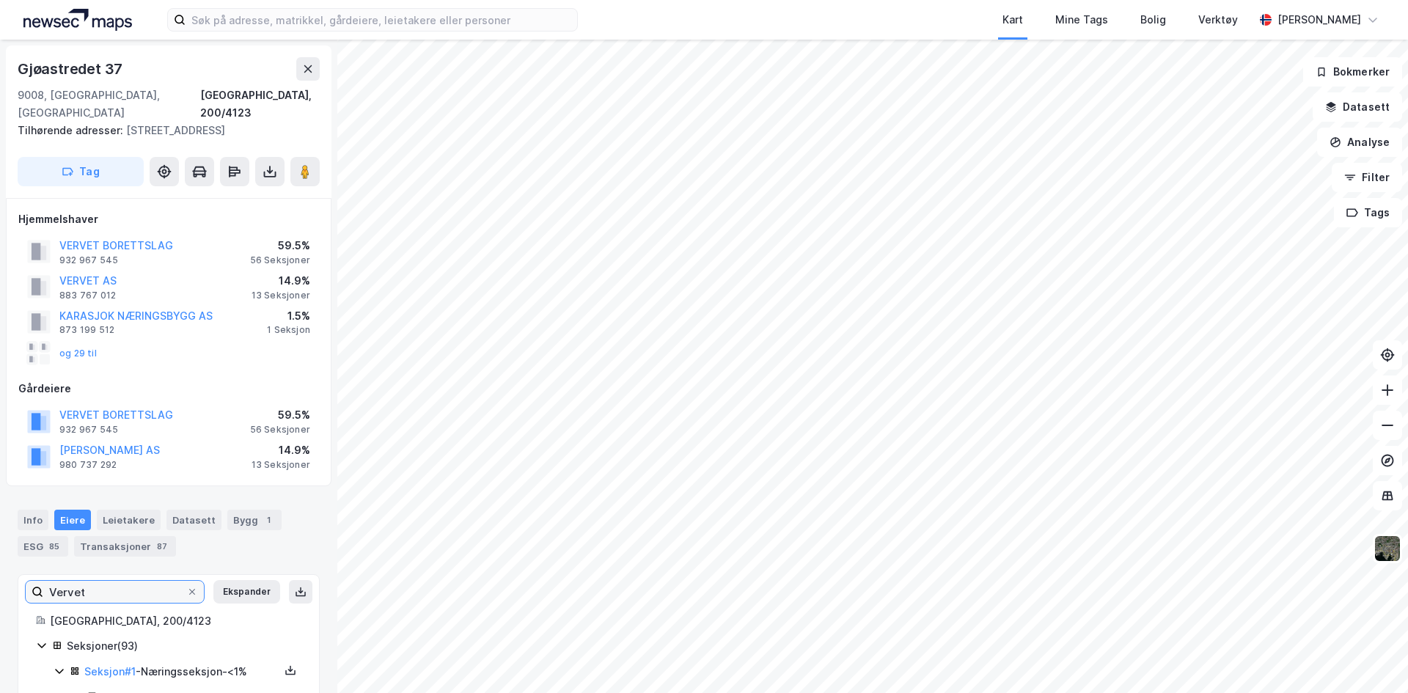
click at [117, 581] on input "Vervet" at bounding box center [114, 592] width 143 height 22
type input "Vervet AS"
drag, startPoint x: 256, startPoint y: 282, endPoint x: 320, endPoint y: 280, distance: 63.8
click at [320, 280] on div "Hjemmelshaver VERVET BORETTSLAG 932 967 545 59.5% 56 Seksjoner VERVET AS 883 76…" at bounding box center [169, 342] width 326 height 288
click at [270, 290] on div "13 Seksjoner" at bounding box center [281, 296] width 59 height 12
